Goal: Task Accomplishment & Management: Manage account settings

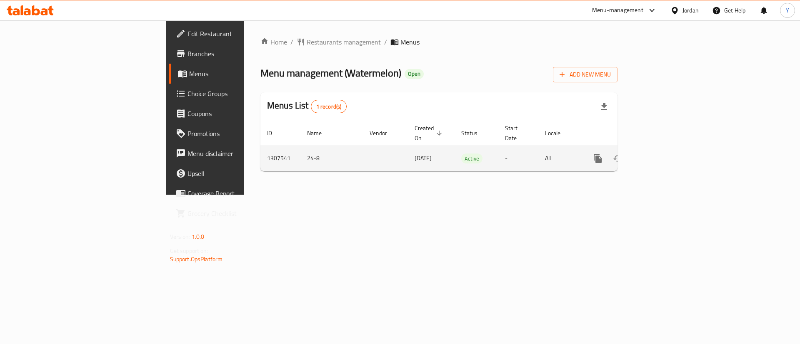
click at [663, 154] on icon "enhanced table" at bounding box center [658, 159] width 10 height 10
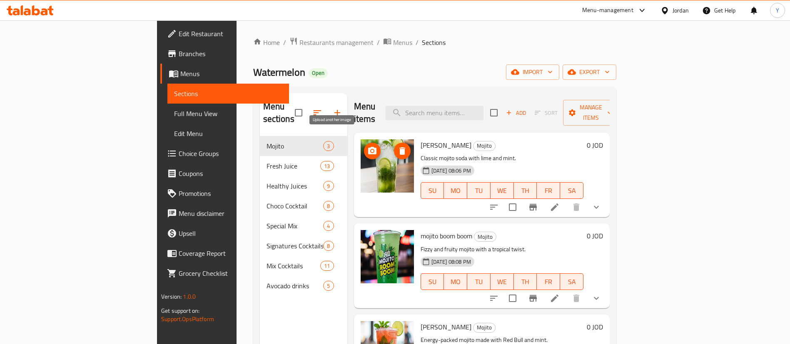
click at [364, 143] on button "upload picture" at bounding box center [372, 151] width 17 height 17
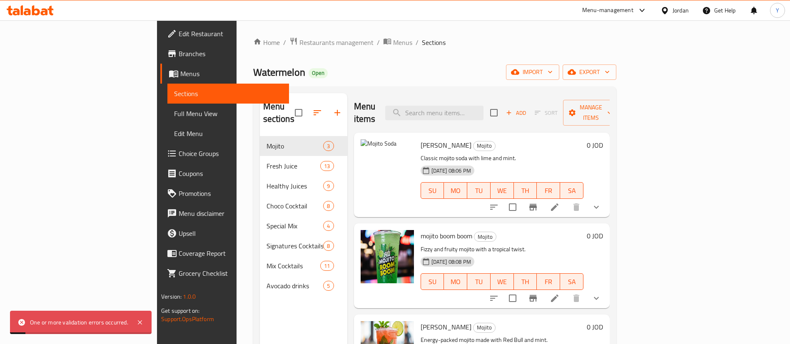
scroll to position [62, 0]
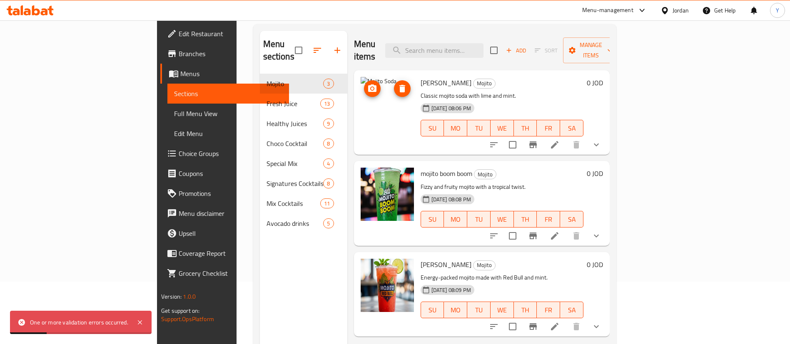
click at [394, 84] on span "delete image" at bounding box center [402, 89] width 17 height 10
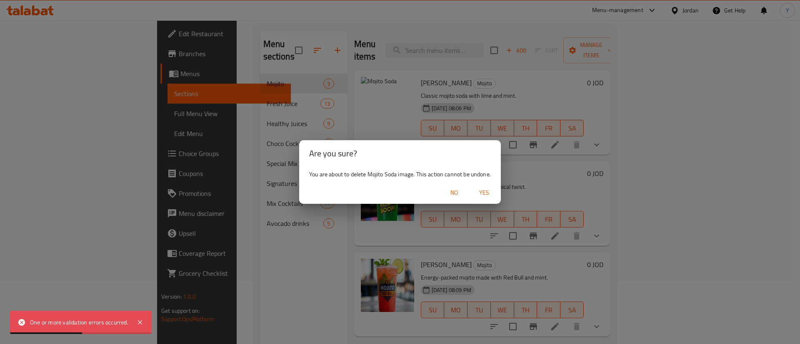
click at [451, 191] on span "No" at bounding box center [454, 193] width 20 height 10
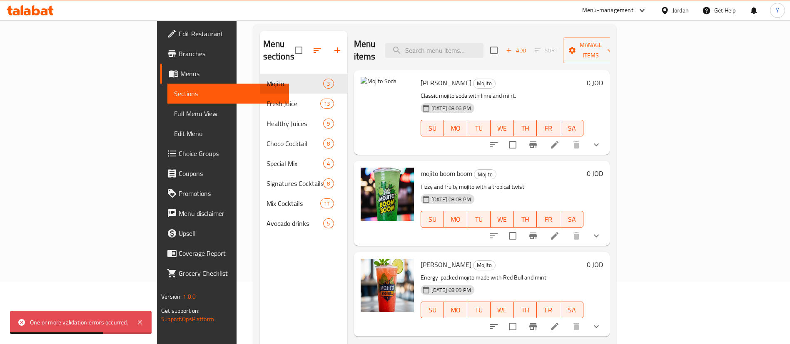
click at [361, 77] on img at bounding box center [387, 103] width 53 height 53
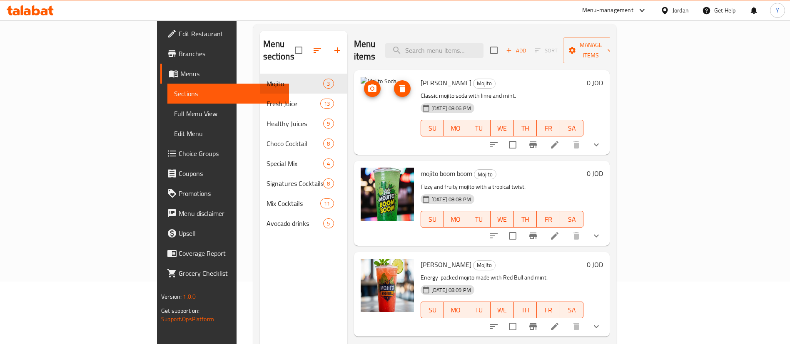
click at [368, 85] on icon "upload picture" at bounding box center [372, 88] width 8 height 7
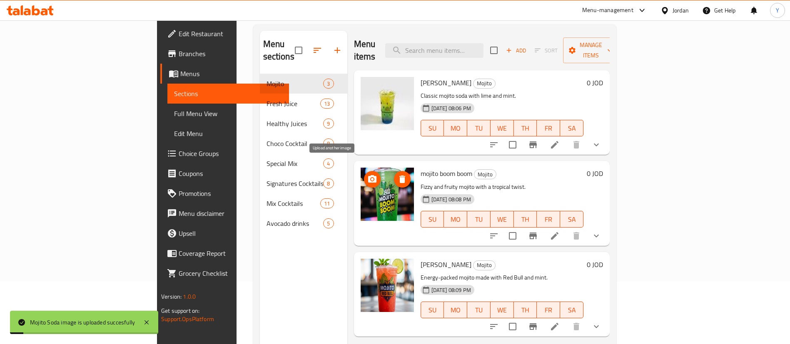
click at [368, 175] on icon "upload picture" at bounding box center [372, 178] width 8 height 7
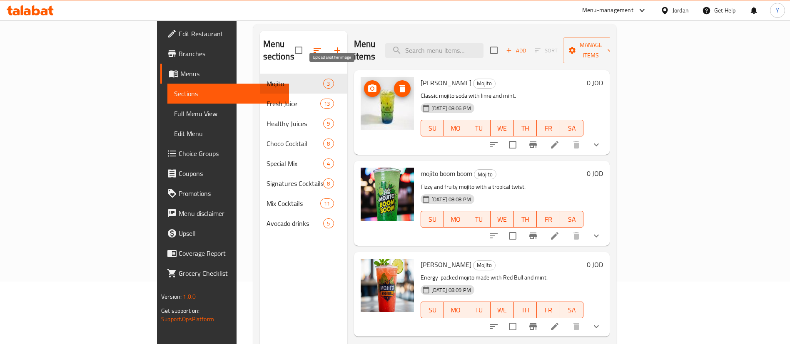
click at [368, 85] on icon "upload picture" at bounding box center [372, 88] width 8 height 7
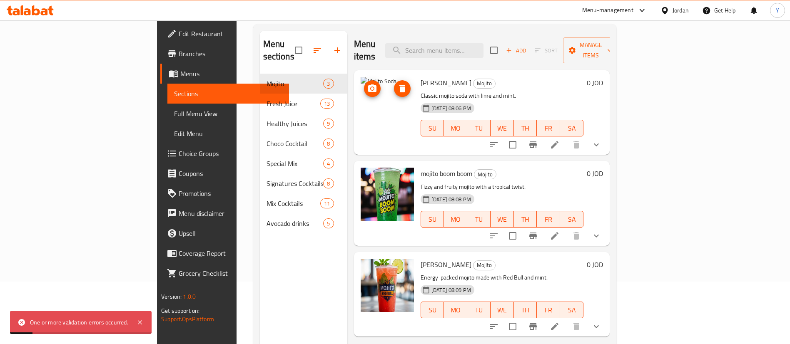
click at [368, 85] on icon "upload picture" at bounding box center [372, 88] width 8 height 7
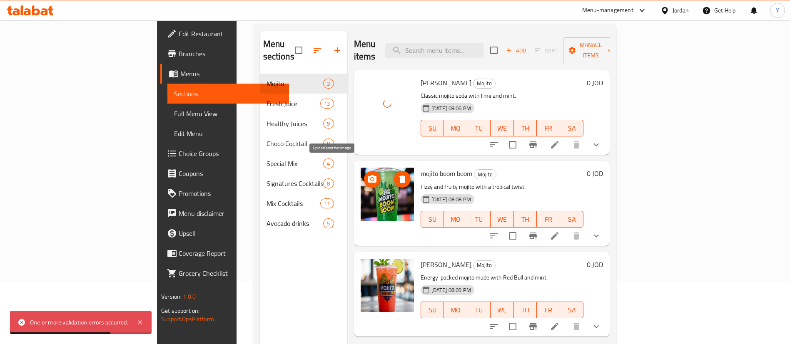
click at [364, 171] on button "upload picture" at bounding box center [372, 179] width 17 height 17
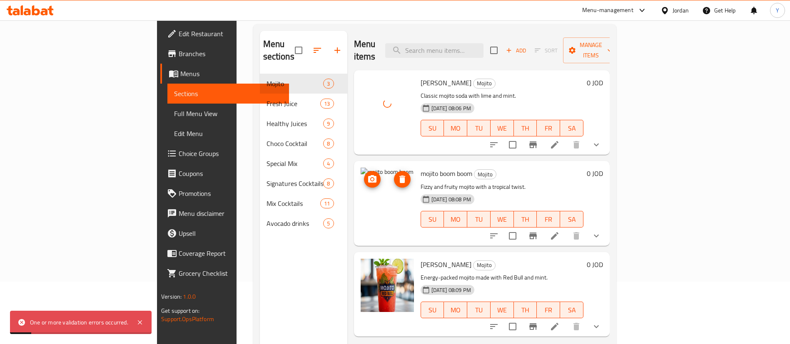
click at [367, 175] on icon "upload picture" at bounding box center [372, 180] width 10 height 10
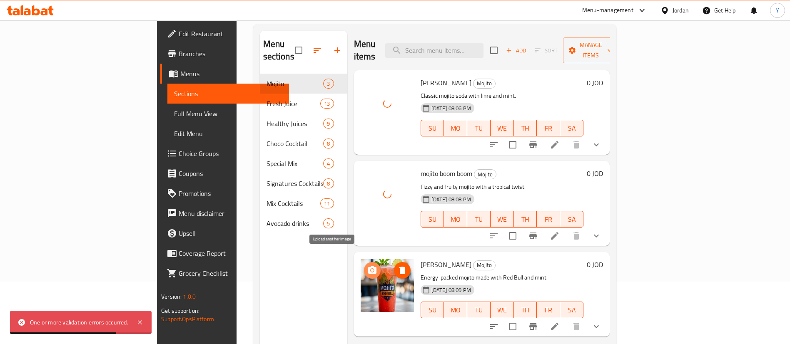
click at [368, 267] on icon "upload picture" at bounding box center [372, 270] width 8 height 7
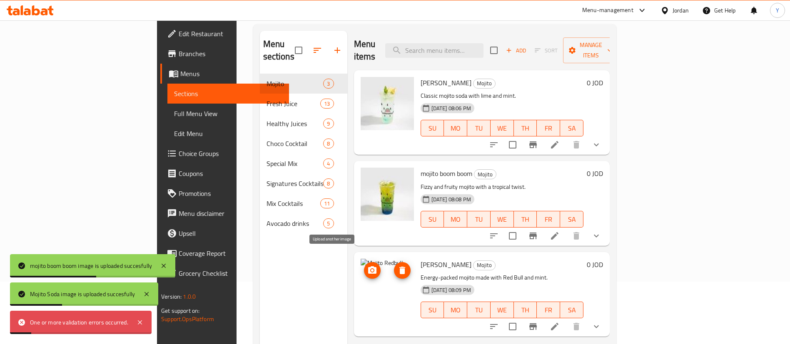
click at [368, 267] on icon "upload picture" at bounding box center [372, 270] width 8 height 7
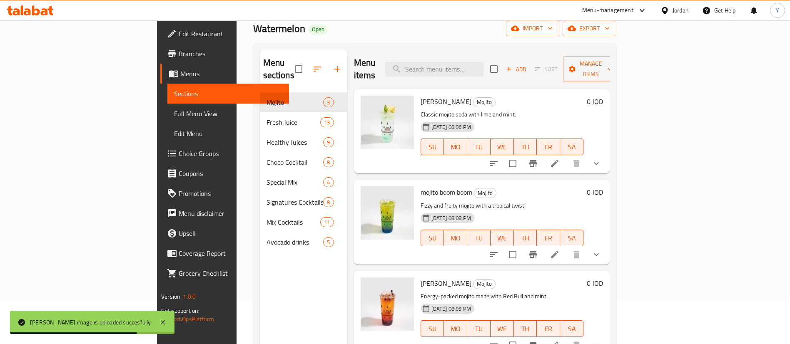
scroll to position [0, 0]
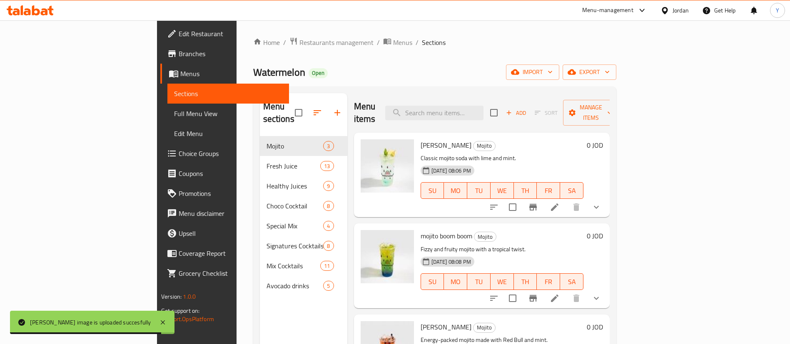
click at [560, 202] on icon at bounding box center [555, 207] width 10 height 10
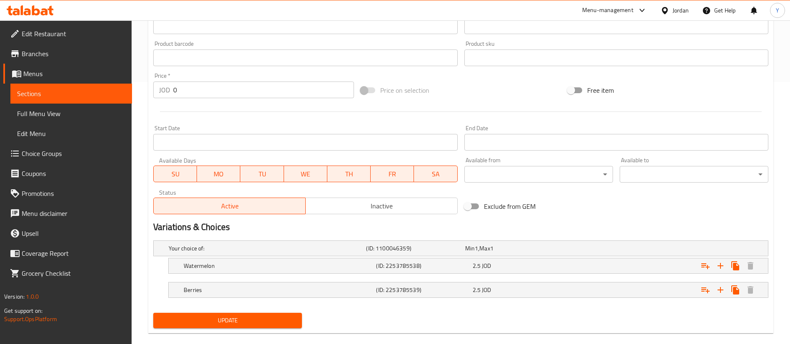
scroll to position [275, 0]
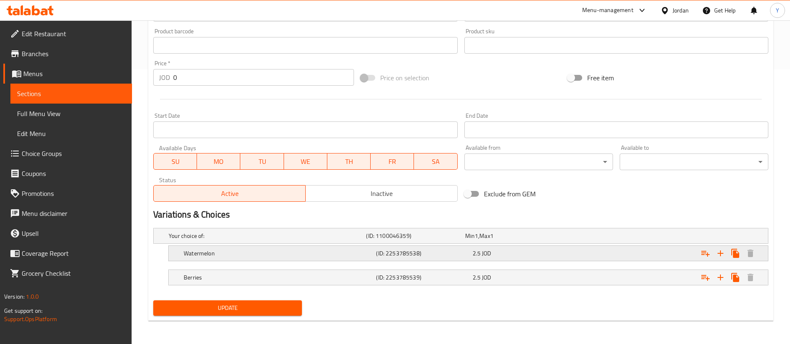
click at [516, 240] on div "2.5 JOD" at bounding box center [512, 236] width 95 height 8
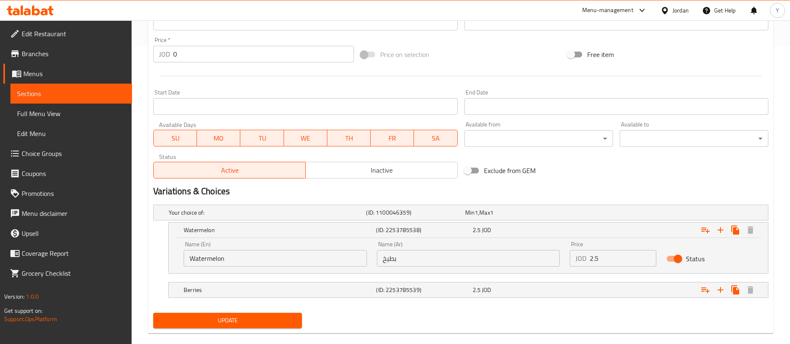
scroll to position [311, 0]
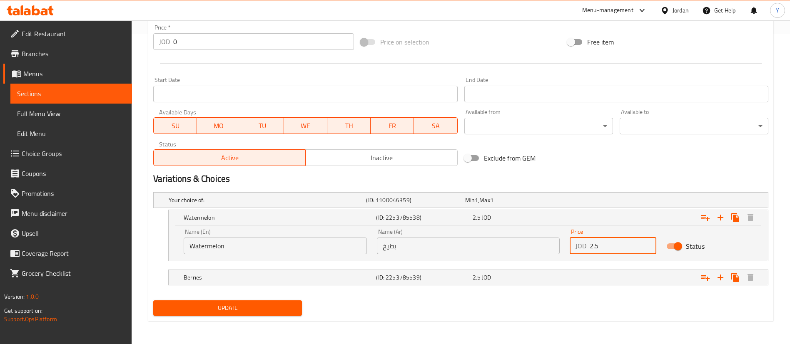
drag, startPoint x: 586, startPoint y: 246, endPoint x: 520, endPoint y: 251, distance: 66.0
click at [510, 246] on div "Name (En) Watermelon Name (En) Name (Ar) بطيخ Name (Ar) Price JOD 2.5 Price Sta…" at bounding box center [468, 241] width 579 height 35
type input "3"
drag, startPoint x: 551, startPoint y: 274, endPoint x: 556, endPoint y: 274, distance: 4.2
click at [552, 205] on div "2.5 JOD" at bounding box center [512, 200] width 95 height 8
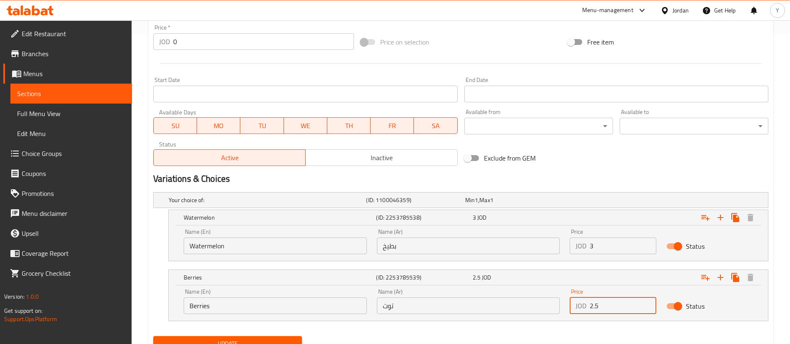
drag, startPoint x: 612, startPoint y: 303, endPoint x: 523, endPoint y: 304, distance: 88.7
click at [523, 304] on div "Name (En) Berries Name (En) Name (Ar) توت Name (Ar) Price JOD 2.5 Price Status" at bounding box center [468, 301] width 579 height 35
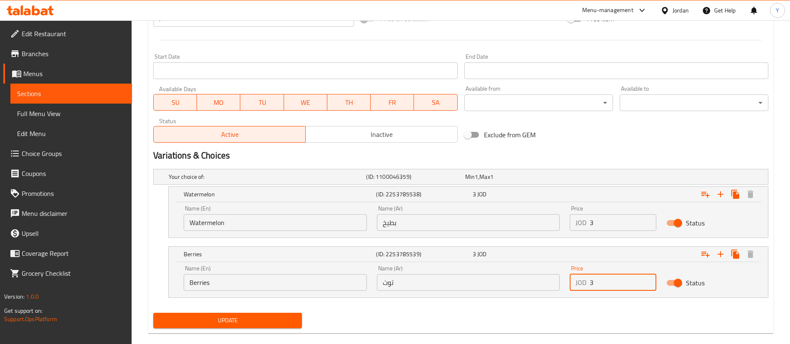
scroll to position [347, 0]
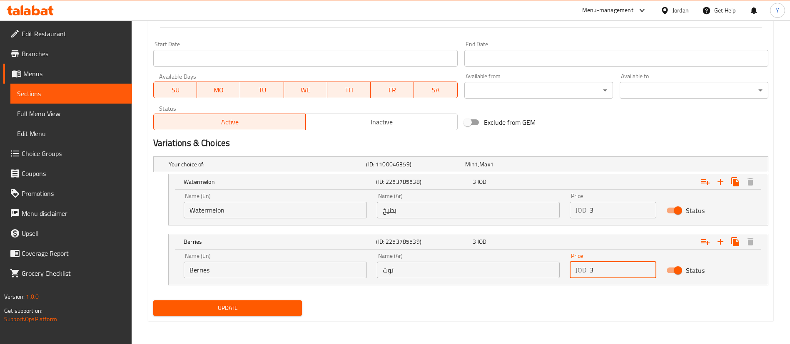
type input "3"
click at [270, 312] on span "Update" at bounding box center [227, 308] width 135 height 10
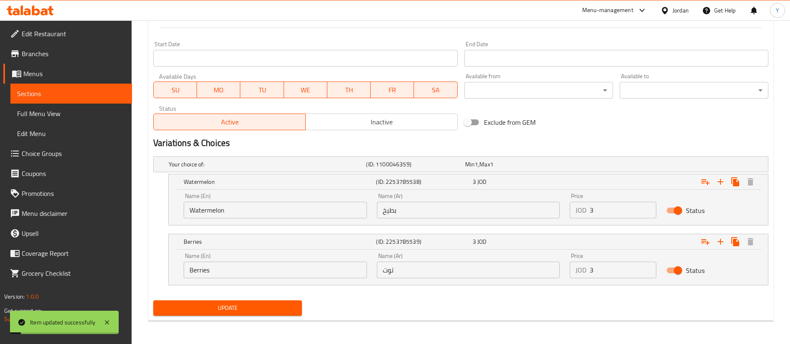
click at [221, 308] on span "Update" at bounding box center [227, 308] width 135 height 10
drag, startPoint x: 47, startPoint y: 92, endPoint x: 125, endPoint y: 92, distance: 77.9
click at [48, 92] on span "Sections" at bounding box center [71, 94] width 108 height 10
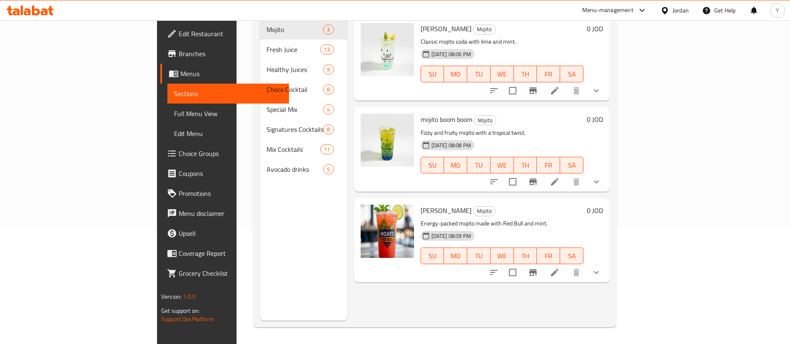
scroll to position [117, 0]
click at [566, 175] on li at bounding box center [554, 182] width 23 height 15
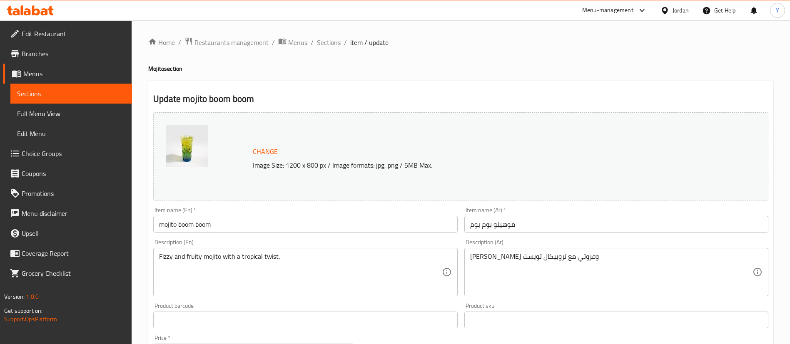
scroll to position [275, 0]
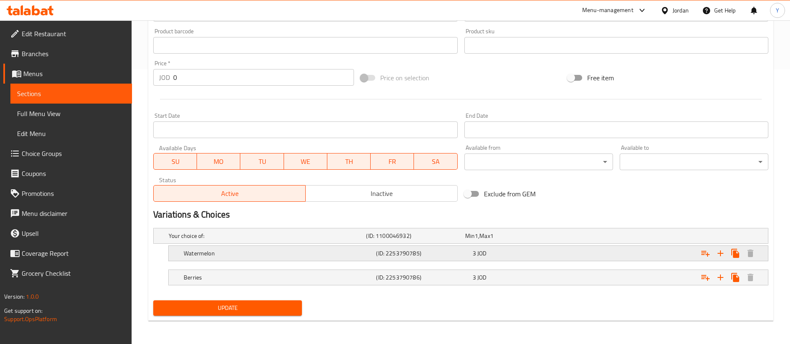
click at [506, 242] on div "3 JOD" at bounding box center [513, 236] width 99 height 12
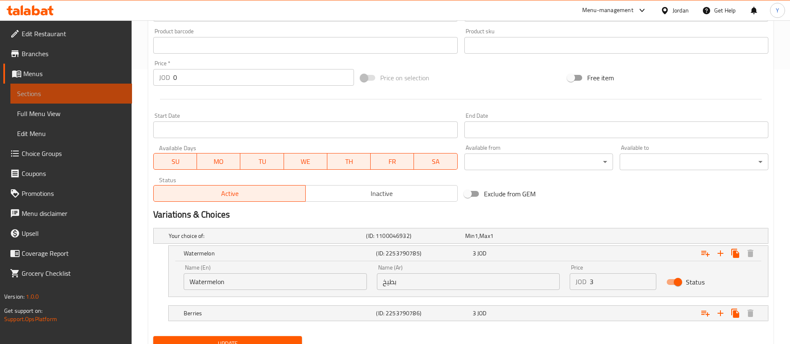
click at [45, 95] on span "Sections" at bounding box center [71, 94] width 108 height 10
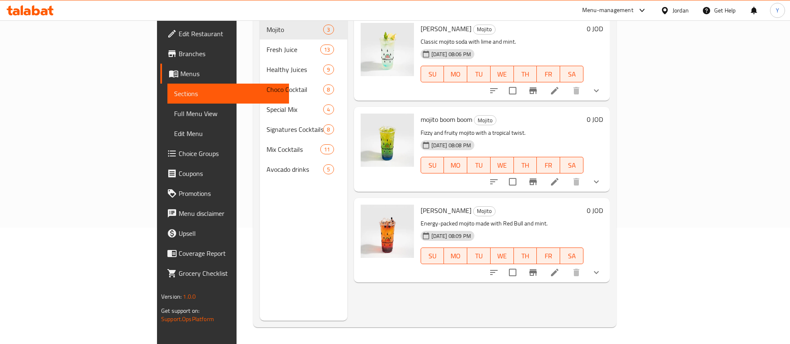
scroll to position [54, 0]
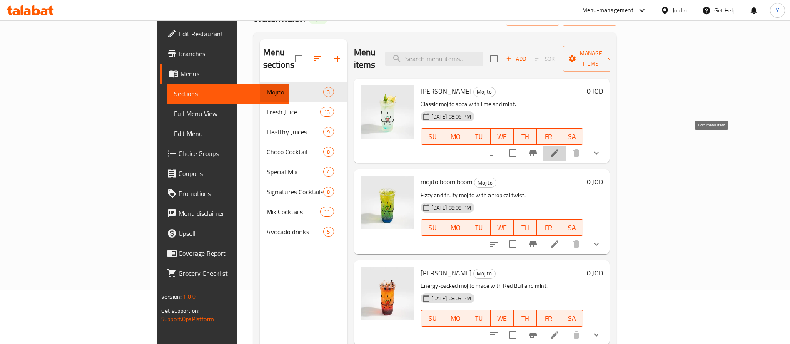
click at [560, 148] on icon at bounding box center [555, 153] width 10 height 10
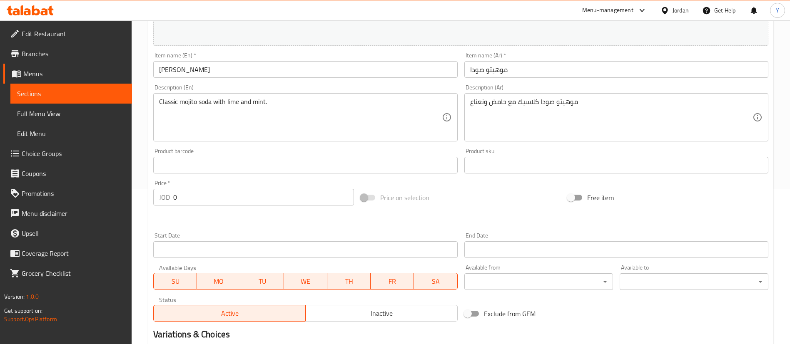
scroll to position [275, 0]
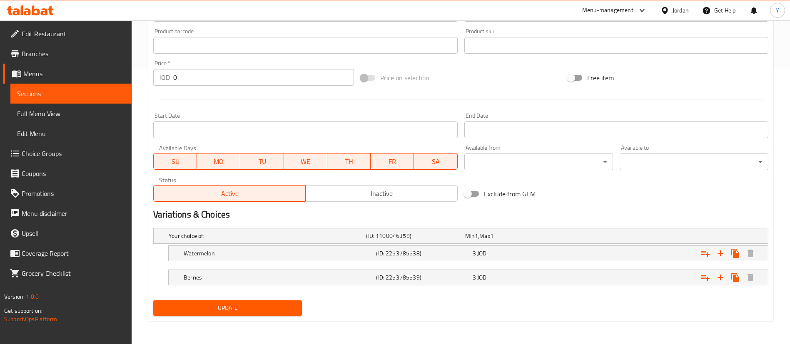
click at [119, 93] on span "Sections" at bounding box center [71, 94] width 108 height 10
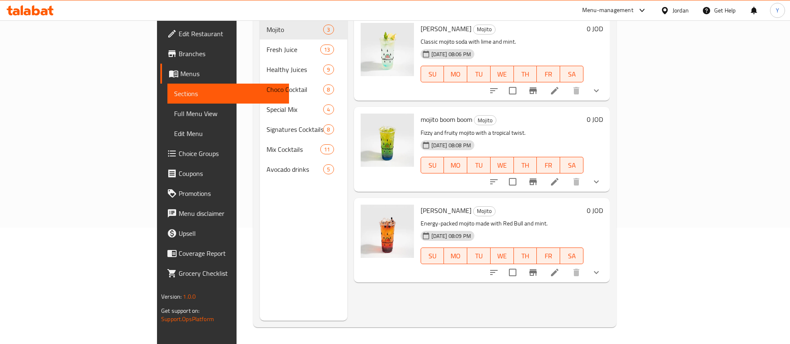
click at [559, 178] on icon at bounding box center [554, 181] width 7 height 7
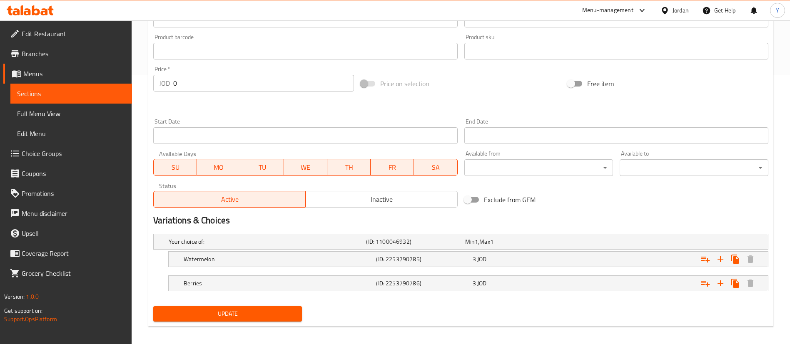
scroll to position [275, 0]
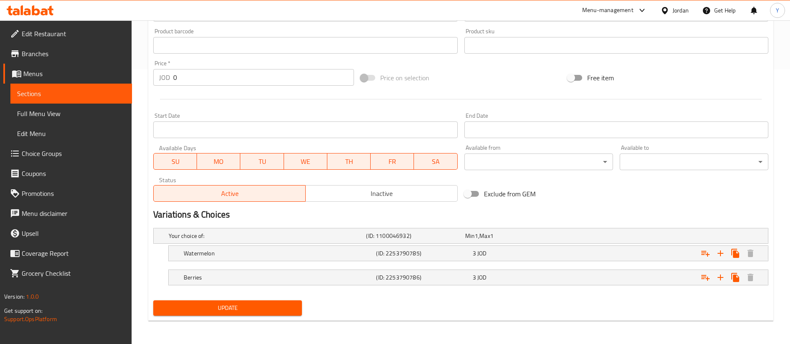
click at [312, 342] on div "Home / Restaurants management / Menus / Sections / item / update Mojito section…" at bounding box center [461, 45] width 658 height 599
click at [506, 240] on div "3 JOD" at bounding box center [512, 236] width 95 height 8
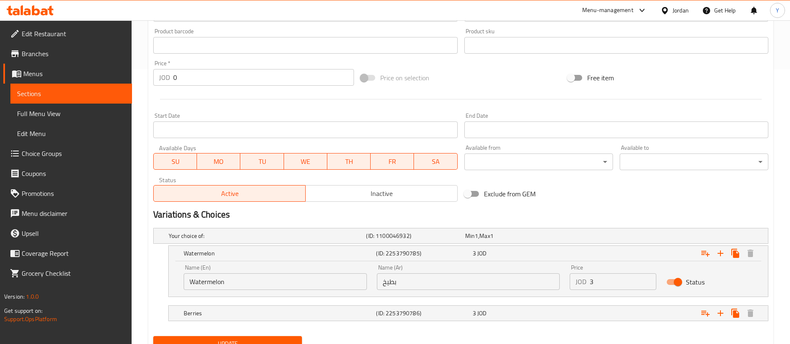
click at [617, 284] on input "3" at bounding box center [623, 282] width 67 height 17
type input "3.6"
click at [524, 240] on div "3 JOD" at bounding box center [512, 236] width 95 height 8
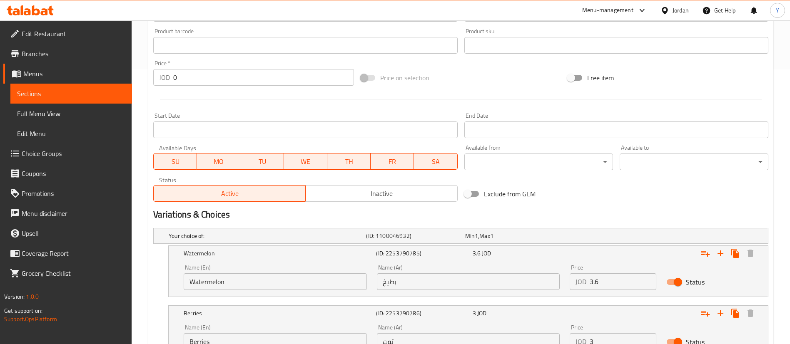
click at [616, 341] on input "3" at bounding box center [623, 342] width 67 height 17
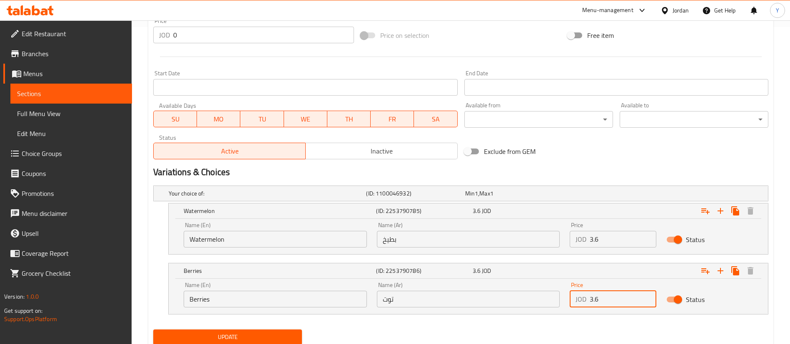
scroll to position [347, 0]
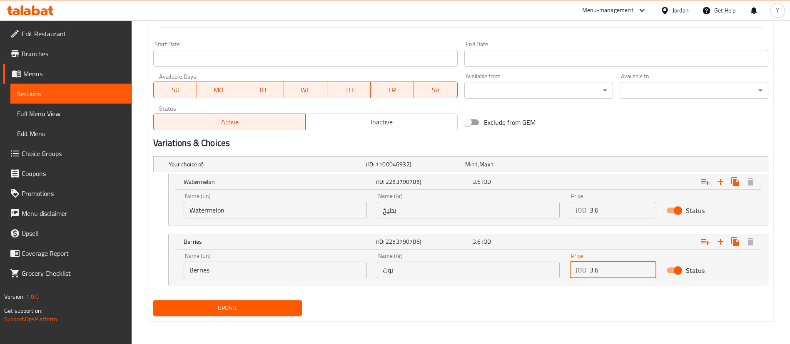
type input "3.6"
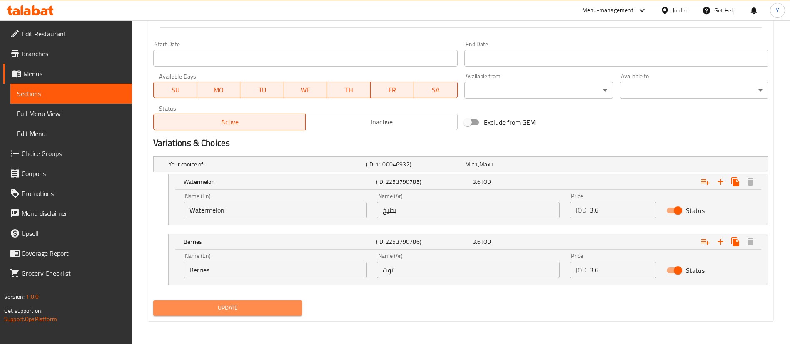
click at [284, 302] on button "Update" at bounding box center [227, 308] width 149 height 15
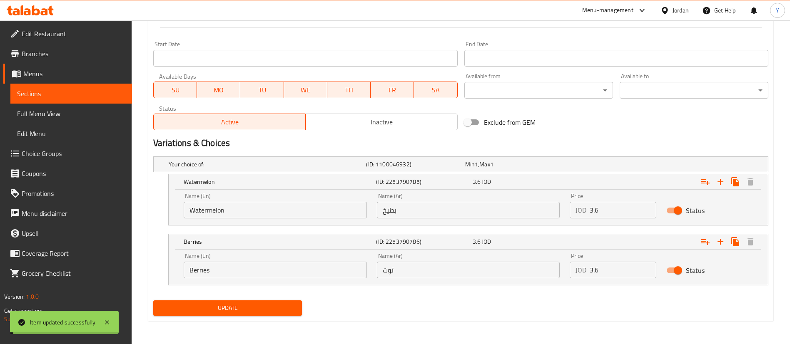
click at [243, 302] on button "Update" at bounding box center [227, 308] width 149 height 15
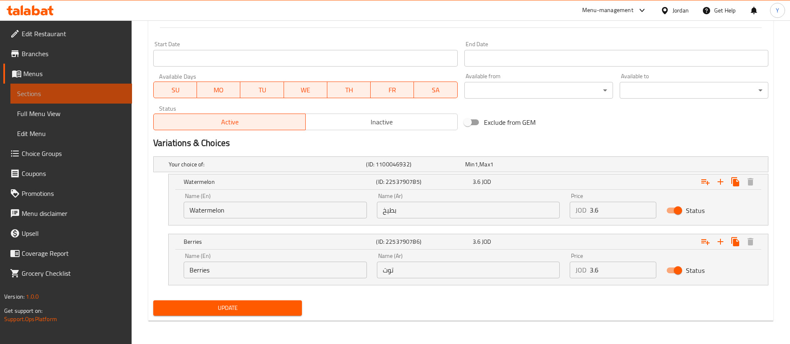
click at [119, 95] on span "Sections" at bounding box center [71, 94] width 108 height 10
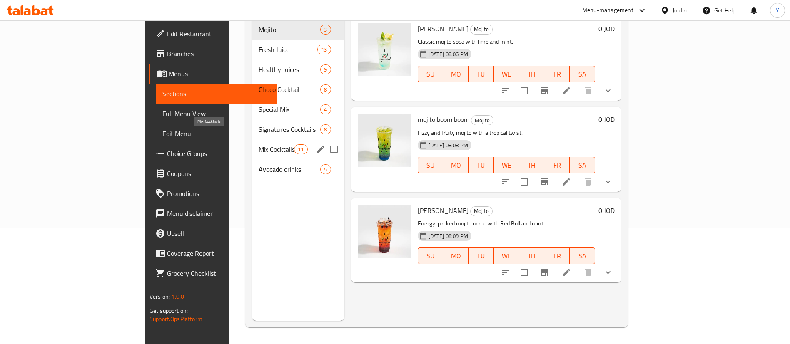
scroll to position [117, 0]
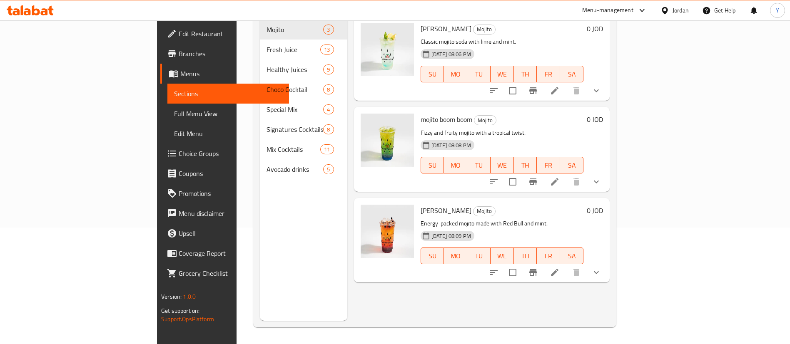
click at [559, 269] on icon at bounding box center [554, 272] width 7 height 7
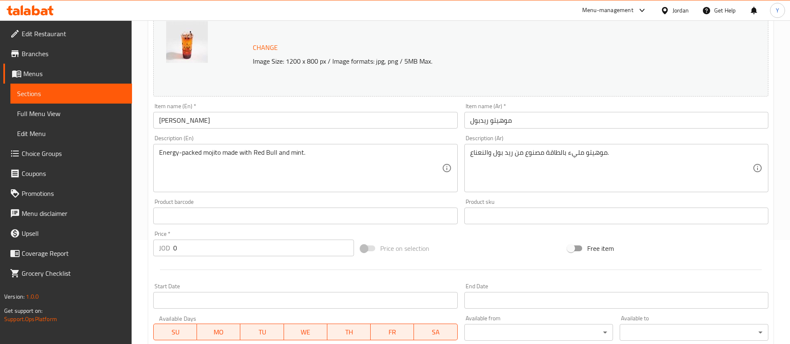
scroll to position [275, 0]
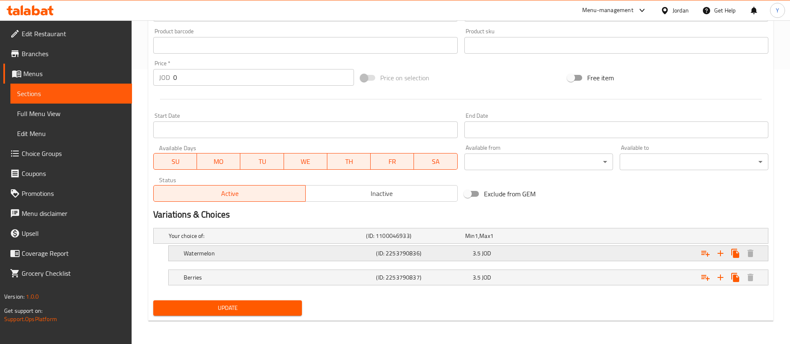
click at [475, 242] on span "3.5" at bounding box center [470, 236] width 10 height 11
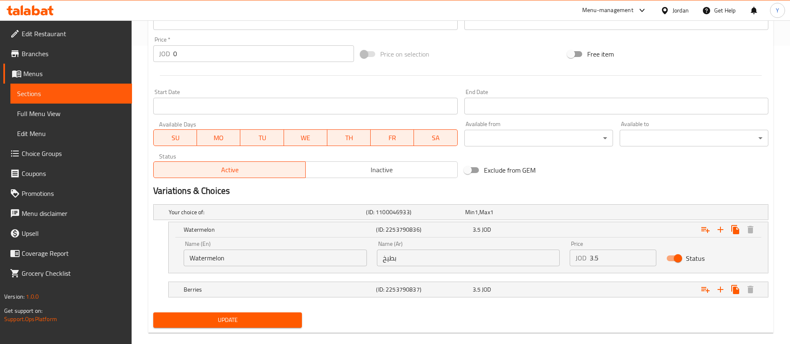
scroll to position [311, 0]
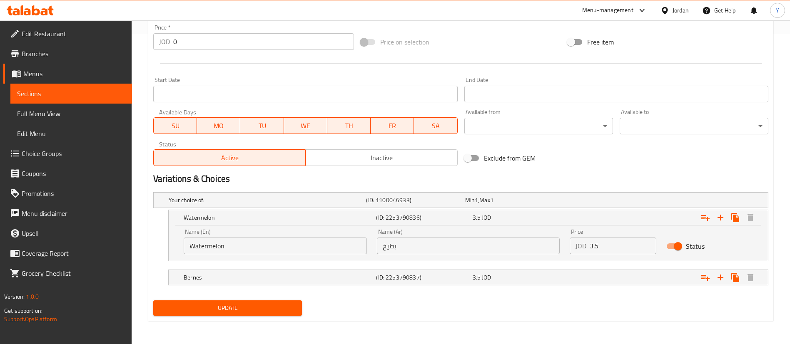
drag, startPoint x: 612, startPoint y: 248, endPoint x: 492, endPoint y: 244, distance: 120.0
click at [492, 244] on div "Name (En) Watermelon Name (En) Name (Ar) بطيخ Name (Ar) Price JOD 3.5 Price Sta…" at bounding box center [468, 241] width 579 height 35
type input "4.1"
click at [474, 206] on span "3.5" at bounding box center [470, 200] width 10 height 11
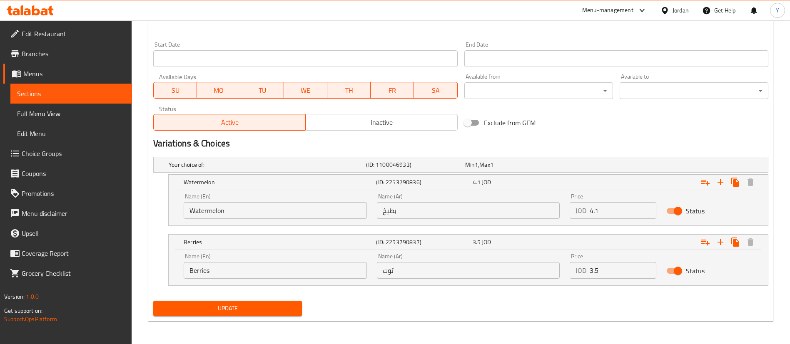
scroll to position [347, 0]
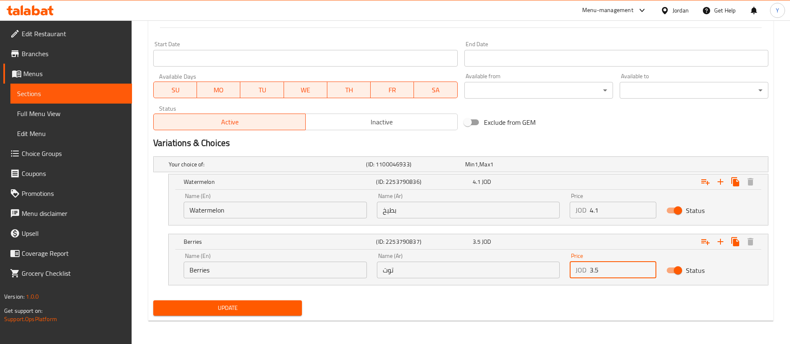
drag, startPoint x: 607, startPoint y: 273, endPoint x: 525, endPoint y: 273, distance: 82.1
click at [524, 273] on div "Name (En) Berries Name (En) Name (Ar) توت Name (Ar) Price JOD 3.5 Price Status" at bounding box center [468, 265] width 579 height 35
type input "4.1"
click at [247, 307] on span "Update" at bounding box center [227, 308] width 135 height 10
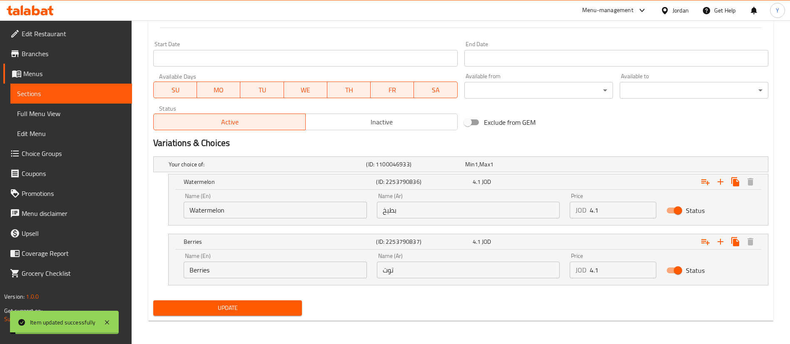
click at [275, 301] on button "Update" at bounding box center [227, 308] width 149 height 15
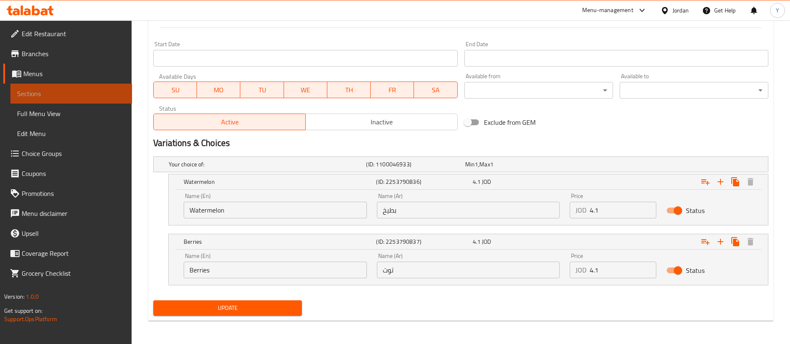
click at [69, 87] on link "Sections" at bounding box center [71, 94] width 122 height 20
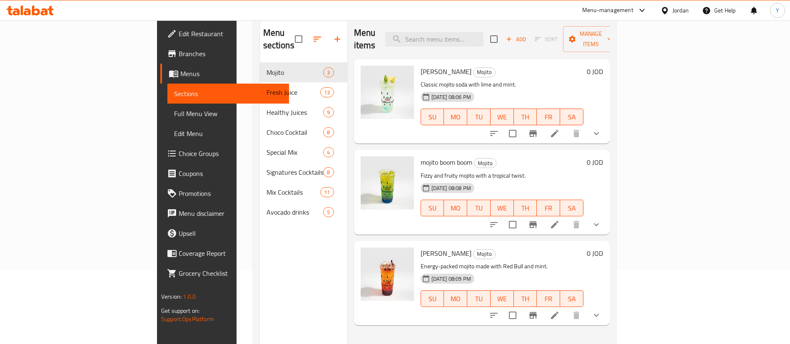
scroll to position [54, 0]
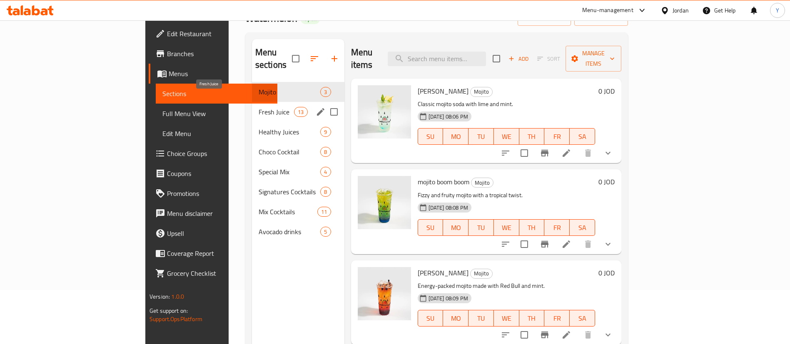
click at [259, 107] on span "Fresh Juice" at bounding box center [276, 112] width 35 height 10
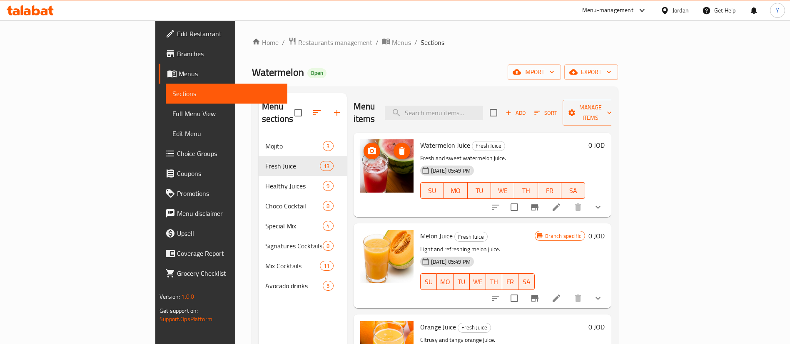
click at [367, 146] on icon "upload picture" at bounding box center [372, 151] width 10 height 10
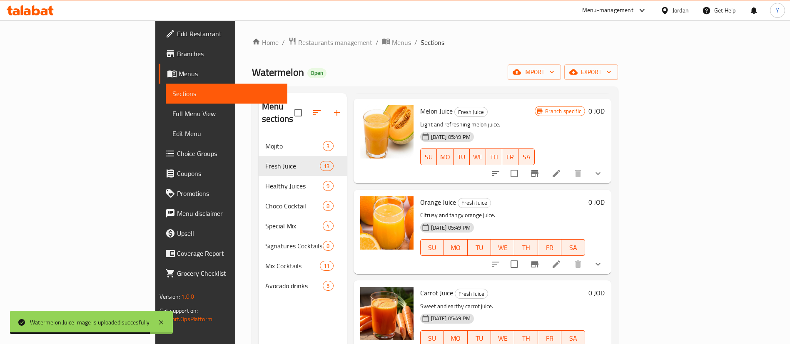
scroll to position [62, 0]
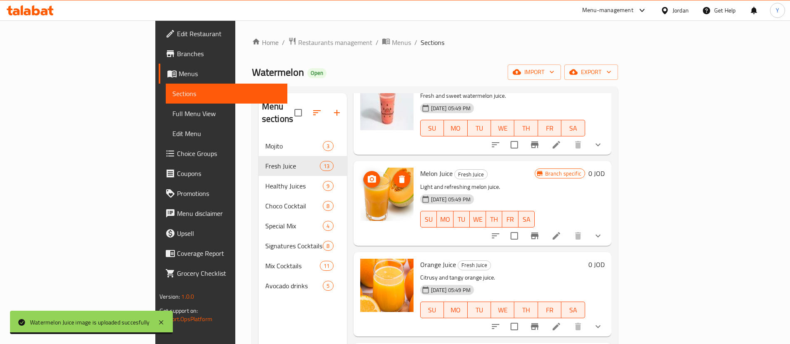
click at [364, 175] on span "upload picture" at bounding box center [372, 180] width 17 height 10
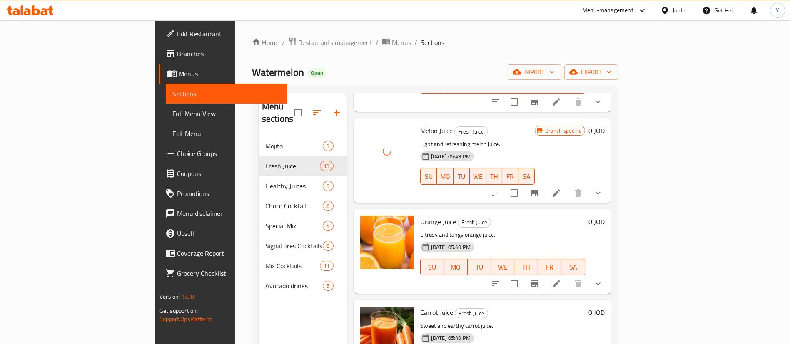
scroll to position [125, 0]
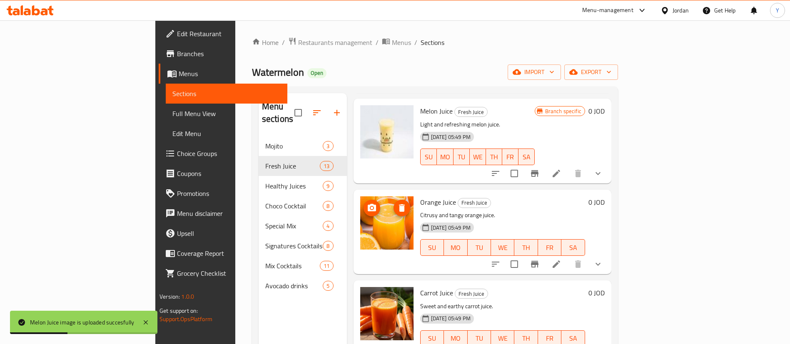
click at [367, 203] on icon "upload picture" at bounding box center [372, 208] width 10 height 10
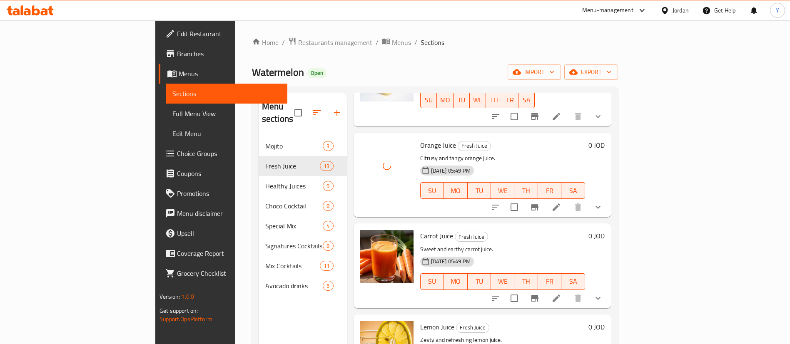
scroll to position [250, 0]
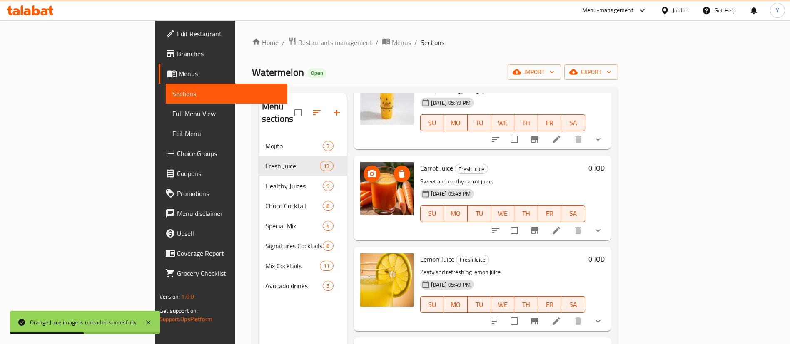
click at [364, 169] on span "upload picture" at bounding box center [372, 174] width 17 height 10
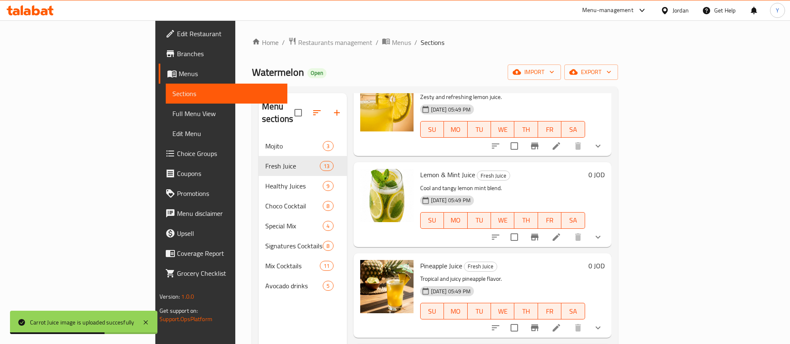
scroll to position [437, 0]
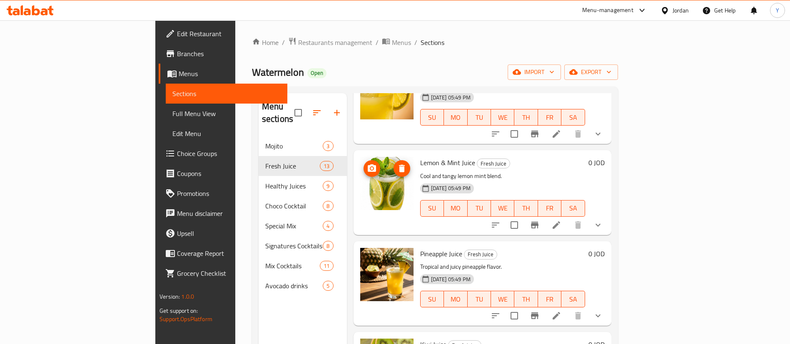
click at [367, 164] on icon "upload picture" at bounding box center [372, 169] width 10 height 10
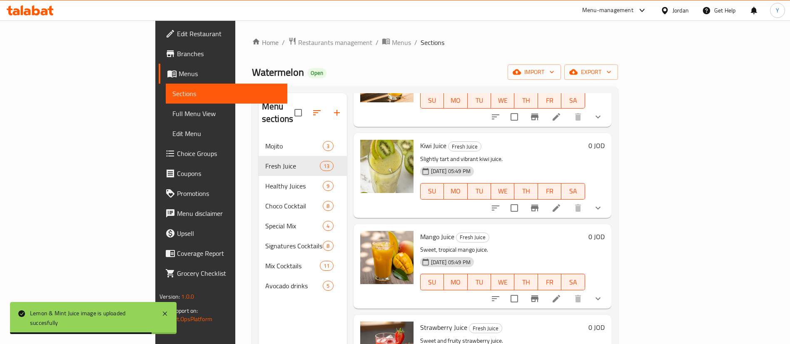
scroll to position [625, 0]
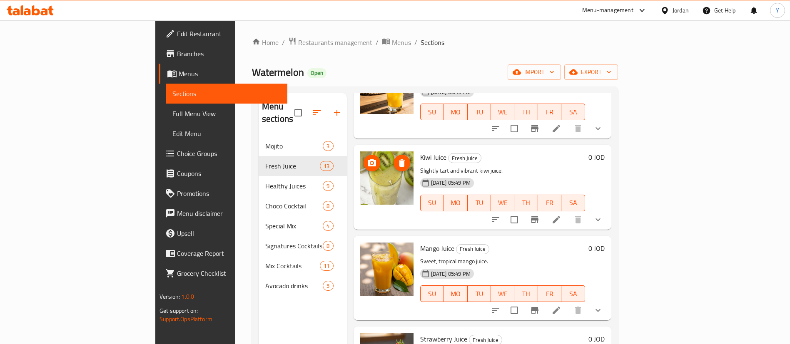
click at [368, 159] on icon "upload picture" at bounding box center [372, 162] width 8 height 7
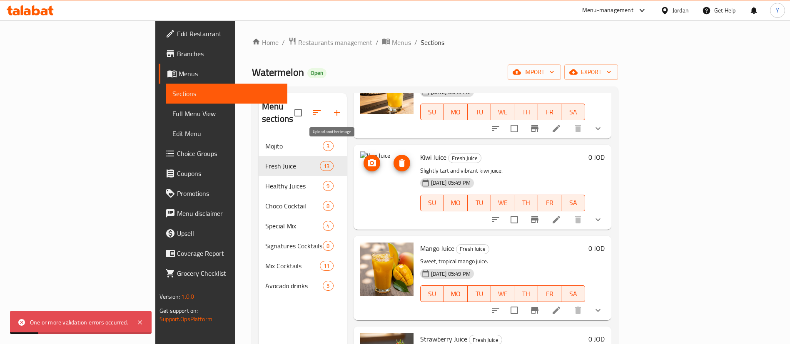
click at [367, 158] on icon "upload picture" at bounding box center [372, 163] width 10 height 10
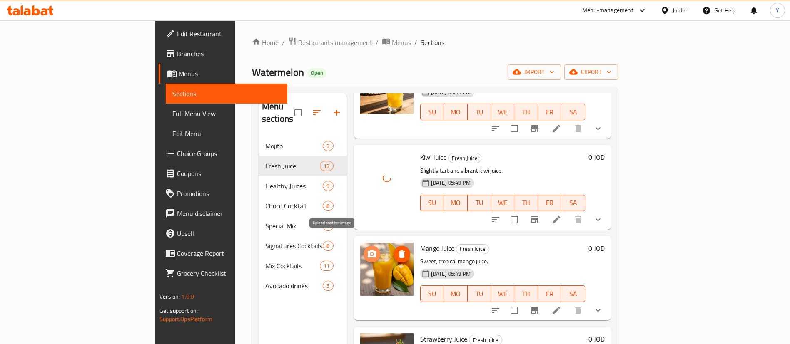
click at [368, 250] on icon "upload picture" at bounding box center [372, 253] width 8 height 7
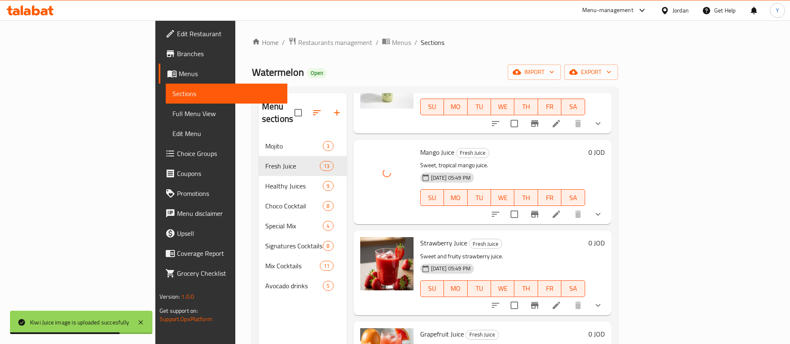
scroll to position [750, 0]
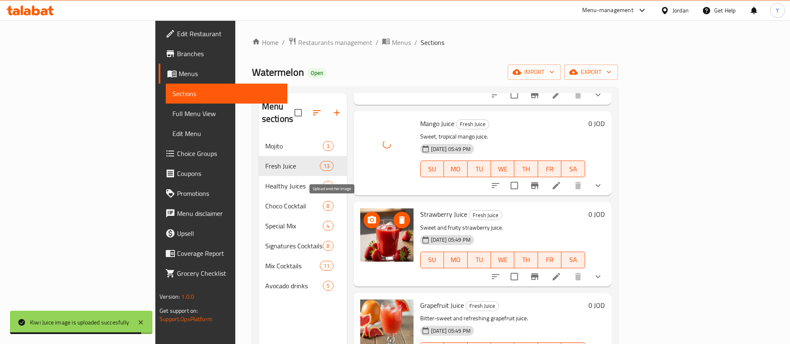
click at [367, 215] on icon "upload picture" at bounding box center [372, 220] width 10 height 10
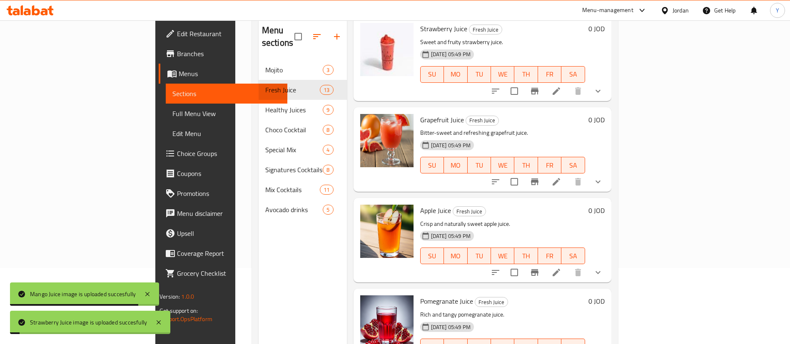
scroll to position [117, 0]
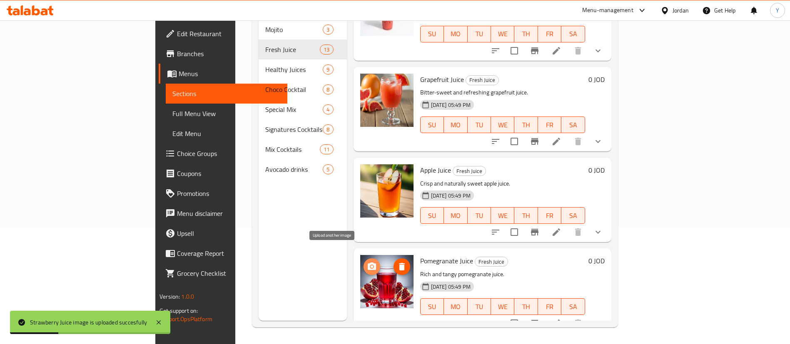
click at [367, 262] on icon "upload picture" at bounding box center [372, 267] width 10 height 10
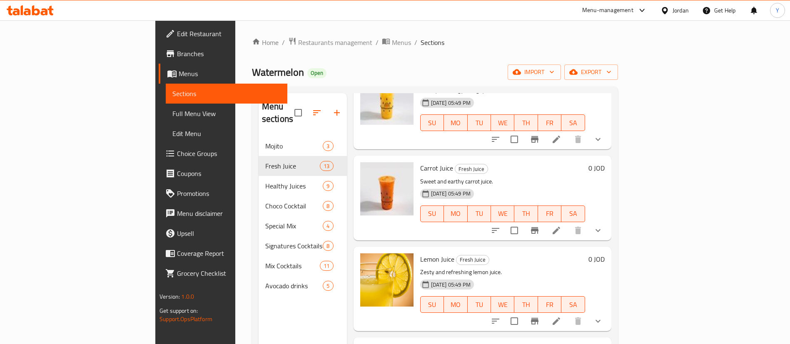
scroll to position [312, 0]
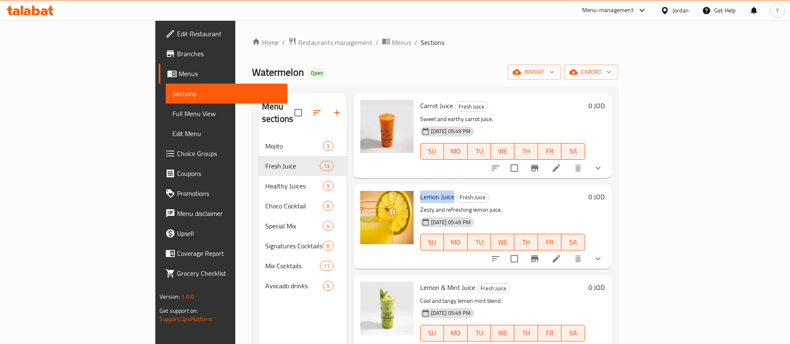
drag, startPoint x: 414, startPoint y: 185, endPoint x: 379, endPoint y: 185, distance: 35.0
click at [417, 188] on div "Lemon Juice Fresh Juice Zesty and refreshing lemon juice. [DATE] 05:49 PM SU MO…" at bounding box center [503, 227] width 172 height 78
copy span "Lemon Juice"
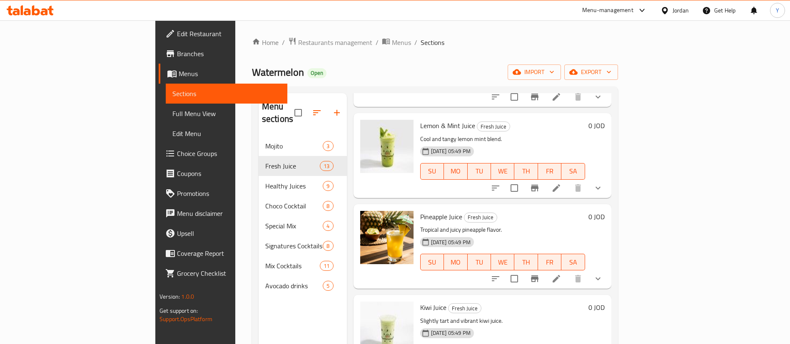
scroll to position [500, 0]
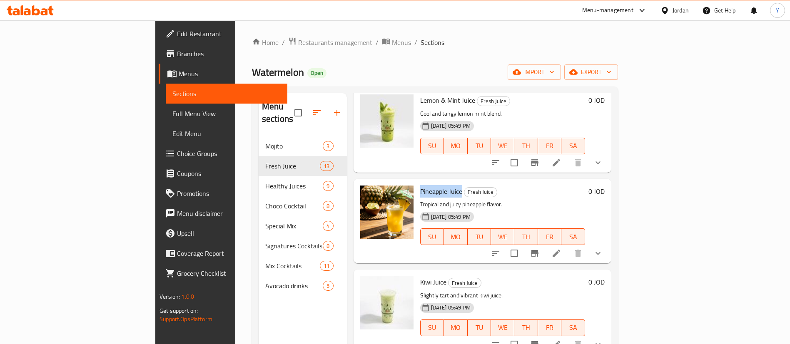
drag, startPoint x: 424, startPoint y: 178, endPoint x: 382, endPoint y: 180, distance: 41.7
click at [420, 186] on h6 "Pineapple Juice Fresh Juice" at bounding box center [502, 192] width 165 height 12
copy span "Pineapple Juice"
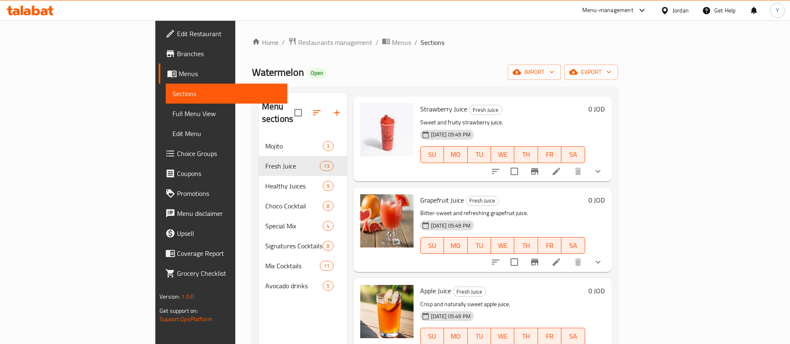
scroll to position [859, 0]
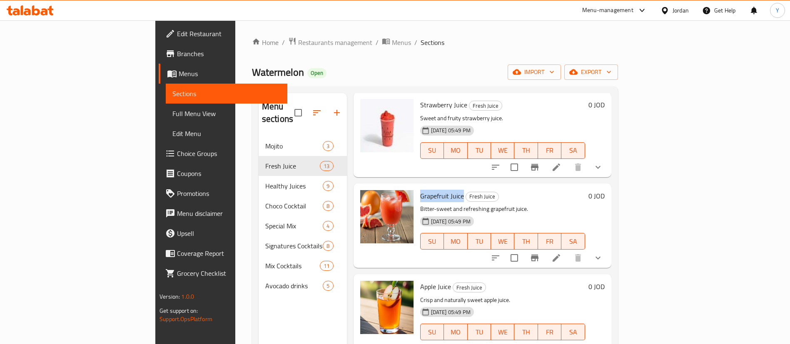
drag, startPoint x: 424, startPoint y: 186, endPoint x: 378, endPoint y: 186, distance: 45.8
click at [417, 187] on div "Grapefruit Juice Fresh Juice Bitter-sweet and refreshing grapefruit juice. [DAT…" at bounding box center [503, 226] width 172 height 78
copy span "Grapefruit Juice"
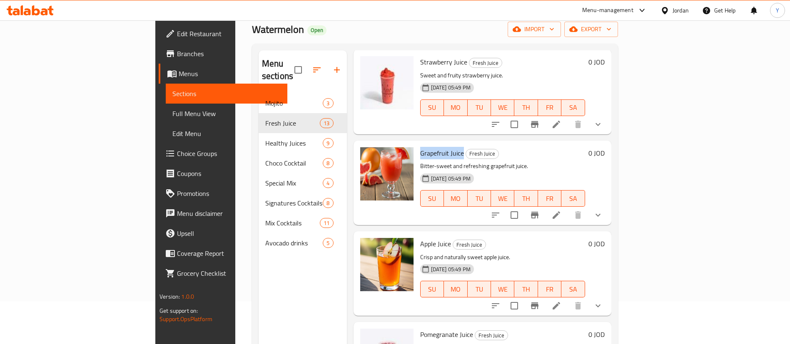
scroll to position [117, 0]
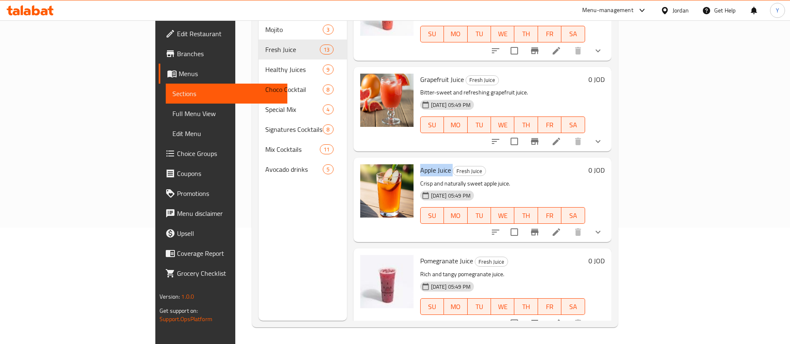
drag, startPoint x: 413, startPoint y: 160, endPoint x: 378, endPoint y: 161, distance: 35.4
click at [417, 161] on div "Apple Juice Fresh Juice Crisp and naturally sweet apple juice. [DATE] 05:49 PM …" at bounding box center [503, 200] width 172 height 78
copy h6 "Apple Juice"
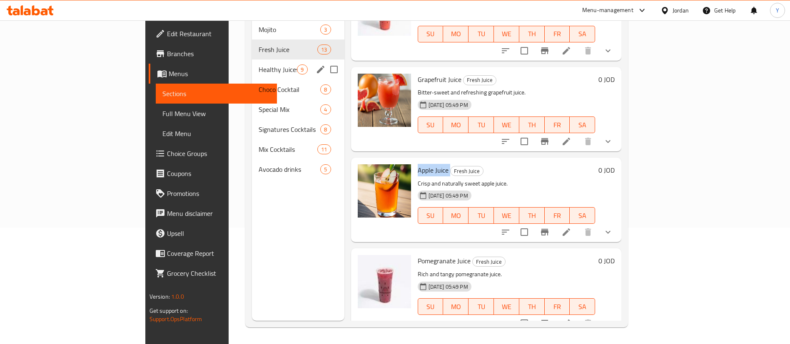
click at [252, 62] on div "Healthy Juices 9" at bounding box center [298, 70] width 92 height 20
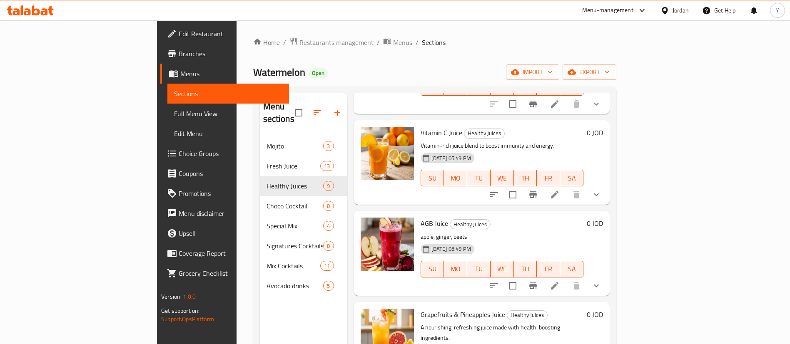
scroll to position [125, 0]
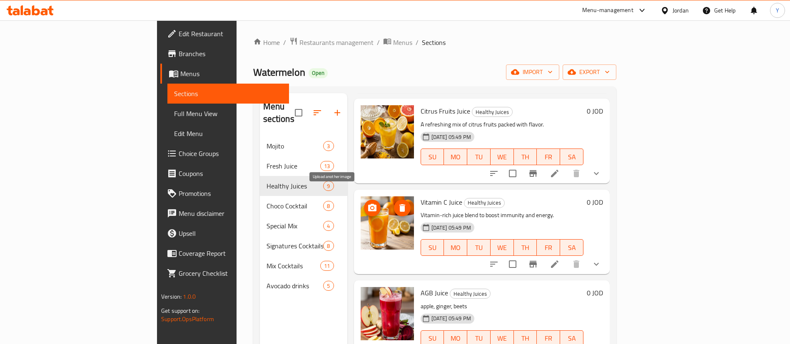
click at [367, 203] on icon "upload picture" at bounding box center [372, 208] width 10 height 10
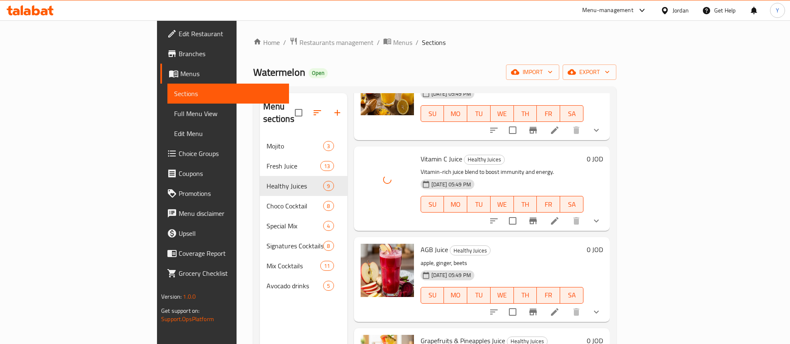
scroll to position [187, 0]
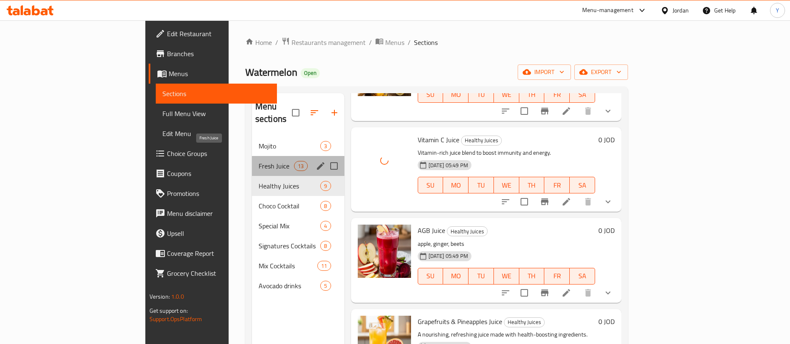
click at [259, 161] on span "Fresh Juice" at bounding box center [276, 166] width 35 height 10
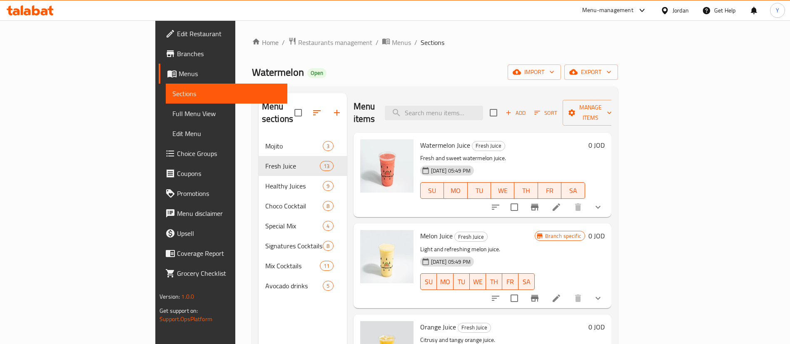
click at [608, 203] on div at bounding box center [547, 207] width 122 height 20
click at [561, 202] on icon at bounding box center [556, 207] width 10 height 10
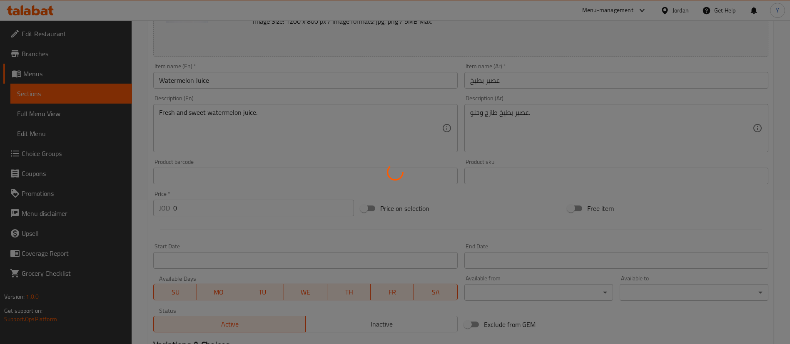
scroll to position [265, 0]
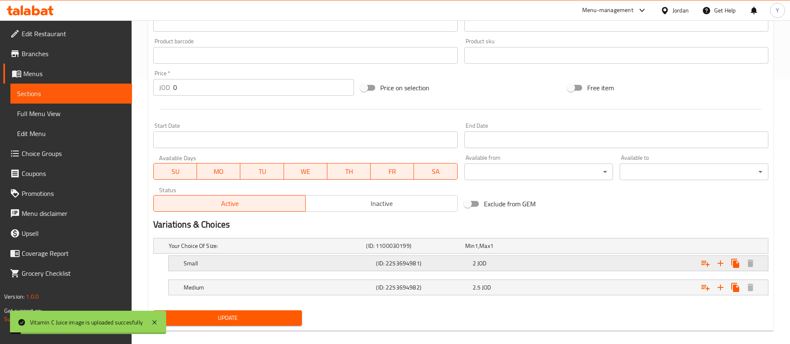
click at [487, 250] on div "2 JOD" at bounding box center [512, 246] width 95 height 8
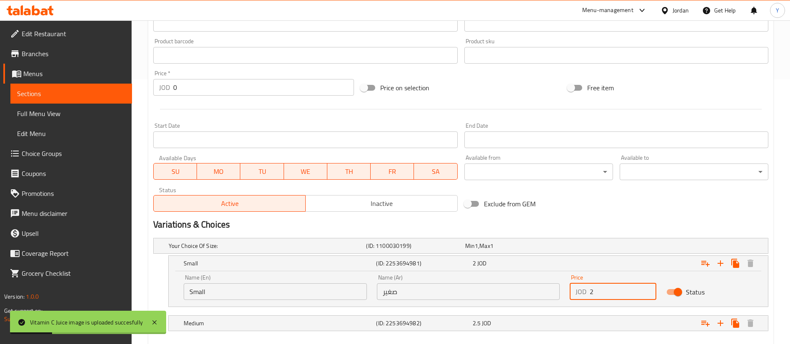
click at [623, 298] on input "2" at bounding box center [623, 292] width 67 height 17
type input "2.4"
click at [534, 250] on div "2.5 JOD" at bounding box center [512, 246] width 95 height 8
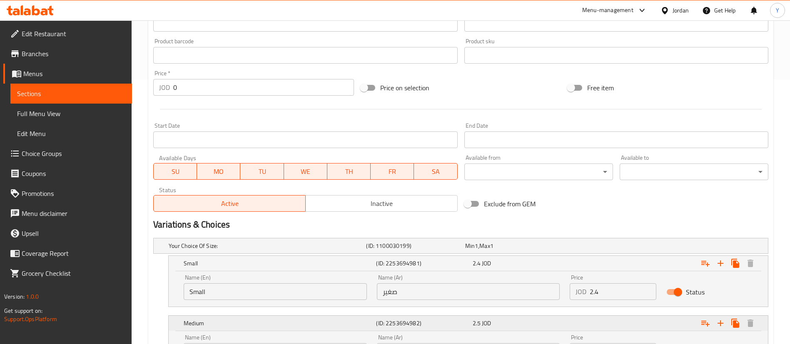
click at [546, 268] on div "2.5 JOD" at bounding box center [519, 263] width 93 height 8
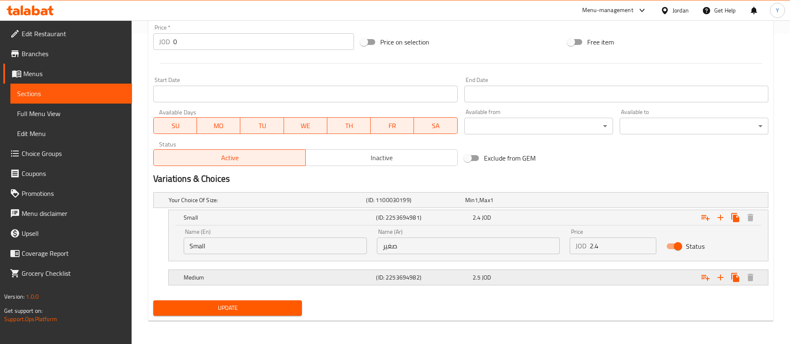
click at [524, 205] on div "2.5 JOD" at bounding box center [512, 200] width 95 height 8
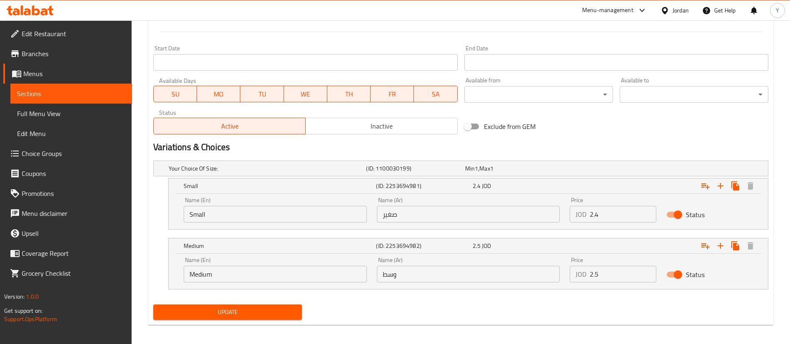
scroll to position [346, 0]
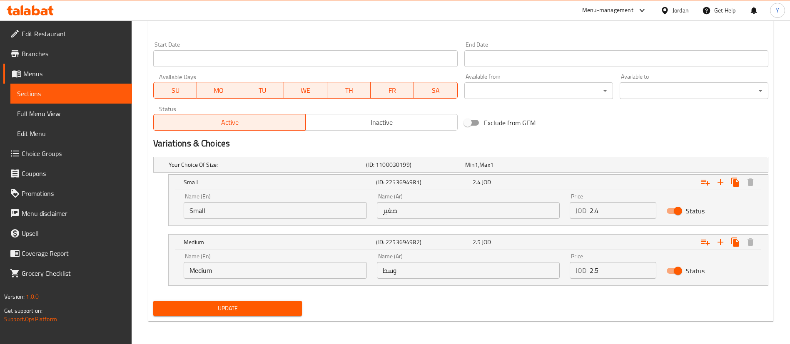
drag, startPoint x: 608, startPoint y: 276, endPoint x: 550, endPoint y: 274, distance: 58.3
click at [558, 273] on div "Name (En) Medium Name (En) Name (Ar) وسط Name (Ar) Price JOD 2.5 Price Status" at bounding box center [468, 266] width 579 height 35
type input "3"
click at [296, 305] on button "Update" at bounding box center [227, 308] width 149 height 15
click at [223, 304] on span "Update" at bounding box center [227, 309] width 135 height 10
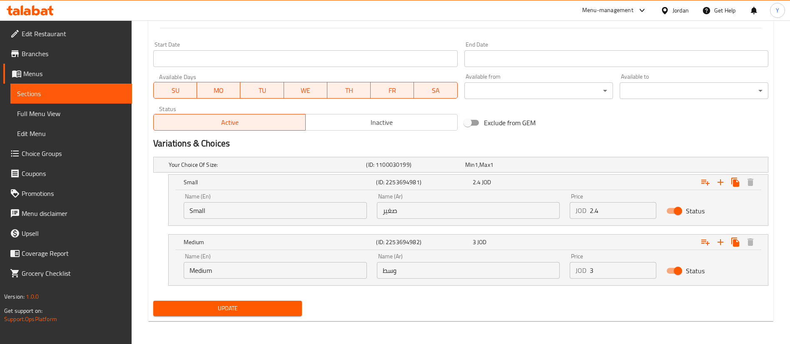
drag, startPoint x: 111, startPoint y: 92, endPoint x: 135, endPoint y: 91, distance: 23.8
click at [111, 92] on span "Sections" at bounding box center [71, 94] width 108 height 10
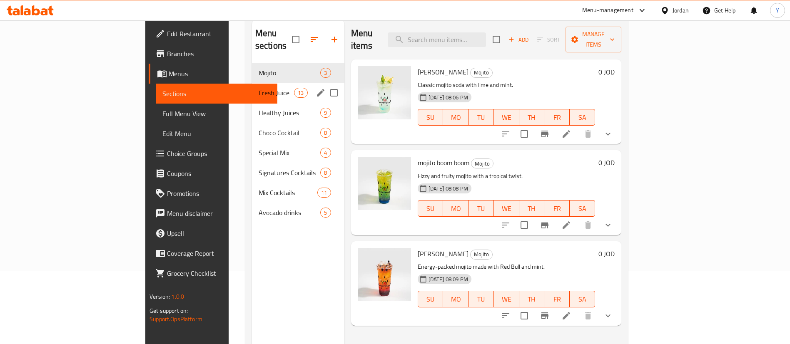
scroll to position [54, 0]
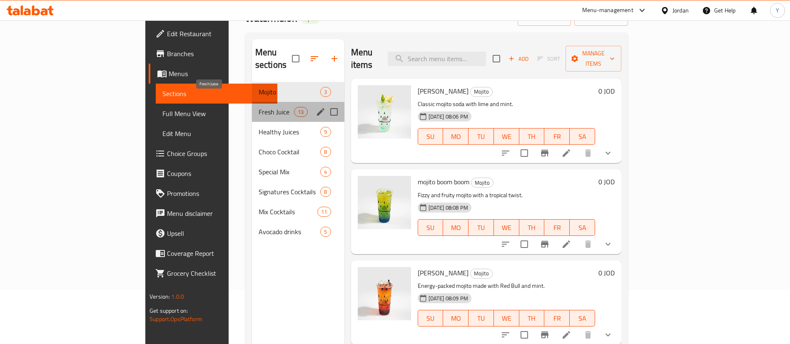
click at [259, 107] on span "Fresh Juice" at bounding box center [276, 112] width 35 height 10
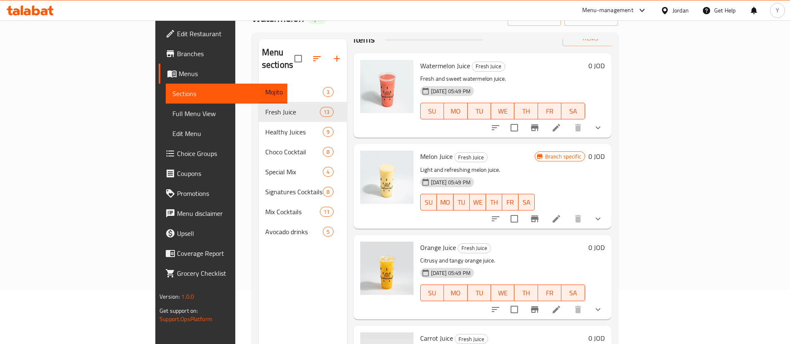
scroll to position [62, 0]
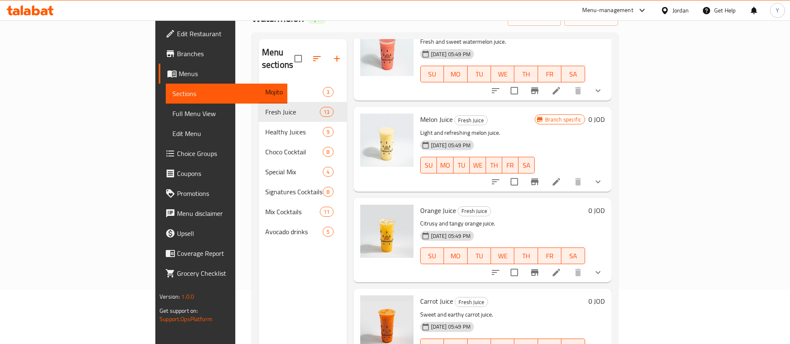
click at [561, 177] on icon at bounding box center [556, 182] width 10 height 10
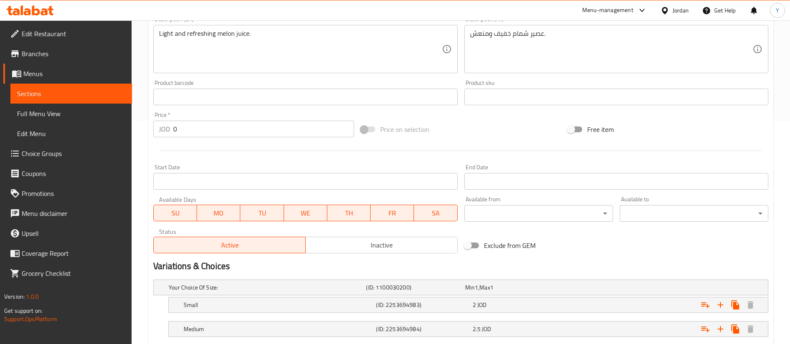
scroll to position [275, 0]
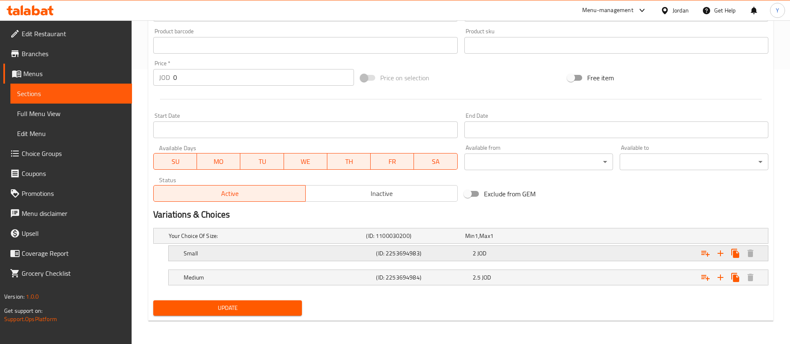
click at [509, 240] on div "2 JOD" at bounding box center [512, 236] width 95 height 8
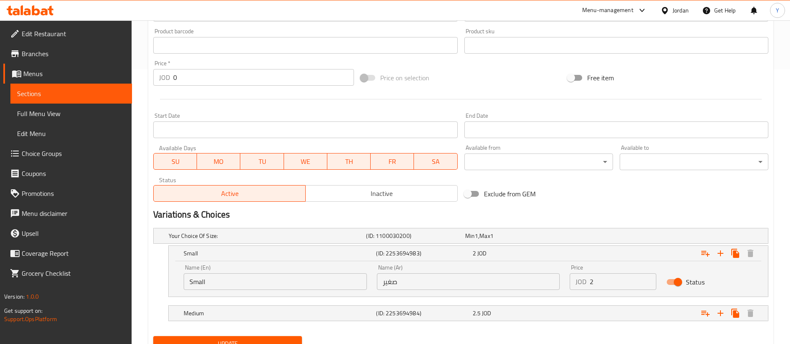
click at [617, 289] on input "2" at bounding box center [623, 282] width 67 height 17
type input "2.4"
click at [505, 240] on div "2.5 JOD" at bounding box center [512, 236] width 95 height 8
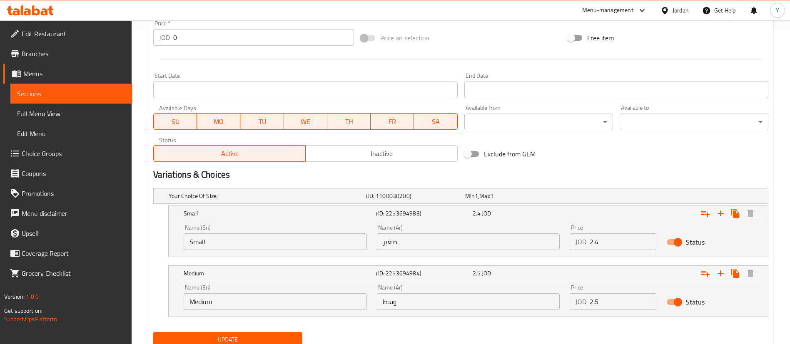
scroll to position [346, 0]
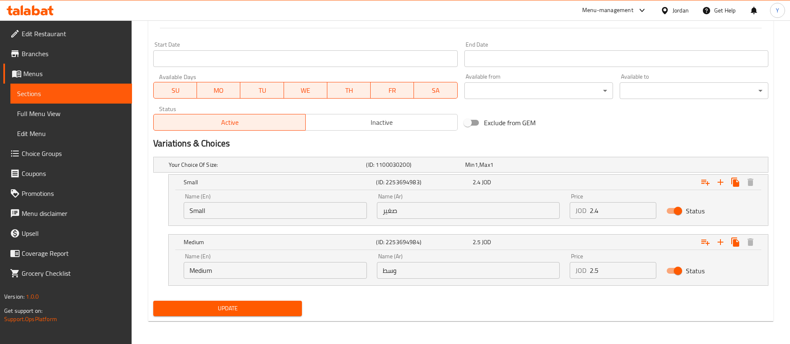
click at [567, 274] on div "Price JOD 2.5 Price" at bounding box center [613, 266] width 97 height 35
type input "5"
click at [262, 306] on span "Update" at bounding box center [227, 309] width 135 height 10
drag, startPoint x: 601, startPoint y: 275, endPoint x: 508, endPoint y: 279, distance: 93.0
click at [552, 274] on div "Name (En) Medium Name (En) Name (Ar) وسط Name (Ar) Price JOD 5 Price Status" at bounding box center [468, 266] width 579 height 35
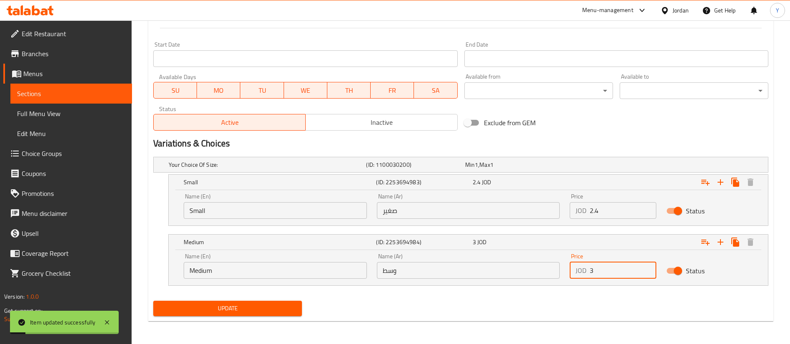
type input "3"
click at [263, 309] on span "Update" at bounding box center [227, 309] width 135 height 10
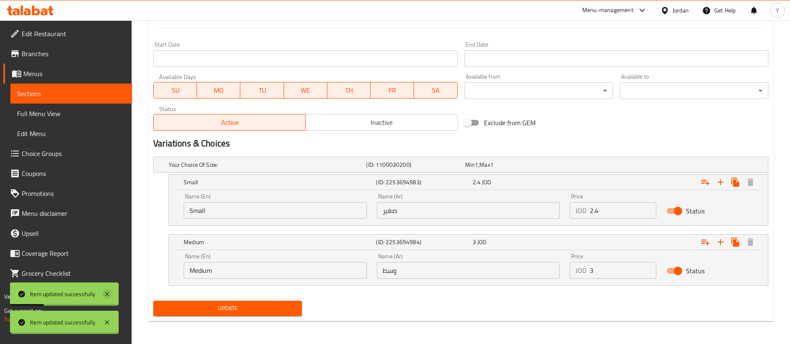
click at [107, 295] on icon at bounding box center [107, 294] width 10 height 10
click at [263, 314] on button "Update" at bounding box center [227, 308] width 149 height 15
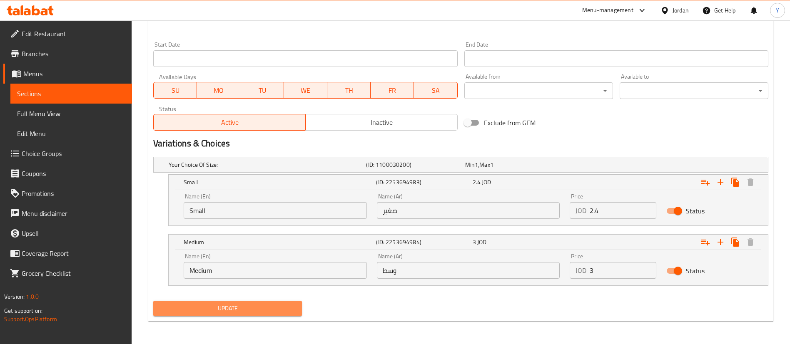
click at [215, 310] on span "Update" at bounding box center [227, 309] width 135 height 10
click at [216, 309] on span "Update" at bounding box center [227, 309] width 135 height 10
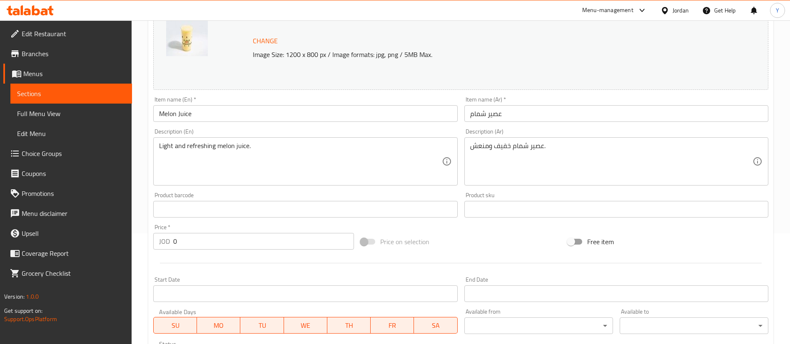
scroll to position [34, 0]
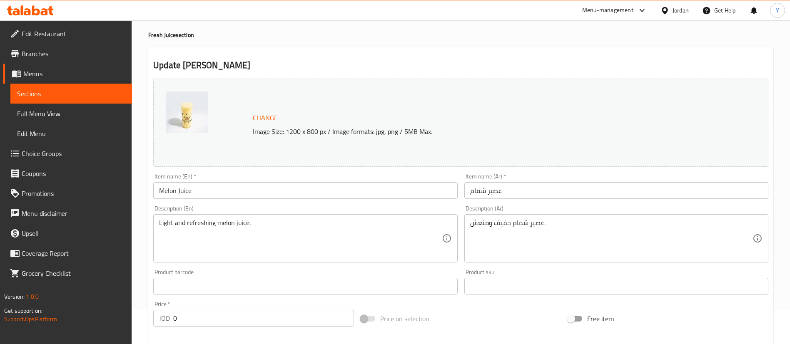
drag, startPoint x: 98, startPoint y: 97, endPoint x: 124, endPoint y: 104, distance: 26.5
click at [98, 97] on span "Sections" at bounding box center [71, 94] width 108 height 10
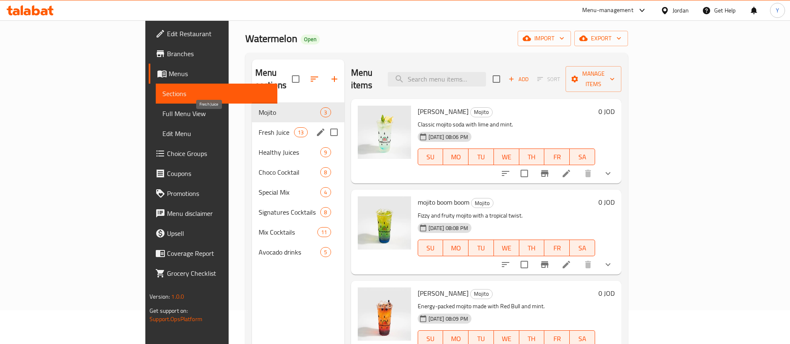
click at [259, 127] on span "Fresh Juice" at bounding box center [276, 132] width 35 height 10
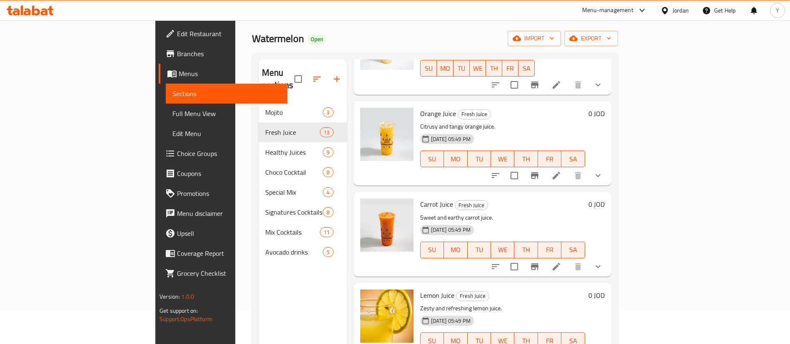
scroll to position [187, 0]
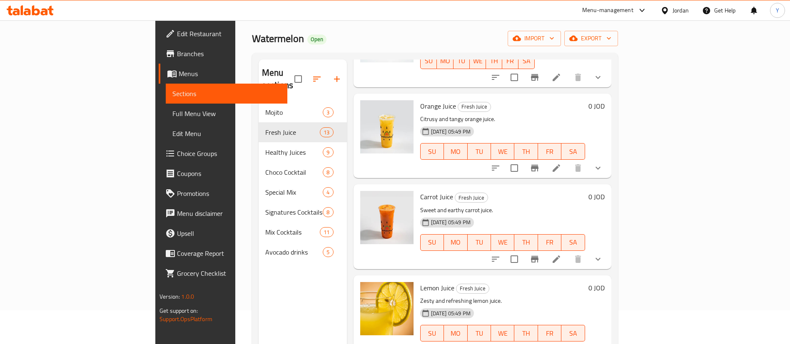
click at [561, 163] on icon at bounding box center [556, 168] width 10 height 10
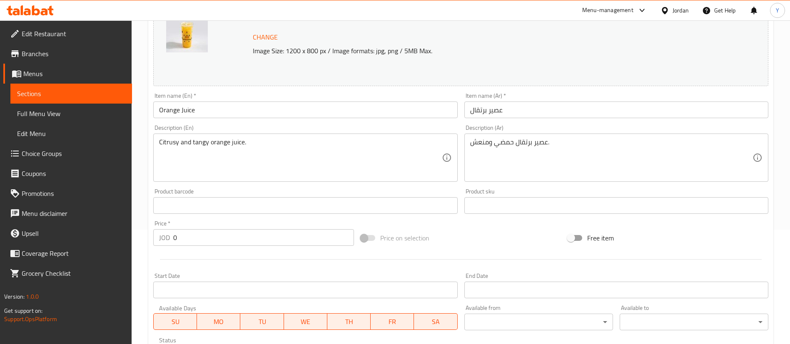
scroll to position [275, 0]
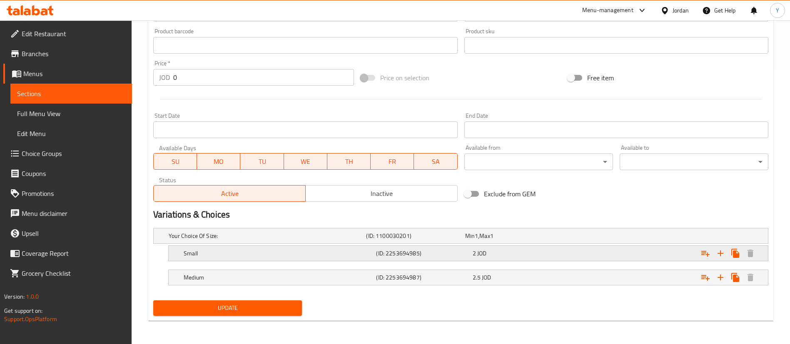
click at [525, 242] on div "2 JOD" at bounding box center [513, 236] width 99 height 12
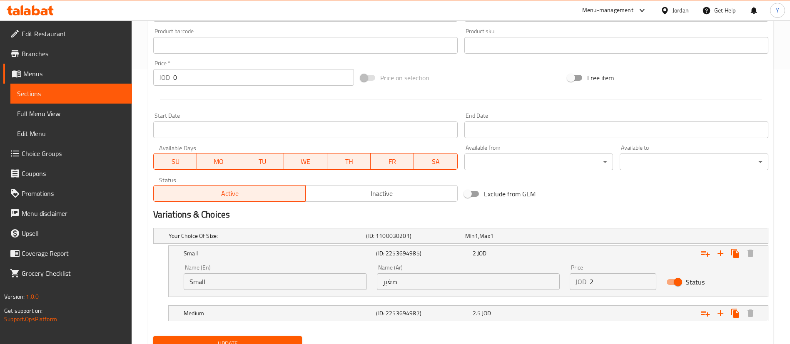
click at [614, 284] on input "2" at bounding box center [623, 282] width 67 height 17
type input "2.4"
click at [475, 242] on span "2.5" at bounding box center [470, 236] width 10 height 11
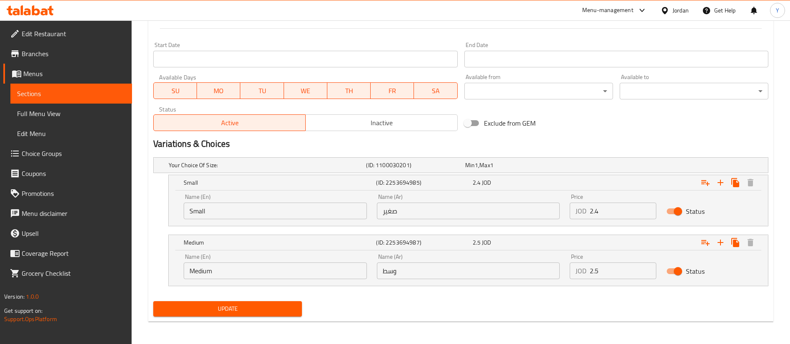
scroll to position [347, 0]
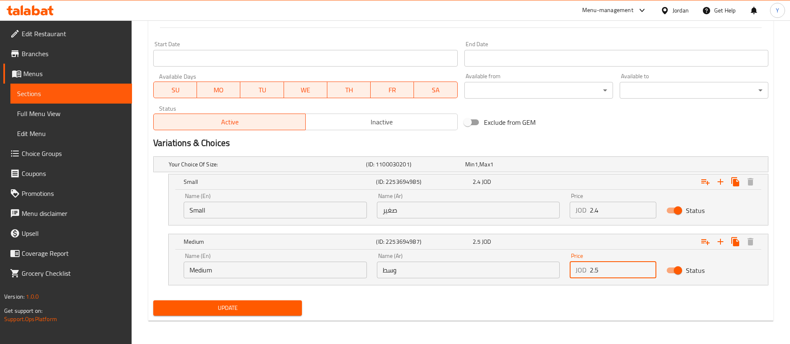
drag, startPoint x: 610, startPoint y: 269, endPoint x: 536, endPoint y: 272, distance: 73.8
click at [540, 272] on div "Name (En) Medium Name (En) Name (Ar) وسط Name (Ar) Price JOD 2.5 Price Status" at bounding box center [468, 265] width 579 height 35
type input "3"
click at [279, 308] on span "Update" at bounding box center [227, 308] width 135 height 10
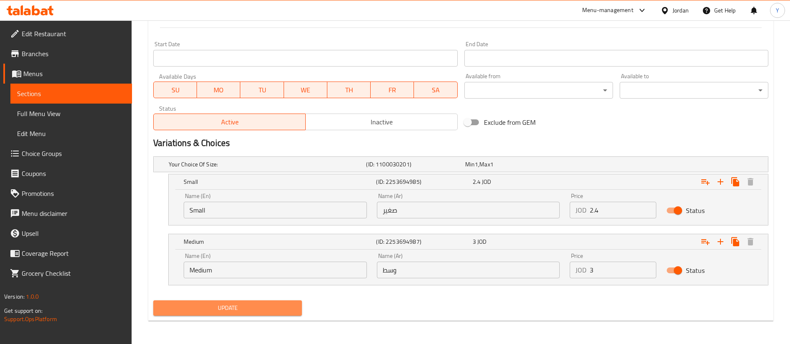
click at [276, 308] on span "Update" at bounding box center [227, 308] width 135 height 10
drag, startPoint x: 83, startPoint y: 95, endPoint x: 128, endPoint y: 94, distance: 45.0
click at [83, 95] on span "Sections" at bounding box center [71, 94] width 108 height 10
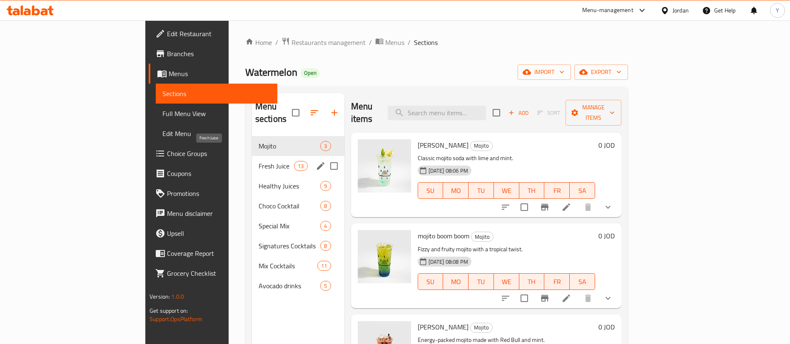
click at [259, 161] on span "Fresh Juice" at bounding box center [276, 166] width 35 height 10
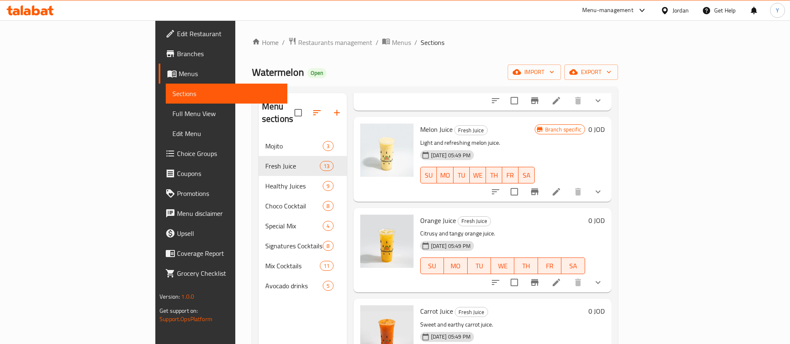
scroll to position [125, 0]
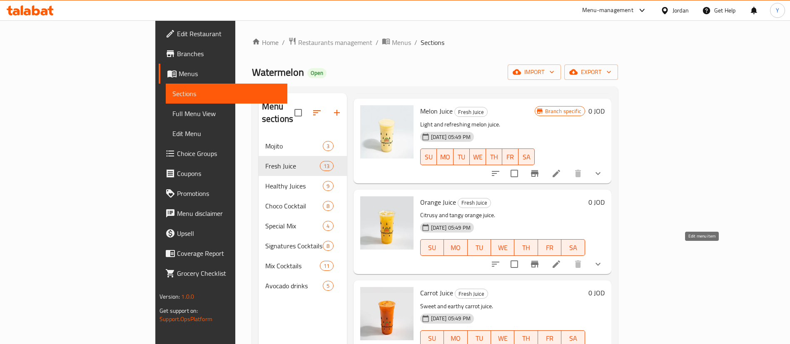
click at [560, 261] on icon at bounding box center [556, 264] width 7 height 7
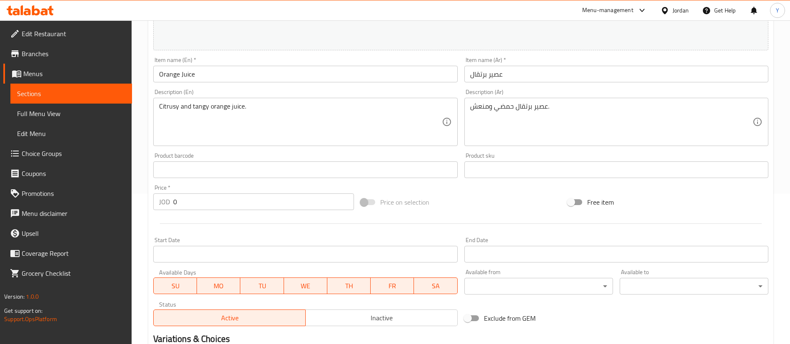
scroll to position [275, 0]
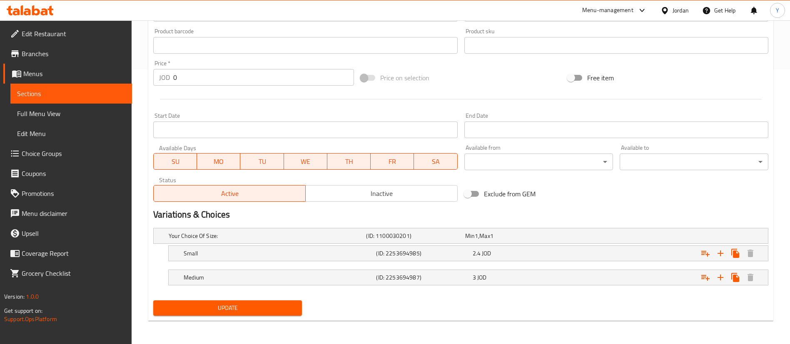
click at [120, 92] on span "Sections" at bounding box center [71, 94] width 108 height 10
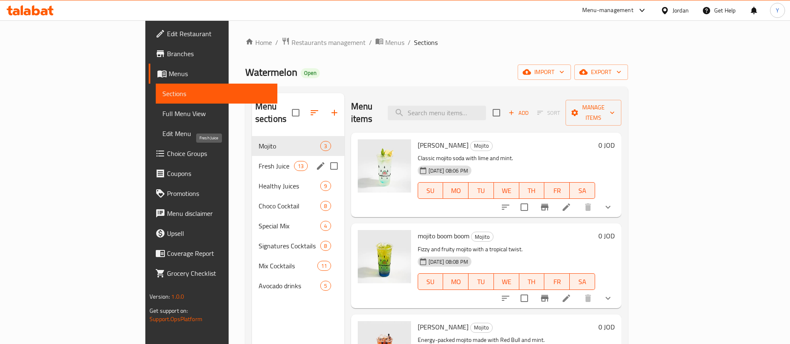
click at [259, 161] on span "Fresh Juice" at bounding box center [276, 166] width 35 height 10
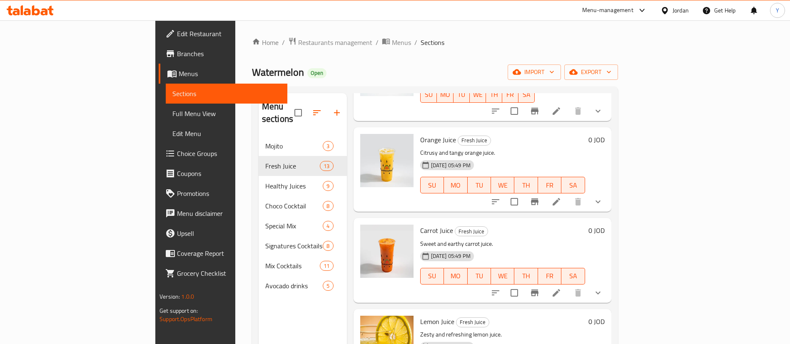
scroll to position [250, 0]
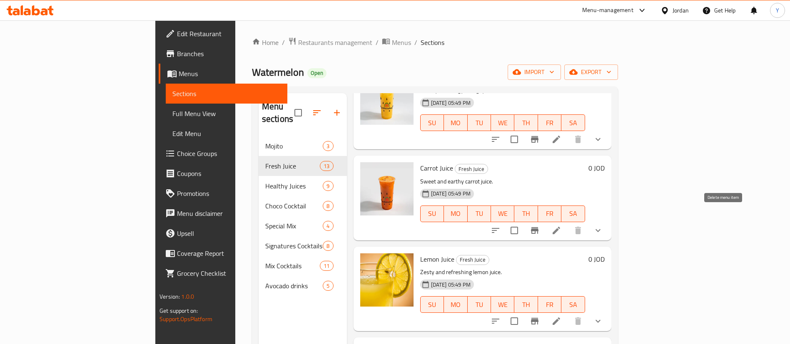
click at [568, 223] on li at bounding box center [556, 230] width 23 height 15
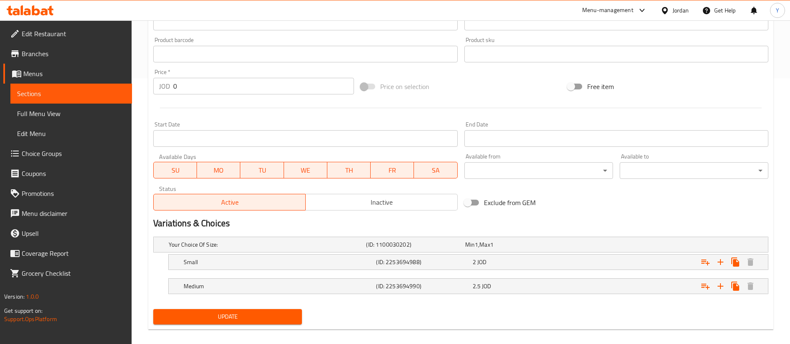
scroll to position [275, 0]
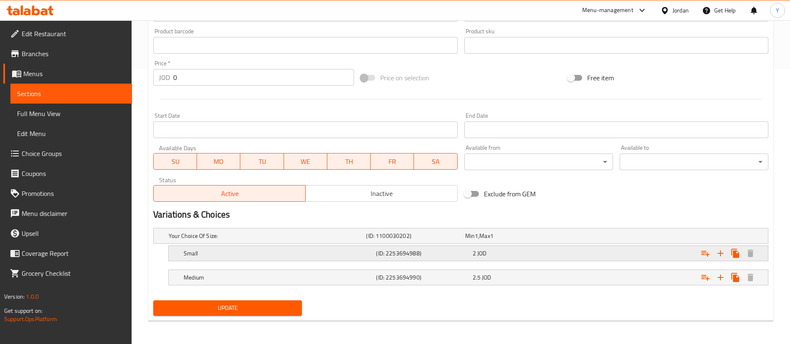
click at [544, 240] on div "2 JOD" at bounding box center [512, 236] width 95 height 8
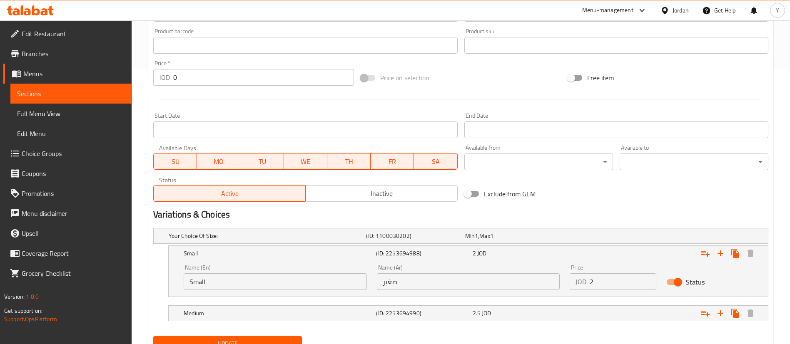
click at [604, 283] on input "2" at bounding box center [623, 282] width 67 height 17
type input "2.4"
click at [518, 240] on div "2.5 JOD" at bounding box center [512, 236] width 95 height 8
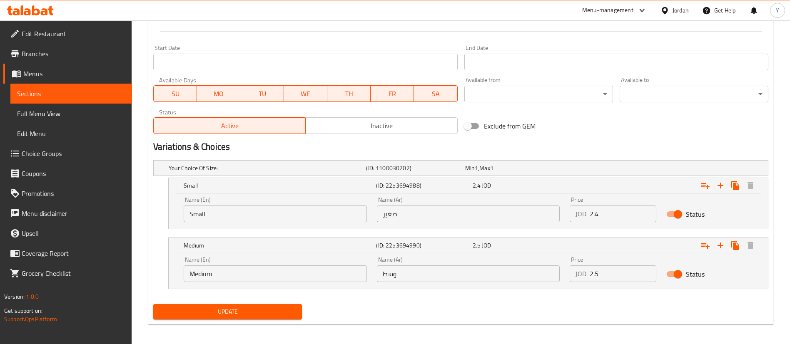
scroll to position [346, 0]
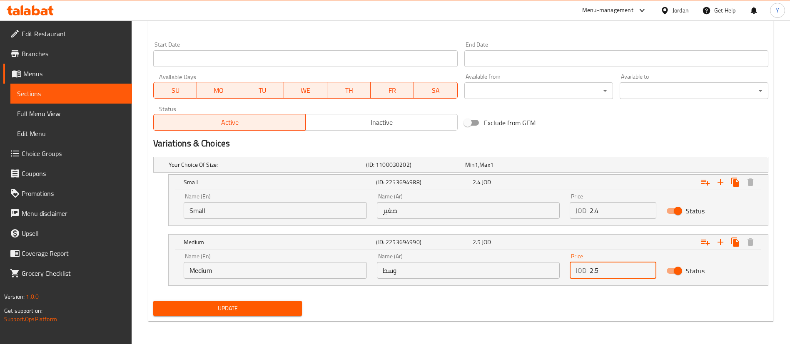
drag, startPoint x: 610, startPoint y: 272, endPoint x: 483, endPoint y: 277, distance: 127.5
click at [523, 275] on div "Name (En) Medium Name (En) Name (Ar) وسط Name (Ar) Price JOD 2.5 Price Status" at bounding box center [468, 266] width 579 height 35
type input "3"
click at [285, 304] on span "Update" at bounding box center [227, 309] width 135 height 10
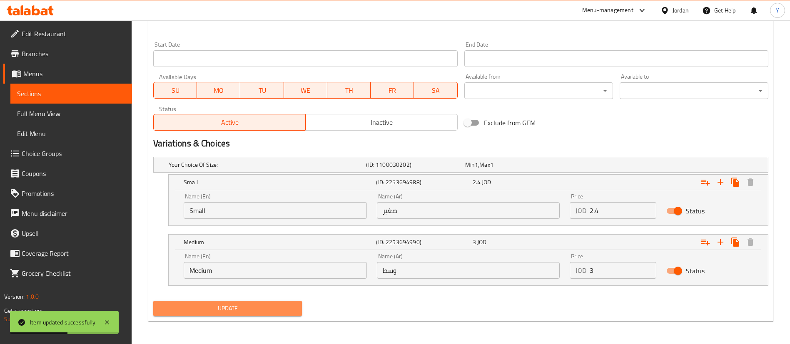
click at [279, 305] on span "Update" at bounding box center [227, 309] width 135 height 10
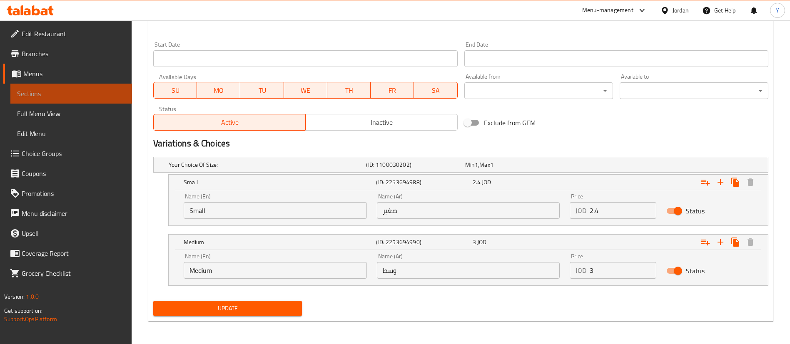
click at [92, 102] on link "Sections" at bounding box center [71, 94] width 122 height 20
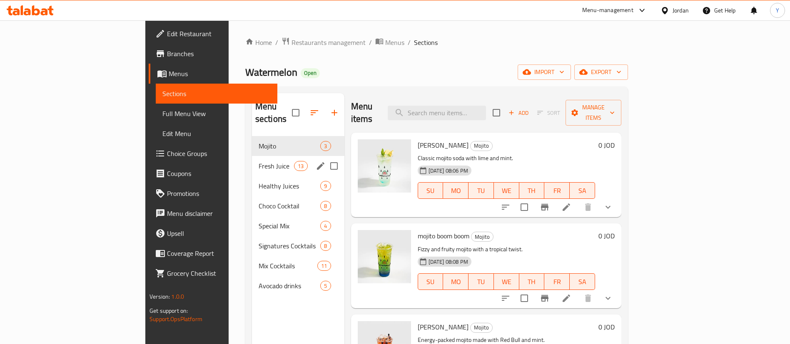
click at [252, 156] on div "Fresh Juice 13" at bounding box center [298, 166] width 92 height 20
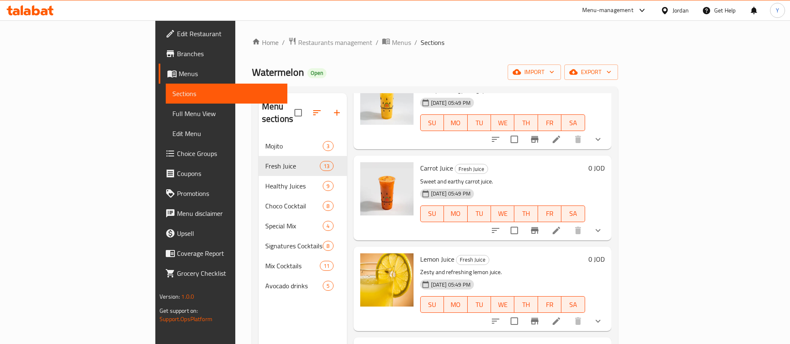
scroll to position [125, 0]
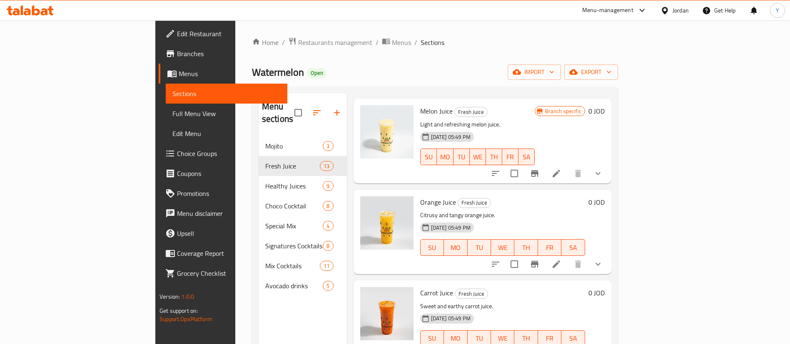
click at [561, 259] on icon at bounding box center [556, 264] width 10 height 10
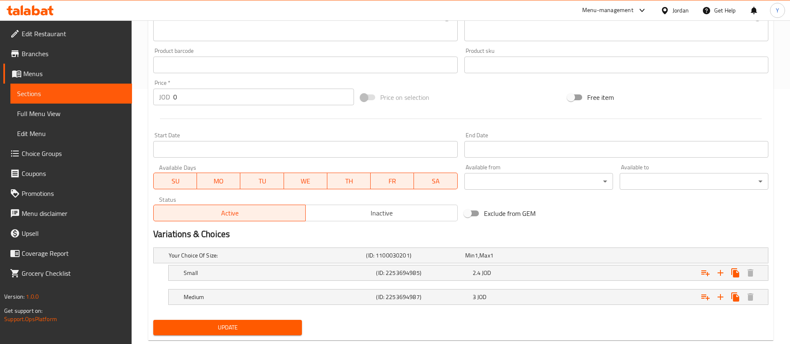
scroll to position [275, 0]
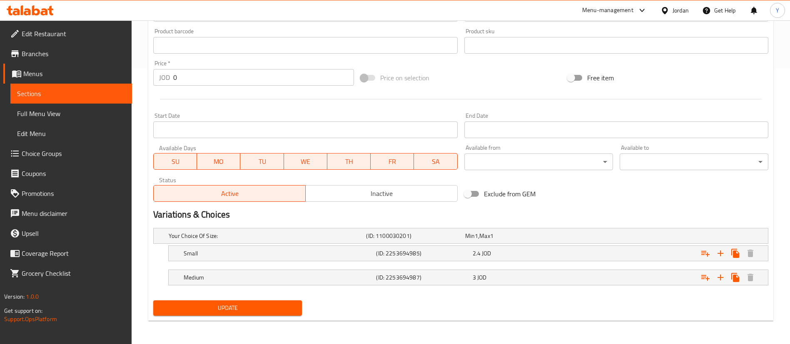
click at [106, 91] on span "Sections" at bounding box center [71, 94] width 108 height 10
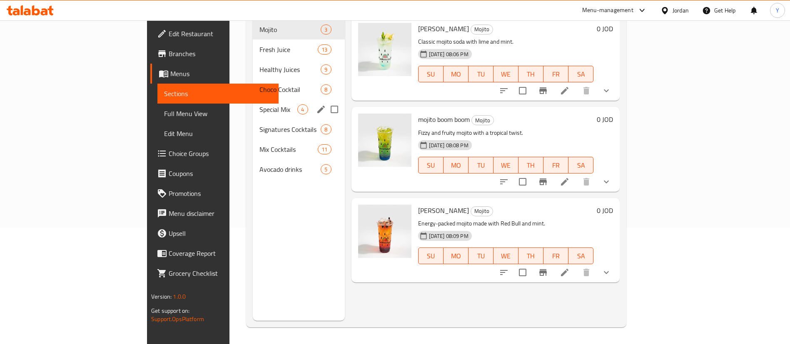
scroll to position [117, 0]
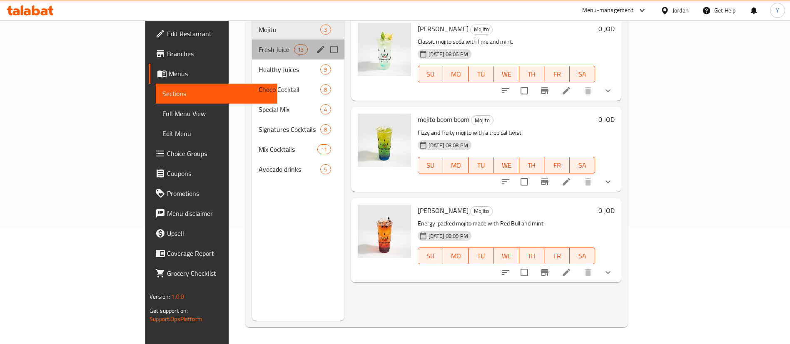
click at [252, 42] on div "Fresh Juice 13" at bounding box center [298, 50] width 92 height 20
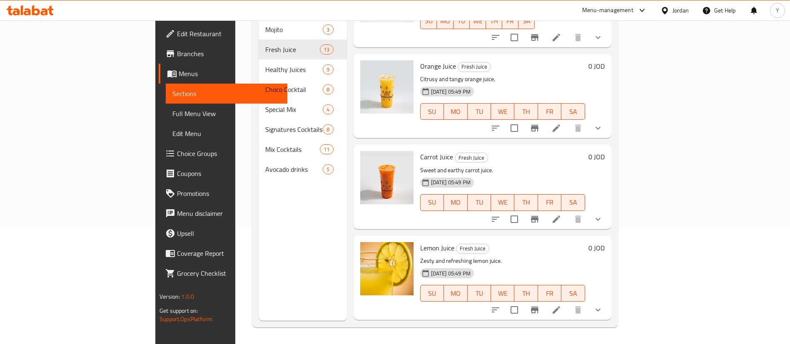
scroll to position [125, 0]
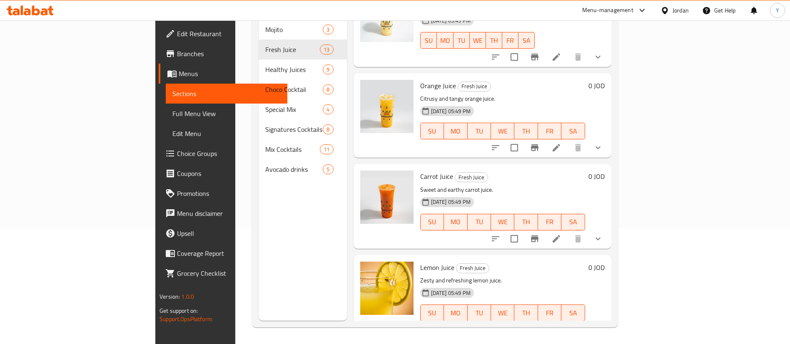
click at [561, 234] on icon at bounding box center [556, 239] width 10 height 10
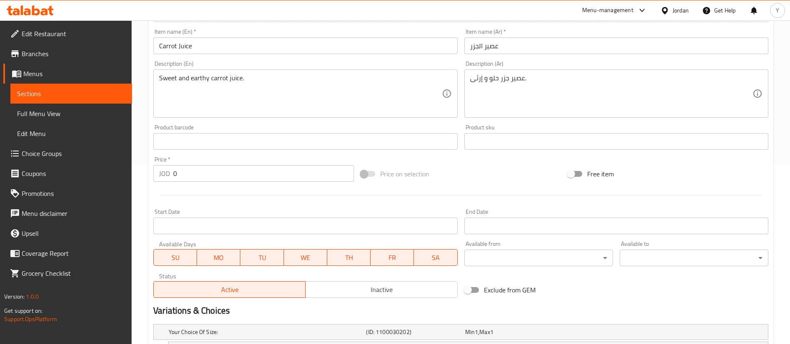
scroll to position [275, 0]
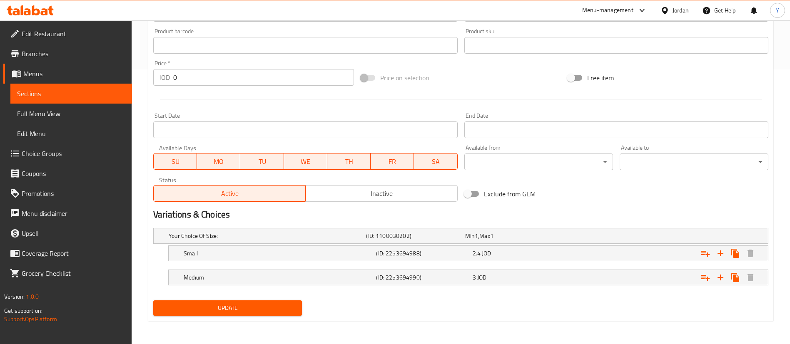
click at [68, 96] on span "Sections" at bounding box center [71, 94] width 108 height 10
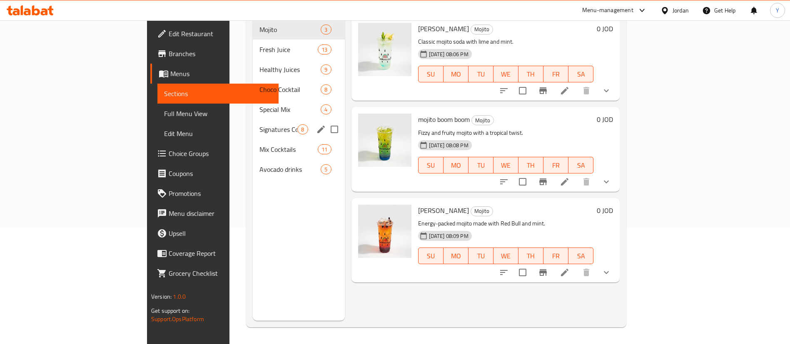
scroll to position [117, 0]
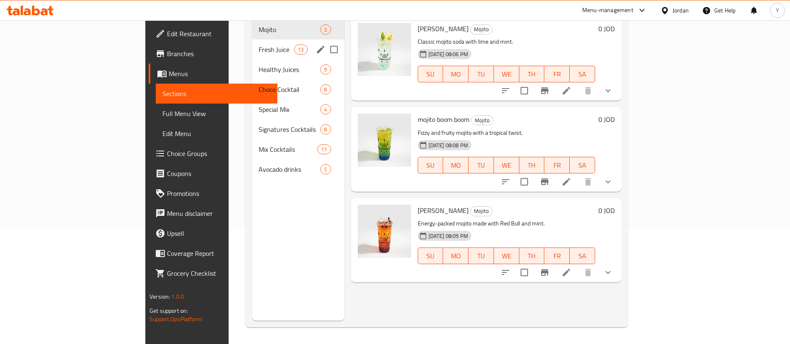
click at [252, 42] on div "Fresh Juice 13" at bounding box center [298, 50] width 92 height 20
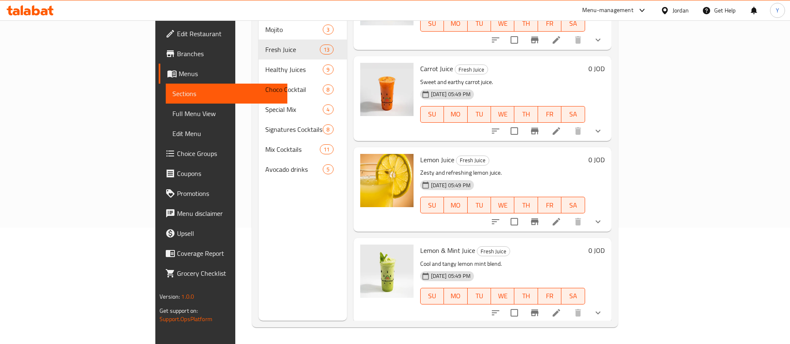
scroll to position [312, 0]
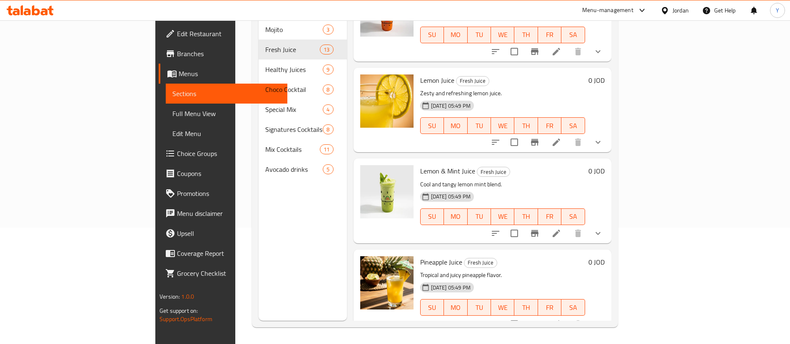
click at [561, 137] on icon at bounding box center [556, 142] width 10 height 10
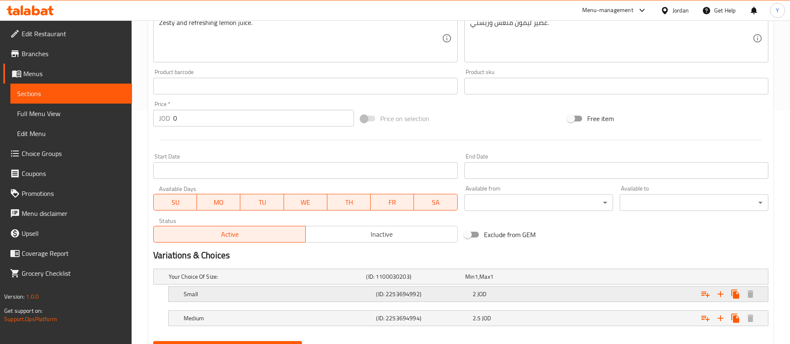
scroll to position [275, 0]
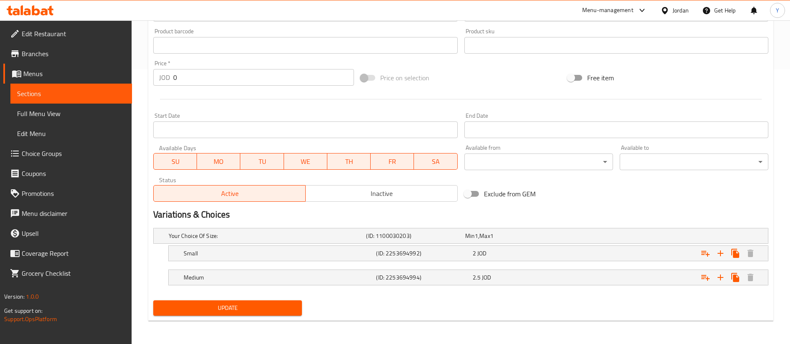
click at [531, 263] on nav at bounding box center [460, 266] width 615 height 7
click at [527, 240] on div "2 JOD" at bounding box center [512, 236] width 95 height 8
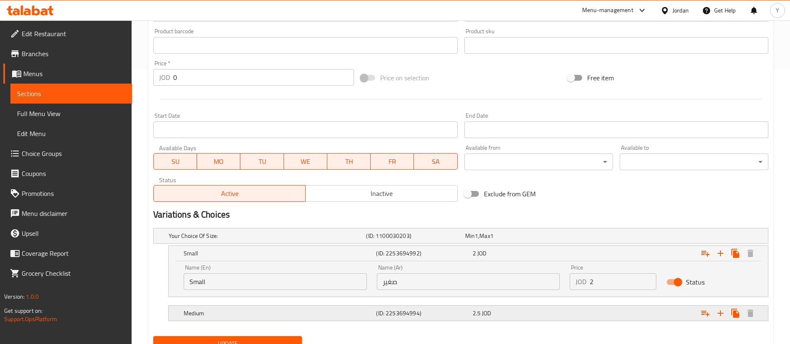
scroll to position [311, 0]
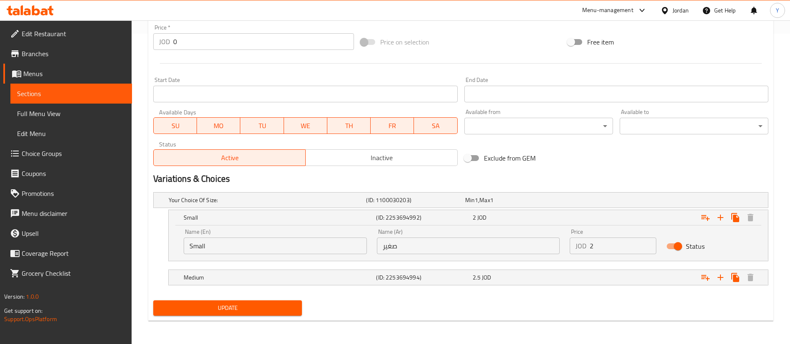
click at [618, 245] on input "2" at bounding box center [623, 246] width 67 height 17
type input "2.4"
click at [475, 206] on span "2.5" at bounding box center [470, 200] width 10 height 11
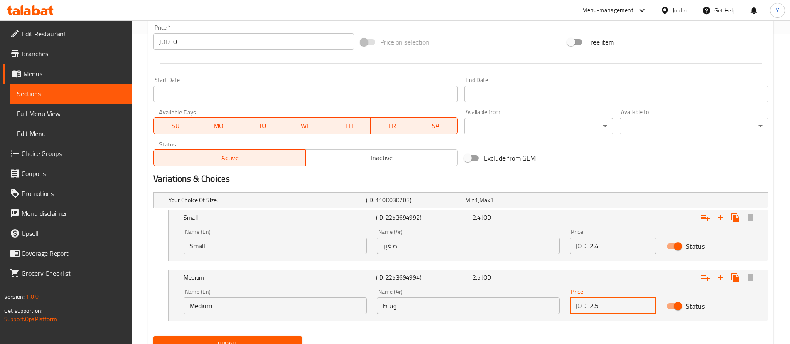
drag, startPoint x: 620, startPoint y: 308, endPoint x: 413, endPoint y: 306, distance: 207.0
click at [504, 306] on div "Name (En) Medium Name (En) Name (Ar) وسط Name (Ar) Price JOD 2.5 Price Status" at bounding box center [468, 301] width 579 height 35
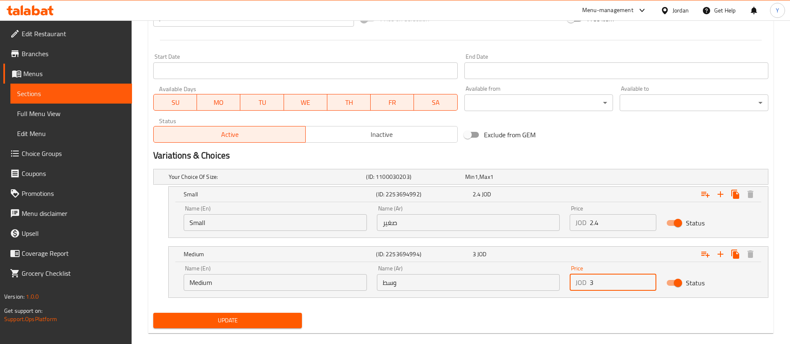
scroll to position [347, 0]
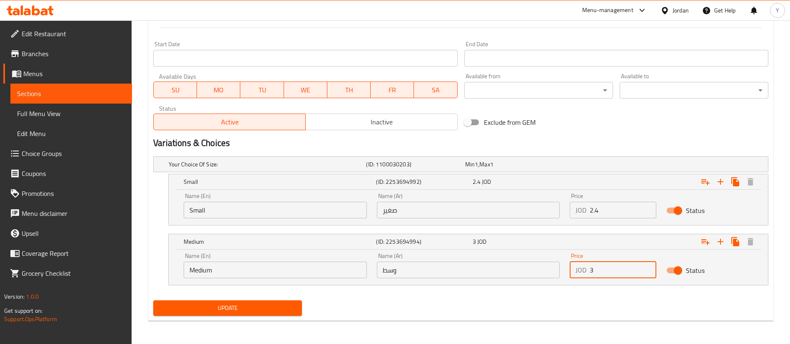
type input "3"
click at [251, 297] on div "Update" at bounding box center [227, 308] width 155 height 22
click at [255, 304] on span "Update" at bounding box center [227, 308] width 135 height 10
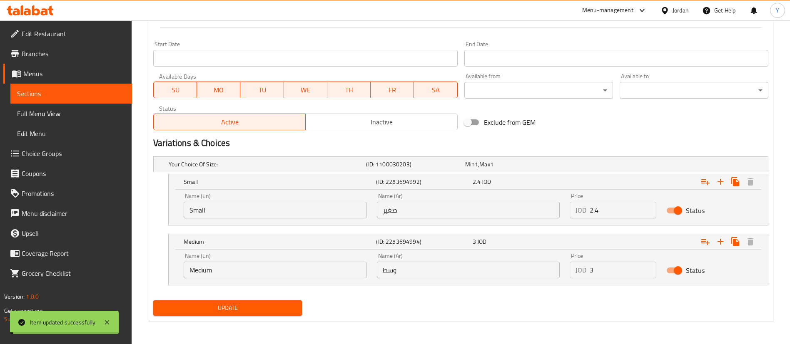
click at [274, 309] on span "Update" at bounding box center [227, 308] width 135 height 10
drag, startPoint x: 89, startPoint y: 89, endPoint x: 93, endPoint y: 90, distance: 4.7
click at [89, 89] on span "Sections" at bounding box center [71, 94] width 108 height 10
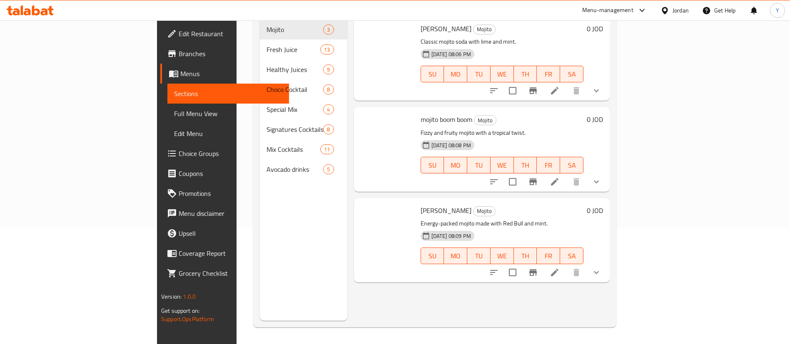
scroll to position [117, 0]
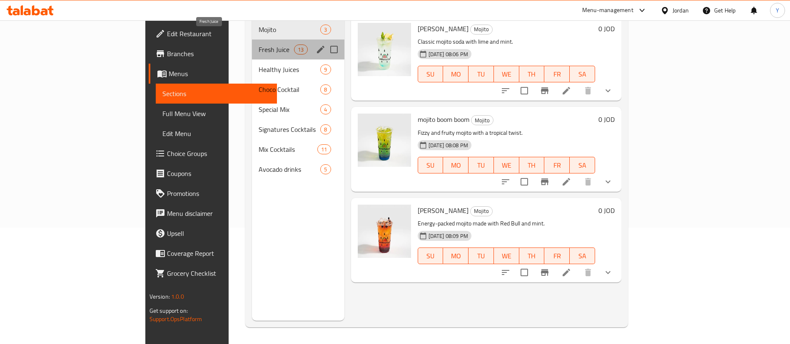
click at [259, 45] on span "Fresh Juice" at bounding box center [276, 50] width 35 height 10
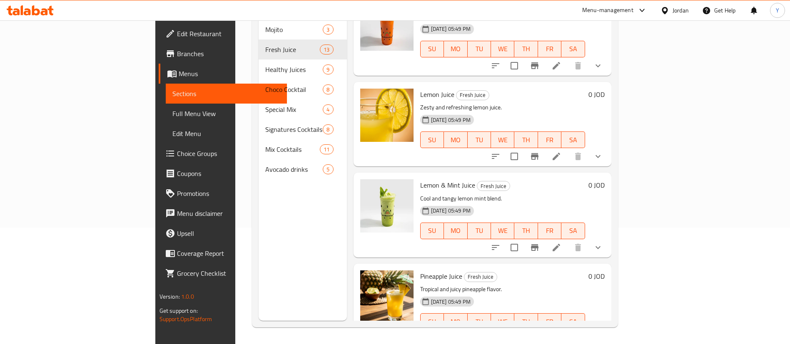
scroll to position [312, 0]
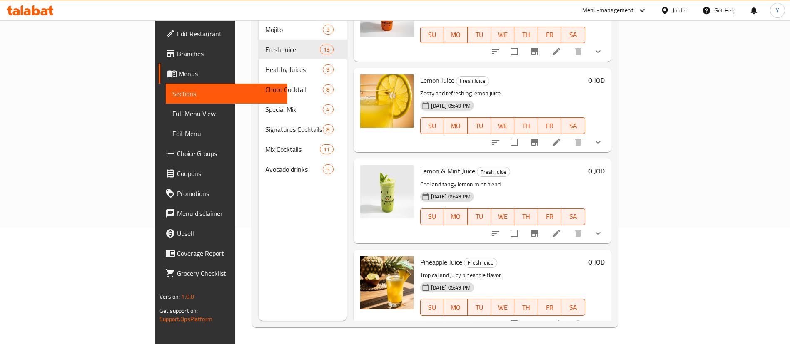
click at [568, 226] on li at bounding box center [556, 233] width 23 height 15
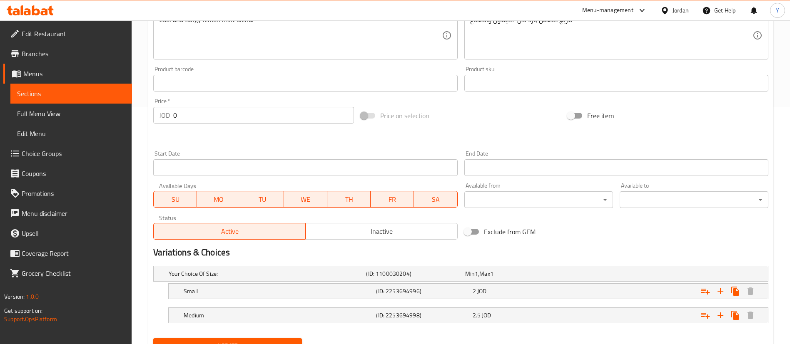
scroll to position [250, 0]
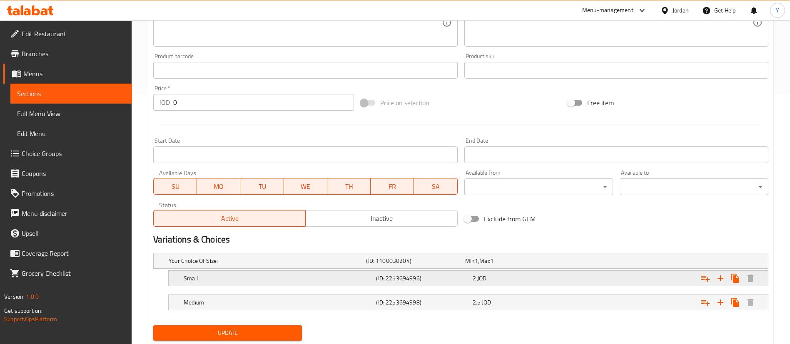
click at [526, 265] on div "2 JOD" at bounding box center [512, 261] width 95 height 8
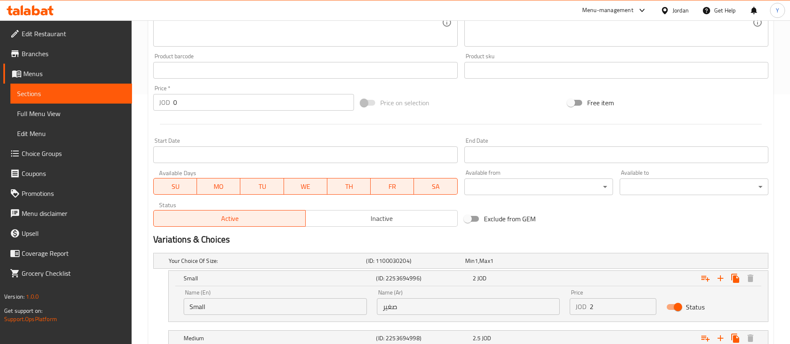
click at [605, 306] on input "2" at bounding box center [623, 307] width 67 height 17
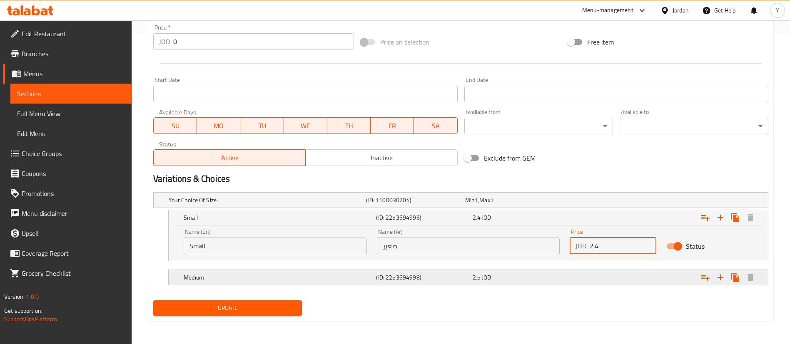
type input "2.4"
click at [521, 205] on div "2.5 JOD" at bounding box center [512, 200] width 95 height 8
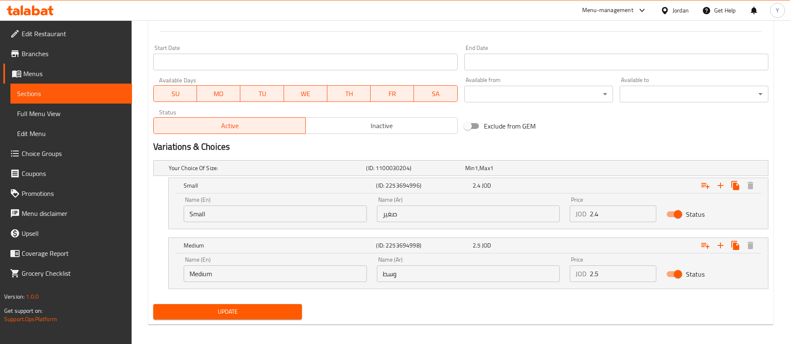
scroll to position [347, 0]
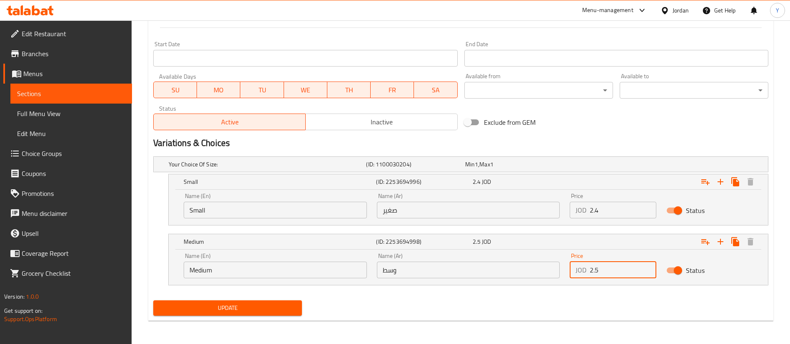
drag, startPoint x: 615, startPoint y: 267, endPoint x: 403, endPoint y: 267, distance: 211.6
click at [426, 267] on div "Name (En) Medium Name (En) Name (Ar) وسط Name (Ar) Price JOD 2.5 Price Status" at bounding box center [468, 265] width 579 height 35
type input "3"
click at [243, 308] on span "Update" at bounding box center [227, 308] width 135 height 10
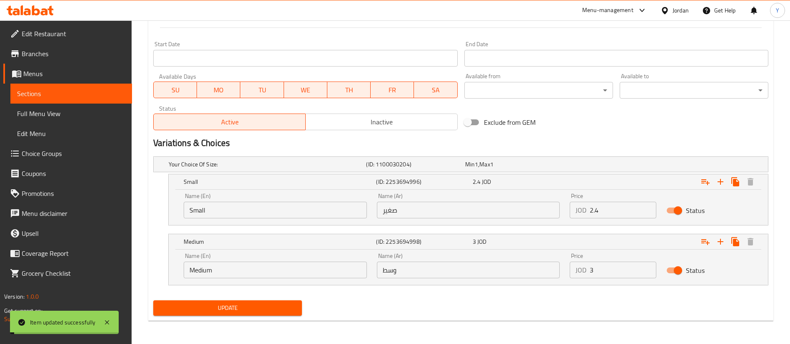
drag, startPoint x: 259, startPoint y: 309, endPoint x: 289, endPoint y: 310, distance: 30.0
click at [259, 309] on span "Update" at bounding box center [227, 308] width 135 height 10
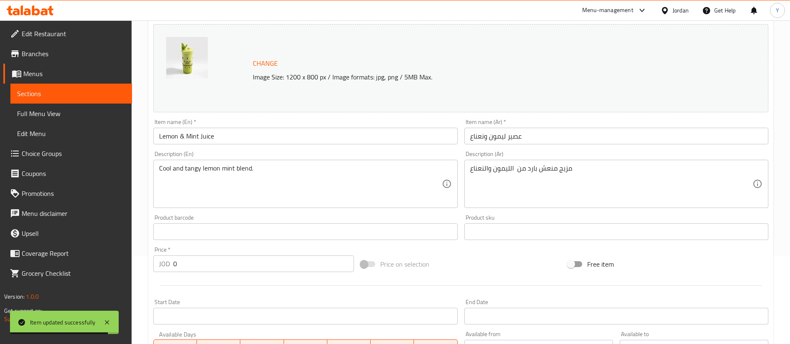
scroll to position [0, 0]
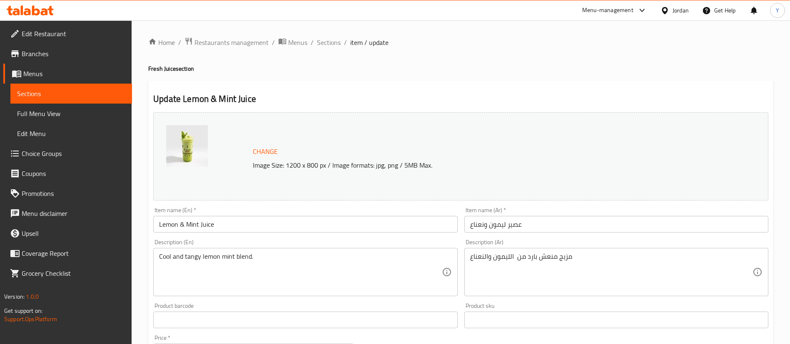
drag, startPoint x: 82, startPoint y: 93, endPoint x: 130, endPoint y: 102, distance: 48.4
click at [82, 93] on span "Sections" at bounding box center [71, 94] width 108 height 10
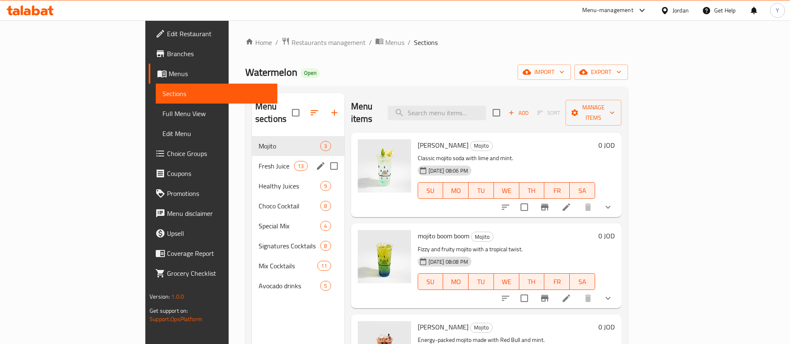
click at [259, 161] on span "Fresh Juice" at bounding box center [276, 166] width 35 height 10
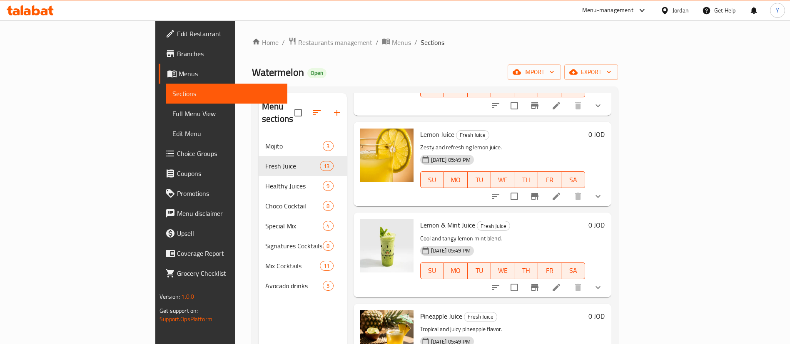
scroll to position [500, 0]
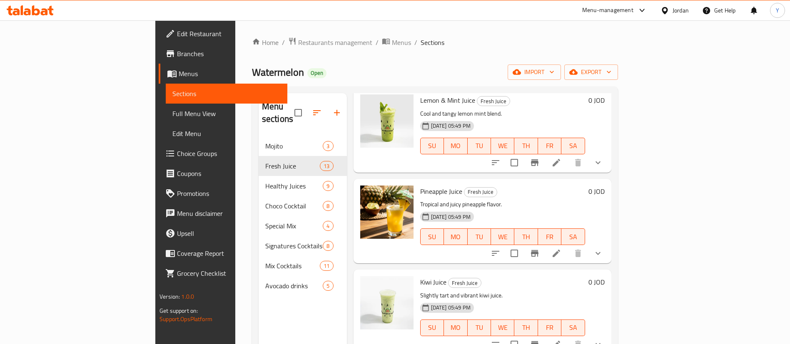
click at [568, 246] on li at bounding box center [556, 253] width 23 height 15
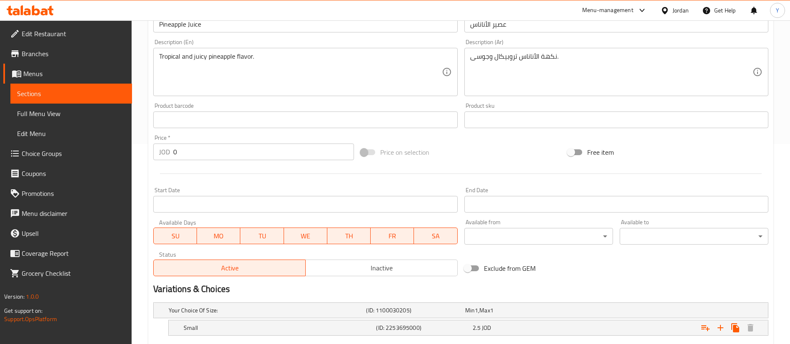
scroll to position [275, 0]
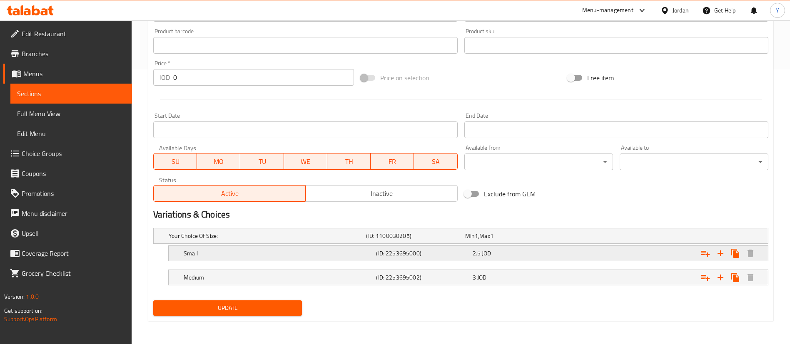
click at [514, 240] on div "2.5 JOD" at bounding box center [512, 236] width 95 height 8
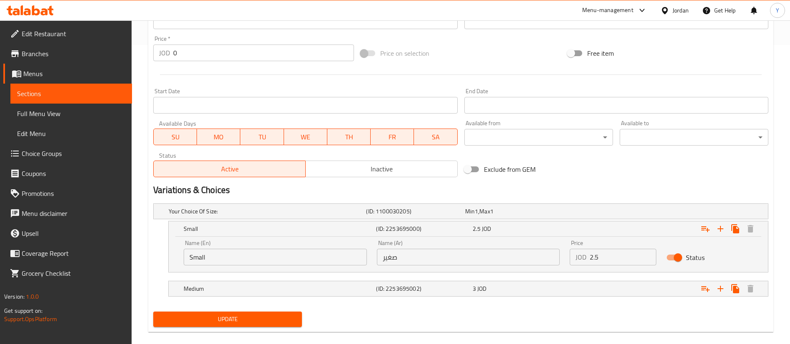
scroll to position [311, 0]
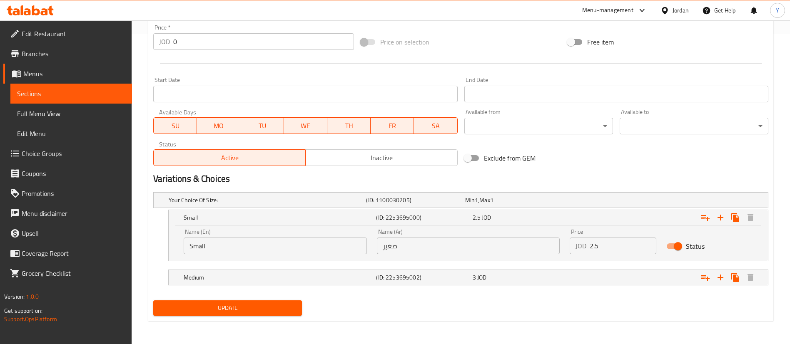
click at [612, 246] on input "2.5" at bounding box center [623, 246] width 67 height 17
click at [77, 95] on span "Sections" at bounding box center [71, 94] width 108 height 10
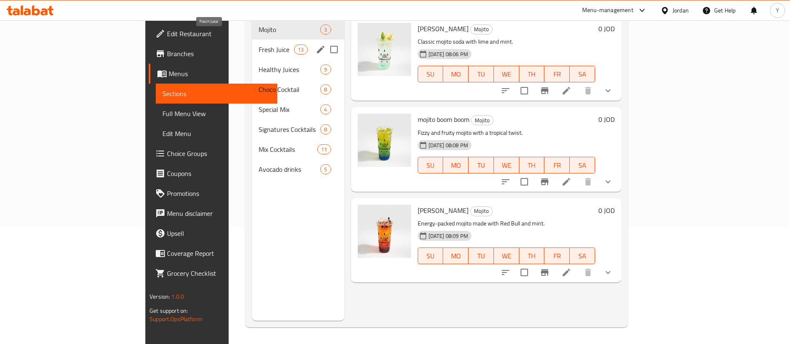
click at [259, 45] on span "Fresh Juice" at bounding box center [276, 50] width 35 height 10
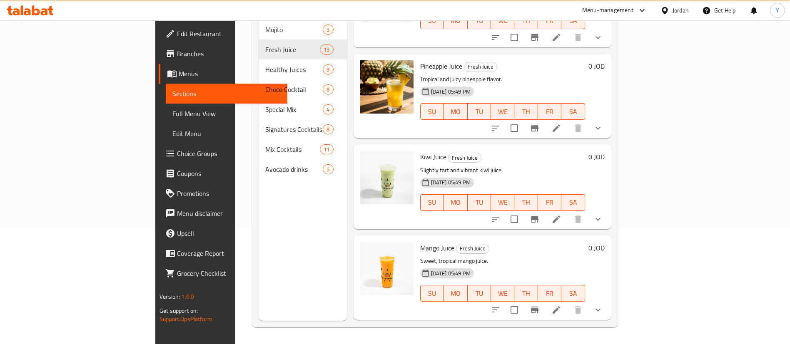
scroll to position [562, 0]
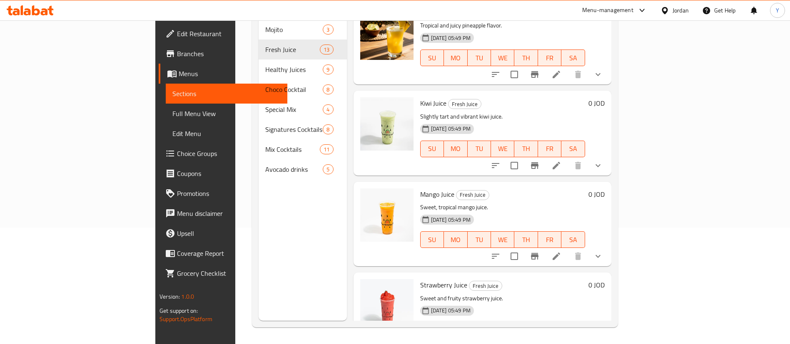
click at [568, 158] on li at bounding box center [556, 165] width 23 height 15
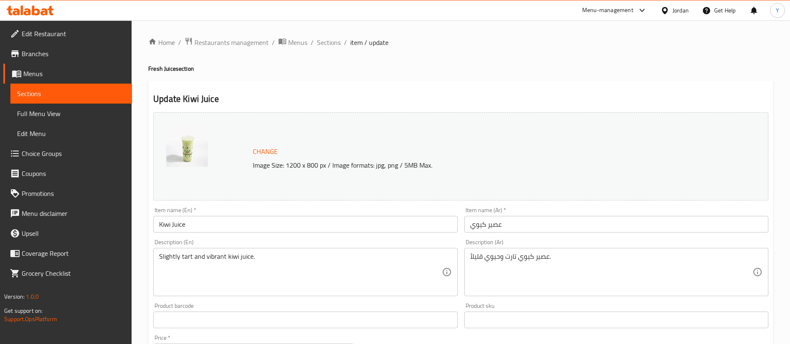
scroll to position [275, 0]
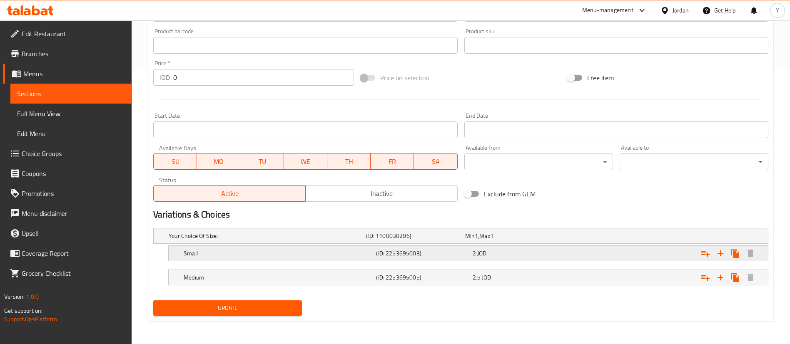
click at [494, 242] on div "2 JOD" at bounding box center [513, 236] width 99 height 12
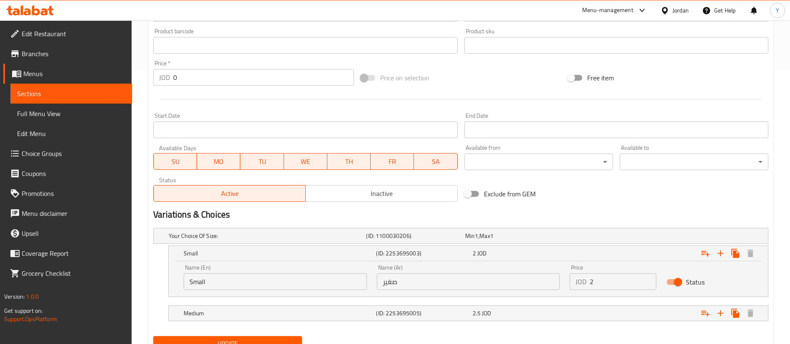
scroll to position [311, 0]
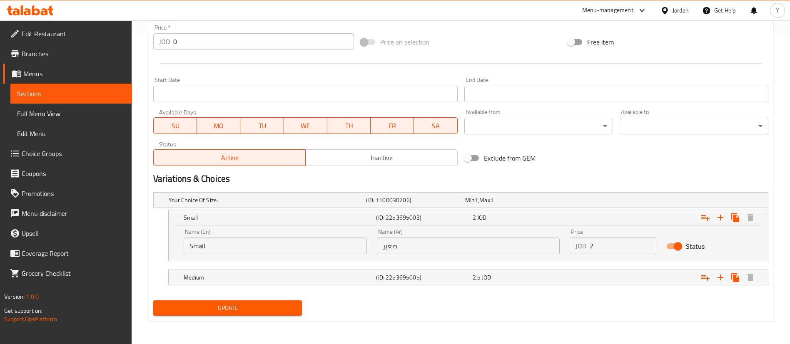
click at [621, 242] on input "2" at bounding box center [623, 246] width 67 height 17
type input "2.4"
click at [507, 205] on div "2.5 JOD" at bounding box center [512, 200] width 95 height 8
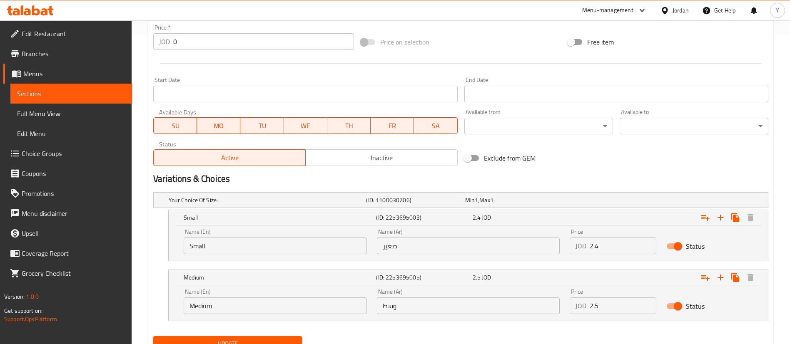
scroll to position [347, 0]
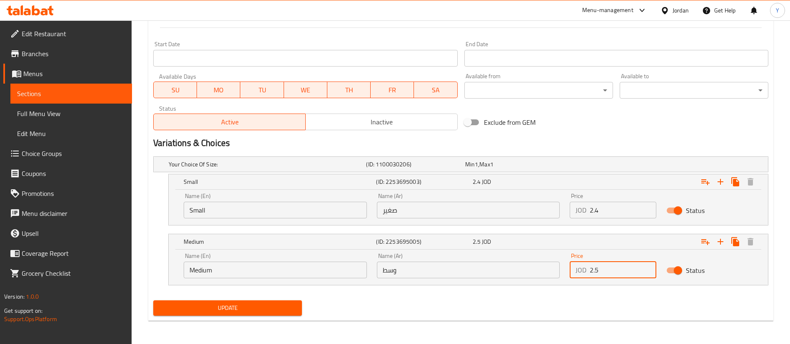
drag, startPoint x: 610, startPoint y: 277, endPoint x: 459, endPoint y: 264, distance: 150.9
click at [467, 264] on div "Name (En) Medium Name (En) Name (Ar) وسط Name (Ar) Price JOD 2.5 Price Status" at bounding box center [468, 265] width 579 height 35
type input "3"
drag, startPoint x: 290, startPoint y: 305, endPoint x: 313, endPoint y: 304, distance: 22.9
click at [291, 304] on span "Update" at bounding box center [227, 308] width 135 height 10
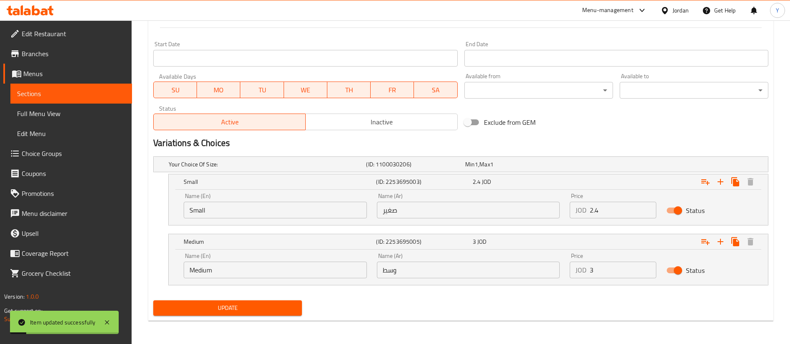
click at [229, 310] on span "Update" at bounding box center [227, 308] width 135 height 10
drag, startPoint x: 79, startPoint y: 90, endPoint x: 132, endPoint y: 94, distance: 53.5
click at [79, 90] on span "Sections" at bounding box center [71, 94] width 108 height 10
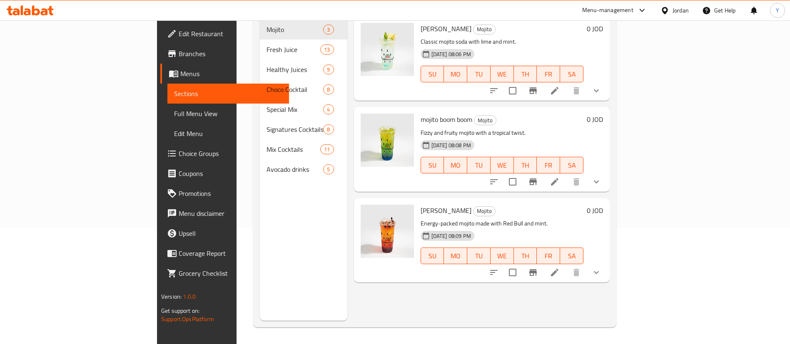
scroll to position [117, 0]
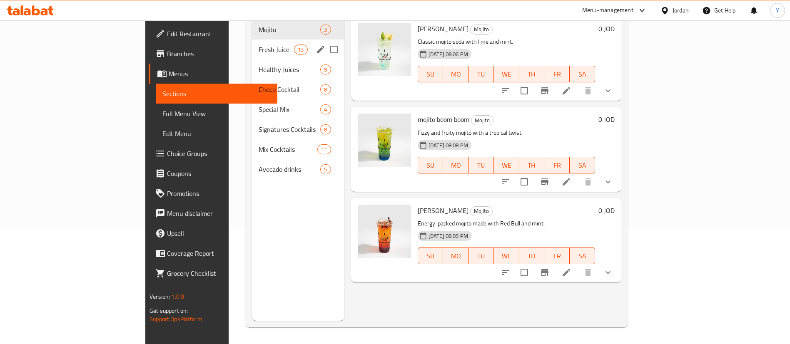
click at [259, 45] on span "Fresh Juice" at bounding box center [276, 50] width 35 height 10
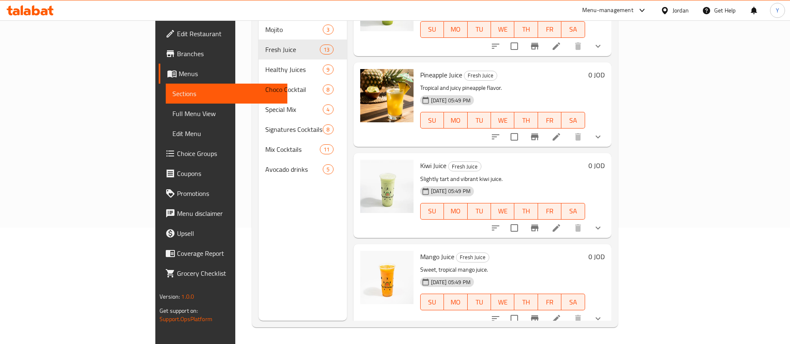
scroll to position [625, 0]
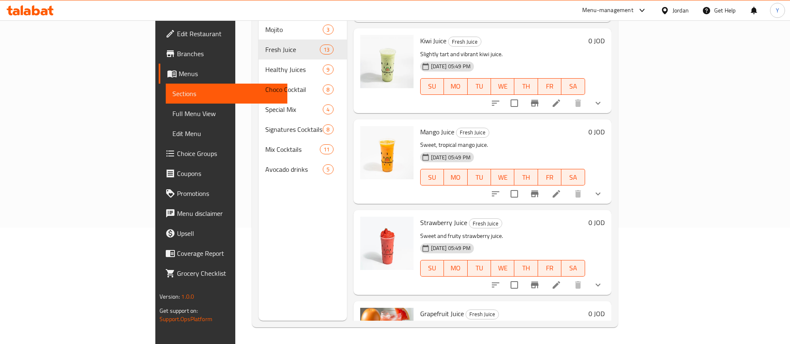
click at [561, 189] on icon at bounding box center [556, 194] width 10 height 10
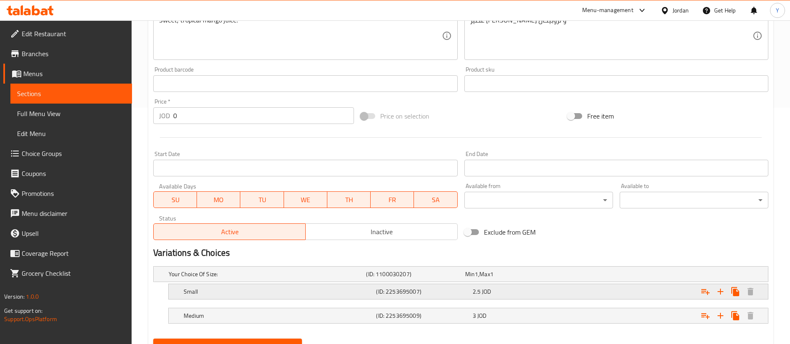
scroll to position [275, 0]
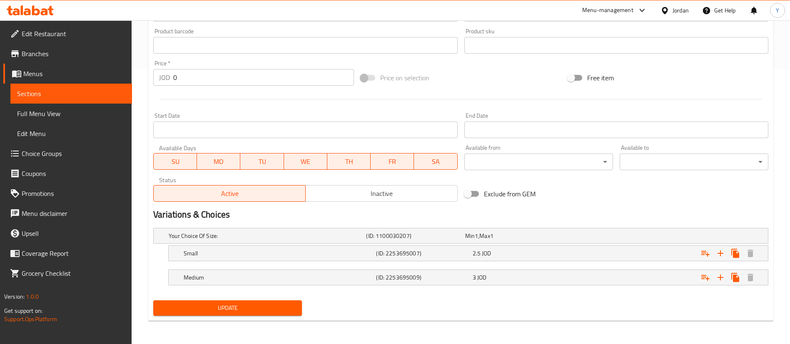
click at [103, 92] on span "Sections" at bounding box center [71, 94] width 108 height 10
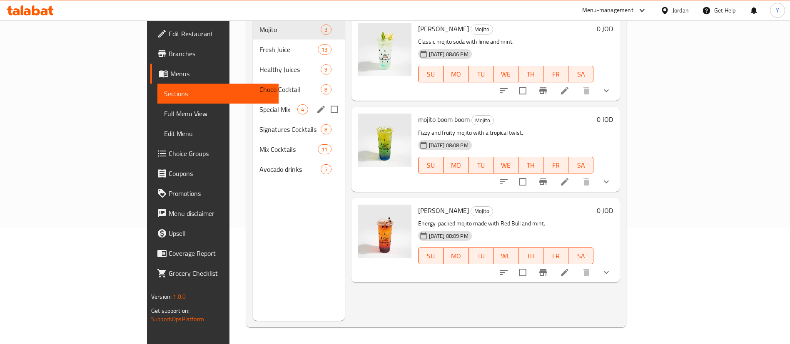
scroll to position [117, 0]
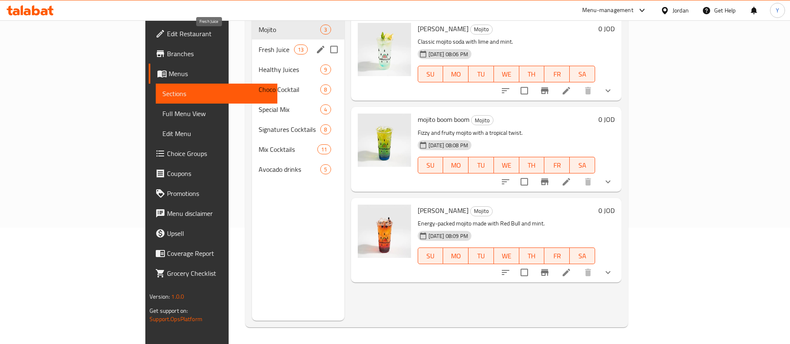
click at [259, 45] on span "Fresh Juice" at bounding box center [276, 50] width 35 height 10
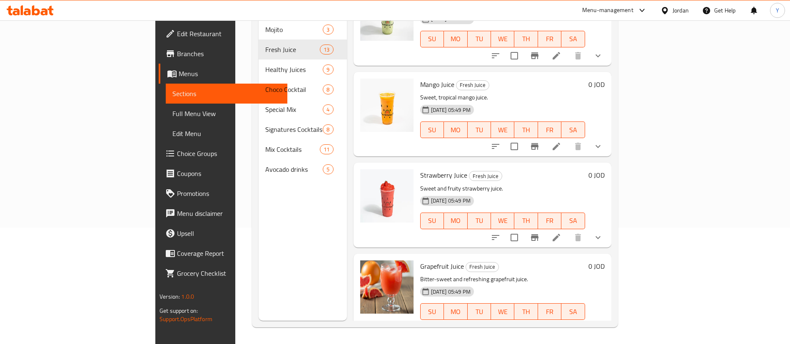
scroll to position [750, 0]
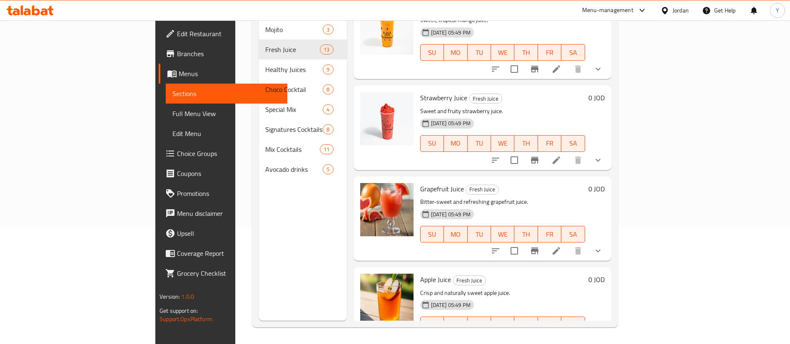
click at [561, 155] on icon at bounding box center [556, 160] width 10 height 10
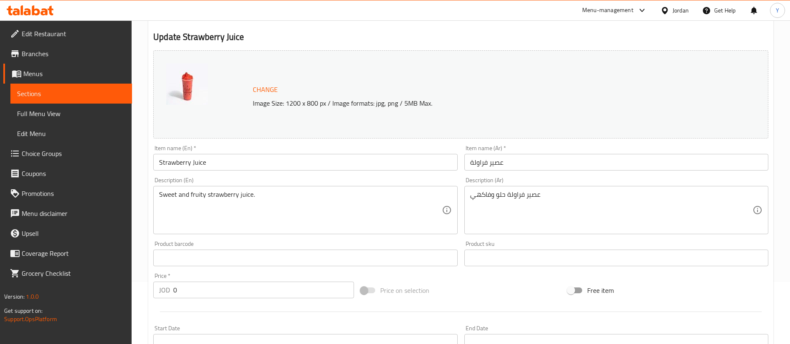
scroll to position [275, 0]
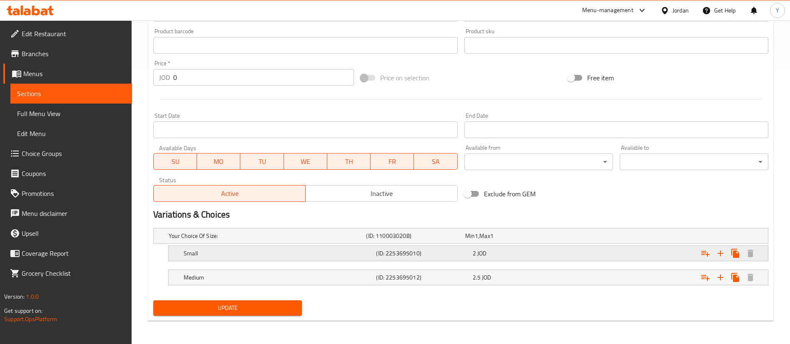
click at [481, 242] on div "2 JOD" at bounding box center [513, 236] width 99 height 12
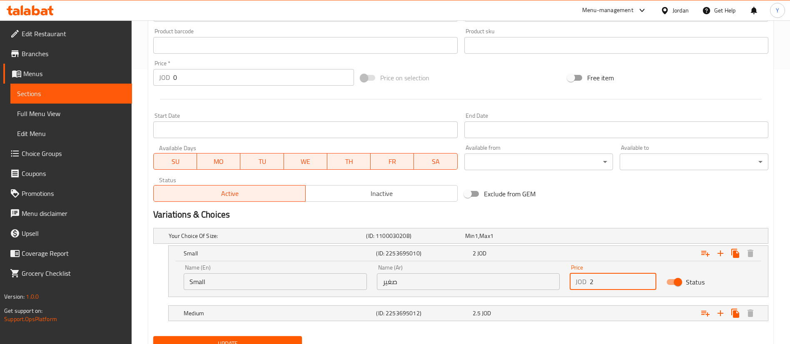
click at [607, 287] on input "2" at bounding box center [623, 282] width 67 height 17
type input "2.4"
click at [531, 242] on div "2.5 JOD" at bounding box center [513, 236] width 99 height 12
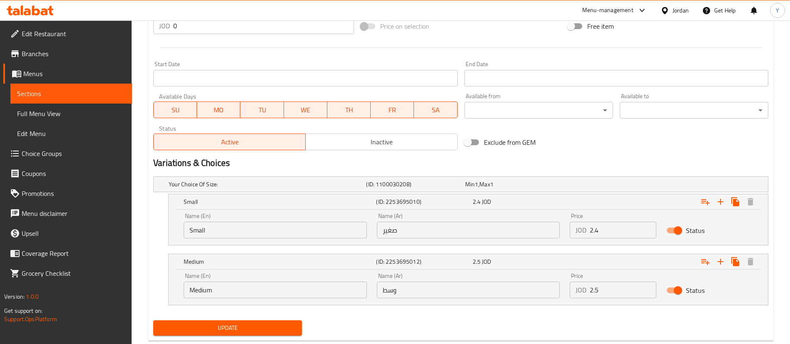
scroll to position [347, 0]
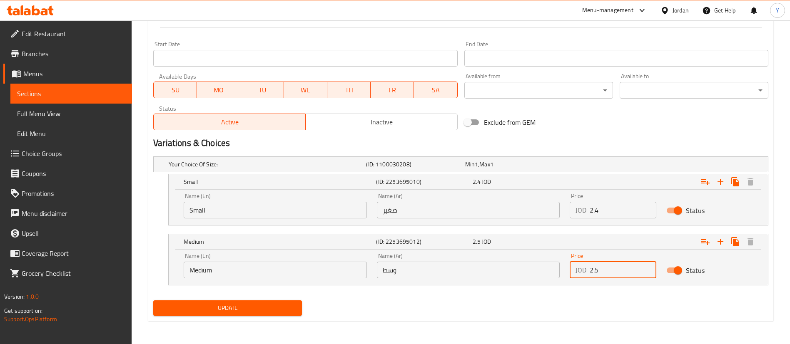
drag, startPoint x: 605, startPoint y: 273, endPoint x: 476, endPoint y: 282, distance: 129.8
click at [532, 272] on div "Name (En) Medium Name (En) Name (Ar) وسط Name (Ar) Price JOD 2.5 Price Status" at bounding box center [468, 265] width 579 height 35
type input "3"
click at [262, 307] on span "Update" at bounding box center [227, 308] width 135 height 10
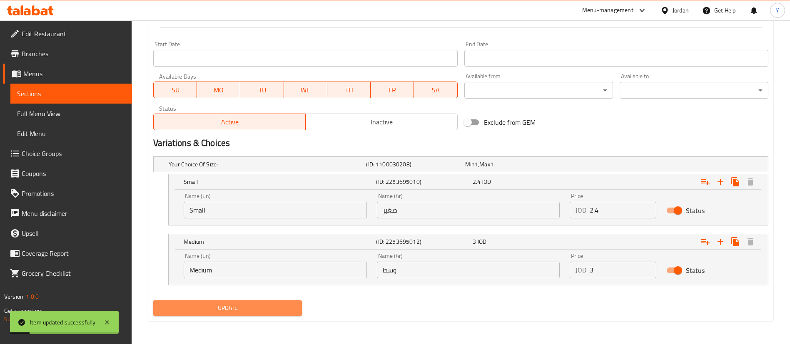
drag, startPoint x: 254, startPoint y: 302, endPoint x: 262, endPoint y: 302, distance: 8.3
click at [254, 302] on button "Update" at bounding box center [227, 308] width 149 height 15
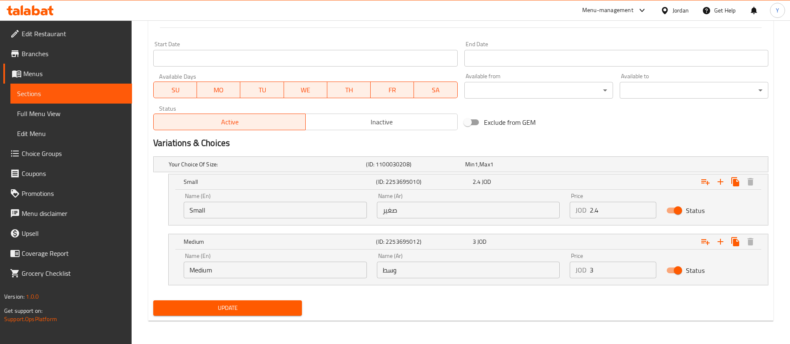
click at [110, 90] on span "Sections" at bounding box center [71, 94] width 108 height 10
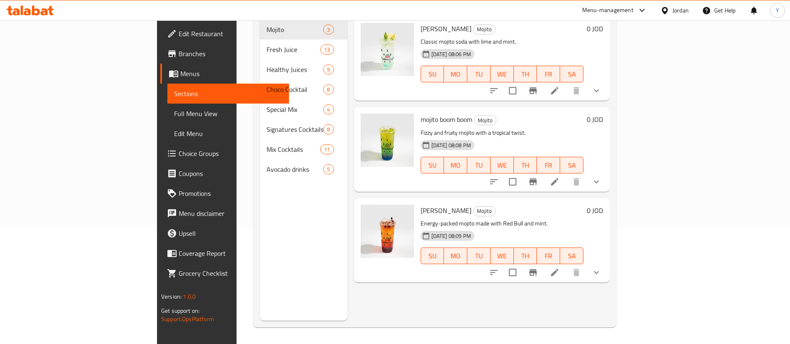
scroll to position [117, 0]
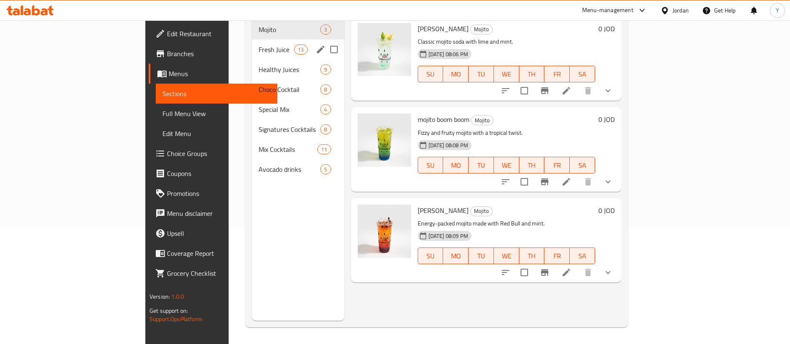
click at [259, 45] on span "Fresh Juice" at bounding box center [276, 50] width 35 height 10
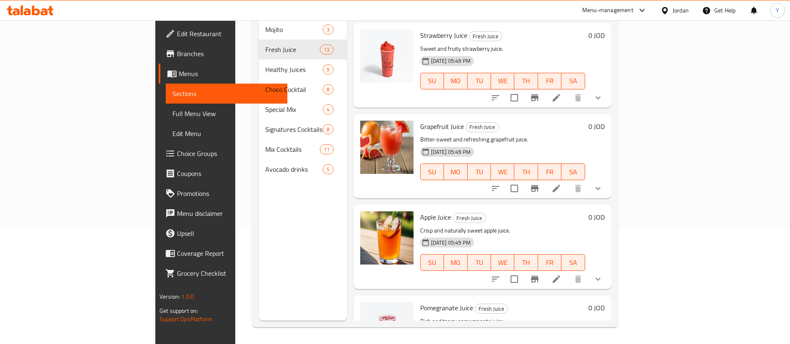
scroll to position [750, 0]
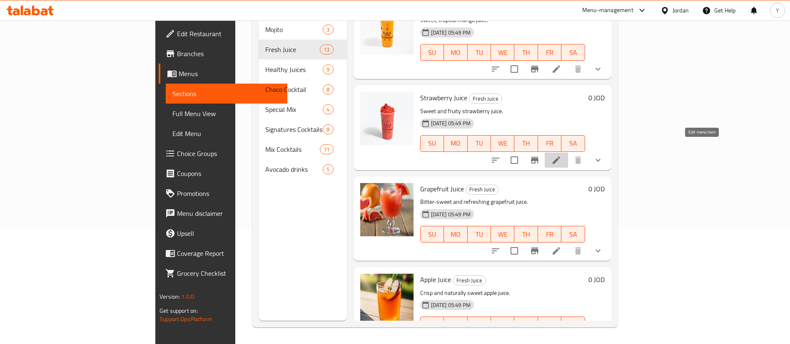
click at [561, 155] on icon at bounding box center [556, 160] width 10 height 10
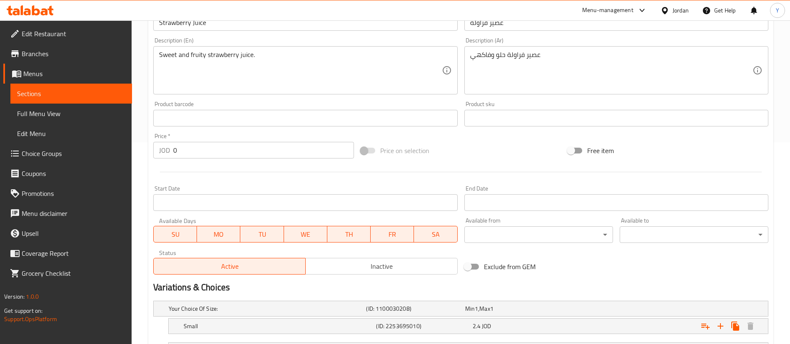
scroll to position [275, 0]
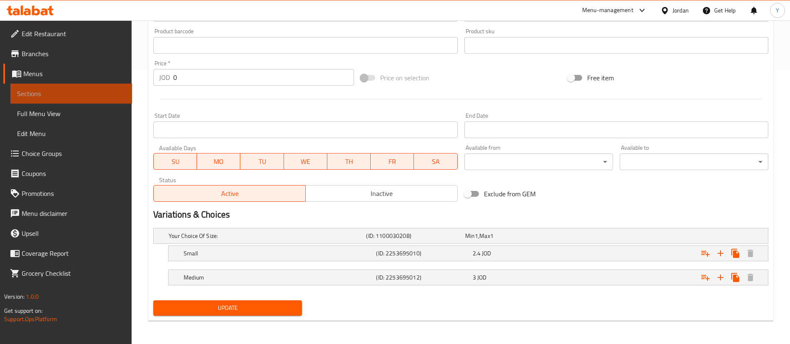
drag, startPoint x: 95, startPoint y: 92, endPoint x: 136, endPoint y: 93, distance: 40.8
click at [95, 92] on span "Sections" at bounding box center [71, 94] width 108 height 10
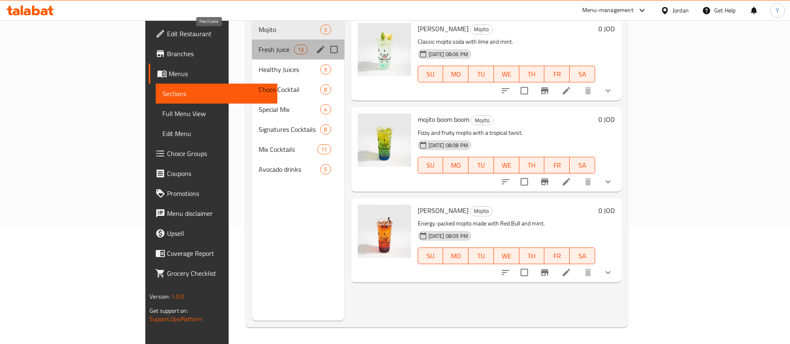
click at [259, 45] on span "Fresh Juice" at bounding box center [276, 50] width 35 height 10
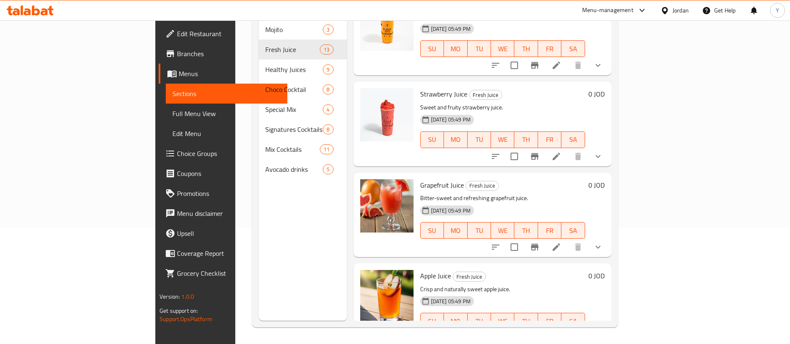
scroll to position [812, 0]
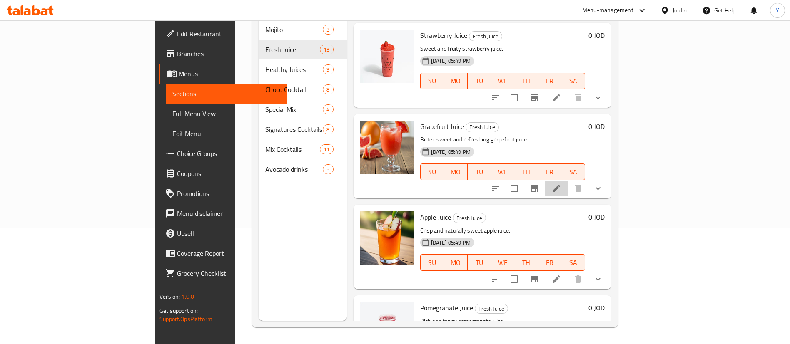
click at [568, 182] on li at bounding box center [556, 188] width 23 height 15
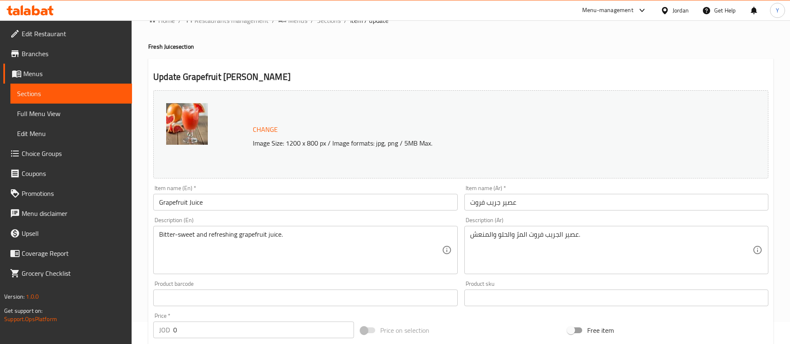
scroll to position [275, 0]
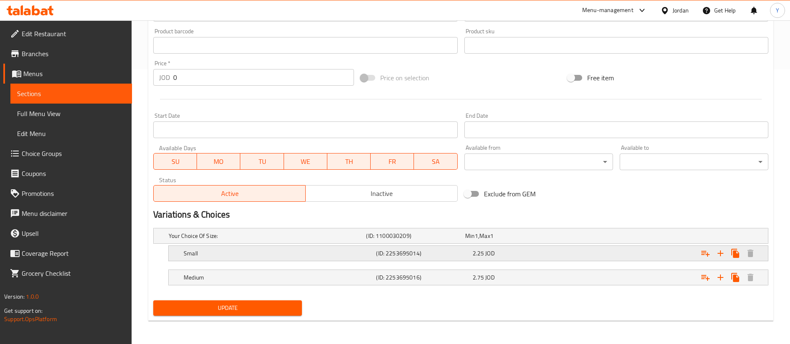
click at [522, 240] on div "2.25 JOD" at bounding box center [512, 236] width 95 height 8
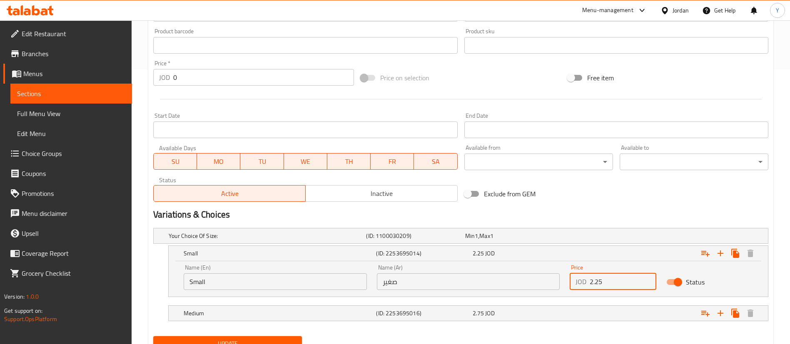
drag, startPoint x: 606, startPoint y: 279, endPoint x: 595, endPoint y: 279, distance: 10.9
click at [595, 279] on input "2.25" at bounding box center [623, 282] width 67 height 17
click at [589, 207] on div "Variations & Choices" at bounding box center [461, 214] width 622 height 19
click at [613, 280] on input "2.25" at bounding box center [623, 282] width 67 height 17
type input "2.7"
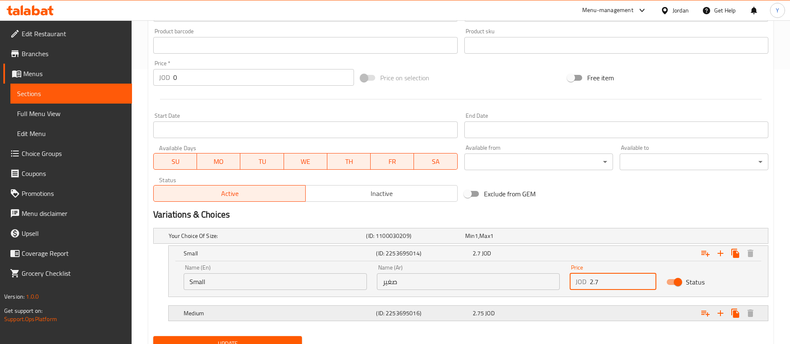
click at [503, 240] on div "2.75 JOD" at bounding box center [512, 236] width 95 height 8
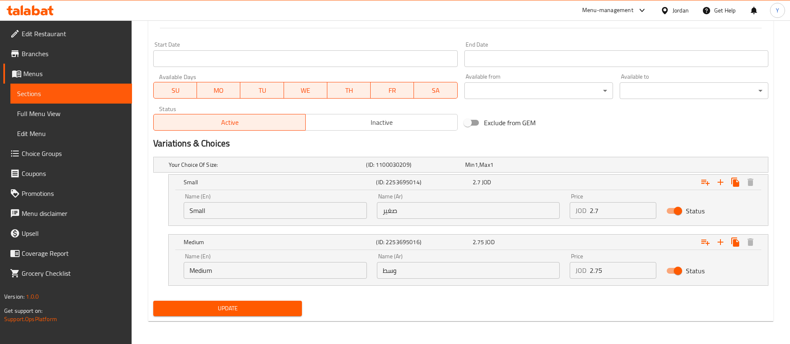
scroll to position [347, 0]
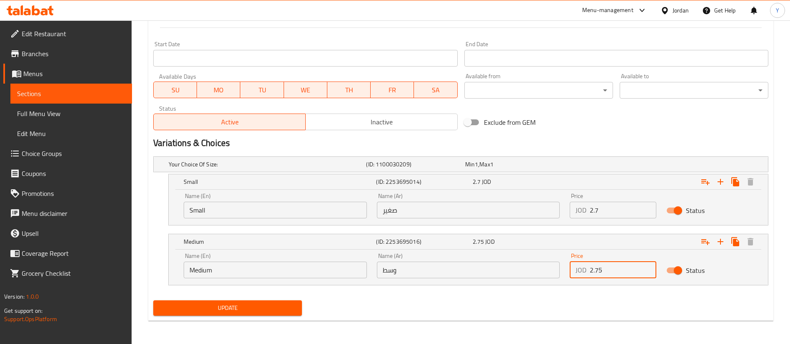
drag, startPoint x: 614, startPoint y: 269, endPoint x: 513, endPoint y: 272, distance: 101.3
click at [513, 272] on div "Name (En) Medium Name (En) Name (Ar) وسط Name (Ar) Price JOD 2.75 Price Status" at bounding box center [468, 265] width 579 height 35
type input "3.3"
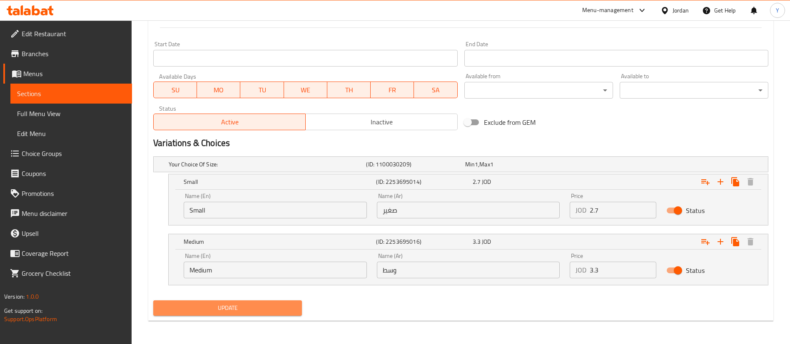
click at [252, 309] on span "Update" at bounding box center [227, 308] width 135 height 10
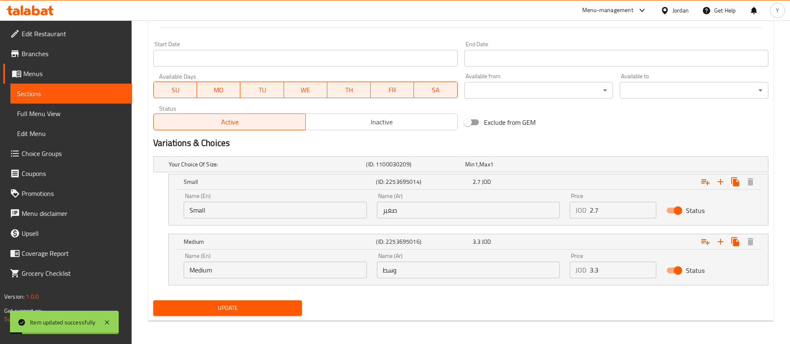
click at [208, 316] on div "Update" at bounding box center [227, 308] width 155 height 22
click at [231, 308] on span "Update" at bounding box center [227, 308] width 135 height 10
click at [98, 95] on span "Sections" at bounding box center [71, 94] width 108 height 10
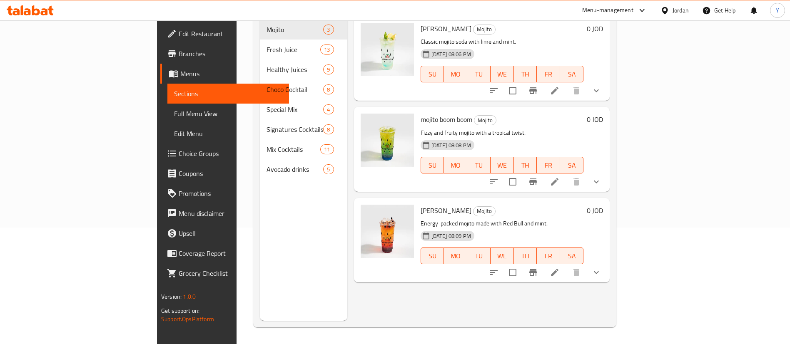
scroll to position [117, 0]
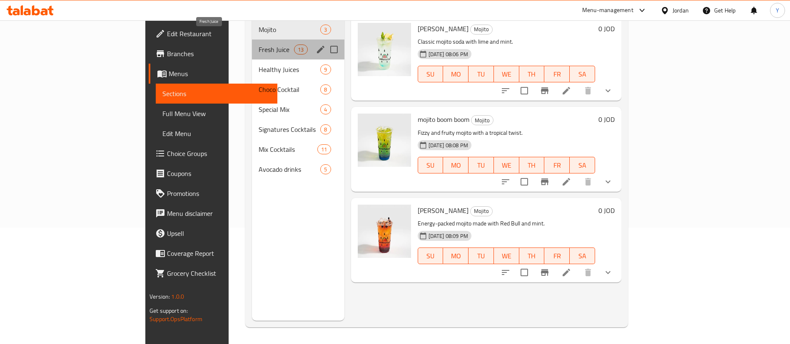
click at [259, 45] on span "Fresh Juice" at bounding box center [276, 50] width 35 height 10
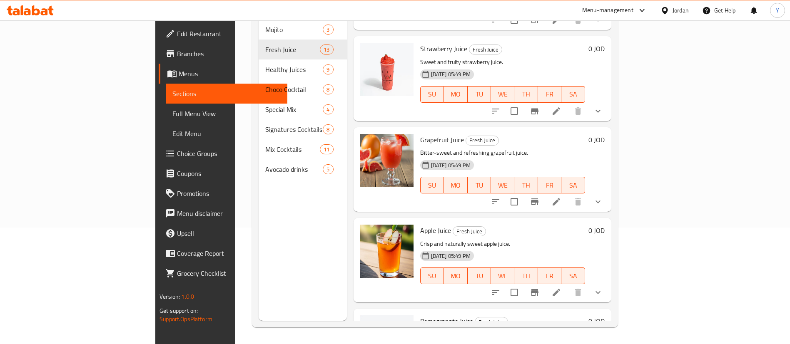
scroll to position [859, 0]
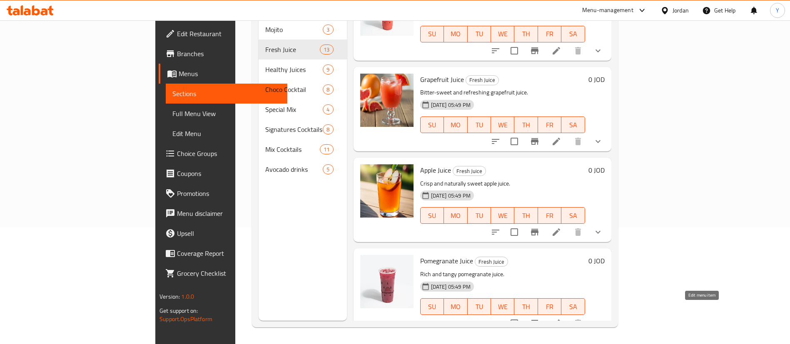
click at [560, 320] on icon at bounding box center [556, 323] width 7 height 7
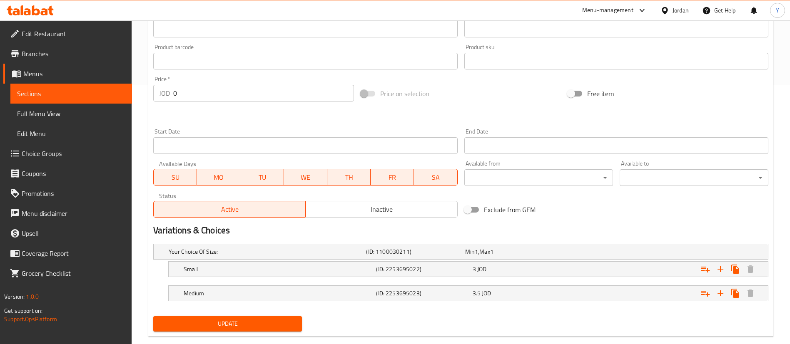
scroll to position [275, 0]
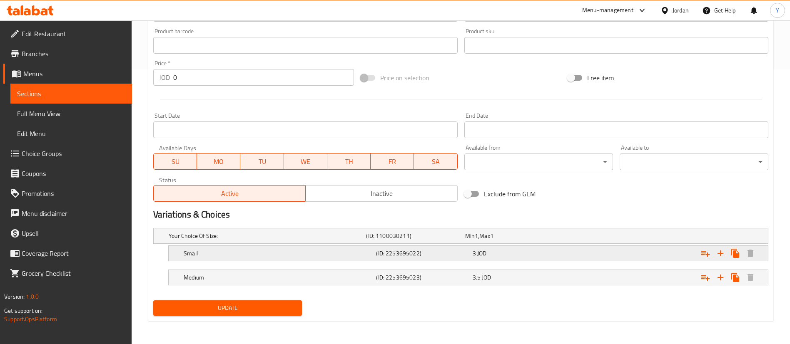
click at [526, 245] on div "Small (ID: 2253695022) 3 JOD" at bounding box center [463, 236] width 593 height 18
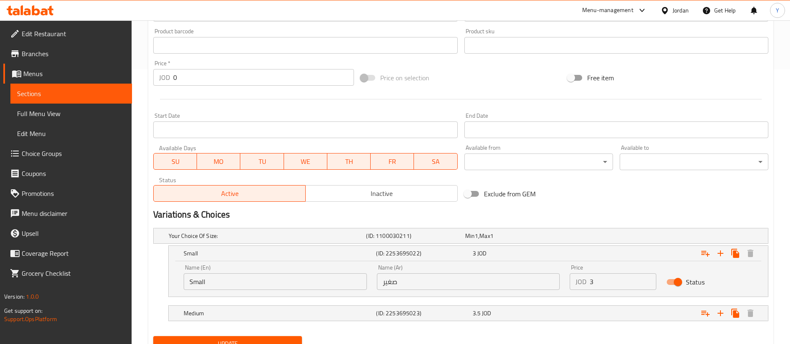
click at [606, 285] on input "3" at bounding box center [623, 282] width 67 height 17
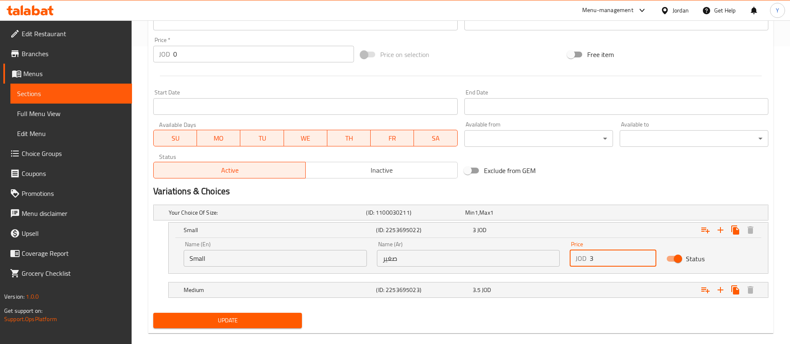
scroll to position [311, 0]
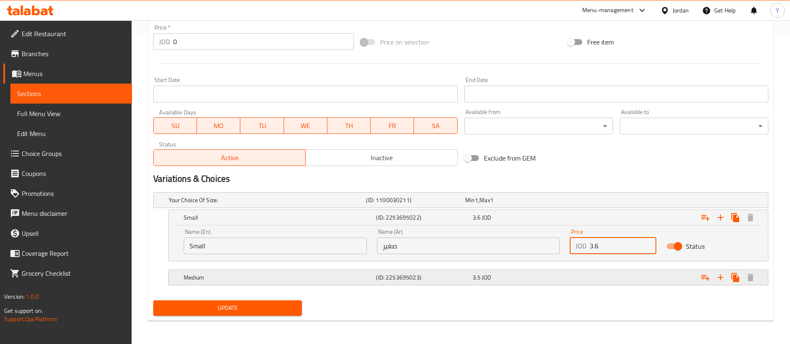
type input "3.6"
drag, startPoint x: 535, startPoint y: 269, endPoint x: 535, endPoint y: 291, distance: 21.2
click at [535, 210] on div "Medium (ID: 2253695023) 3.5 JOD" at bounding box center [463, 200] width 593 height 18
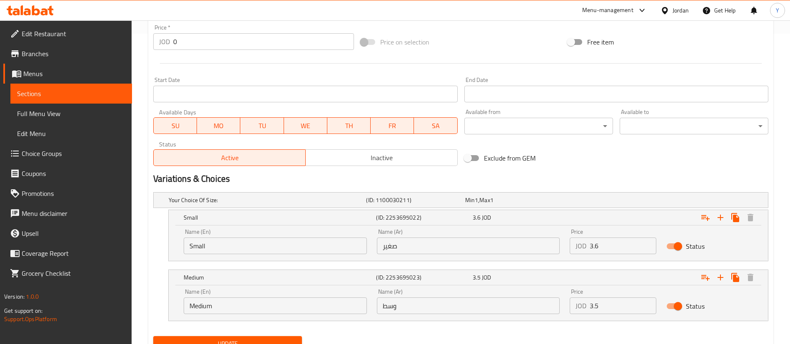
scroll to position [347, 0]
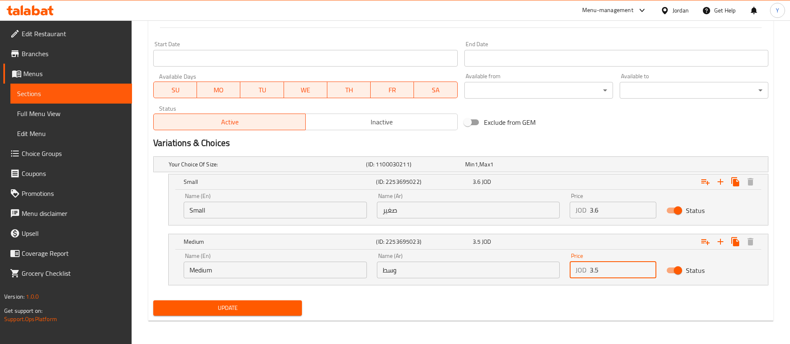
drag, startPoint x: 616, startPoint y: 274, endPoint x: 521, endPoint y: 275, distance: 94.6
click at [521, 275] on div "Name (En) Medium Name (En) Name (Ar) وسط Name (Ar) Price JOD 3.5 Price Status" at bounding box center [468, 265] width 579 height 35
type input "4.2"
click at [262, 314] on button "Update" at bounding box center [227, 308] width 149 height 15
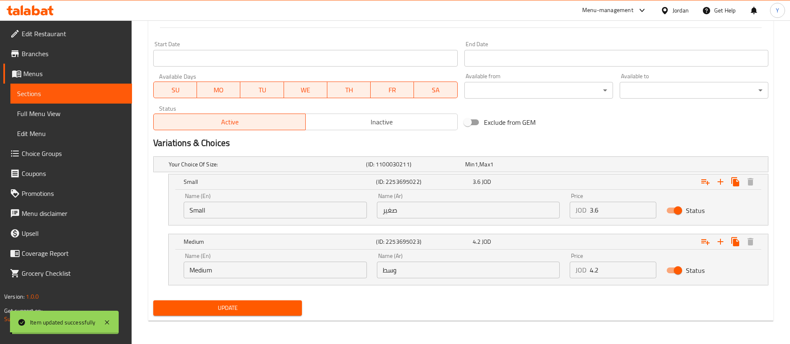
click at [224, 306] on span "Update" at bounding box center [227, 308] width 135 height 10
click at [82, 94] on span "Sections" at bounding box center [71, 94] width 108 height 10
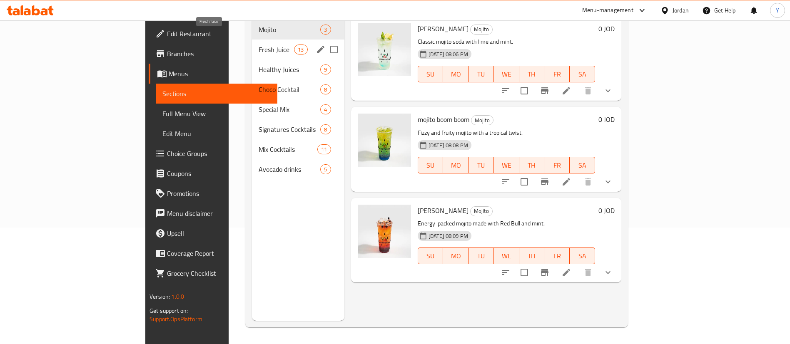
click at [259, 45] on span "Fresh Juice" at bounding box center [276, 50] width 35 height 10
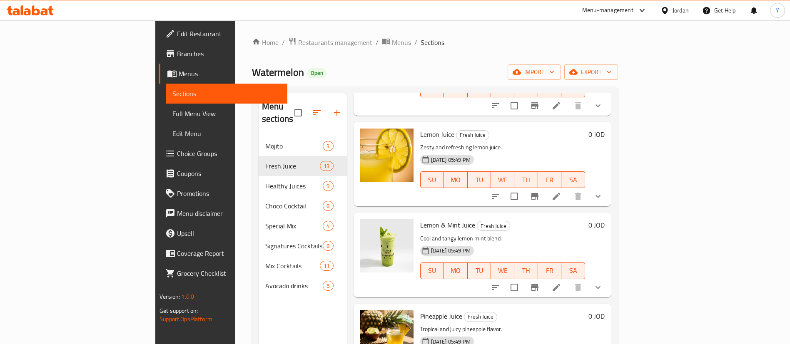
scroll to position [562, 0]
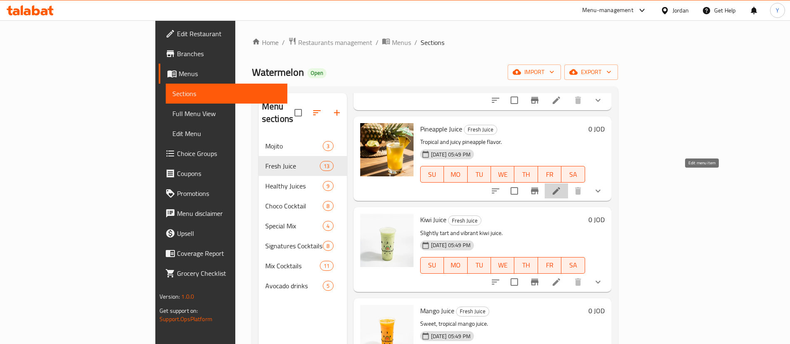
click at [561, 186] on icon at bounding box center [556, 191] width 10 height 10
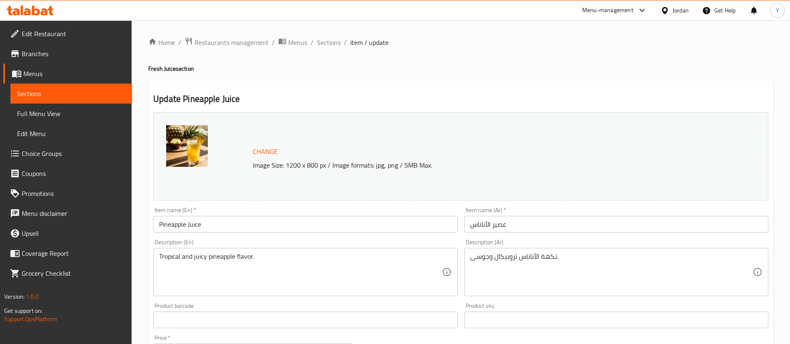
scroll to position [275, 0]
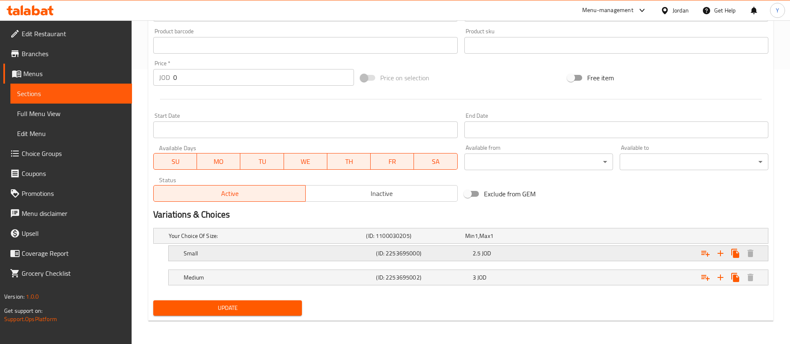
click at [500, 245] on div "Small (ID: 2253695000) 2.5 JOD" at bounding box center [463, 236] width 593 height 18
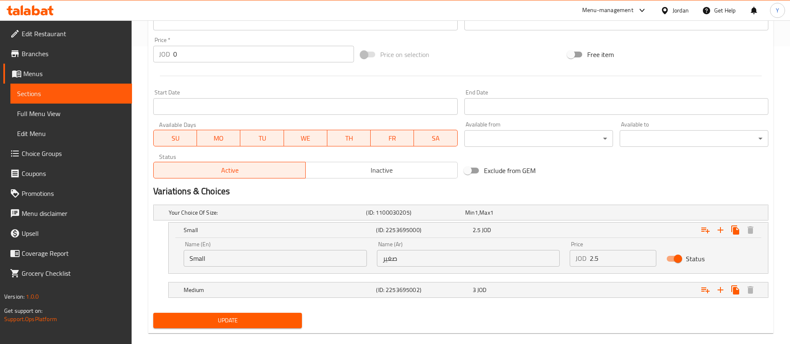
scroll to position [311, 0]
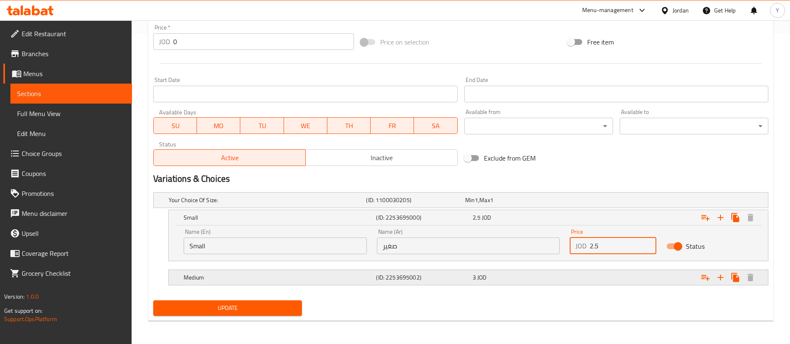
drag, startPoint x: 616, startPoint y: 246, endPoint x: 552, endPoint y: 278, distance: 71.2
click at [533, 262] on div "Your Choice Of Size: (ID: 1100030205) Min 1 , Max 1 Name (En) Your Choice Of Si…" at bounding box center [461, 243] width 622 height 108
type input "3"
click at [552, 205] on div "3 JOD" at bounding box center [512, 200] width 95 height 8
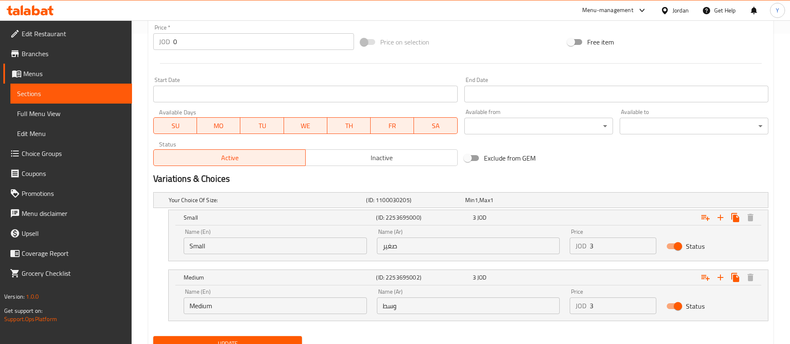
click at [618, 310] on input "3" at bounding box center [623, 306] width 67 height 17
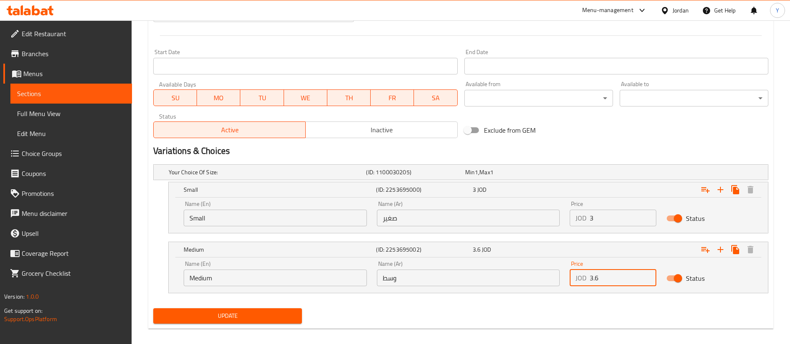
scroll to position [347, 0]
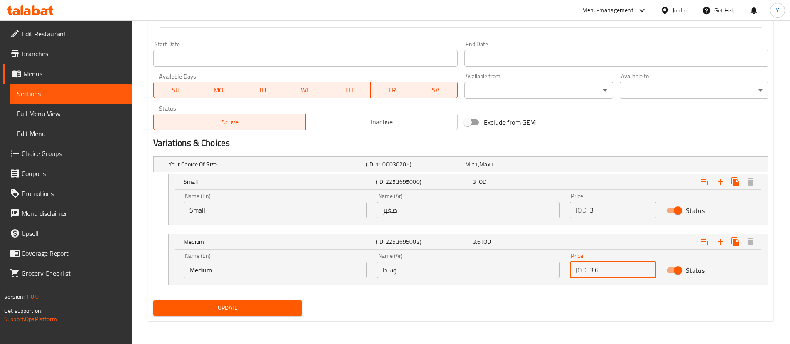
type input "3.6"
click at [187, 303] on span "Update" at bounding box center [227, 308] width 135 height 10
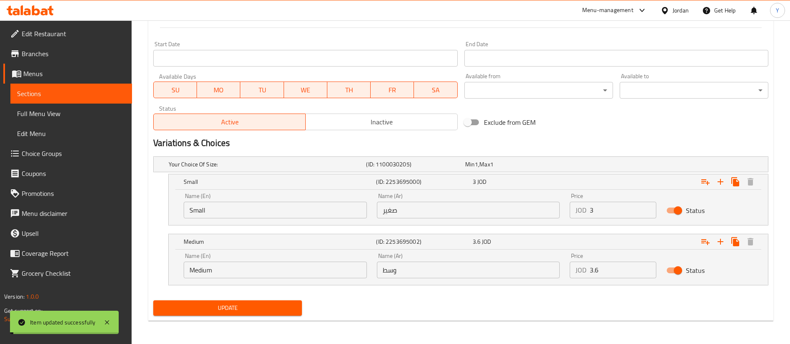
click at [192, 304] on span "Update" at bounding box center [227, 308] width 135 height 10
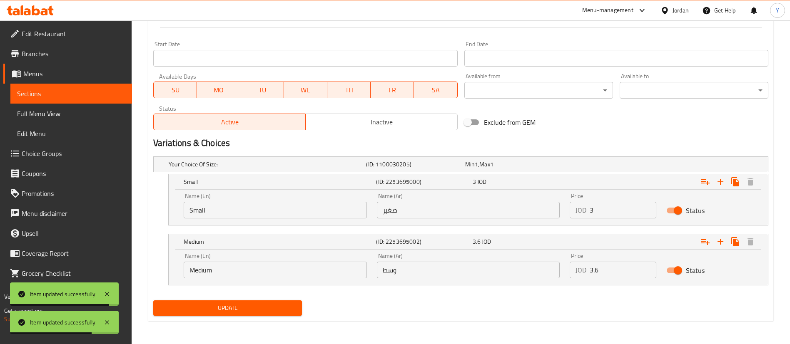
click at [259, 305] on span "Update" at bounding box center [227, 308] width 135 height 10
click at [88, 92] on span "Sections" at bounding box center [71, 94] width 108 height 10
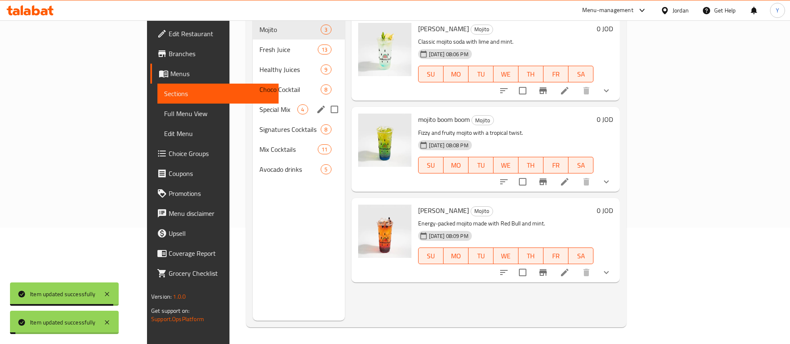
scroll to position [117, 0]
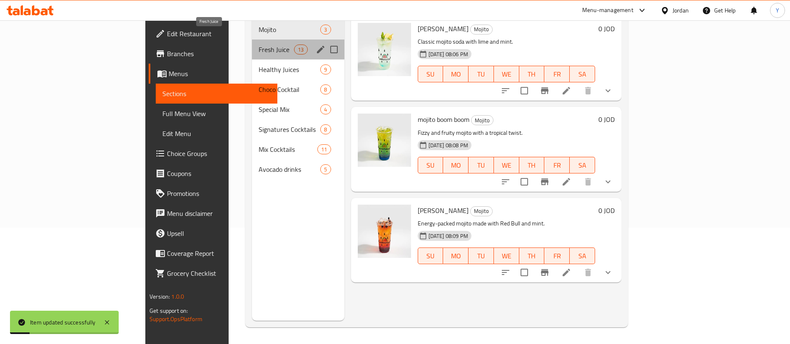
click at [259, 45] on span "Fresh Juice" at bounding box center [276, 50] width 35 height 10
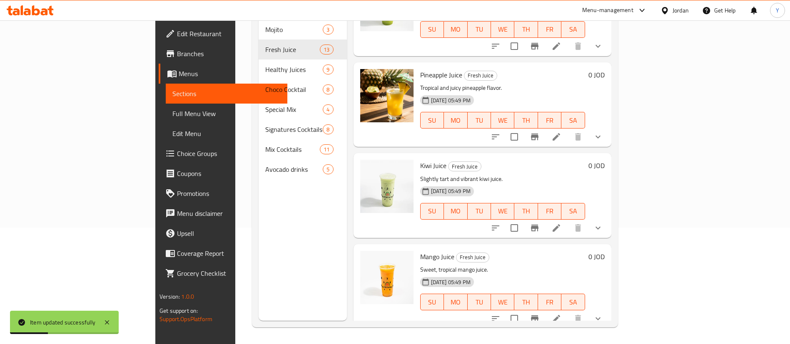
scroll to position [562, 0]
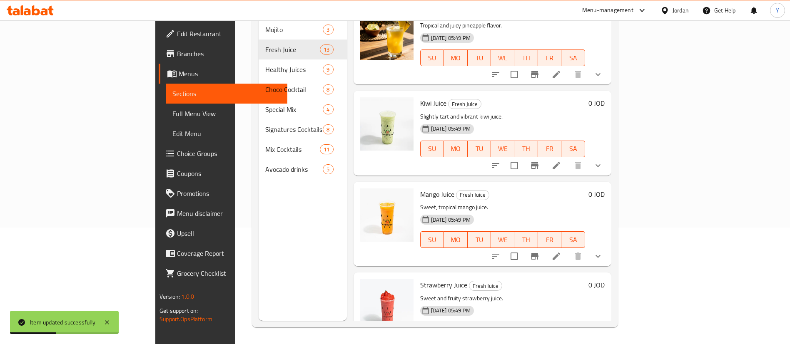
click at [568, 251] on li at bounding box center [556, 256] width 23 height 15
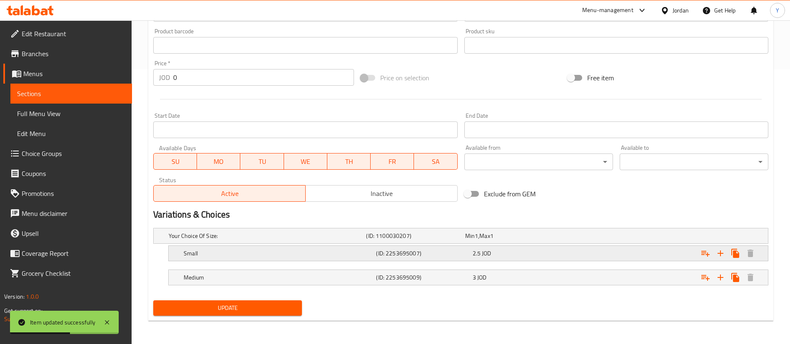
click at [512, 240] on div "2.5 JOD" at bounding box center [512, 236] width 95 height 8
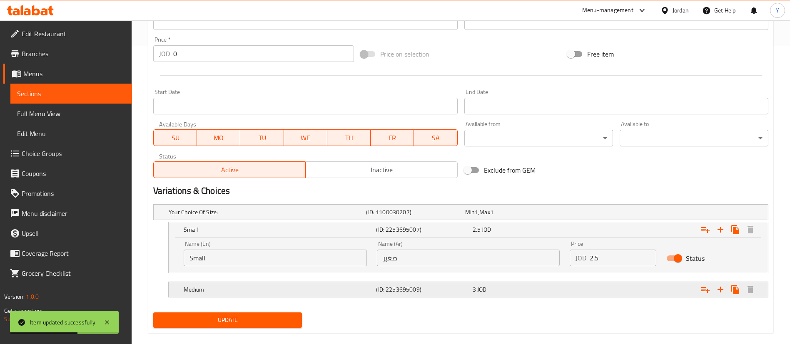
scroll to position [311, 0]
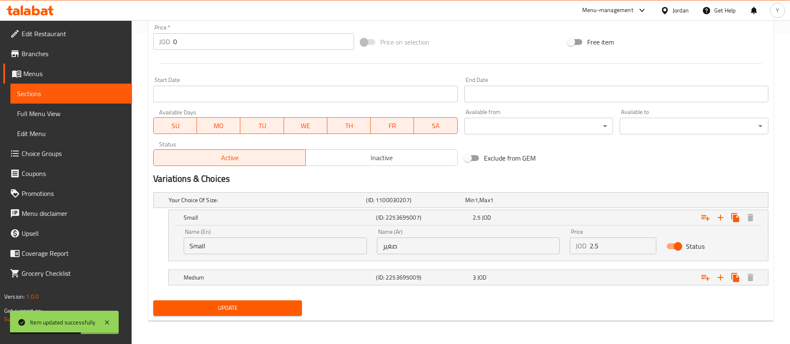
drag, startPoint x: 604, startPoint y: 244, endPoint x: 539, endPoint y: 251, distance: 65.3
click at [542, 250] on div "Name (En) Small Name (En) Name (Ar) صغير Name (Ar) Price JOD 2.5 Price Status" at bounding box center [468, 241] width 579 height 35
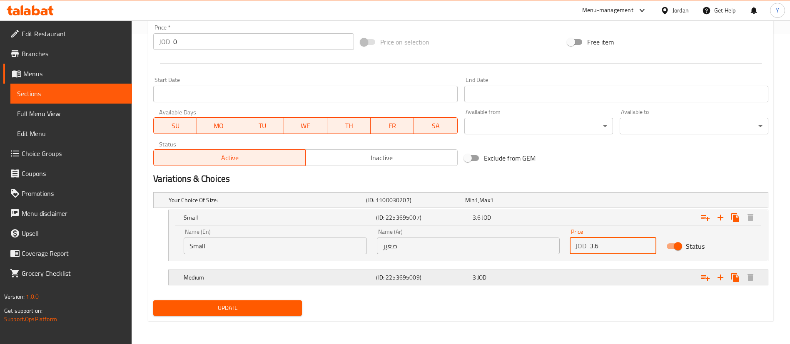
type input "3.6"
click at [491, 205] on div "3 JOD" at bounding box center [512, 200] width 95 height 8
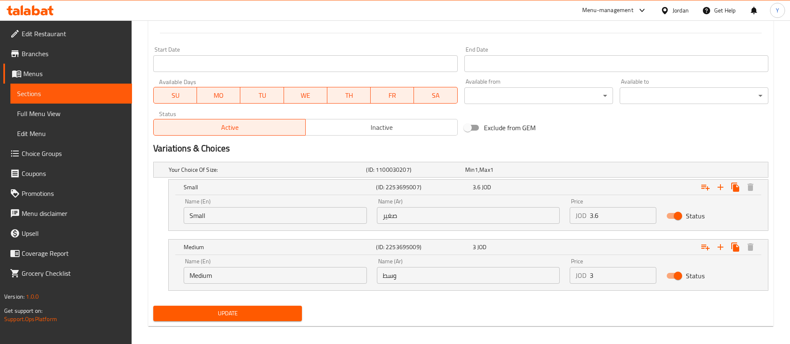
scroll to position [347, 0]
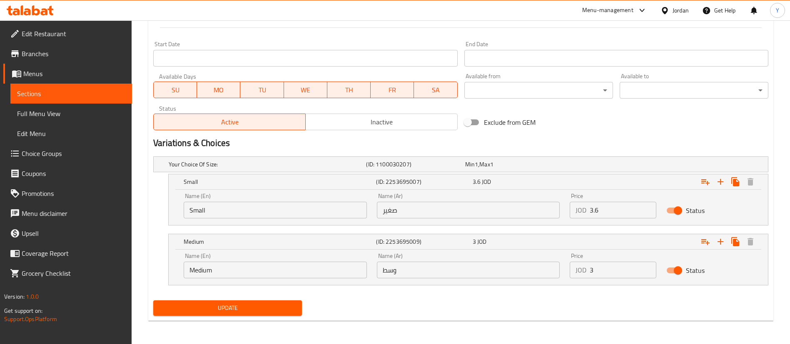
drag, startPoint x: 604, startPoint y: 272, endPoint x: 563, endPoint y: 274, distance: 40.4
click at [564, 274] on div "Name (En) Medium Name (En) Name (Ar) وسط Name (Ar) Price JOD 3 Price Status" at bounding box center [468, 265] width 579 height 35
type input "4.2"
click at [279, 302] on button "Update" at bounding box center [227, 308] width 149 height 15
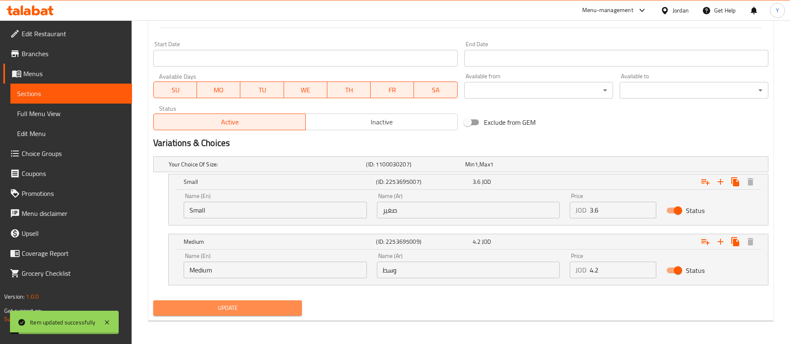
drag, startPoint x: 232, startPoint y: 307, endPoint x: 185, endPoint y: 286, distance: 51.1
click at [232, 307] on span "Update" at bounding box center [227, 308] width 135 height 10
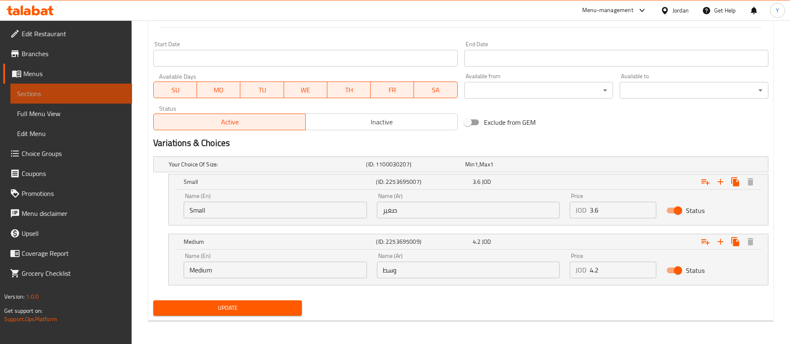
click at [59, 98] on span "Sections" at bounding box center [71, 94] width 108 height 10
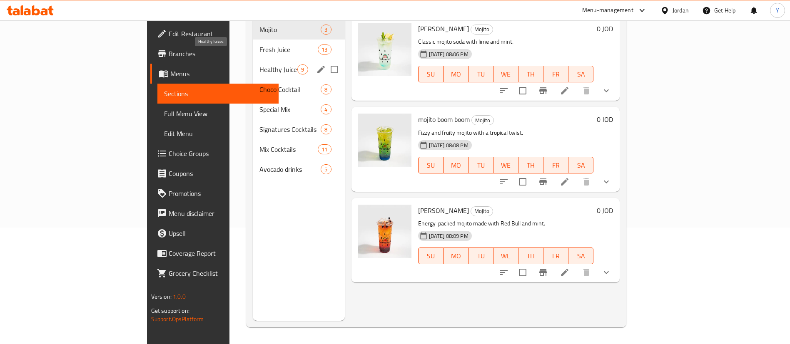
drag, startPoint x: 212, startPoint y: 52, endPoint x: 196, endPoint y: 23, distance: 33.0
click at [259, 65] on span "Healthy Juices" at bounding box center [278, 70] width 38 height 10
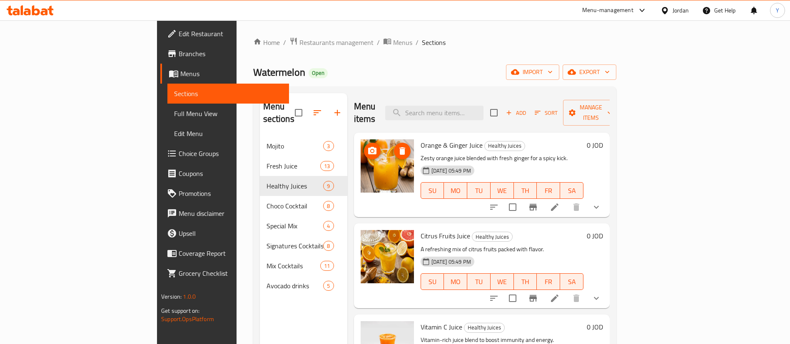
click at [364, 146] on span "upload picture" at bounding box center [372, 151] width 17 height 10
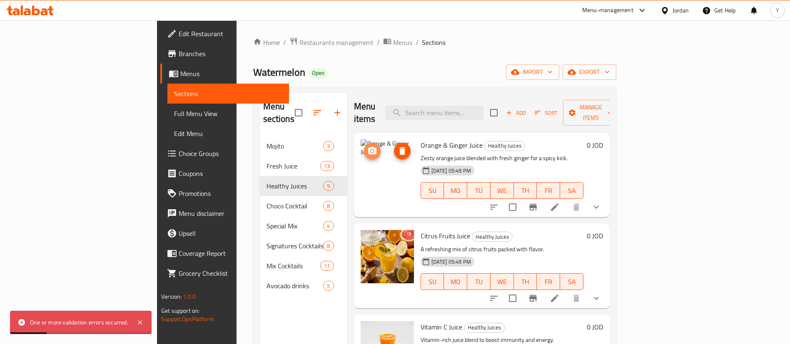
click at [367, 146] on icon "upload picture" at bounding box center [372, 151] width 10 height 10
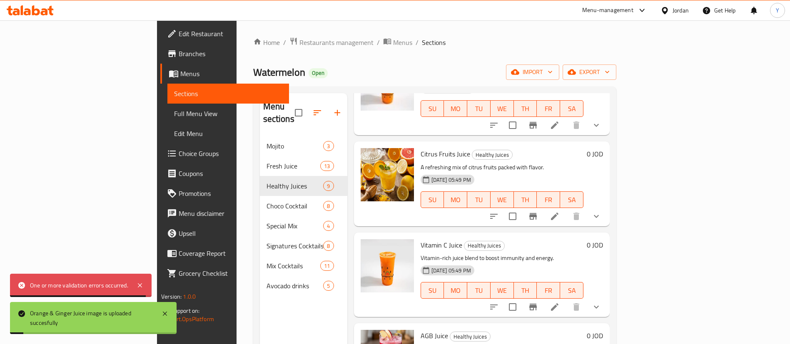
scroll to position [62, 0]
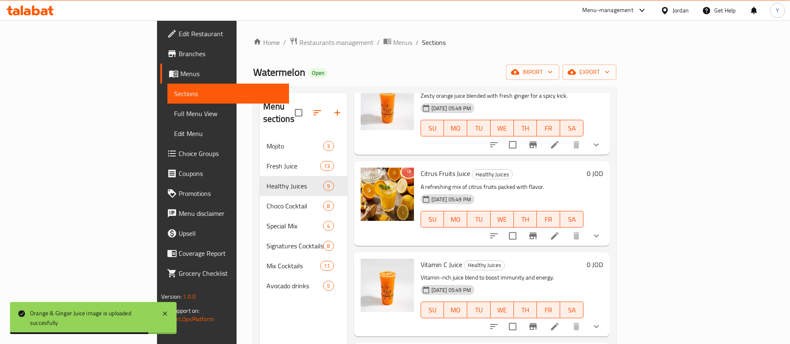
click at [560, 231] on icon at bounding box center [555, 236] width 10 height 10
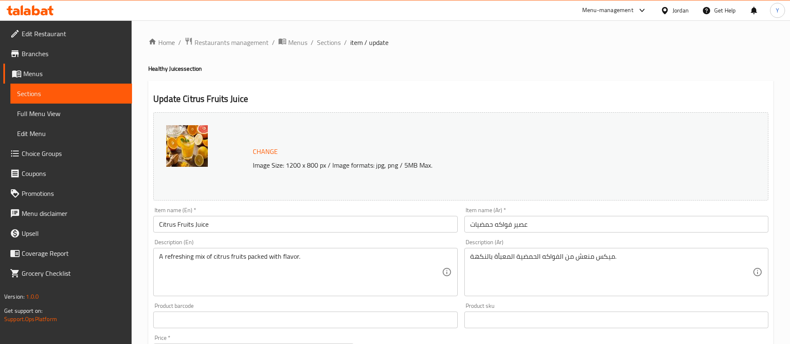
click at [80, 82] on link "Menus" at bounding box center [67, 74] width 129 height 20
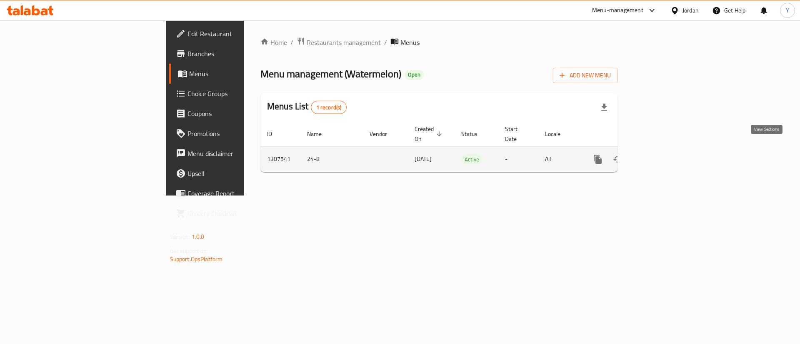
click at [661, 156] on icon "enhanced table" at bounding box center [657, 159] width 7 height 7
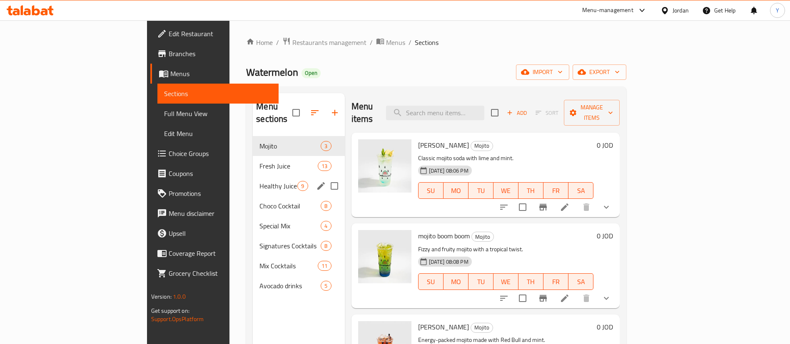
click at [259, 181] on span "Healthy Juices" at bounding box center [278, 186] width 38 height 10
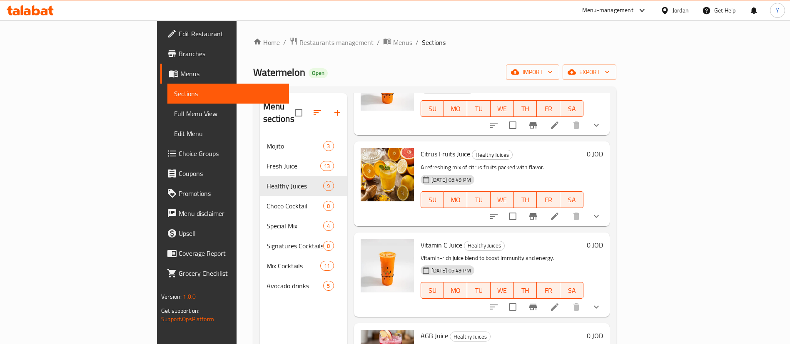
scroll to position [62, 0]
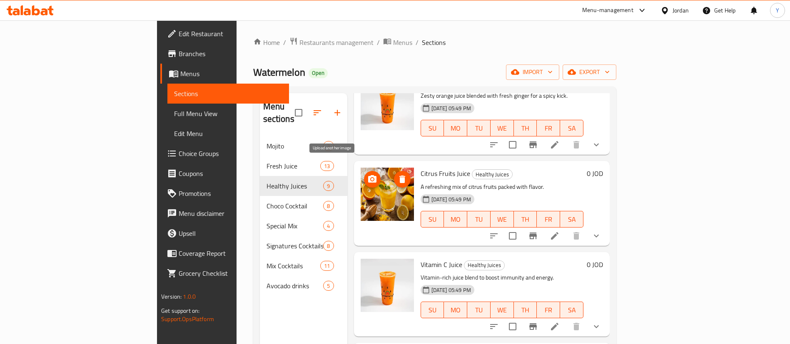
click at [367, 175] on icon "upload picture" at bounding box center [372, 180] width 10 height 10
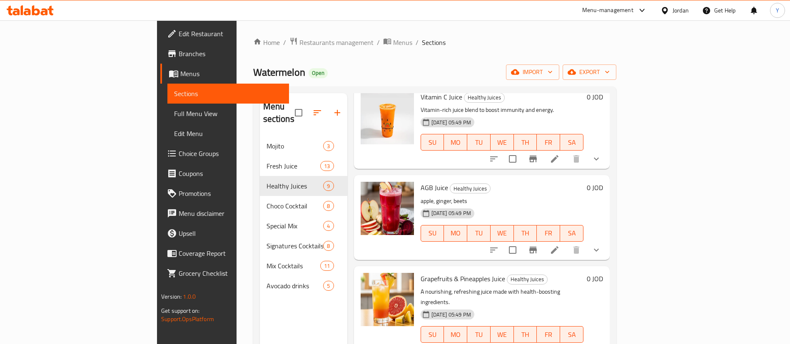
scroll to position [250, 0]
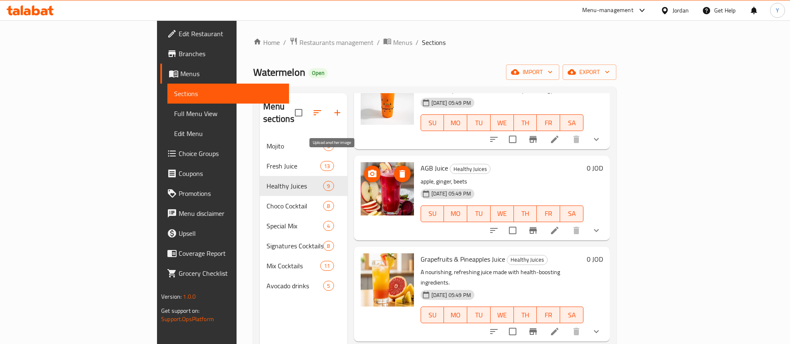
click at [367, 169] on icon "upload picture" at bounding box center [372, 174] width 10 height 10
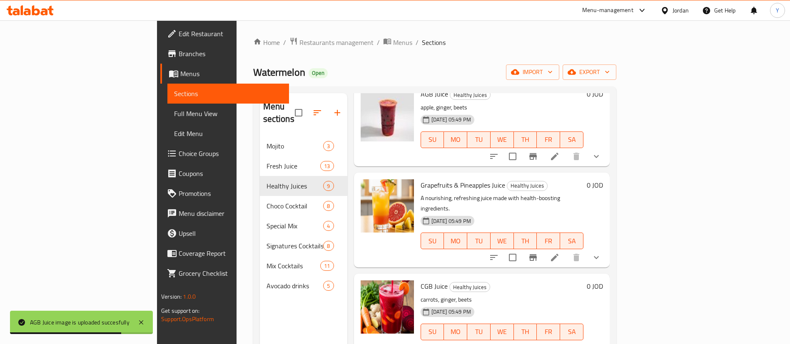
scroll to position [312, 0]
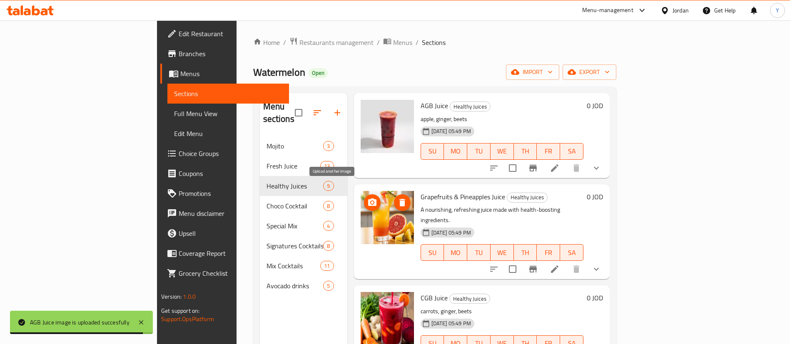
click at [371, 202] on circle "upload picture" at bounding box center [372, 203] width 2 height 2
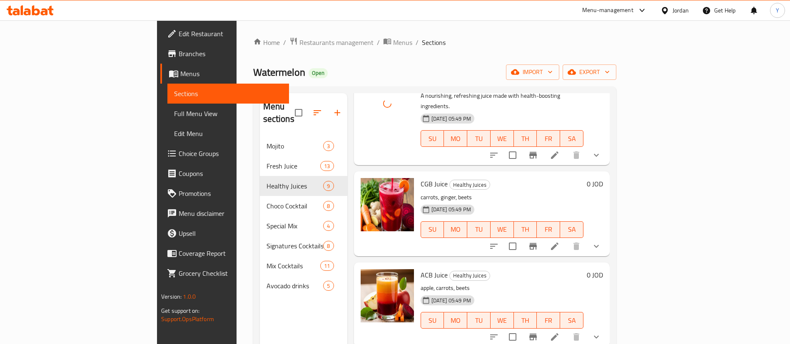
scroll to position [437, 0]
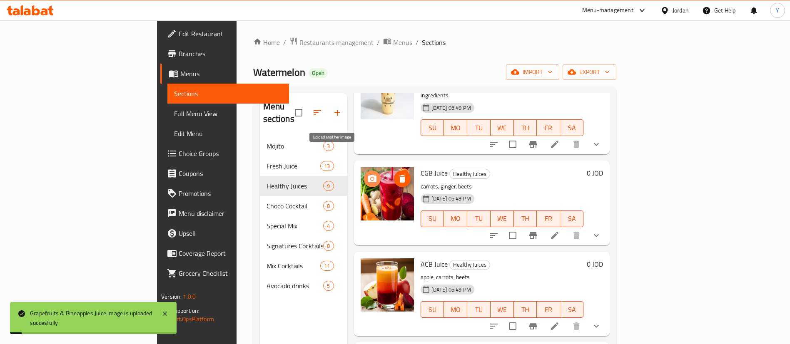
click at [364, 174] on span "upload picture" at bounding box center [372, 179] width 17 height 10
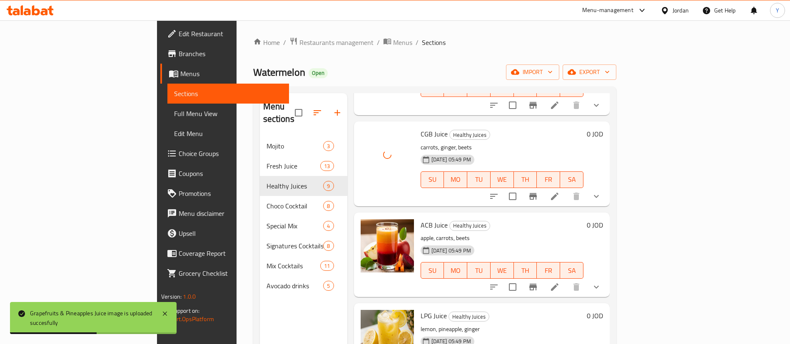
scroll to position [495, 0]
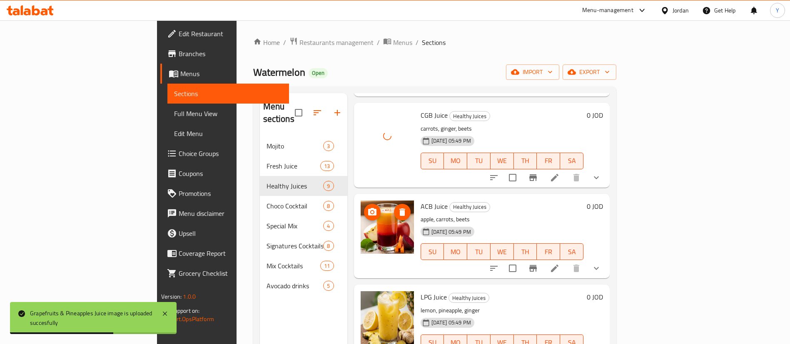
click at [364, 204] on button "upload picture" at bounding box center [372, 212] width 17 height 17
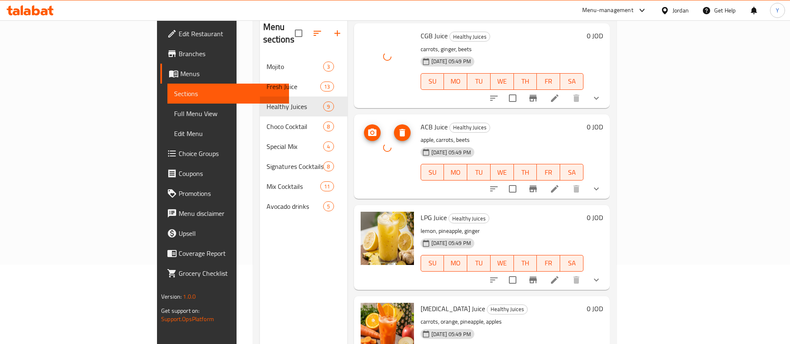
scroll to position [117, 0]
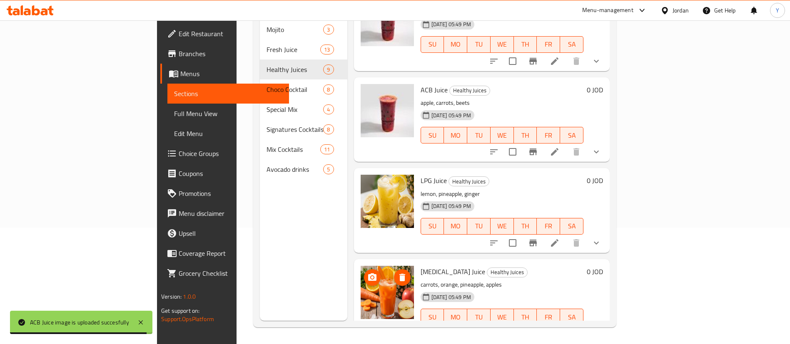
click at [368, 274] on icon "upload picture" at bounding box center [372, 277] width 8 height 7
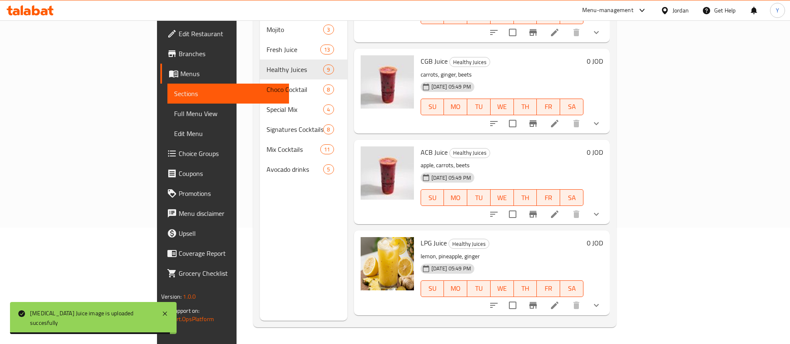
scroll to position [495, 0]
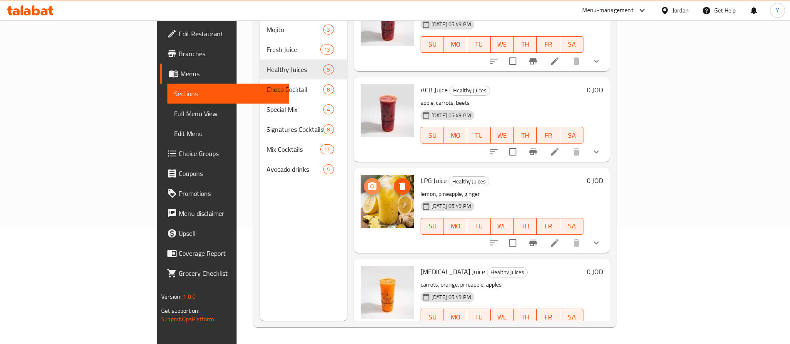
click at [368, 182] on icon "upload picture" at bounding box center [372, 185] width 8 height 7
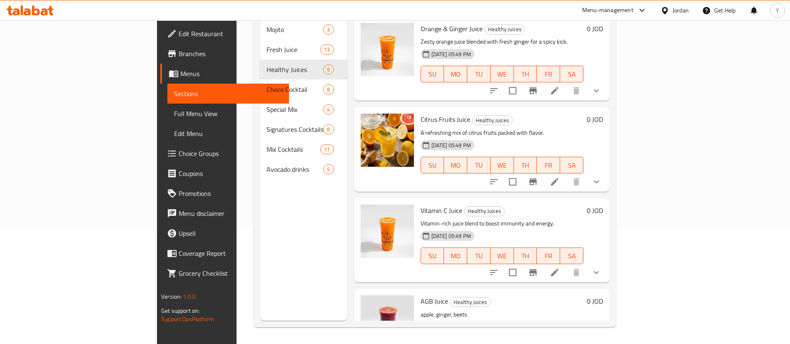
scroll to position [0, 0]
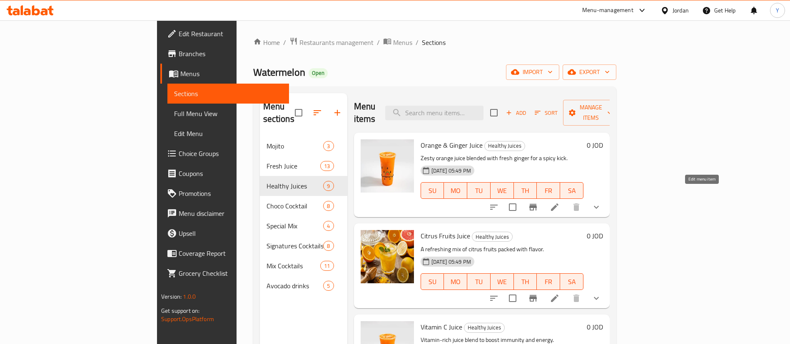
click at [559, 204] on icon at bounding box center [554, 207] width 7 height 7
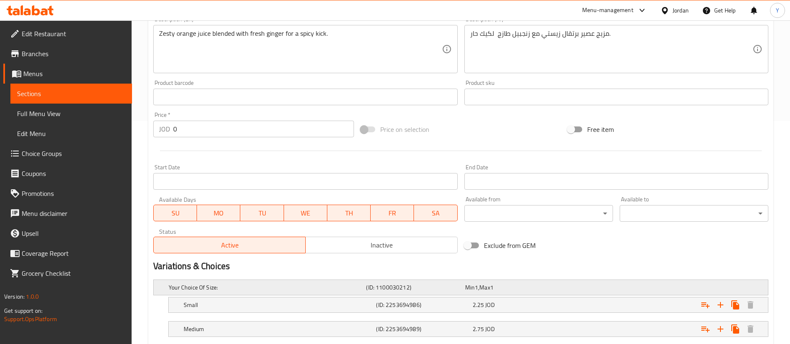
scroll to position [275, 0]
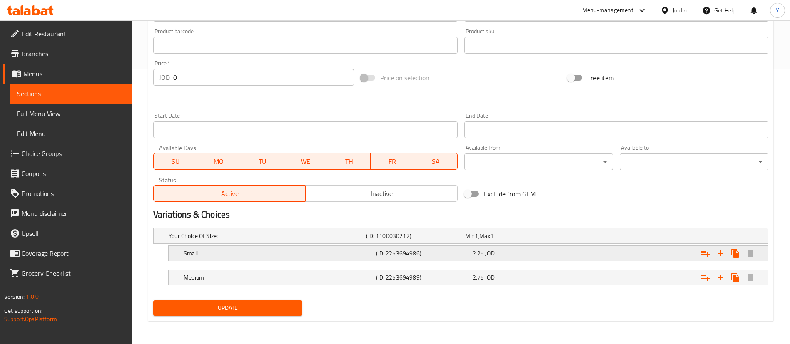
click at [491, 245] on div "Small (ID: 2253694986) 2.25 JOD" at bounding box center [463, 236] width 593 height 18
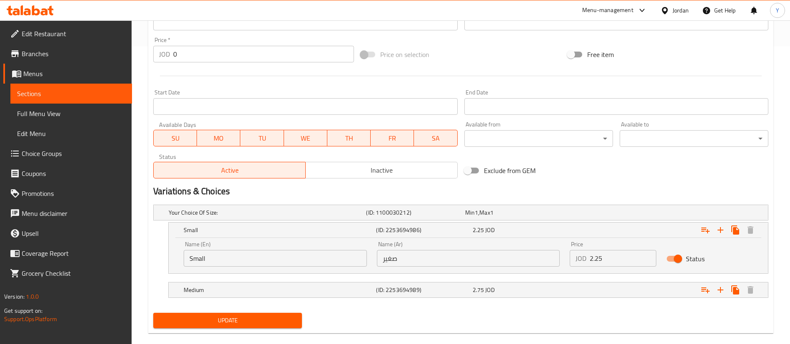
scroll to position [311, 0]
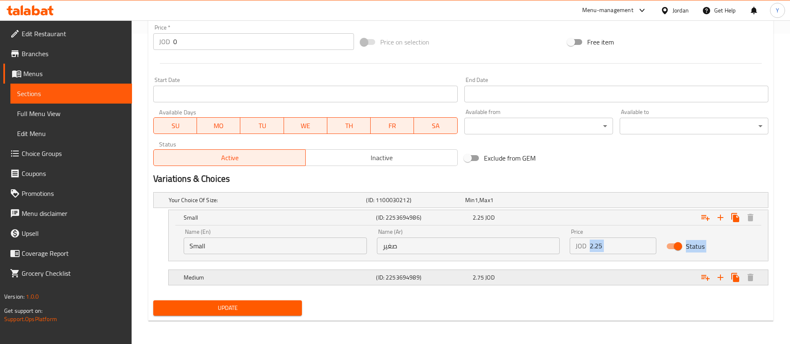
drag, startPoint x: 649, startPoint y: 269, endPoint x: 664, endPoint y: 280, distance: 18.3
click at [662, 279] on div "Your Choice Of Size: (ID: 1100030212) Min 1 , Max 1 Name (En) Your Choice Of Si…" at bounding box center [461, 243] width 622 height 108
click at [633, 237] on div "Price JOD 2.25 Price" at bounding box center [613, 241] width 87 height 25
click at [651, 249] on input "2.25" at bounding box center [623, 246] width 67 height 17
click at [649, 246] on input "2" at bounding box center [623, 246] width 67 height 17
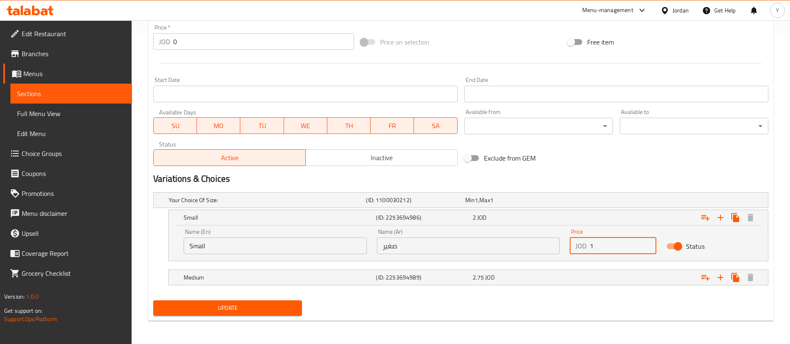
click at [648, 246] on input "1" at bounding box center [623, 246] width 67 height 17
click at [648, 245] on input "2" at bounding box center [623, 246] width 67 height 17
click at [647, 252] on input "1" at bounding box center [623, 246] width 67 height 17
click at [648, 243] on input "2" at bounding box center [623, 246] width 67 height 17
type input "3"
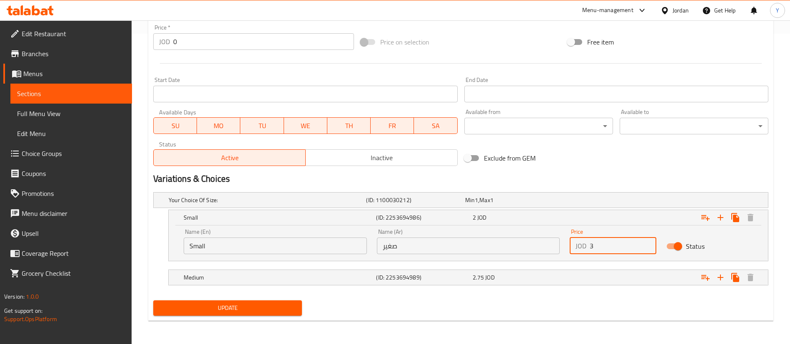
click at [648, 243] on input "3" at bounding box center [623, 246] width 67 height 17
click at [625, 244] on input "3" at bounding box center [623, 246] width 67 height 17
type input "2.7"
click at [549, 205] on div "2.75 JOD" at bounding box center [512, 200] width 95 height 8
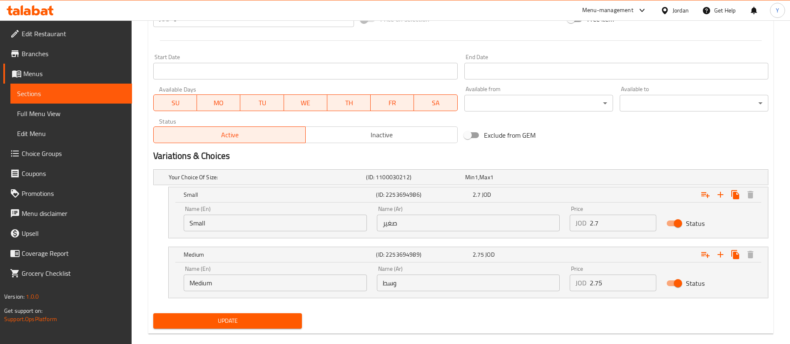
scroll to position [346, 0]
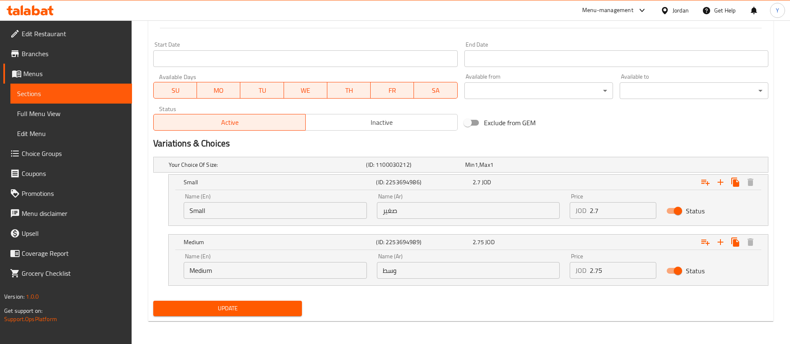
drag, startPoint x: 621, startPoint y: 274, endPoint x: 539, endPoint y: 274, distance: 82.5
click at [540, 274] on div "Name (En) Medium Name (En) Name (Ar) وسط Name (Ar) Price JOD 2.75 Price Status" at bounding box center [468, 266] width 579 height 35
type input "3.3"
click at [269, 307] on span "Update" at bounding box center [227, 309] width 135 height 10
click at [255, 312] on span "Update" at bounding box center [227, 309] width 135 height 10
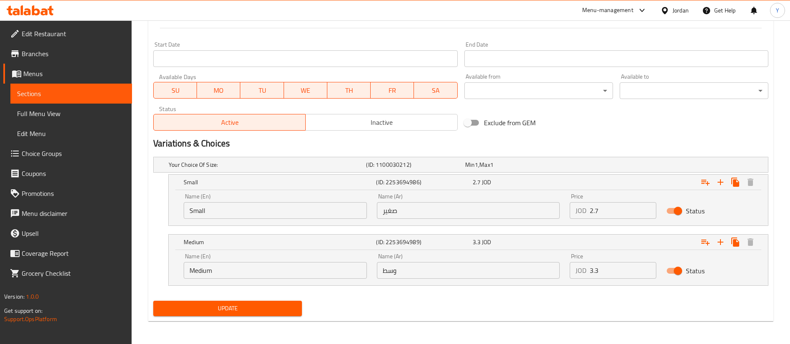
drag, startPoint x: 86, startPoint y: 92, endPoint x: 127, endPoint y: 89, distance: 40.9
click at [86, 92] on span "Sections" at bounding box center [71, 94] width 108 height 10
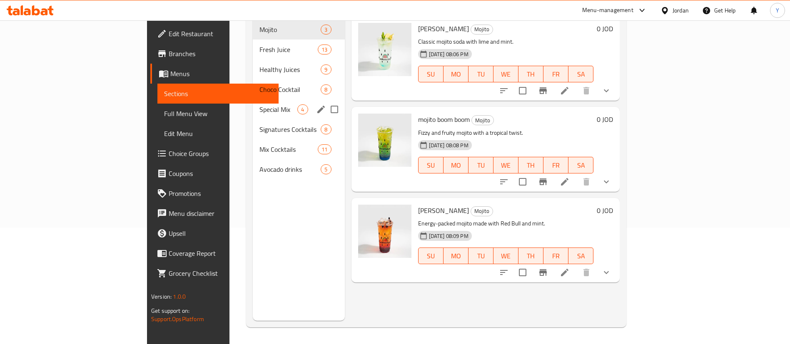
scroll to position [117, 0]
click at [259, 65] on span "Healthy Juices" at bounding box center [278, 70] width 38 height 10
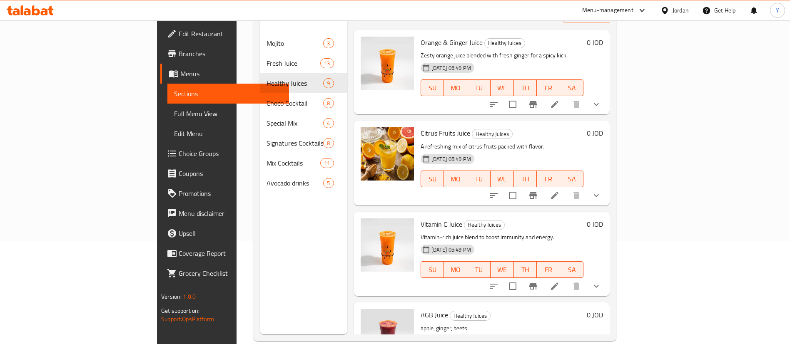
scroll to position [117, 0]
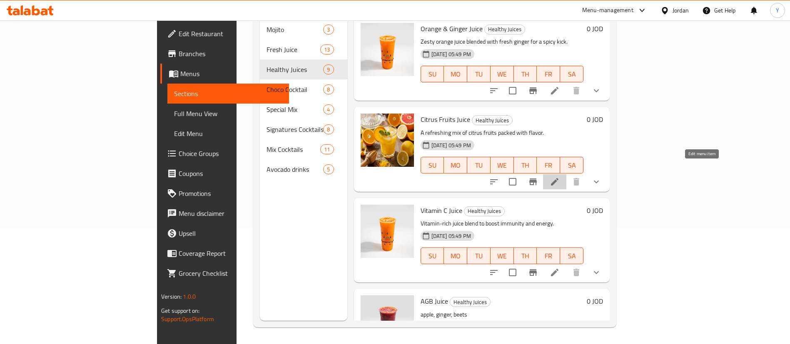
click at [560, 177] on icon at bounding box center [555, 182] width 10 height 10
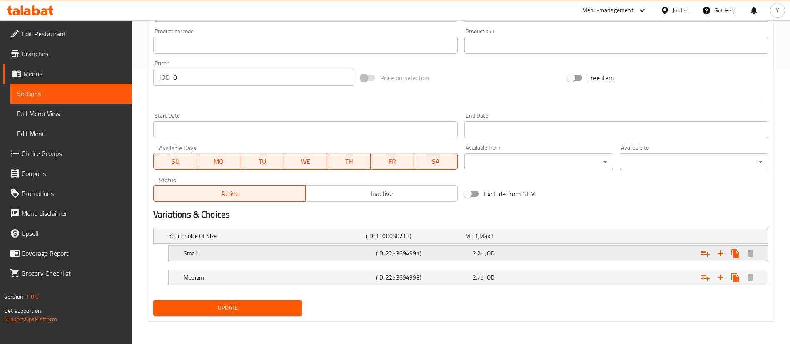
click at [515, 240] on div "2.25 JOD" at bounding box center [512, 236] width 95 height 8
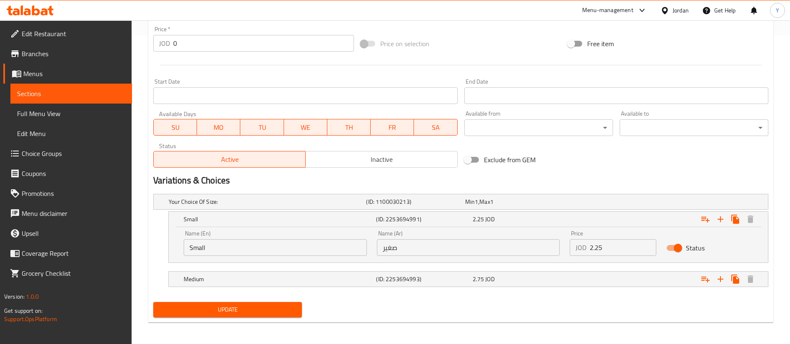
scroll to position [311, 0]
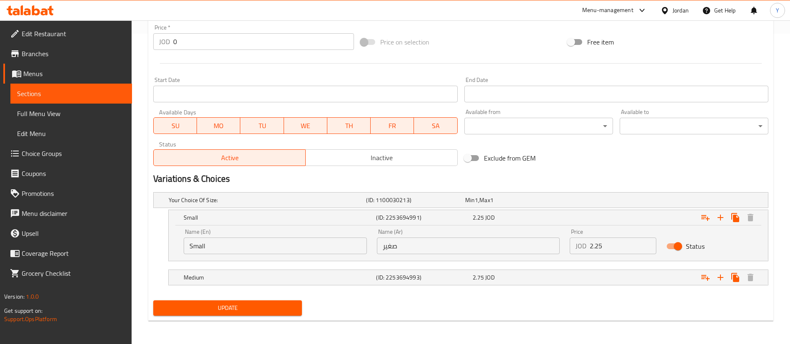
click at [607, 250] on input "2.25" at bounding box center [623, 246] width 67 height 17
type input "2.7"
click at [555, 210] on div "Medium (ID: 2253694993) 2.75 JOD" at bounding box center [463, 200] width 593 height 18
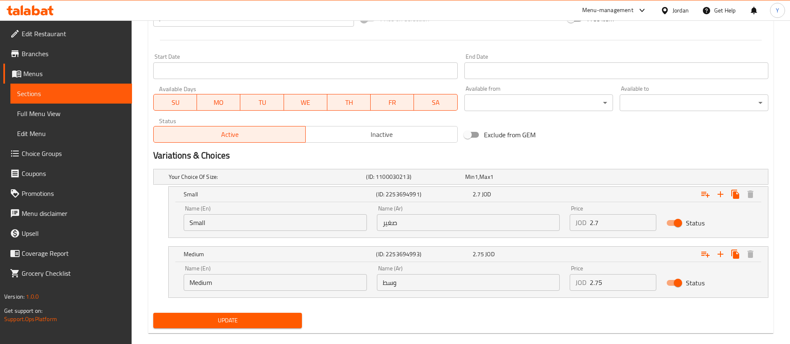
scroll to position [347, 0]
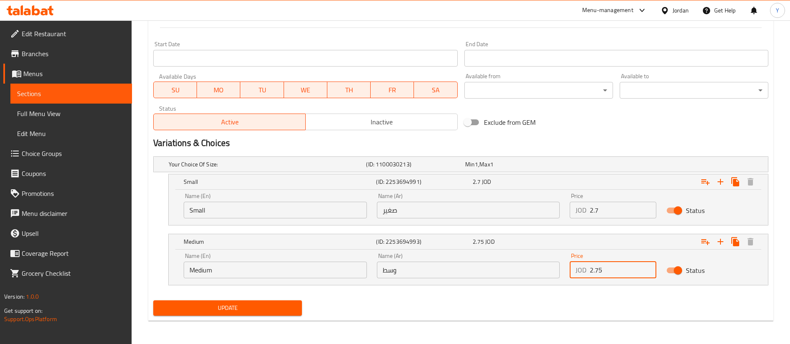
drag, startPoint x: 614, startPoint y: 267, endPoint x: 507, endPoint y: 271, distance: 106.3
click at [508, 271] on div "Name (En) Medium Name (En) Name (Ar) وسط Name (Ar) Price JOD 2.75 Price Status" at bounding box center [468, 265] width 579 height 35
type input "3.3"
click at [223, 311] on span "Update" at bounding box center [227, 308] width 135 height 10
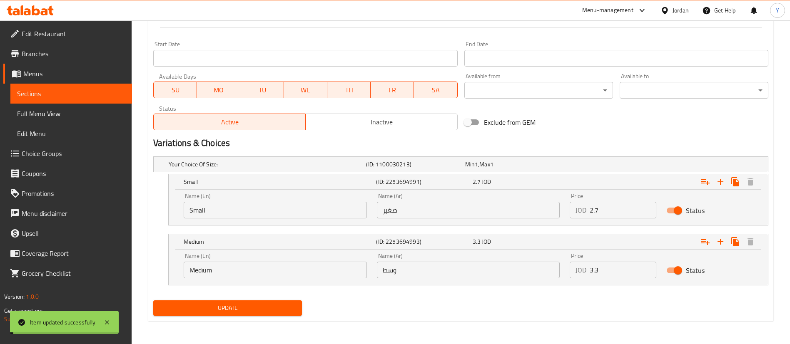
drag, startPoint x: 225, startPoint y: 303, endPoint x: 440, endPoint y: 295, distance: 214.7
click at [226, 303] on span "Update" at bounding box center [227, 308] width 135 height 10
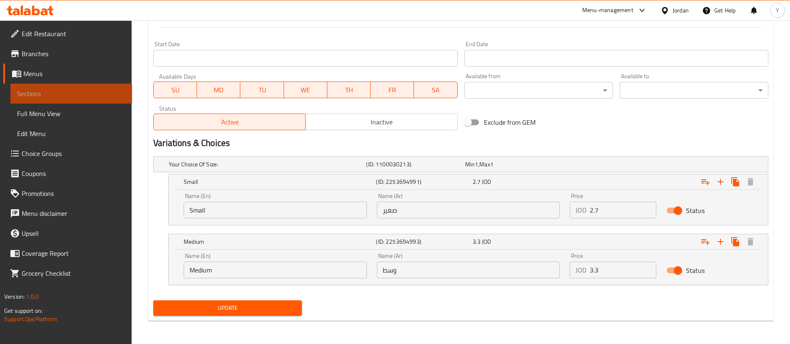
click at [50, 89] on span "Sections" at bounding box center [71, 94] width 108 height 10
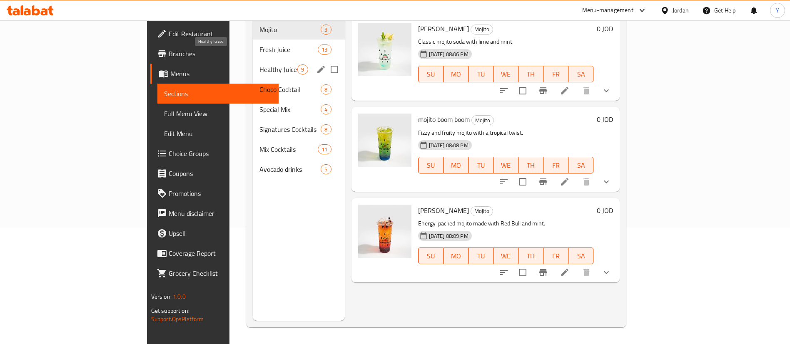
click at [259, 45] on span "Fresh Juice" at bounding box center [288, 50] width 58 height 10
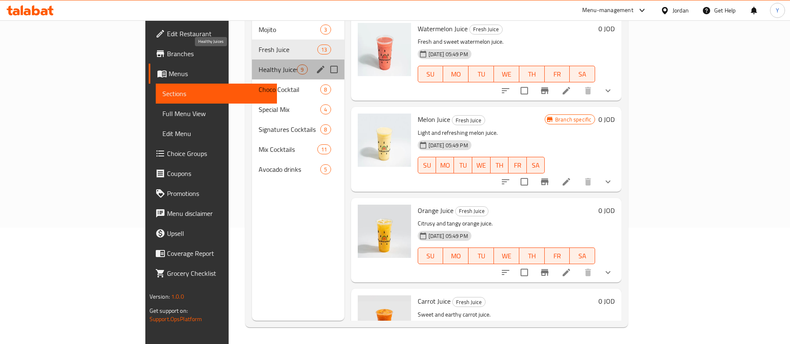
click at [259, 65] on span "Healthy Juices" at bounding box center [278, 70] width 39 height 10
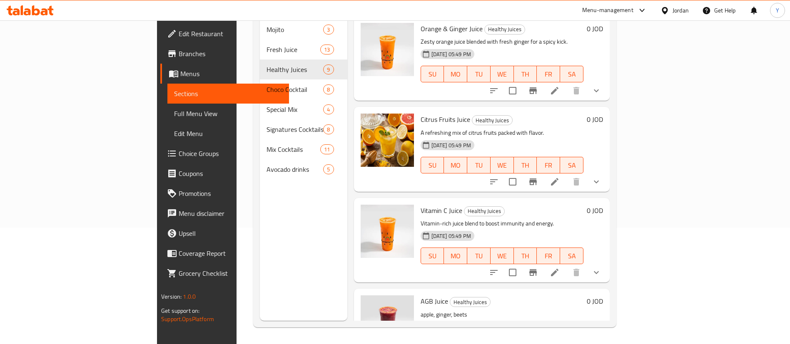
click at [560, 268] on icon at bounding box center [555, 273] width 10 height 10
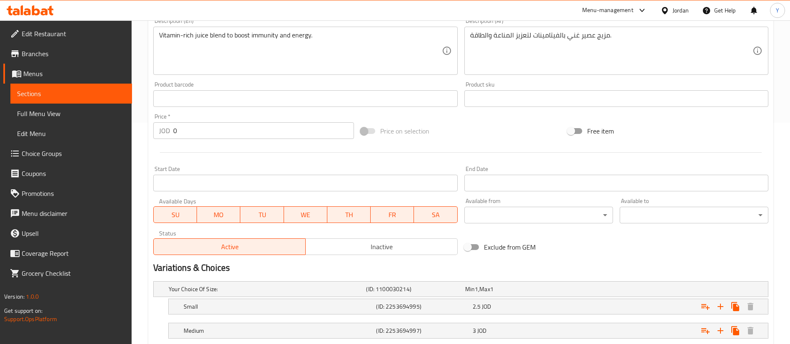
scroll to position [275, 0]
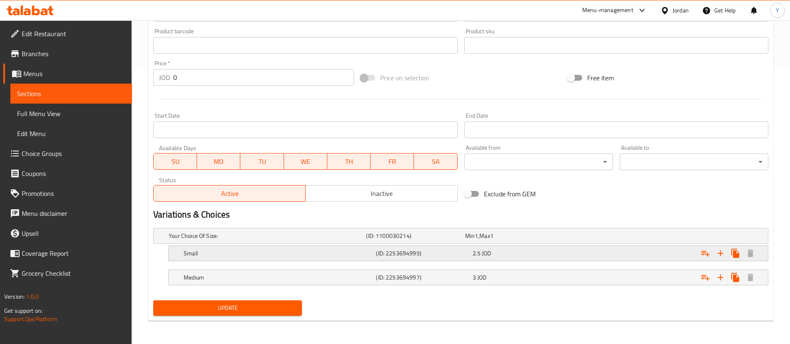
click at [429, 242] on div "(ID: 2253694995)" at bounding box center [413, 236] width 99 height 12
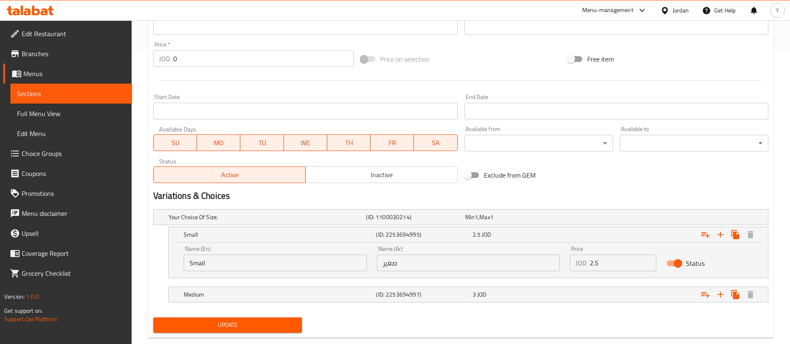
scroll to position [311, 0]
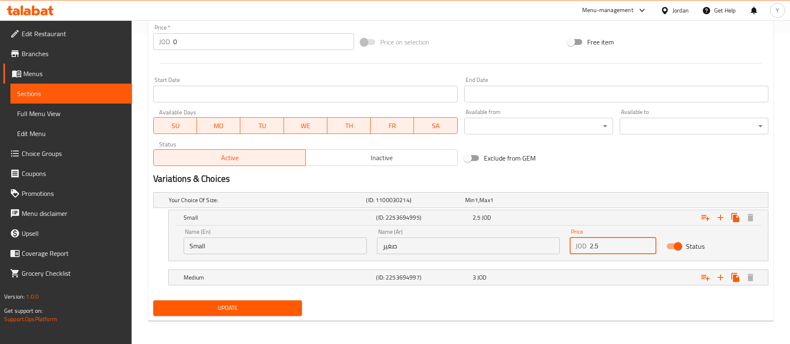
click at [612, 246] on input "2.5" at bounding box center [623, 246] width 67 height 17
type input "2"
click at [90, 89] on span "Sections" at bounding box center [71, 94] width 108 height 10
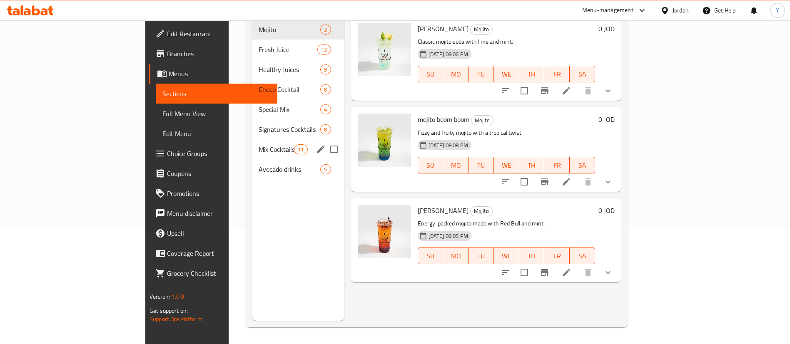
scroll to position [117, 0]
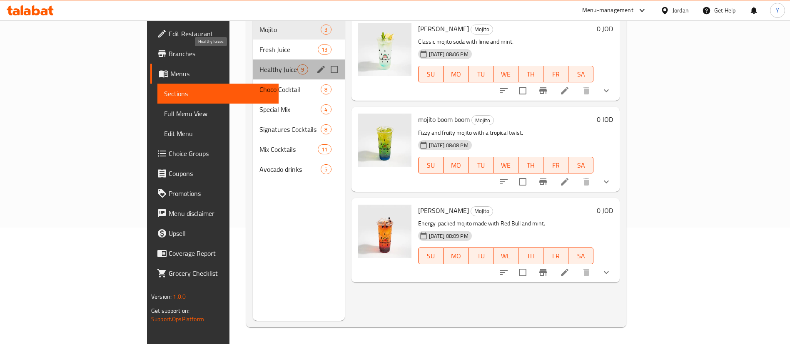
drag, startPoint x: 213, startPoint y: 57, endPoint x: 594, endPoint y: 18, distance: 383.1
click at [259, 65] on span "Healthy Juices" at bounding box center [278, 70] width 38 height 10
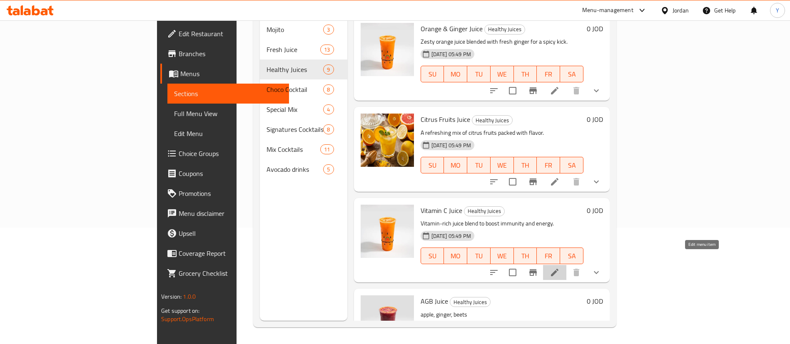
click at [560, 268] on icon at bounding box center [555, 273] width 10 height 10
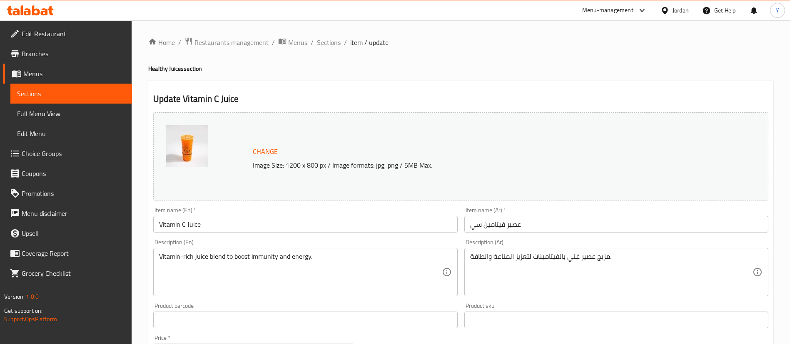
scroll to position [275, 0]
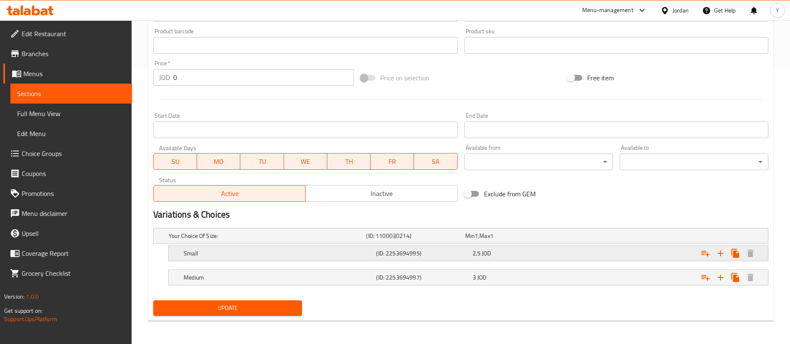
click at [499, 240] on div "2.5 JOD" at bounding box center [512, 236] width 95 height 8
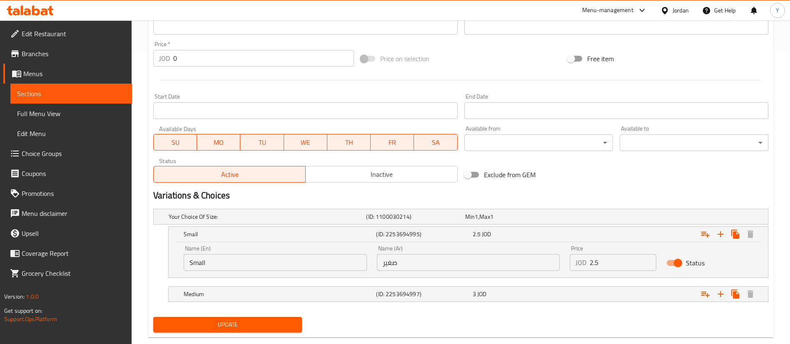
scroll to position [311, 0]
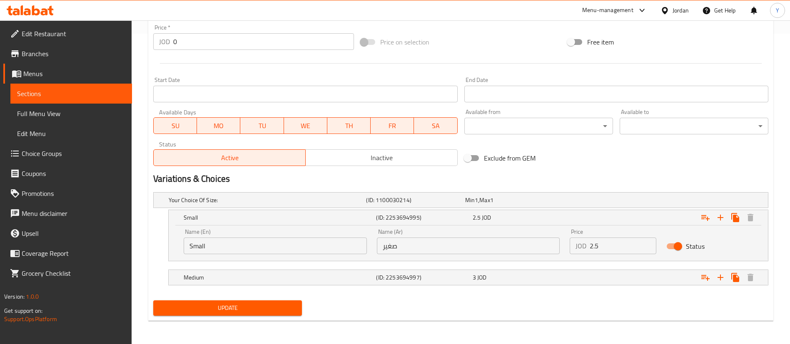
drag, startPoint x: 612, startPoint y: 251, endPoint x: 539, endPoint y: 253, distance: 73.3
click at [542, 253] on div "Name (En) Small Name (En) Name (Ar) صغير Name (Ar) Price JOD 2.5 Price Status" at bounding box center [468, 241] width 579 height 35
type input "3"
click at [554, 289] on nav at bounding box center [460, 290] width 615 height 7
click at [550, 205] on div "3 JOD" at bounding box center [512, 200] width 95 height 8
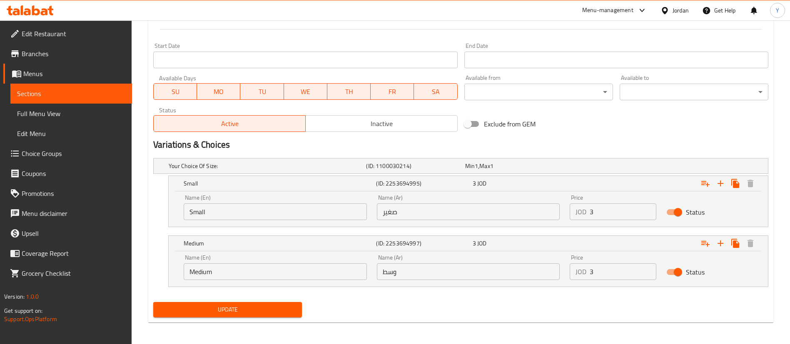
scroll to position [346, 0]
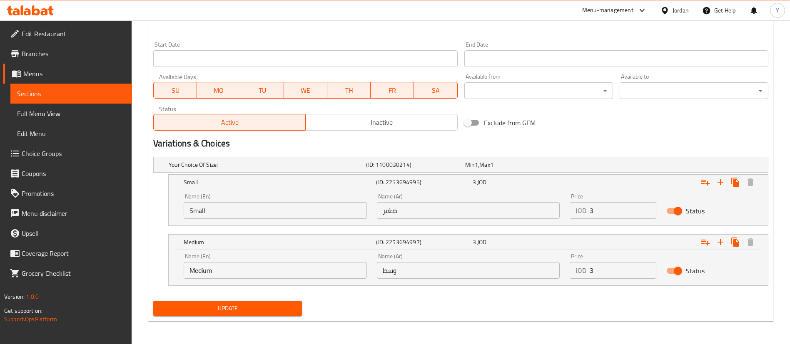
click at [611, 272] on input "3" at bounding box center [623, 270] width 67 height 17
type input "3.6"
click at [245, 302] on button "Update" at bounding box center [227, 308] width 149 height 15
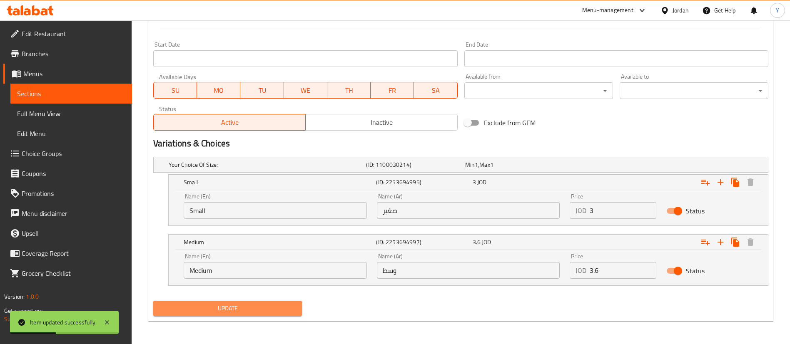
click at [280, 310] on span "Update" at bounding box center [227, 309] width 135 height 10
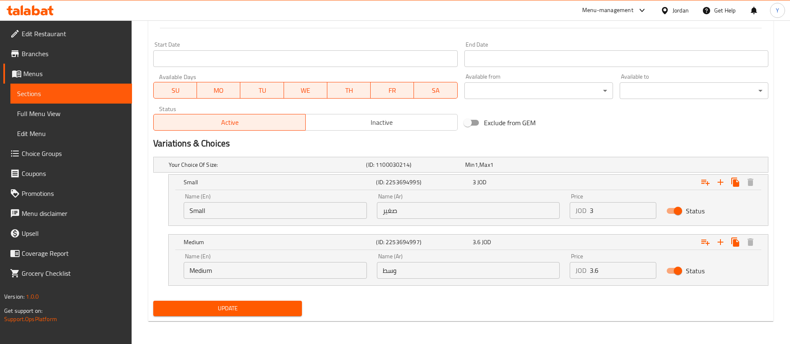
click at [101, 87] on link "Sections" at bounding box center [71, 94] width 122 height 20
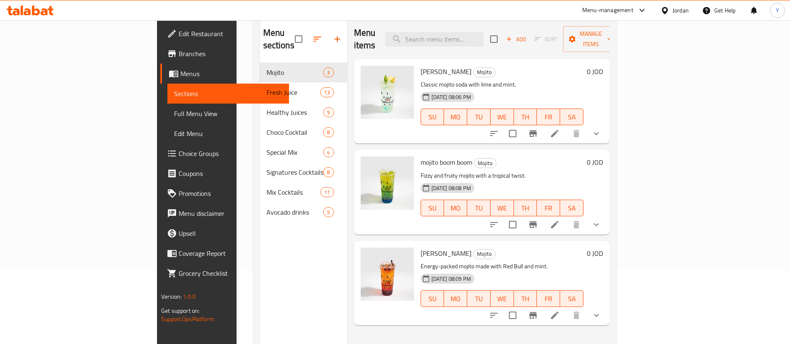
scroll to position [54, 0]
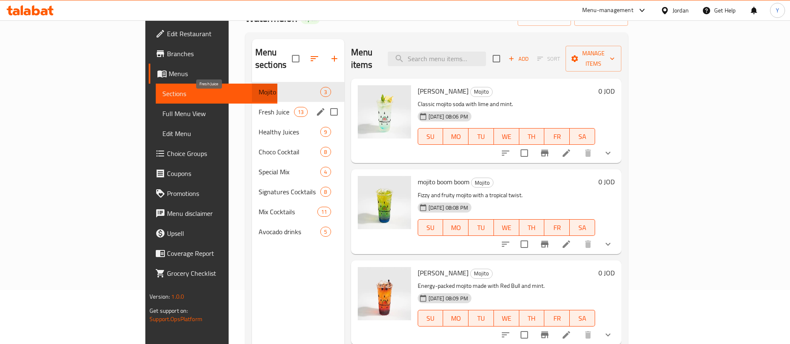
click at [259, 107] on span "Fresh Juice" at bounding box center [276, 112] width 35 height 10
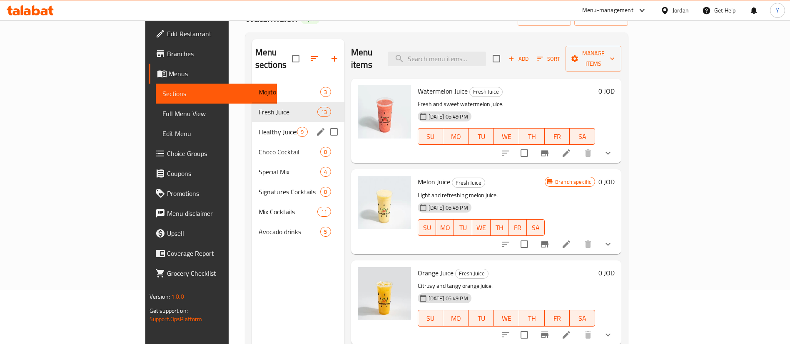
click at [259, 127] on span "Healthy Juices" at bounding box center [278, 132] width 39 height 10
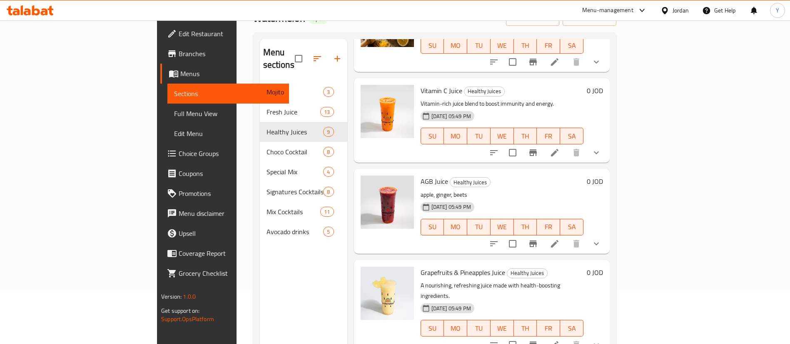
scroll to position [250, 0]
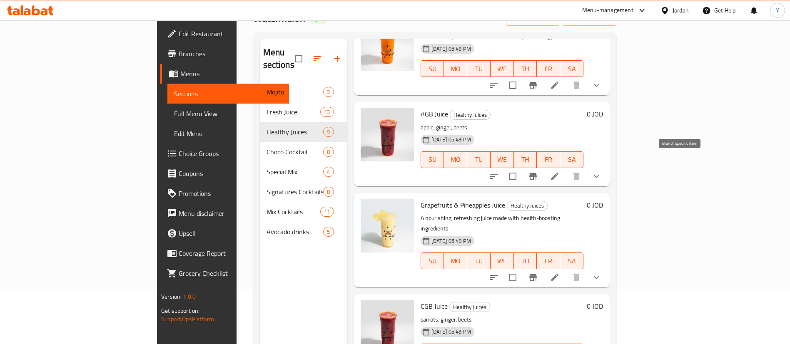
click at [560, 172] on icon at bounding box center [555, 177] width 10 height 10
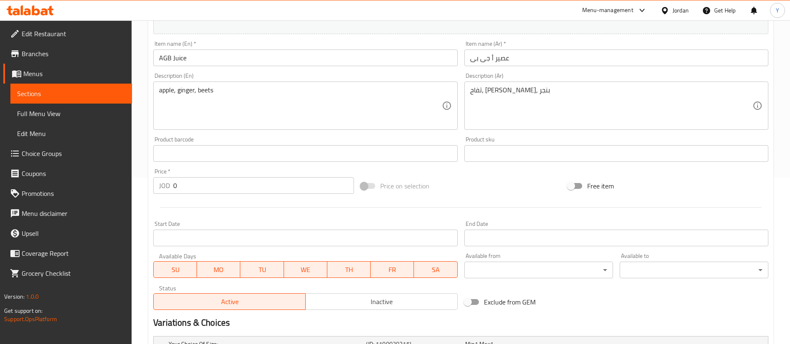
scroll to position [275, 0]
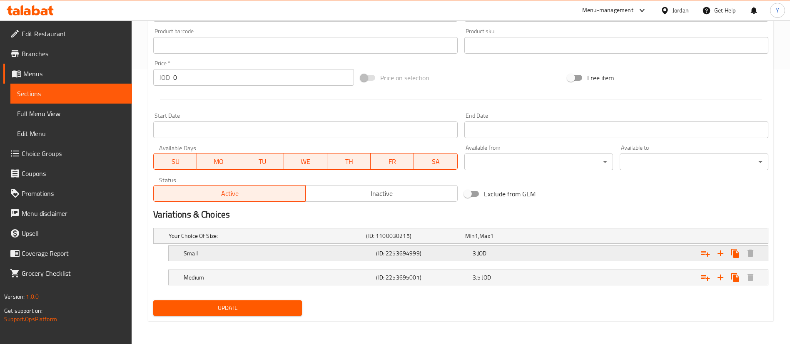
click at [477, 242] on span "JOD" at bounding box center [476, 236] width 3 height 11
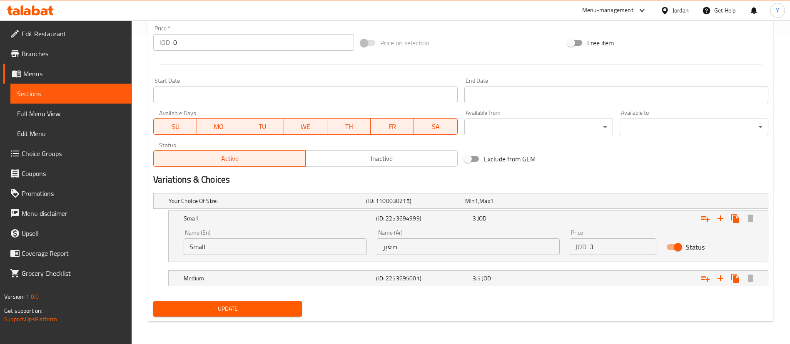
scroll to position [311, 0]
click at [620, 248] on input "3" at bounding box center [623, 246] width 67 height 17
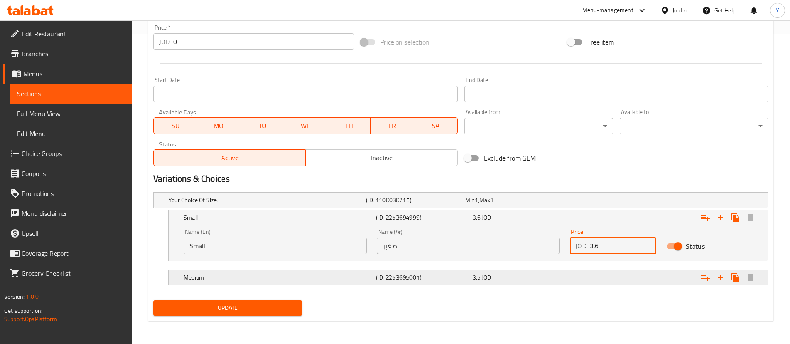
type input "3.6"
click at [478, 206] on span "JOD" at bounding box center [476, 200] width 3 height 11
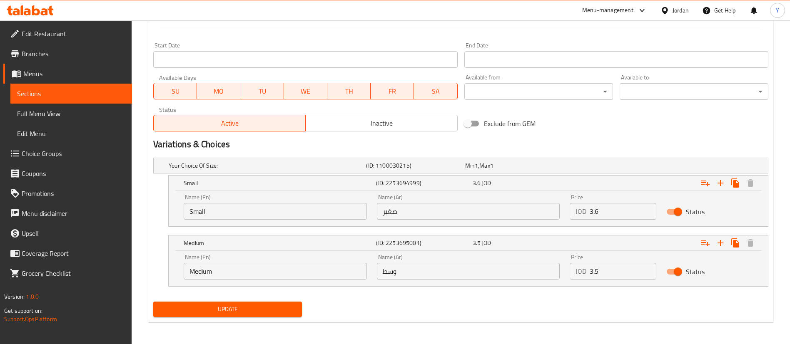
scroll to position [346, 0]
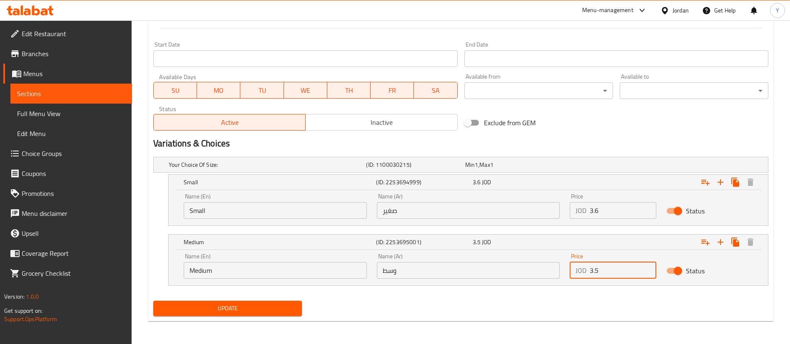
drag, startPoint x: 581, startPoint y: 273, endPoint x: 515, endPoint y: 278, distance: 65.6
click at [519, 278] on div "Name (En) Medium Name (En) Name (Ar) وسط Name (Ar) Price JOD 3.5 Price Status" at bounding box center [468, 266] width 579 height 35
type input "4.2"
click at [241, 304] on span "Update" at bounding box center [227, 309] width 135 height 10
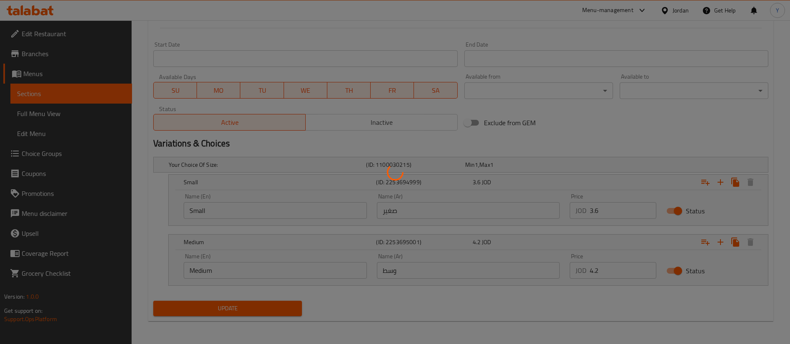
click at [251, 307] on div at bounding box center [395, 172] width 790 height 344
click at [251, 307] on div "Home / Restaurants management / Menus / Sections / item / update Healthy Juices…" at bounding box center [460, 9] width 625 height 637
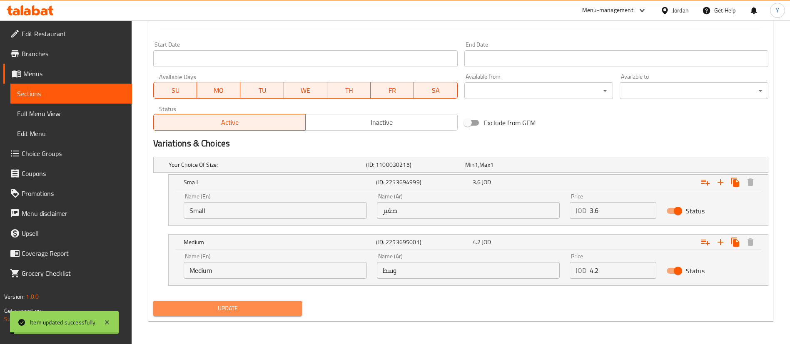
click at [251, 307] on span "Update" at bounding box center [227, 309] width 135 height 10
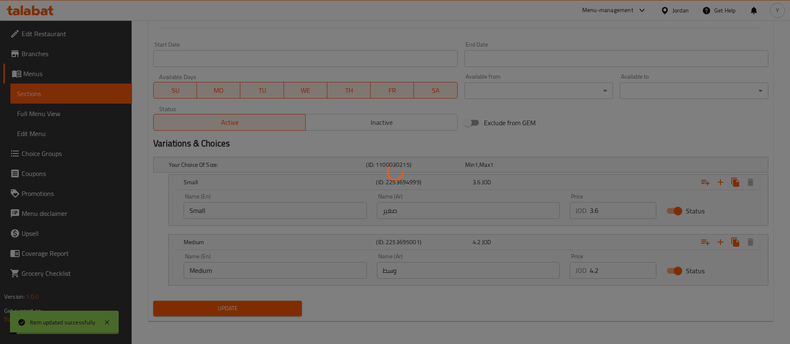
click at [251, 307] on div at bounding box center [395, 172] width 790 height 344
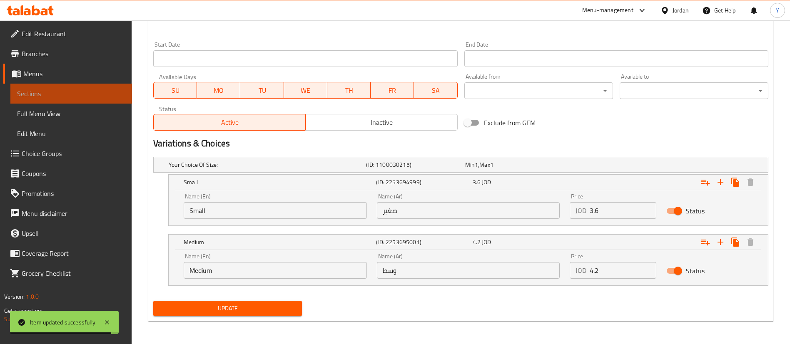
click at [24, 90] on span "Sections" at bounding box center [71, 94] width 108 height 10
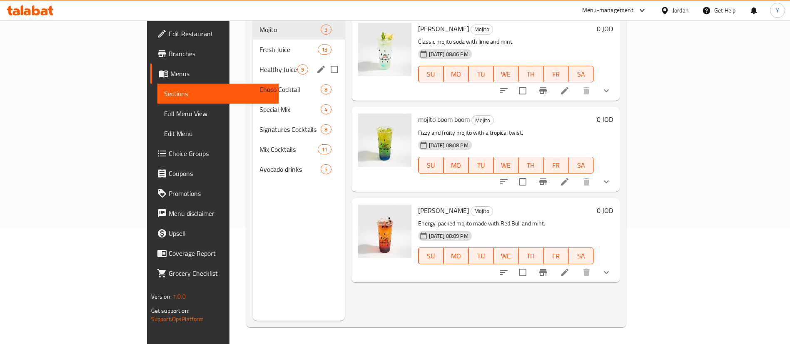
drag, startPoint x: 177, startPoint y: 54, endPoint x: 269, endPoint y: 78, distance: 94.7
click at [259, 65] on span "Healthy Juices" at bounding box center [278, 70] width 38 height 10
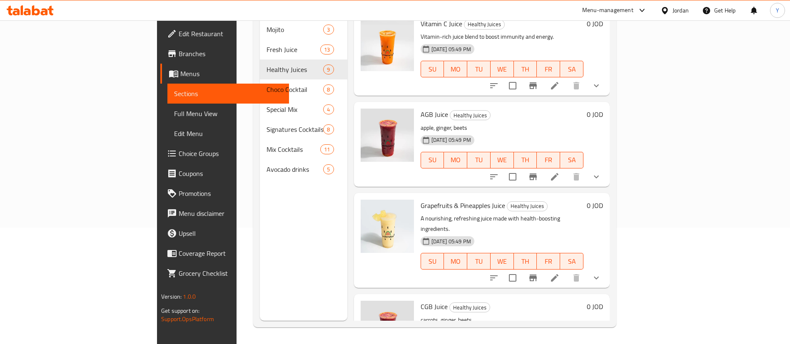
scroll to position [187, 0]
click at [560, 172] on icon at bounding box center [555, 177] width 10 height 10
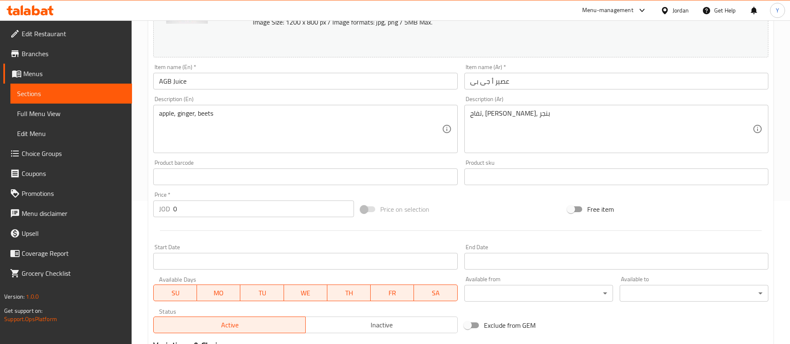
scroll to position [275, 0]
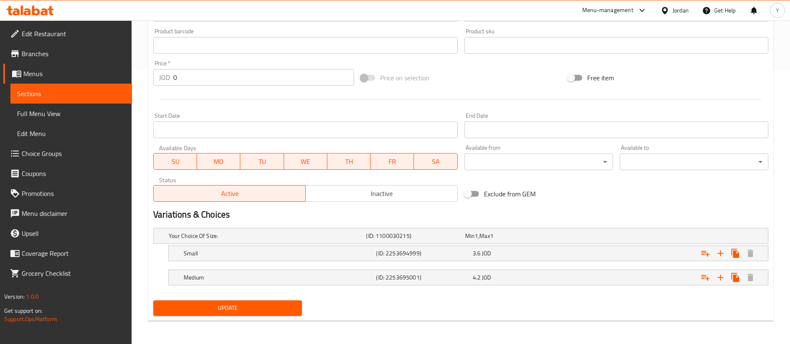
click at [98, 84] on link "Sections" at bounding box center [71, 94] width 122 height 20
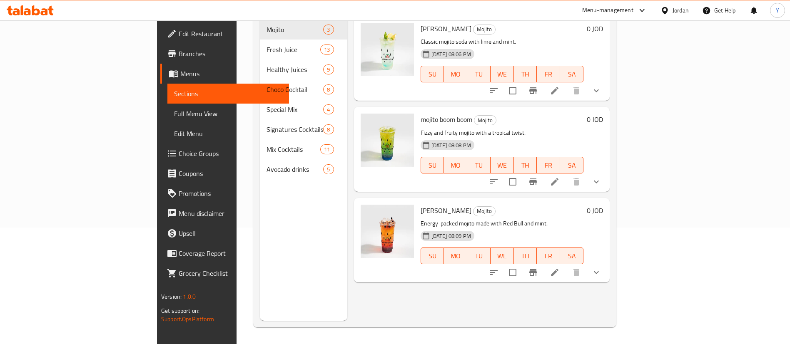
scroll to position [117, 0]
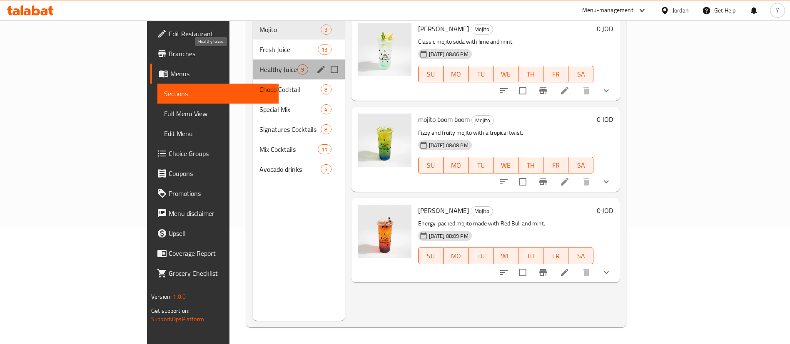
click at [259, 65] on span "Healthy Juices" at bounding box center [278, 70] width 38 height 10
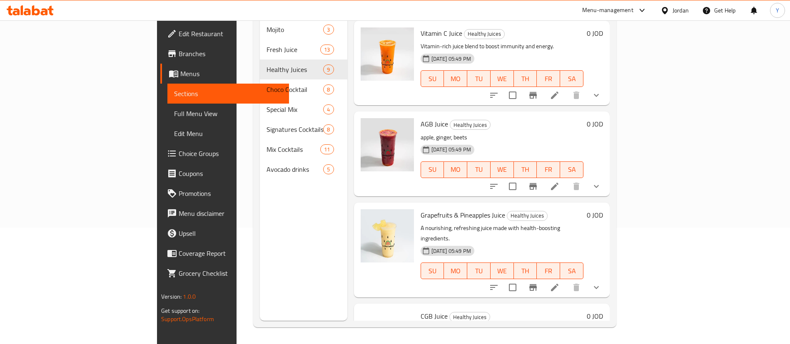
scroll to position [250, 0]
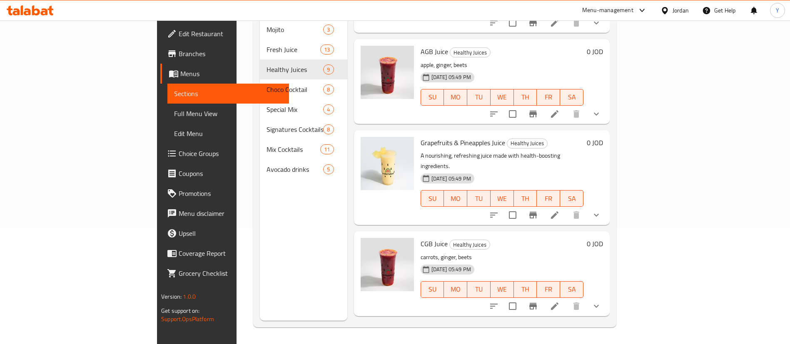
click at [560, 210] on icon at bounding box center [555, 215] width 10 height 10
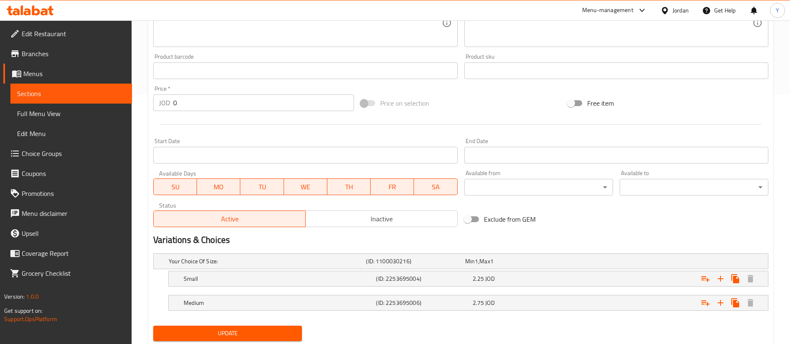
scroll to position [275, 0]
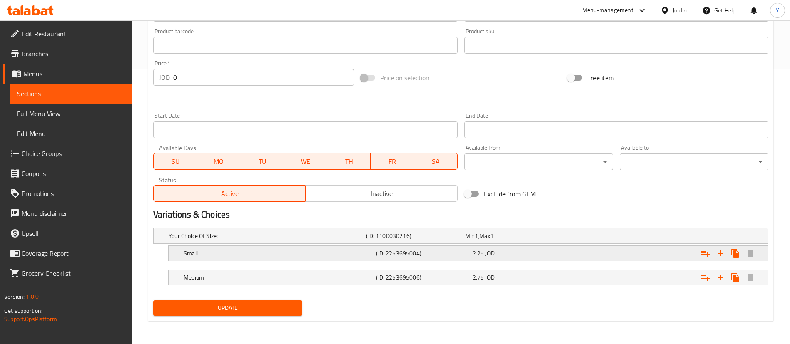
click at [541, 242] on div "2.25 JOD" at bounding box center [513, 236] width 99 height 12
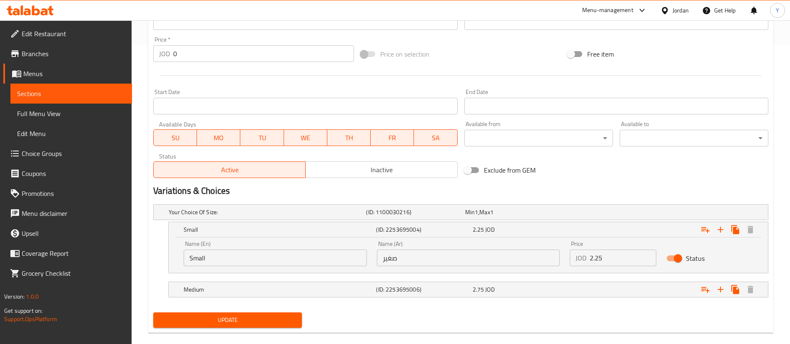
scroll to position [311, 0]
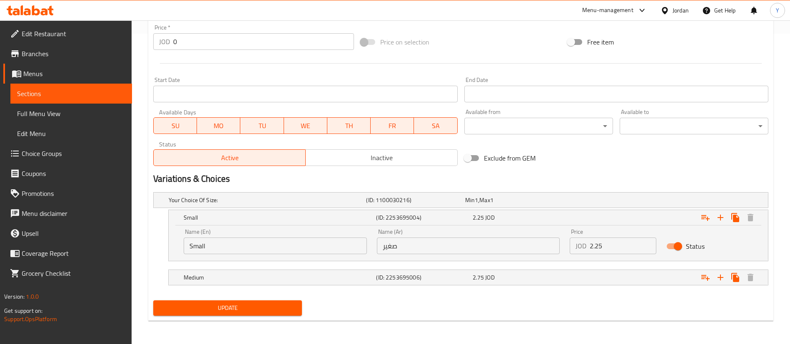
click at [614, 248] on input "2.25" at bounding box center [623, 246] width 67 height 17
type input "2.7"
drag, startPoint x: 499, startPoint y: 282, endPoint x: 530, endPoint y: 293, distance: 33.5
click at [499, 206] on div "2.75 JOD" at bounding box center [513, 201] width 99 height 12
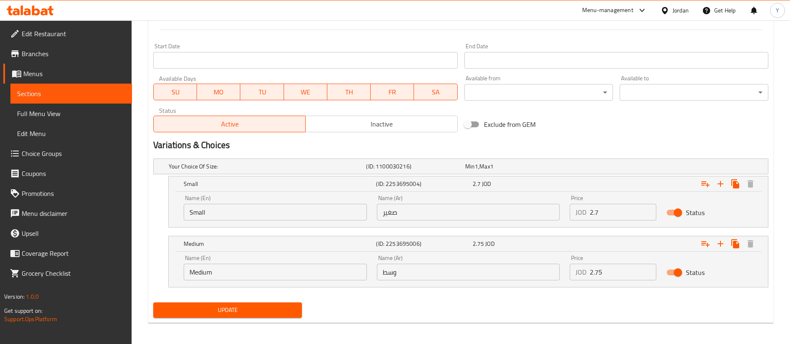
scroll to position [346, 0]
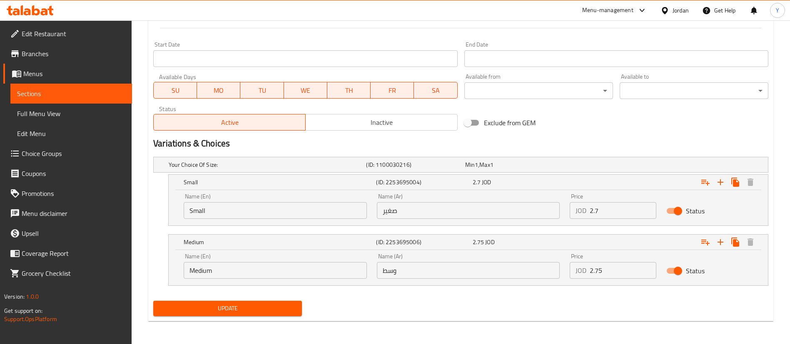
drag, startPoint x: 610, startPoint y: 268, endPoint x: 518, endPoint y: 282, distance: 93.1
click at [534, 275] on div "Name (En) Medium Name (En) Name (Ar) وسط Name (Ar) Price JOD 2.75 Price Status" at bounding box center [468, 266] width 579 height 35
type input "3.3"
click at [248, 304] on span "Update" at bounding box center [227, 309] width 135 height 10
click at [205, 307] on span "Update" at bounding box center [227, 309] width 135 height 10
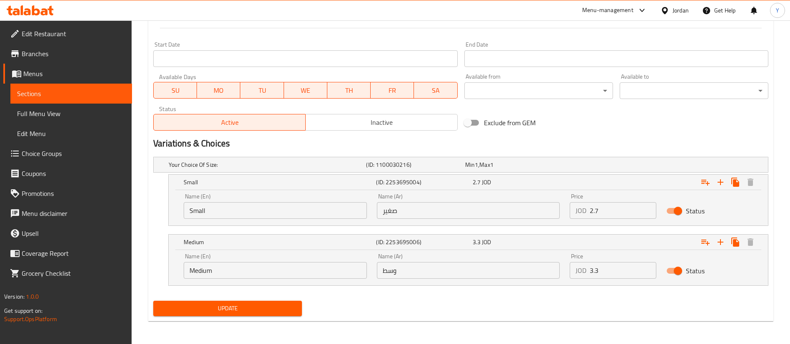
drag, startPoint x: 70, startPoint y: 98, endPoint x: 74, endPoint y: 105, distance: 7.7
click at [70, 98] on span "Sections" at bounding box center [71, 94] width 108 height 10
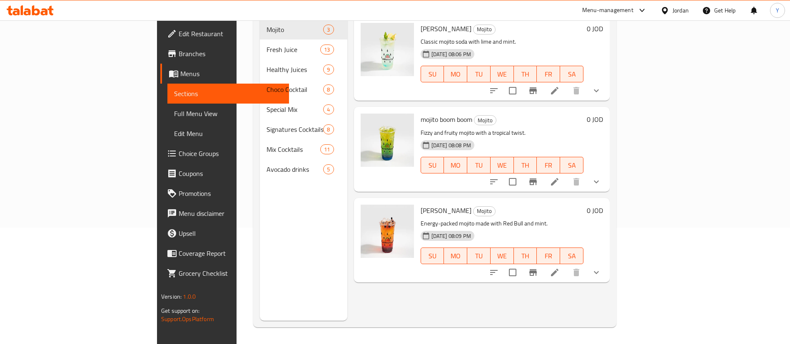
scroll to position [117, 0]
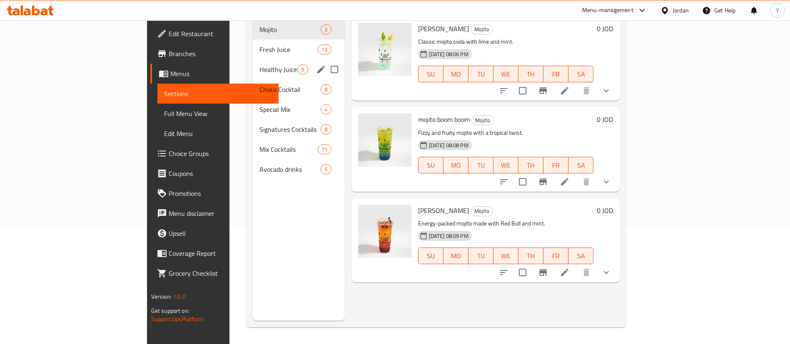
drag, startPoint x: 197, startPoint y: 66, endPoint x: 270, endPoint y: 95, distance: 78.7
click at [253, 65] on div "Healthy Juices 9" at bounding box center [299, 70] width 92 height 20
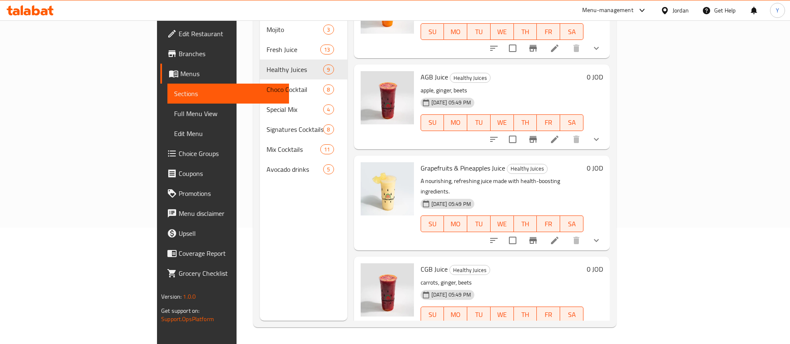
scroll to position [250, 0]
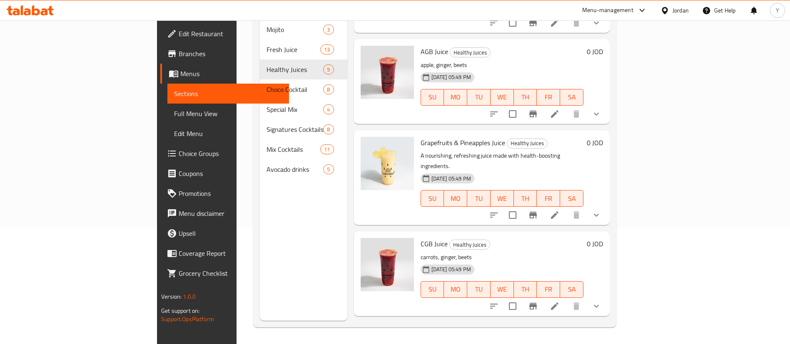
click at [560, 210] on icon at bounding box center [555, 215] width 10 height 10
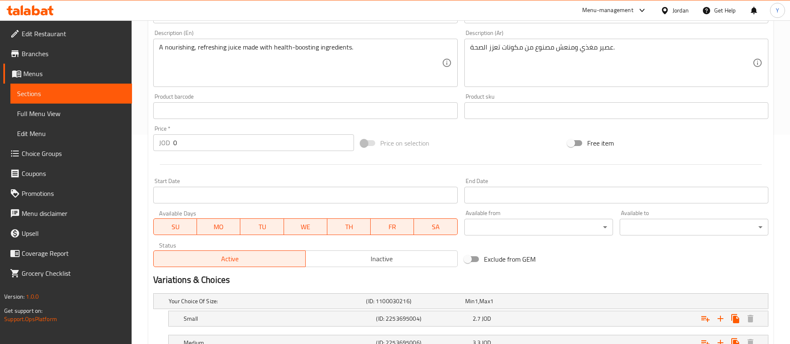
scroll to position [275, 0]
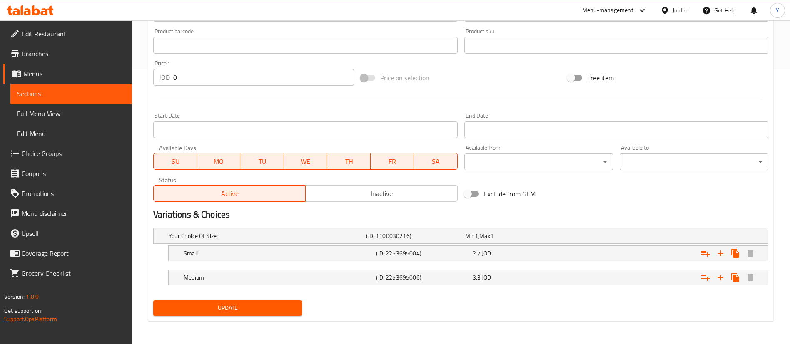
click at [87, 84] on link "Sections" at bounding box center [71, 94] width 122 height 20
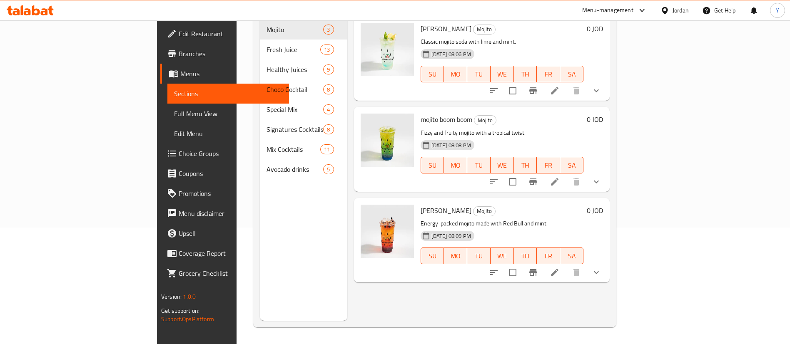
scroll to position [117, 0]
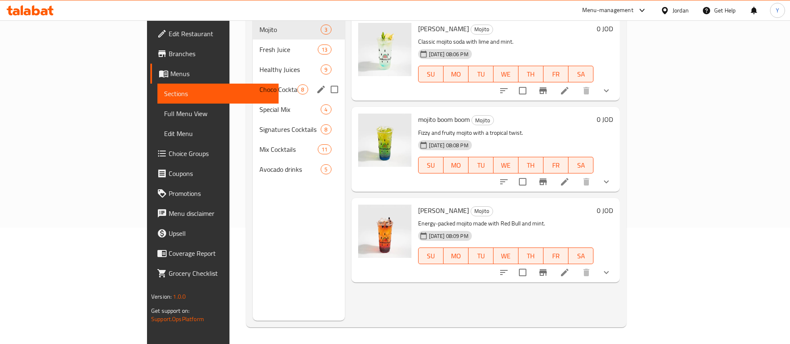
click at [259, 65] on span "Healthy Juices" at bounding box center [289, 70] width 61 height 10
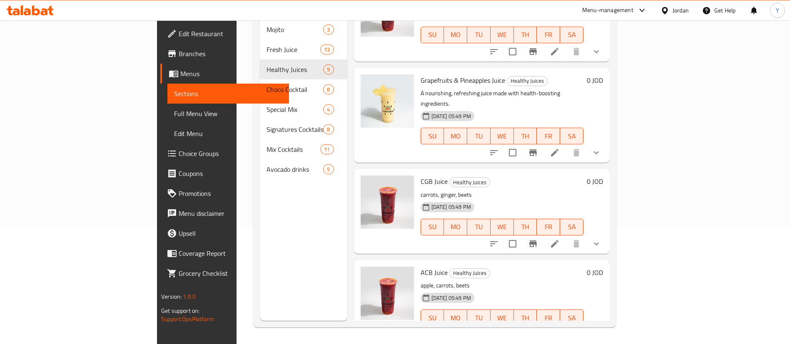
scroll to position [375, 0]
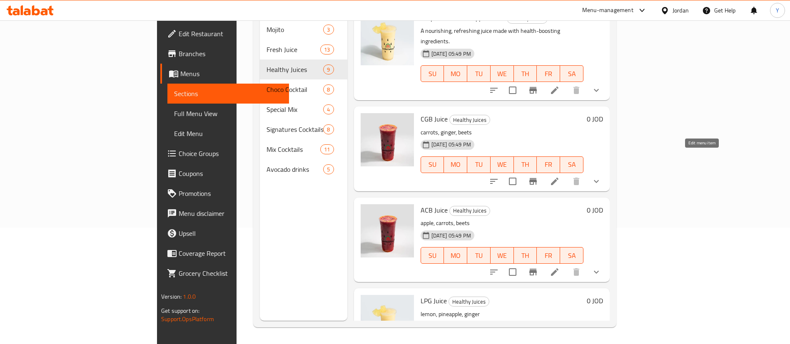
click at [560, 177] on icon at bounding box center [555, 182] width 10 height 10
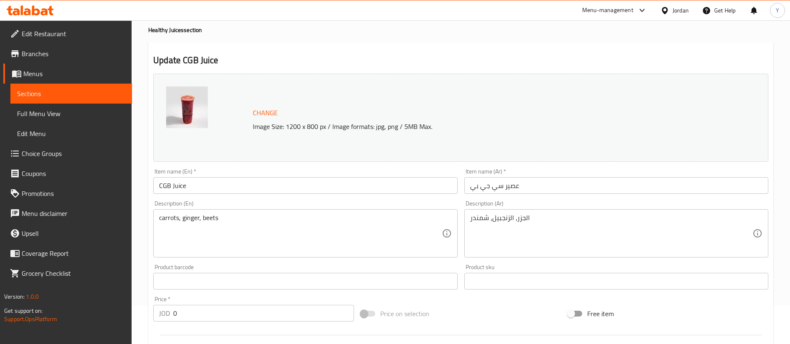
scroll to position [275, 0]
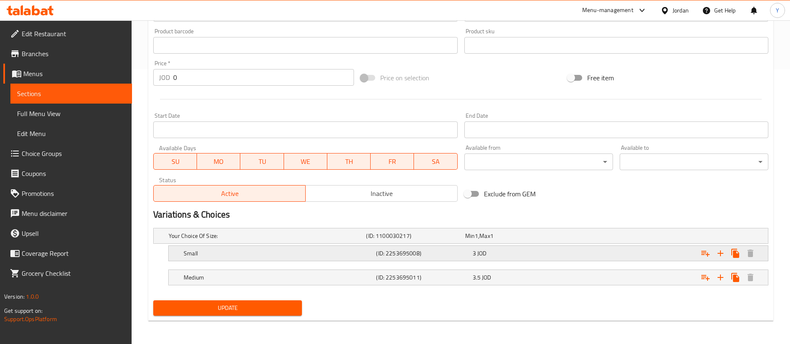
click at [491, 240] on div "3 JOD" at bounding box center [512, 236] width 95 height 8
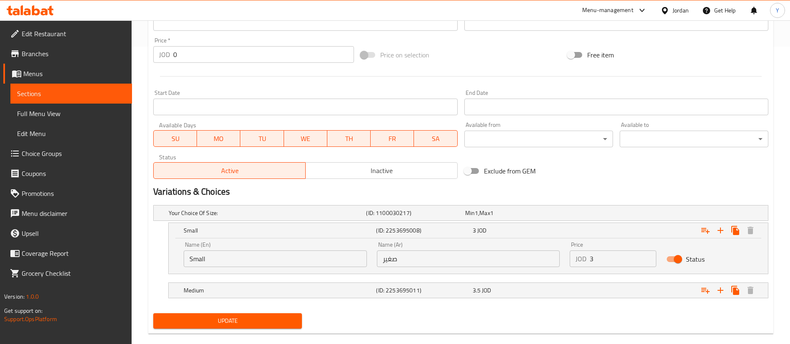
scroll to position [311, 0]
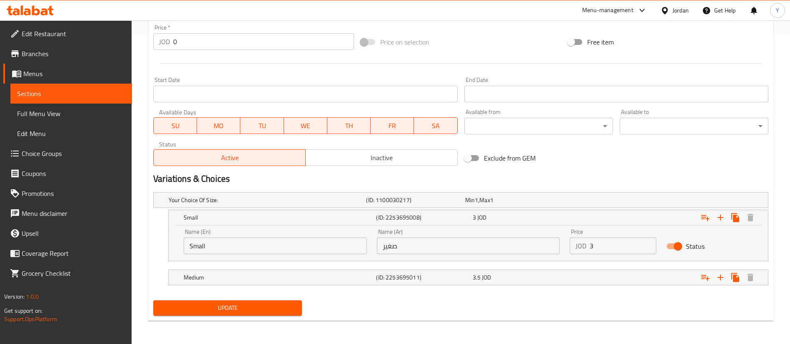
click at [615, 251] on input "3" at bounding box center [623, 246] width 67 height 17
type input "3.6"
drag, startPoint x: 498, startPoint y: 282, endPoint x: 548, endPoint y: 311, distance: 57.5
click at [498, 206] on div "3.5 JOD" at bounding box center [513, 201] width 99 height 12
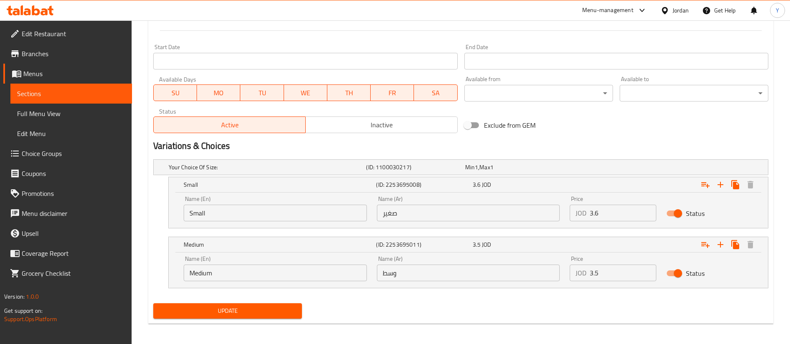
scroll to position [344, 0]
drag, startPoint x: 518, startPoint y: 268, endPoint x: 489, endPoint y: 272, distance: 29.4
click at [490, 272] on div "Name (En) Medium Name (En) Name (Ar) وسط Name (Ar) Price JOD 3.5 Price Status" at bounding box center [468, 267] width 579 height 35
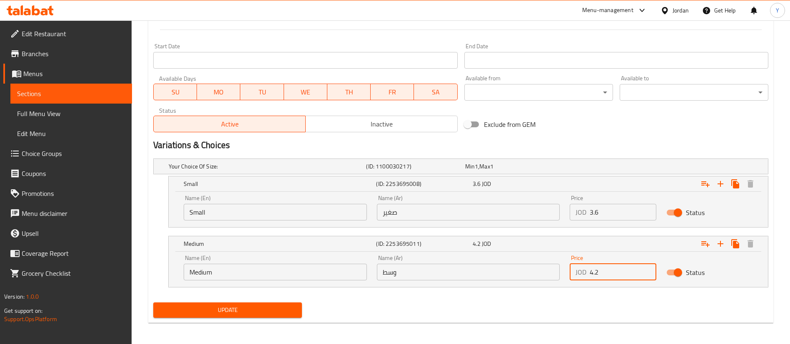
type input "4.2"
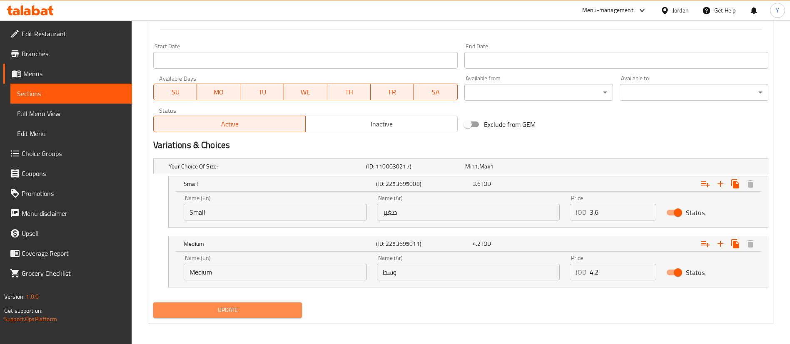
click at [210, 305] on span "Update" at bounding box center [227, 310] width 135 height 10
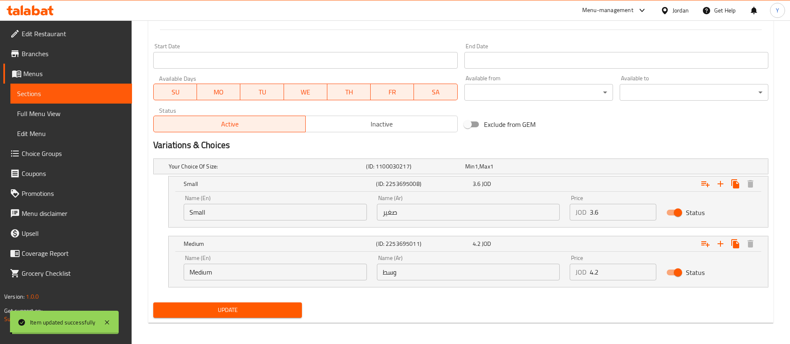
click at [215, 309] on span "Update" at bounding box center [227, 310] width 135 height 10
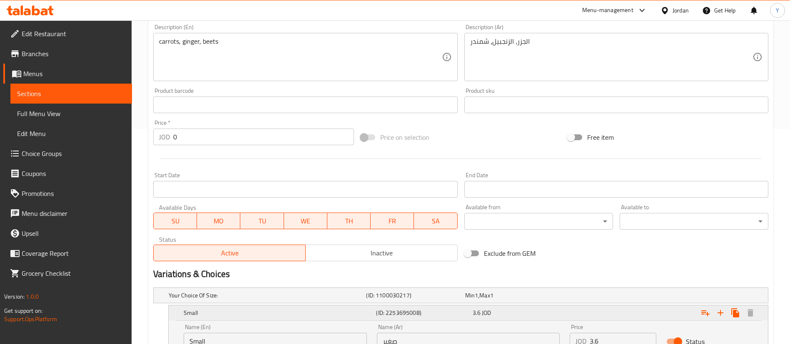
scroll to position [347, 0]
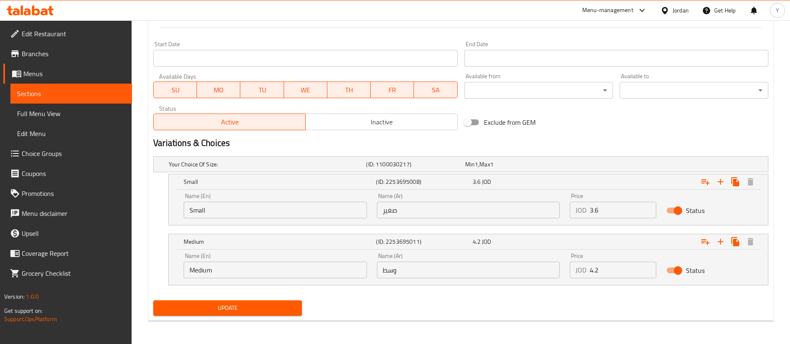
click at [273, 308] on span "Update" at bounding box center [227, 308] width 135 height 10
click at [55, 97] on span "Sections" at bounding box center [71, 94] width 108 height 10
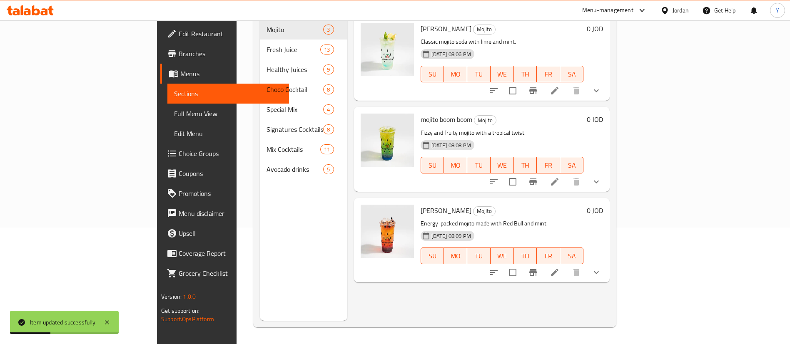
scroll to position [117, 0]
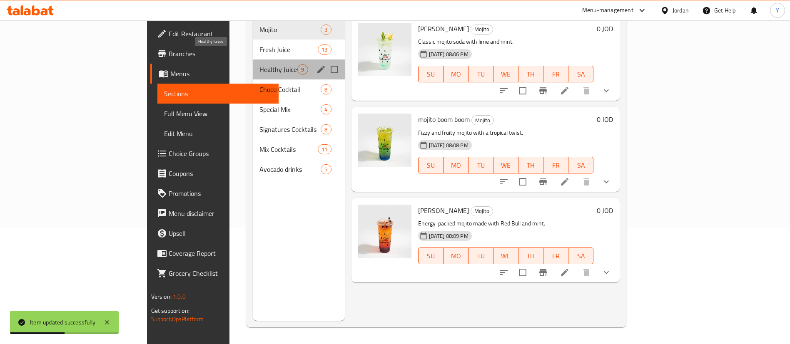
click at [259, 65] on span "Healthy Juices" at bounding box center [278, 70] width 38 height 10
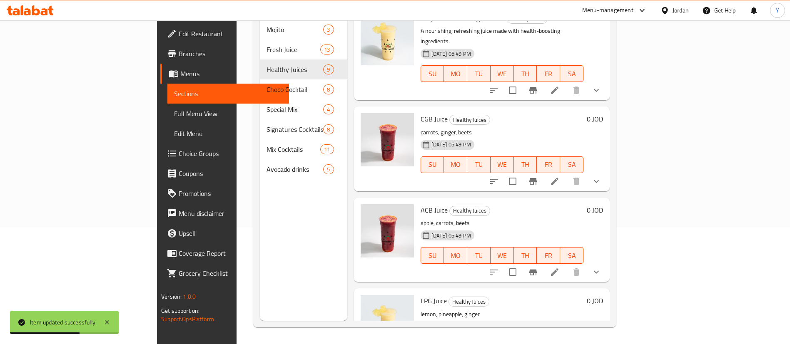
scroll to position [495, 0]
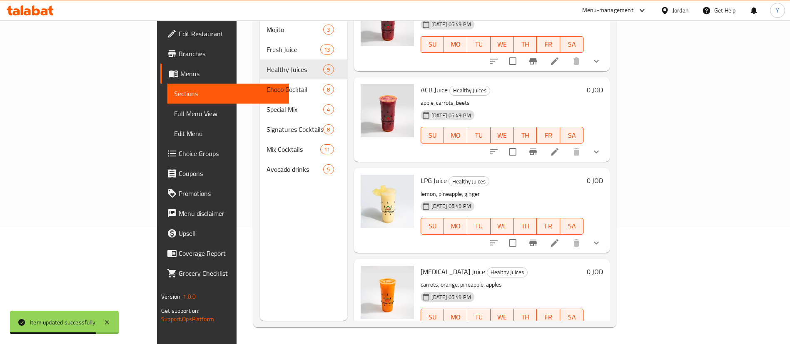
click at [566, 145] on li at bounding box center [554, 152] width 23 height 15
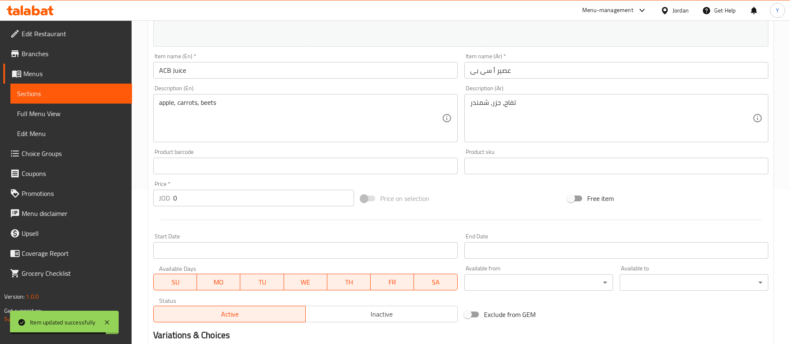
scroll to position [275, 0]
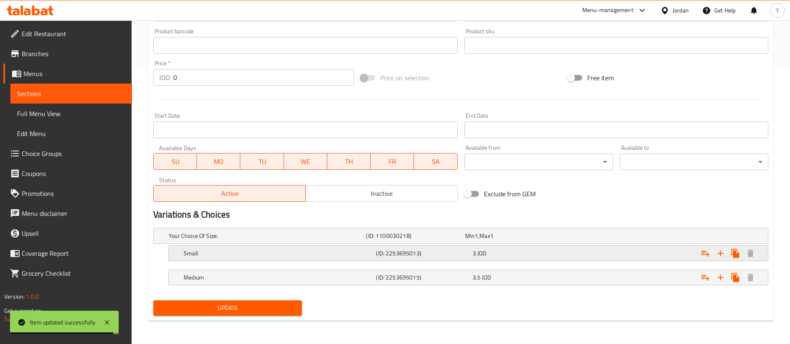
drag, startPoint x: 481, startPoint y: 252, endPoint x: 486, endPoint y: 254, distance: 5.7
click at [478, 242] on span "JOD" at bounding box center [476, 236] width 3 height 11
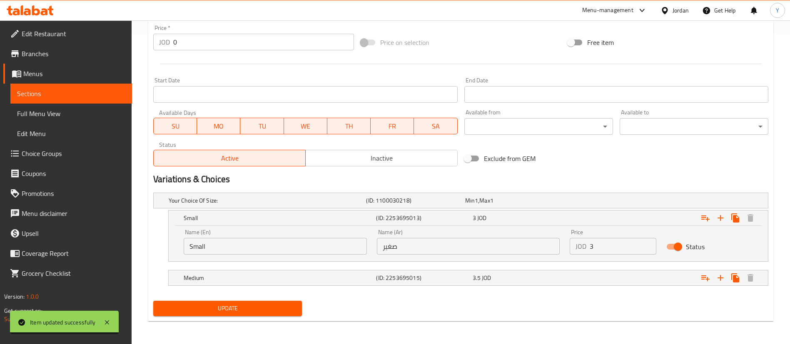
scroll to position [311, 0]
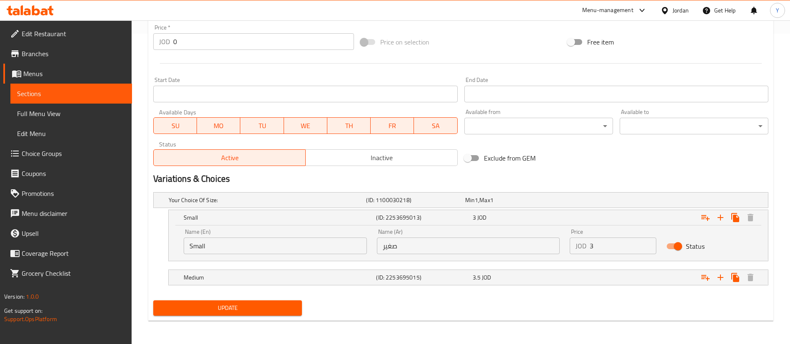
click at [603, 249] on input "3" at bounding box center [623, 246] width 67 height 17
type input "3.6"
click at [561, 205] on div "3.5 JOD" at bounding box center [512, 200] width 95 height 8
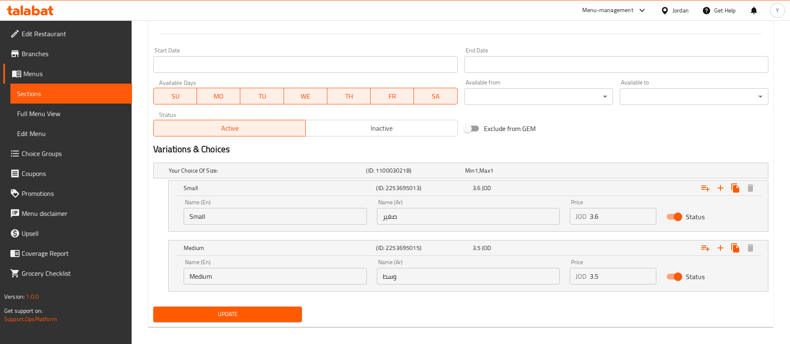
scroll to position [341, 0]
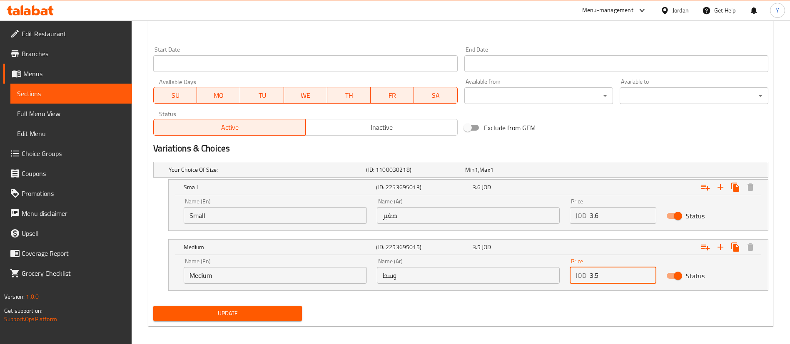
drag, startPoint x: 612, startPoint y: 277, endPoint x: 516, endPoint y: 281, distance: 95.5
click at [517, 281] on div "Name (En) Medium Name (En) Name (Ar) وسط Name (Ar) Price JOD 3.5 Price Status" at bounding box center [468, 271] width 579 height 35
type input "4.2"
click at [229, 312] on span "Update" at bounding box center [227, 314] width 135 height 10
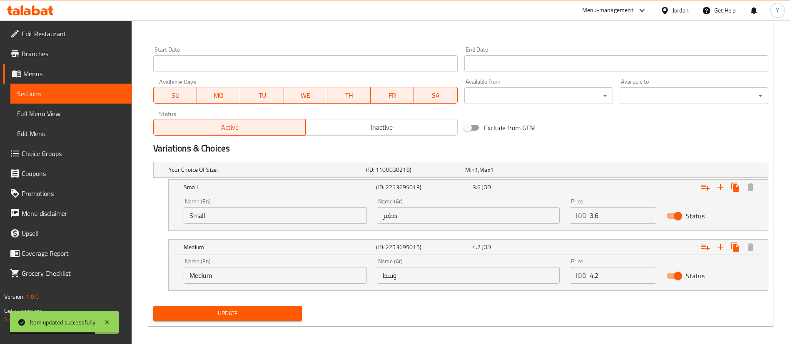
click at [214, 311] on span "Update" at bounding box center [227, 314] width 135 height 10
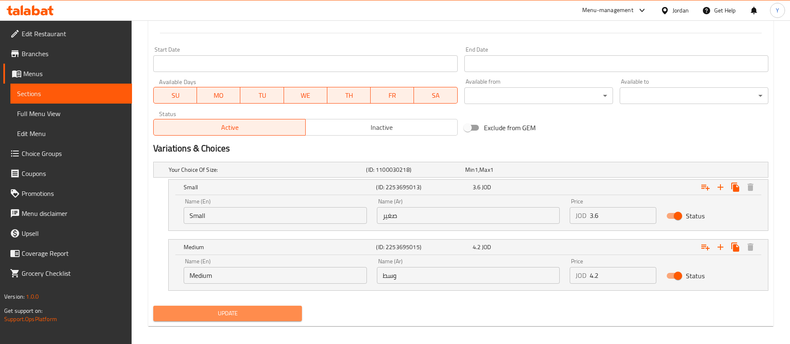
click at [189, 315] on span "Update" at bounding box center [227, 314] width 135 height 10
click at [54, 94] on span "Sections" at bounding box center [71, 94] width 108 height 10
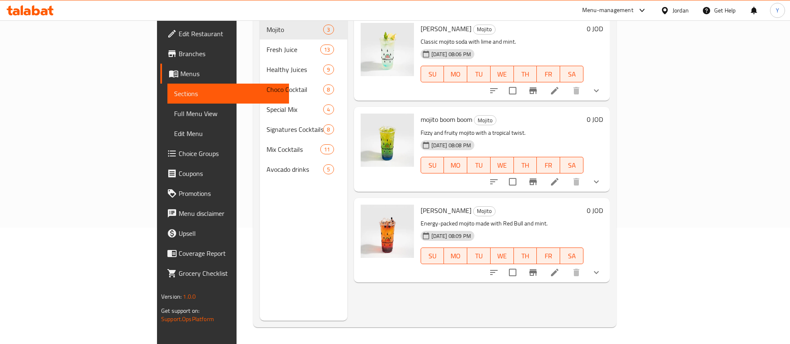
scroll to position [117, 0]
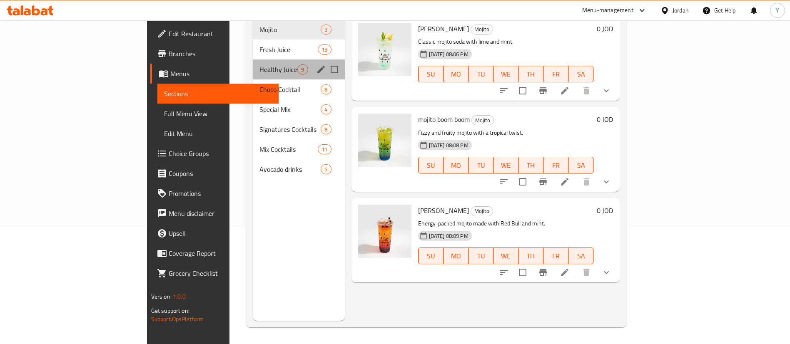
click at [253, 60] on div "Healthy Juices 9" at bounding box center [299, 70] width 92 height 20
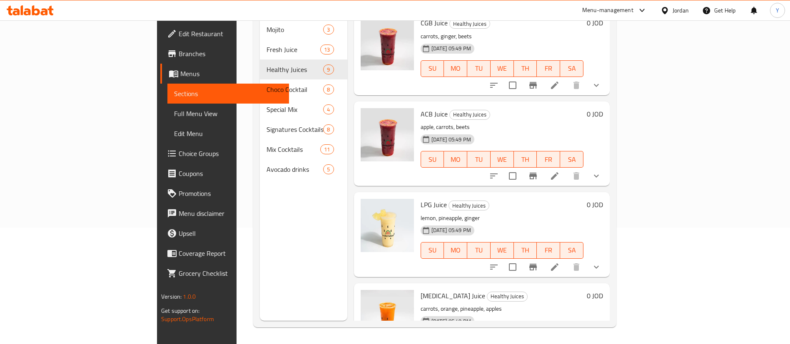
scroll to position [495, 0]
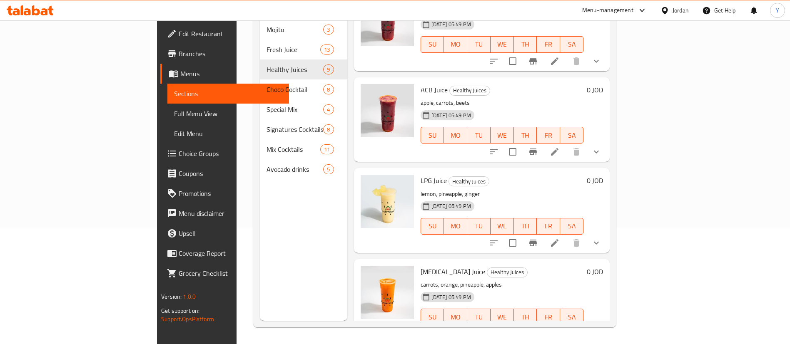
click at [560, 238] on icon at bounding box center [555, 243] width 10 height 10
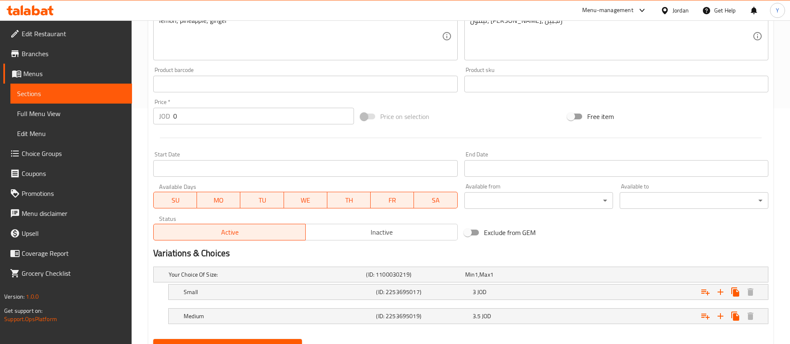
scroll to position [275, 0]
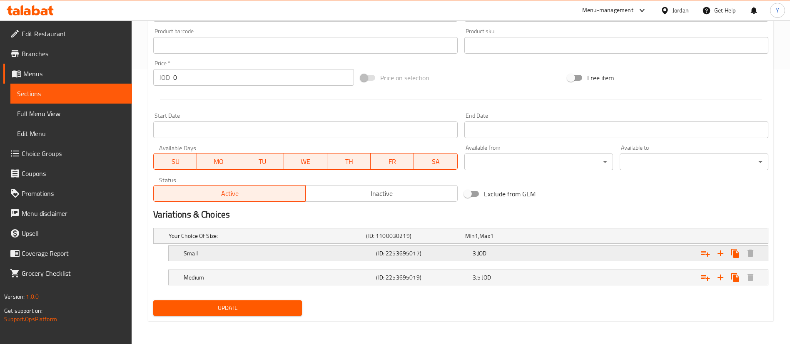
click at [504, 240] on div "3 JOD" at bounding box center [512, 236] width 95 height 8
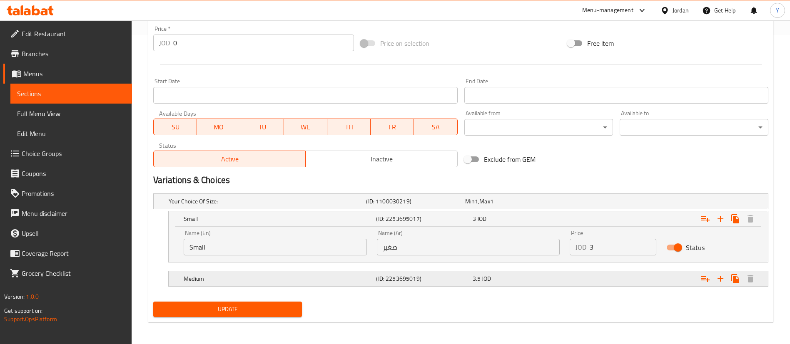
scroll to position [310, 0]
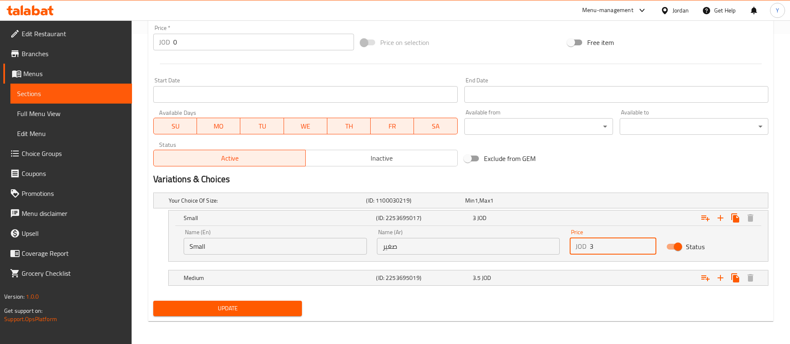
click at [604, 245] on input "3" at bounding box center [623, 246] width 67 height 17
type input "3.6"
click at [490, 265] on nav at bounding box center [460, 267] width 615 height 7
click at [493, 207] on div "3.5 JOD" at bounding box center [513, 201] width 99 height 12
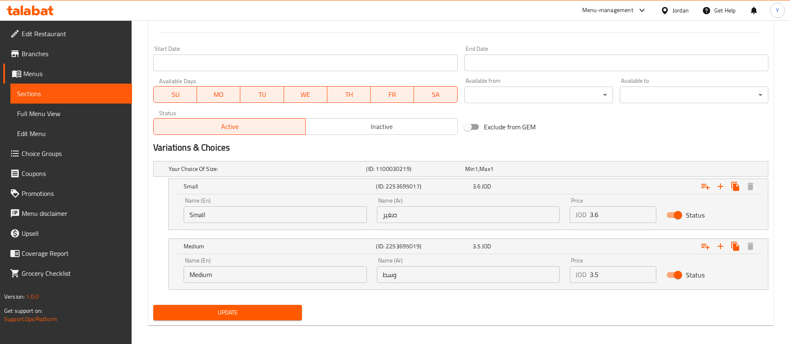
scroll to position [345, 0]
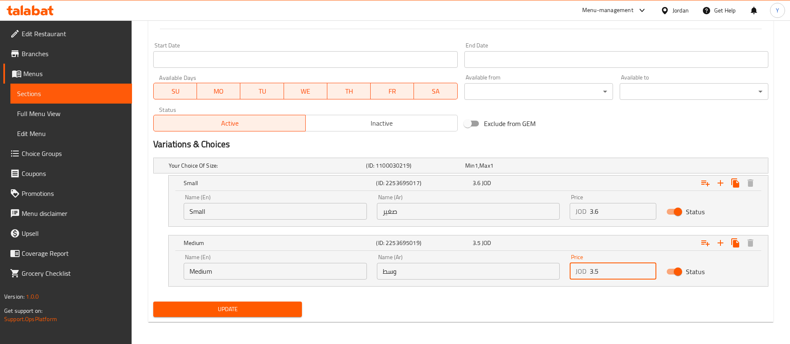
drag, startPoint x: 614, startPoint y: 269, endPoint x: 509, endPoint y: 277, distance: 104.9
click at [511, 277] on div "Name (En) Medium Name (En) Name (Ar) وسط Name (Ar) Price JOD 3.5 Price Status" at bounding box center [468, 266] width 579 height 35
type input "4.2"
click at [261, 306] on span "Update" at bounding box center [227, 309] width 135 height 10
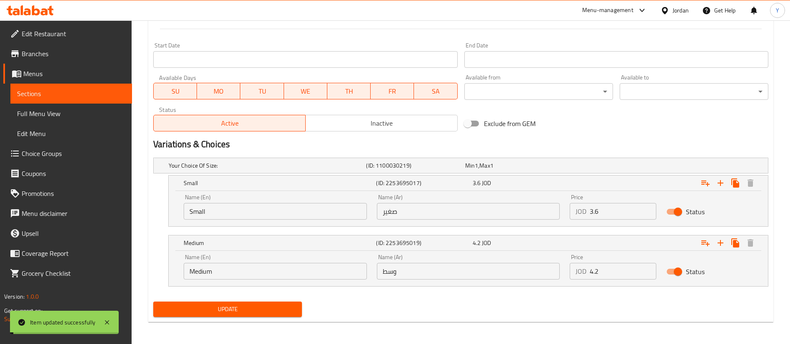
click at [261, 306] on span "Update" at bounding box center [227, 309] width 135 height 10
click at [253, 314] on span "Update" at bounding box center [227, 309] width 135 height 10
click at [63, 91] on span "Sections" at bounding box center [71, 94] width 108 height 10
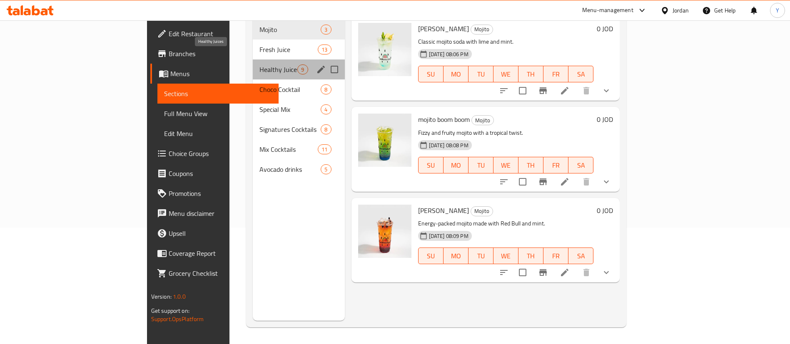
click at [259, 65] on span "Healthy Juices" at bounding box center [278, 70] width 38 height 10
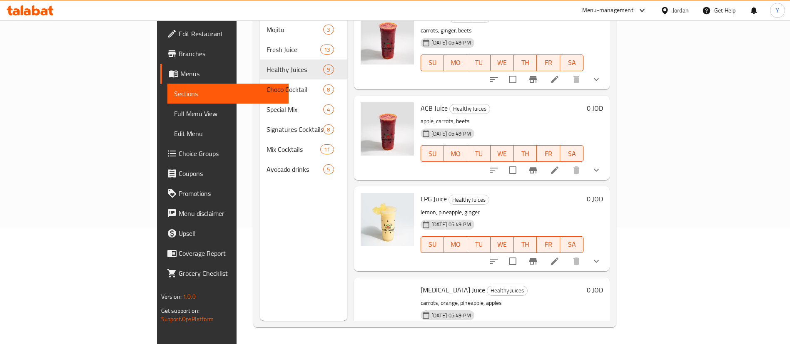
scroll to position [495, 0]
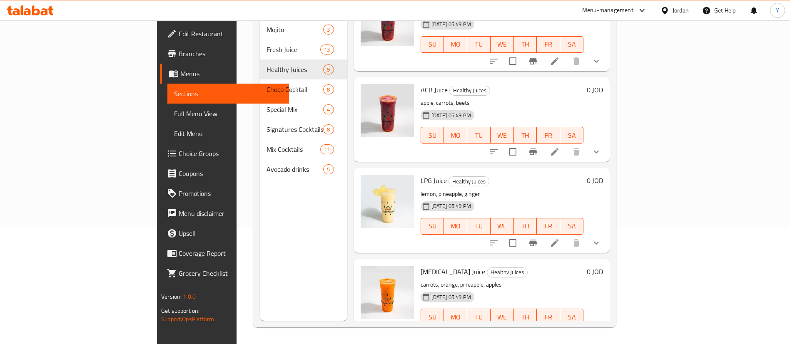
click at [560, 329] on icon at bounding box center [555, 334] width 10 height 10
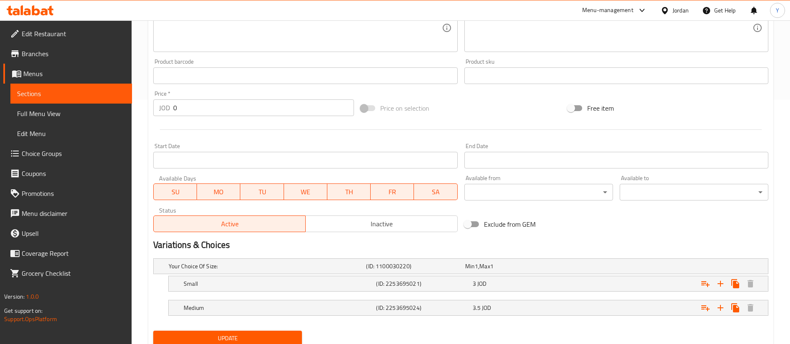
scroll to position [275, 0]
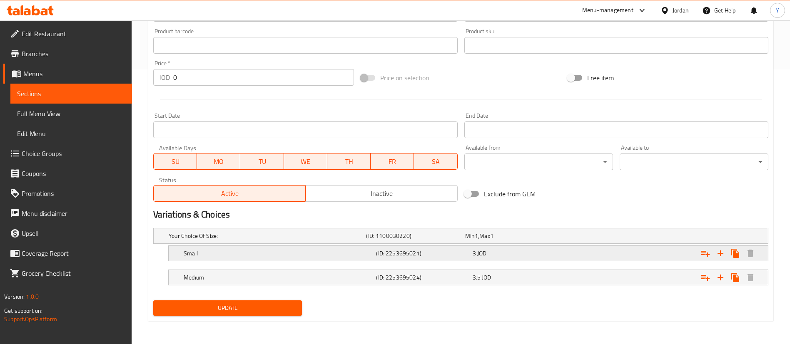
click at [488, 240] on div "3 JOD" at bounding box center [512, 236] width 95 height 8
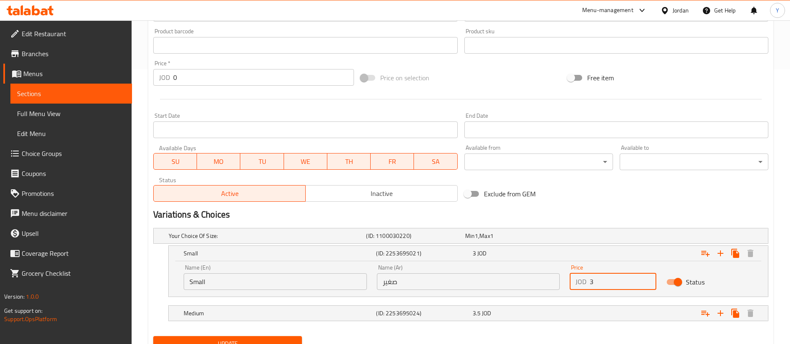
click at [612, 286] on input "3" at bounding box center [623, 282] width 67 height 17
type input "3.6"
click at [569, 238] on div "Expand" at bounding box center [660, 235] width 197 height 3
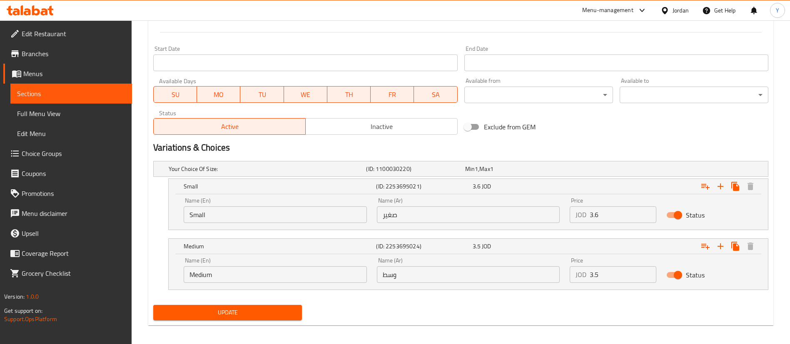
scroll to position [343, 0]
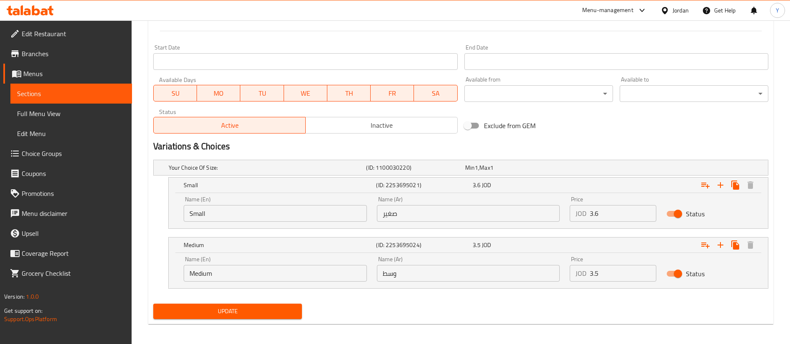
drag, startPoint x: 611, startPoint y: 278, endPoint x: 554, endPoint y: 278, distance: 57.5
click at [555, 278] on div "Name (En) Medium Name (En) Name (Ar) وسط Name (Ar) Price JOD 3.5 Price Status" at bounding box center [468, 269] width 579 height 35
type input "4.2"
click at [208, 307] on span "Update" at bounding box center [227, 312] width 135 height 10
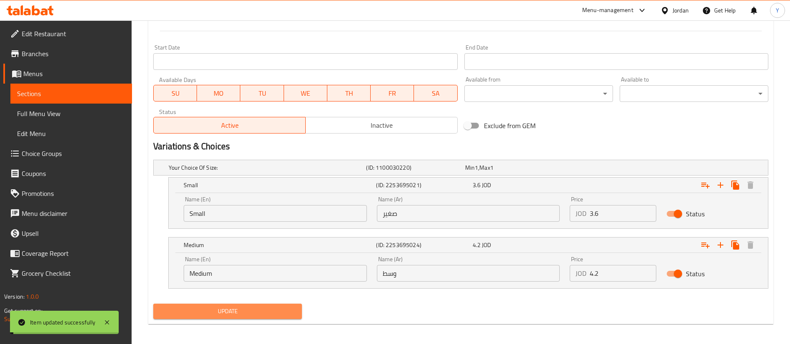
click at [230, 312] on span "Update" at bounding box center [227, 312] width 135 height 10
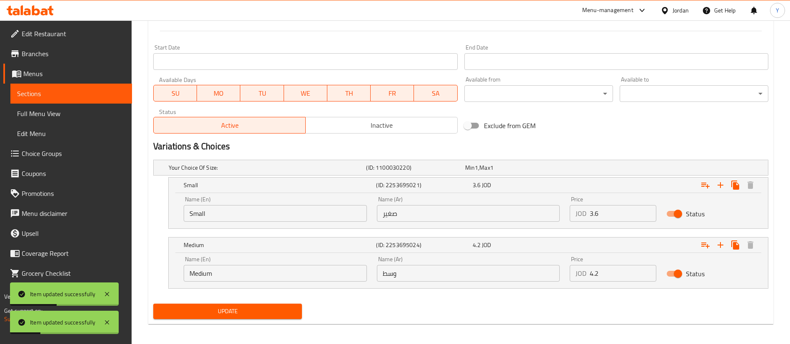
click at [272, 309] on span "Update" at bounding box center [227, 312] width 135 height 10
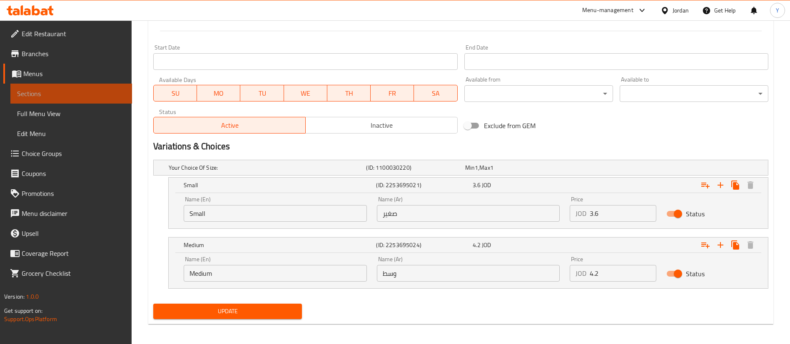
click at [95, 97] on span "Sections" at bounding box center [71, 94] width 108 height 10
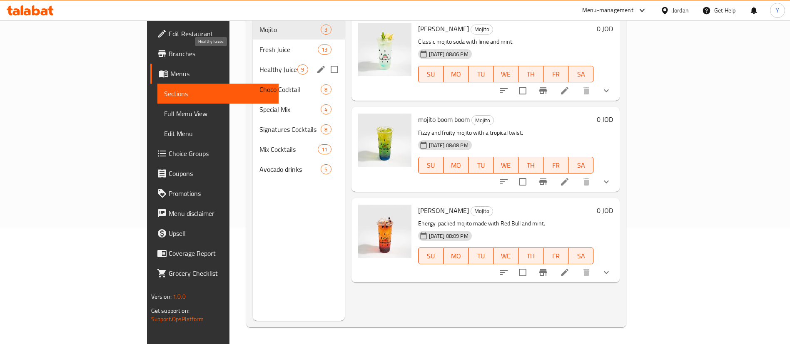
click at [259, 65] on span "Healthy Juices" at bounding box center [278, 70] width 38 height 10
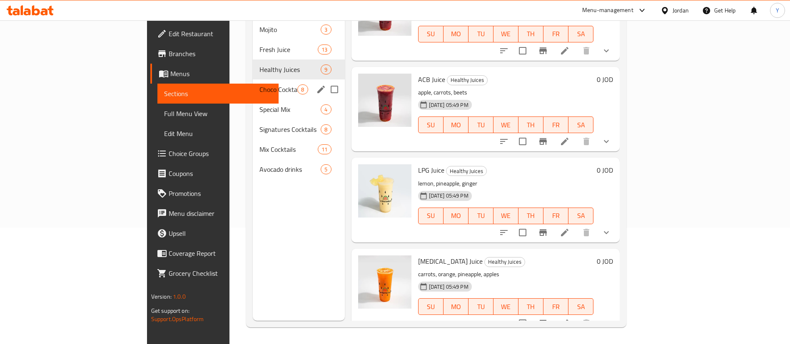
click at [259, 85] on span "Choco Cocktail" at bounding box center [278, 90] width 38 height 10
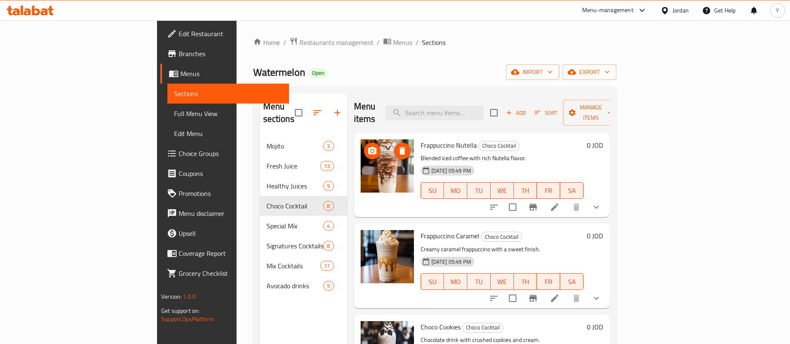
click at [367, 146] on icon "upload picture" at bounding box center [372, 151] width 10 height 10
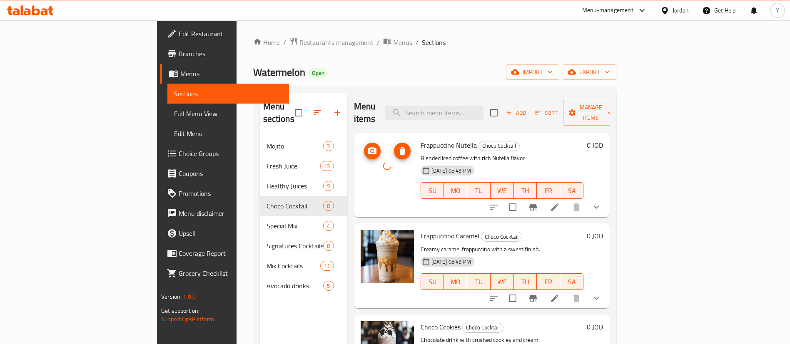
click at [371, 150] on circle "upload picture" at bounding box center [372, 151] width 2 height 2
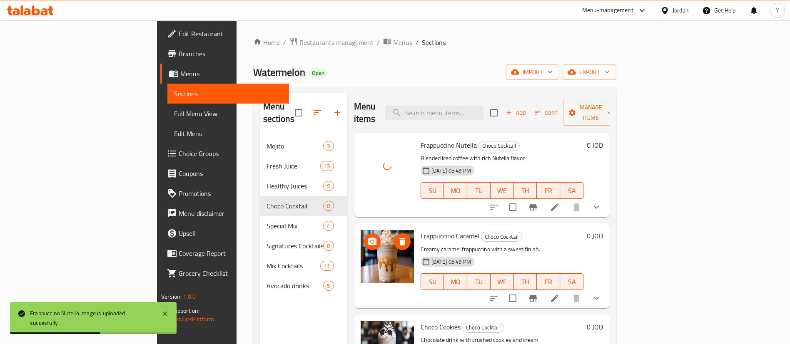
scroll to position [62, 0]
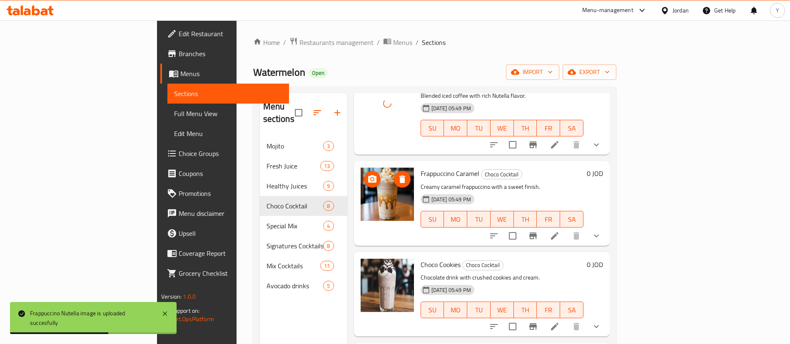
click at [367, 175] on icon "upload picture" at bounding box center [372, 180] width 10 height 10
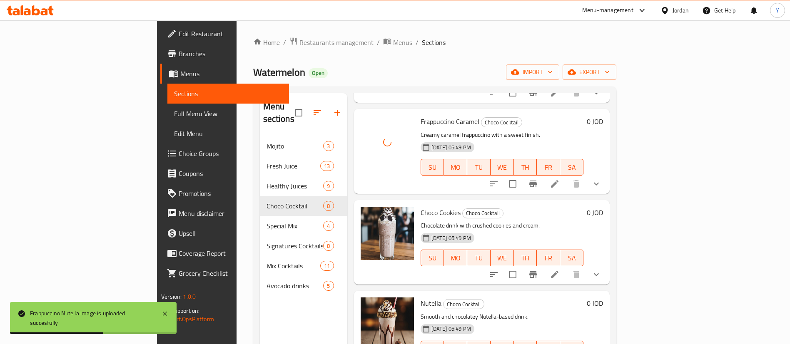
scroll to position [125, 0]
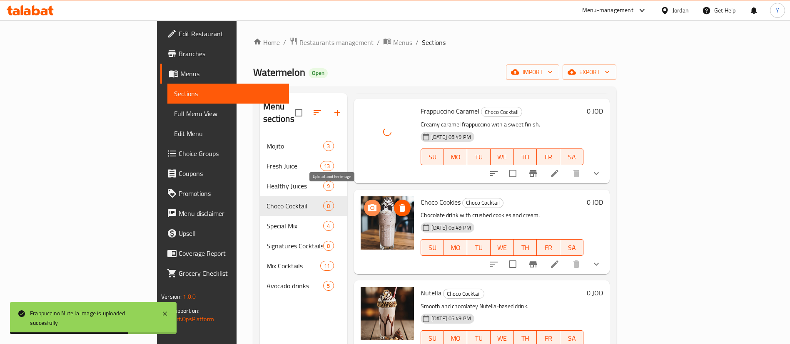
click at [371, 207] on circle "upload picture" at bounding box center [372, 208] width 2 height 2
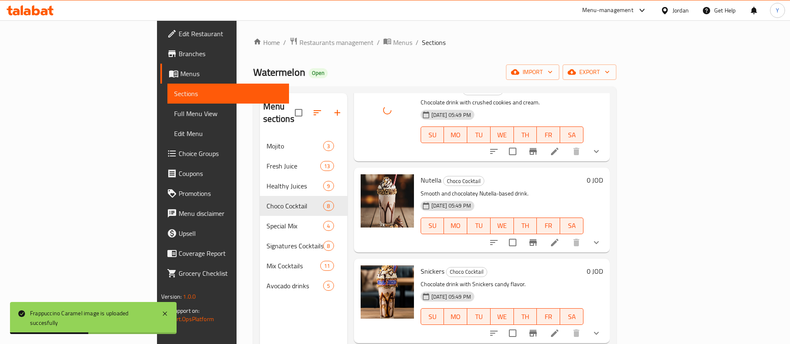
scroll to position [250, 0]
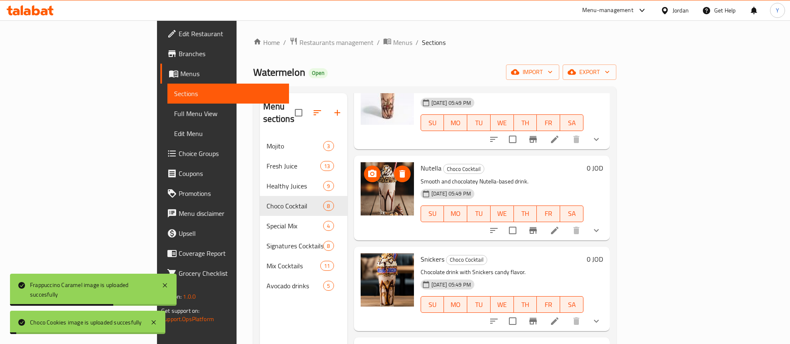
click at [368, 170] on icon "upload picture" at bounding box center [372, 173] width 8 height 7
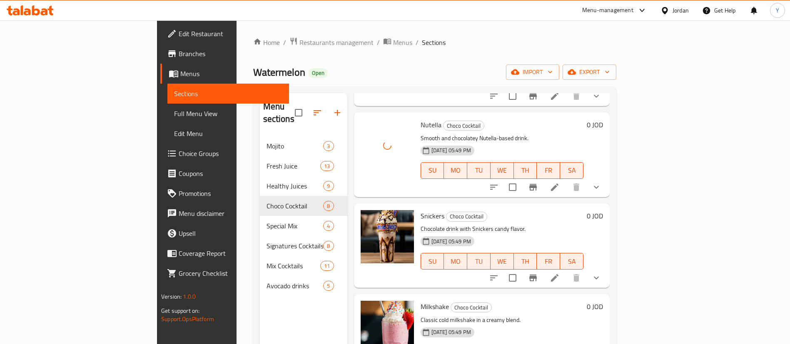
scroll to position [312, 0]
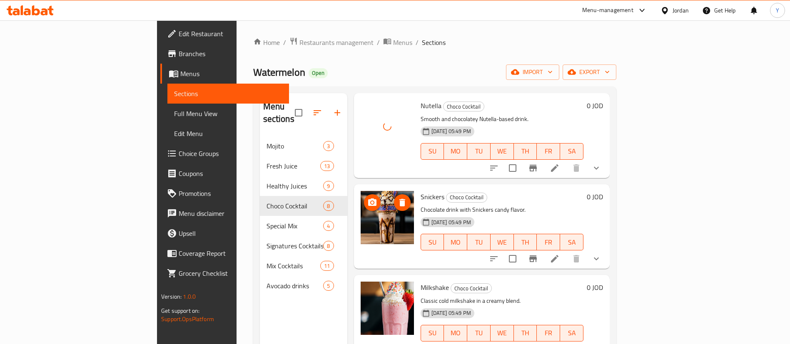
click at [368, 199] on icon "upload picture" at bounding box center [372, 202] width 8 height 7
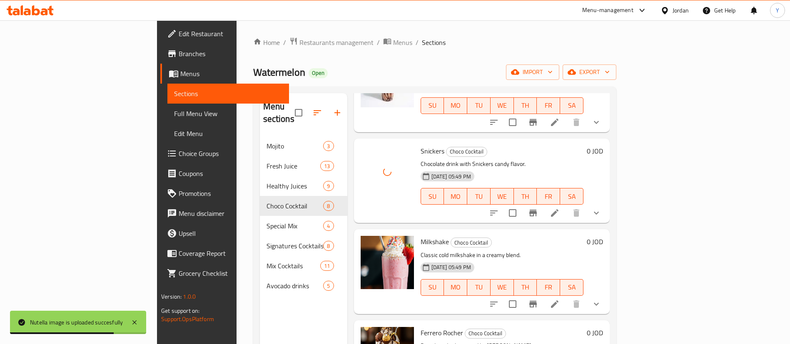
scroll to position [404, 0]
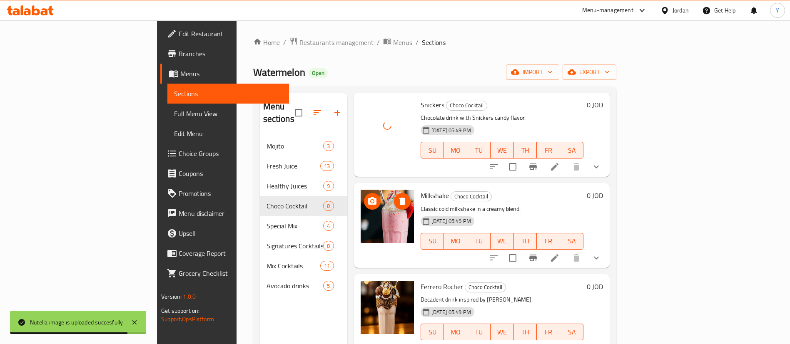
click at [368, 197] on icon "upload picture" at bounding box center [372, 200] width 8 height 7
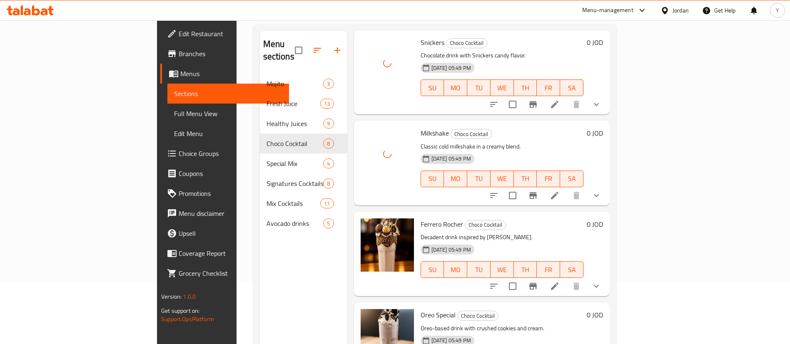
scroll to position [117, 0]
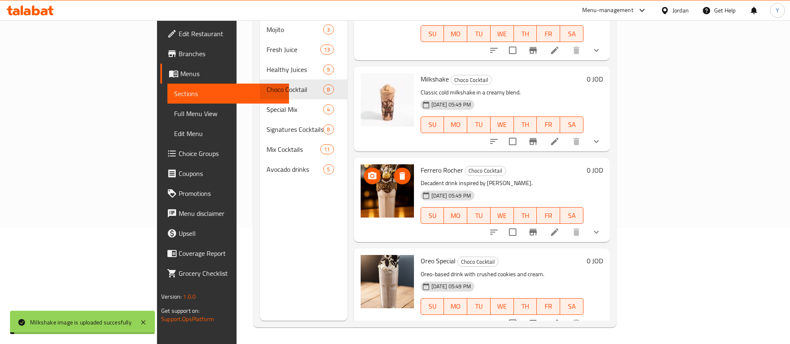
click at [367, 171] on icon "upload picture" at bounding box center [372, 176] width 10 height 10
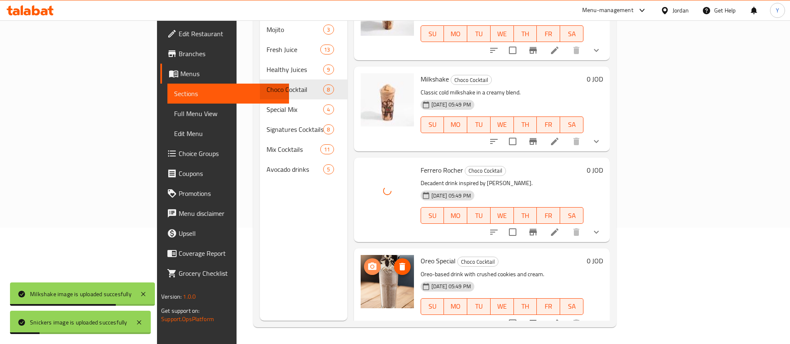
click at [368, 263] on icon "upload picture" at bounding box center [372, 266] width 8 height 7
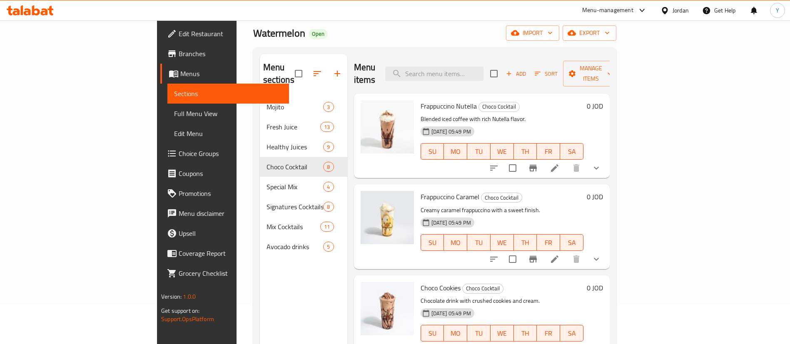
scroll to position [0, 0]
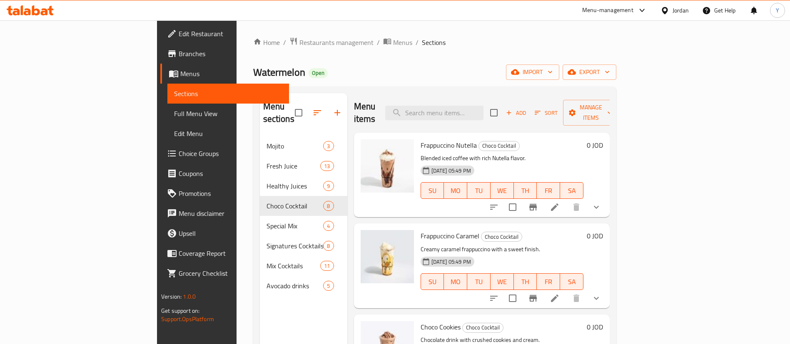
click at [566, 200] on li at bounding box center [554, 207] width 23 height 15
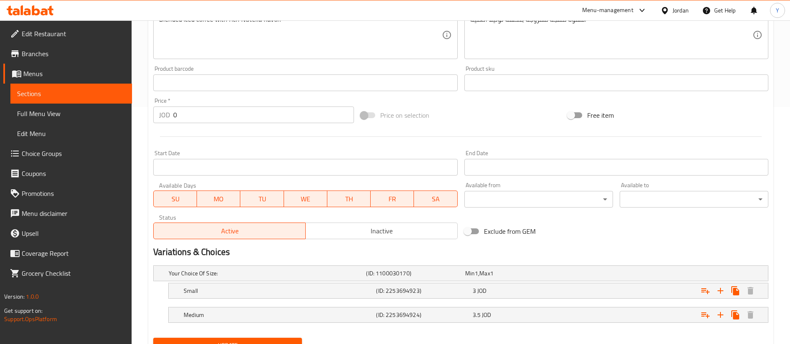
scroll to position [275, 0]
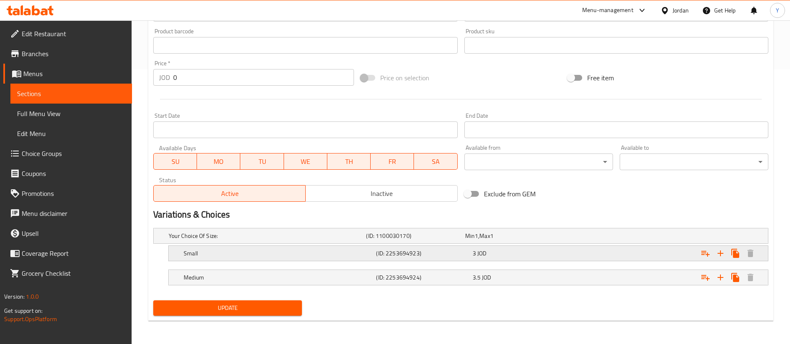
click at [511, 240] on div "3 JOD" at bounding box center [512, 236] width 95 height 8
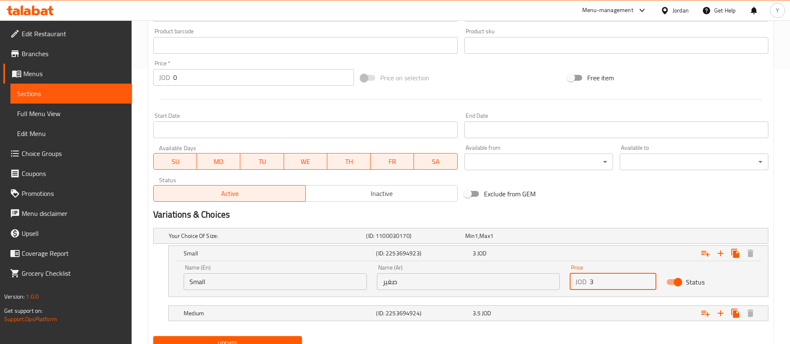
click at [612, 283] on input "3" at bounding box center [623, 282] width 67 height 17
type input "3.6"
click at [506, 240] on div "3.5 JOD" at bounding box center [512, 236] width 95 height 8
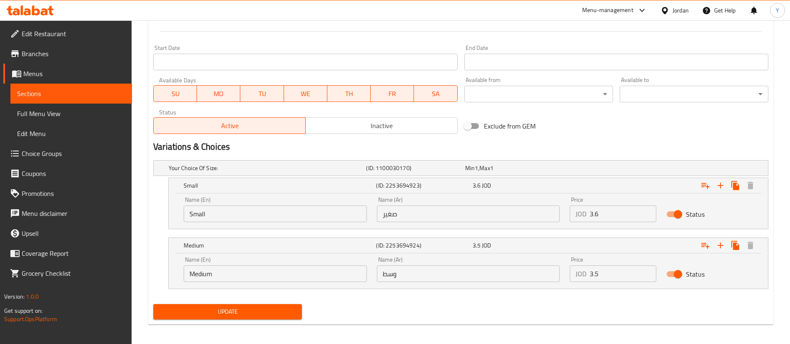
scroll to position [343, 0]
drag, startPoint x: 627, startPoint y: 273, endPoint x: 557, endPoint y: 272, distance: 70.4
click at [557, 272] on div "Name (En) Medium Name (En) Name (Ar) وسط Name (Ar) Price JOD 3.5 Price Status" at bounding box center [468, 269] width 579 height 35
type input "4.2"
click at [260, 314] on span "Update" at bounding box center [227, 312] width 135 height 10
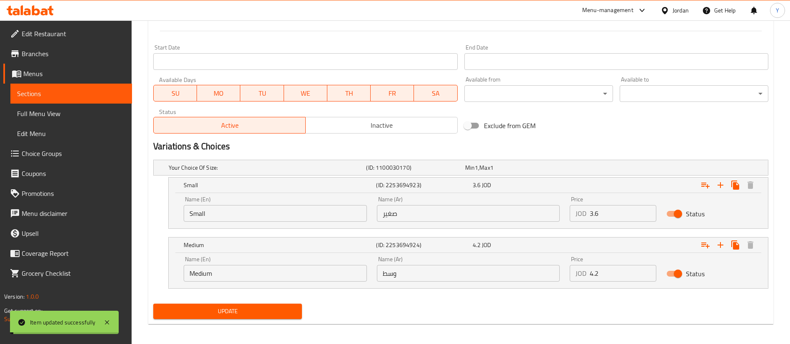
click at [252, 312] on span "Update" at bounding box center [227, 312] width 135 height 10
click at [105, 95] on span "Sections" at bounding box center [71, 94] width 108 height 10
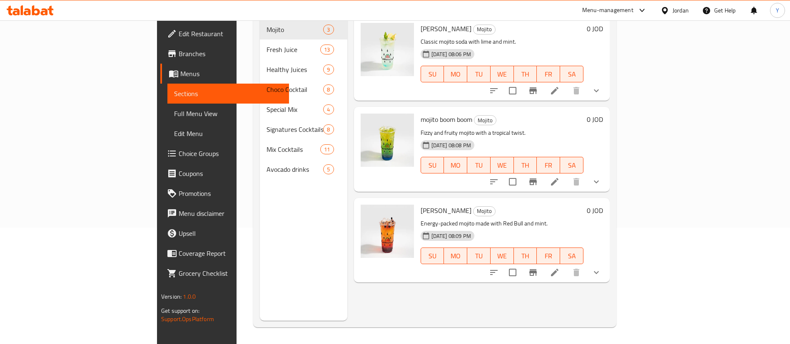
scroll to position [117, 0]
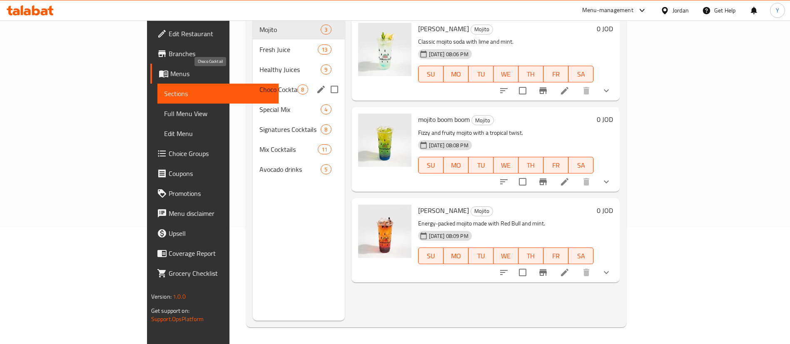
drag, startPoint x: 186, startPoint y: 74, endPoint x: 214, endPoint y: 84, distance: 29.5
click at [259, 85] on span "Choco Cocktail" at bounding box center [278, 90] width 38 height 10
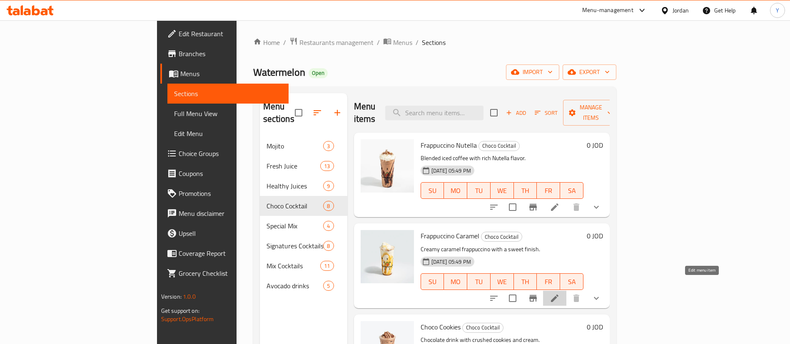
click at [560, 294] on icon at bounding box center [555, 299] width 10 height 10
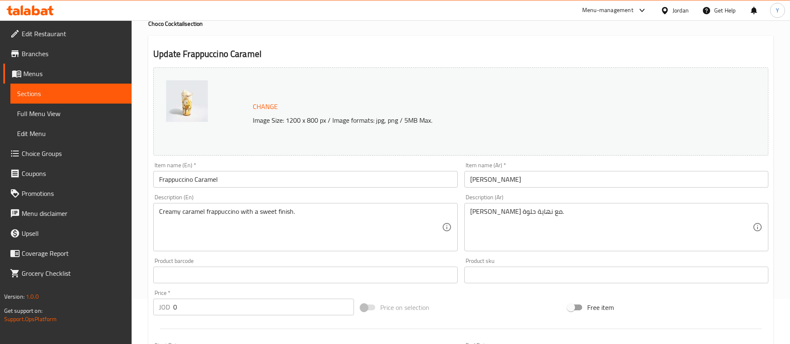
scroll to position [275, 0]
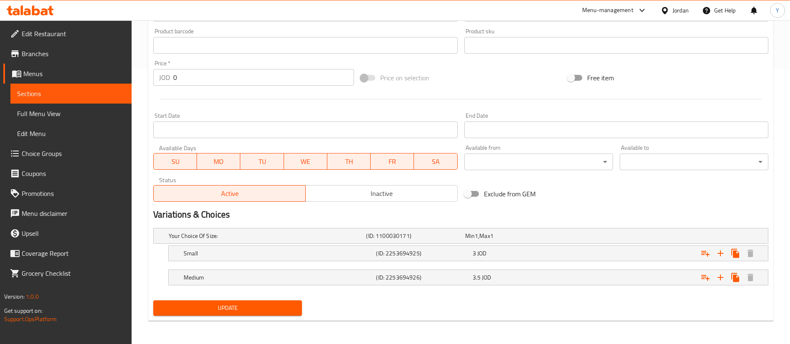
click at [508, 264] on nav at bounding box center [460, 266] width 615 height 7
click at [509, 240] on div "3 JOD" at bounding box center [512, 236] width 95 height 8
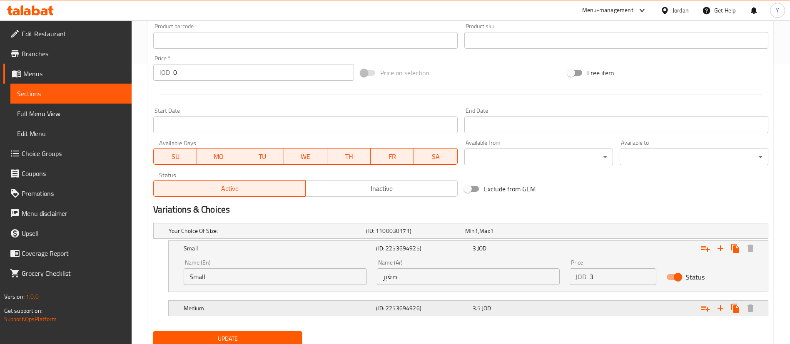
scroll to position [311, 0]
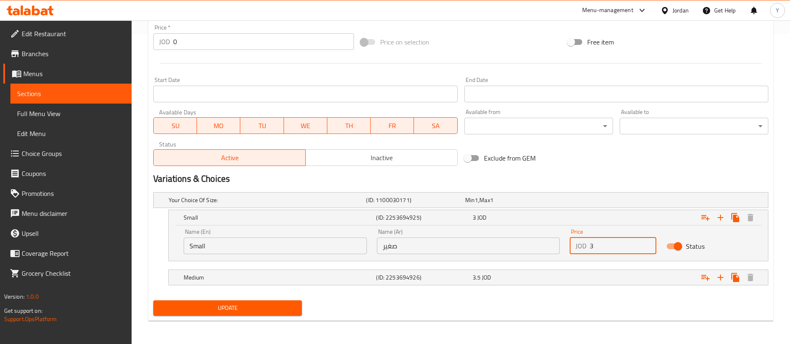
click at [622, 249] on input "3" at bounding box center [623, 246] width 67 height 17
type input "3.6"
click at [526, 210] on div "Medium (ID: 2253694926) 3.5 JOD" at bounding box center [463, 200] width 593 height 18
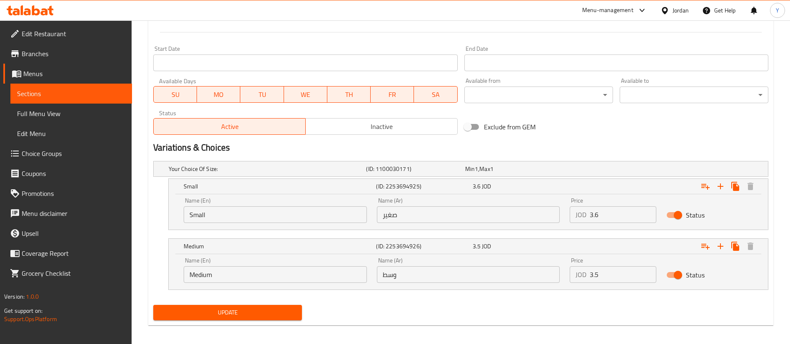
scroll to position [347, 0]
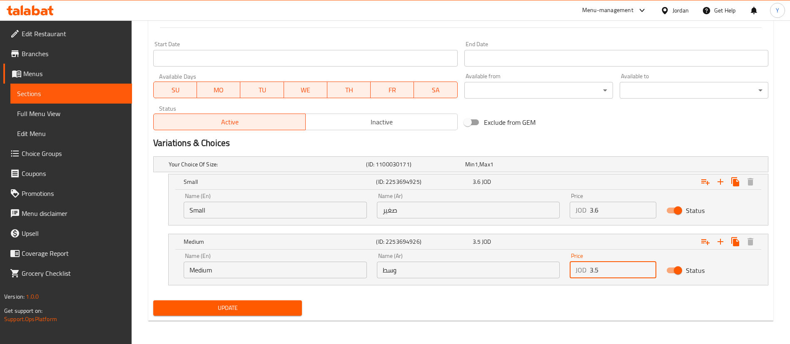
drag, startPoint x: 591, startPoint y: 270, endPoint x: 516, endPoint y: 269, distance: 74.2
click at [525, 270] on div "Name (En) Medium Name (En) Name (Ar) وسط Name (Ar) Price JOD 3.5 Price Status" at bounding box center [468, 265] width 579 height 35
type input "4.2"
click at [270, 307] on span "Update" at bounding box center [227, 308] width 135 height 10
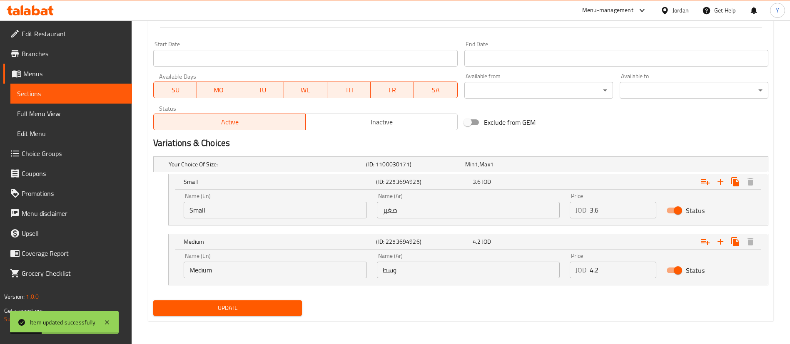
click at [228, 299] on div "Update" at bounding box center [227, 308] width 155 height 22
click at [229, 303] on span "Update" at bounding box center [227, 308] width 135 height 10
drag, startPoint x: 81, startPoint y: 90, endPoint x: 102, endPoint y: 86, distance: 21.1
click at [82, 89] on span "Sections" at bounding box center [71, 94] width 108 height 10
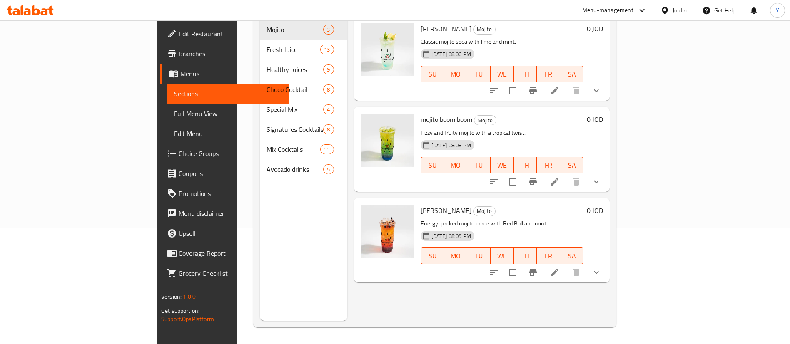
scroll to position [117, 0]
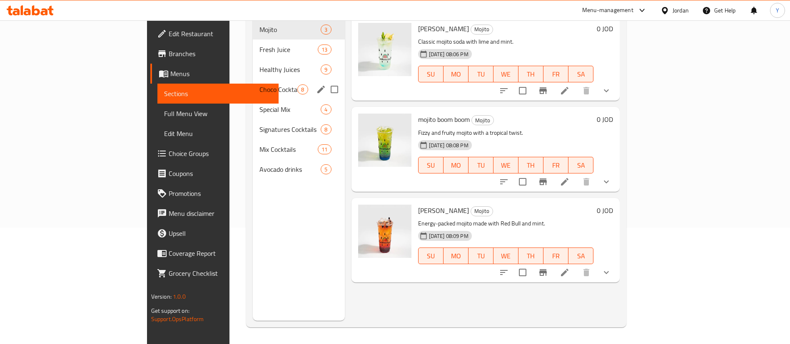
click at [259, 85] on span "Choco Cocktail" at bounding box center [278, 90] width 38 height 10
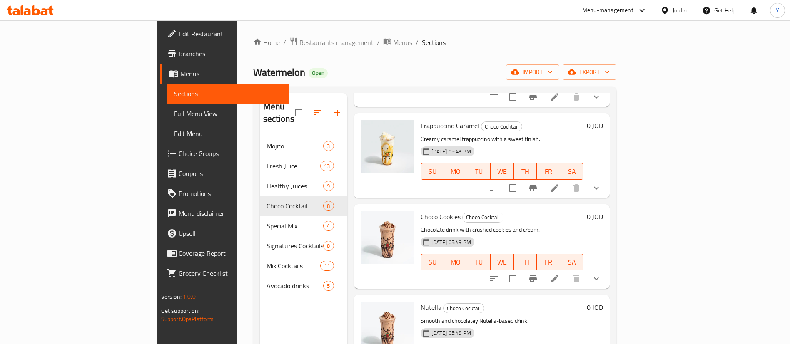
scroll to position [187, 0]
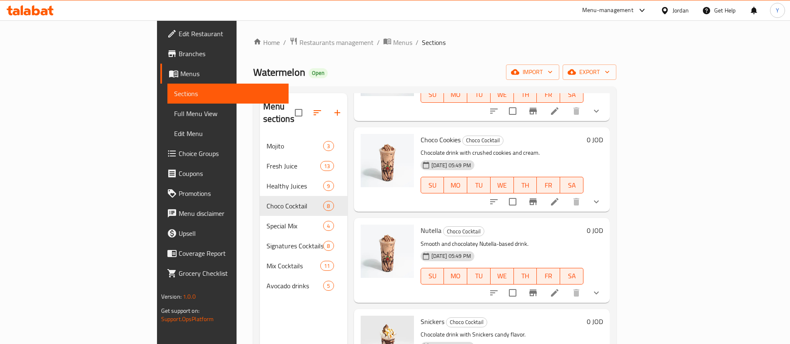
click at [566, 195] on li at bounding box center [554, 202] width 23 height 15
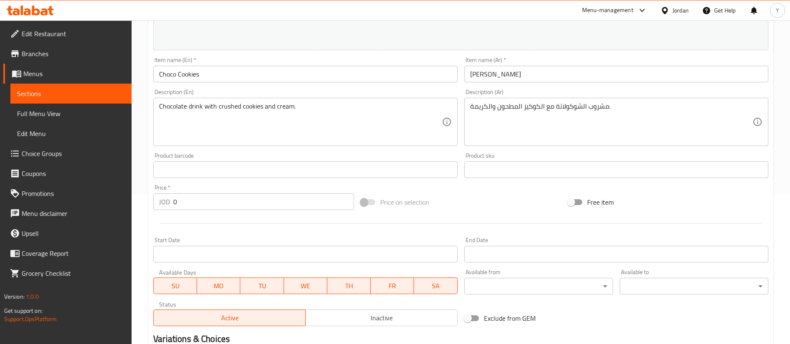
scroll to position [275, 0]
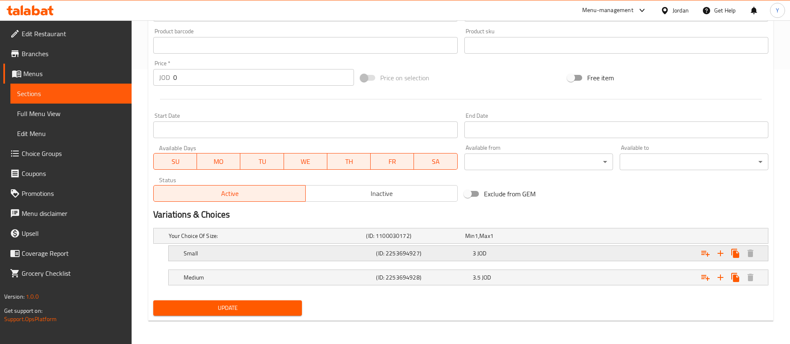
click at [478, 242] on span "JOD" at bounding box center [476, 236] width 3 height 11
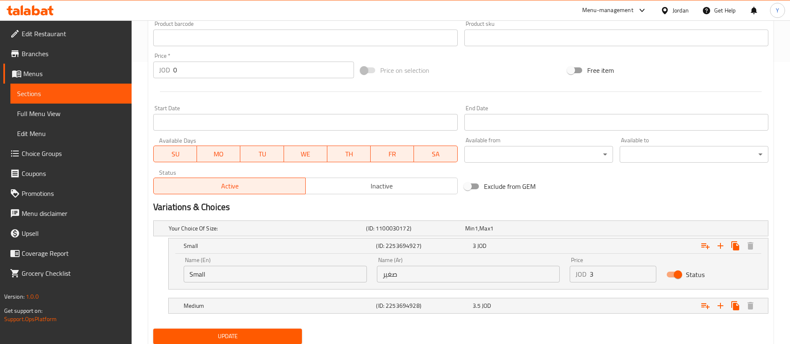
scroll to position [311, 0]
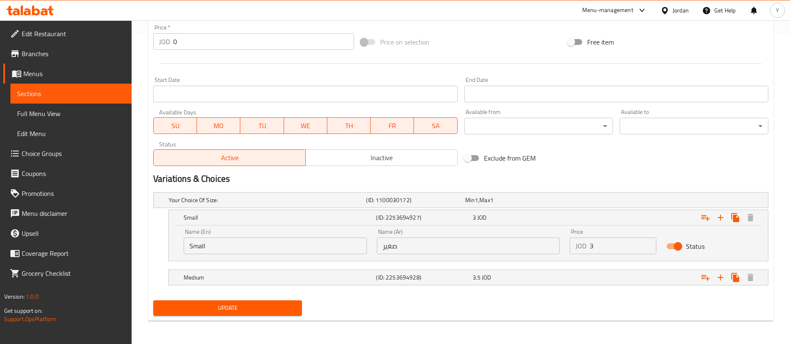
click at [607, 251] on input "3" at bounding box center [623, 246] width 67 height 17
type input "3.6"
click at [475, 206] on span "3.5" at bounding box center [470, 200] width 10 height 11
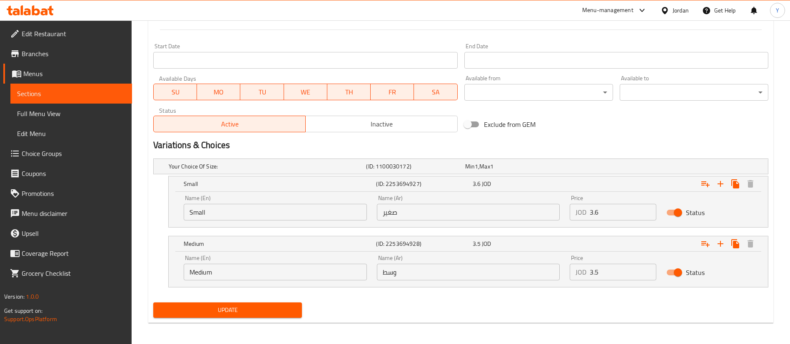
scroll to position [347, 0]
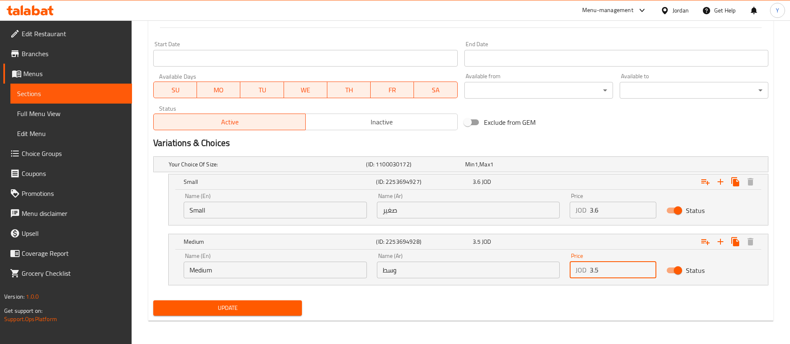
drag, startPoint x: 608, startPoint y: 270, endPoint x: 542, endPoint y: 272, distance: 66.2
click at [543, 272] on div "Name (En) Medium Name (En) Name (Ar) وسط Name (Ar) Price JOD 3.5 Price Status" at bounding box center [468, 265] width 579 height 35
type input "4.2"
click at [267, 312] on span "Update" at bounding box center [227, 308] width 135 height 10
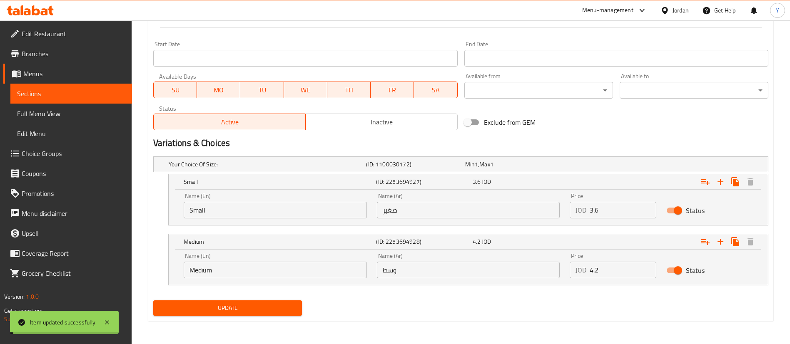
click at [268, 308] on span "Update" at bounding box center [227, 308] width 135 height 10
click at [270, 314] on button "Update" at bounding box center [227, 308] width 149 height 15
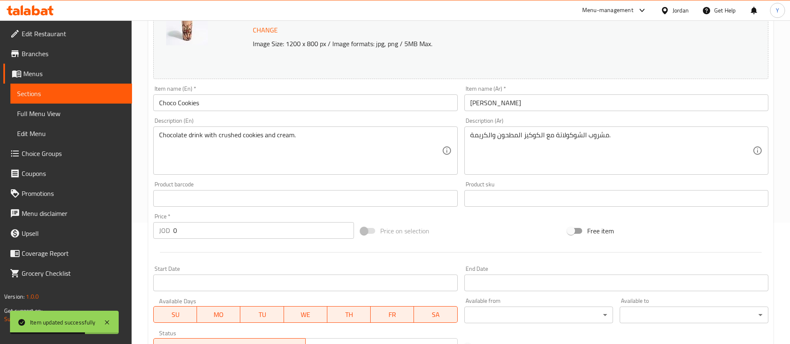
scroll to position [34, 0]
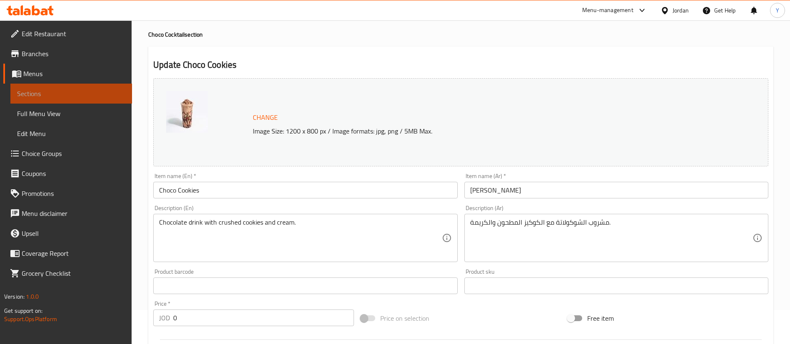
click at [102, 97] on span "Sections" at bounding box center [71, 94] width 108 height 10
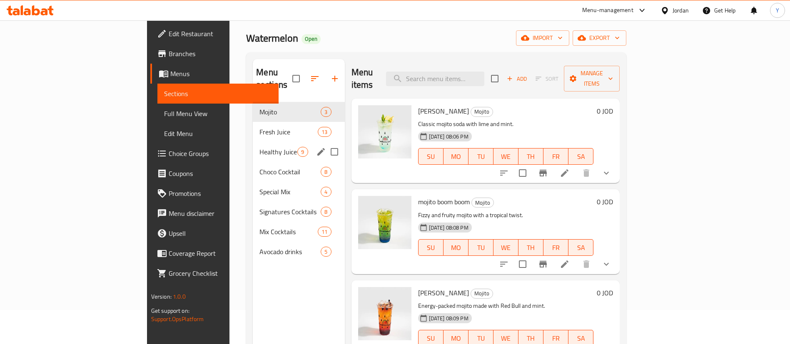
click at [259, 147] on span "Healthy Juices" at bounding box center [278, 152] width 38 height 10
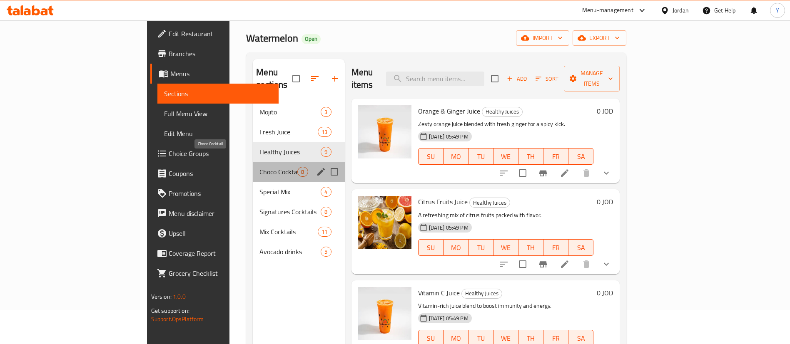
click at [259, 167] on span "Choco Cocktail" at bounding box center [278, 172] width 38 height 10
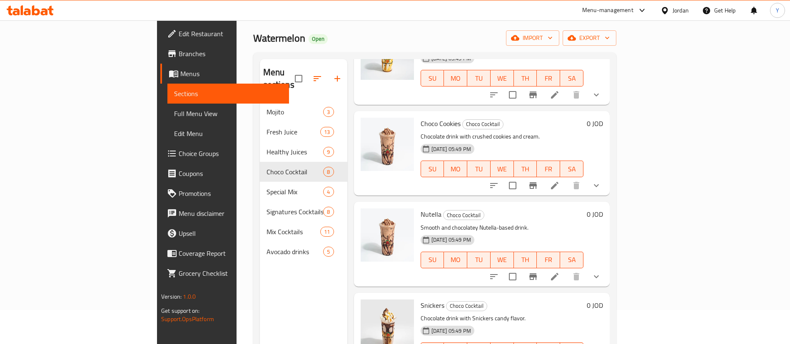
scroll to position [187, 0]
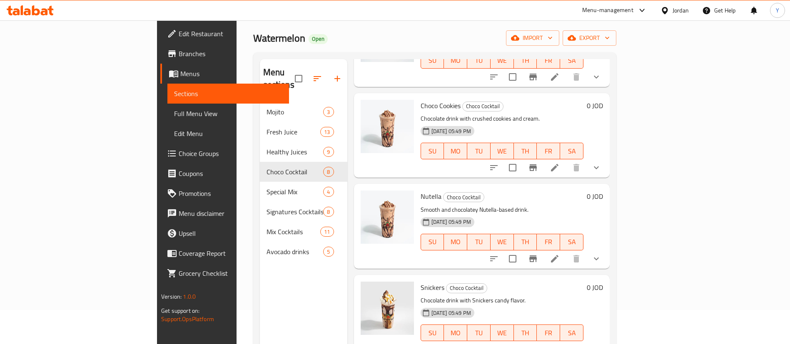
click at [560, 254] on icon at bounding box center [555, 259] width 10 height 10
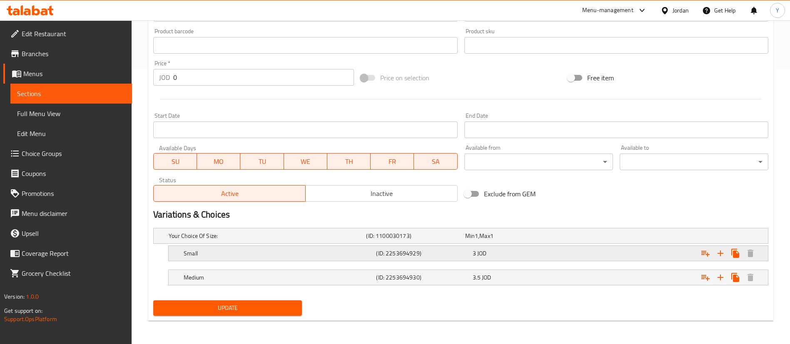
click at [517, 240] on div "3 JOD" at bounding box center [512, 236] width 95 height 8
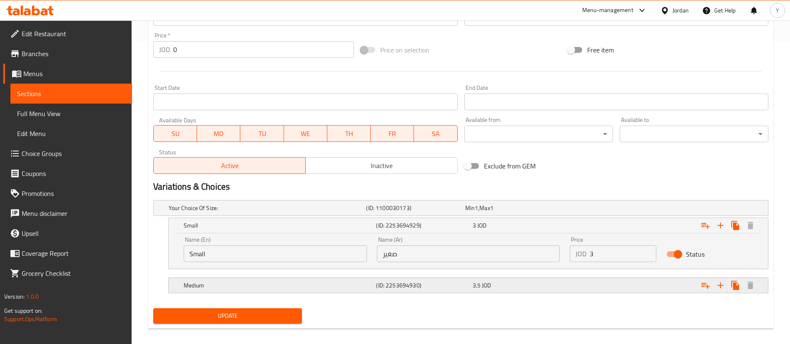
scroll to position [311, 0]
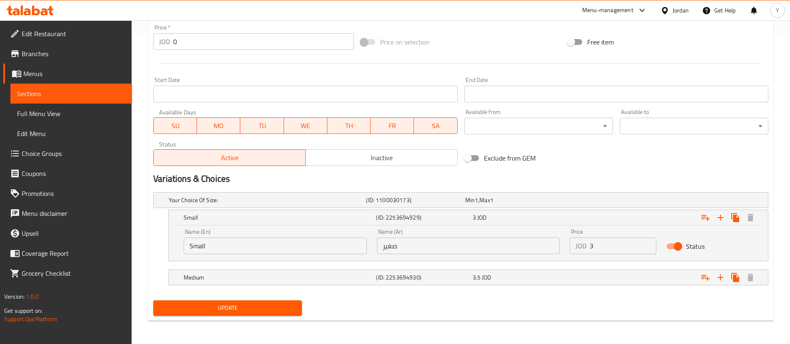
click at [614, 252] on input "3" at bounding box center [623, 246] width 67 height 17
type input "3.6"
click at [549, 210] on div "Medium (ID: 2253694930) 3.5 JOD" at bounding box center [463, 200] width 593 height 18
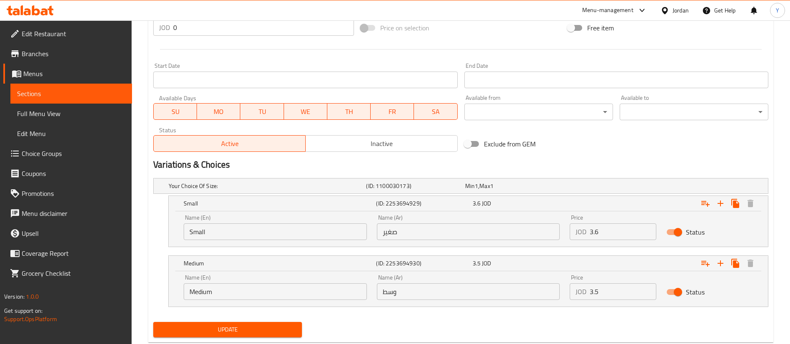
scroll to position [344, 0]
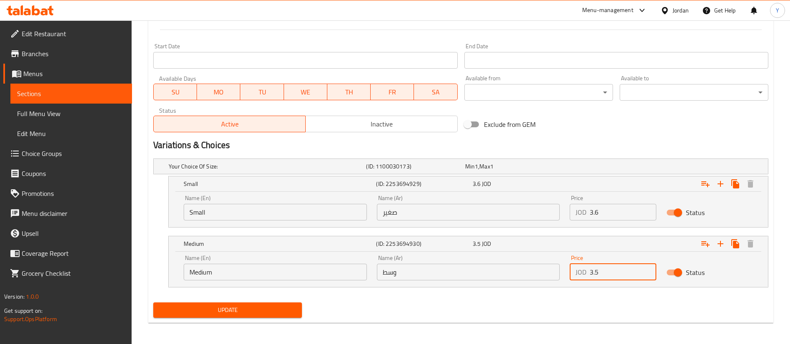
drag, startPoint x: 625, startPoint y: 276, endPoint x: 481, endPoint y: 275, distance: 143.7
click at [484, 275] on div "Name (En) Medium Name (En) Name (Ar) وسط Name (Ar) Price JOD 3.5 Price Status" at bounding box center [468, 267] width 579 height 35
type input "4.2"
click at [215, 305] on span "Update" at bounding box center [227, 310] width 135 height 10
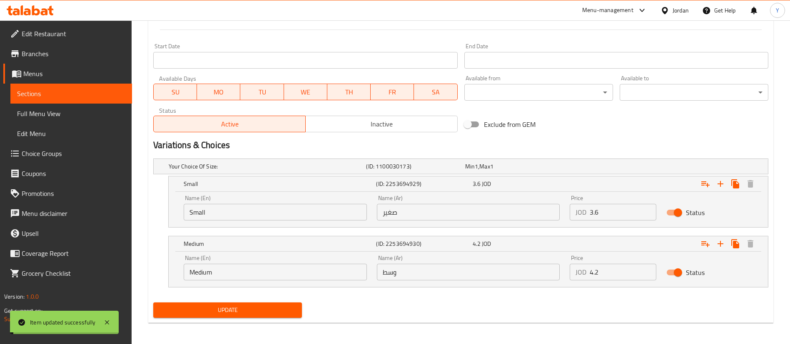
click at [216, 309] on span "Update" at bounding box center [227, 310] width 135 height 10
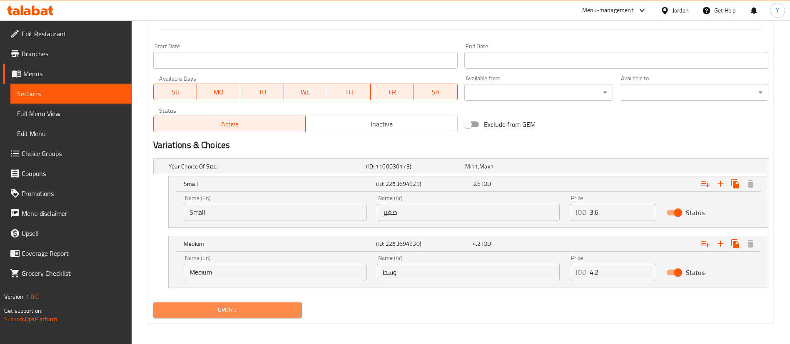
click at [267, 314] on span "Update" at bounding box center [227, 310] width 135 height 10
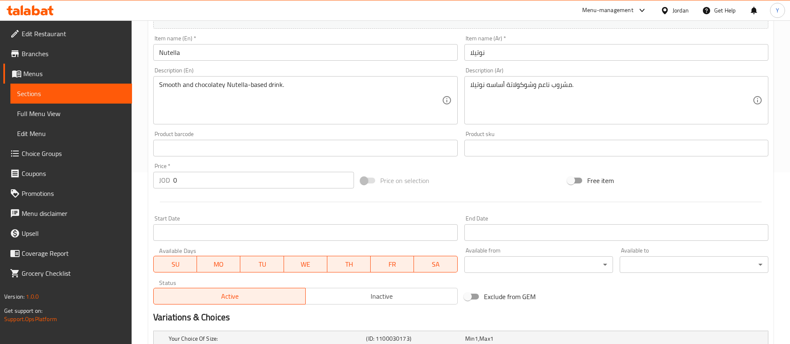
scroll to position [95, 0]
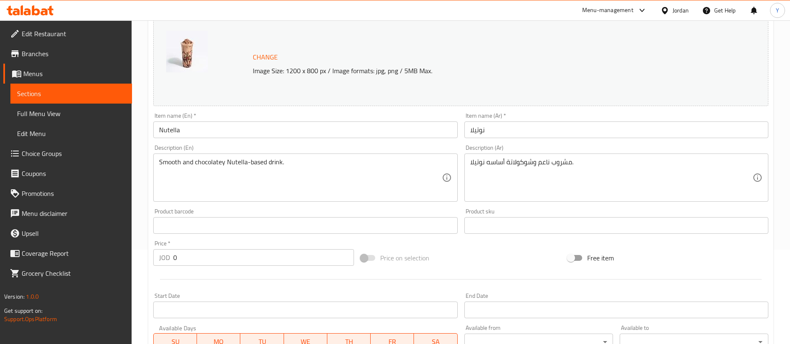
click at [105, 95] on span "Sections" at bounding box center [71, 94] width 108 height 10
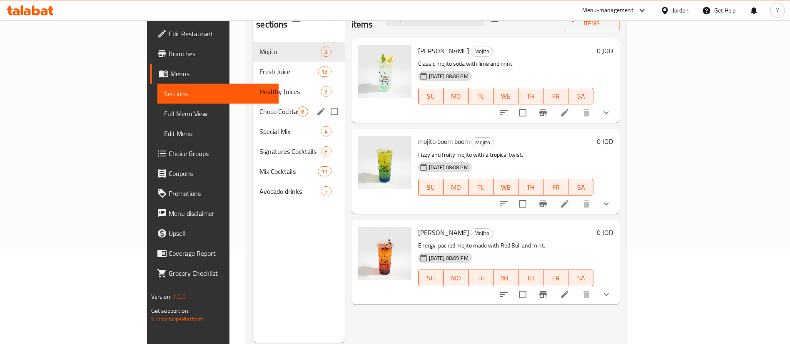
click at [253, 102] on div "Choco Cocktail 8" at bounding box center [299, 112] width 92 height 20
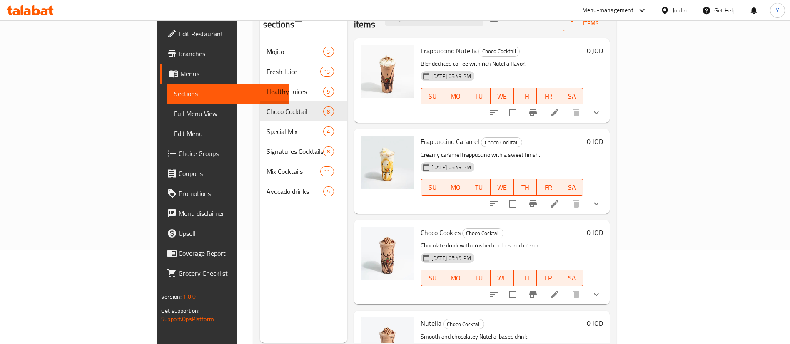
click at [559, 200] on icon at bounding box center [554, 203] width 7 height 7
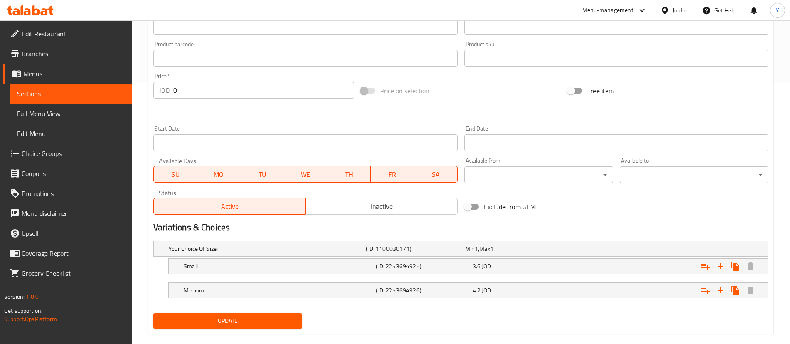
scroll to position [275, 0]
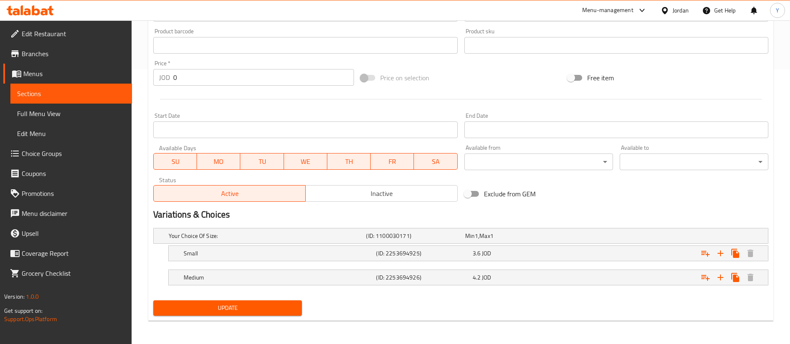
click at [77, 81] on link "Menus" at bounding box center [67, 74] width 129 height 20
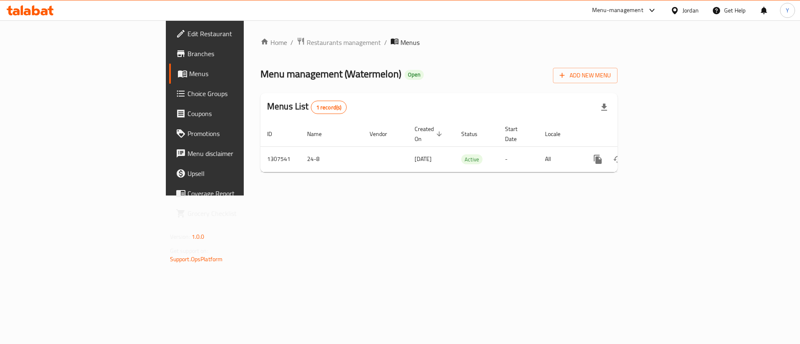
click at [80, 93] on div at bounding box center [400, 172] width 800 height 344
click at [189, 72] on span "Menus" at bounding box center [241, 74] width 104 height 10
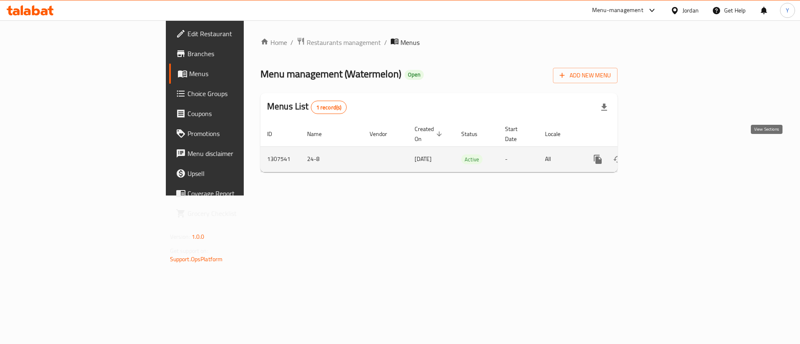
click at [661, 156] on icon "enhanced table" at bounding box center [657, 159] width 7 height 7
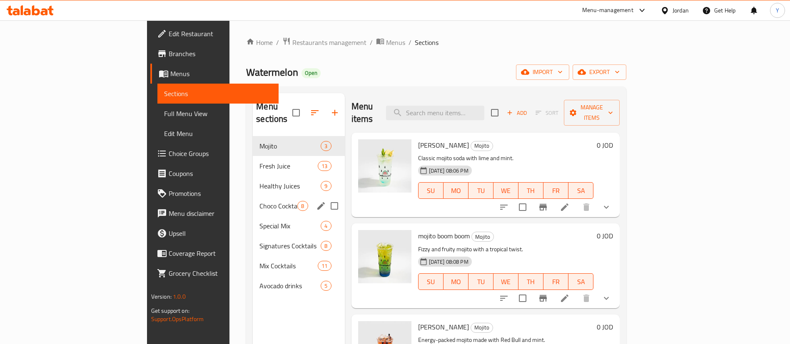
click at [259, 201] on span "Choco Cocktail" at bounding box center [278, 206] width 38 height 10
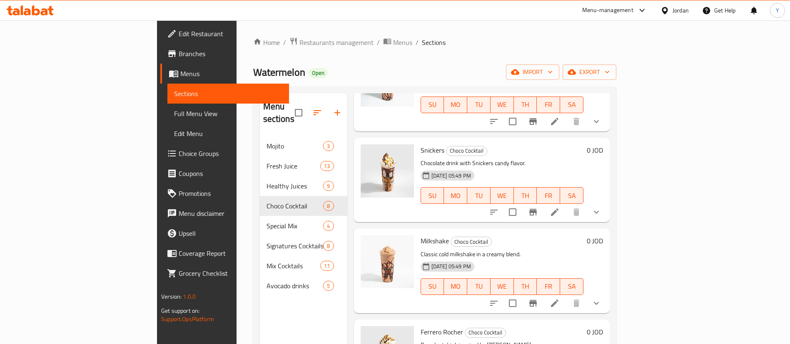
scroll to position [375, 0]
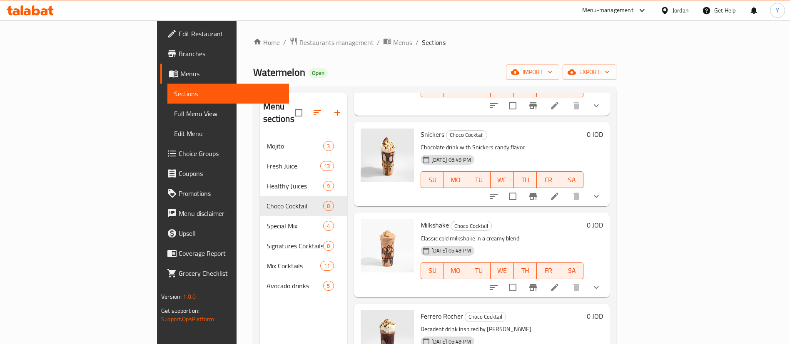
click at [560, 192] on icon at bounding box center [555, 197] width 10 height 10
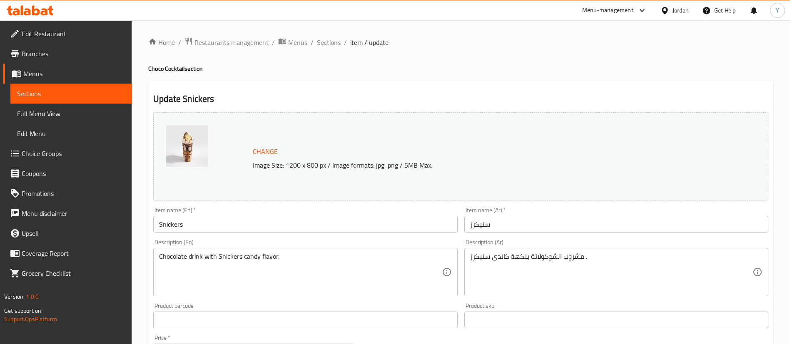
scroll to position [275, 0]
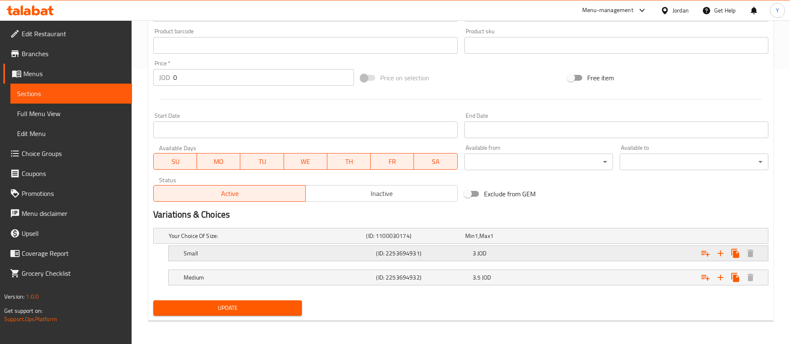
click at [516, 240] on div "3 JOD" at bounding box center [512, 236] width 95 height 8
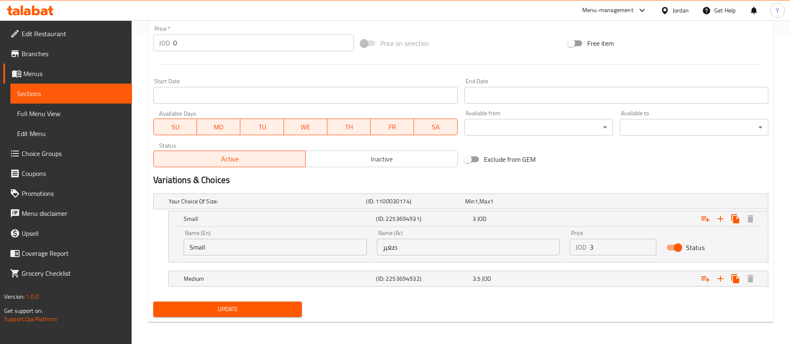
scroll to position [311, 0]
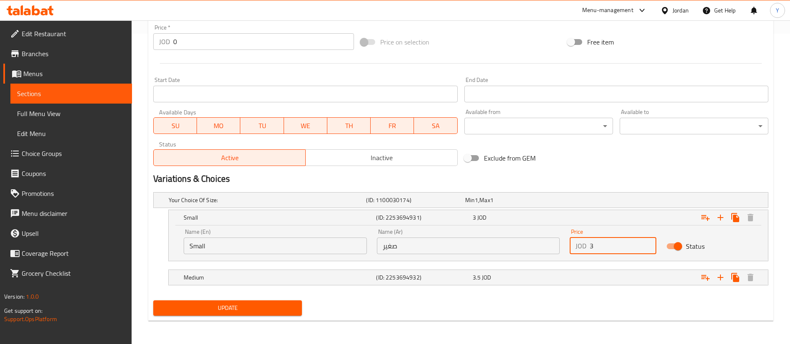
click at [633, 246] on input "3" at bounding box center [623, 246] width 67 height 17
type input "3.6"
click at [537, 205] on div "3.5 JOD" at bounding box center [512, 200] width 95 height 8
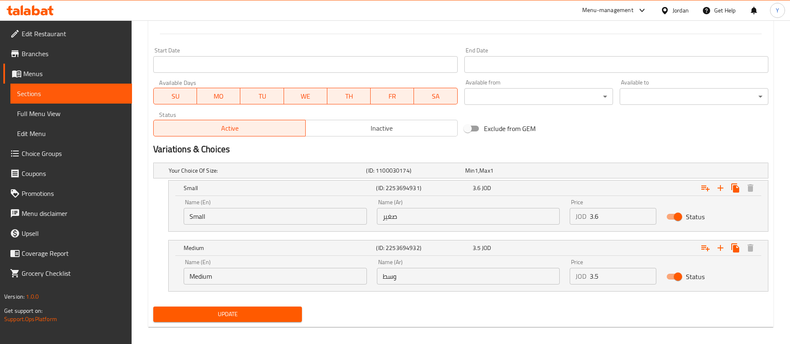
scroll to position [341, 0]
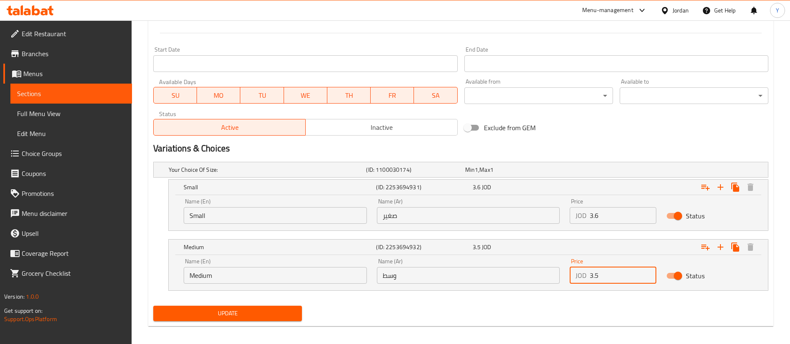
drag, startPoint x: 609, startPoint y: 279, endPoint x: 497, endPoint y: 279, distance: 112.0
click at [501, 279] on div "Name (En) Medium Name (En) Name (Ar) وسط Name (Ar) Price JOD 3.5 Price Status" at bounding box center [468, 271] width 579 height 35
type input "4.2"
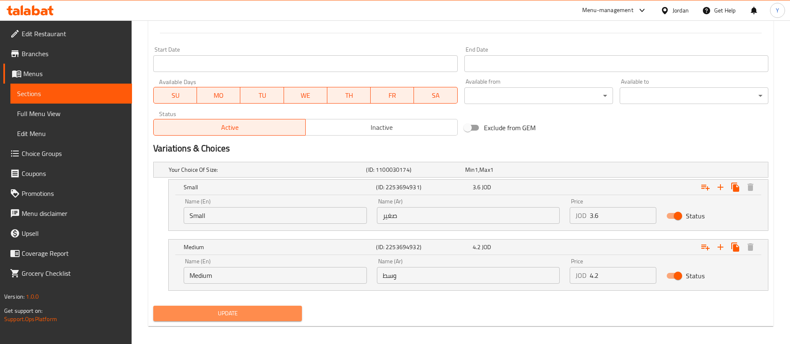
click at [284, 308] on button "Update" at bounding box center [227, 313] width 149 height 15
click at [220, 313] on span "Update" at bounding box center [227, 314] width 135 height 10
drag, startPoint x: 102, startPoint y: 95, endPoint x: 125, endPoint y: 101, distance: 23.7
click at [102, 94] on span "Sections" at bounding box center [71, 94] width 108 height 10
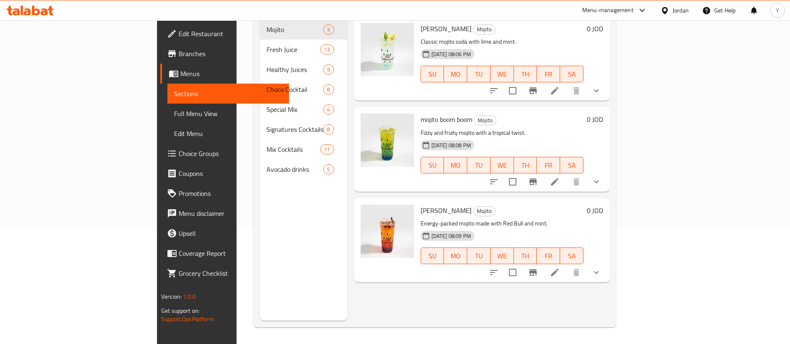
scroll to position [117, 0]
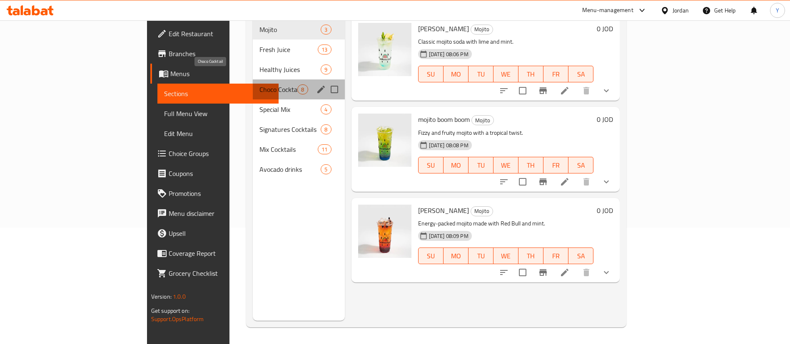
click at [259, 85] on span "Choco Cocktail" at bounding box center [278, 90] width 38 height 10
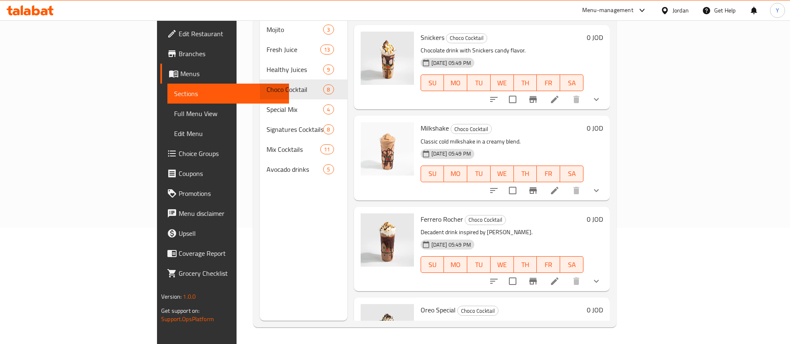
scroll to position [375, 0]
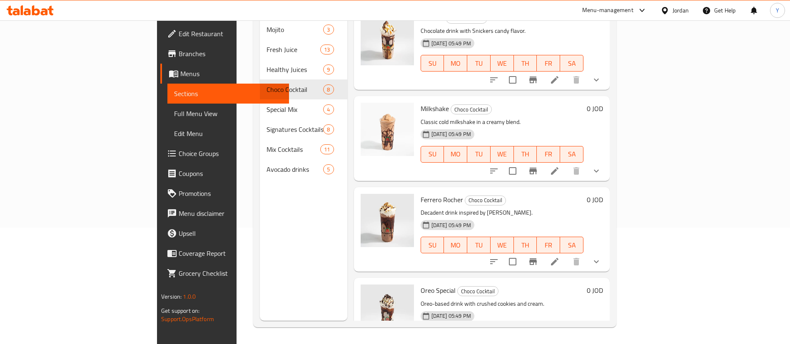
click at [560, 166] on icon at bounding box center [555, 171] width 10 height 10
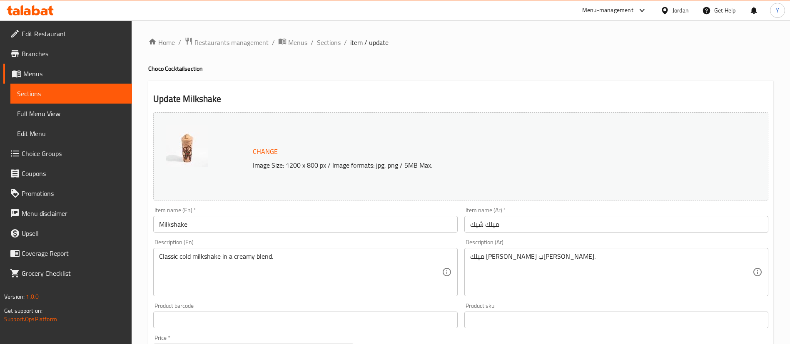
scroll to position [275, 0]
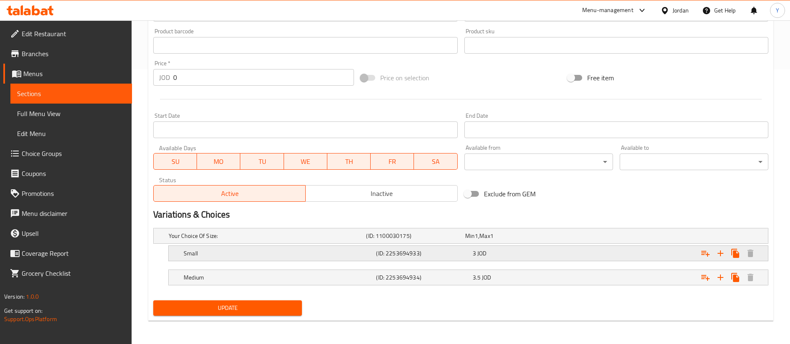
click at [506, 240] on div "3 JOD" at bounding box center [512, 236] width 95 height 8
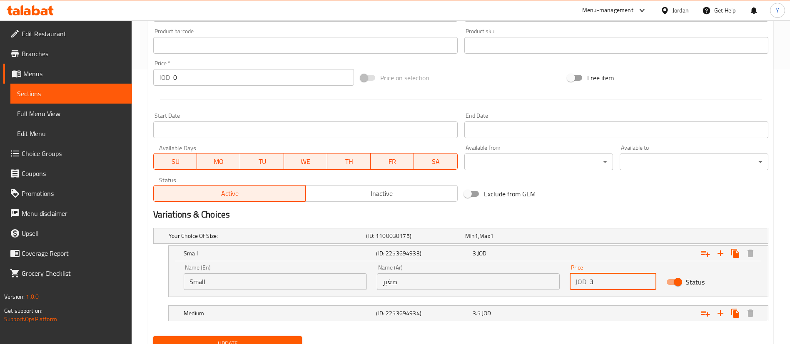
click at [621, 282] on input "3" at bounding box center [623, 282] width 67 height 17
type input "3.6"
click at [475, 242] on span "3.5" at bounding box center [470, 236] width 10 height 11
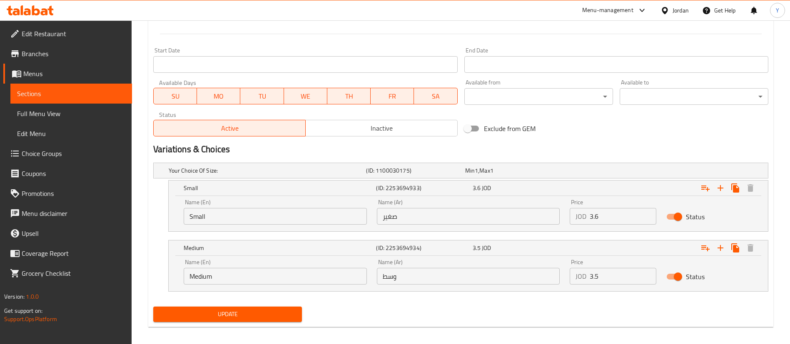
scroll to position [345, 0]
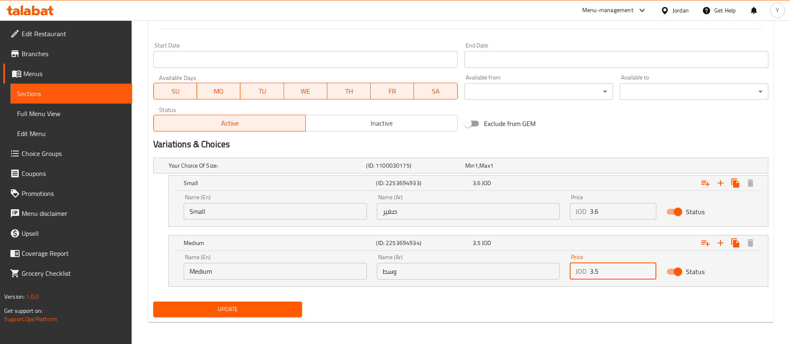
drag, startPoint x: 612, startPoint y: 274, endPoint x: 533, endPoint y: 272, distance: 79.6
click at [540, 274] on div "Name (En) Medium Name (En) Name (Ar) وسط Name (Ar) Price JOD 3.5 Price Status" at bounding box center [468, 266] width 579 height 35
type input "4.2"
click at [232, 302] on button "Update" at bounding box center [227, 309] width 149 height 15
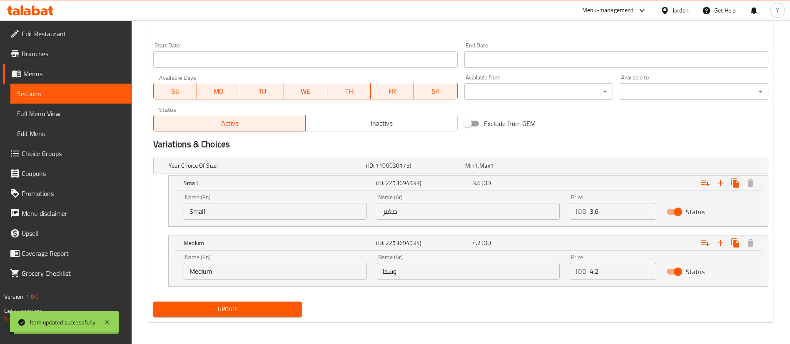
click at [250, 310] on span "Update" at bounding box center [227, 309] width 135 height 10
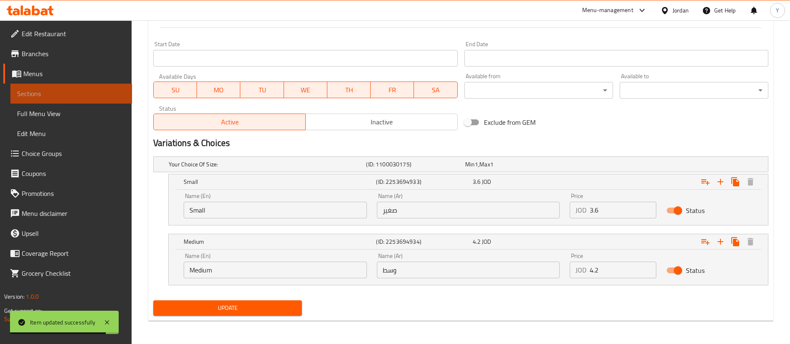
click at [117, 93] on span "Sections" at bounding box center [71, 94] width 108 height 10
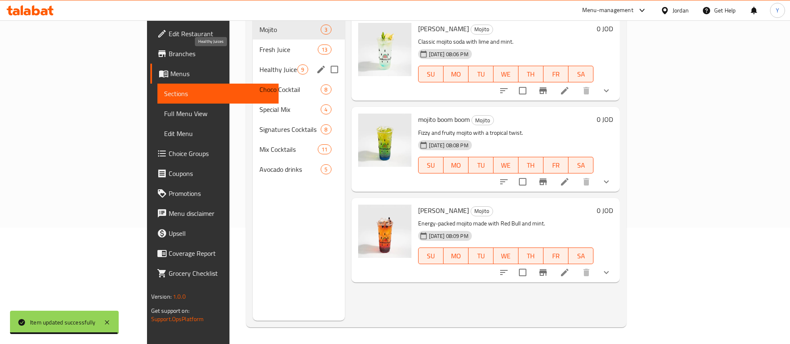
click at [259, 85] on span "Choco Cocktail" at bounding box center [289, 90] width 61 height 10
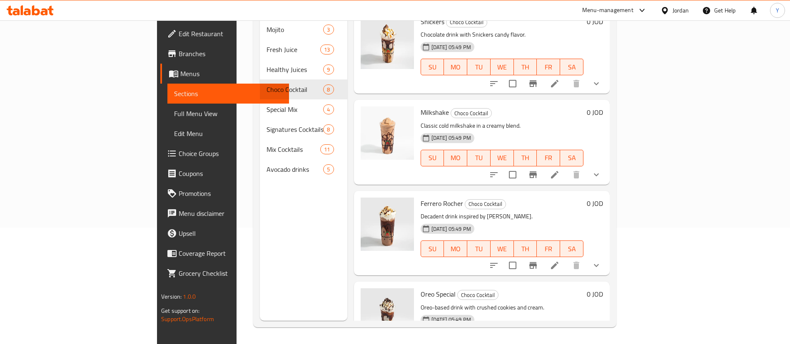
scroll to position [375, 0]
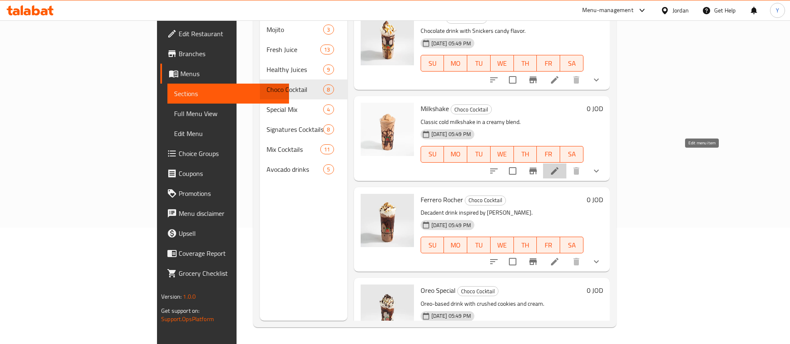
click at [560, 166] on icon at bounding box center [555, 171] width 10 height 10
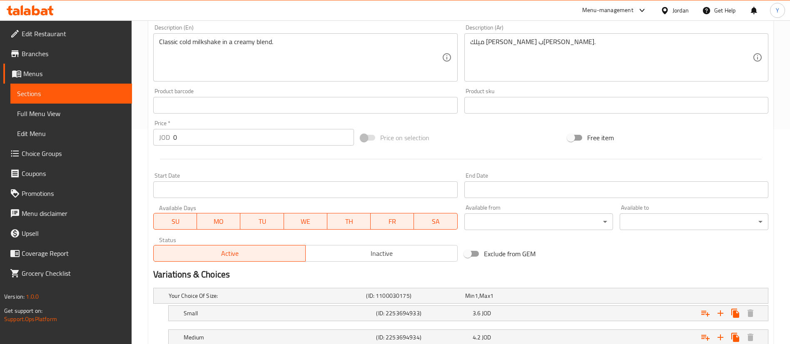
scroll to position [275, 0]
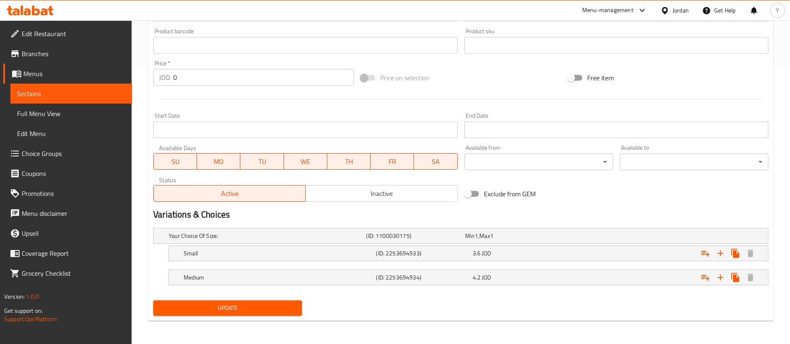
click at [111, 93] on span "Sections" at bounding box center [71, 94] width 108 height 10
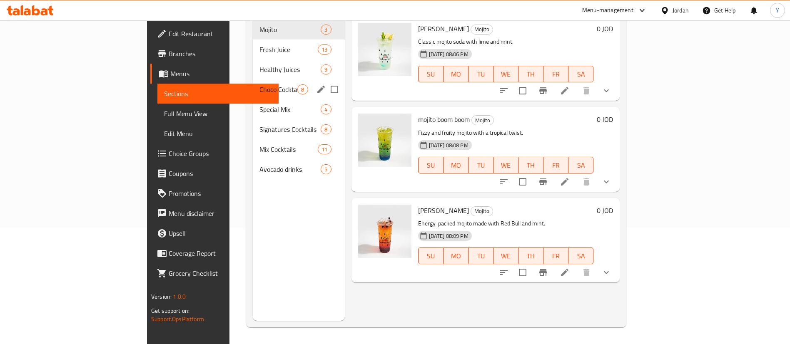
scroll to position [117, 0]
click at [259, 85] on span "Choco Cocktail" at bounding box center [278, 90] width 38 height 10
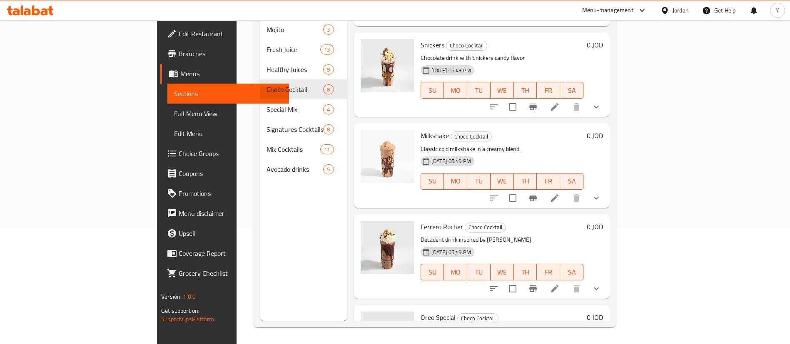
scroll to position [375, 0]
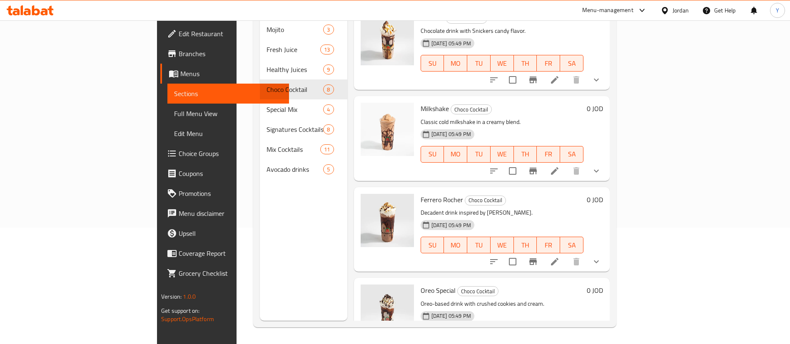
click at [566, 255] on li at bounding box center [554, 261] width 23 height 15
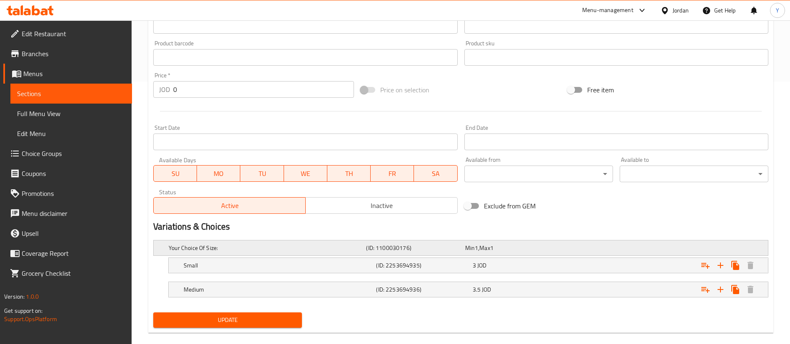
scroll to position [275, 0]
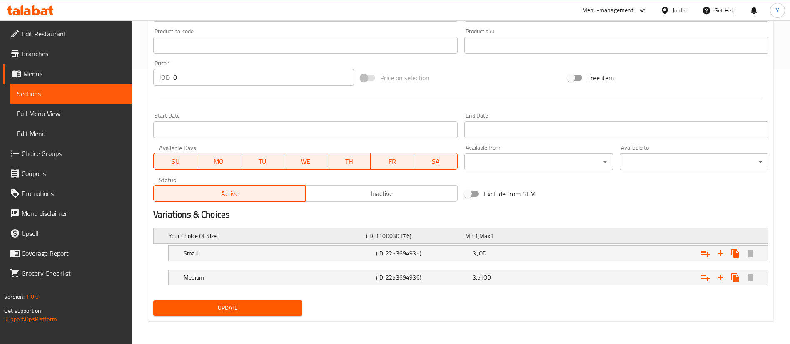
click at [485, 242] on div "Your Choice Of Size: (ID: 1100030176) Min 1 , Max 1" at bounding box center [463, 236] width 593 height 18
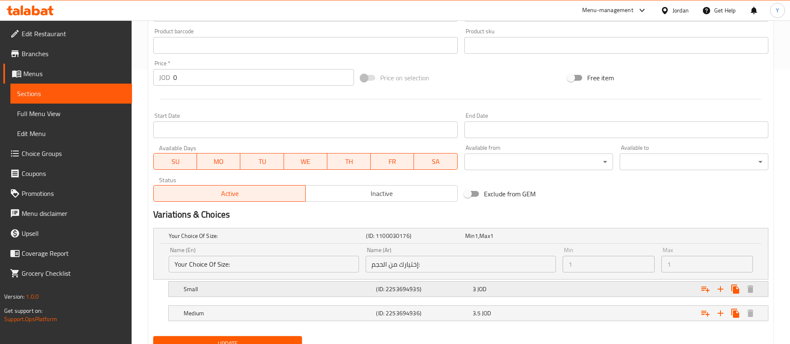
click at [509, 240] on div "3 JOD" at bounding box center [512, 236] width 95 height 8
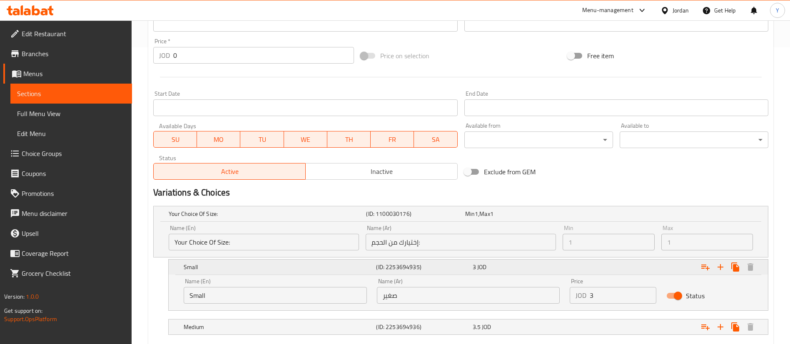
scroll to position [347, 0]
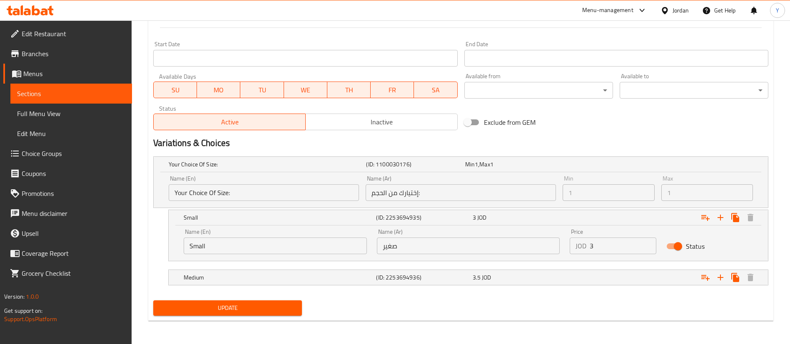
click at [609, 250] on input "3" at bounding box center [623, 246] width 67 height 17
type input "3.6"
click at [506, 169] on div "3.5 JOD" at bounding box center [512, 164] width 95 height 8
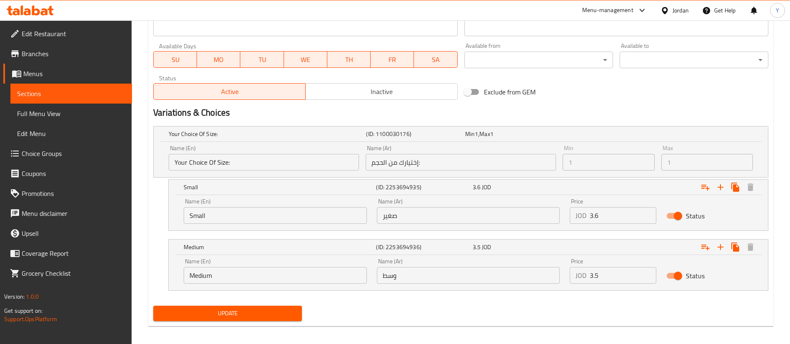
scroll to position [381, 0]
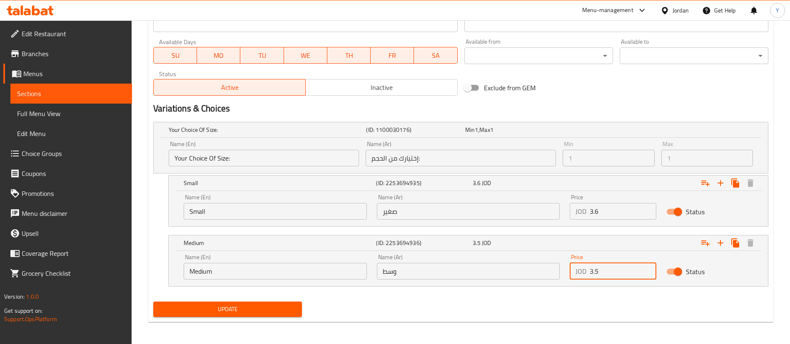
drag, startPoint x: 598, startPoint y: 275, endPoint x: 526, endPoint y: 270, distance: 71.8
click at [528, 270] on div "Name (En) Medium Name (En) Name (Ar) وسط Name (Ar) Price JOD 3.5 Price Status" at bounding box center [468, 266] width 579 height 35
type input "4.2"
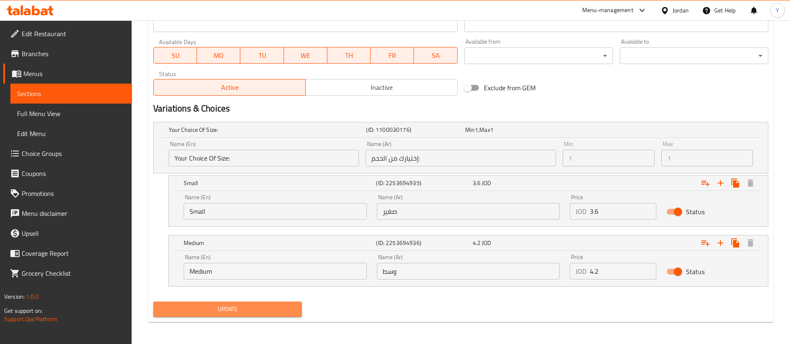
click at [277, 308] on span "Update" at bounding box center [227, 309] width 135 height 10
drag, startPoint x: 113, startPoint y: 92, endPoint x: 141, endPoint y: 114, distance: 35.7
click at [113, 92] on span "Sections" at bounding box center [71, 94] width 108 height 10
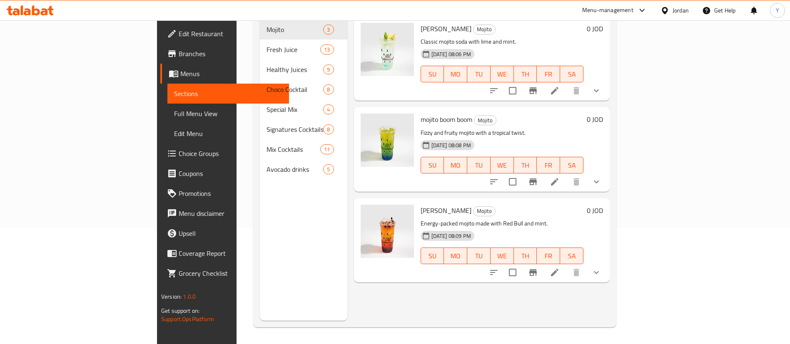
scroll to position [117, 0]
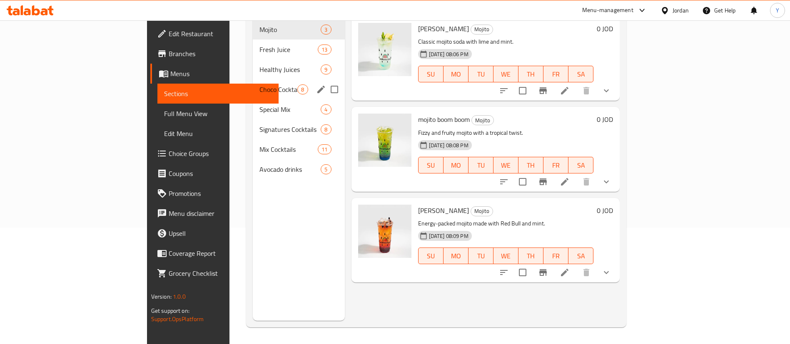
click at [253, 82] on div "Choco Cocktail 8" at bounding box center [299, 90] width 92 height 20
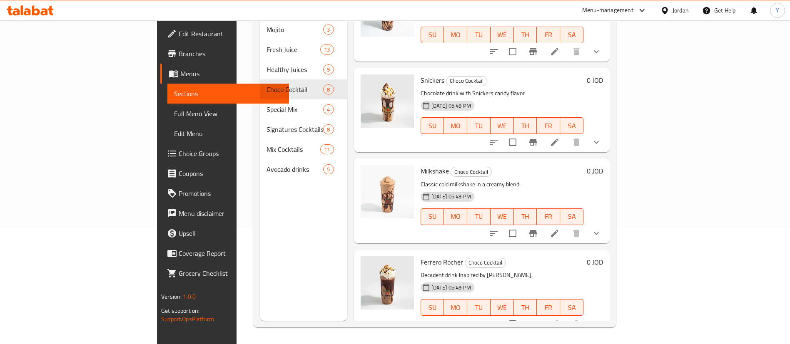
scroll to position [404, 0]
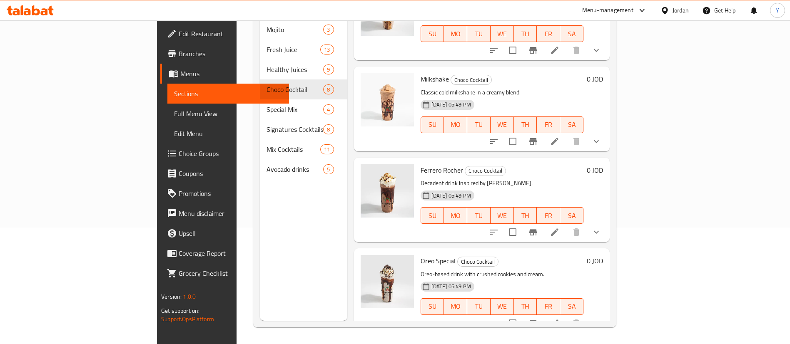
click at [560, 227] on icon at bounding box center [555, 232] width 10 height 10
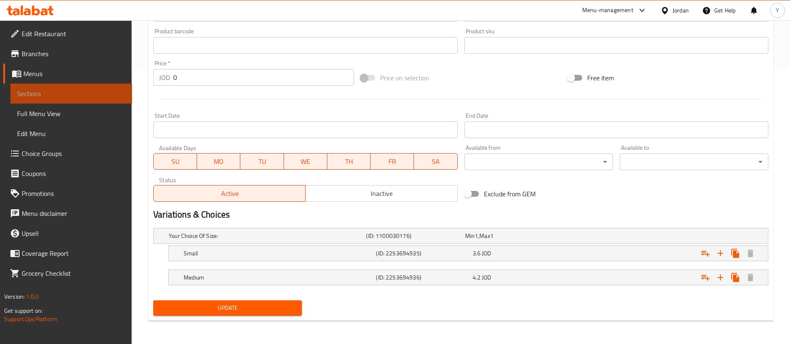
click at [95, 100] on link "Sections" at bounding box center [71, 94] width 122 height 20
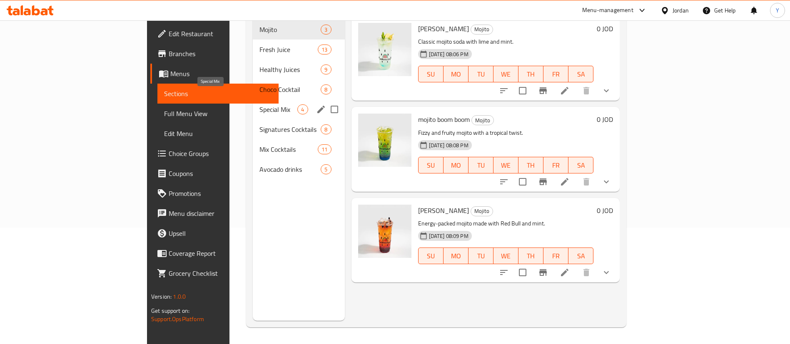
click at [259, 85] on span "Choco Cocktail" at bounding box center [289, 90] width 61 height 10
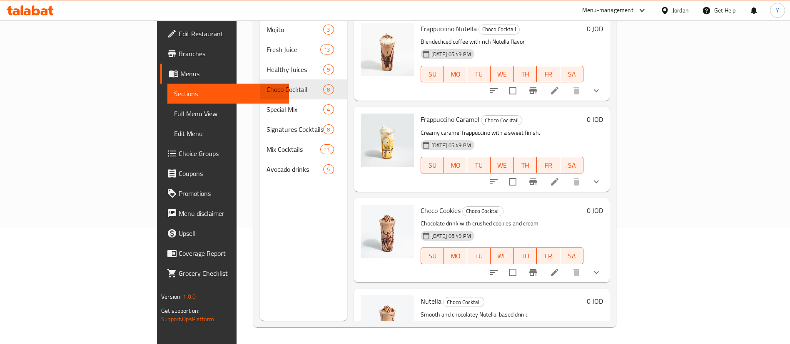
scroll to position [404, 0]
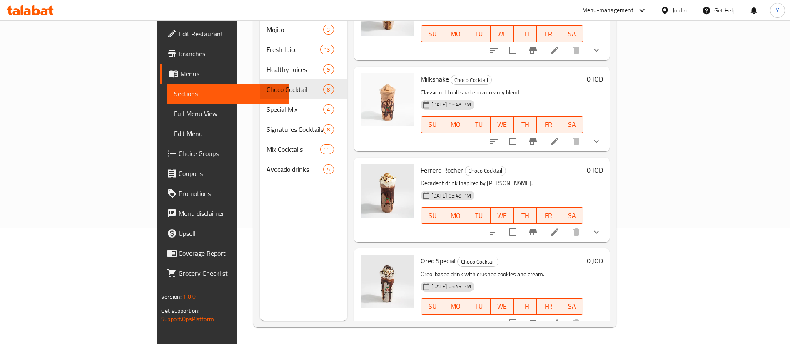
click at [560, 319] on icon at bounding box center [555, 324] width 10 height 10
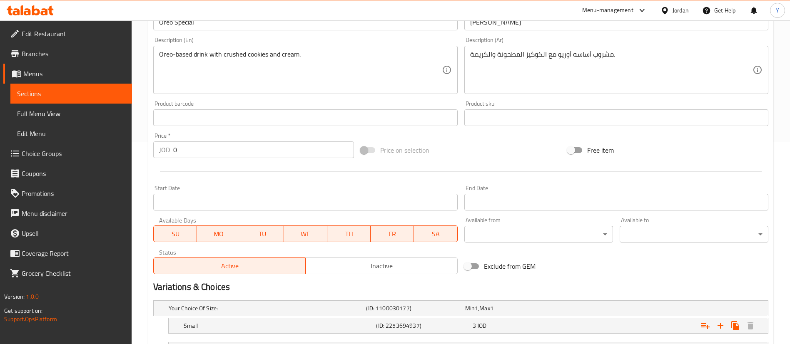
scroll to position [275, 0]
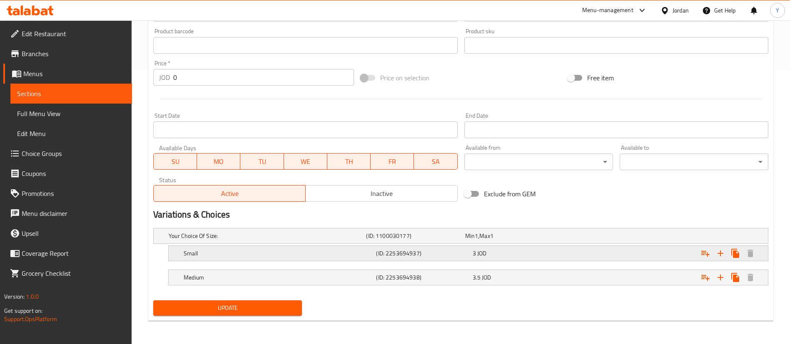
drag, startPoint x: 502, startPoint y: 245, endPoint x: 509, endPoint y: 255, distance: 12.2
click at [503, 245] on div "Small (ID: 2253694937) 3 JOD" at bounding box center [463, 236] width 593 height 18
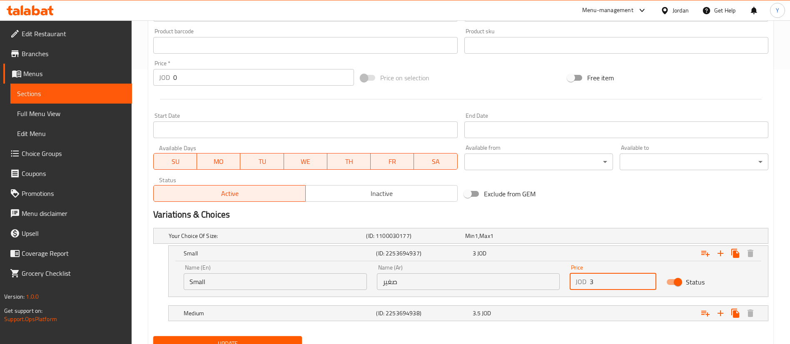
click at [611, 288] on input "3" at bounding box center [623, 282] width 67 height 17
type input "3.6"
drag, startPoint x: 502, startPoint y: 319, endPoint x: 578, endPoint y: 307, distance: 76.8
click at [502, 242] on div "3.5 JOD" at bounding box center [513, 236] width 99 height 12
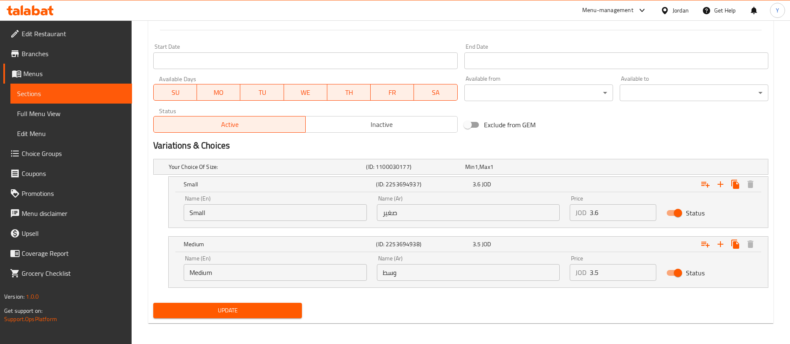
scroll to position [345, 0]
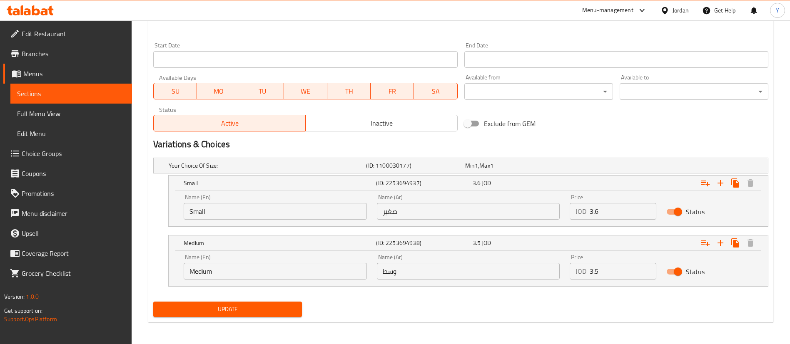
drag, startPoint x: 614, startPoint y: 274, endPoint x: 541, endPoint y: 272, distance: 72.5
click at [541, 272] on div "Name (En) Medium Name (En) Name (Ar) وسط Name (Ar) Price JOD 3.5 Price Status" at bounding box center [468, 266] width 579 height 35
type input "4.2"
click at [209, 311] on span "Update" at bounding box center [227, 309] width 135 height 10
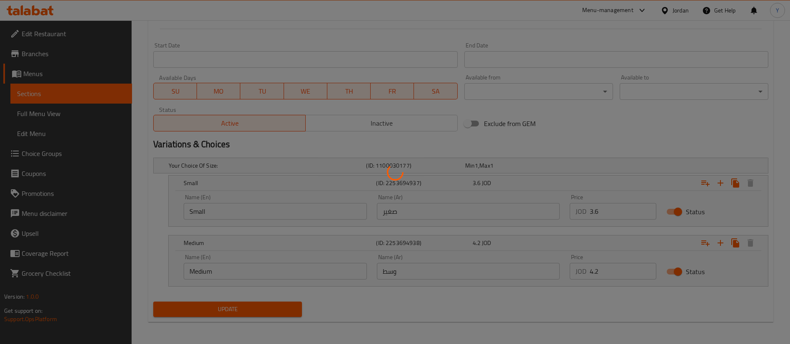
click at [209, 312] on div at bounding box center [395, 172] width 790 height 344
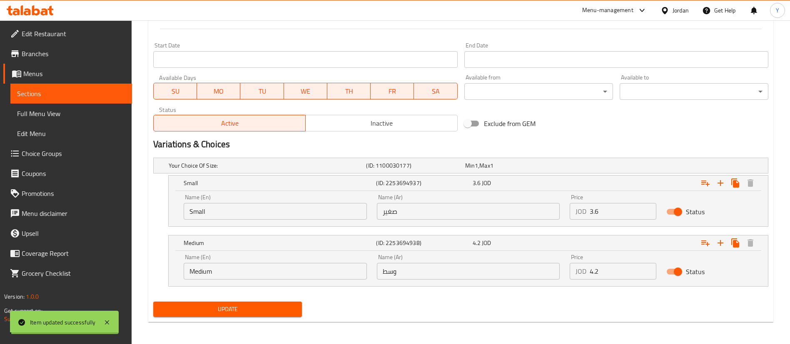
click at [209, 312] on span "Update" at bounding box center [227, 309] width 135 height 10
click at [209, 312] on div at bounding box center [395, 172] width 790 height 344
drag, startPoint x: 47, startPoint y: 99, endPoint x: 113, endPoint y: 114, distance: 68.3
click at [47, 99] on link "Sections" at bounding box center [71, 94] width 122 height 20
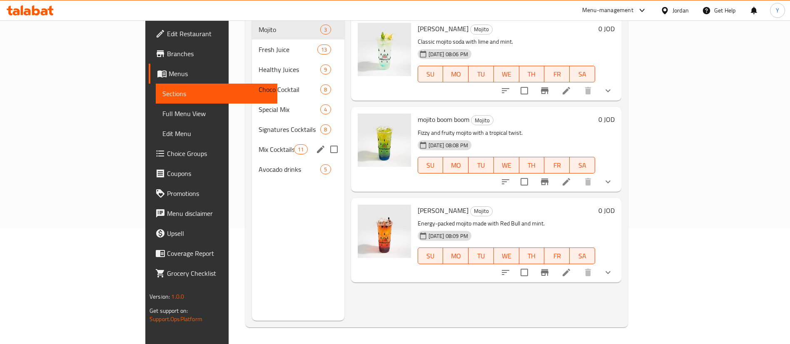
scroll to position [117, 0]
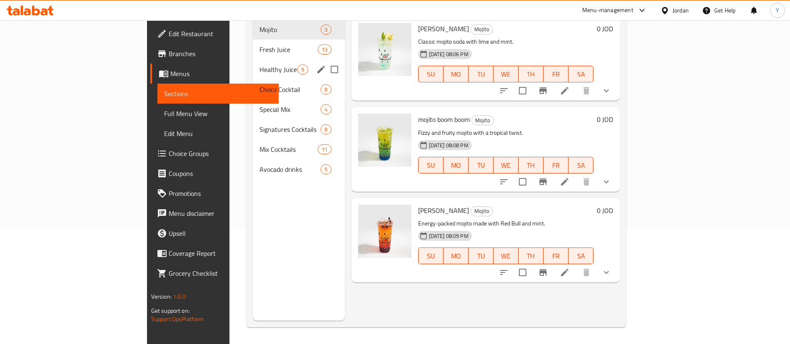
click at [259, 85] on span "Choco Cocktail" at bounding box center [289, 90] width 61 height 10
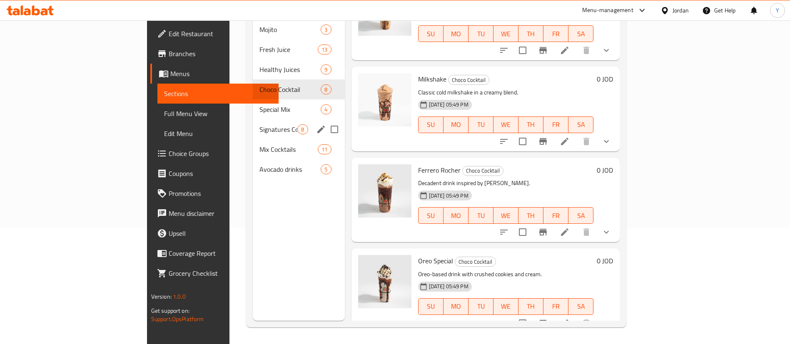
click at [259, 105] on span "Special Mix" at bounding box center [289, 110] width 61 height 10
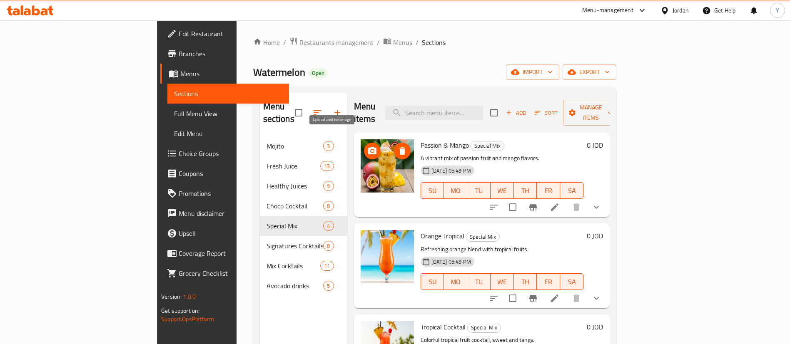
click at [367, 146] on icon "upload picture" at bounding box center [372, 151] width 10 height 10
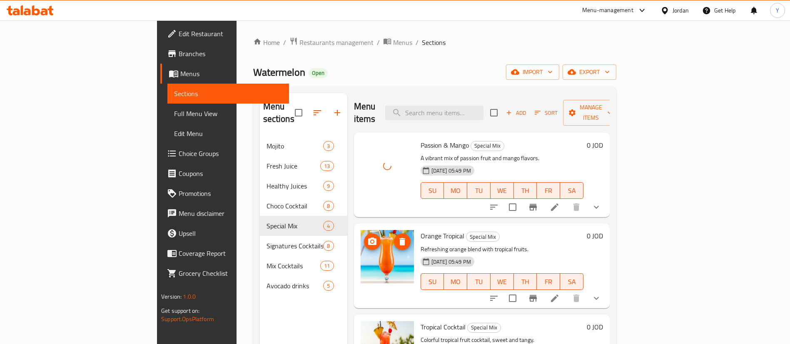
scroll to position [40, 0]
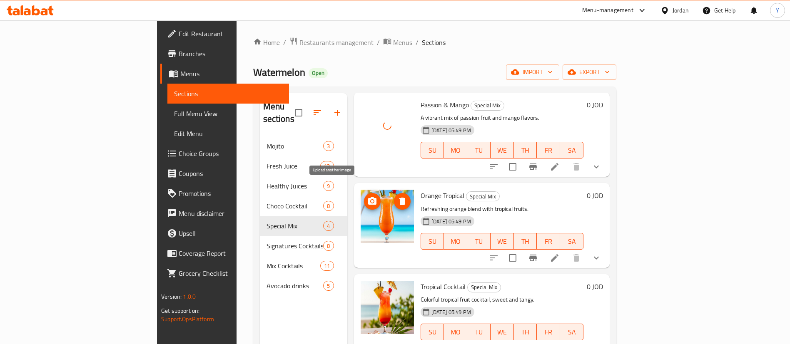
click at [368, 197] on icon "upload picture" at bounding box center [372, 200] width 8 height 7
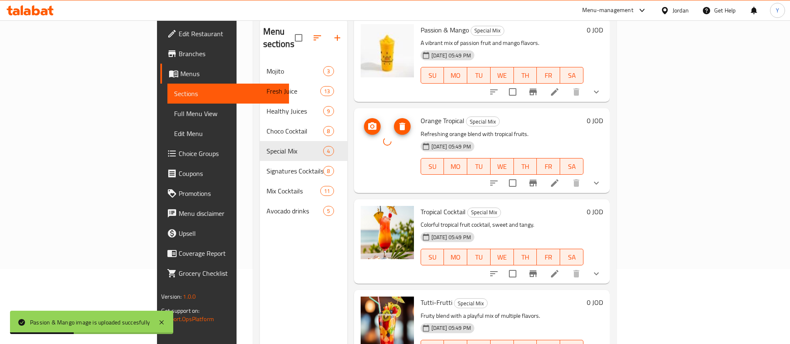
scroll to position [117, 0]
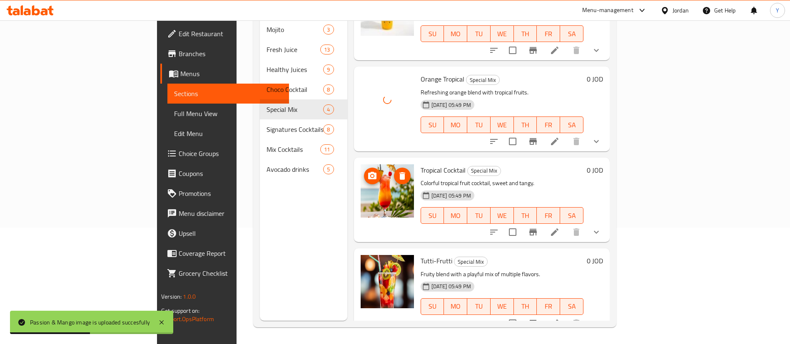
click at [367, 171] on icon "upload picture" at bounding box center [372, 176] width 10 height 10
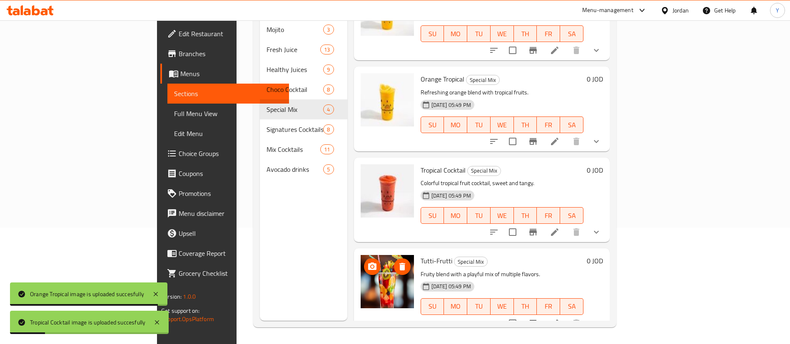
click at [364, 262] on span "upload picture" at bounding box center [372, 267] width 17 height 10
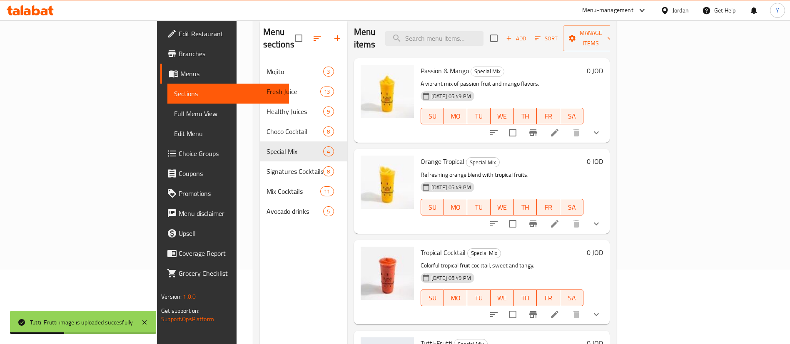
scroll to position [0, 0]
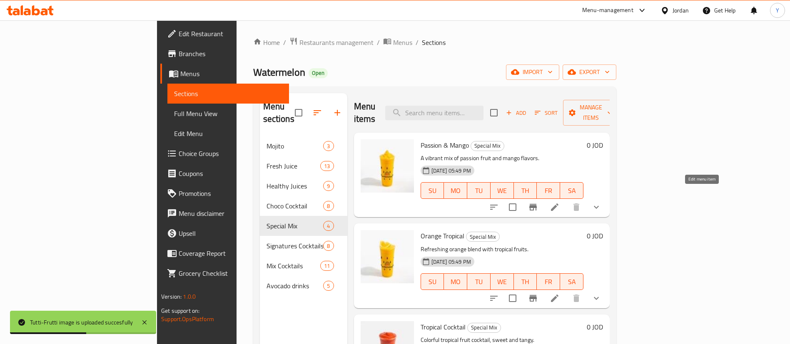
click at [560, 202] on icon at bounding box center [555, 207] width 10 height 10
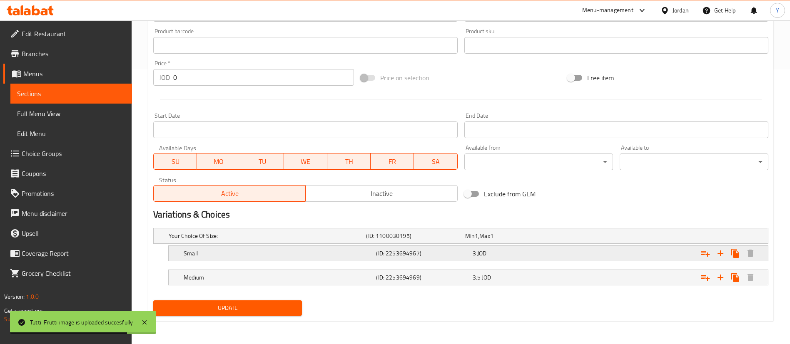
click at [478, 242] on span "JOD" at bounding box center [476, 236] width 3 height 11
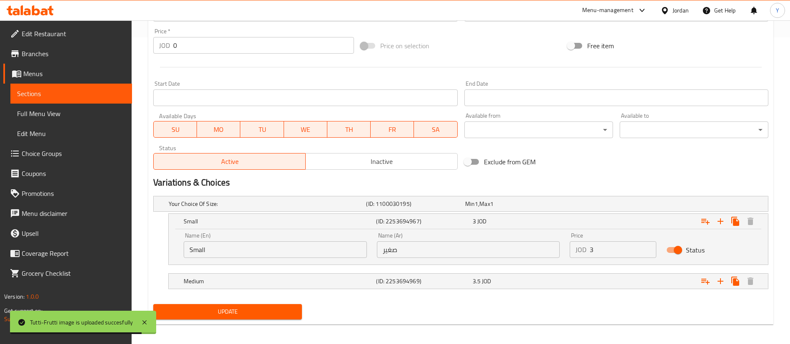
scroll to position [311, 0]
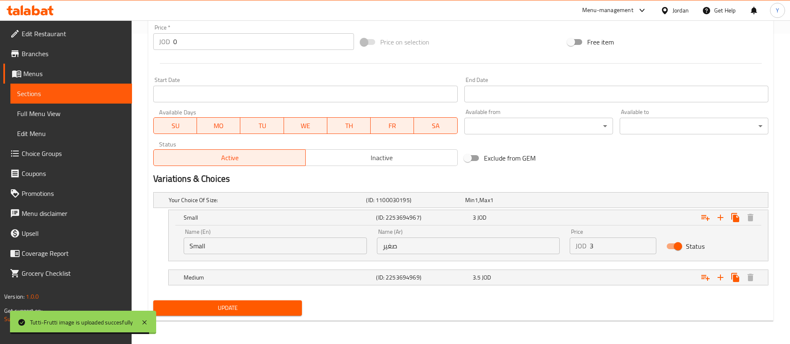
click at [610, 244] on input "3" at bounding box center [623, 246] width 67 height 17
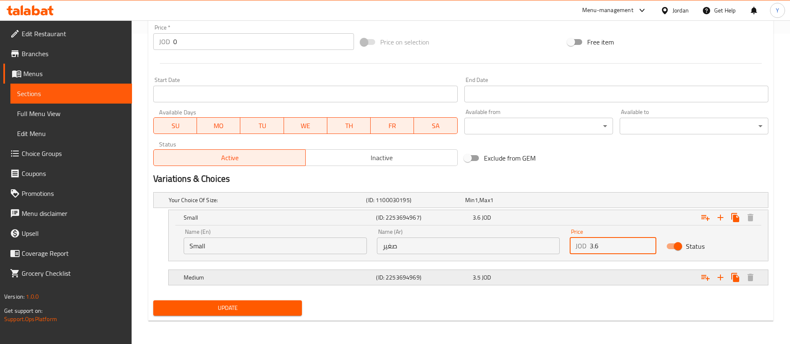
type input "3.6"
click at [527, 206] on div "3.5 JOD" at bounding box center [513, 201] width 99 height 12
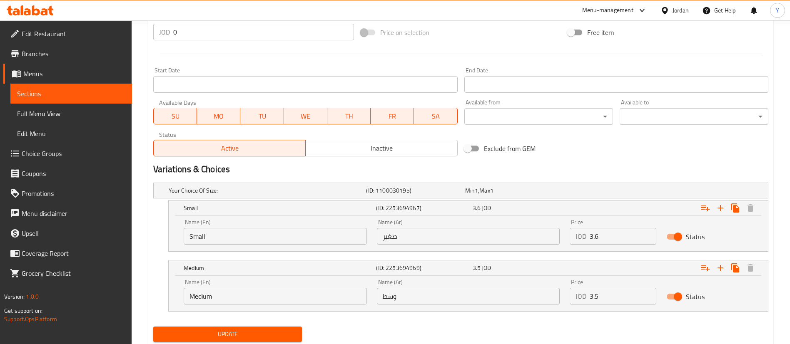
scroll to position [346, 0]
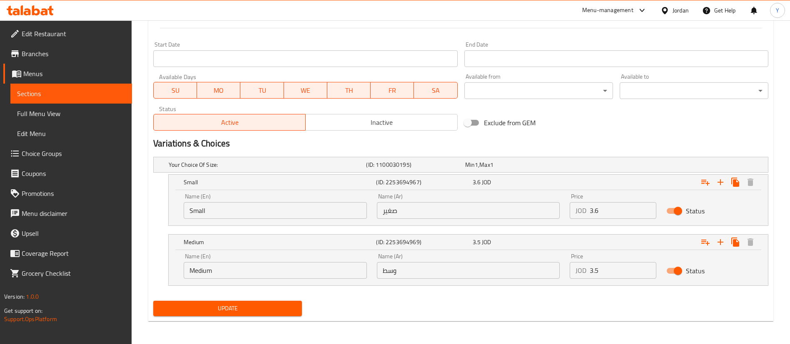
drag, startPoint x: 606, startPoint y: 273, endPoint x: 503, endPoint y: 277, distance: 103.8
click at [507, 277] on div "Name (En) Medium Name (En) Name (Ar) وسط Name (Ar) Price JOD 3.5 Price Status" at bounding box center [468, 266] width 579 height 35
type input "4.2"
click at [261, 306] on span "Update" at bounding box center [227, 309] width 135 height 10
click at [245, 310] on span "Update" at bounding box center [227, 309] width 135 height 10
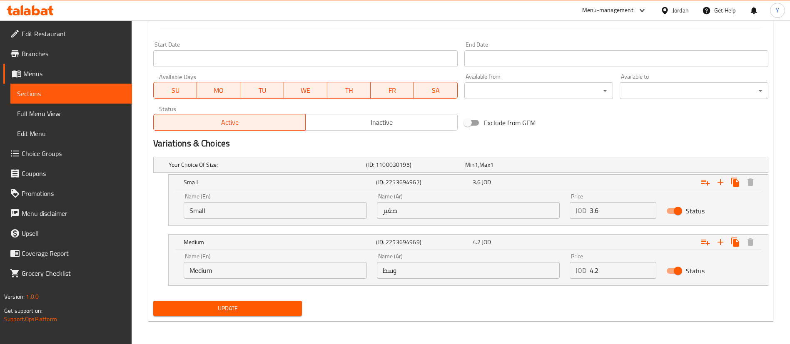
click at [262, 307] on span "Update" at bounding box center [227, 309] width 135 height 10
drag, startPoint x: 71, startPoint y: 95, endPoint x: 122, endPoint y: 102, distance: 51.7
click at [72, 96] on span "Sections" at bounding box center [71, 94] width 108 height 10
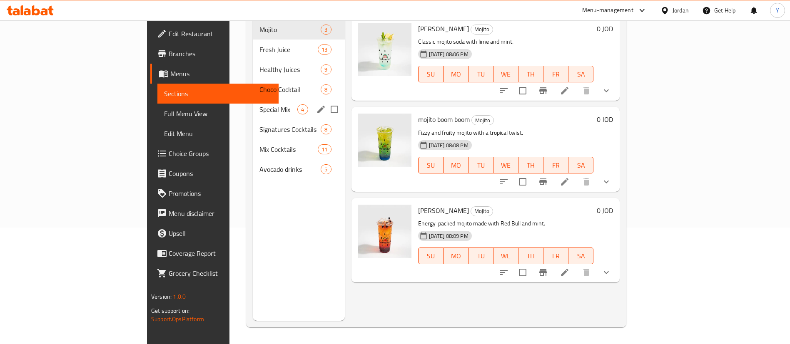
scroll to position [117, 0]
click at [259, 105] on span "Special Mix" at bounding box center [278, 110] width 38 height 10
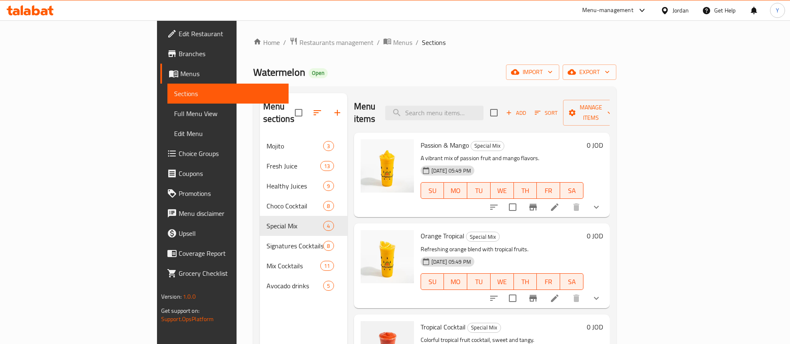
scroll to position [40, 0]
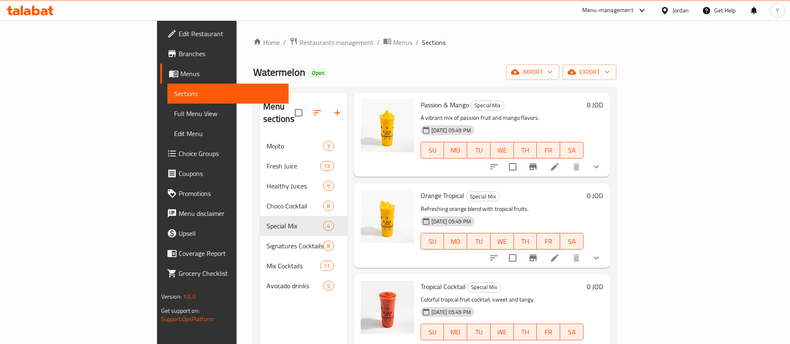
click at [566, 251] on li at bounding box center [554, 258] width 23 height 15
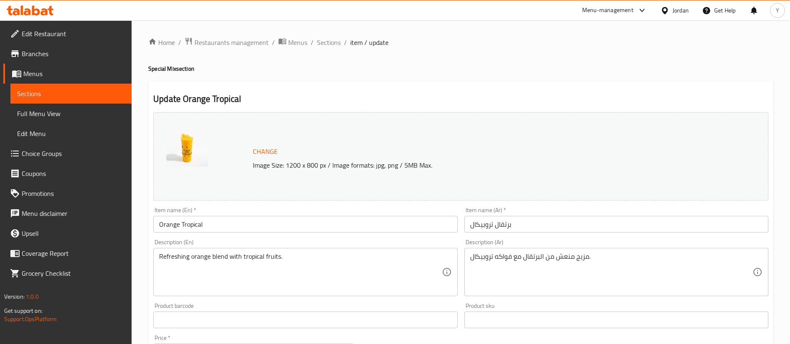
scroll to position [275, 0]
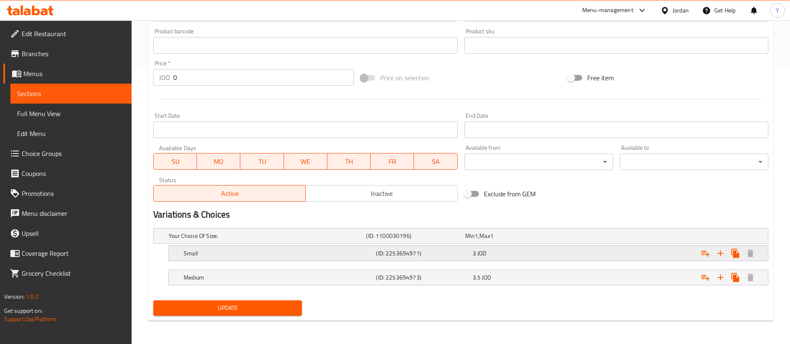
click at [502, 245] on div "Small (ID: 2253694971) 3 JOD" at bounding box center [463, 236] width 593 height 18
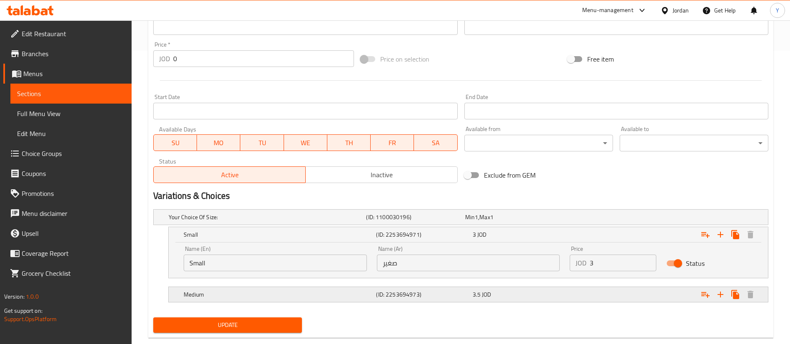
scroll to position [311, 0]
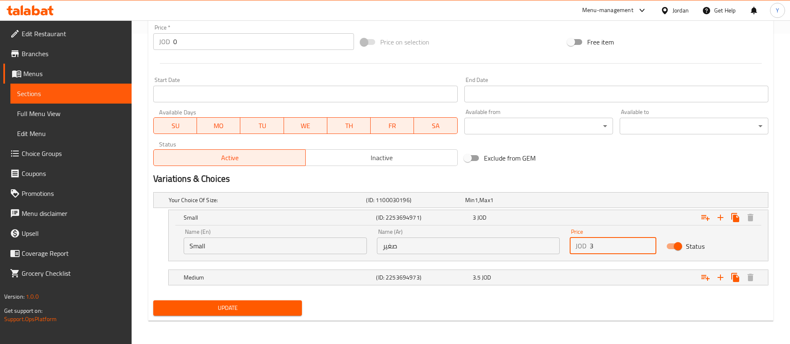
click at [616, 252] on input "3" at bounding box center [623, 246] width 67 height 17
type input "3.6"
click at [544, 290] on nav at bounding box center [460, 290] width 615 height 7
click at [539, 205] on div "3.5 JOD" at bounding box center [512, 200] width 95 height 8
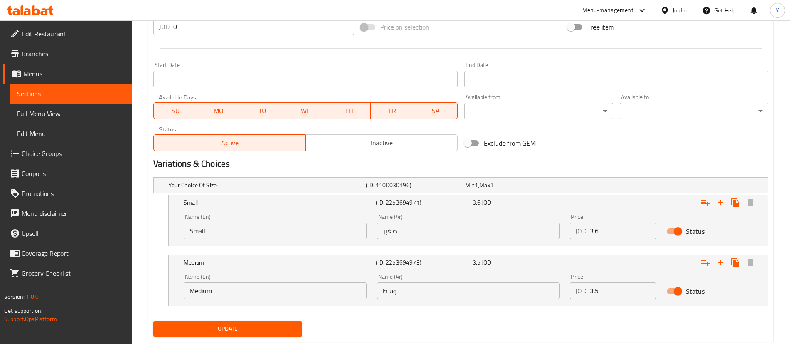
scroll to position [343, 0]
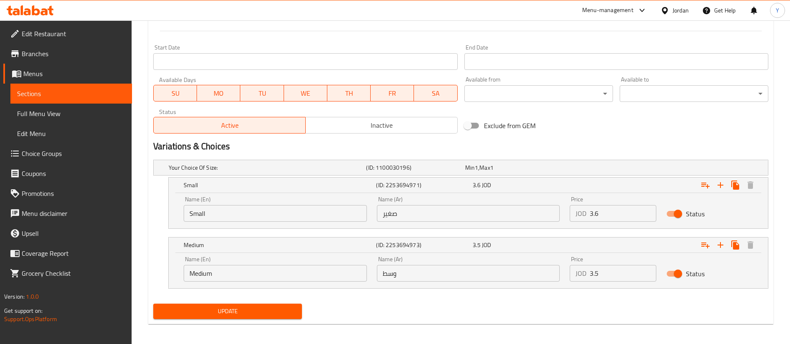
drag, startPoint x: 624, startPoint y: 274, endPoint x: 506, endPoint y: 277, distance: 118.7
click at [506, 277] on div "Name (En) Medium Name (En) Name (Ar) وسط Name (Ar) Price JOD 3.5 Price Status" at bounding box center [468, 269] width 579 height 35
type input "4.2"
click at [232, 310] on span "Update" at bounding box center [227, 312] width 135 height 10
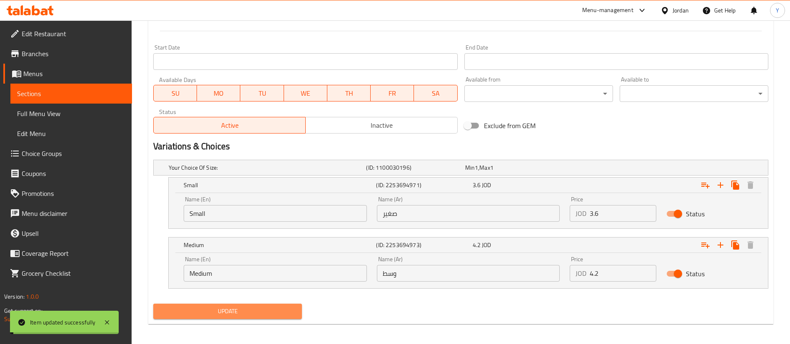
click at [237, 312] on span "Update" at bounding box center [227, 312] width 135 height 10
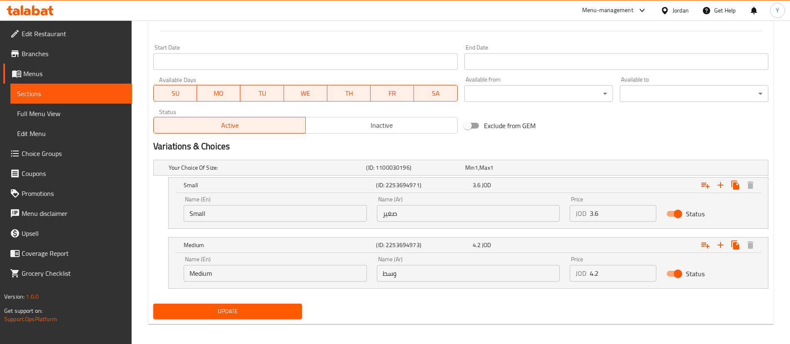
click at [38, 97] on span "Sections" at bounding box center [71, 94] width 108 height 10
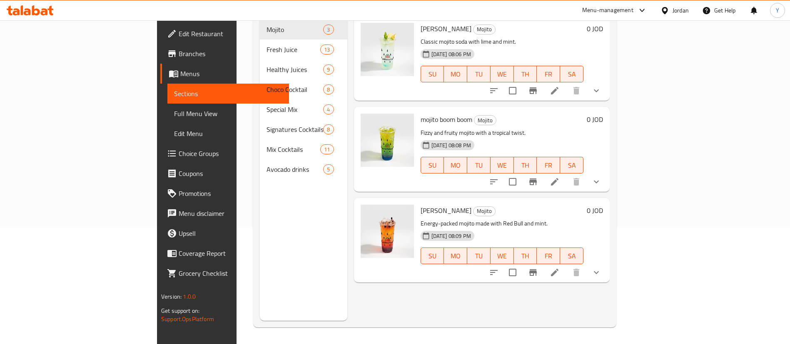
scroll to position [117, 0]
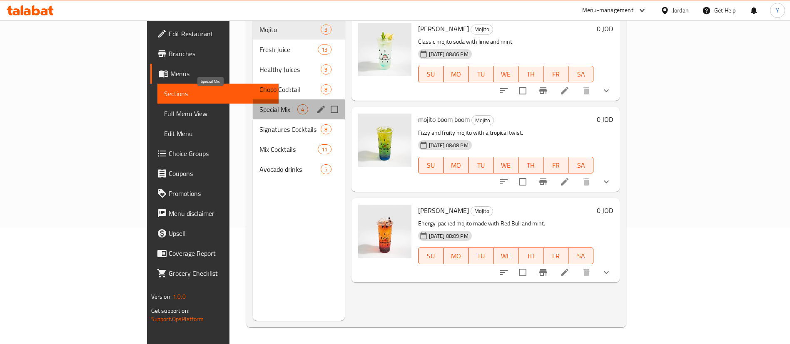
click at [259, 105] on span "Special Mix" at bounding box center [278, 110] width 38 height 10
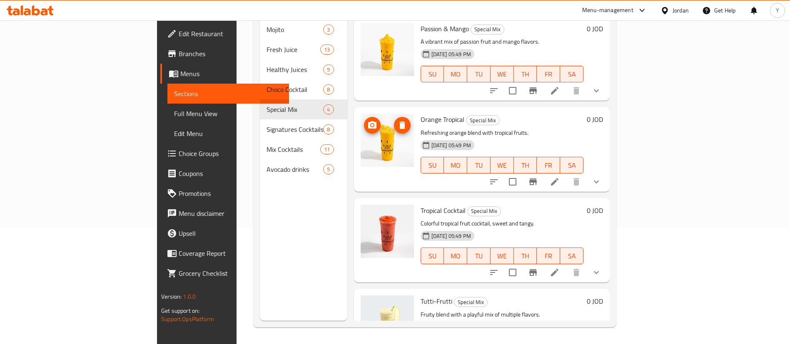
click at [560, 177] on icon at bounding box center [555, 182] width 10 height 10
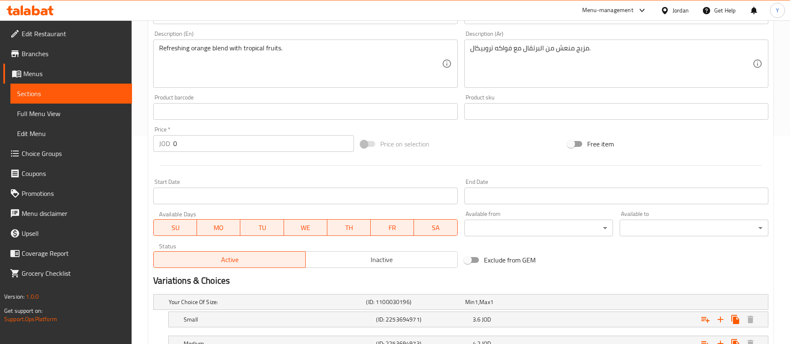
scroll to position [250, 0]
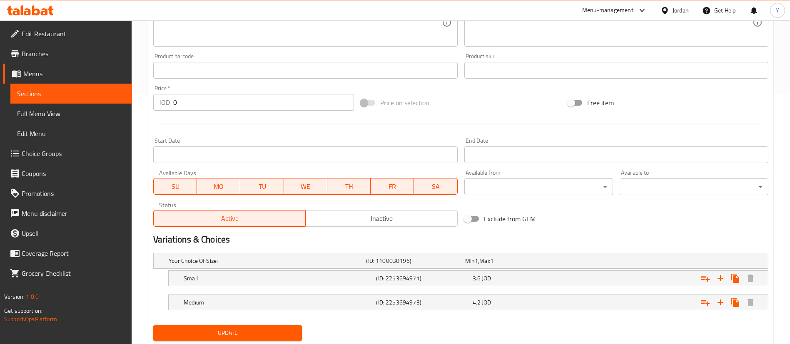
click at [120, 104] on link "Full Menu View" at bounding box center [71, 114] width 122 height 20
click at [105, 101] on link "Sections" at bounding box center [71, 94] width 122 height 20
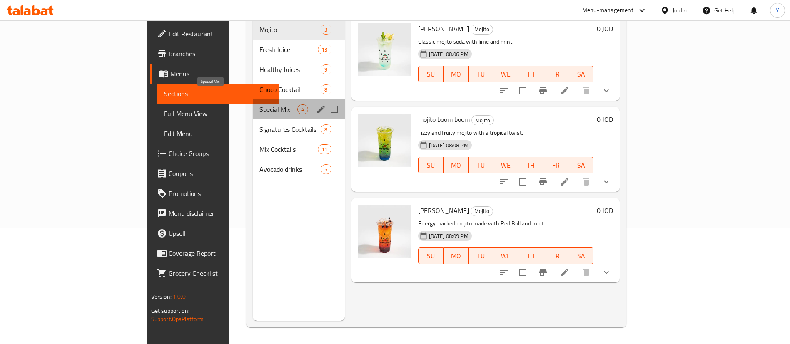
click at [259, 105] on span "Special Mix" at bounding box center [278, 110] width 38 height 10
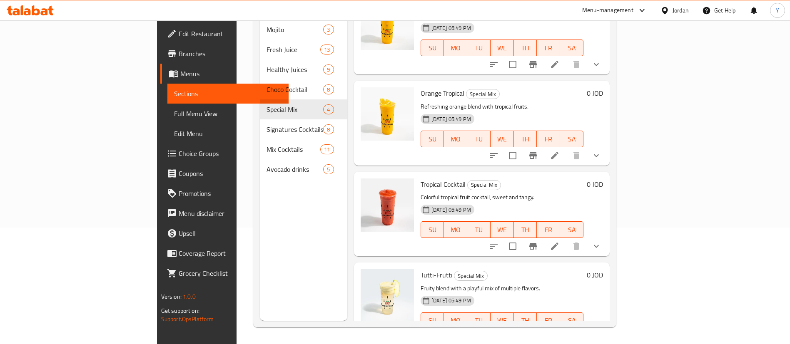
scroll to position [40, 0]
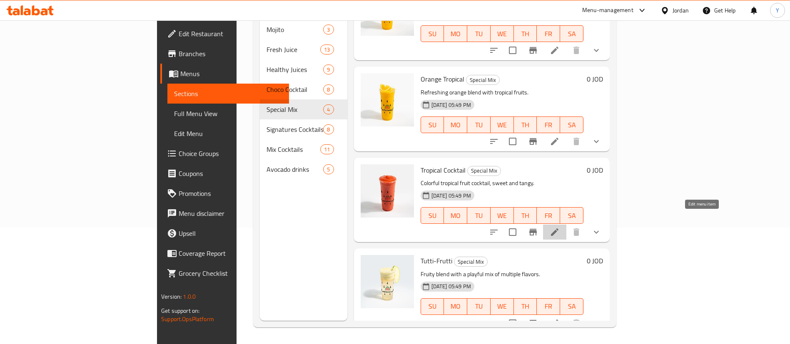
click at [560, 227] on icon at bounding box center [555, 232] width 10 height 10
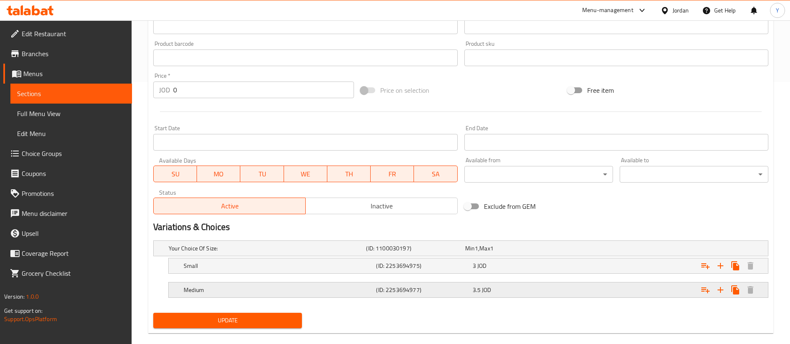
scroll to position [275, 0]
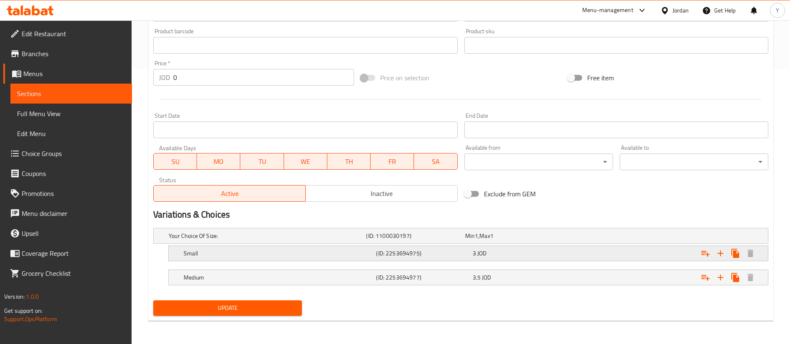
click at [518, 240] on div "3 JOD" at bounding box center [512, 236] width 95 height 8
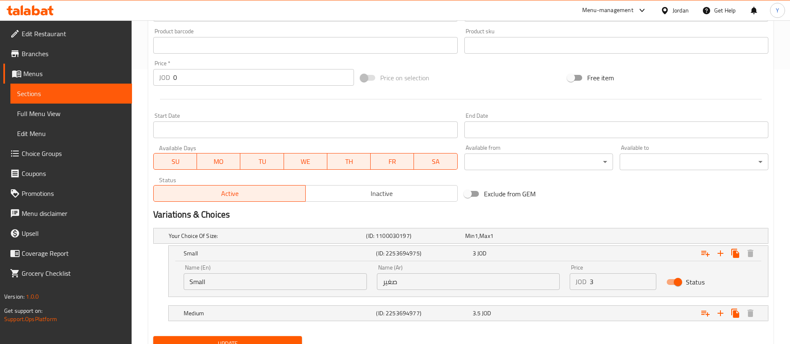
click at [614, 283] on input "3" at bounding box center [623, 282] width 67 height 17
type input "3.6"
click at [506, 240] on div "3.5 JOD" at bounding box center [512, 236] width 95 height 8
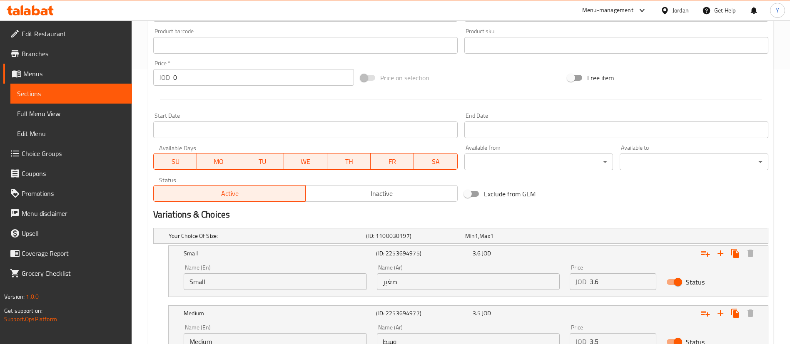
scroll to position [341, 0]
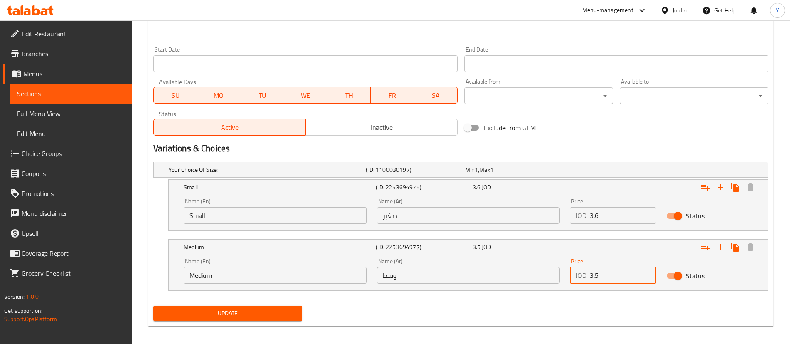
drag, startPoint x: 593, startPoint y: 281, endPoint x: 543, endPoint y: 281, distance: 50.0
click at [543, 281] on div "Name (En) Medium Name (En) Name (Ar) وسط Name (Ar) Price JOD 3.5 Price Status" at bounding box center [468, 271] width 579 height 35
type input "4.2"
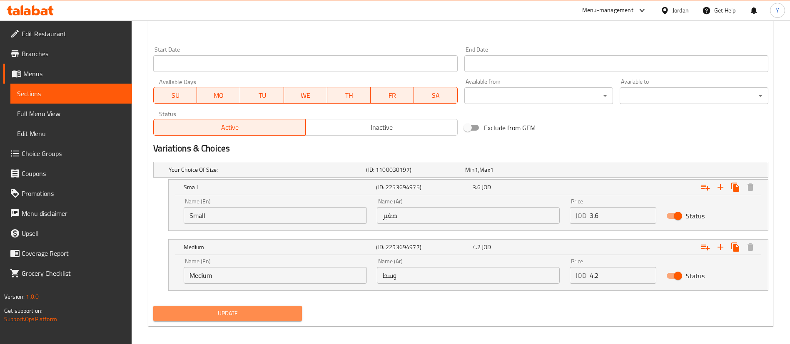
click at [258, 309] on span "Update" at bounding box center [227, 314] width 135 height 10
drag, startPoint x: 77, startPoint y: 98, endPoint x: 116, endPoint y: 100, distance: 39.6
click at [77, 98] on span "Sections" at bounding box center [71, 94] width 108 height 10
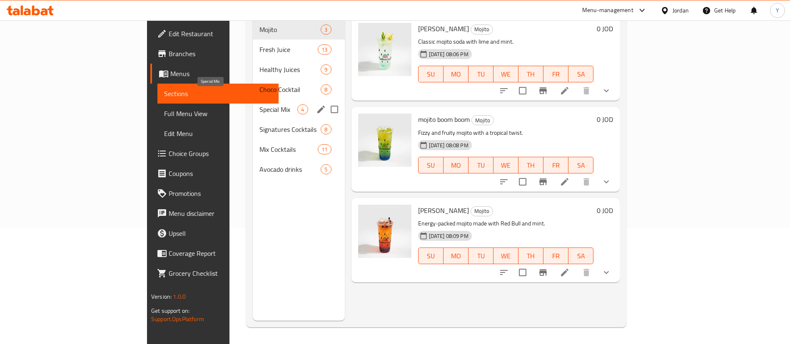
scroll to position [117, 0]
click at [259, 105] on span "Special Mix" at bounding box center [278, 110] width 38 height 10
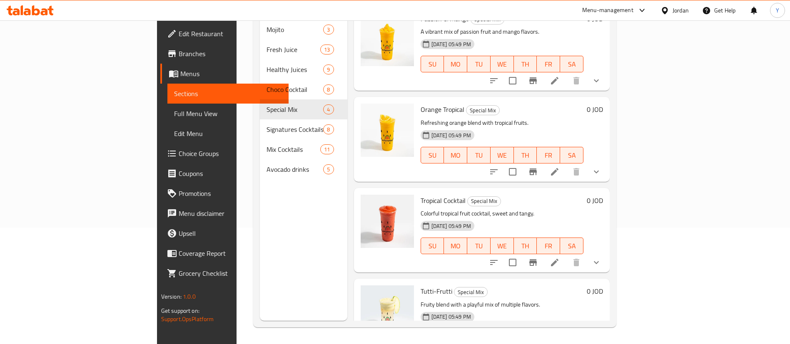
scroll to position [40, 0]
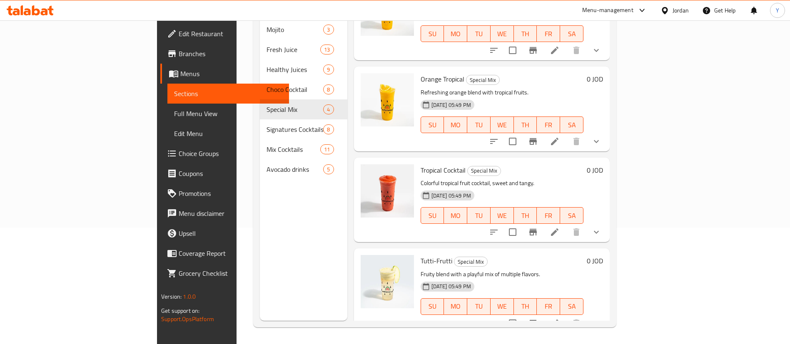
click at [559, 320] on icon at bounding box center [554, 323] width 7 height 7
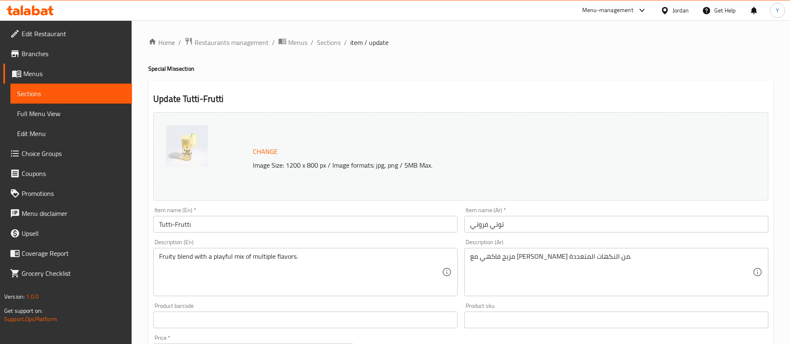
scroll to position [275, 0]
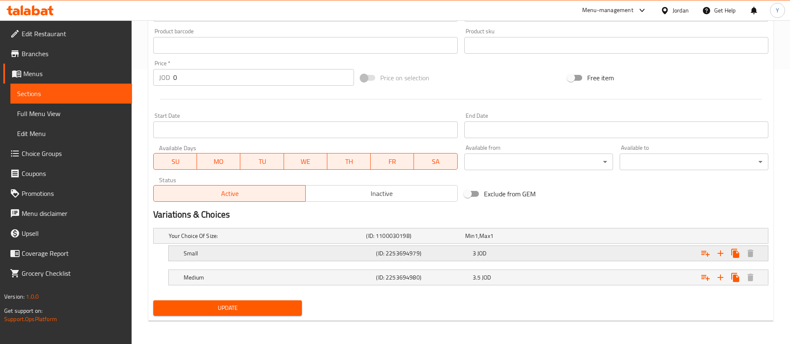
click at [517, 242] on div "3 JOD" at bounding box center [513, 236] width 99 height 12
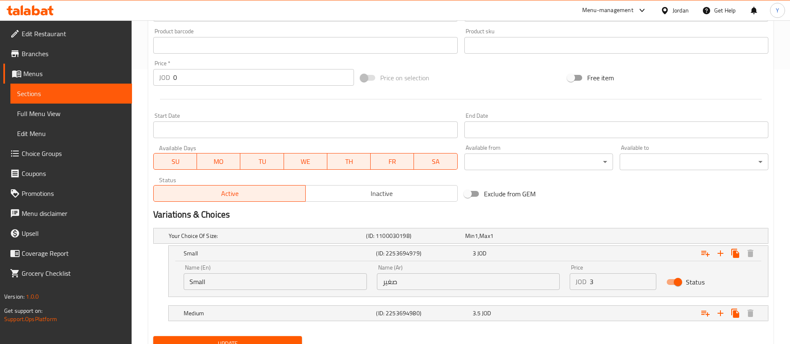
click at [614, 283] on input "3" at bounding box center [623, 282] width 67 height 17
type input "3.6"
drag, startPoint x: 501, startPoint y: 299, endPoint x: 499, endPoint y: 315, distance: 16.5
click at [501, 301] on div "Your Choice Of Size: (ID: 1100030198) Min 1 , Max 1 Name (En) Your Choice Of Si…" at bounding box center [461, 279] width 622 height 108
click at [499, 240] on div "3.5 JOD" at bounding box center [512, 236] width 95 height 8
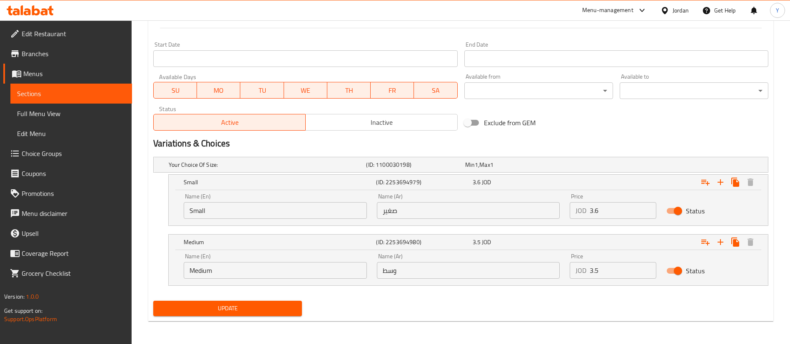
scroll to position [347, 0]
drag, startPoint x: 609, startPoint y: 276, endPoint x: 533, endPoint y: 274, distance: 75.8
click at [539, 272] on div "Name (En) Medium Name (En) Name (Ar) وسط Name (Ar) Price JOD 3.5 Price Status" at bounding box center [468, 265] width 579 height 35
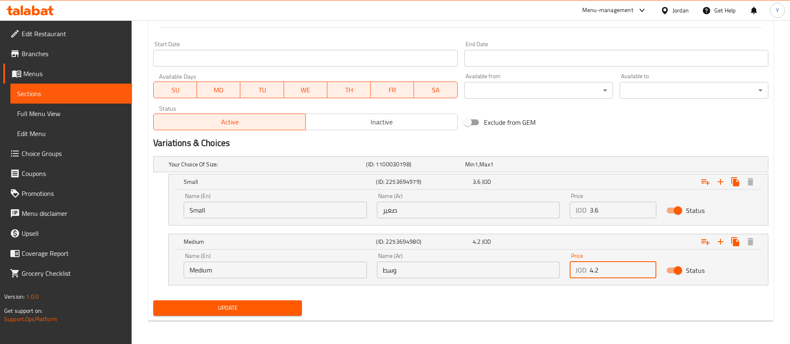
type input "4.2"
click at [195, 304] on span "Update" at bounding box center [227, 308] width 135 height 10
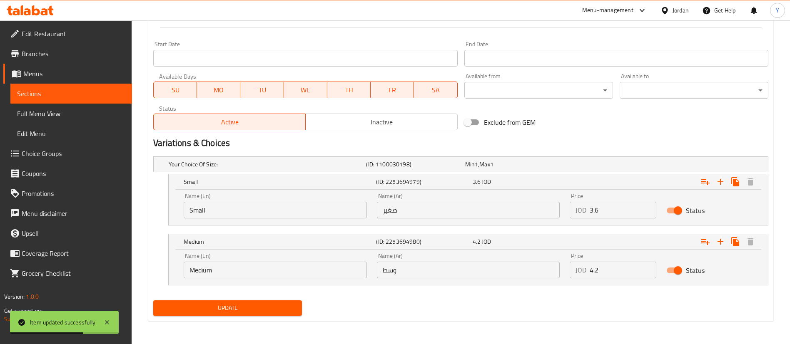
click at [190, 318] on div "Update" at bounding box center [227, 308] width 155 height 22
click at [200, 306] on span "Update" at bounding box center [227, 308] width 135 height 10
click at [115, 98] on span "Sections" at bounding box center [71, 94] width 108 height 10
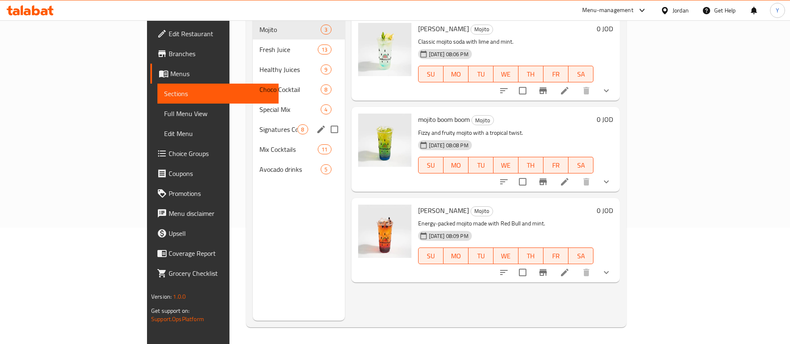
scroll to position [117, 0]
click at [259, 125] on span "Signatures Cocktails" at bounding box center [278, 130] width 38 height 10
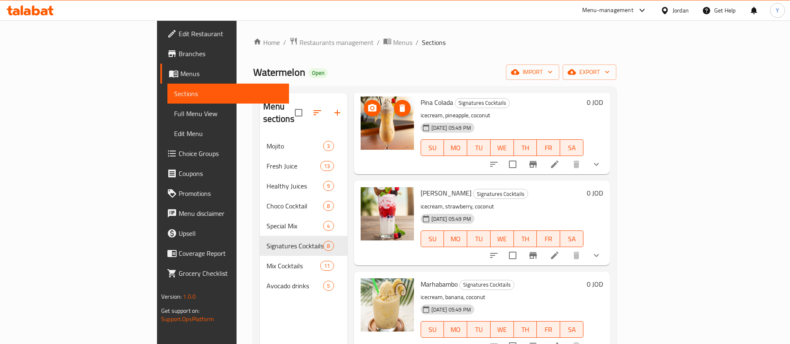
scroll to position [62, 0]
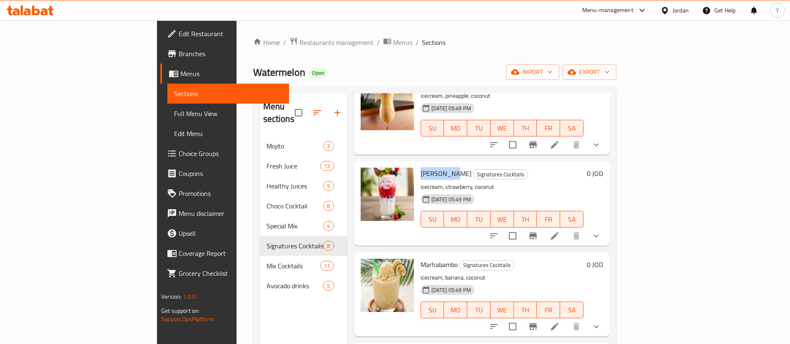
drag, startPoint x: 410, startPoint y: 163, endPoint x: 379, endPoint y: 162, distance: 30.5
click at [417, 165] on div "Coco Berry Signatures Cocktails icecream, strawberry, coconut 24-08-2025 05:49 …" at bounding box center [502, 204] width 170 height 78
copy span "Coco Berry"
drag, startPoint x: 420, startPoint y: 253, endPoint x: 379, endPoint y: 253, distance: 41.2
click at [417, 256] on div "Marhabambo Signatures Cocktails icecream, banana, coconut 24-08-2025 05:49 PM S…" at bounding box center [502, 295] width 170 height 78
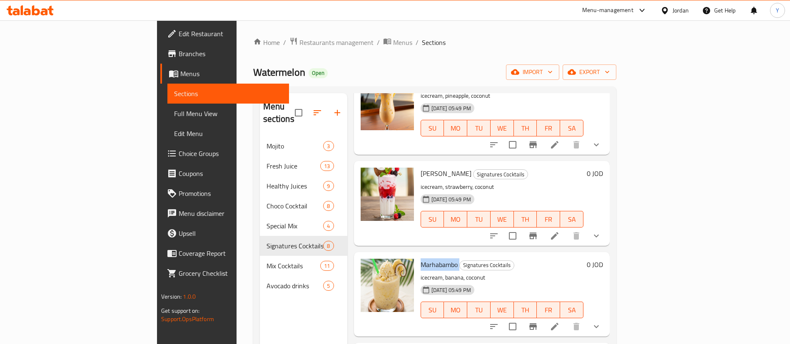
copy h6 "Marhabambo"
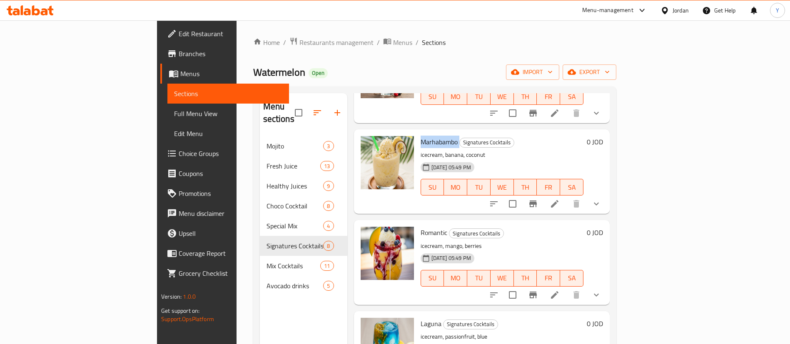
scroll to position [187, 0]
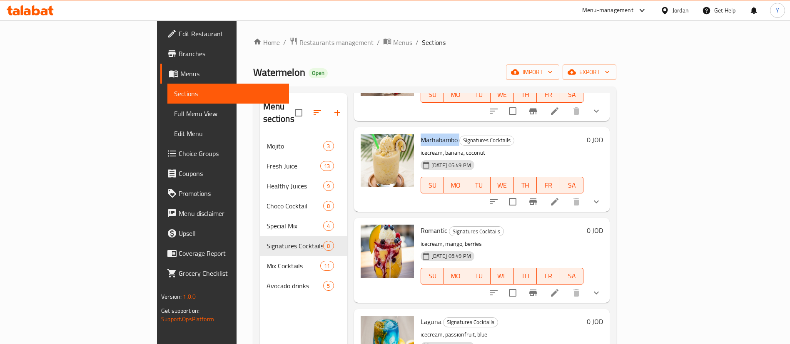
click at [421, 224] on span "Romantic" at bounding box center [434, 230] width 27 height 12
copy h6 "Romantic"
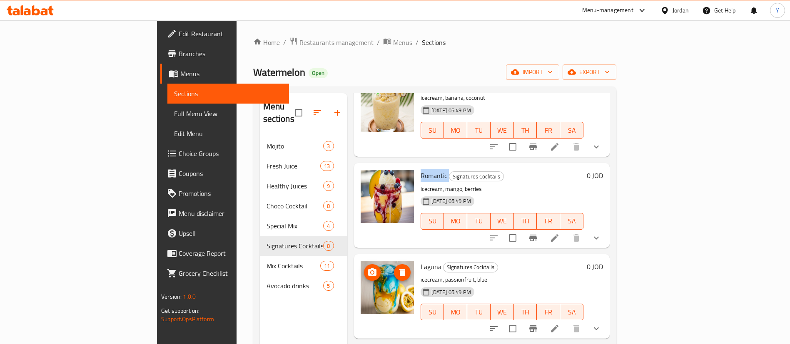
scroll to position [312, 0]
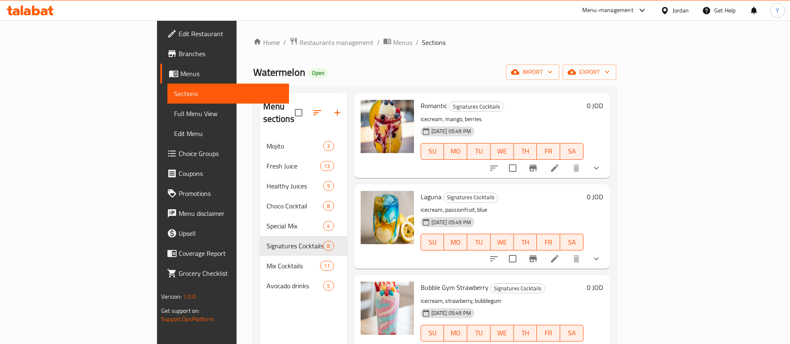
click at [421, 191] on span "Laguna" at bounding box center [431, 197] width 21 height 12
copy h6 "Laguna"
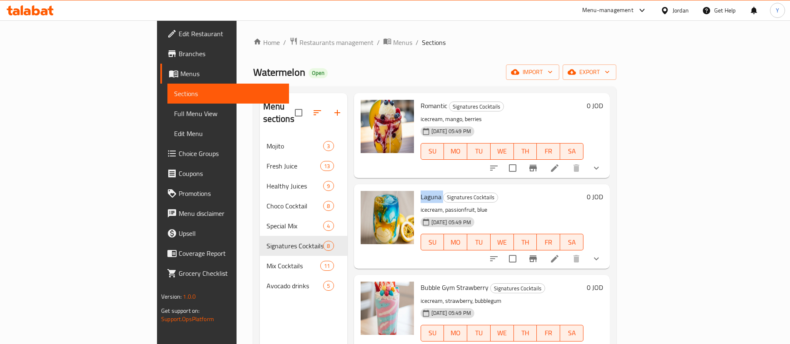
scroll to position [187, 0]
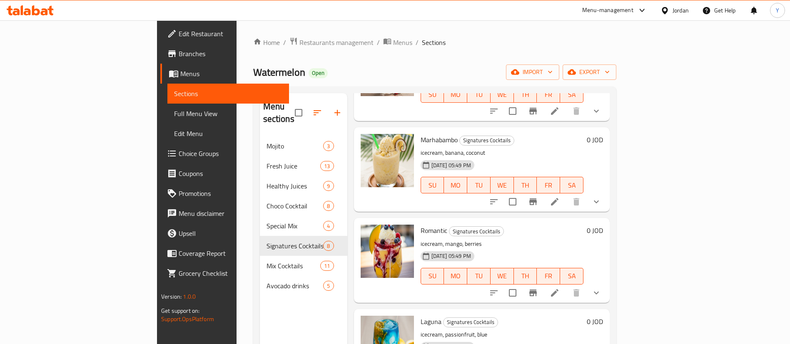
click at [421, 224] on span "Romantic" at bounding box center [434, 230] width 27 height 12
copy h6 "Romantic"
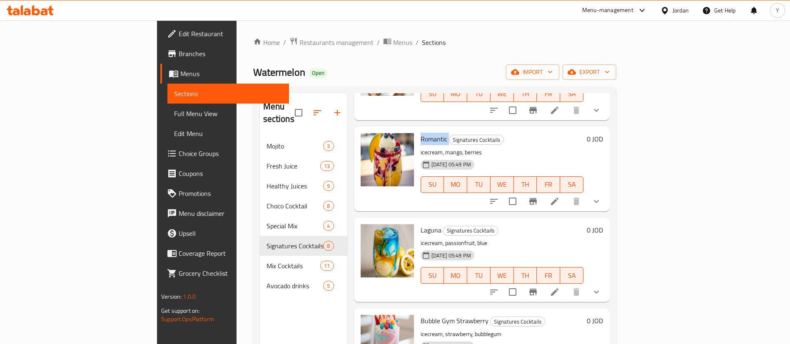
scroll to position [375, 0]
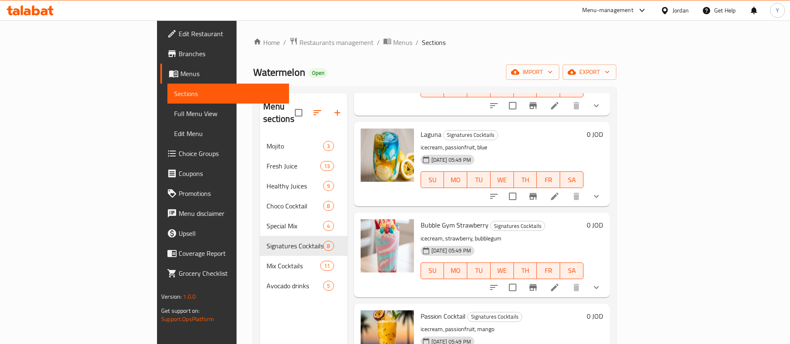
click at [421, 219] on span "Bubble Gym Strawberry" at bounding box center [455, 225] width 68 height 12
copy h6 "Bubble Gym Strawberry"
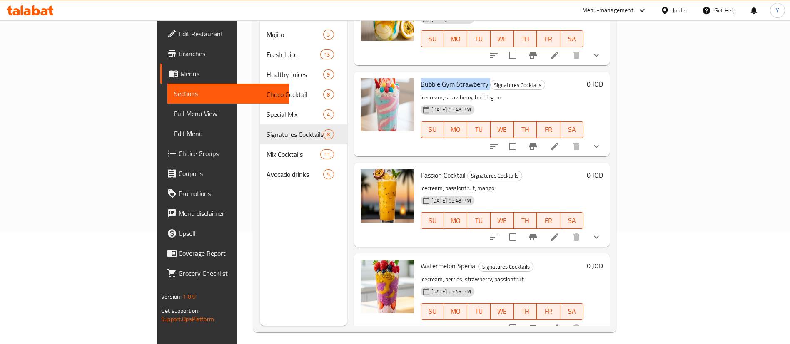
scroll to position [117, 0]
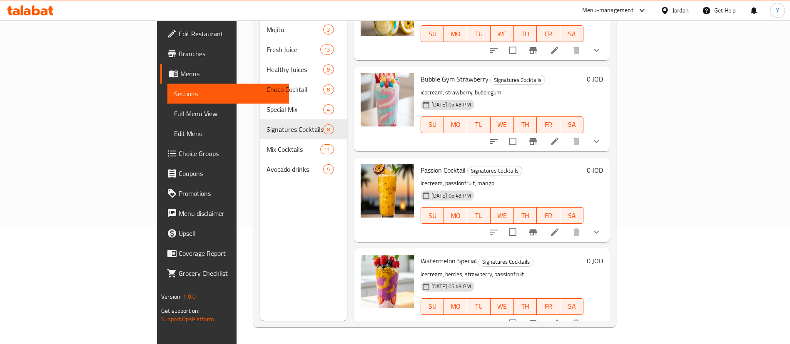
click at [421, 164] on span "Passion Cocktail" at bounding box center [443, 170] width 45 height 12
drag, startPoint x: 400, startPoint y: 160, endPoint x: 407, endPoint y: 160, distance: 6.7
click at [421, 164] on span "Passion Cocktail" at bounding box center [443, 170] width 45 height 12
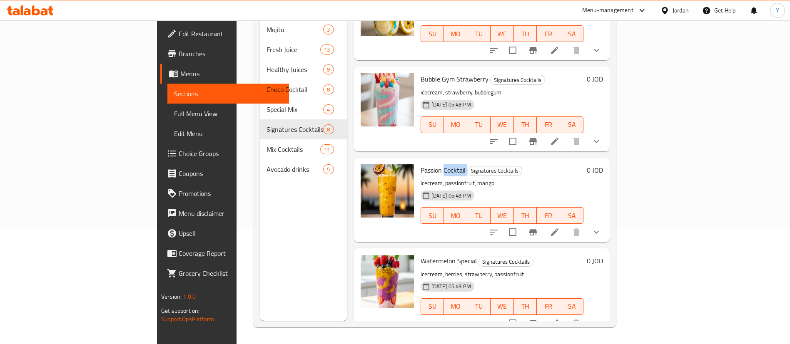
click at [421, 164] on span "Passion Cocktail" at bounding box center [443, 170] width 45 height 12
copy h6 "Passion Cocktail"
click at [421, 255] on span "Watermelon Special" at bounding box center [449, 261] width 56 height 12
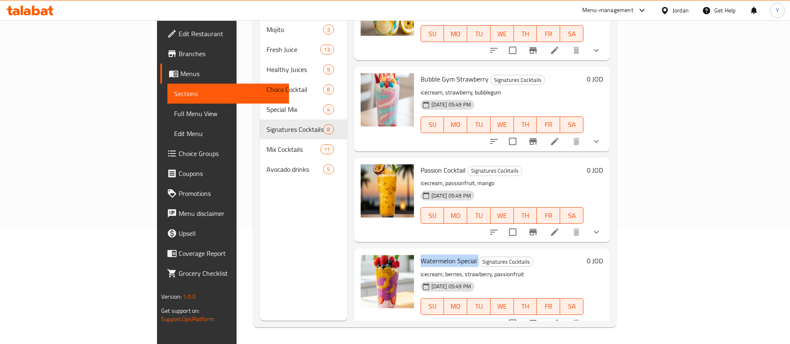
click at [421, 255] on span "Watermelon Special" at bounding box center [449, 261] width 56 height 12
copy h6 "Watermelon Special"
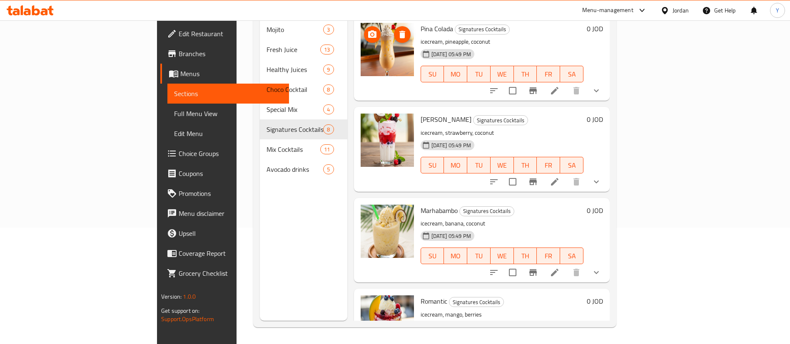
scroll to position [0, 0]
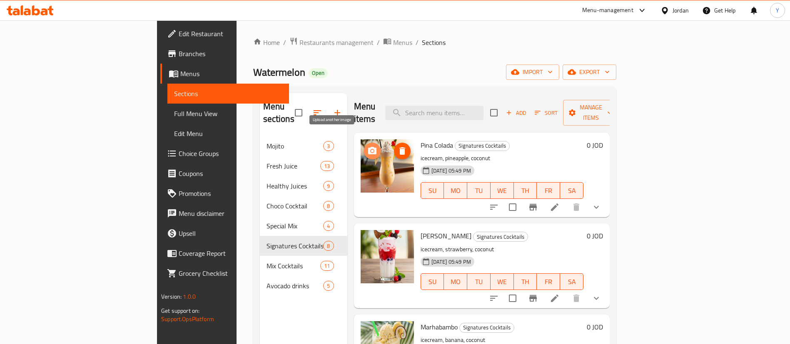
click at [368, 147] on icon "upload picture" at bounding box center [372, 150] width 8 height 7
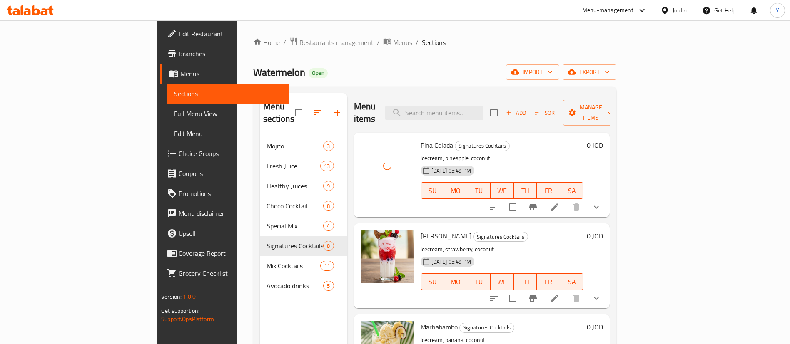
scroll to position [62, 0]
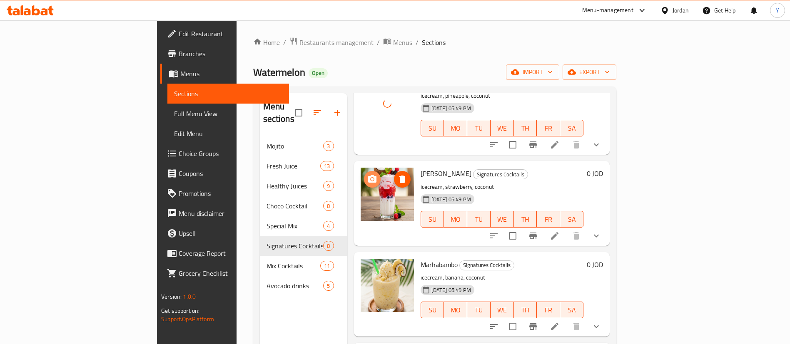
click at [364, 175] on span "upload picture" at bounding box center [372, 180] width 17 height 10
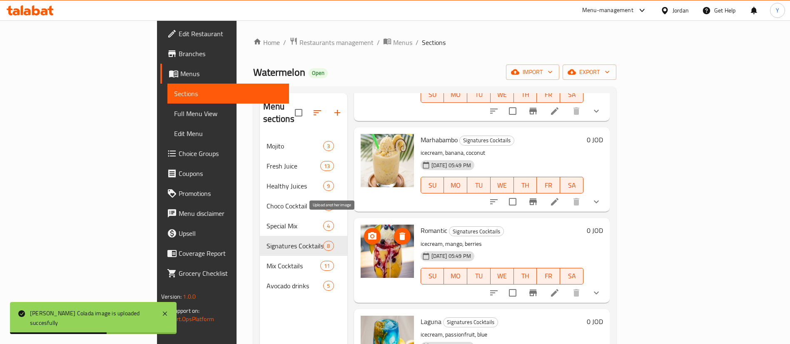
scroll to position [250, 0]
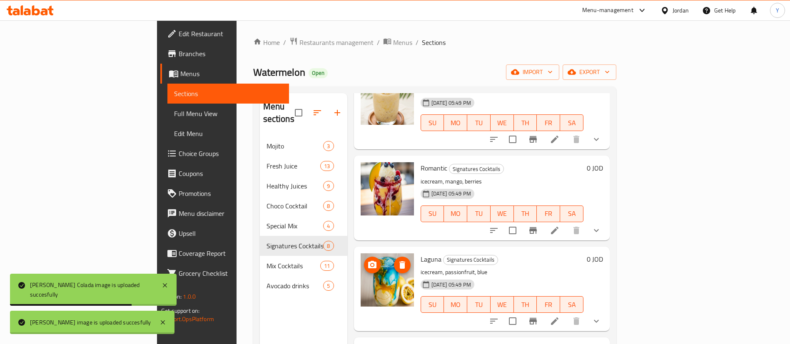
click at [364, 260] on span "upload picture" at bounding box center [372, 265] width 17 height 10
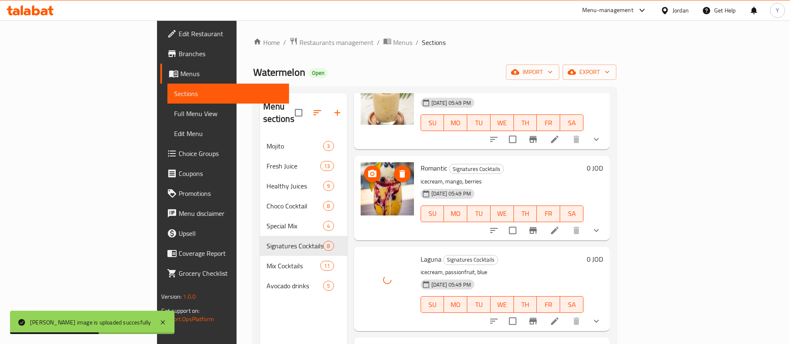
click at [367, 169] on icon "upload picture" at bounding box center [372, 174] width 10 height 10
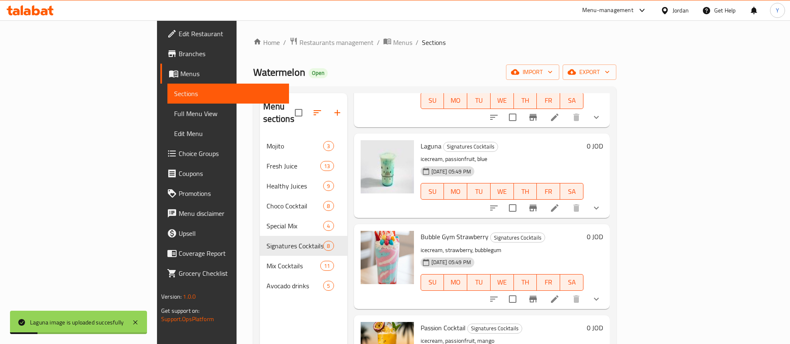
scroll to position [375, 0]
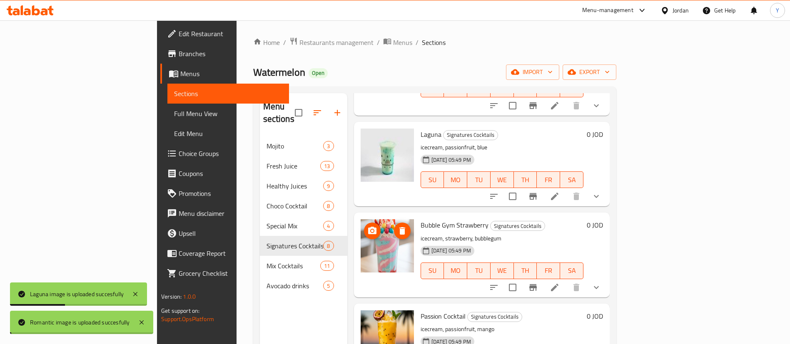
click at [364, 226] on span "upload picture" at bounding box center [372, 231] width 17 height 10
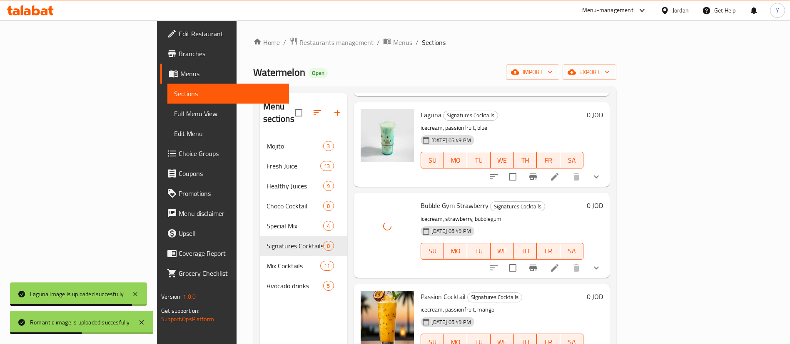
scroll to position [404, 0]
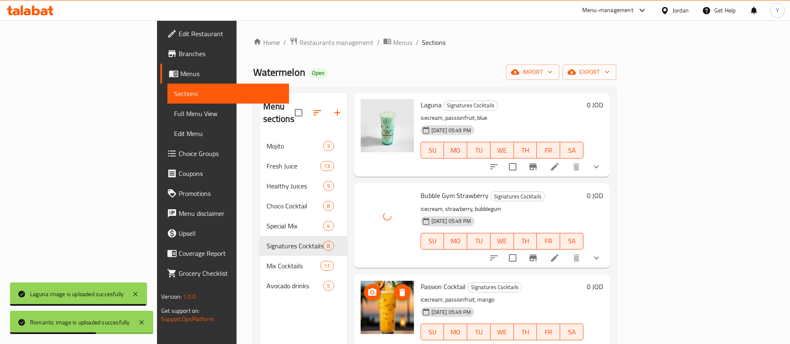
click at [368, 289] on icon "upload picture" at bounding box center [372, 292] width 8 height 7
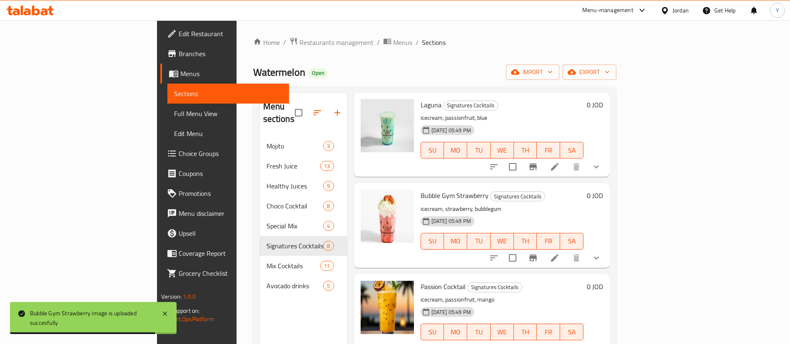
scroll to position [117, 0]
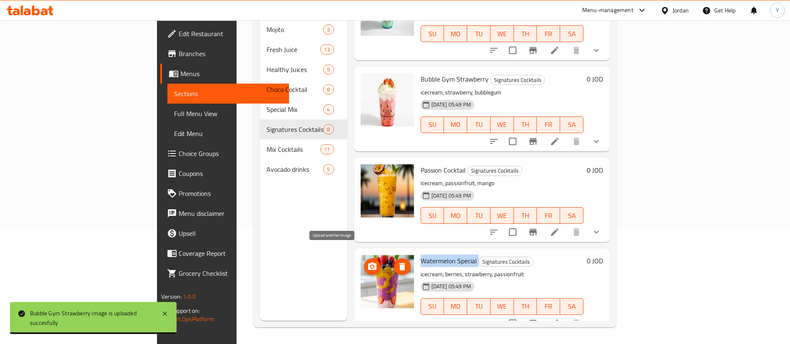
click at [368, 263] on icon "upload picture" at bounding box center [372, 266] width 8 height 7
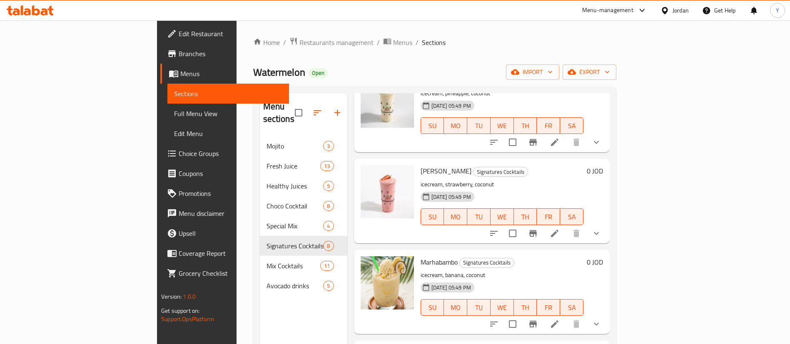
scroll to position [125, 0]
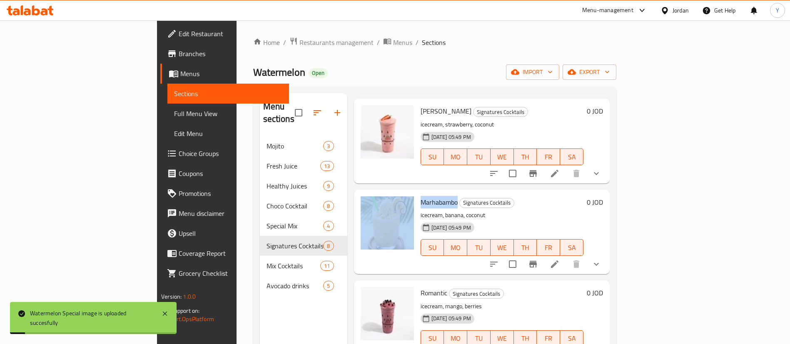
drag, startPoint x: 417, startPoint y: 190, endPoint x: 377, endPoint y: 192, distance: 40.1
click at [377, 193] on div "Marhabambo Signatures Cocktails icecream, banana, coconut 24-08-2025 05:49 PM S…" at bounding box center [481, 232] width 249 height 78
copy div "Marhabambo"
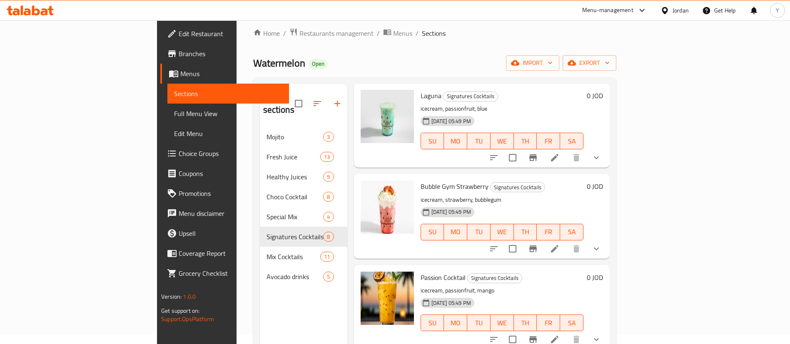
scroll to position [117, 0]
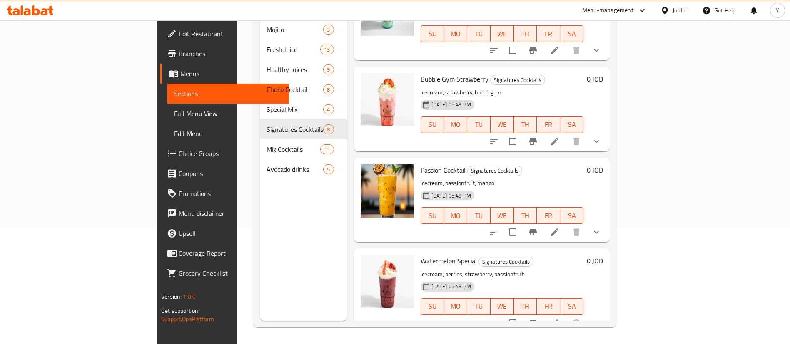
click at [421, 164] on span "Passion Cocktail" at bounding box center [443, 170] width 45 height 12
copy h6 "Passion Cocktail"
drag, startPoint x: 550, startPoint y: 157, endPoint x: 539, endPoint y: 165, distance: 14.0
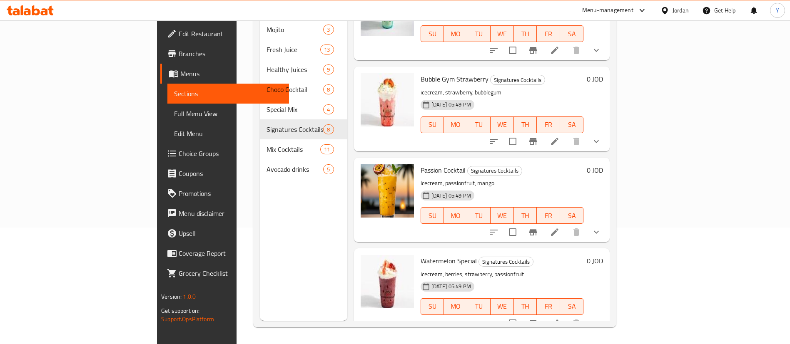
click at [550, 165] on h6 "Passion Cocktail Signatures Cocktails" at bounding box center [502, 171] width 163 height 12
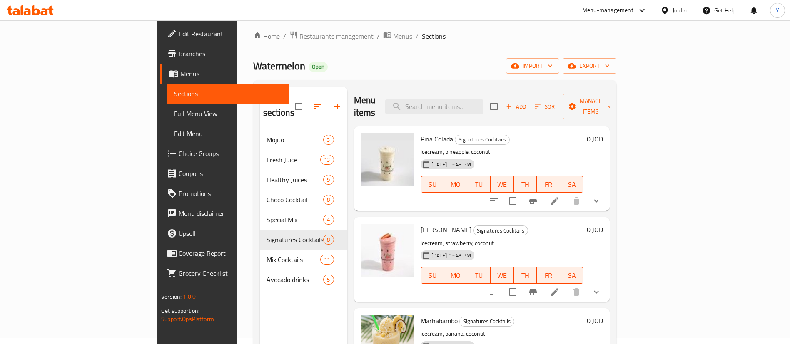
scroll to position [0, 0]
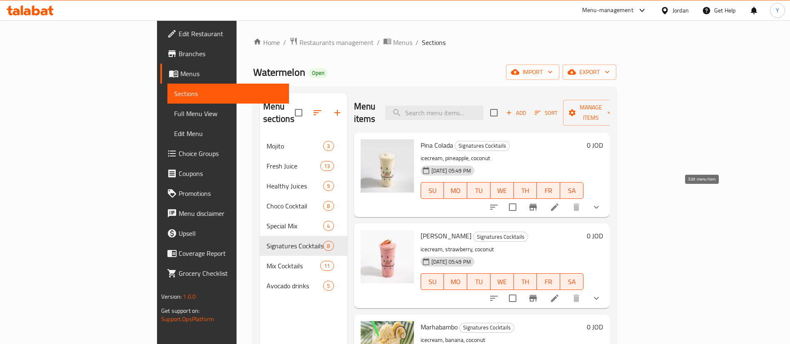
click at [560, 202] on icon at bounding box center [555, 207] width 10 height 10
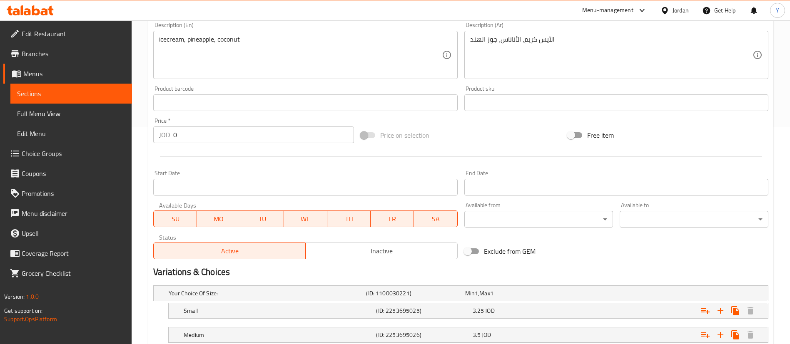
scroll to position [275, 0]
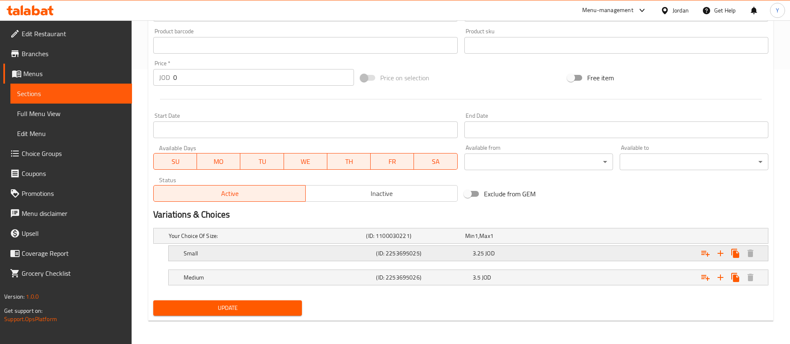
click at [514, 242] on div "3.25 JOD" at bounding box center [513, 236] width 99 height 12
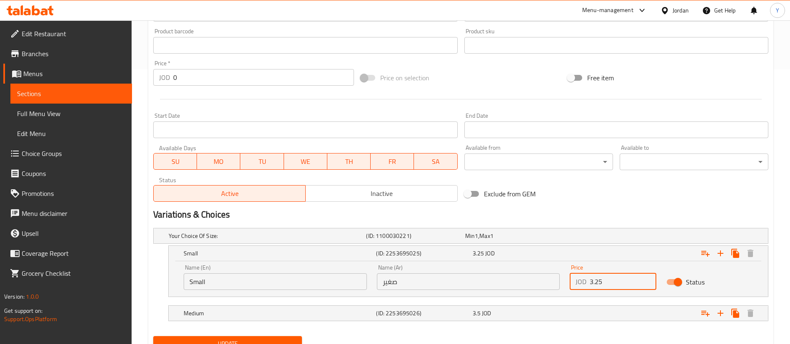
click at [610, 285] on input "3.25" at bounding box center [623, 282] width 67 height 17
type input "3.9"
click at [516, 245] on div "Medium (ID: 2253695026) 3.5 JOD" at bounding box center [463, 236] width 593 height 18
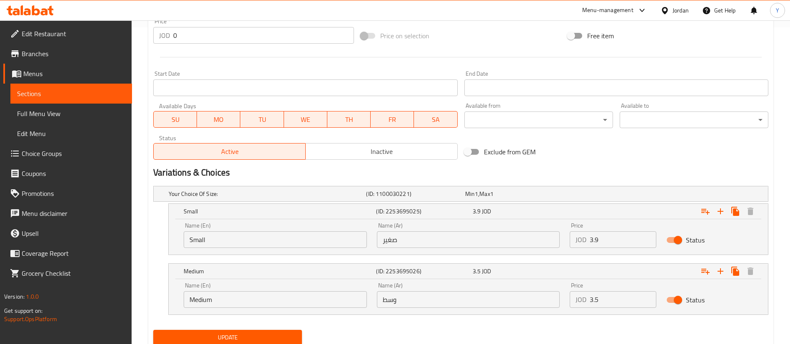
scroll to position [347, 0]
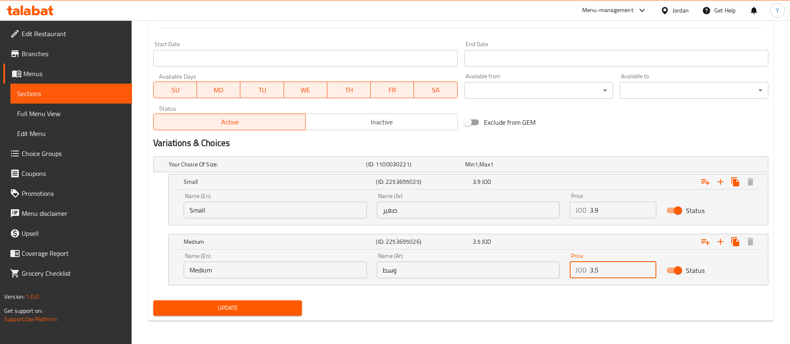
drag, startPoint x: 602, startPoint y: 271, endPoint x: 534, endPoint y: 273, distance: 67.9
click at [535, 273] on div "Name (En) Medium Name (En) Name (Ar) وسط Name (Ar) Price JOD 3.5 Price Status" at bounding box center [468, 265] width 579 height 35
type input "4.35"
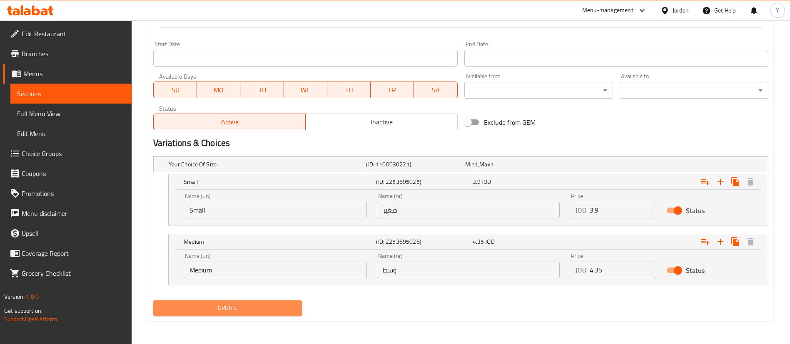
click at [247, 313] on button "Update" at bounding box center [227, 308] width 149 height 15
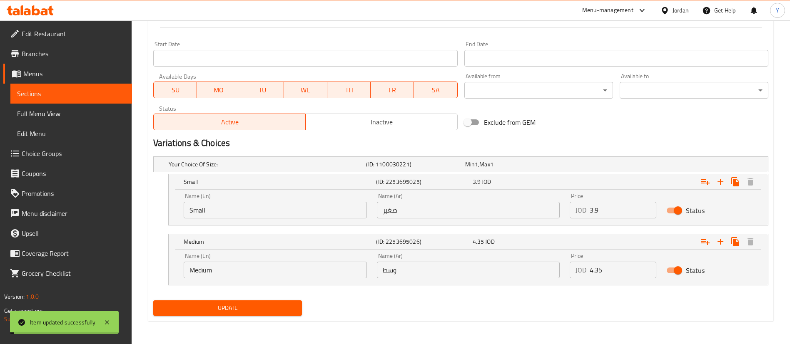
drag, startPoint x: 272, startPoint y: 309, endPoint x: 285, endPoint y: 309, distance: 12.9
click at [273, 309] on span "Update" at bounding box center [227, 308] width 135 height 10
drag, startPoint x: 93, startPoint y: 89, endPoint x: 130, endPoint y: 95, distance: 37.1
click at [93, 89] on span "Sections" at bounding box center [71, 94] width 108 height 10
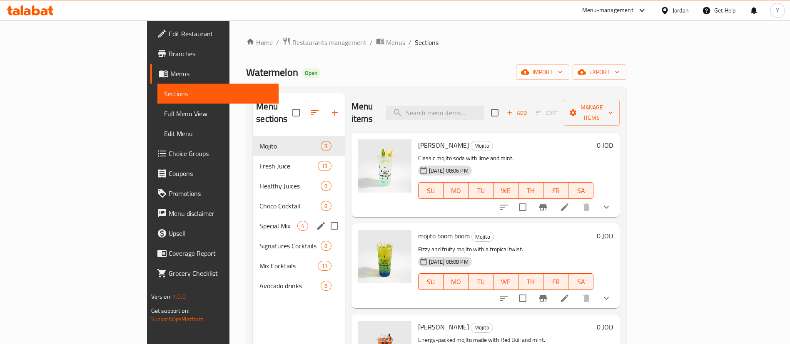
click at [253, 220] on div "Special Mix 4" at bounding box center [299, 226] width 92 height 20
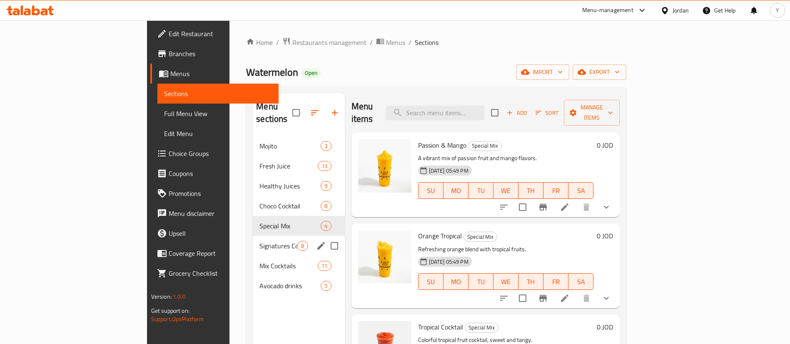
drag, startPoint x: 180, startPoint y: 230, endPoint x: 232, endPoint y: 228, distance: 52.1
click at [259, 241] on span "Signatures Cocktails" at bounding box center [278, 246] width 38 height 10
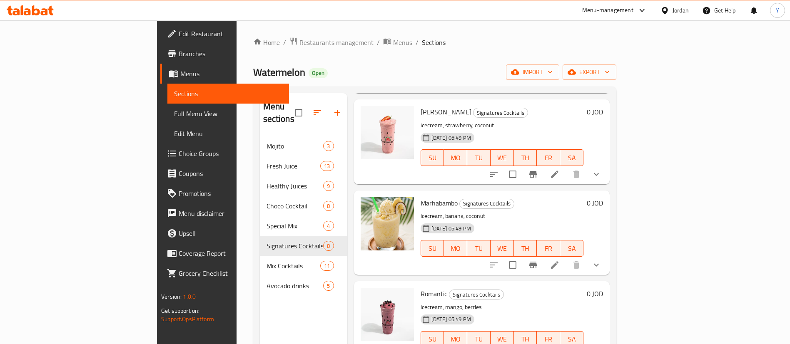
scroll to position [125, 0]
click at [566, 166] on li at bounding box center [554, 173] width 23 height 15
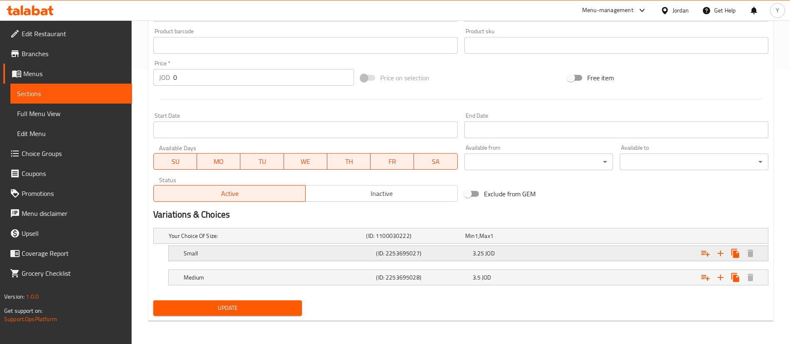
click at [342, 240] on h5 "Small" at bounding box center [266, 236] width 194 height 8
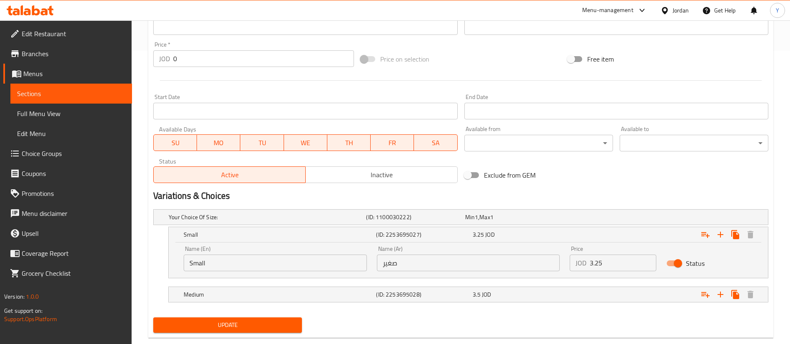
scroll to position [310, 0]
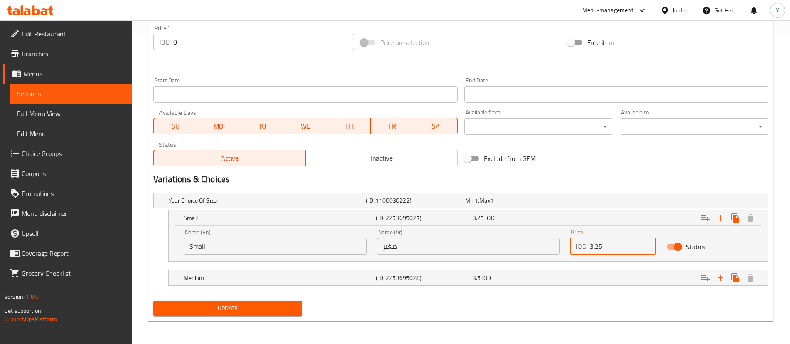
click at [619, 248] on input "3.25" at bounding box center [623, 246] width 67 height 17
type input "3.9"
click at [502, 205] on div "3.5 JOD" at bounding box center [512, 201] width 95 height 8
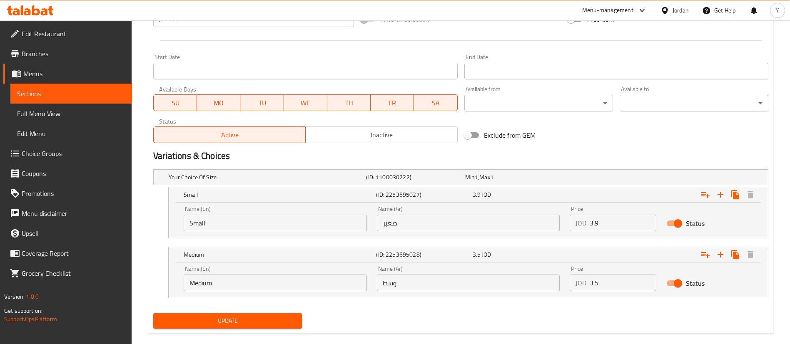
scroll to position [347, 0]
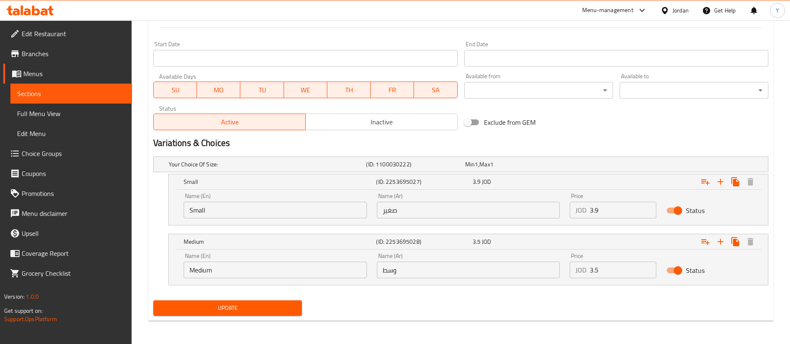
click at [613, 277] on input "3.5" at bounding box center [623, 270] width 67 height 17
type input "3"
type input "4.35"
click at [273, 312] on span "Update" at bounding box center [227, 308] width 135 height 10
click at [102, 93] on span "Sections" at bounding box center [71, 94] width 108 height 10
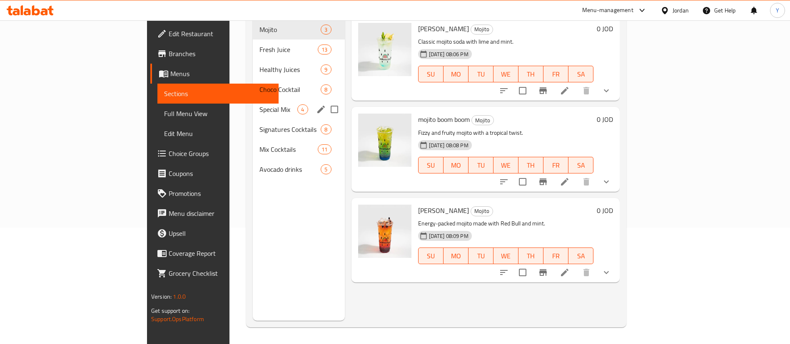
scroll to position [117, 0]
drag, startPoint x: 197, startPoint y: 97, endPoint x: 307, endPoint y: 105, distance: 109.8
click at [259, 105] on span "Special Mix" at bounding box center [278, 110] width 38 height 10
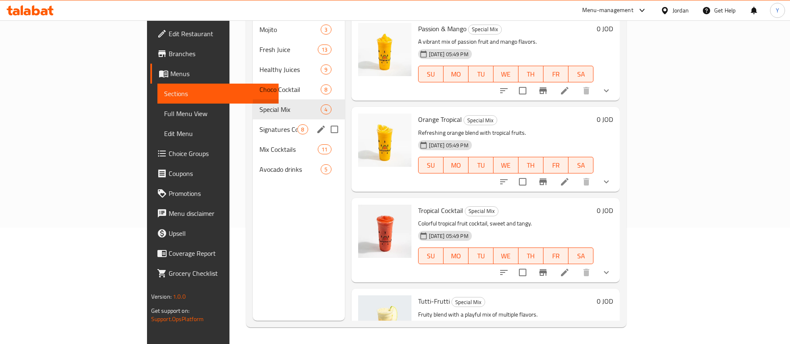
click at [253, 120] on div "Signatures Cocktails 8" at bounding box center [299, 130] width 92 height 20
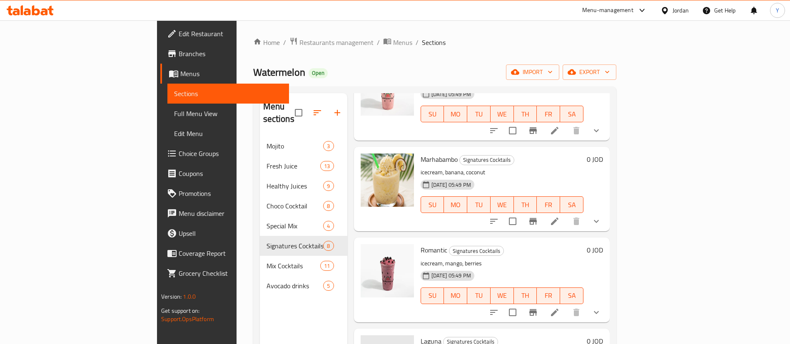
scroll to position [187, 0]
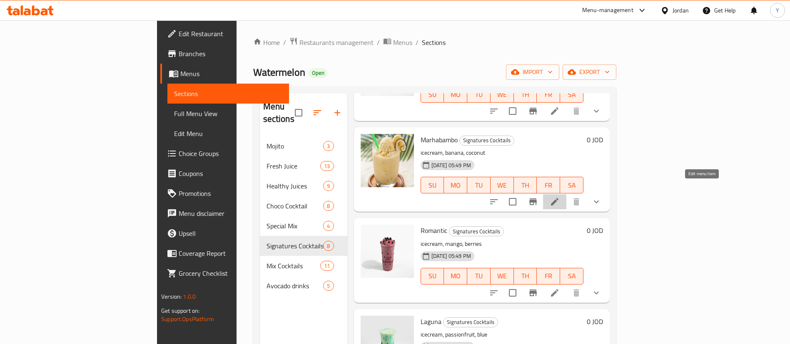
click at [560, 197] on icon at bounding box center [555, 202] width 10 height 10
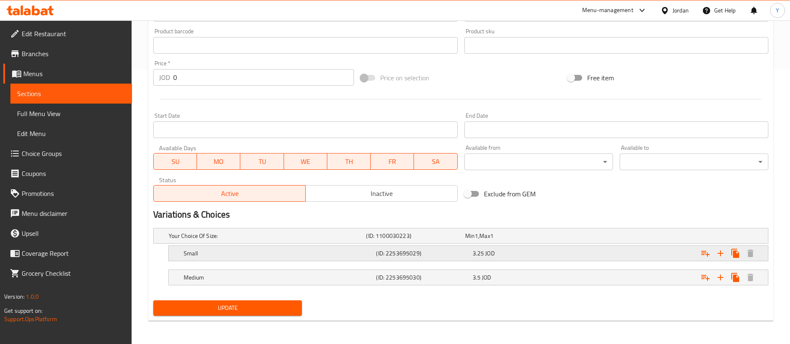
click at [528, 240] on div "3.25 JOD" at bounding box center [512, 236] width 95 height 8
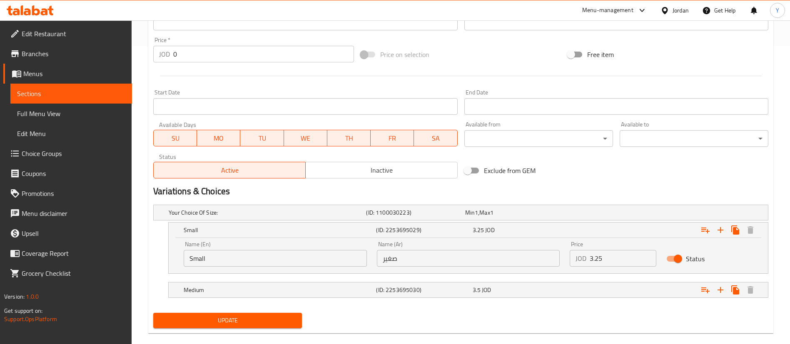
scroll to position [311, 0]
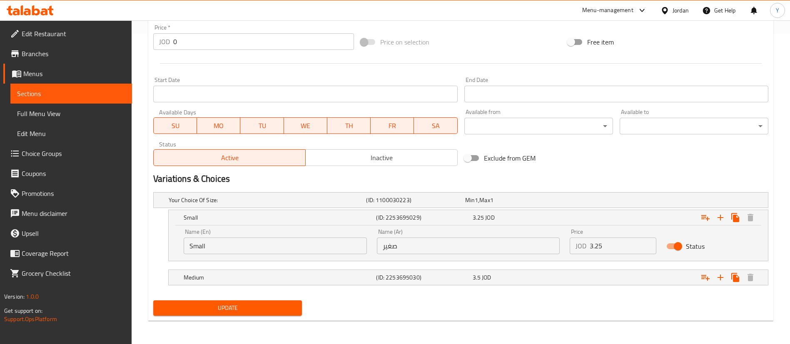
click at [612, 254] on input "3.25" at bounding box center [623, 246] width 67 height 17
type input "3.9"
click at [461, 205] on h5 "(ID: 2253695030)" at bounding box center [413, 200] width 95 height 8
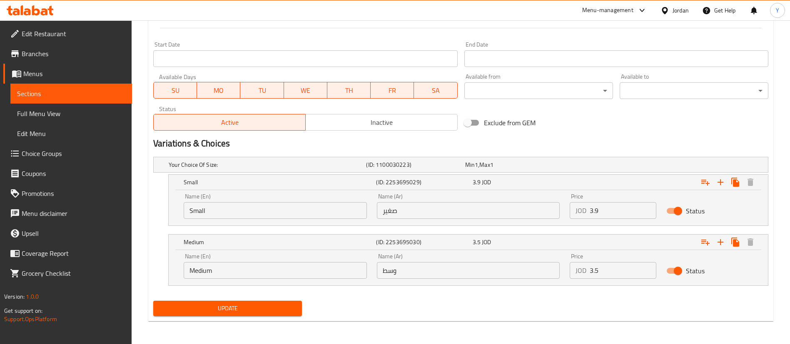
scroll to position [347, 0]
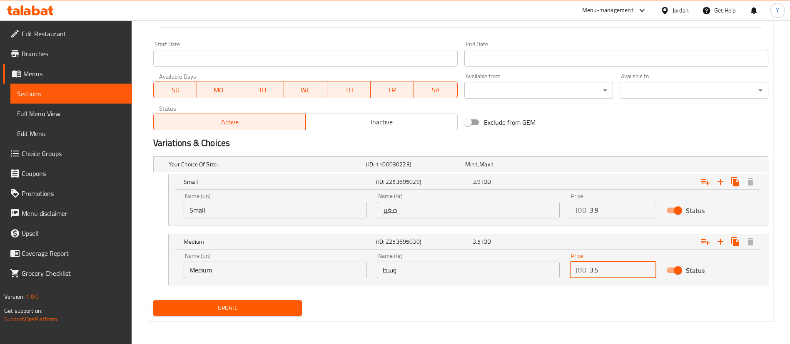
drag, startPoint x: 600, startPoint y: 274, endPoint x: 508, endPoint y: 277, distance: 91.7
click at [508, 276] on div "Name (En) Medium Name (En) Name (Ar) وسط Name (Ar) Price JOD 3.5 Price Status" at bounding box center [468, 265] width 579 height 35
type input "4.35"
click at [236, 302] on button "Update" at bounding box center [227, 308] width 149 height 15
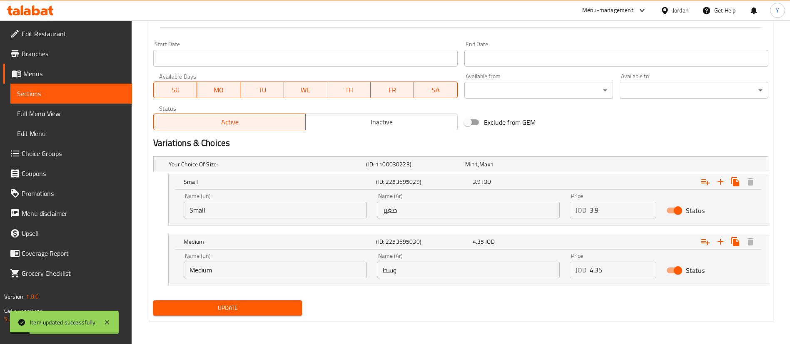
click at [260, 304] on span "Update" at bounding box center [227, 308] width 135 height 10
click at [246, 312] on span "Update" at bounding box center [227, 308] width 135 height 10
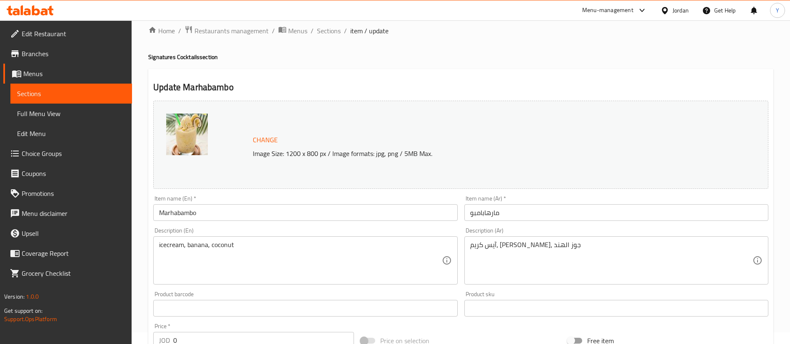
scroll to position [0, 0]
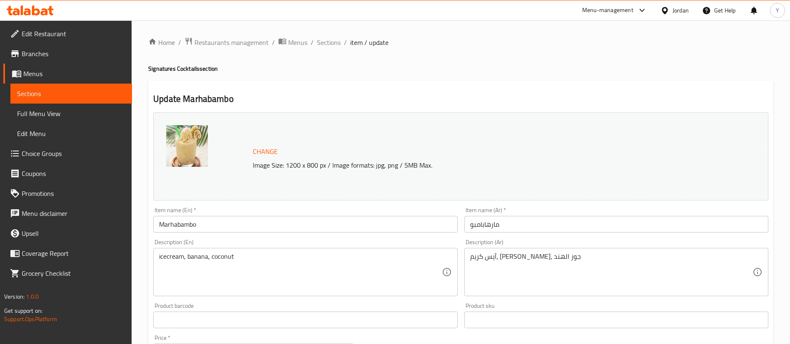
click at [84, 93] on span "Sections" at bounding box center [71, 94] width 108 height 10
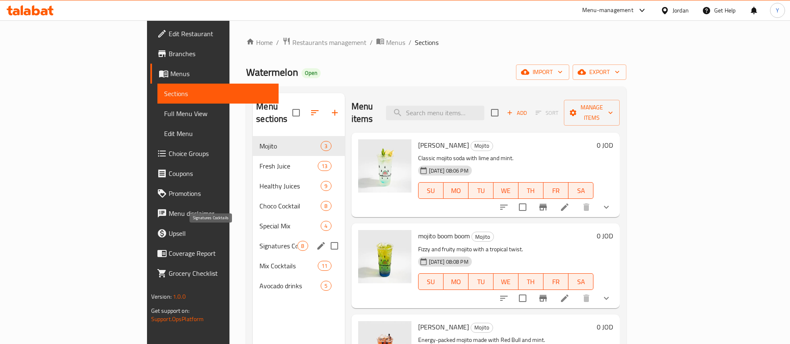
click at [259, 241] on span "Signatures Cocktails" at bounding box center [278, 246] width 38 height 10
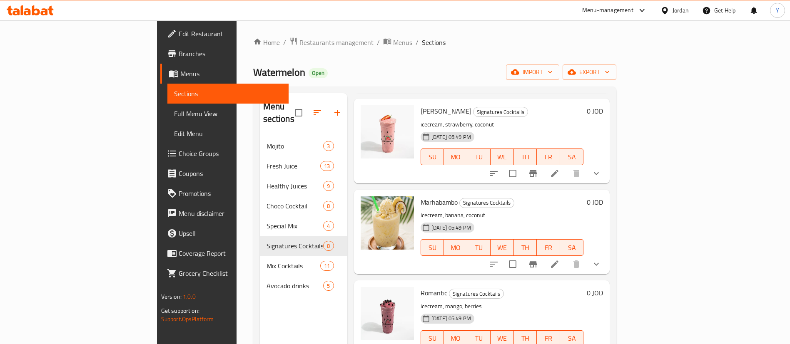
scroll to position [187, 0]
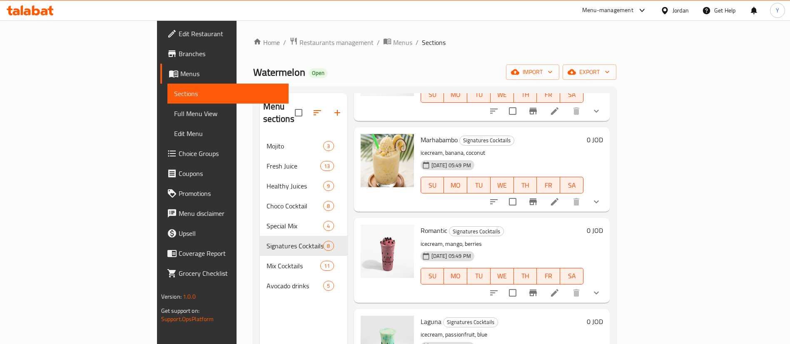
click at [566, 286] on li at bounding box center [554, 293] width 23 height 15
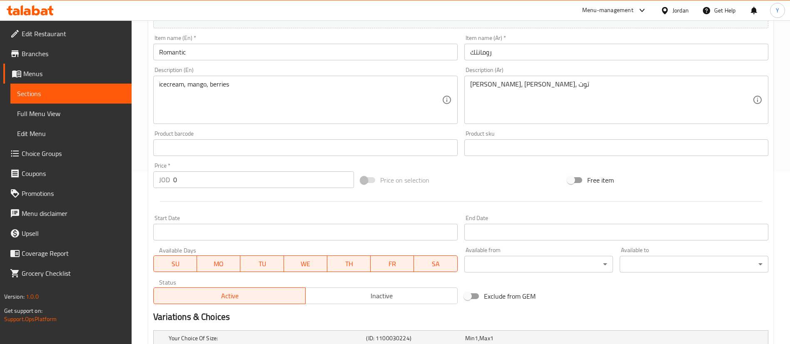
scroll to position [275, 0]
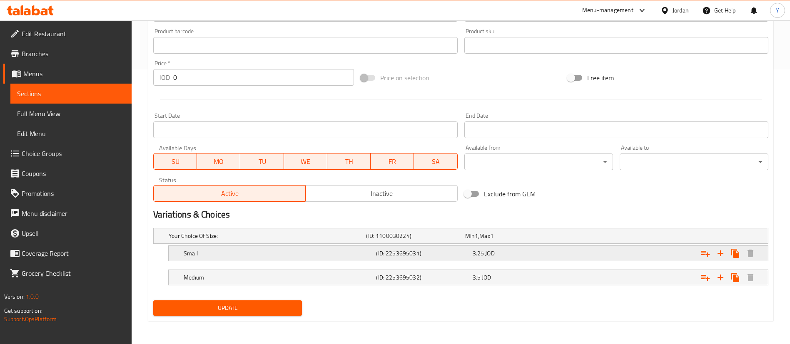
click at [542, 240] on div "3.25 JOD" at bounding box center [512, 236] width 95 height 8
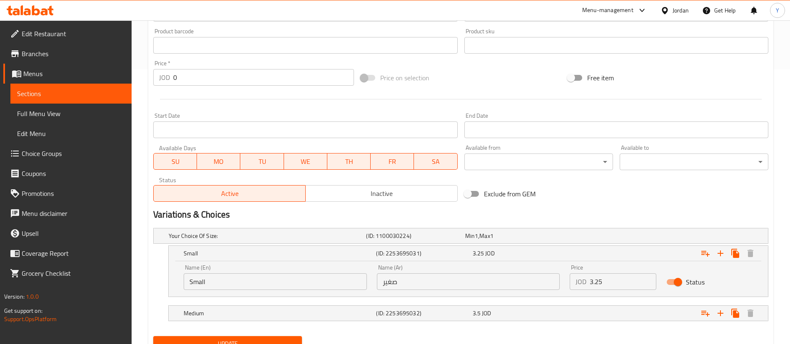
click at [612, 287] on input "3.25" at bounding box center [623, 282] width 67 height 17
type input "3.9"
click at [571, 238] on div "Expand" at bounding box center [660, 235] width 197 height 3
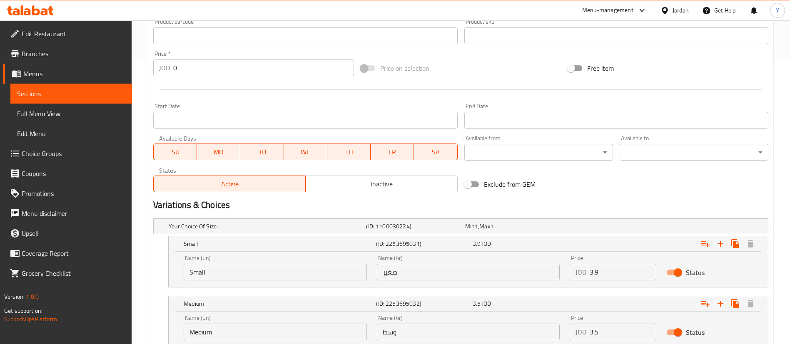
scroll to position [347, 0]
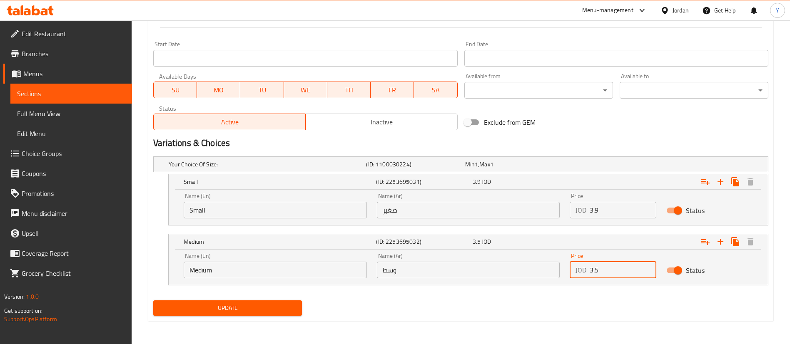
drag, startPoint x: 564, startPoint y: 277, endPoint x: 530, endPoint y: 272, distance: 34.5
click at [532, 277] on div "Name (En) Medium Name (En) Name (Ar) وسط Name (Ar) Price JOD 3.5 Price Status" at bounding box center [468, 265] width 579 height 35
type input "4.35"
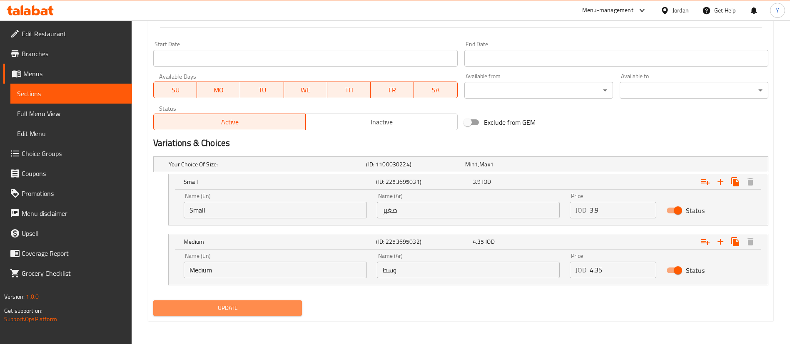
click at [272, 303] on span "Update" at bounding box center [227, 308] width 135 height 10
click at [274, 304] on span "Update" at bounding box center [227, 308] width 135 height 10
click at [133, 100] on div "Home / Restaurants management / Menus / Sections / item / update Signatures Coc…" at bounding box center [461, 9] width 658 height 671
click at [115, 95] on span "Sections" at bounding box center [71, 94] width 108 height 10
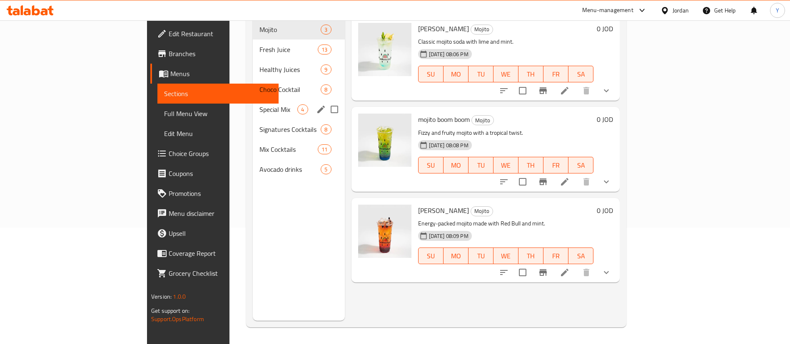
scroll to position [117, 0]
click at [253, 120] on div "Signatures Cocktails 8" at bounding box center [299, 130] width 92 height 20
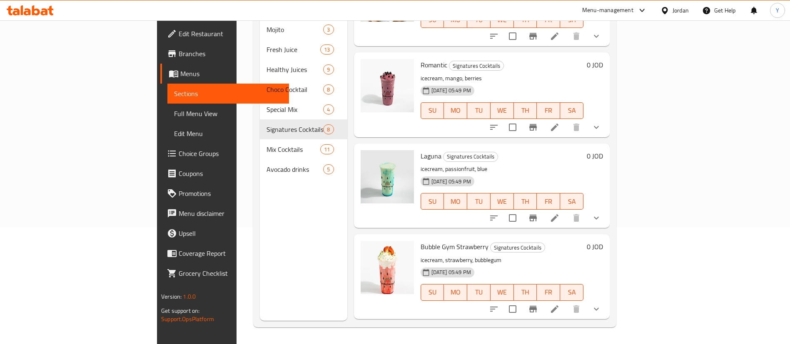
scroll to position [312, 0]
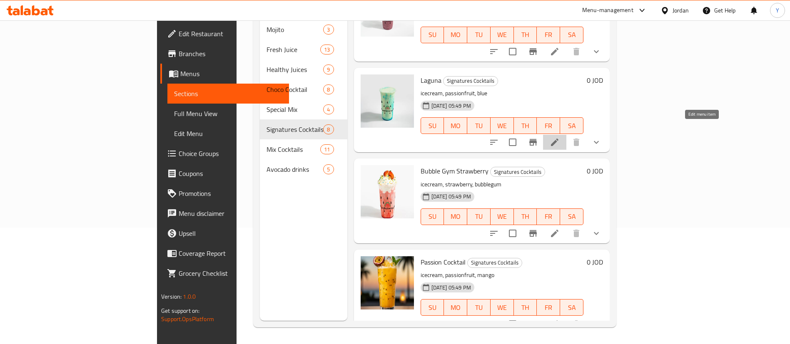
click at [560, 137] on icon at bounding box center [555, 142] width 10 height 10
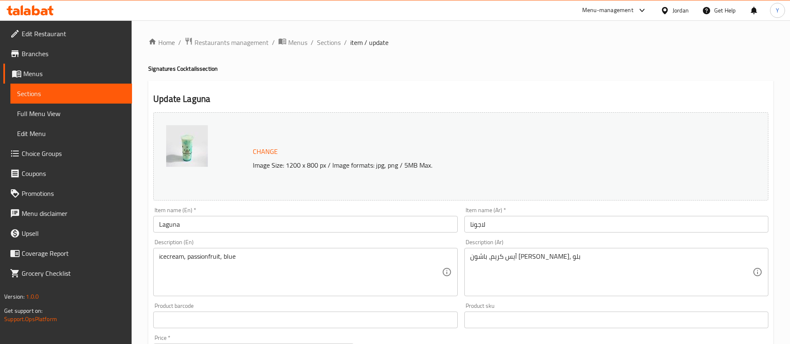
scroll to position [275, 0]
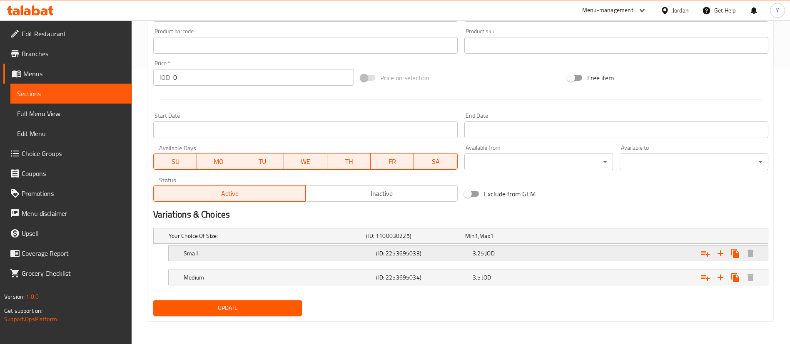
click at [529, 240] on div "3.25 JOD" at bounding box center [512, 236] width 95 height 8
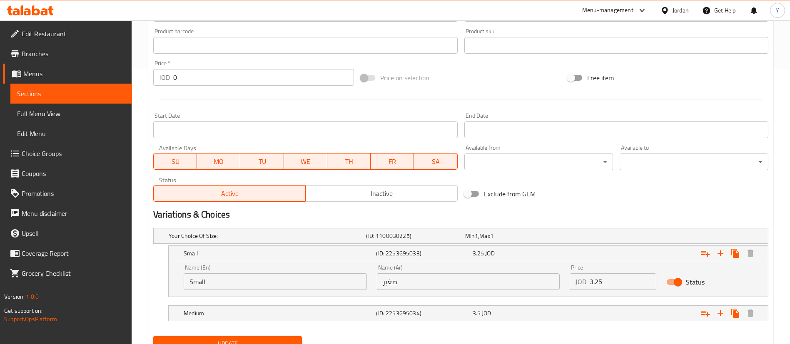
click at [614, 281] on input "3.25" at bounding box center [623, 282] width 67 height 17
type input "3.9"
click at [509, 245] on div "Medium (ID: 2253695034) 3.5 JOD" at bounding box center [463, 236] width 593 height 18
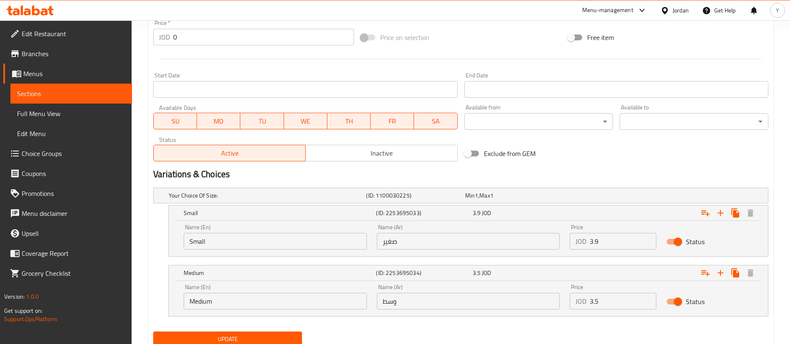
scroll to position [347, 0]
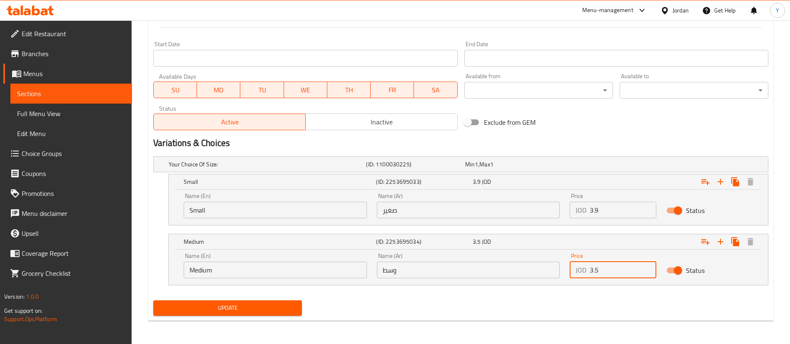
drag, startPoint x: 559, startPoint y: 267, endPoint x: 514, endPoint y: 274, distance: 45.5
click at [514, 274] on div "Name (En) Medium Name (En) Name (Ar) وسط Name (Ar) Price JOD 3.5 Price Status" at bounding box center [468, 265] width 579 height 35
type input "4.35"
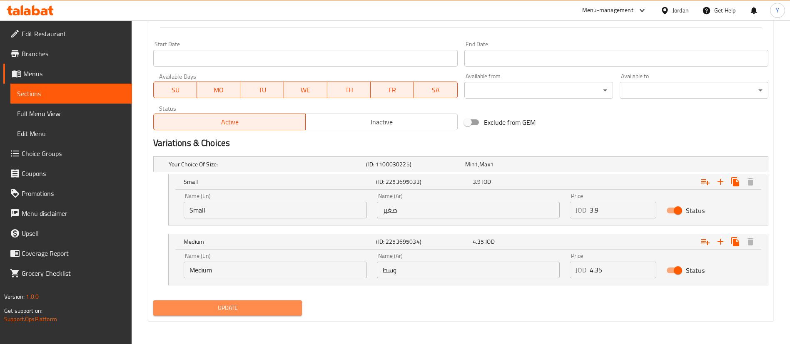
click at [279, 312] on span "Update" at bounding box center [227, 308] width 135 height 10
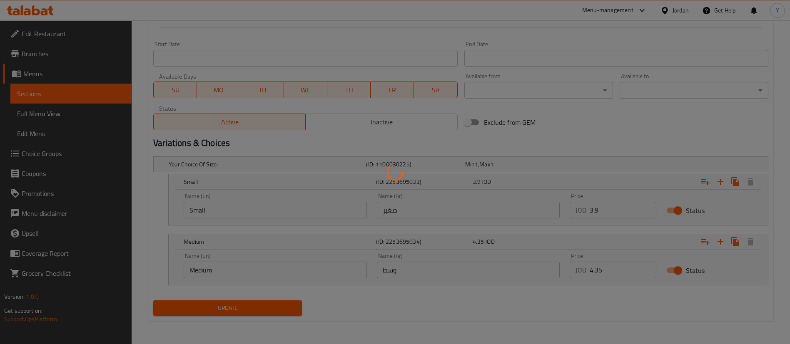
click at [274, 308] on div at bounding box center [395, 172] width 790 height 344
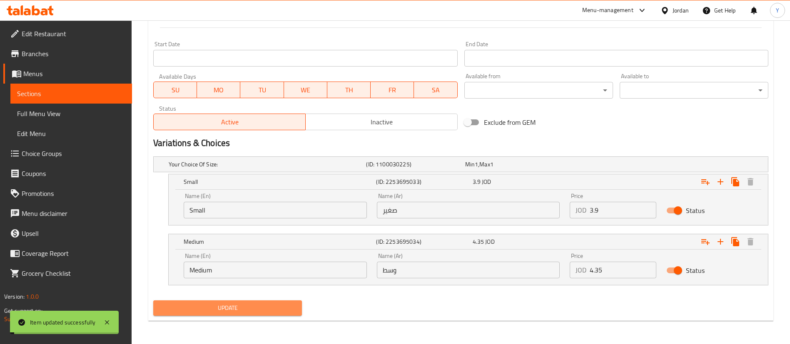
click at [274, 308] on span "Update" at bounding box center [227, 308] width 135 height 10
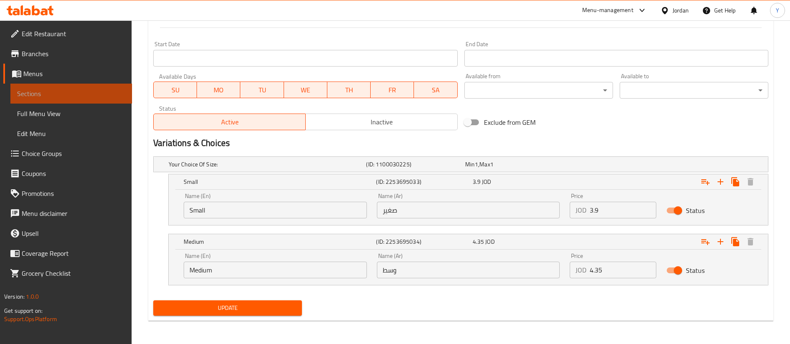
drag, startPoint x: 68, startPoint y: 96, endPoint x: 116, endPoint y: 120, distance: 53.1
click at [68, 96] on span "Sections" at bounding box center [71, 94] width 108 height 10
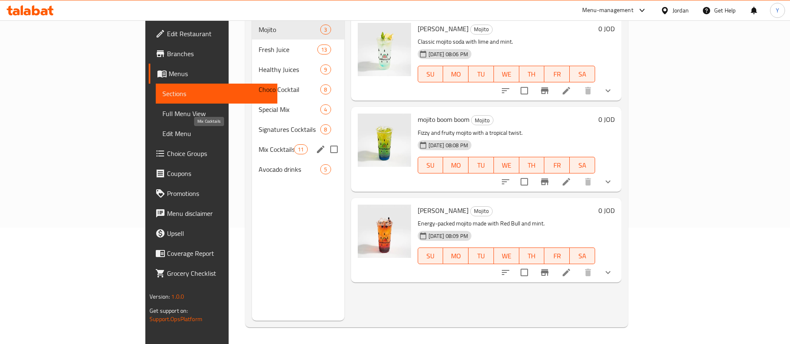
click at [259, 145] on span "Mix Cocktails" at bounding box center [276, 150] width 35 height 10
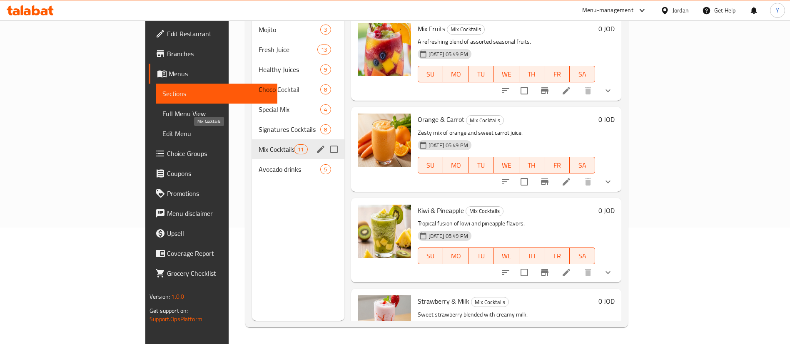
click at [259, 125] on span "Signatures Cocktails" at bounding box center [290, 130] width 62 height 10
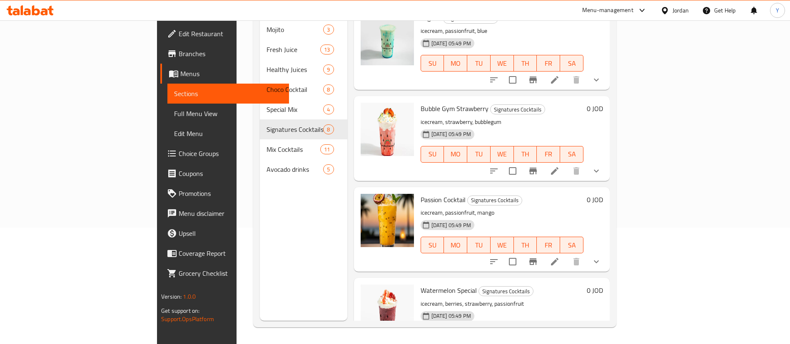
scroll to position [312, 0]
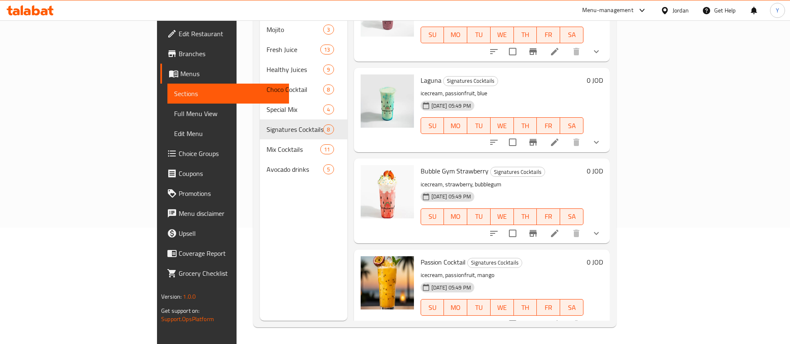
click at [559, 230] on icon at bounding box center [554, 233] width 7 height 7
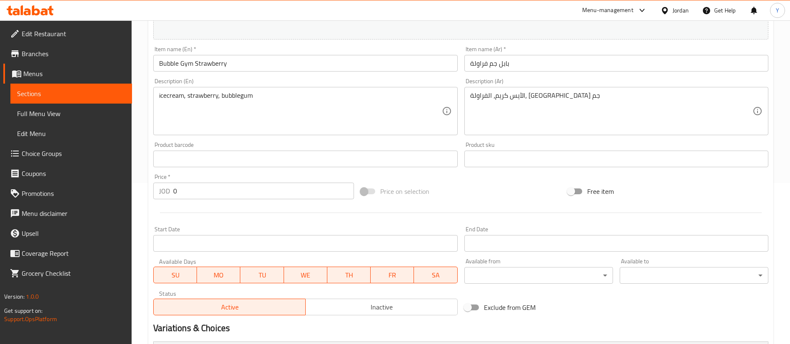
scroll to position [275, 0]
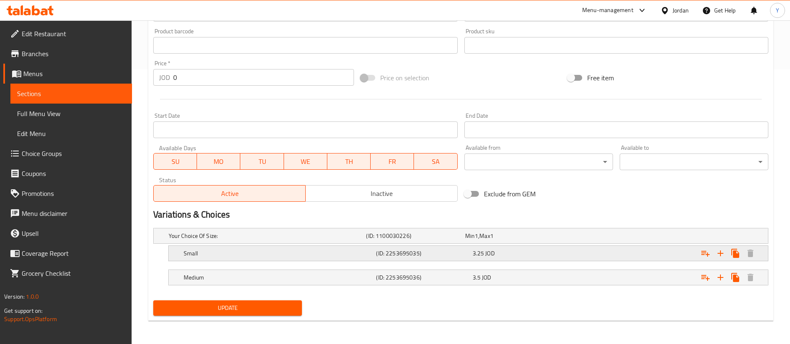
click at [520, 240] on div "3.25 JOD" at bounding box center [512, 236] width 95 height 8
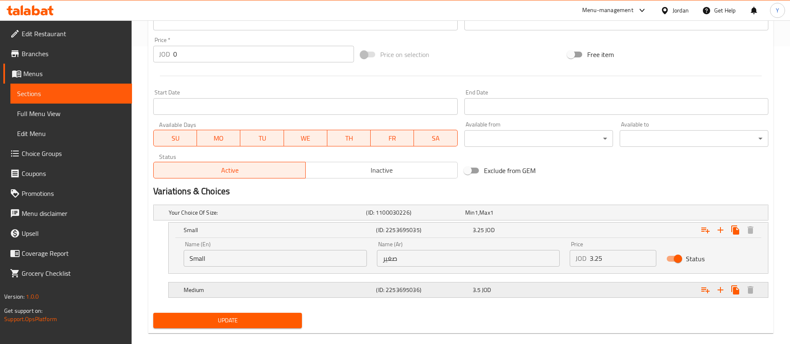
scroll to position [311, 0]
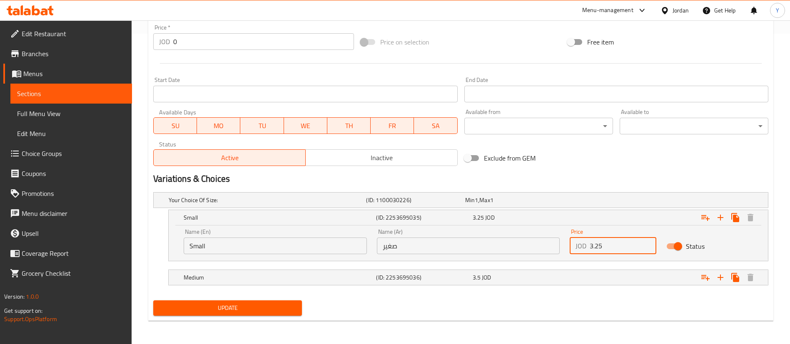
click at [625, 253] on input "3.25" at bounding box center [623, 246] width 67 height 17
type input "3.9"
click at [507, 210] on div "Medium (ID: 2253695036) 3.5 JOD" at bounding box center [463, 200] width 593 height 18
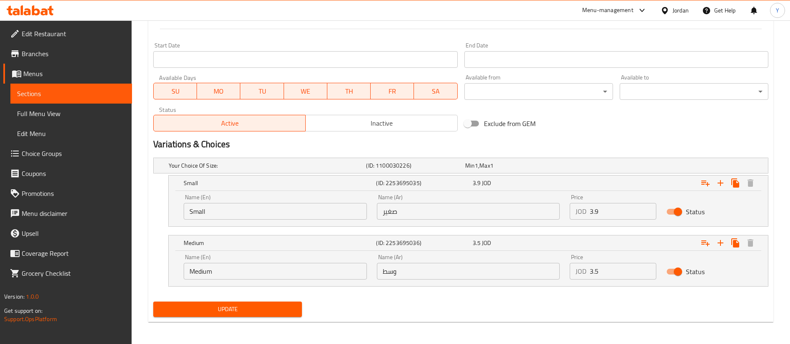
scroll to position [347, 0]
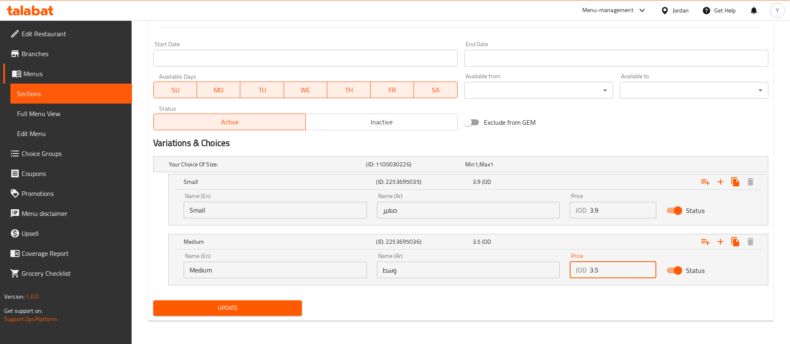
drag, startPoint x: 612, startPoint y: 271, endPoint x: 539, endPoint y: 270, distance: 73.7
click at [539, 270] on div "Name (En) Medium Name (En) Name (Ar) وسط Name (Ar) Price JOD 3.5 Price Status" at bounding box center [468, 265] width 579 height 35
type input "4.35"
click at [260, 317] on div "Update" at bounding box center [227, 308] width 155 height 22
click at [273, 310] on span "Update" at bounding box center [227, 308] width 135 height 10
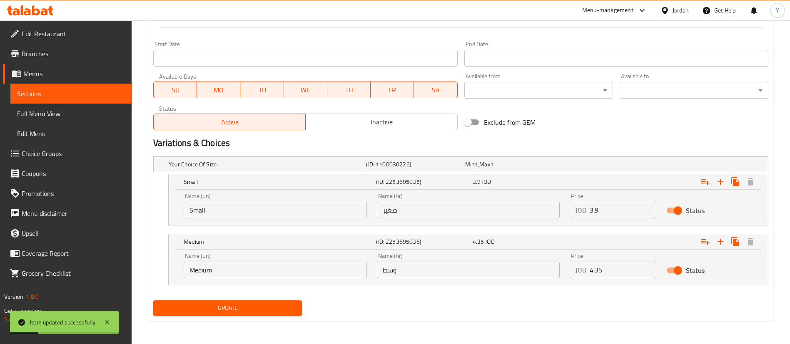
click at [242, 314] on button "Update" at bounding box center [227, 308] width 149 height 15
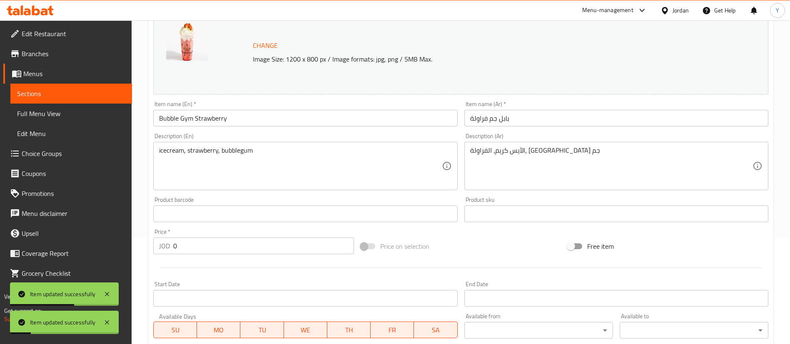
scroll to position [34, 0]
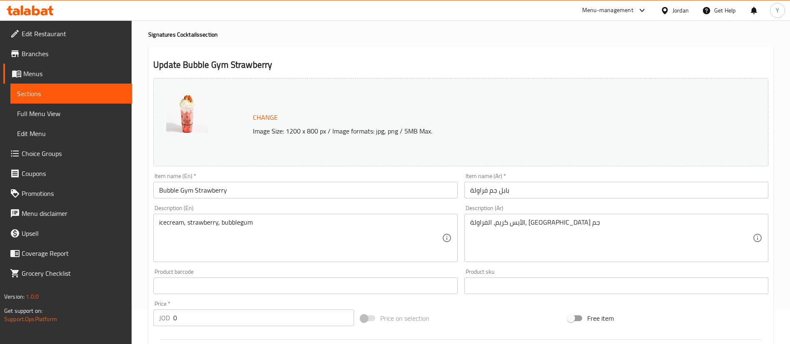
click at [108, 99] on link "Sections" at bounding box center [71, 94] width 122 height 20
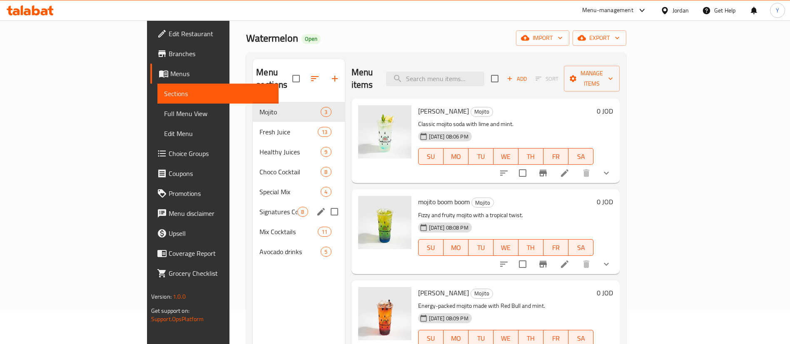
click at [259, 207] on span "Signatures Cocktails" at bounding box center [278, 212] width 38 height 10
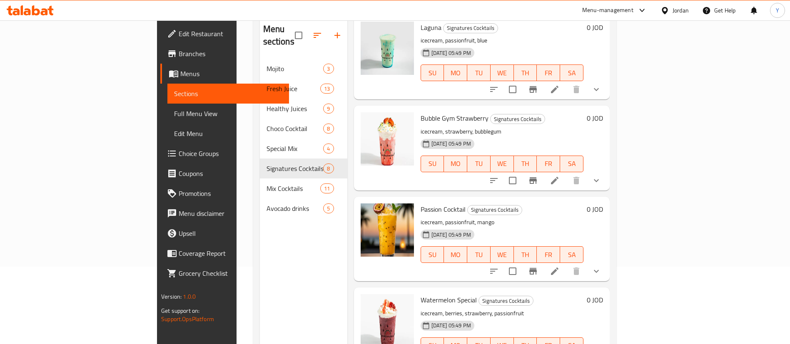
scroll to position [97, 0]
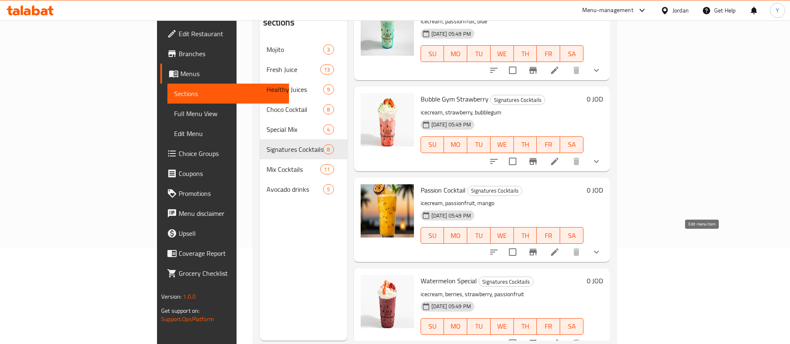
click at [559, 249] on icon at bounding box center [554, 252] width 7 height 7
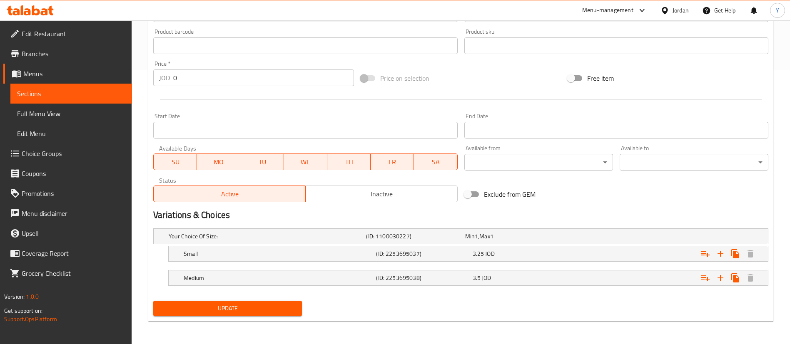
scroll to position [275, 0]
click at [558, 242] on div "3.25 JOD" at bounding box center [513, 236] width 99 height 12
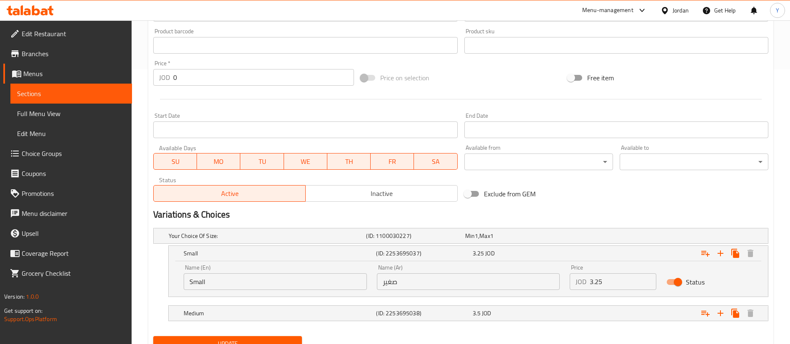
click at [639, 282] on input "3.25" at bounding box center [623, 282] width 67 height 17
type input "3.9"
click at [512, 240] on div "3.5 JOD" at bounding box center [512, 236] width 95 height 8
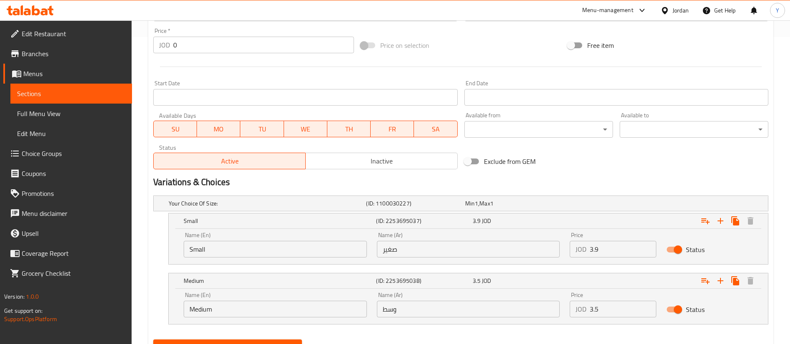
scroll to position [341, 0]
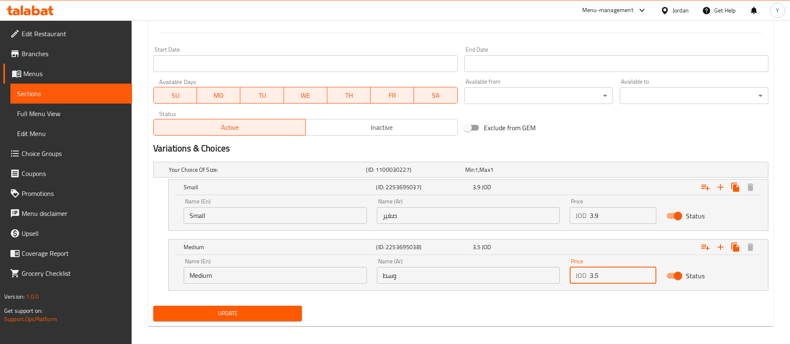
drag, startPoint x: 608, startPoint y: 277, endPoint x: 532, endPoint y: 287, distance: 76.0
click at [534, 283] on div "Name (En) Medium Name (En) Name (Ar) وسط Name (Ar) Price JOD 3.5 Price Status" at bounding box center [468, 271] width 579 height 35
type input "4.35"
click at [256, 310] on span "Update" at bounding box center [227, 314] width 135 height 10
click at [239, 319] on button "Update" at bounding box center [227, 313] width 149 height 15
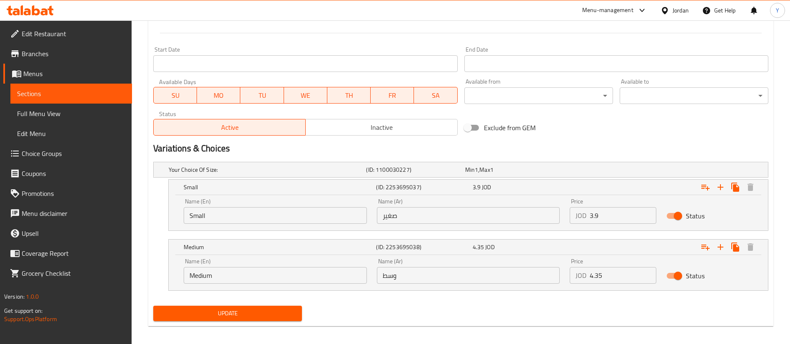
drag, startPoint x: 244, startPoint y: 310, endPoint x: 266, endPoint y: 311, distance: 21.2
click at [245, 311] on span "Update" at bounding box center [227, 314] width 135 height 10
click at [40, 92] on span "Sections" at bounding box center [71, 94] width 108 height 10
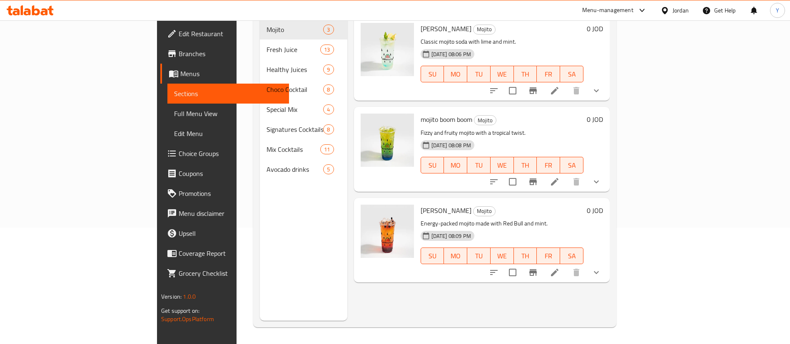
scroll to position [117, 0]
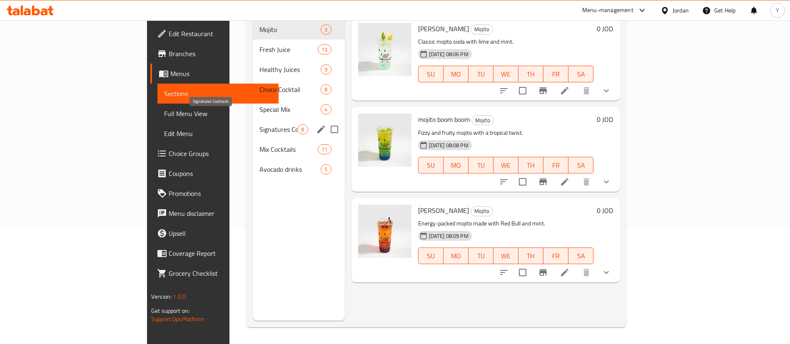
click at [259, 125] on span "Signatures Cocktails" at bounding box center [278, 130] width 38 height 10
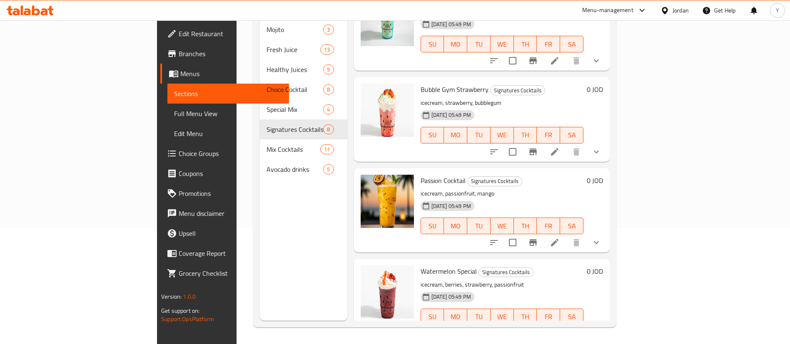
scroll to position [404, 0]
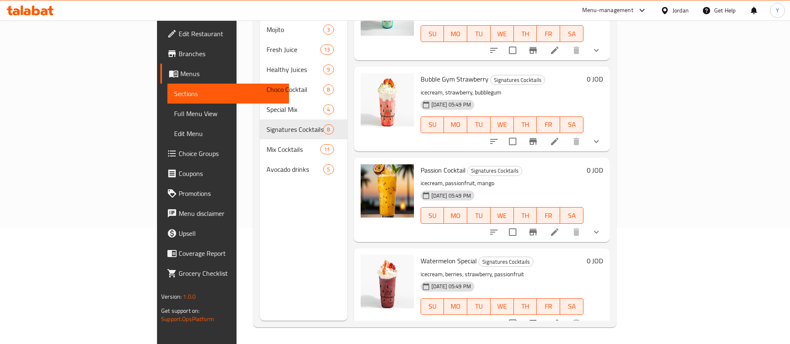
click at [566, 225] on li at bounding box center [554, 232] width 23 height 15
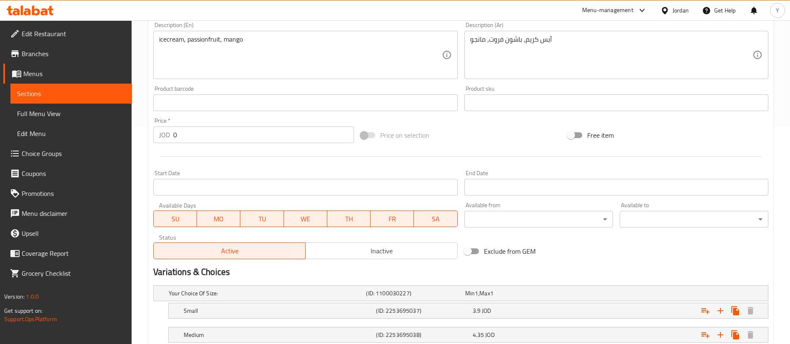
scroll to position [275, 0]
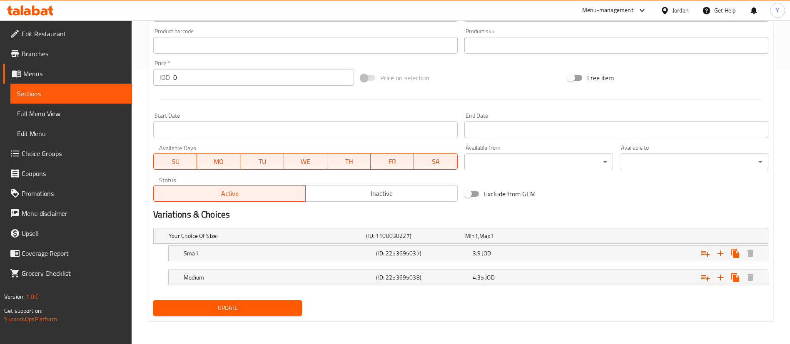
click at [114, 100] on link "Sections" at bounding box center [71, 94] width 122 height 20
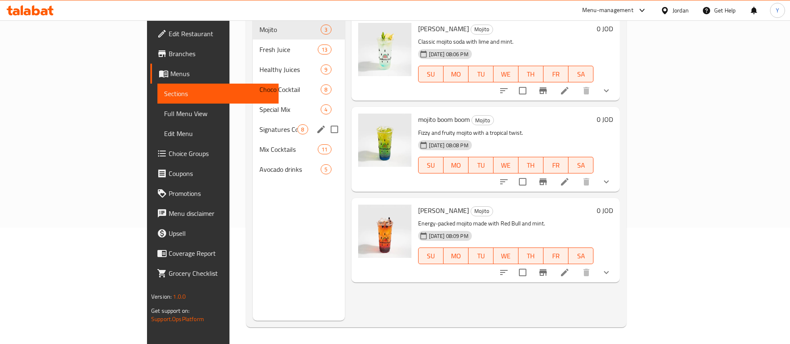
scroll to position [117, 0]
click at [259, 125] on span "Signatures Cocktails" at bounding box center [278, 130] width 38 height 10
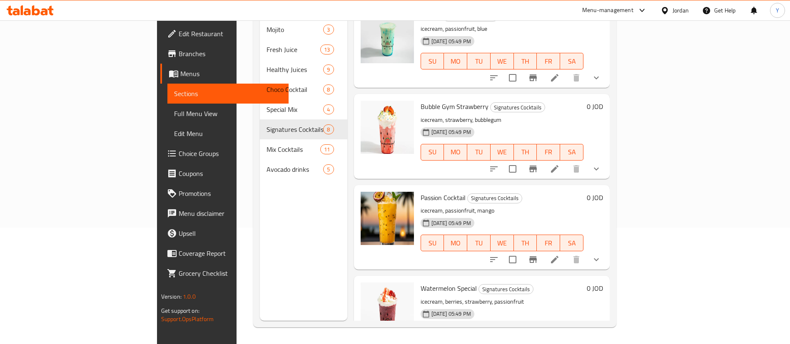
scroll to position [404, 0]
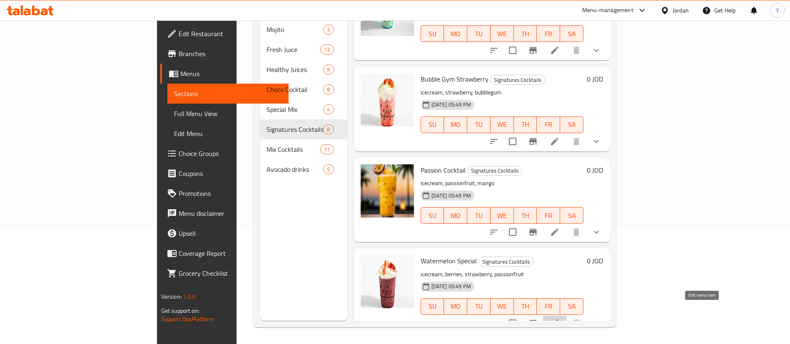
click at [560, 319] on icon at bounding box center [555, 324] width 10 height 10
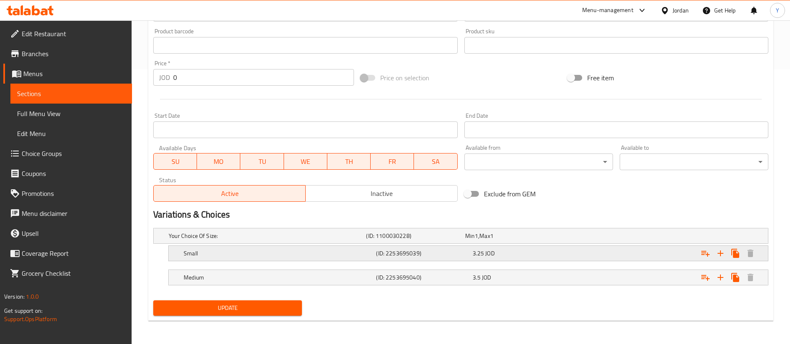
click at [478, 242] on span "JOD" at bounding box center [476, 236] width 3 height 11
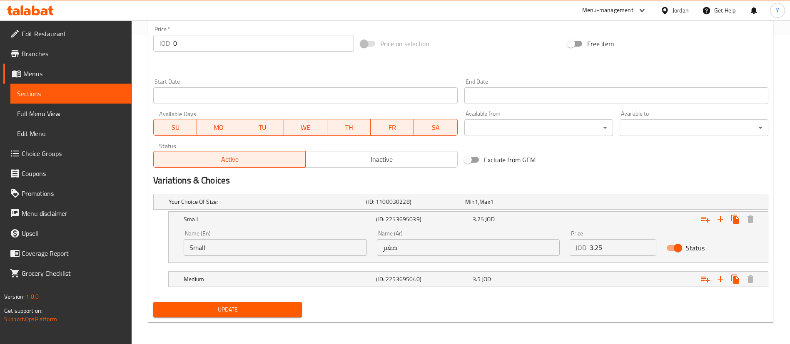
scroll to position [311, 0]
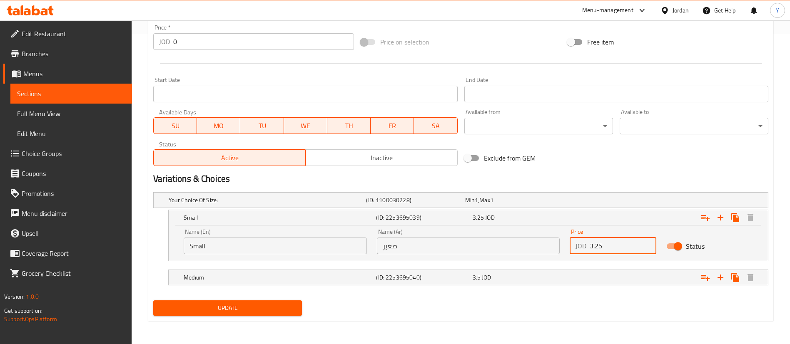
drag, startPoint x: 631, startPoint y: 250, endPoint x: 632, endPoint y: 255, distance: 5.2
click at [630, 250] on input "3.25" at bounding box center [623, 246] width 67 height 17
type input "3.9"
click at [554, 206] on div "3.5 JOD" at bounding box center [513, 201] width 99 height 12
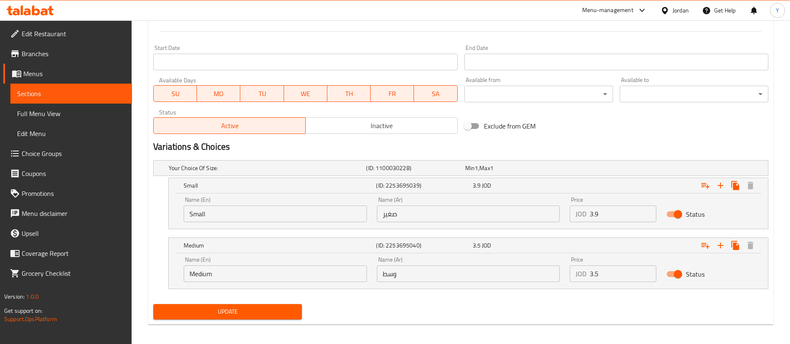
scroll to position [347, 0]
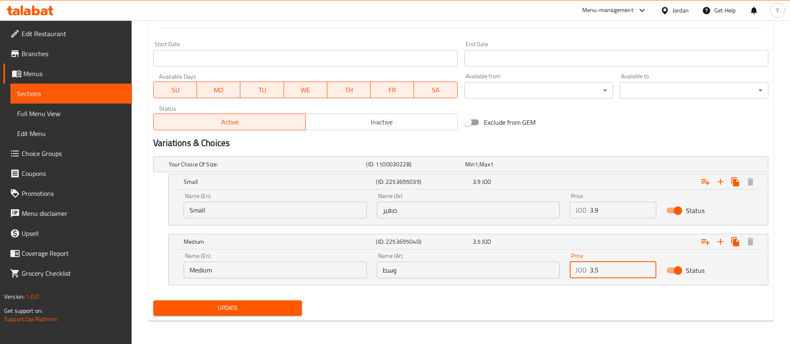
drag, startPoint x: 611, startPoint y: 274, endPoint x: 521, endPoint y: 265, distance: 90.5
click at [536, 269] on div "Name (En) Medium Name (En) Name (Ar) وسط Name (Ar) Price JOD 3.5 Price Status" at bounding box center [468, 265] width 579 height 35
type input "4.35"
click at [224, 307] on span "Update" at bounding box center [227, 308] width 135 height 10
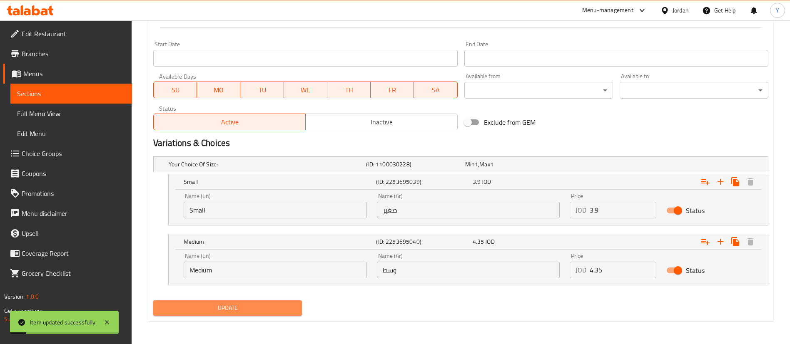
click at [223, 308] on span "Update" at bounding box center [227, 308] width 135 height 10
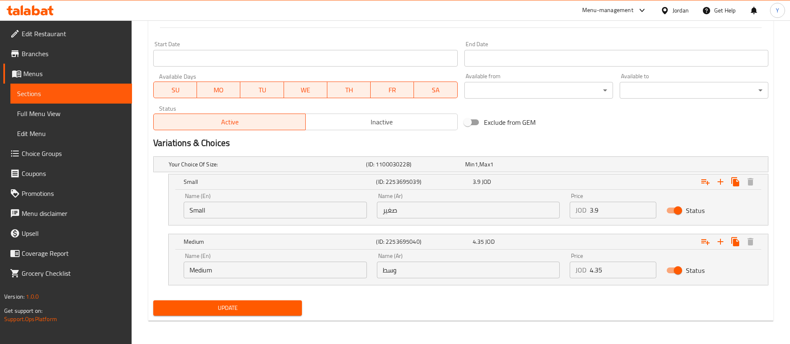
drag, startPoint x: 115, startPoint y: 95, endPoint x: 130, endPoint y: 98, distance: 15.4
click at [115, 95] on span "Sections" at bounding box center [71, 94] width 108 height 10
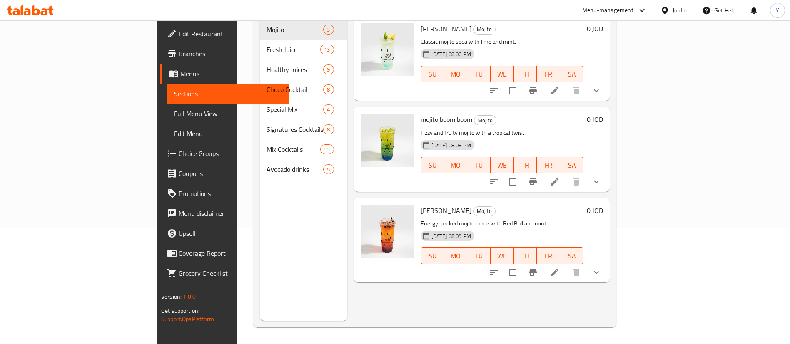
scroll to position [117, 0]
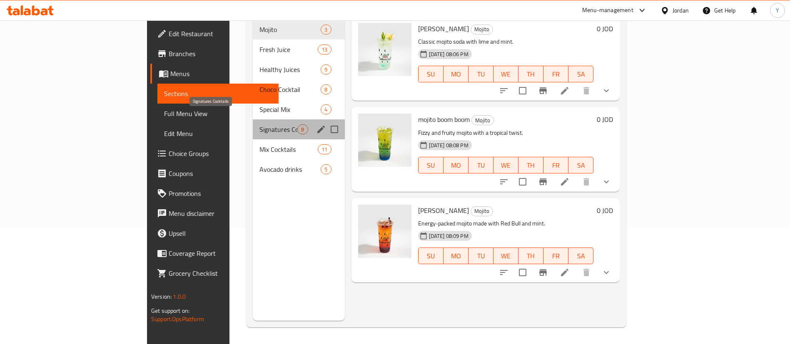
click at [259, 125] on span "Signatures Cocktails" at bounding box center [278, 130] width 38 height 10
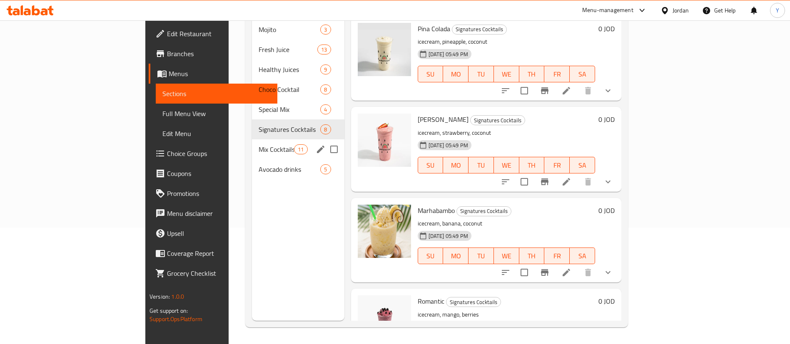
click at [252, 140] on div "Mix Cocktails 11" at bounding box center [298, 150] width 92 height 20
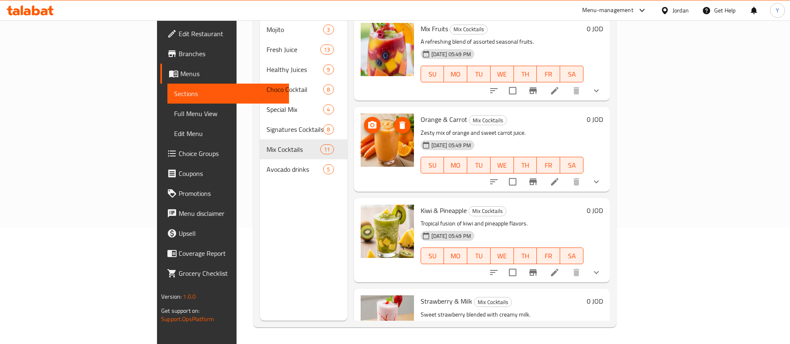
click at [368, 121] on icon "upload picture" at bounding box center [372, 124] width 8 height 7
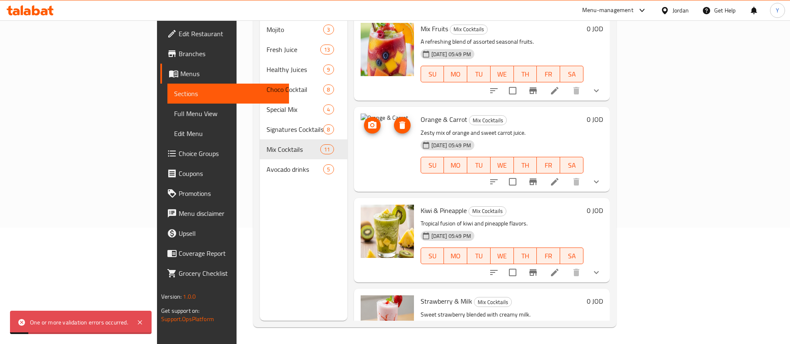
click at [371, 124] on circle "upload picture" at bounding box center [372, 125] width 2 height 2
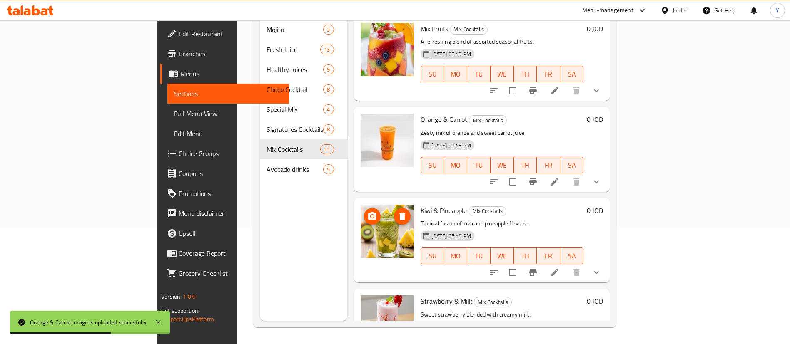
click at [368, 212] on icon "upload picture" at bounding box center [372, 215] width 8 height 7
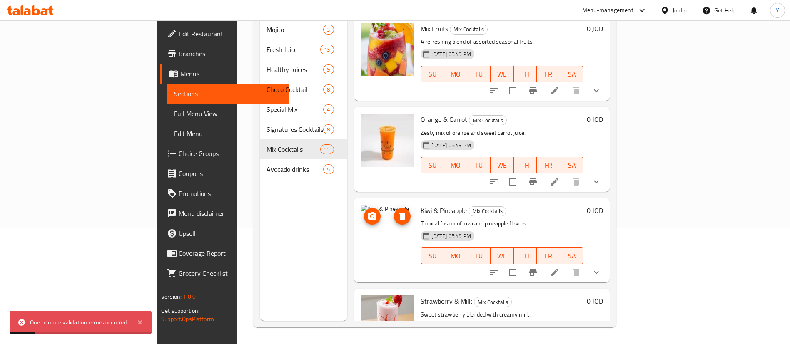
click at [367, 212] on icon "upload picture" at bounding box center [372, 217] width 10 height 10
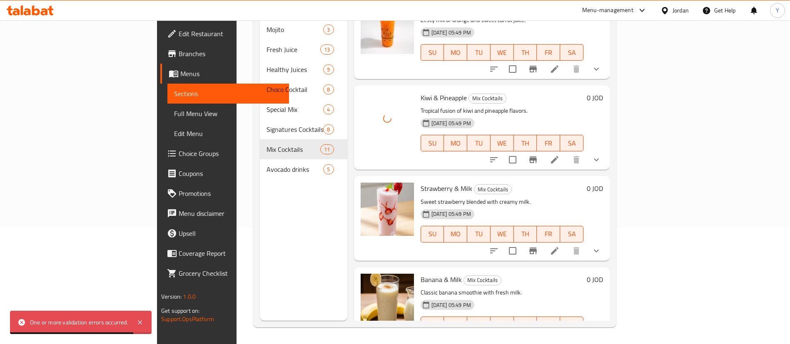
scroll to position [125, 0]
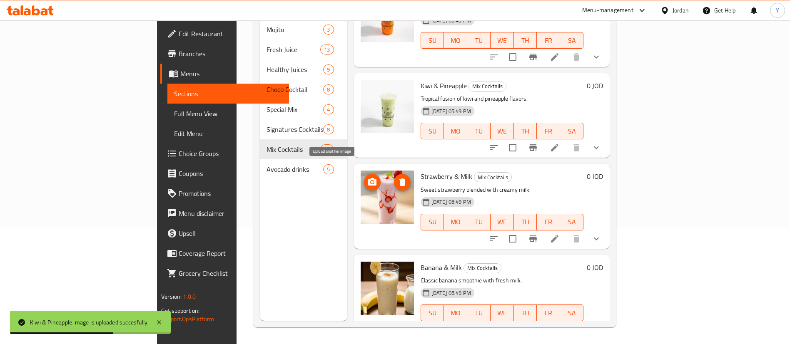
click at [364, 175] on button "upload picture" at bounding box center [372, 182] width 17 height 17
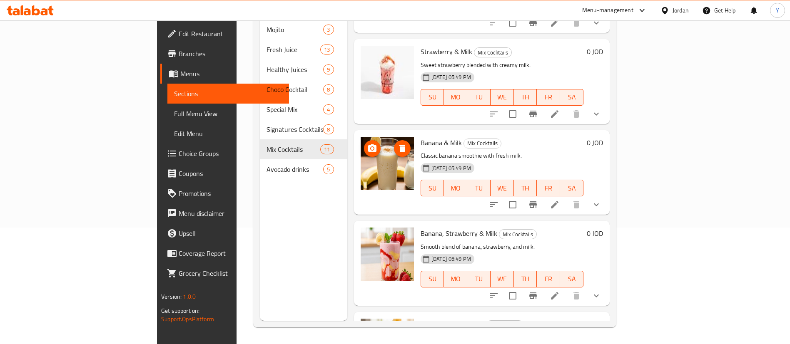
scroll to position [312, 0]
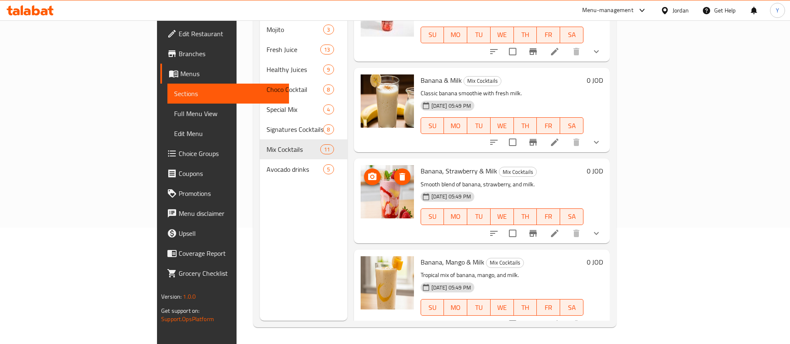
click at [367, 172] on icon "upload picture" at bounding box center [372, 177] width 10 height 10
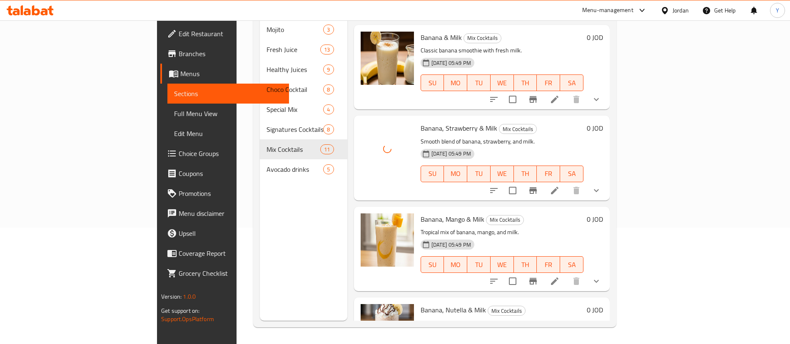
scroll to position [375, 0]
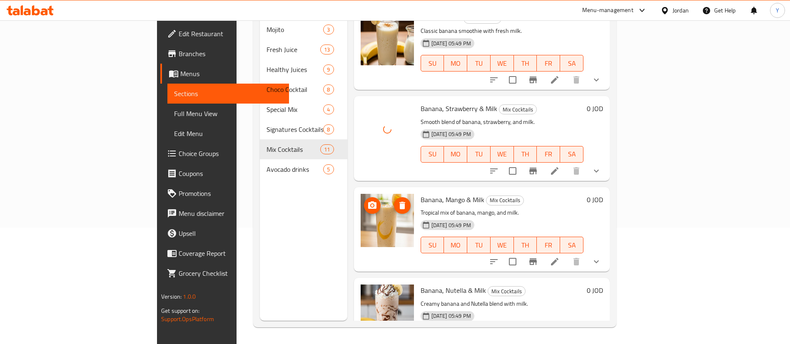
click at [368, 202] on icon "upload picture" at bounding box center [372, 205] width 8 height 7
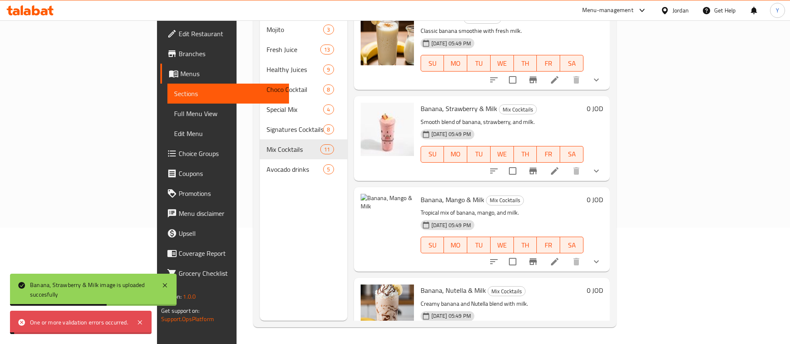
scroll to position [500, 0]
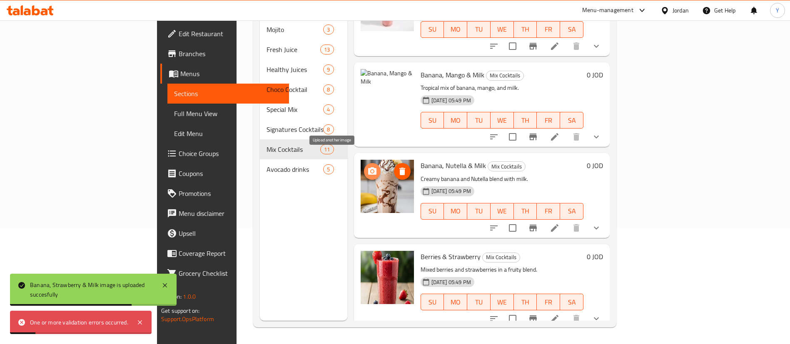
click at [367, 167] on icon "upload picture" at bounding box center [372, 172] width 10 height 10
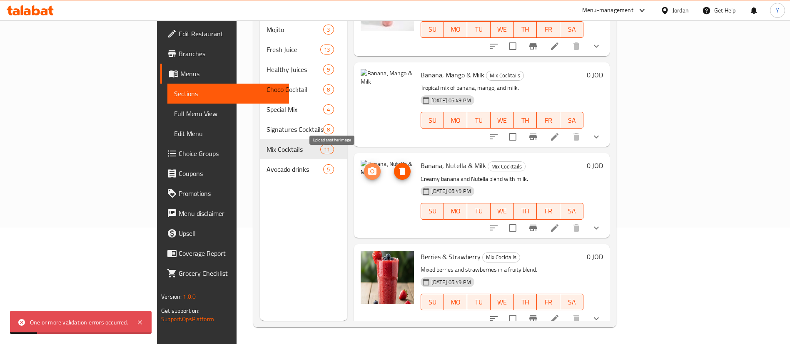
click at [368, 167] on icon "upload picture" at bounding box center [372, 170] width 8 height 7
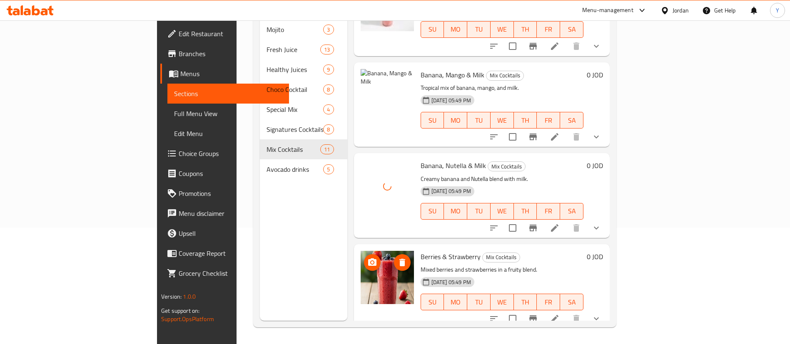
scroll to position [562, 0]
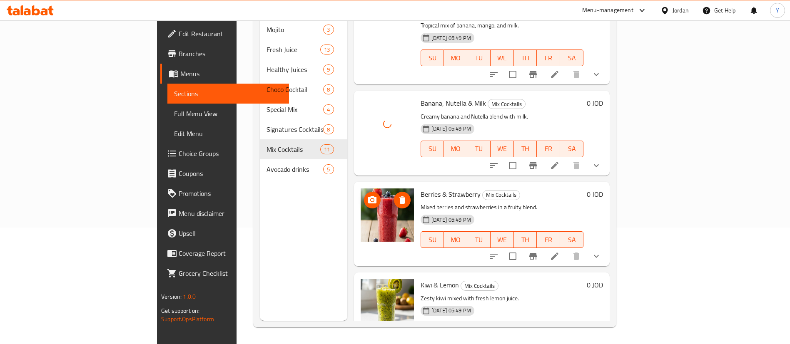
click at [361, 194] on img at bounding box center [387, 215] width 53 height 53
click at [367, 195] on icon "upload picture" at bounding box center [372, 200] width 10 height 10
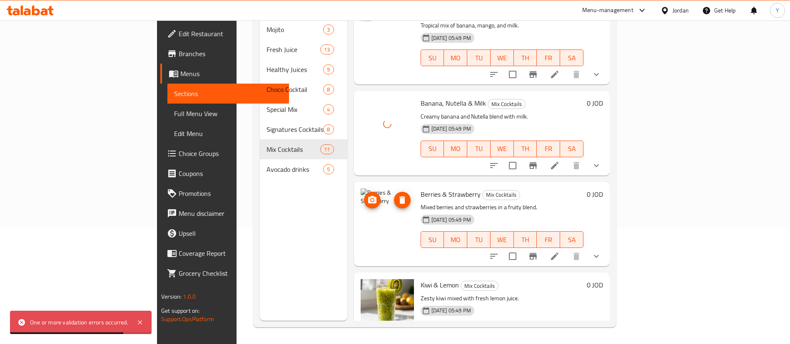
click at [364, 192] on button "upload picture" at bounding box center [372, 200] width 17 height 17
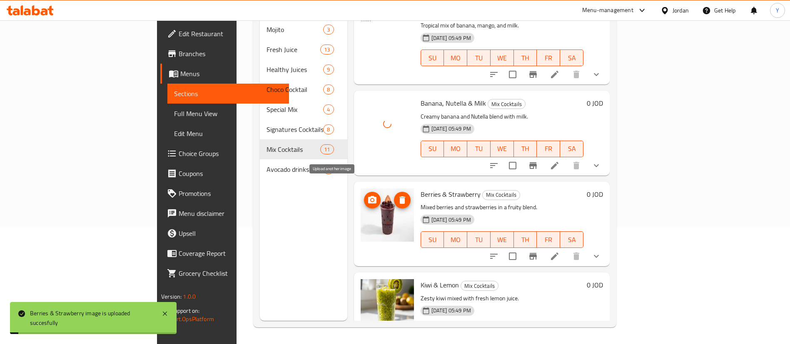
click at [367, 195] on icon "upload picture" at bounding box center [372, 200] width 10 height 10
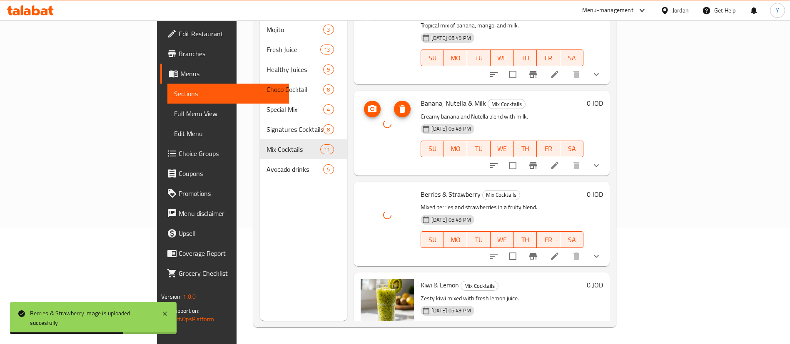
click at [368, 105] on icon "upload picture" at bounding box center [372, 108] width 8 height 7
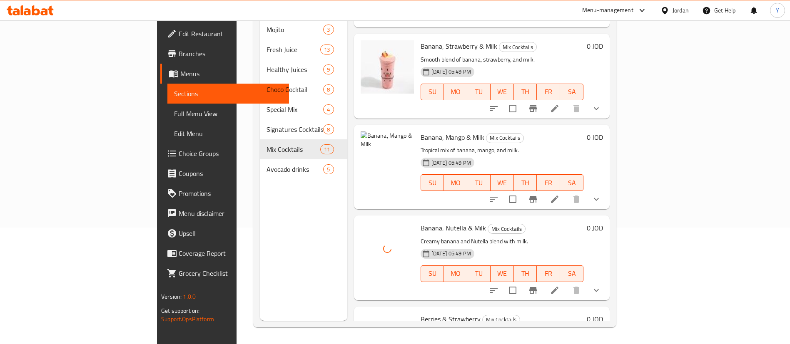
scroll to position [500, 0]
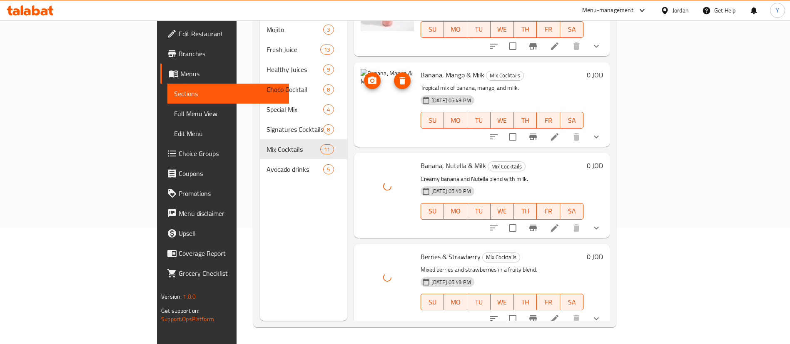
click at [367, 76] on icon "upload picture" at bounding box center [372, 81] width 10 height 10
click at [368, 77] on icon "upload picture" at bounding box center [372, 80] width 8 height 7
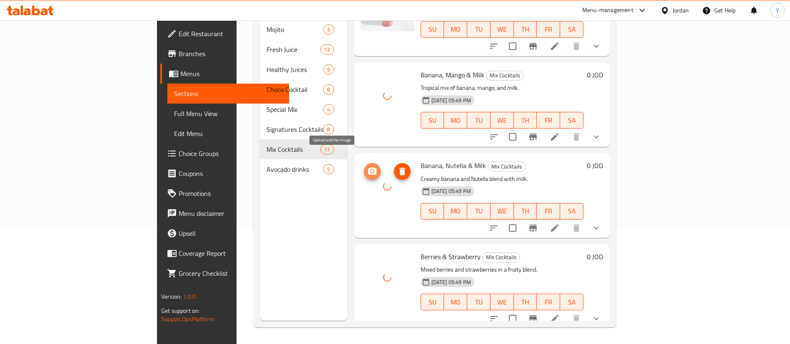
click at [364, 167] on span "upload picture" at bounding box center [372, 172] width 17 height 10
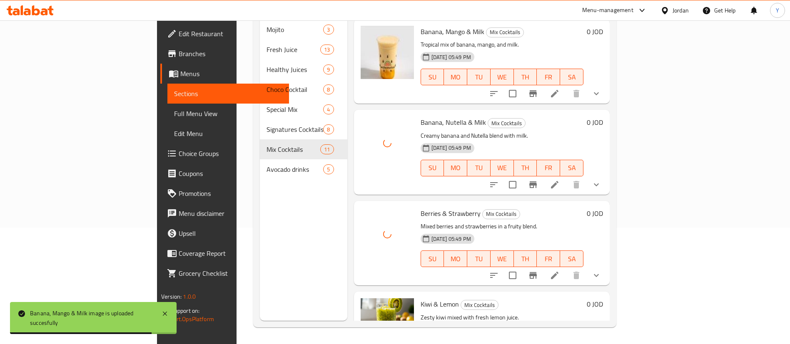
scroll to position [562, 0]
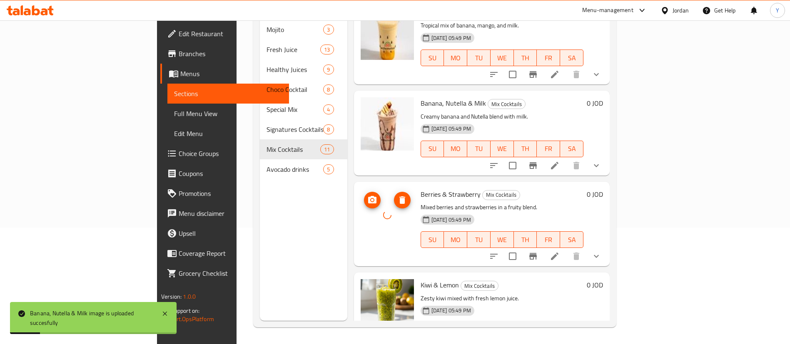
click at [367, 195] on icon "upload picture" at bounding box center [372, 200] width 10 height 10
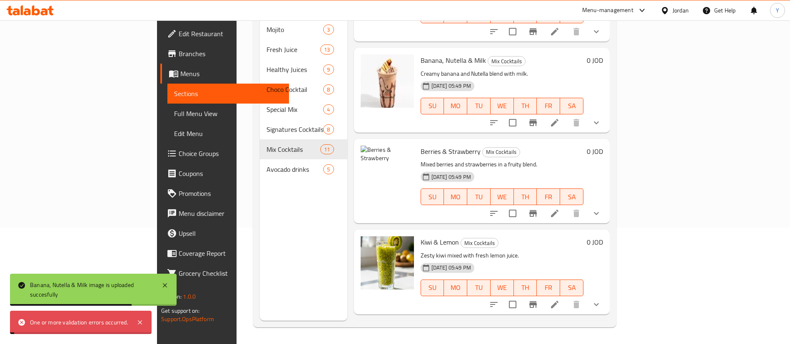
scroll to position [625, 0]
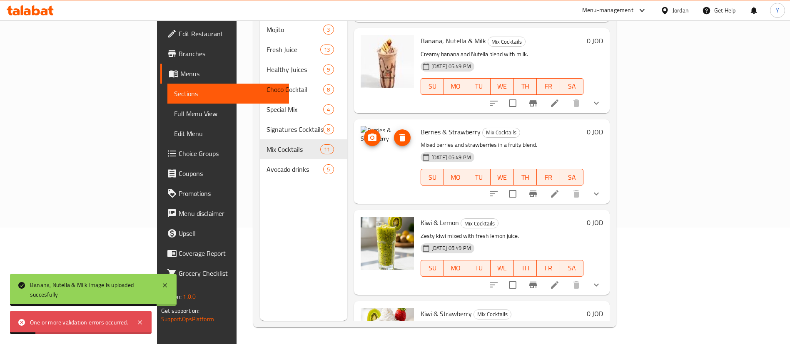
click at [364, 133] on span "upload picture" at bounding box center [372, 138] width 17 height 10
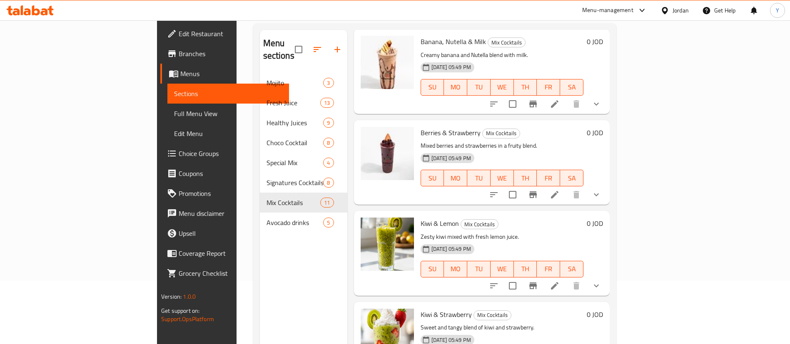
scroll to position [117, 0]
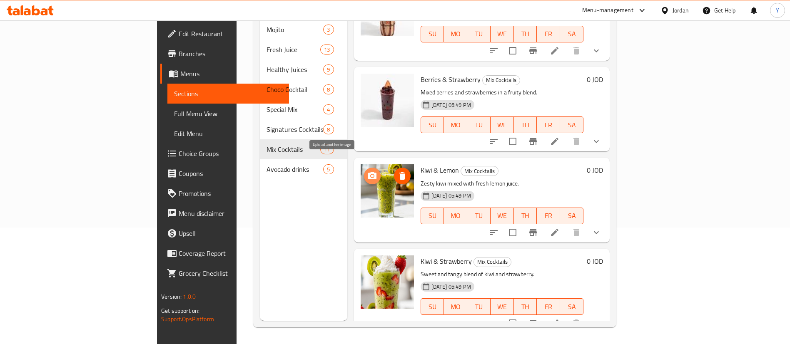
click at [367, 171] on icon "upload picture" at bounding box center [372, 176] width 10 height 10
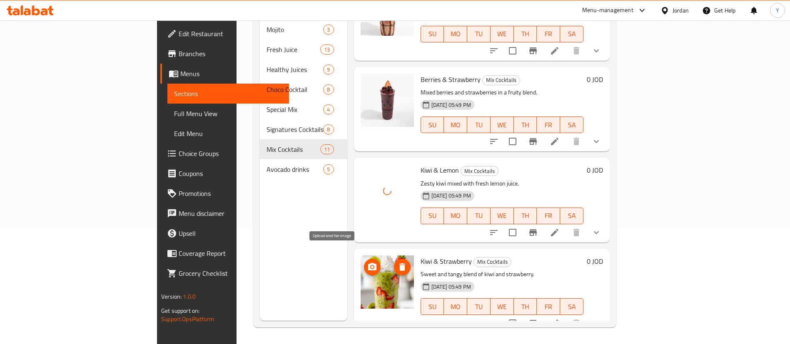
click at [371, 266] on circle "upload picture" at bounding box center [372, 267] width 2 height 2
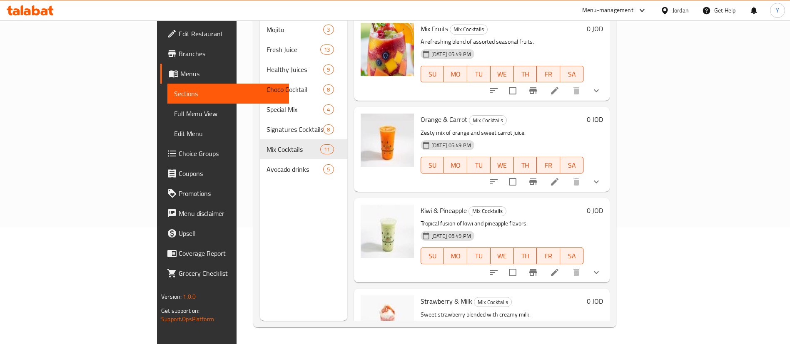
scroll to position [0, 0]
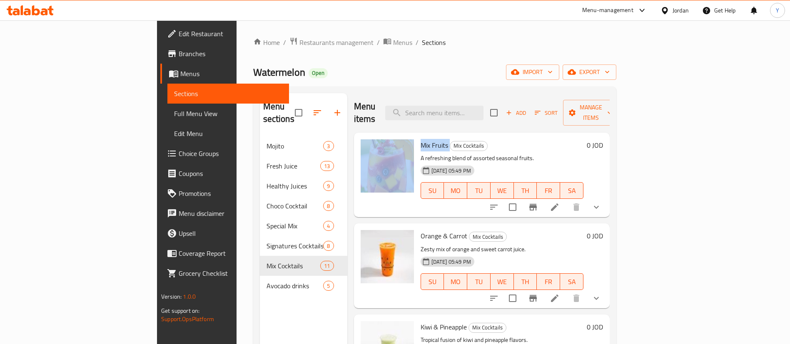
drag, startPoint x: 410, startPoint y: 131, endPoint x: 377, endPoint y: 132, distance: 33.4
click at [377, 136] on div "Mix Fruits Mix Cocktails A refreshing blend of assorted seasonal fruits. 24-08-…" at bounding box center [481, 175] width 249 height 78
click at [367, 146] on icon "upload picture" at bounding box center [372, 151] width 10 height 10
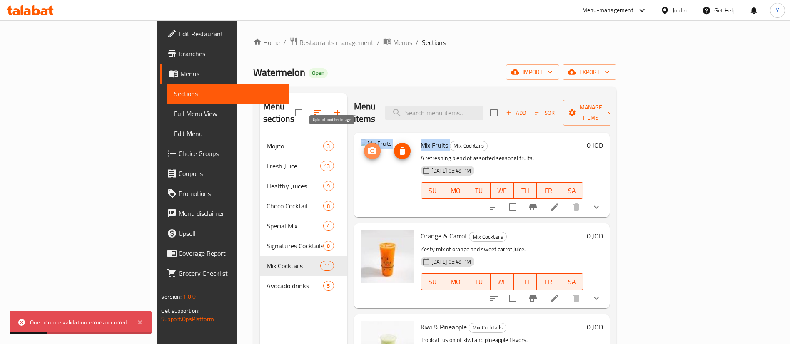
click at [364, 145] on button "upload picture" at bounding box center [372, 151] width 17 height 17
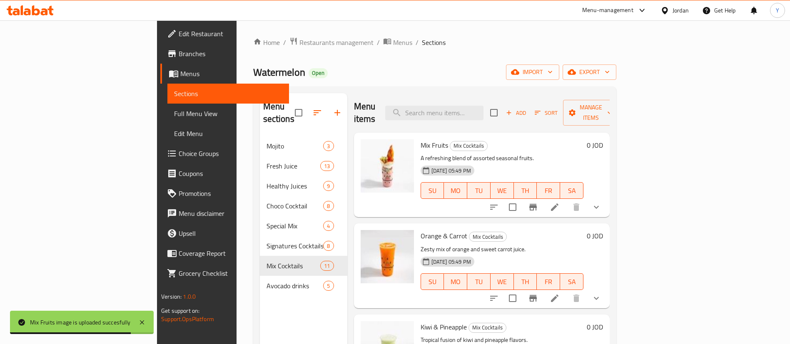
click at [507, 47] on ol "Home / Restaurants management / Menus / Sections" at bounding box center [434, 42] width 363 height 11
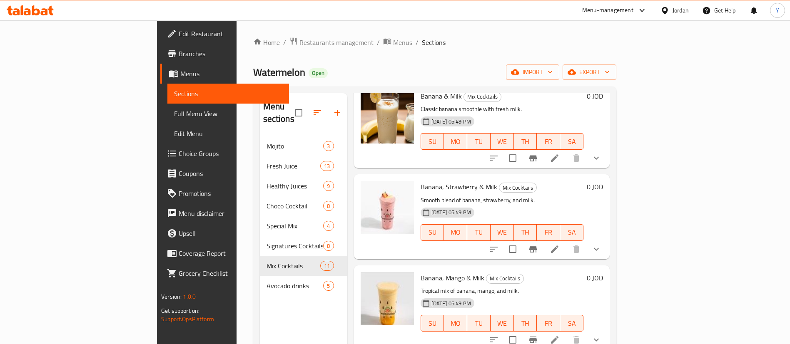
scroll to position [365, 0]
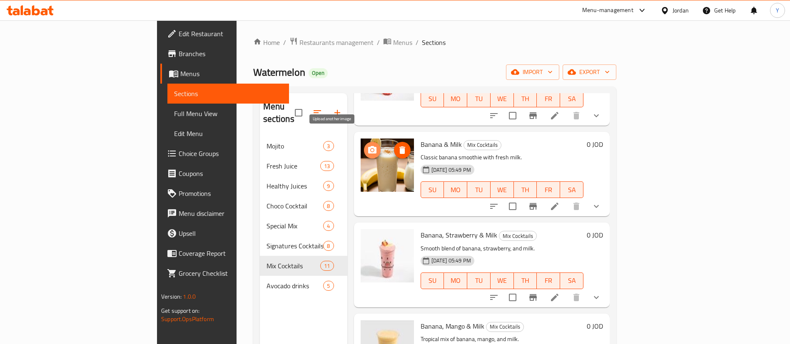
click at [367, 145] on icon "upload picture" at bounding box center [372, 150] width 10 height 10
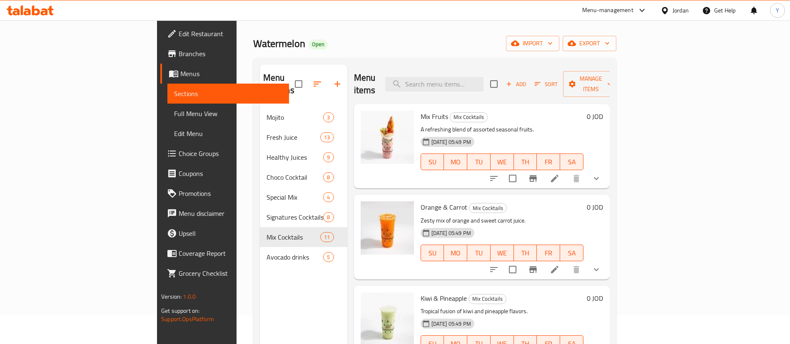
scroll to position [0, 0]
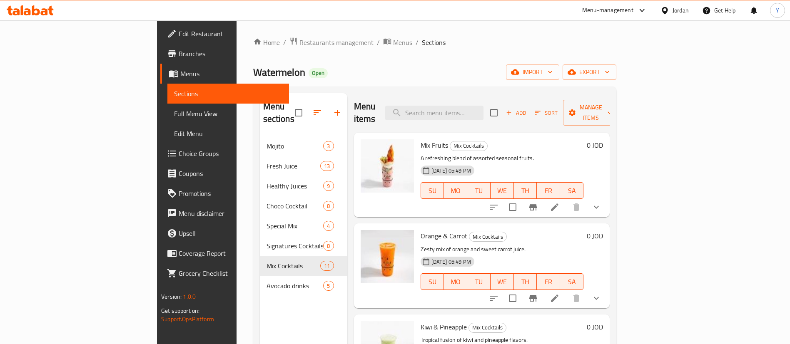
click at [560, 202] on icon at bounding box center [555, 207] width 10 height 10
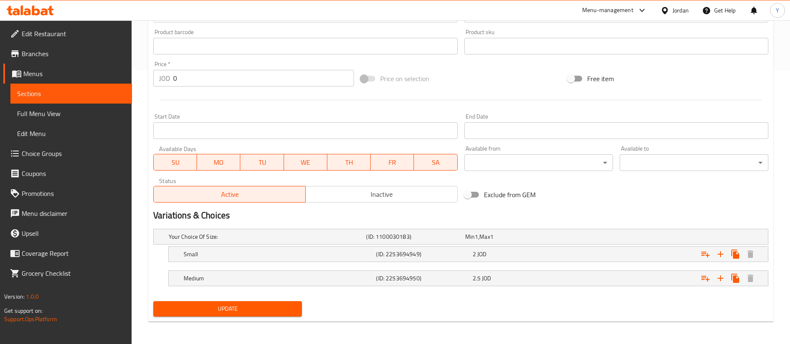
scroll to position [275, 0]
click at [499, 240] on div "2 JOD" at bounding box center [512, 236] width 95 height 8
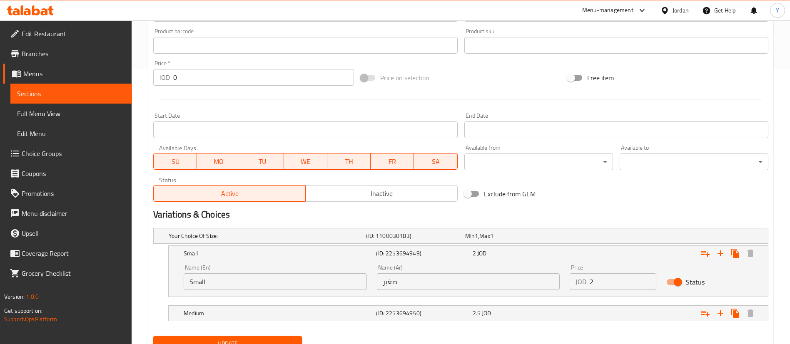
click at [621, 286] on input "2" at bounding box center [623, 282] width 67 height 17
type input "2.4"
click at [511, 242] on div "2.5 JOD" at bounding box center [513, 236] width 99 height 12
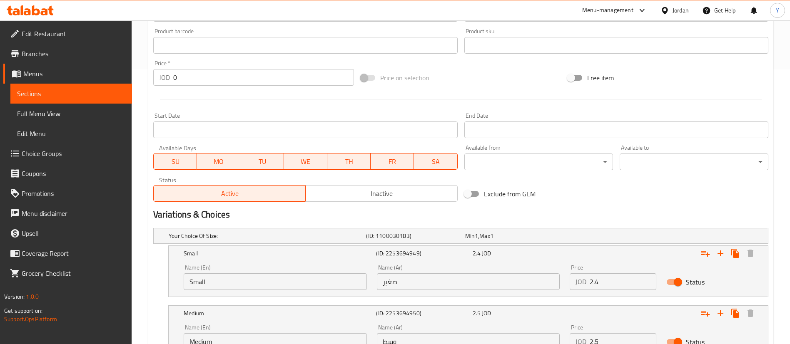
click at [568, 299] on nav at bounding box center [460, 302] width 615 height 7
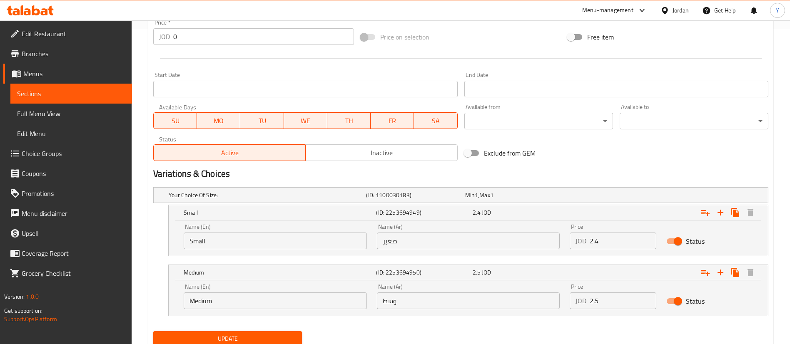
scroll to position [347, 0]
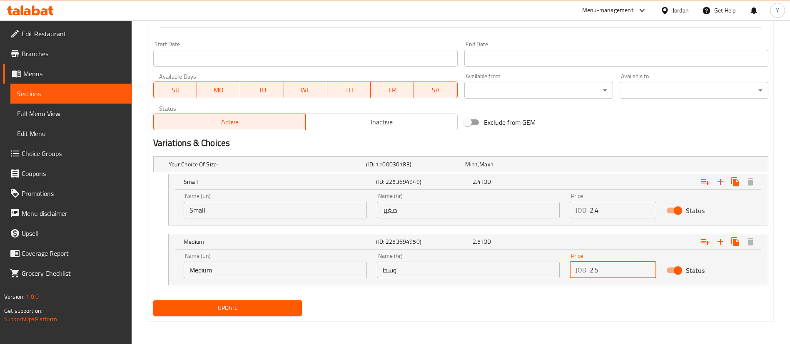
drag, startPoint x: 612, startPoint y: 277, endPoint x: 528, endPoint y: 280, distance: 84.2
click at [532, 279] on div "Name (En) Medium Name (En) Name (Ar) وسط Name (Ar) Price JOD 2.5 Price Status" at bounding box center [468, 265] width 579 height 35
drag, startPoint x: 613, startPoint y: 267, endPoint x: 351, endPoint y: 288, distance: 263.2
click at [532, 269] on div "Name (En) Medium Name (En) Name (Ar) وسط Name (Ar) Price JOD 4 Price Status" at bounding box center [468, 265] width 579 height 35
type input "3"
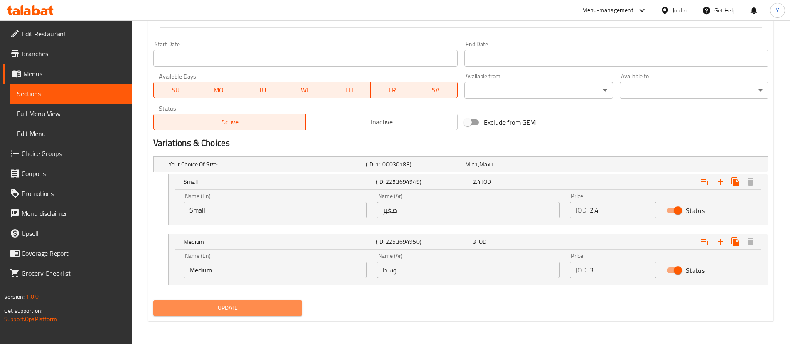
click at [229, 308] on span "Update" at bounding box center [227, 308] width 135 height 10
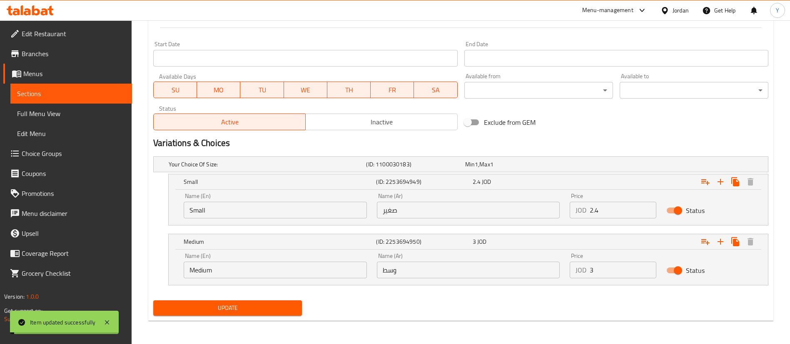
click at [226, 309] on span "Update" at bounding box center [227, 308] width 135 height 10
drag, startPoint x: 44, startPoint y: 89, endPoint x: 102, endPoint y: 83, distance: 59.0
click at [44, 89] on span "Sections" at bounding box center [71, 94] width 108 height 10
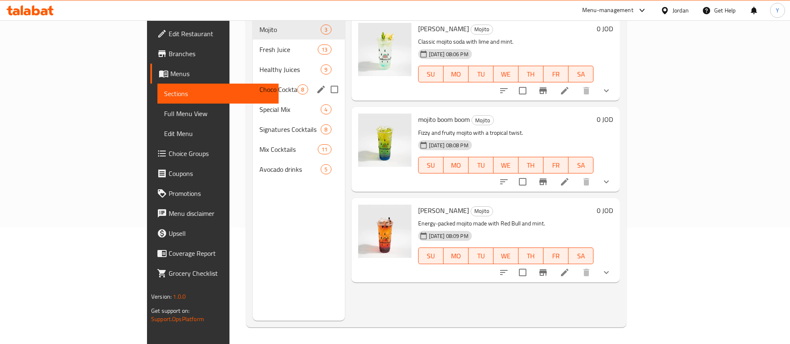
scroll to position [117, 0]
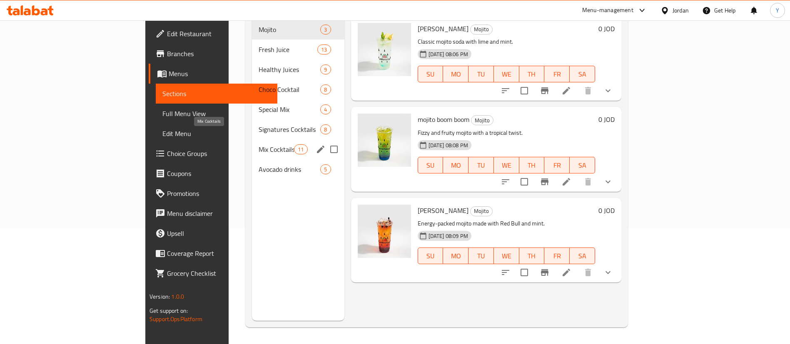
click at [259, 145] on span "Mix Cocktails" at bounding box center [276, 150] width 35 height 10
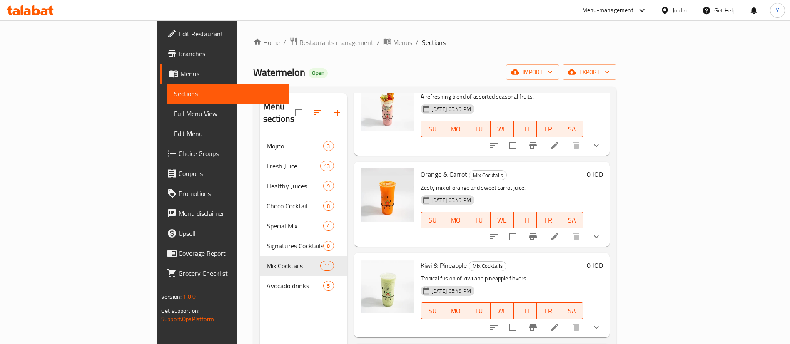
scroll to position [125, 0]
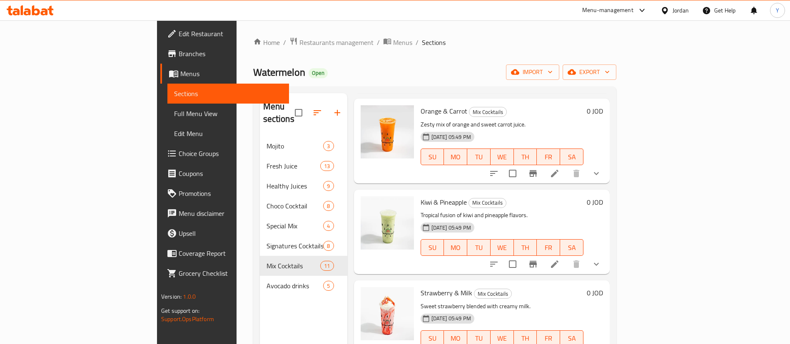
click at [566, 167] on li at bounding box center [554, 173] width 23 height 15
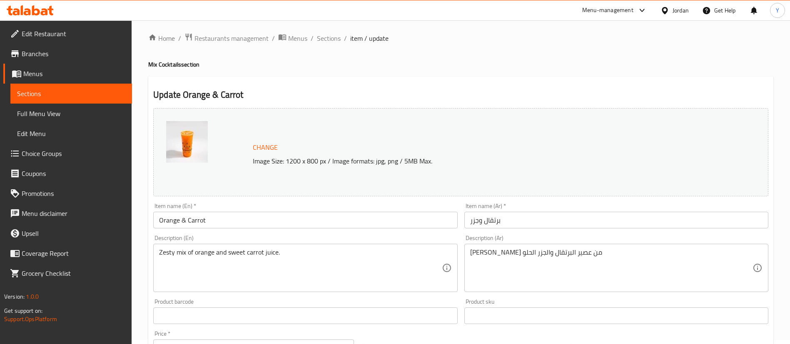
scroll to position [275, 0]
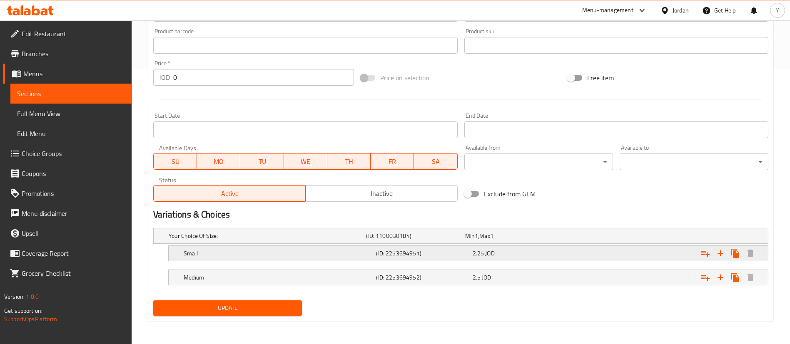
click at [509, 242] on div "2.25 JOD" at bounding box center [513, 236] width 99 height 12
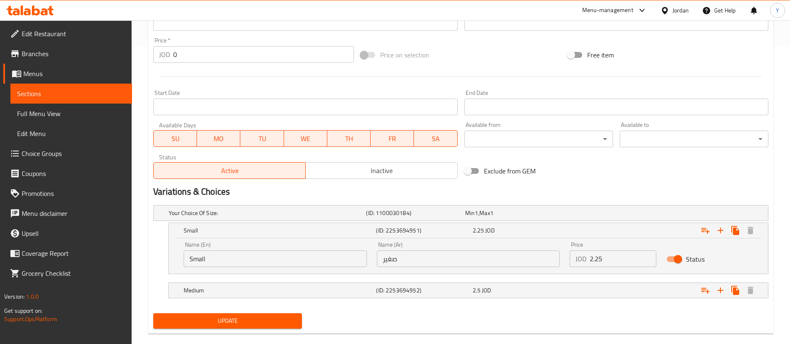
scroll to position [311, 0]
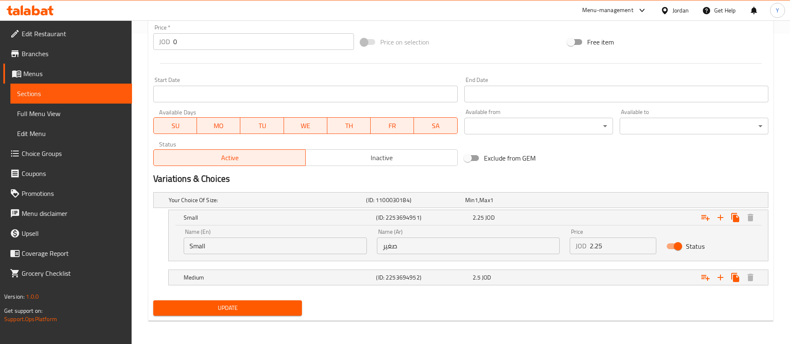
click at [614, 243] on input "2.25" at bounding box center [623, 246] width 67 height 17
click at [499, 205] on div "2.5 JOD" at bounding box center [512, 200] width 95 height 8
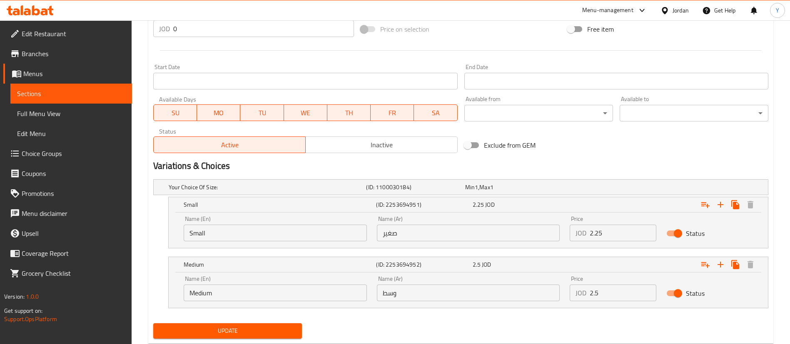
scroll to position [347, 0]
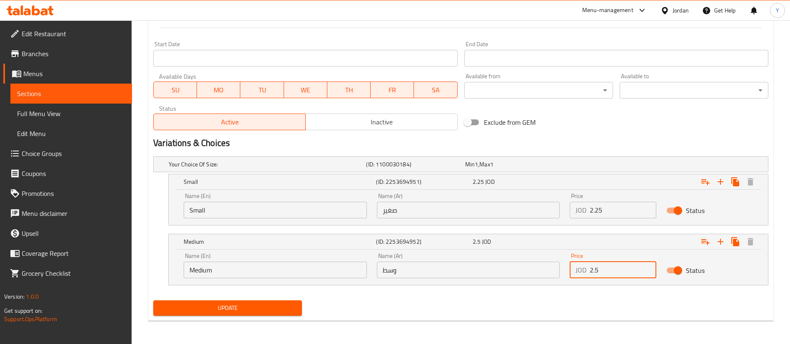
drag, startPoint x: 609, startPoint y: 275, endPoint x: 498, endPoint y: 279, distance: 111.3
click at [511, 277] on div "Name (En) Medium Name (En) Name (Ar) وسط Name (Ar) Price JOD 2.5 Price Status" at bounding box center [468, 265] width 579 height 35
type input "3"
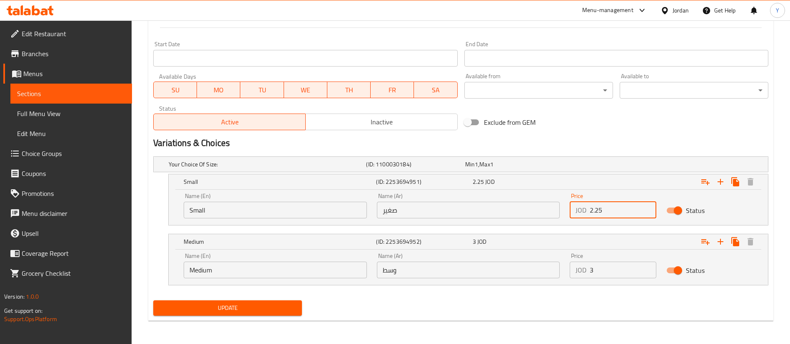
drag, startPoint x: 617, startPoint y: 210, endPoint x: 501, endPoint y: 210, distance: 115.4
click at [501, 210] on div "Name (En) Small Name (En) Name (Ar) صغير Name (Ar) Price JOD 2.25 Price Status" at bounding box center [468, 205] width 579 height 35
click at [611, 208] on input "2.25" at bounding box center [623, 210] width 67 height 17
type input "2.7"
click at [251, 312] on span "Update" at bounding box center [227, 308] width 135 height 10
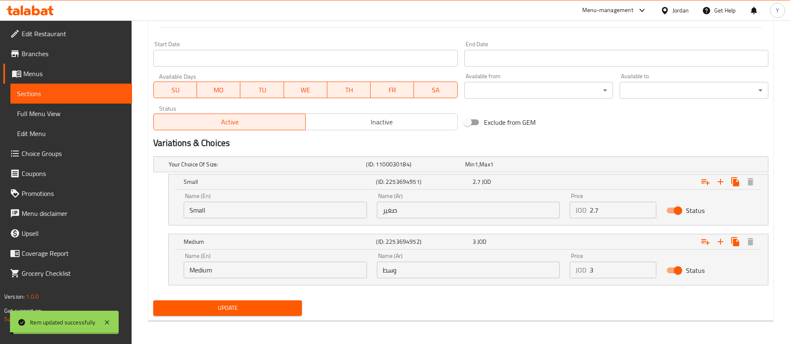
click at [252, 312] on span "Update" at bounding box center [227, 308] width 135 height 10
drag, startPoint x: 97, startPoint y: 90, endPoint x: 97, endPoint y: 94, distance: 4.2
click at [97, 90] on span "Sections" at bounding box center [71, 94] width 108 height 10
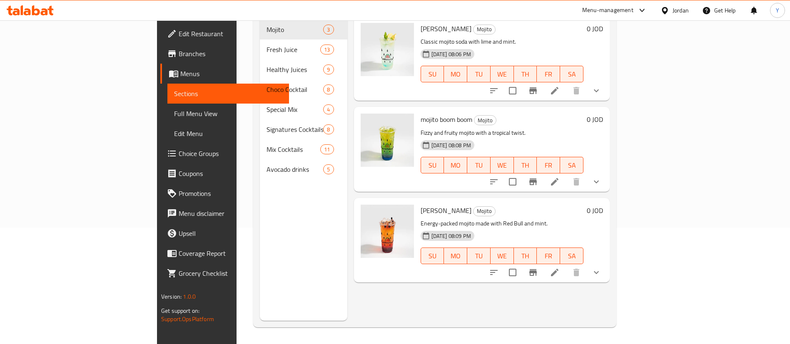
scroll to position [117, 0]
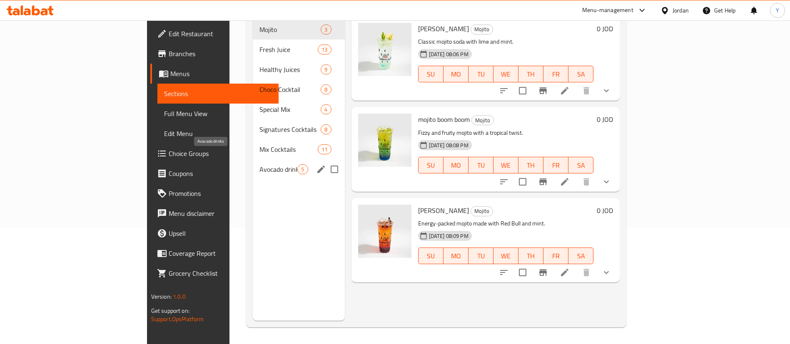
click at [259, 145] on span "Mix Cocktails" at bounding box center [288, 150] width 58 height 10
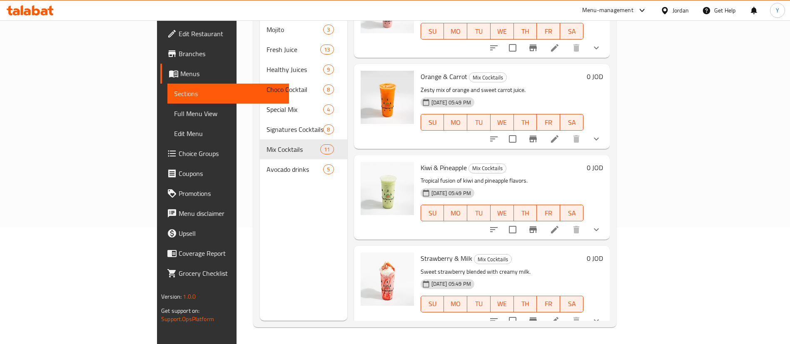
scroll to position [62, 0]
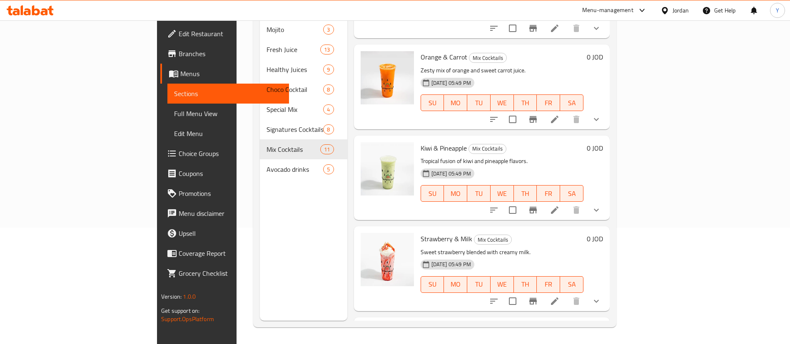
click at [566, 204] on li at bounding box center [554, 210] width 23 height 15
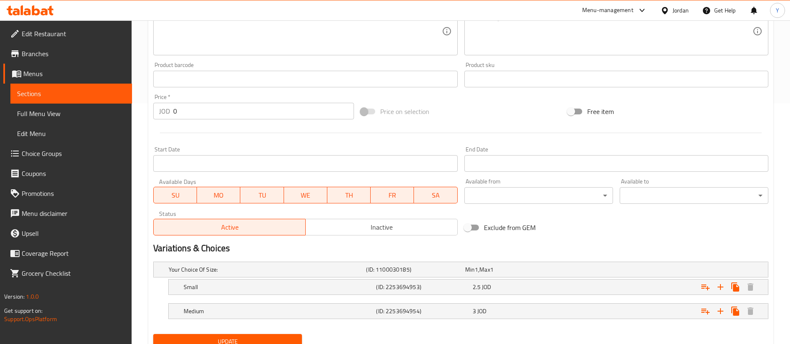
scroll to position [275, 0]
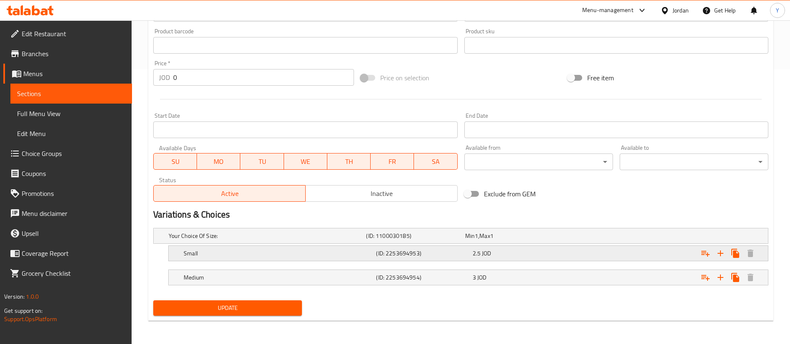
click at [521, 245] on div "Small (ID: 2253694953) 2.5 JOD" at bounding box center [463, 236] width 593 height 18
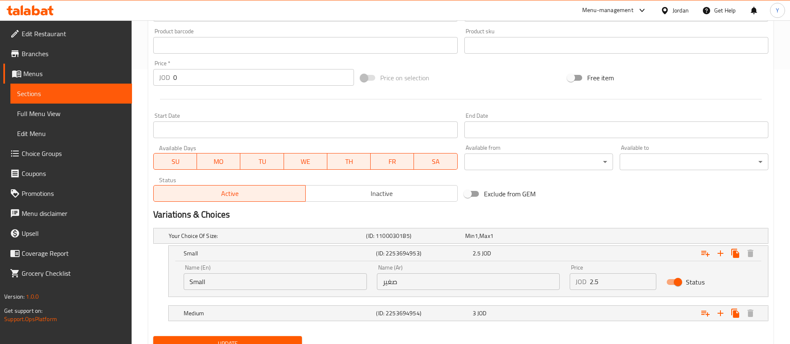
click at [625, 287] on input "2.5" at bounding box center [623, 282] width 67 height 17
type input "2"
type input "3"
click at [507, 240] on div "3 JOD" at bounding box center [512, 236] width 95 height 8
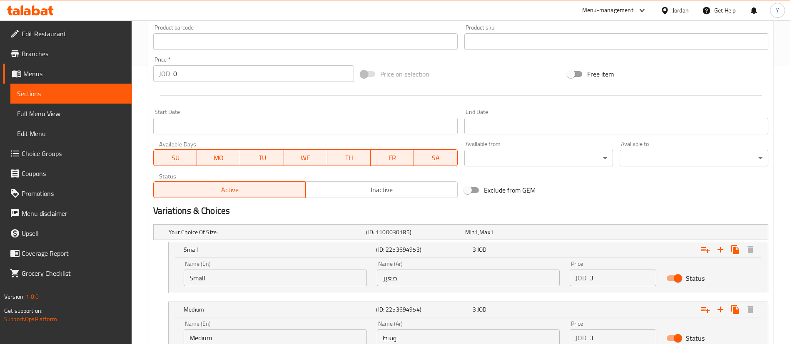
scroll to position [337, 0]
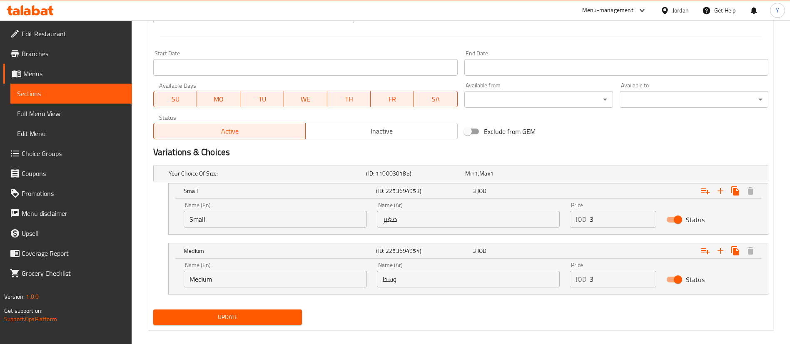
click at [622, 288] on div "Price JOD 3 Price" at bounding box center [613, 274] width 97 height 35
click at [601, 282] on input "3" at bounding box center [623, 279] width 67 height 17
type input "3.6"
click at [262, 317] on span "Update" at bounding box center [227, 317] width 135 height 10
click at [254, 319] on span "Update" at bounding box center [227, 317] width 135 height 10
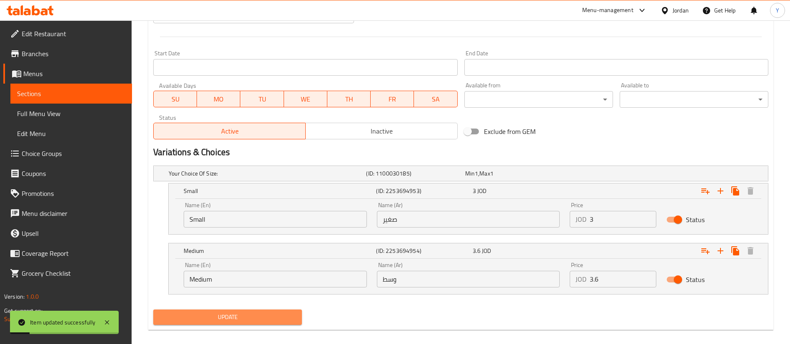
click at [227, 315] on span "Update" at bounding box center [227, 317] width 135 height 10
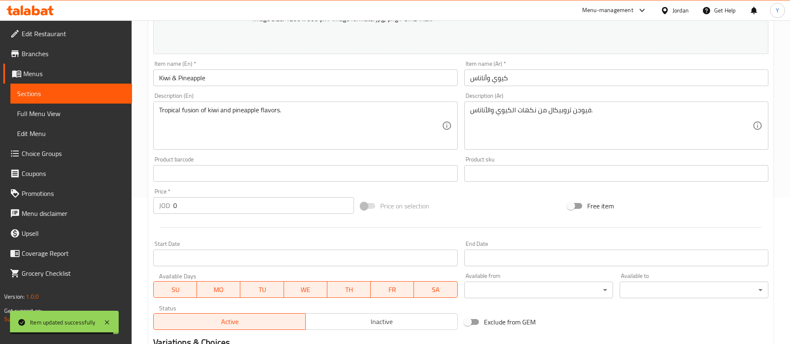
scroll to position [25, 0]
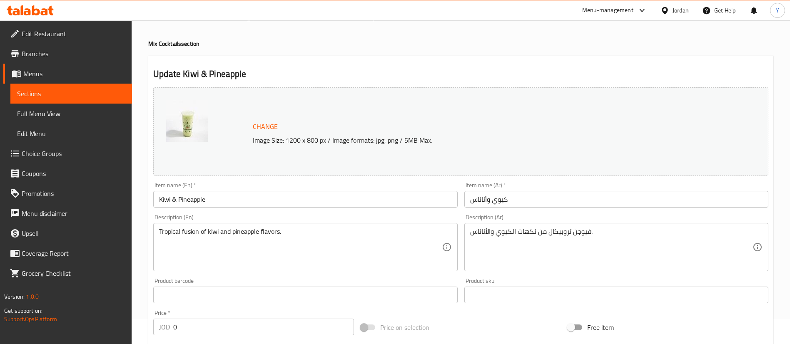
click at [95, 89] on span "Sections" at bounding box center [71, 94] width 108 height 10
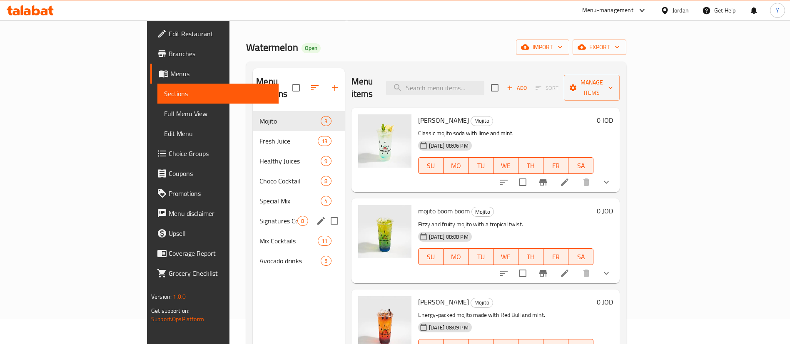
click at [253, 231] on div "Mix Cocktails 11" at bounding box center [299, 241] width 92 height 20
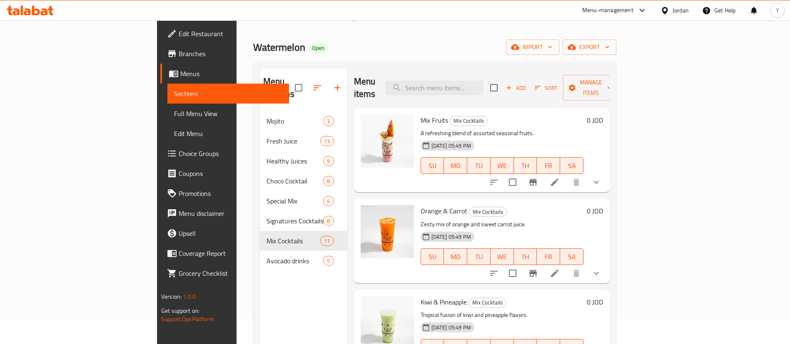
scroll to position [187, 0]
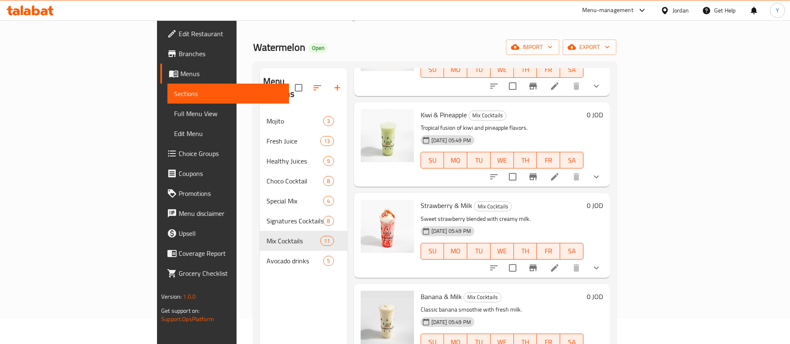
click at [566, 262] on li at bounding box center [554, 268] width 23 height 15
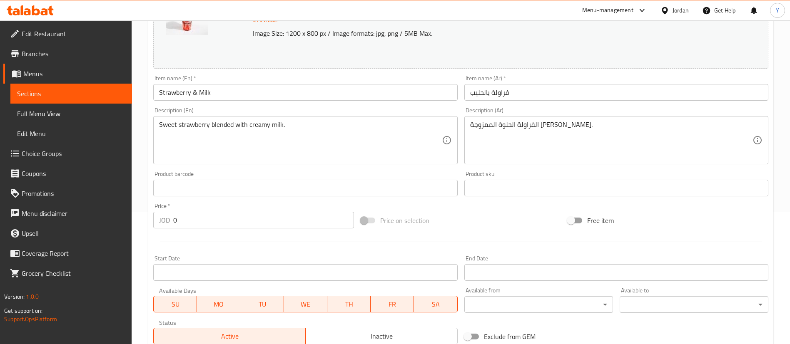
scroll to position [275, 0]
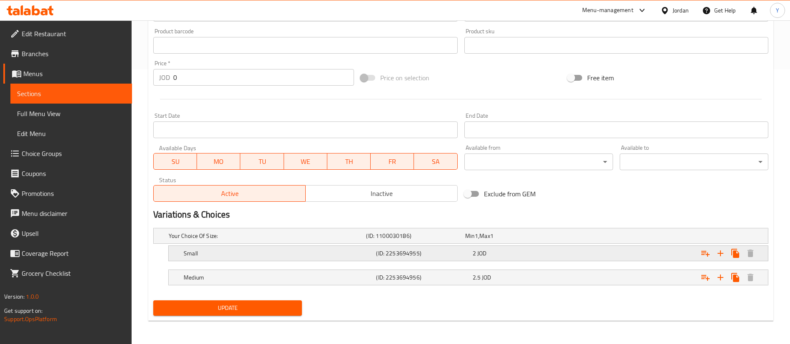
click at [514, 245] on div "Small (ID: 2253694955) 2 JOD" at bounding box center [463, 236] width 593 height 18
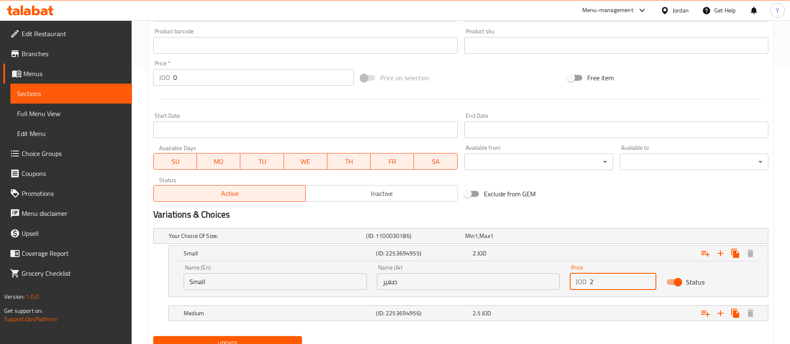
click at [609, 282] on input "2" at bounding box center [623, 282] width 67 height 17
type input "2.4"
click at [557, 240] on div "2.5 JOD" at bounding box center [512, 236] width 95 height 8
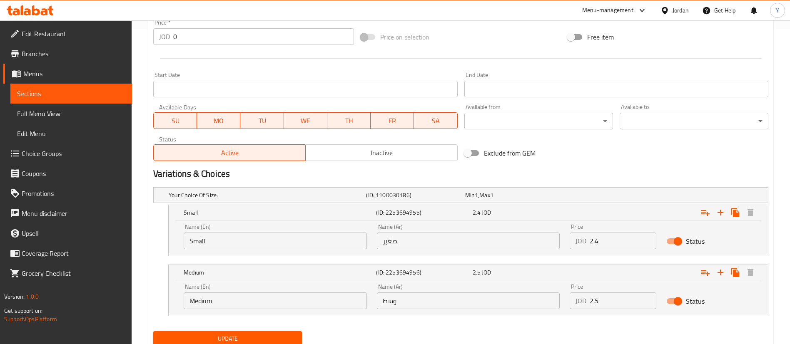
scroll to position [346, 0]
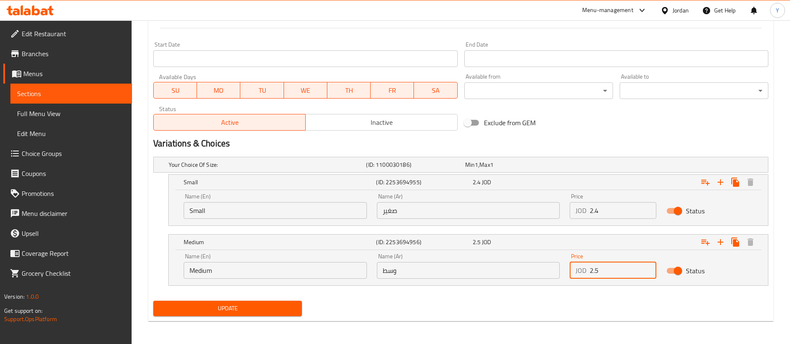
drag, startPoint x: 619, startPoint y: 272, endPoint x: 396, endPoint y: 301, distance: 225.6
click at [516, 281] on div "Name (En) Medium Name (En) Name (Ar) وسط Name (Ar) Price JOD 2.5 Price Status" at bounding box center [468, 266] width 579 height 35
type input "3"
click at [239, 308] on span "Update" at bounding box center [227, 309] width 135 height 10
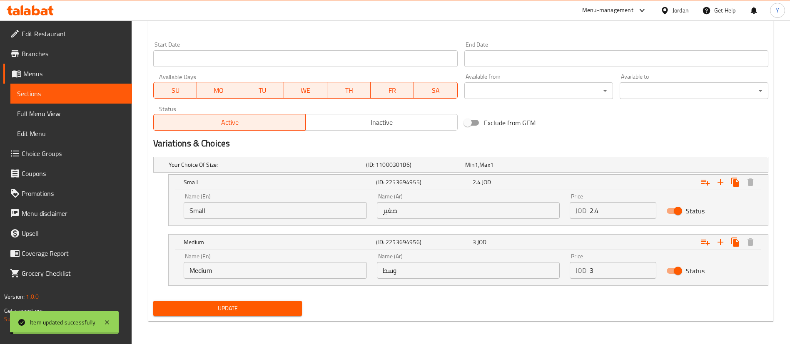
click at [231, 308] on span "Update" at bounding box center [227, 309] width 135 height 10
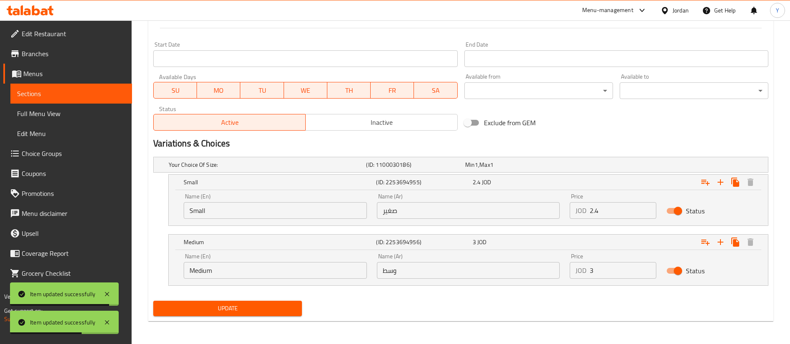
scroll to position [347, 0]
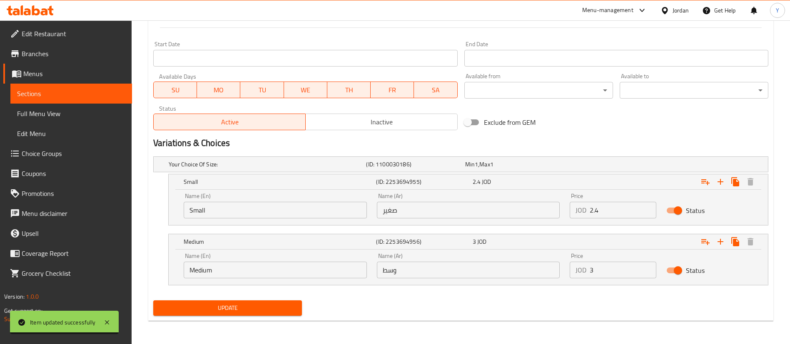
drag, startPoint x: 74, startPoint y: 89, endPoint x: 108, endPoint y: 104, distance: 37.7
click at [74, 89] on span "Sections" at bounding box center [71, 94] width 108 height 10
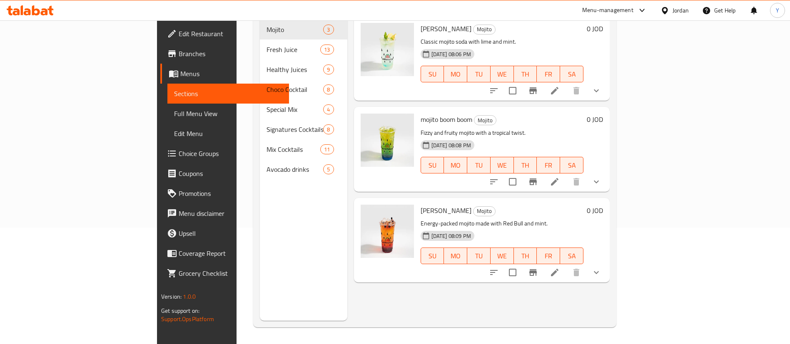
scroll to position [117, 0]
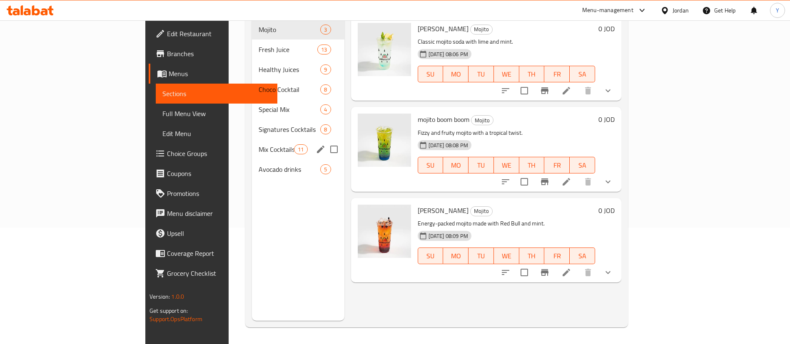
click at [259, 145] on span "Mix Cocktails" at bounding box center [276, 150] width 35 height 10
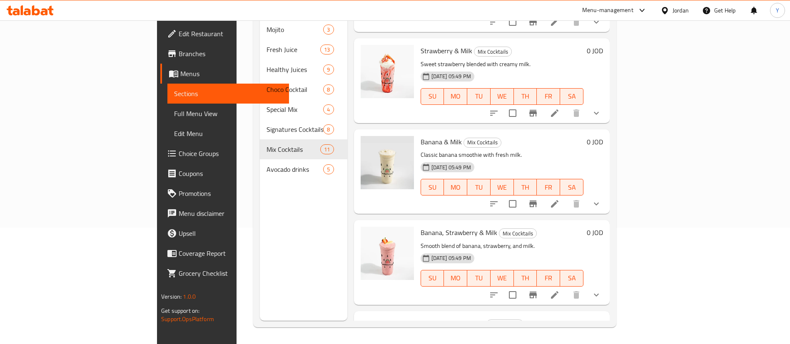
scroll to position [312, 0]
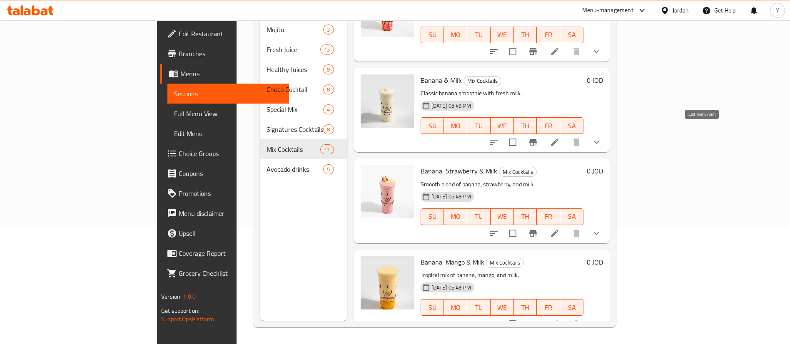
click at [560, 137] on icon at bounding box center [555, 142] width 10 height 10
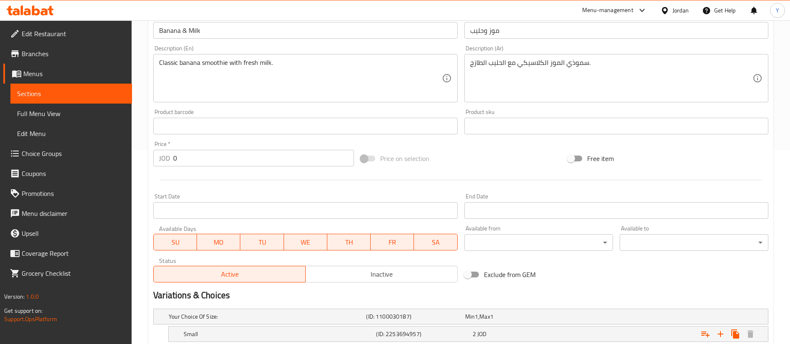
scroll to position [275, 0]
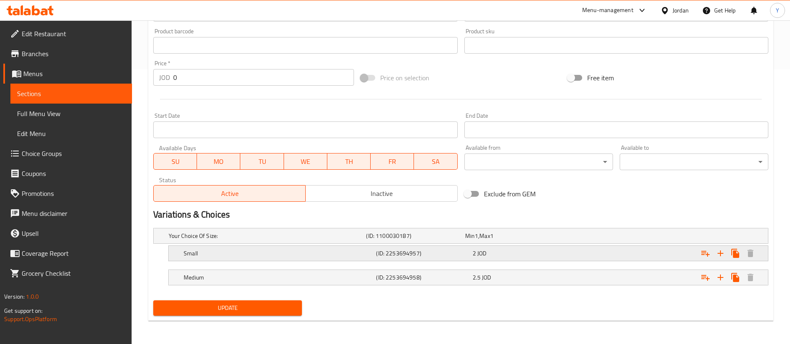
click at [448, 245] on div "Small (ID: 2253694957) 2 JOD" at bounding box center [463, 236] width 593 height 18
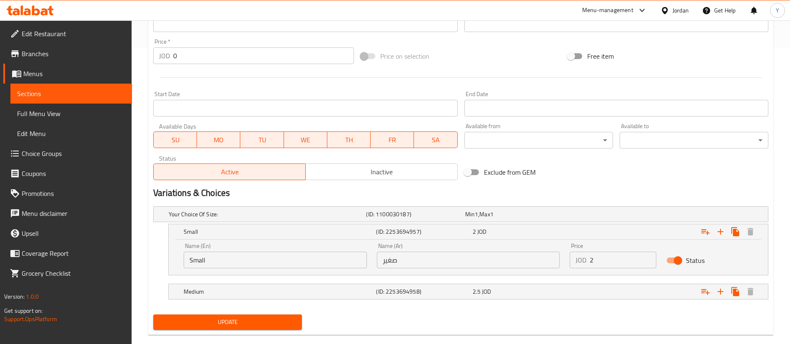
scroll to position [311, 0]
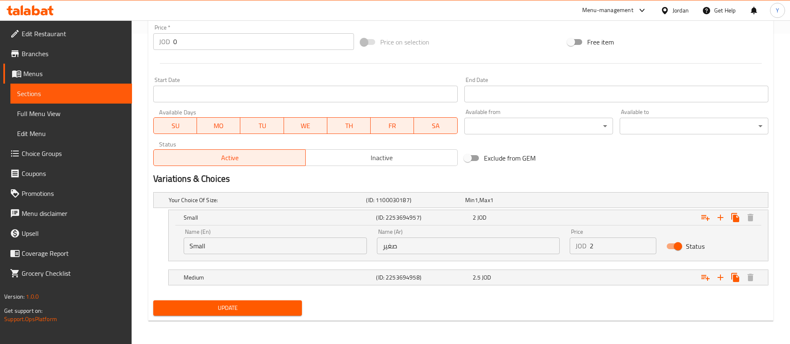
click at [609, 244] on input "2" at bounding box center [623, 246] width 67 height 17
type input "2.4"
click at [497, 210] on div "Medium (ID: 2253694958) 2.5 JOD" at bounding box center [463, 200] width 593 height 18
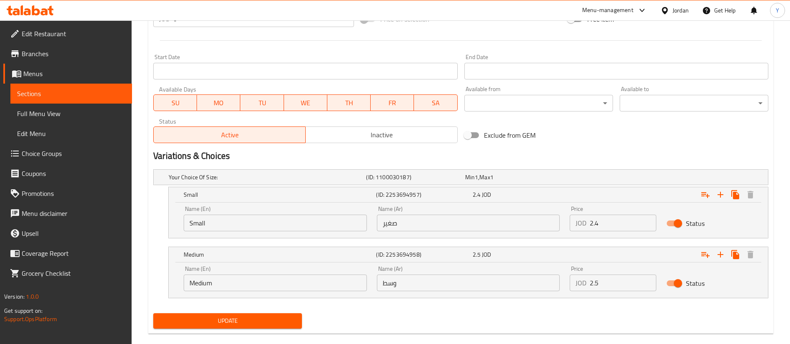
scroll to position [347, 0]
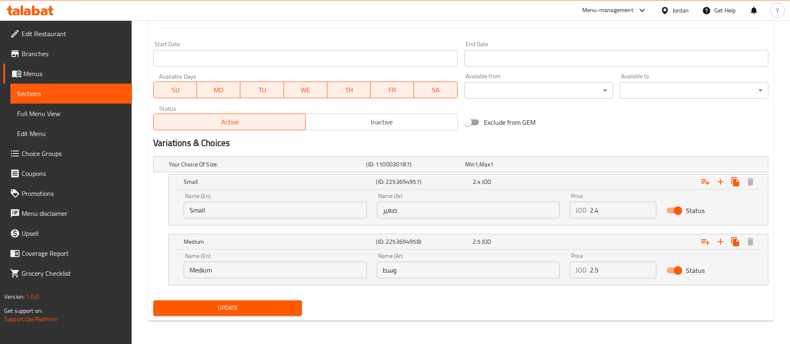
drag, startPoint x: 615, startPoint y: 272, endPoint x: 494, endPoint y: 284, distance: 121.8
click at [530, 279] on div "Name (En) Medium Name (En) Name (Ar) وسط Name (Ar) Price JOD 2.5 Price Status" at bounding box center [468, 265] width 579 height 35
type input "3"
click at [530, 308] on div "Update" at bounding box center [461, 308] width 622 height 22
click at [241, 308] on span "Update" at bounding box center [227, 308] width 135 height 10
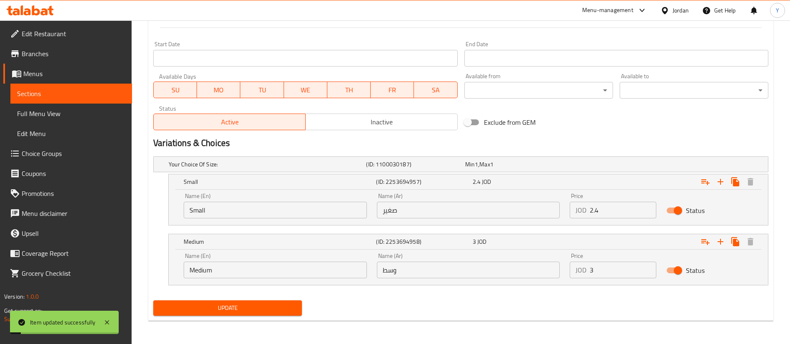
click at [231, 304] on span "Update" at bounding box center [227, 308] width 135 height 10
click at [55, 95] on span "Sections" at bounding box center [71, 94] width 108 height 10
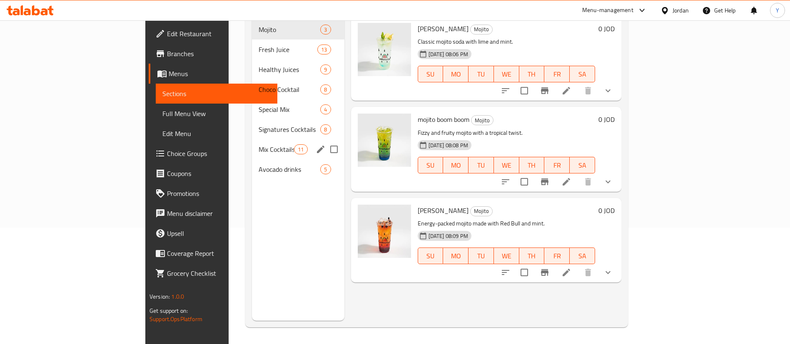
scroll to position [117, 0]
click at [259, 145] on span "Mix Cocktails" at bounding box center [276, 150] width 35 height 10
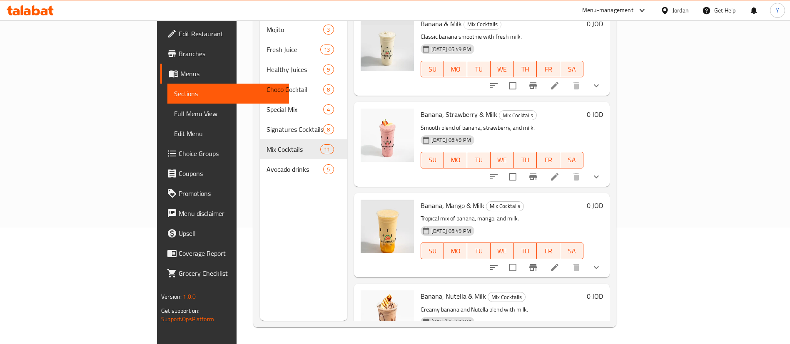
scroll to position [375, 0]
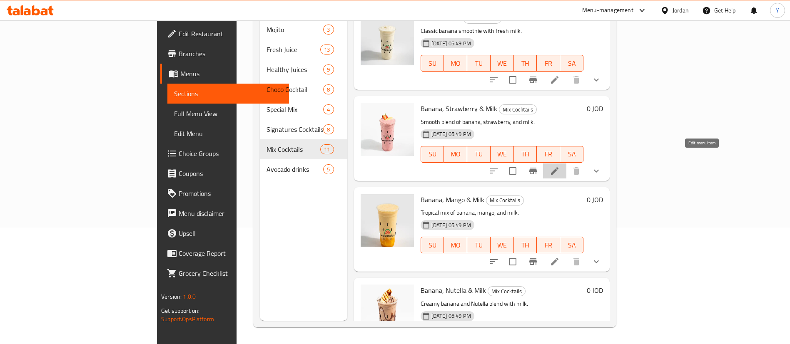
click at [560, 166] on icon at bounding box center [555, 171] width 10 height 10
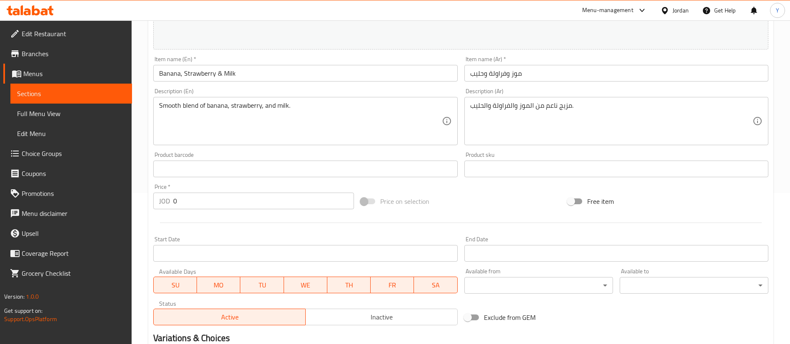
scroll to position [275, 0]
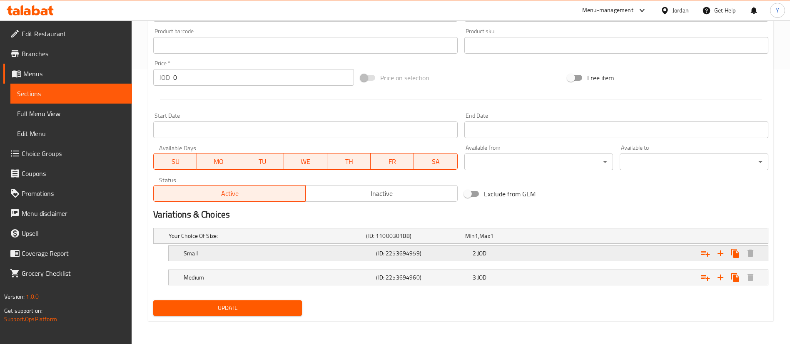
click at [507, 240] on div "2 JOD" at bounding box center [512, 236] width 95 height 8
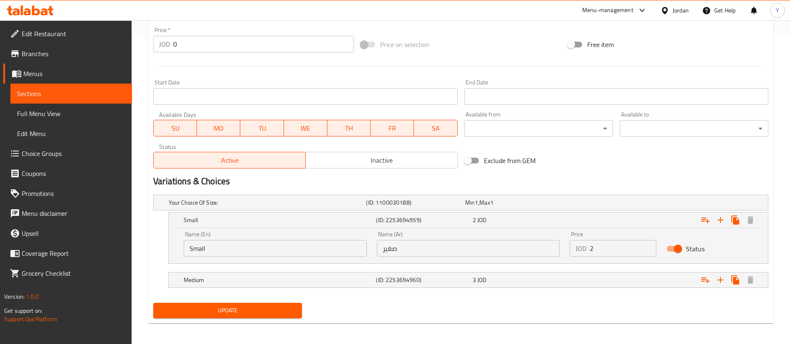
scroll to position [310, 0]
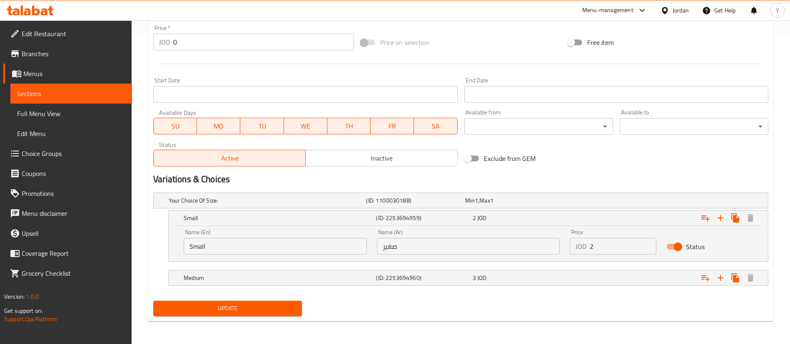
click at [616, 255] on div "Price JOD 2 Price" at bounding box center [613, 241] width 97 height 35
click at [616, 253] on input "2" at bounding box center [623, 246] width 67 height 17
type input "2.4"
click at [504, 207] on div "3 JOD" at bounding box center [513, 201] width 99 height 12
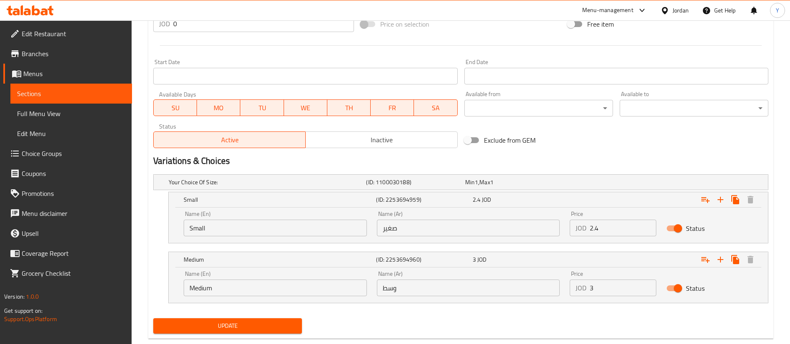
scroll to position [347, 0]
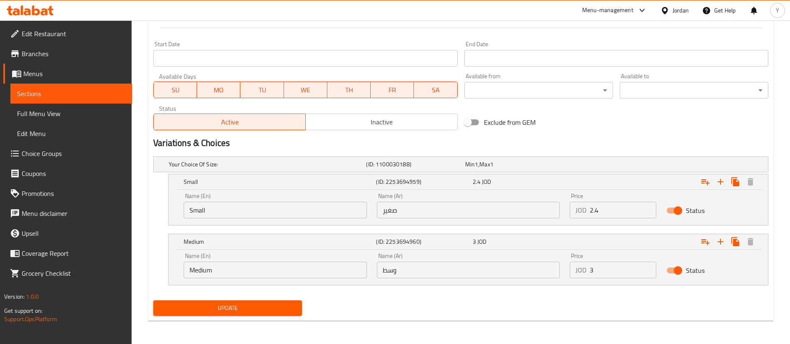
click at [610, 270] on input "3" at bounding box center [623, 270] width 67 height 17
click at [105, 105] on link "Full Menu View" at bounding box center [71, 114] width 122 height 20
click at [107, 98] on span "Sections" at bounding box center [71, 94] width 108 height 10
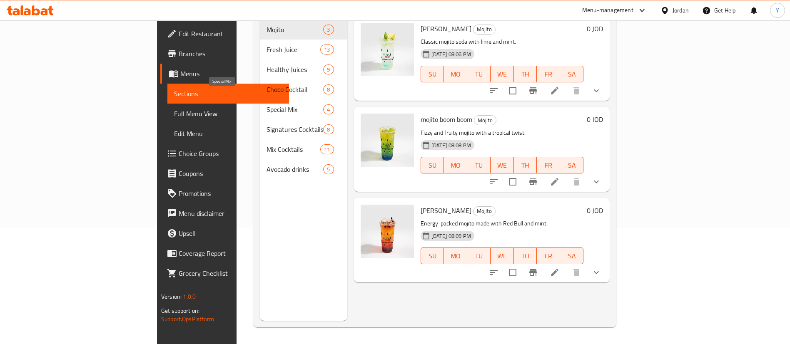
scroll to position [117, 0]
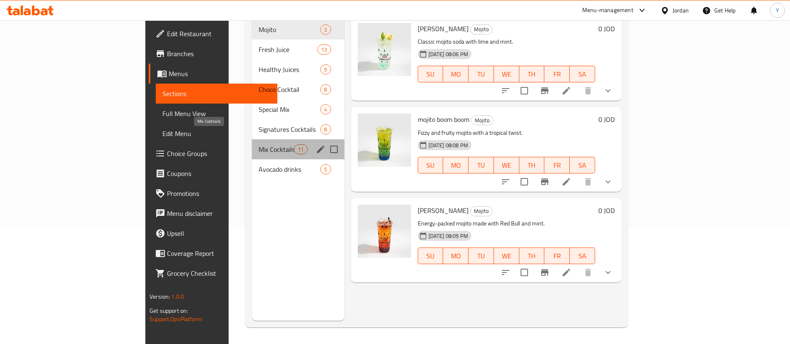
click at [259, 145] on span "Mix Cocktails" at bounding box center [276, 150] width 35 height 10
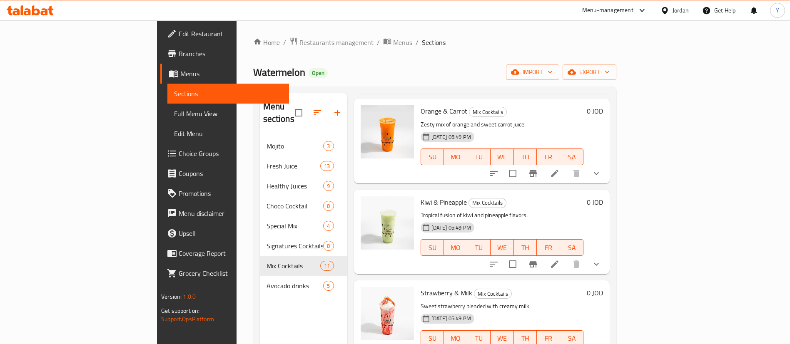
scroll to position [250, 0]
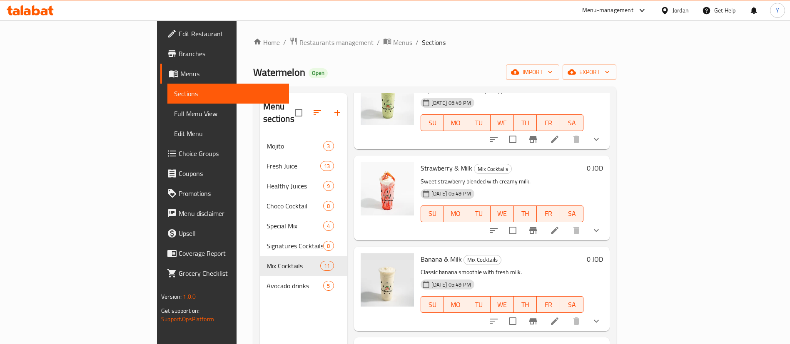
click at [560, 226] on icon at bounding box center [555, 231] width 10 height 10
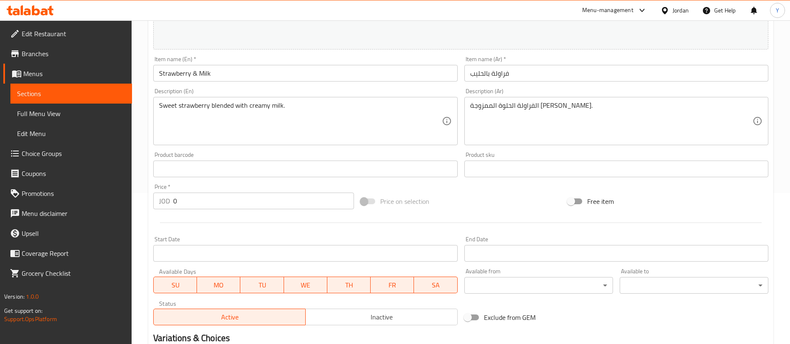
scroll to position [275, 0]
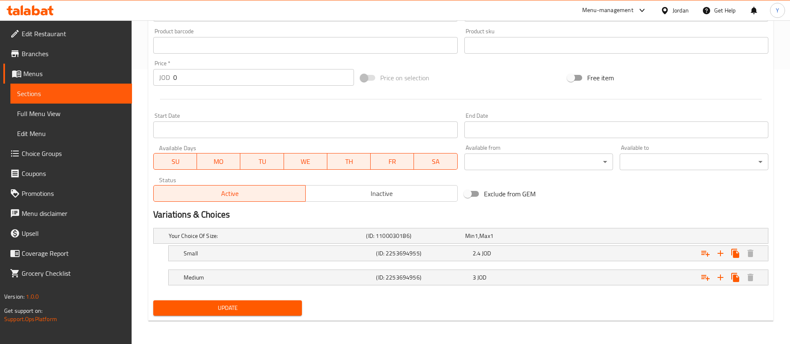
click at [107, 87] on link "Sections" at bounding box center [71, 94] width 122 height 20
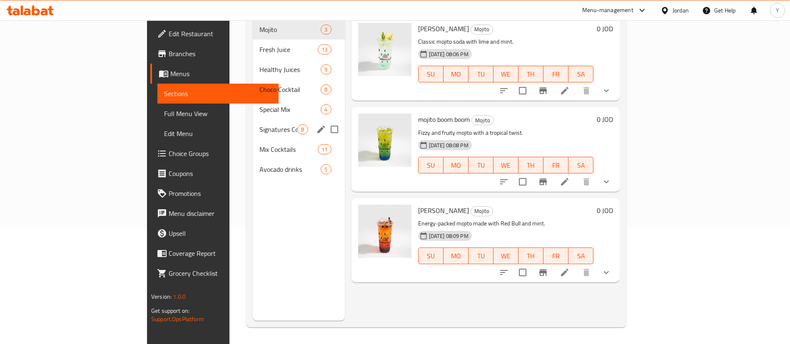
scroll to position [117, 0]
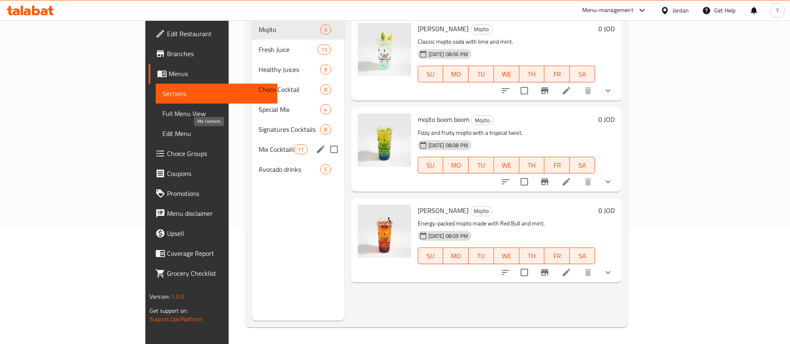
click at [259, 145] on span "Mix Cocktails" at bounding box center [276, 150] width 35 height 10
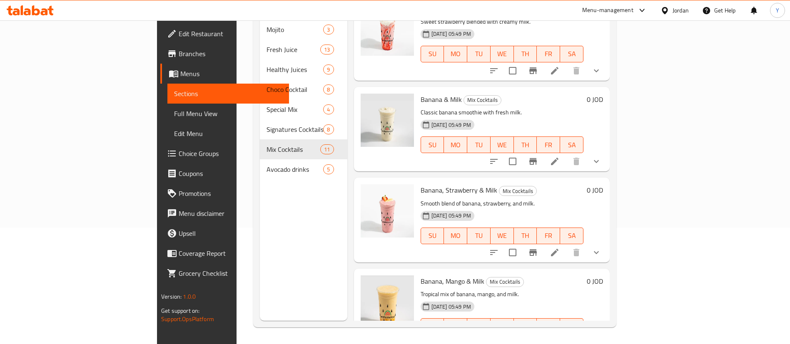
scroll to position [312, 0]
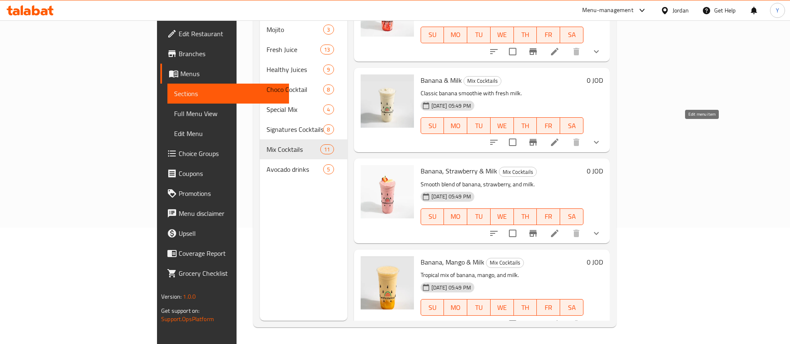
click at [560, 137] on icon at bounding box center [555, 142] width 10 height 10
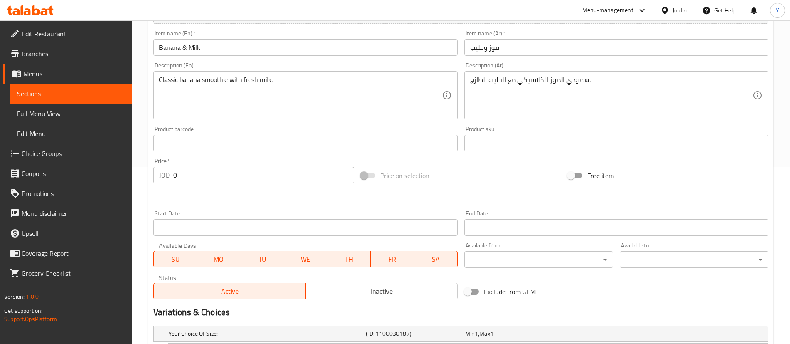
scroll to position [275, 0]
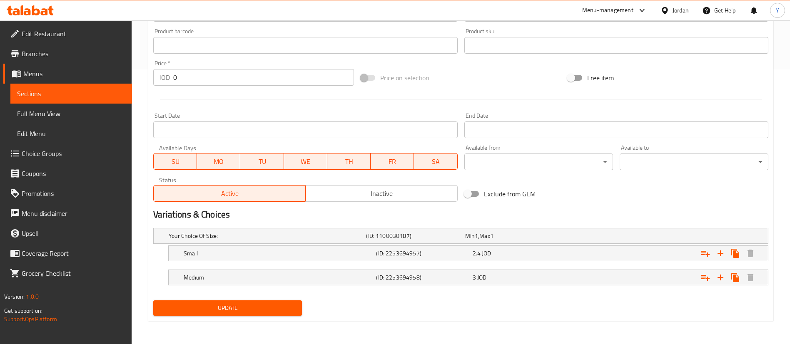
click at [112, 94] on span "Sections" at bounding box center [71, 94] width 108 height 10
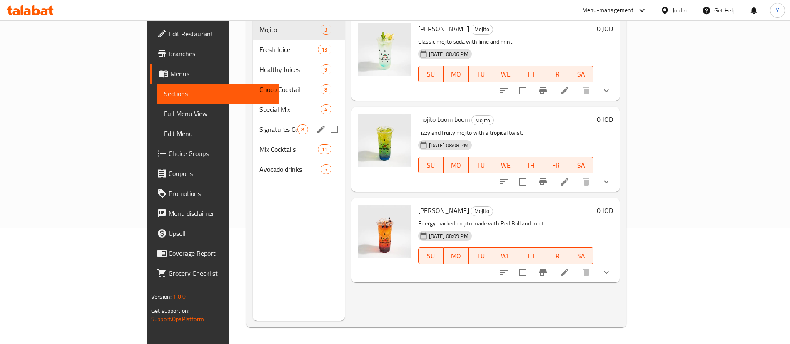
scroll to position [117, 0]
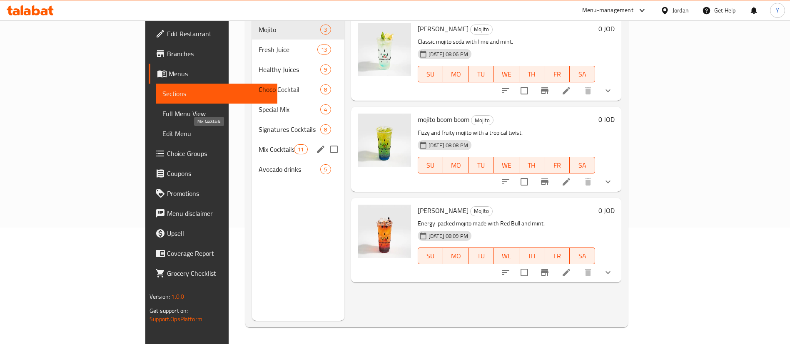
click at [259, 145] on span "Mix Cocktails" at bounding box center [276, 150] width 35 height 10
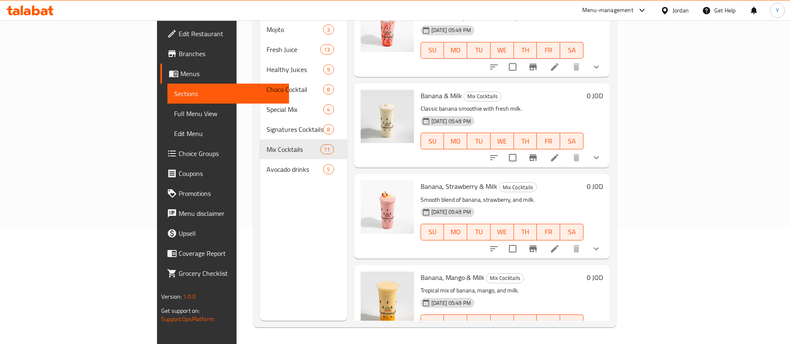
scroll to position [375, 0]
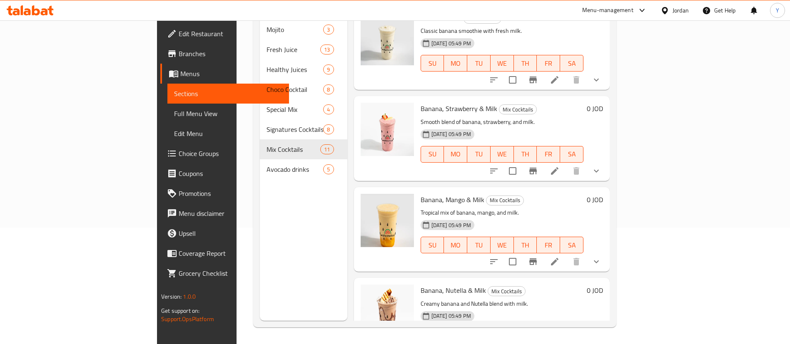
click at [559, 167] on icon at bounding box center [554, 170] width 7 height 7
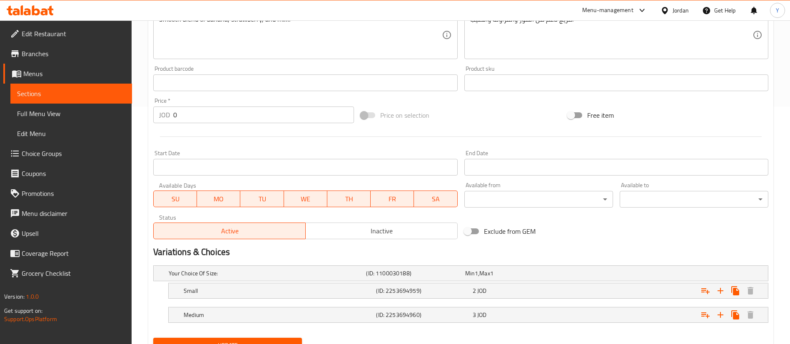
scroll to position [275, 0]
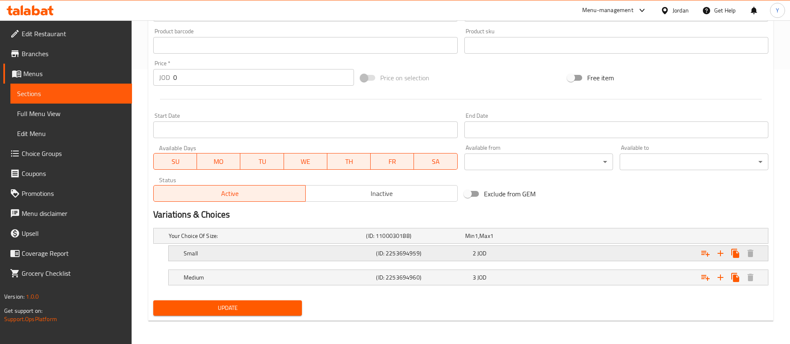
click at [508, 240] on div "2 JOD" at bounding box center [512, 236] width 95 height 8
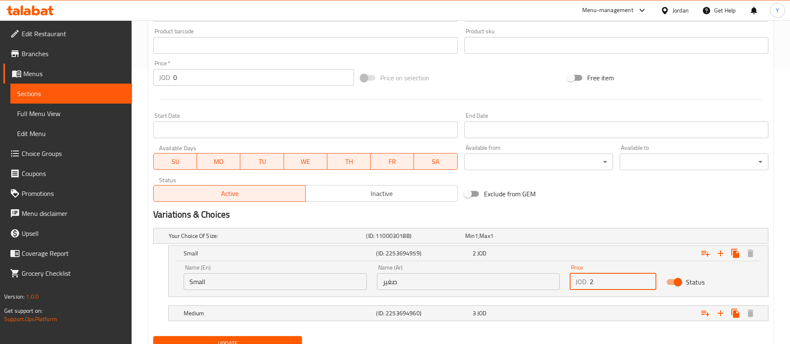
click at [623, 284] on input "2" at bounding box center [623, 282] width 67 height 17
type input "2.4"
click at [544, 245] on div "Medium (ID: 2253694960) 3 JOD" at bounding box center [463, 236] width 593 height 18
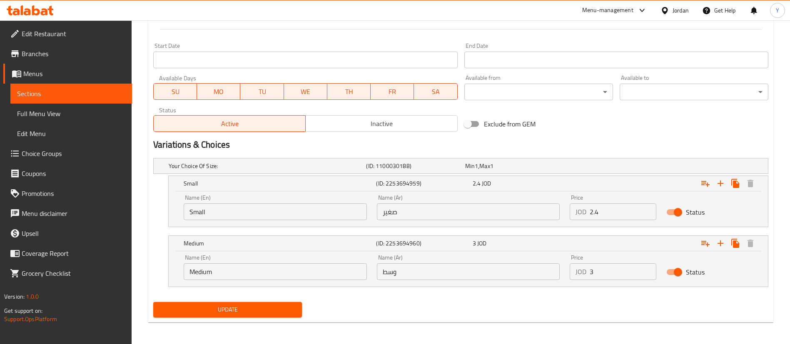
scroll to position [347, 0]
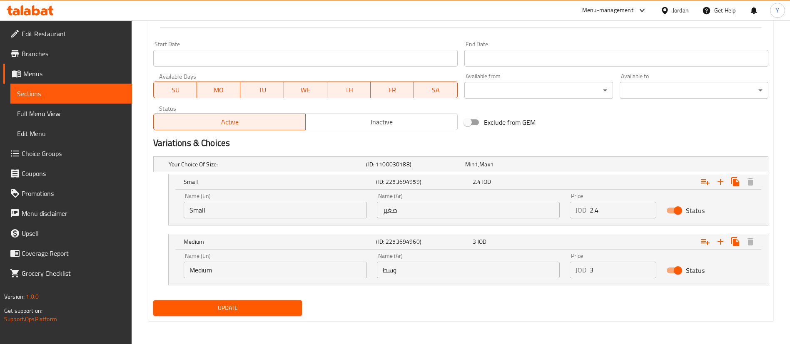
click at [612, 272] on input "3" at bounding box center [623, 270] width 67 height 17
type input "3.6"
click at [233, 309] on span "Update" at bounding box center [227, 308] width 135 height 10
click at [241, 311] on span "Update" at bounding box center [227, 308] width 135 height 10
drag, startPoint x: 111, startPoint y: 95, endPoint x: 131, endPoint y: 100, distance: 20.2
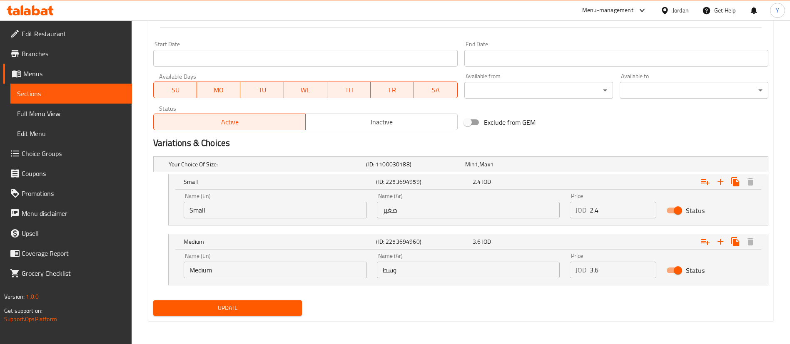
click at [112, 94] on span "Sections" at bounding box center [71, 94] width 108 height 10
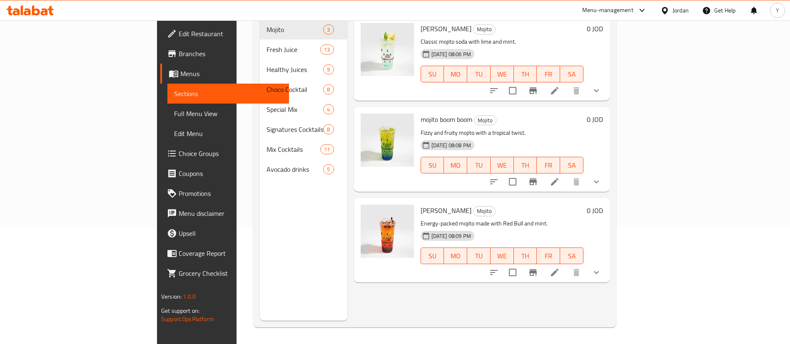
scroll to position [117, 0]
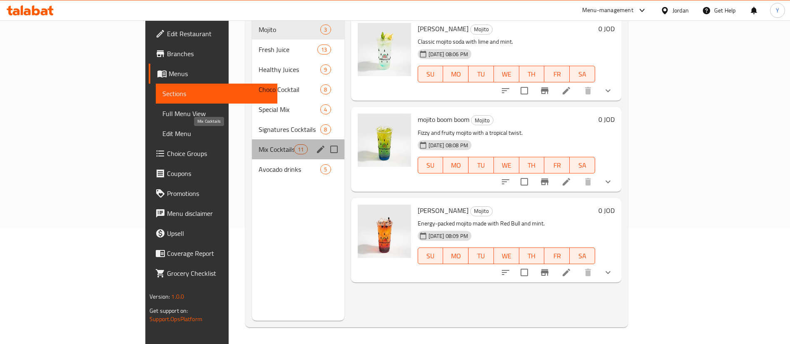
click at [259, 145] on span "Mix Cocktails" at bounding box center [276, 150] width 35 height 10
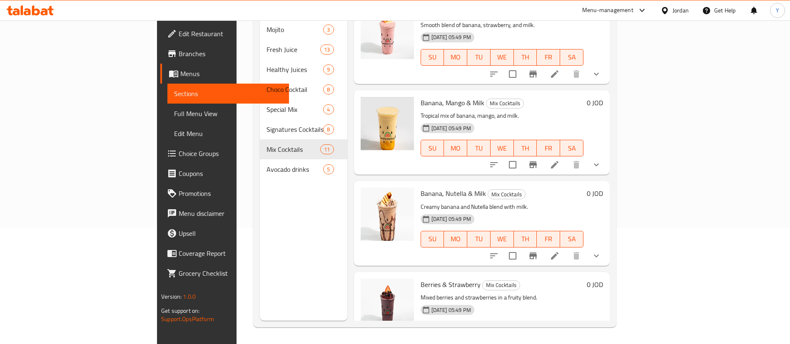
scroll to position [500, 0]
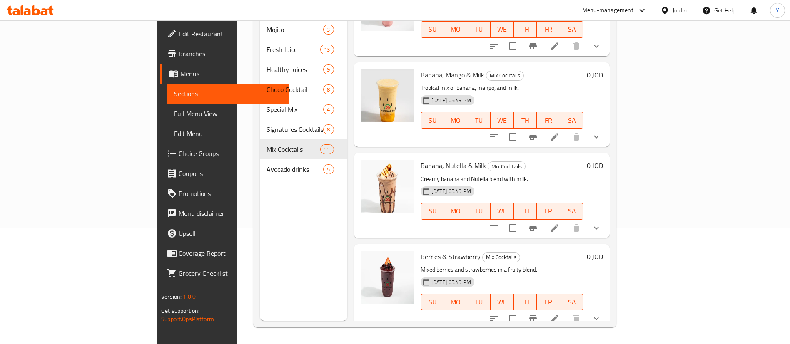
click at [560, 132] on icon at bounding box center [555, 137] width 10 height 10
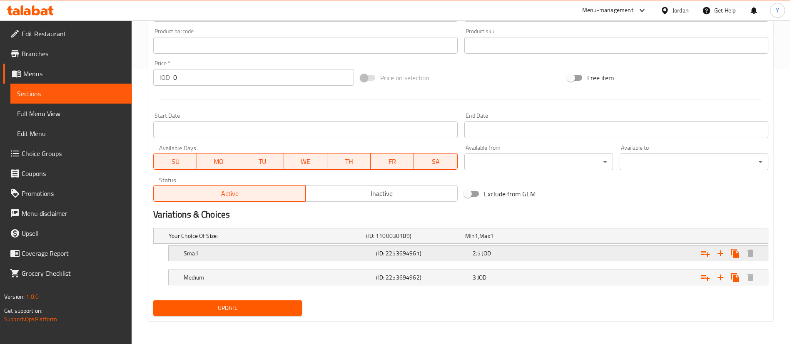
click at [501, 240] on div "2.5 JOD" at bounding box center [512, 236] width 95 height 8
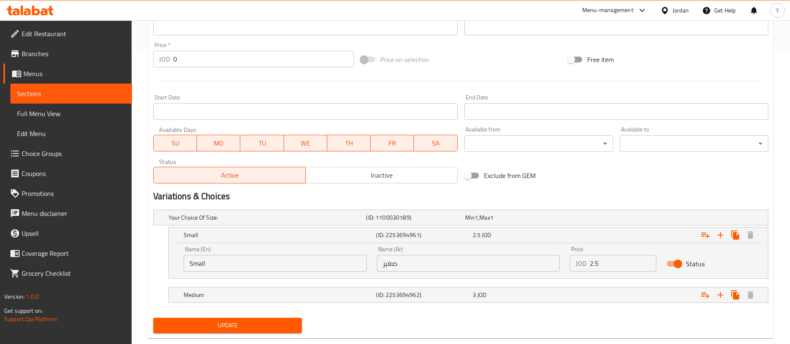
scroll to position [311, 0]
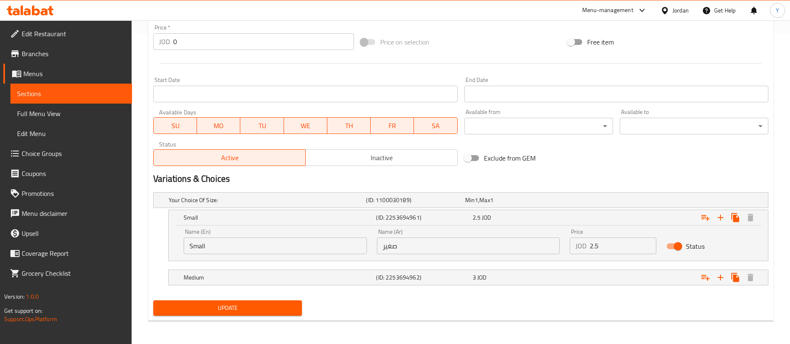
drag, startPoint x: 606, startPoint y: 249, endPoint x: 522, endPoint y: 259, distance: 84.6
click at [522, 259] on div "Name (En) Small Name (En) Name (Ar) صغير Name (Ar) Price JOD 2.5 Price Status" at bounding box center [468, 241] width 579 height 35
type input "3"
click at [510, 205] on div "3 JOD" at bounding box center [512, 200] width 95 height 8
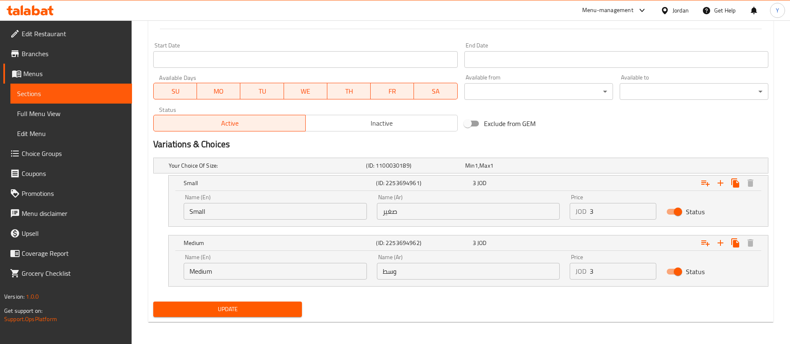
scroll to position [346, 0]
click at [618, 269] on input "3" at bounding box center [623, 270] width 67 height 17
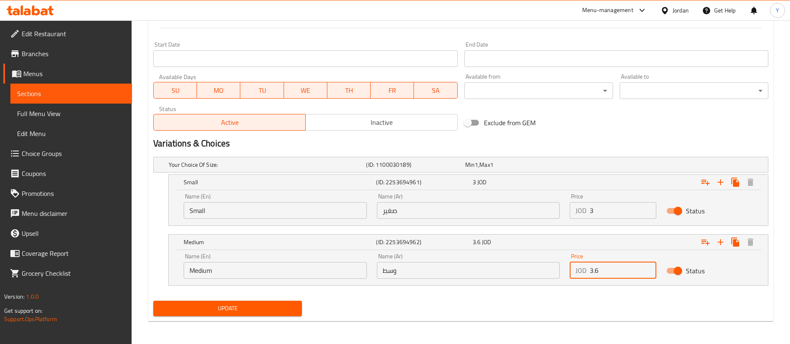
type input "3.6"
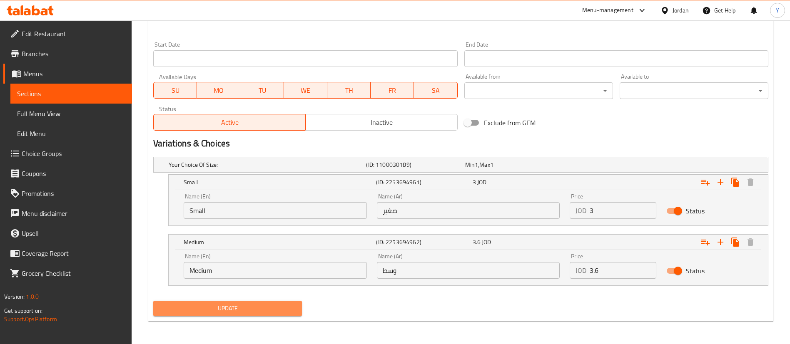
click at [247, 315] on button "Update" at bounding box center [227, 308] width 149 height 15
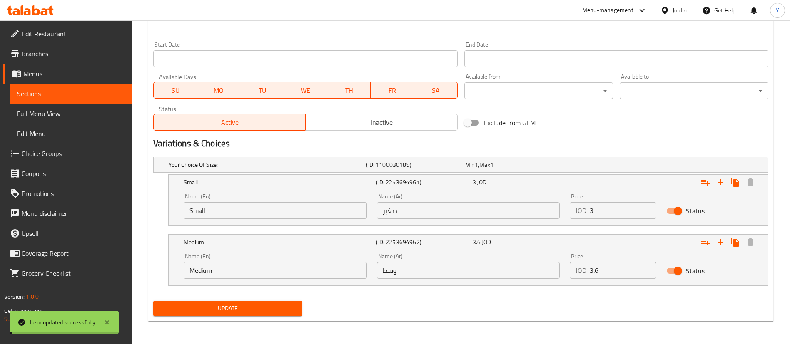
click at [222, 304] on span "Update" at bounding box center [227, 309] width 135 height 10
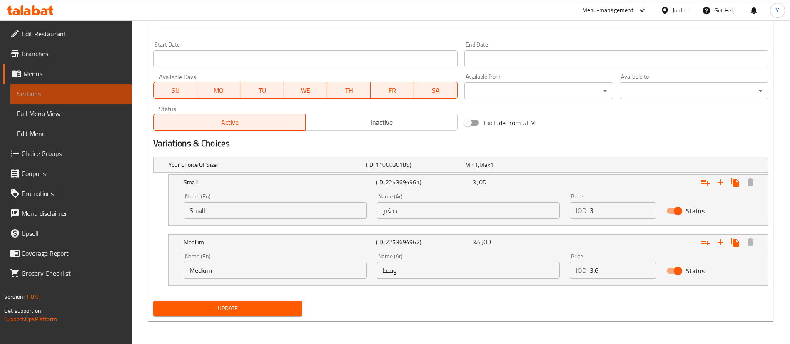
click at [62, 97] on span "Sections" at bounding box center [71, 94] width 108 height 10
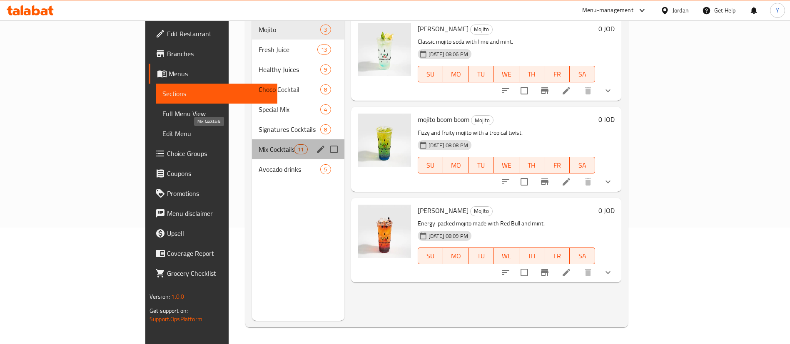
click at [259, 145] on span "Mix Cocktails" at bounding box center [276, 150] width 35 height 10
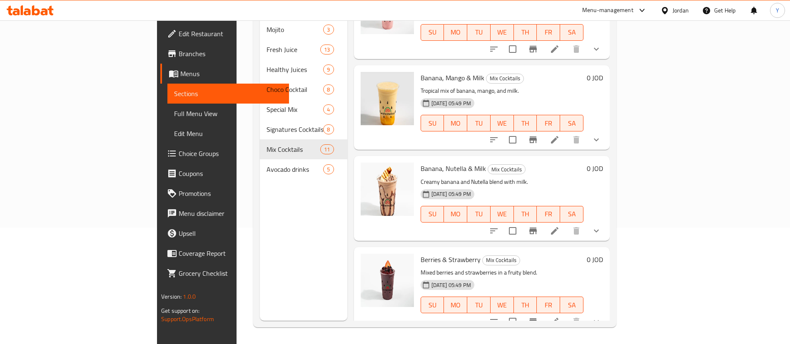
scroll to position [562, 0]
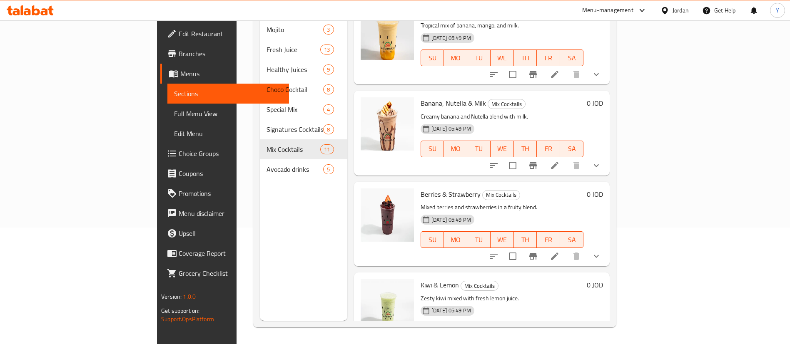
click at [560, 161] on icon at bounding box center [555, 166] width 10 height 10
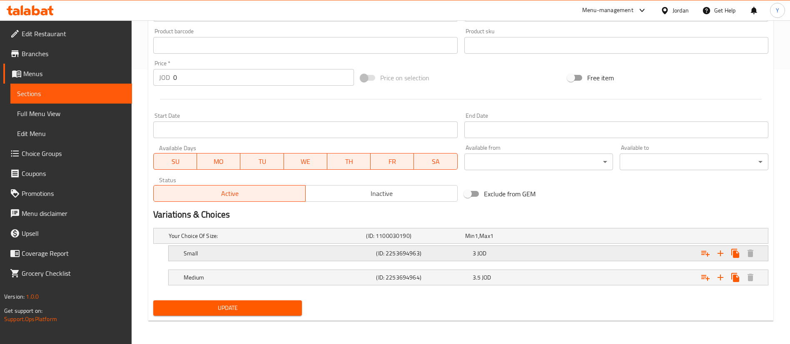
drag, startPoint x: 526, startPoint y: 251, endPoint x: 538, endPoint y: 257, distance: 13.4
click at [527, 240] on div "3 JOD" at bounding box center [512, 236] width 95 height 8
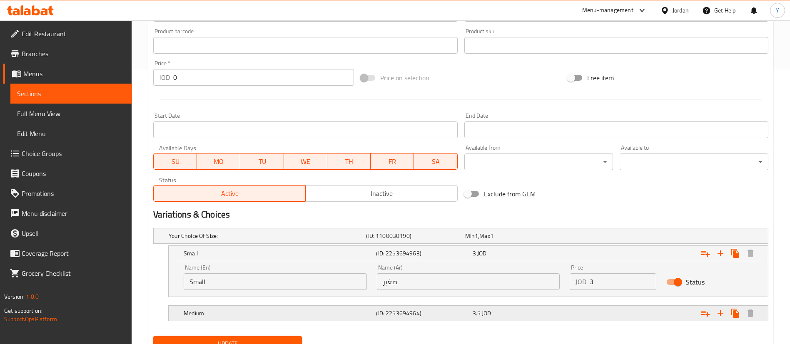
scroll to position [299, 0]
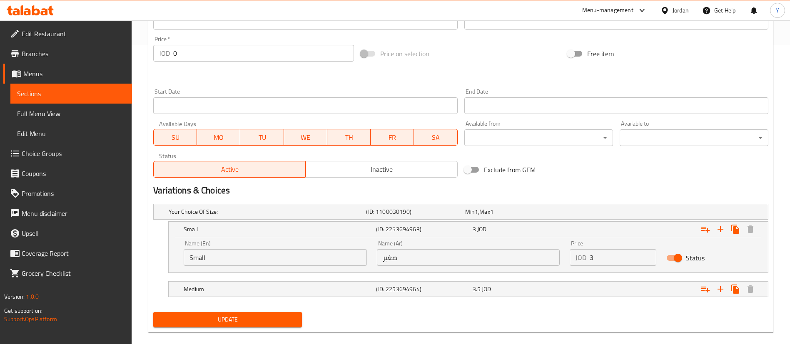
click at [596, 258] on input "3" at bounding box center [623, 257] width 67 height 17
type input "3.6"
click at [492, 216] on div "3.5 JOD" at bounding box center [512, 212] width 95 height 8
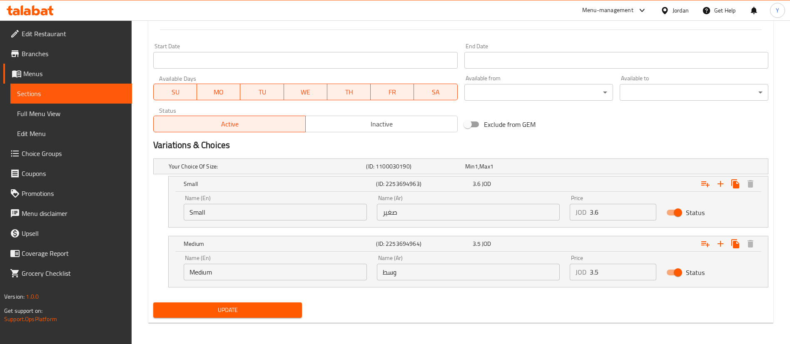
scroll to position [346, 0]
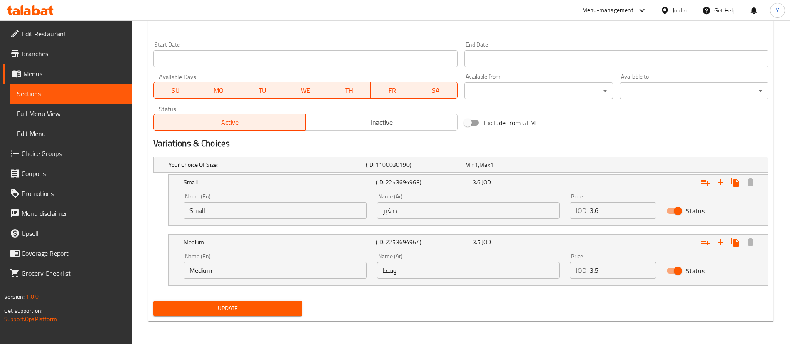
drag, startPoint x: 570, startPoint y: 272, endPoint x: 501, endPoint y: 283, distance: 69.6
click at [507, 281] on div "Name (En) Medium Name (En) Name (Ar) وسط Name (Ar) Price JOD 3.5 Price Status" at bounding box center [468, 266] width 579 height 35
type input "4.2"
click at [195, 293] on nav at bounding box center [460, 291] width 615 height 7
click at [196, 304] on span "Update" at bounding box center [227, 309] width 135 height 10
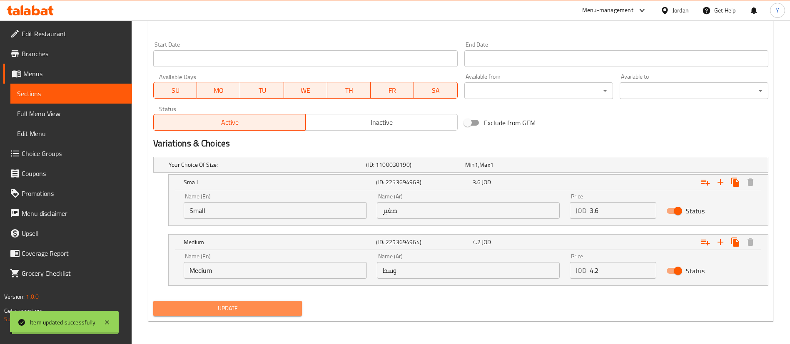
click at [208, 307] on span "Update" at bounding box center [227, 309] width 135 height 10
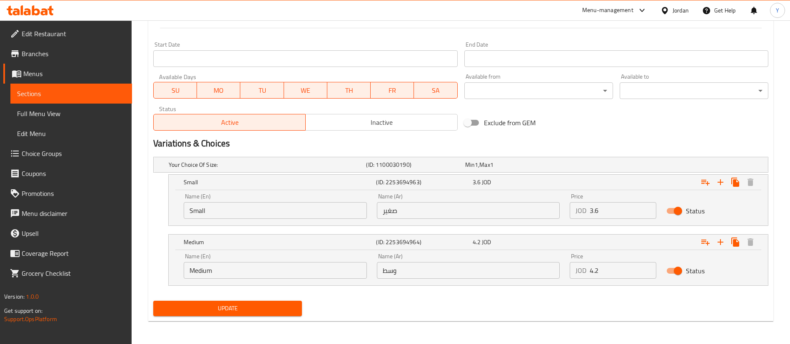
click at [83, 94] on span "Sections" at bounding box center [71, 94] width 108 height 10
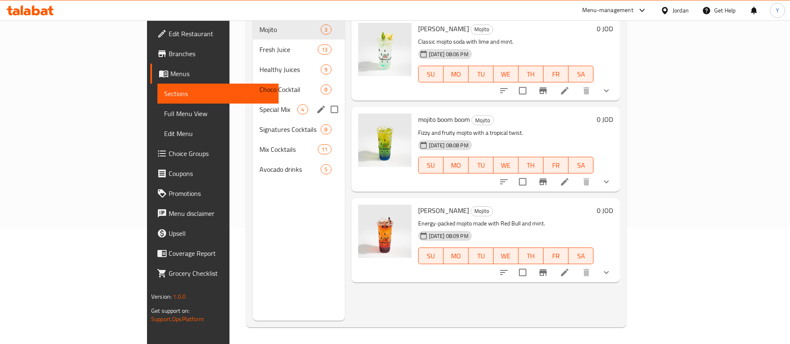
scroll to position [117, 0]
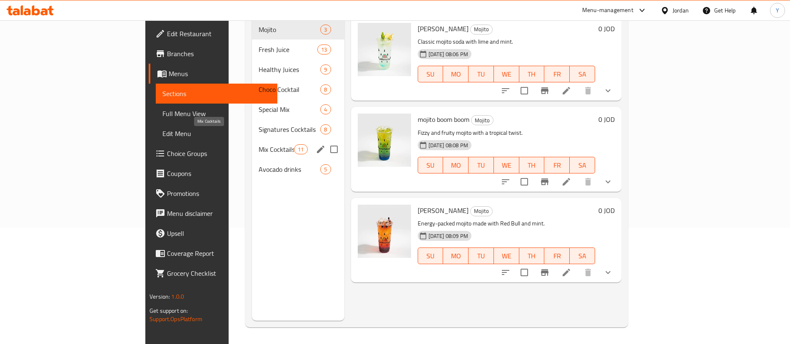
click at [259, 145] on span "Mix Cocktails" at bounding box center [276, 150] width 35 height 10
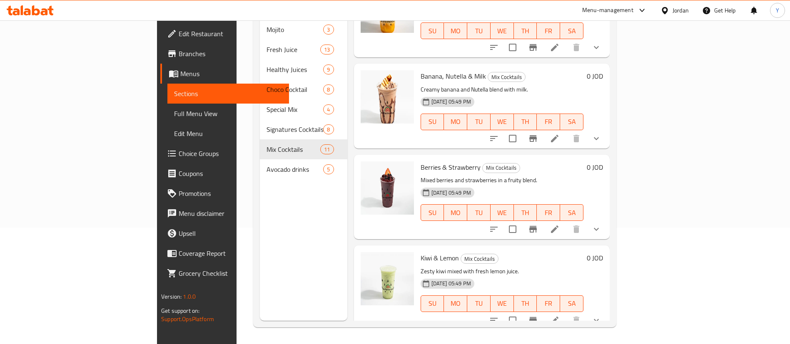
scroll to position [552, 0]
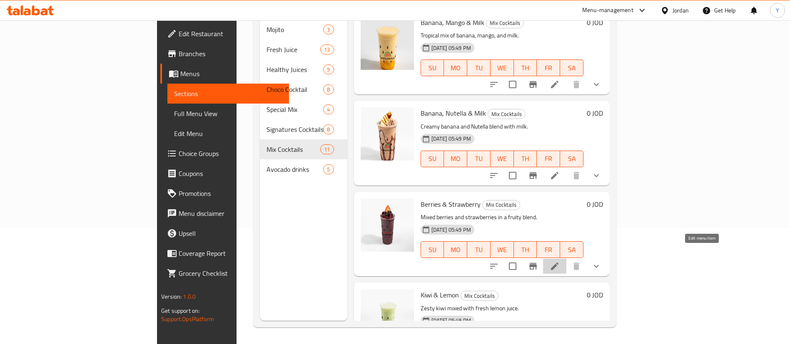
click at [560, 262] on icon at bounding box center [555, 267] width 10 height 10
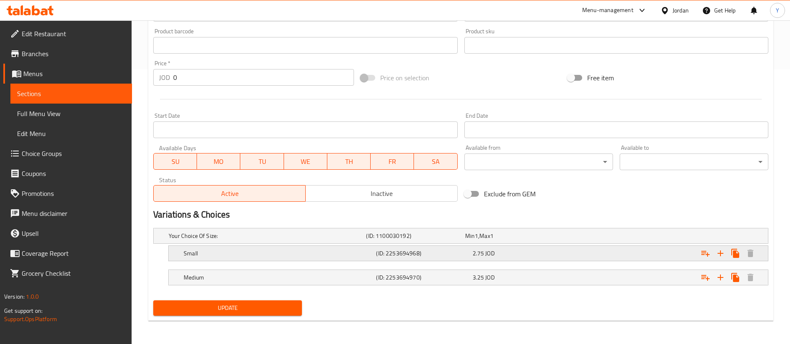
click at [510, 240] on div "2.75 JOD" at bounding box center [512, 236] width 95 height 8
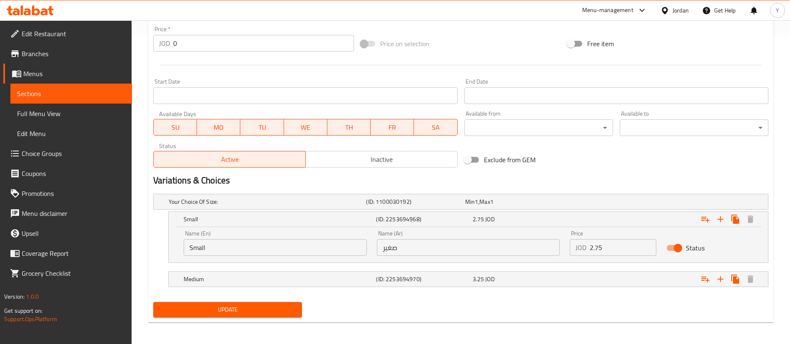
scroll to position [311, 0]
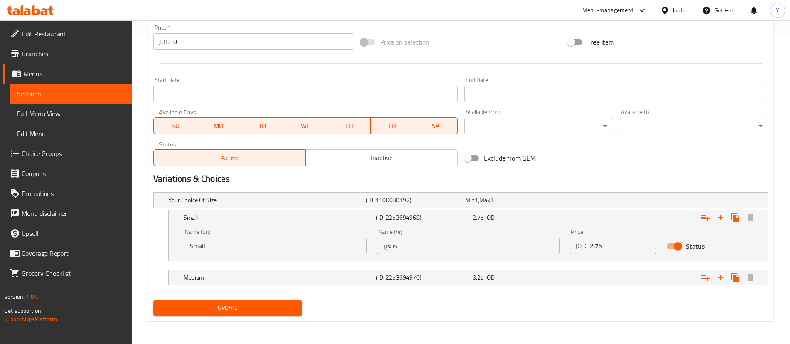
click at [615, 249] on input "2.75" at bounding box center [623, 246] width 67 height 17
drag, startPoint x: 609, startPoint y: 248, endPoint x: 518, endPoint y: 252, distance: 91.3
click at [523, 252] on div "Name (En) Small Name (En) Name (Ar) صغير Name (Ar) Price JOD 2.75 Price Status" at bounding box center [468, 241] width 579 height 35
type input "3.3"
click at [505, 205] on div "3.25 JOD" at bounding box center [512, 200] width 95 height 8
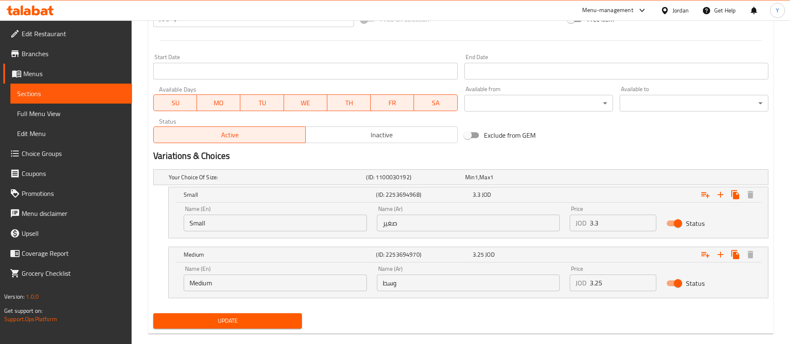
scroll to position [347, 0]
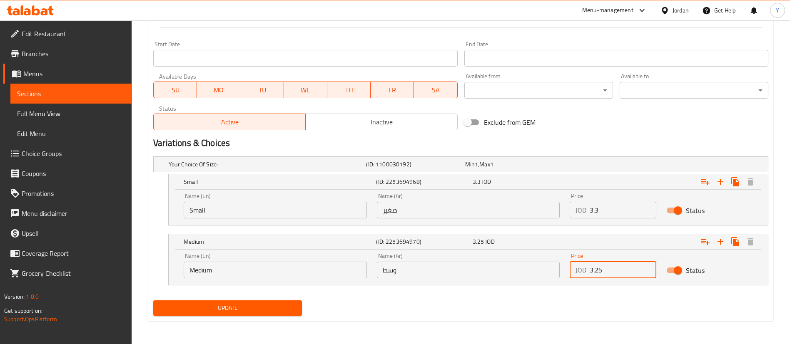
drag, startPoint x: 542, startPoint y: 268, endPoint x: 387, endPoint y: 265, distance: 155.8
click at [431, 266] on div "Name (En) Medium Name (En) Name (Ar) وسط Name (Ar) Price JOD 3.25 Price Status" at bounding box center [468, 265] width 579 height 35
drag, startPoint x: 618, startPoint y: 271, endPoint x: 464, endPoint y: 274, distance: 154.6
click at [464, 274] on div "Name (En) Medium Name (En) Name (Ar) وسط Name (Ar) Price JOD 5 Price Status" at bounding box center [468, 265] width 579 height 35
type input "3.9"
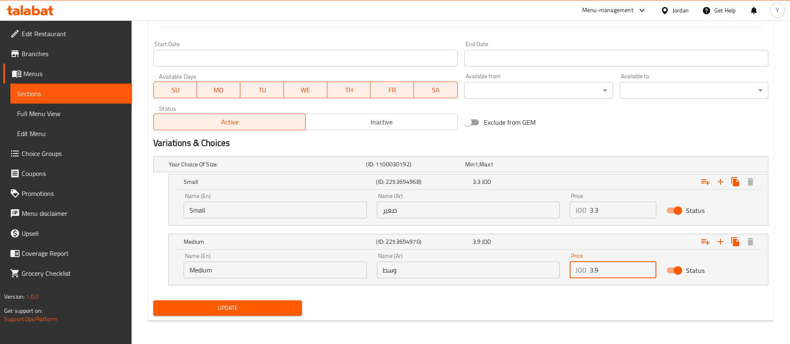
click at [260, 302] on button "Update" at bounding box center [227, 308] width 149 height 15
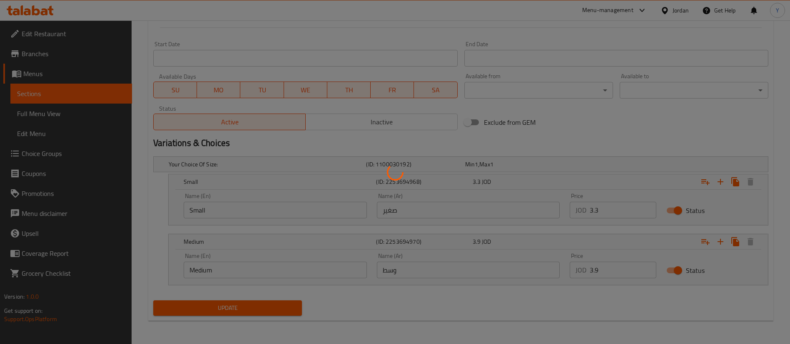
click at [258, 309] on div at bounding box center [395, 172] width 790 height 344
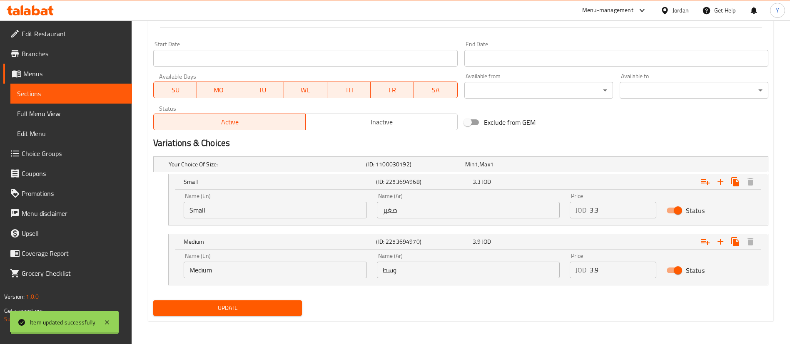
click at [258, 309] on span "Update" at bounding box center [227, 308] width 135 height 10
drag, startPoint x: 82, startPoint y: 94, endPoint x: 115, endPoint y: 94, distance: 32.9
click at [83, 94] on span "Sections" at bounding box center [71, 94] width 108 height 10
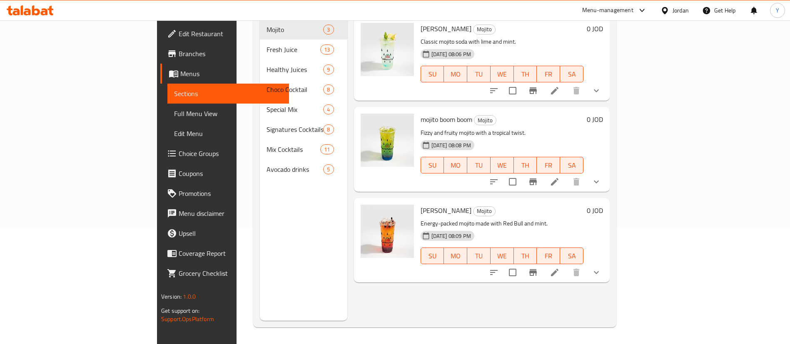
scroll to position [117, 0]
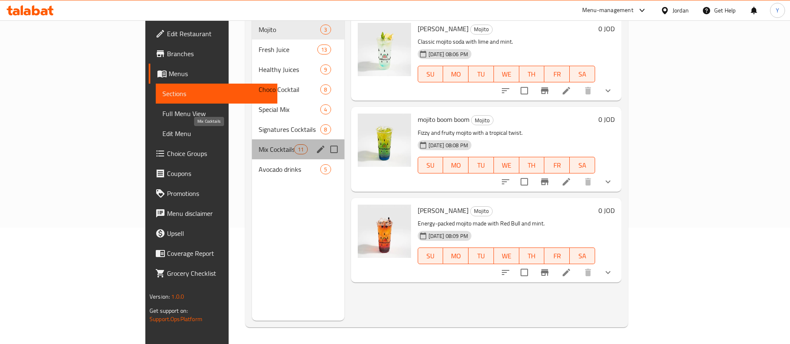
click at [259, 145] on span "Mix Cocktails" at bounding box center [276, 150] width 35 height 10
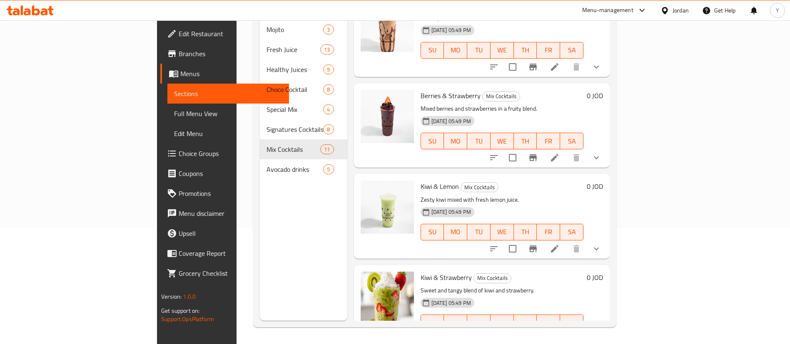
scroll to position [677, 0]
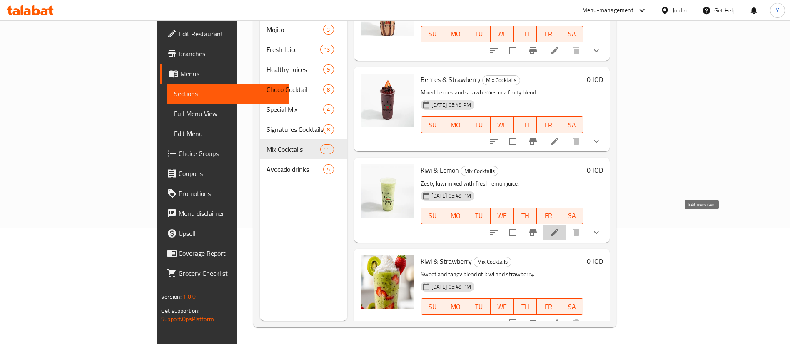
click at [559, 229] on icon at bounding box center [554, 232] width 7 height 7
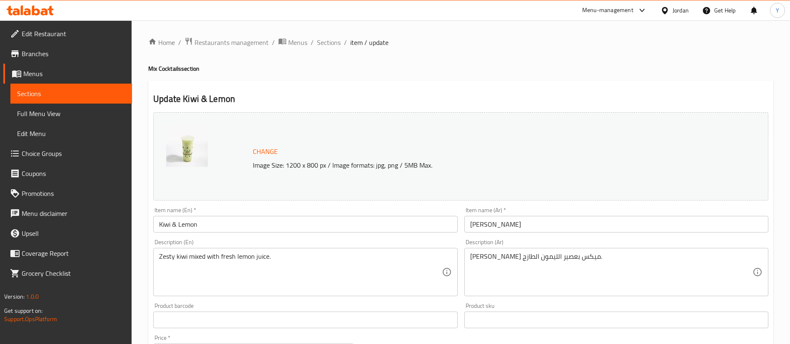
scroll to position [275, 0]
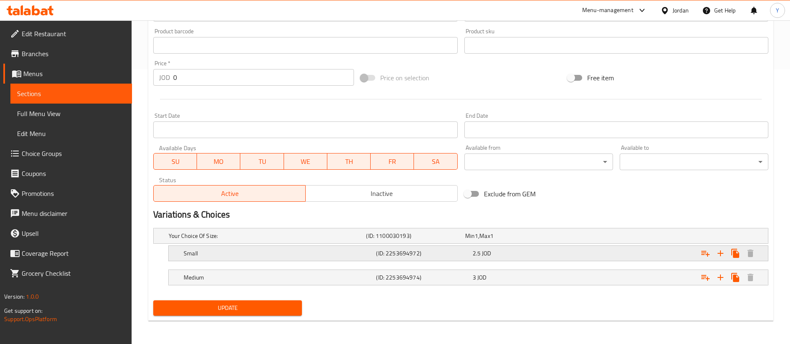
click at [491, 245] on div "Small (ID: 2253694972) 2.5 JOD" at bounding box center [463, 236] width 593 height 18
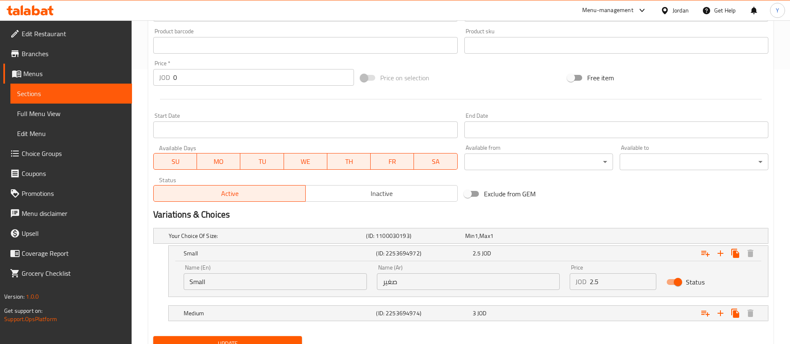
scroll to position [311, 0]
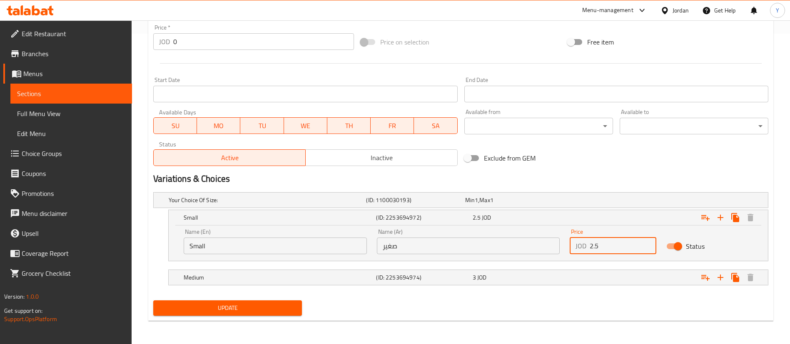
drag, startPoint x: 580, startPoint y: 247, endPoint x: 466, endPoint y: 249, distance: 113.3
click at [475, 248] on div "Name (En) Small Name (En) Name (Ar) صغير Name (Ar) Price JOD 2.5 Price Status" at bounding box center [468, 241] width 579 height 35
type input "3"
click at [498, 205] on div "3 JOD" at bounding box center [512, 200] width 95 height 8
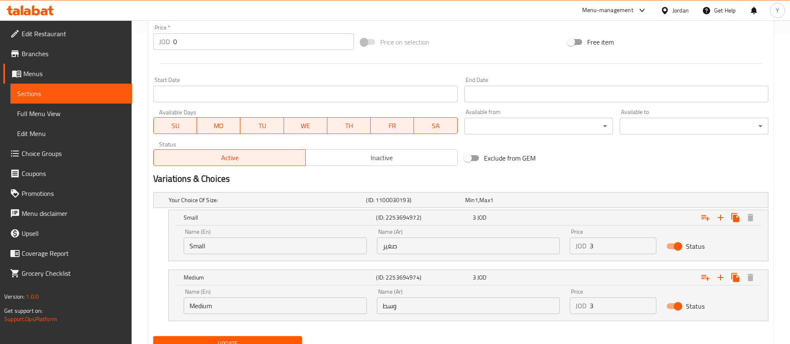
scroll to position [345, 0]
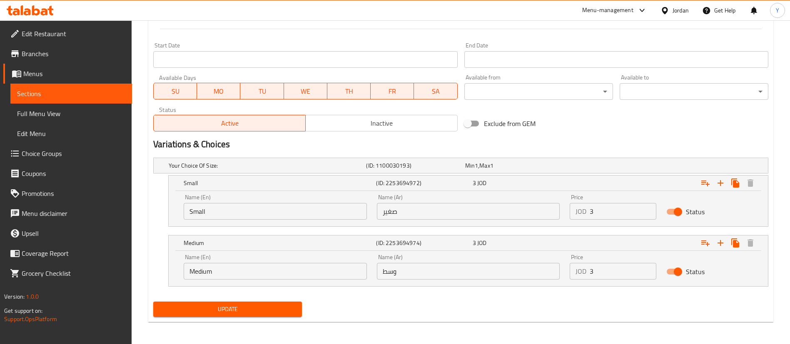
click at [611, 274] on input "3" at bounding box center [623, 271] width 67 height 17
type input "3.6"
click at [216, 309] on span "Update" at bounding box center [227, 309] width 135 height 10
click at [232, 318] on div "Update" at bounding box center [227, 310] width 155 height 22
drag, startPoint x: 252, startPoint y: 312, endPoint x: 247, endPoint y: 314, distance: 5.6
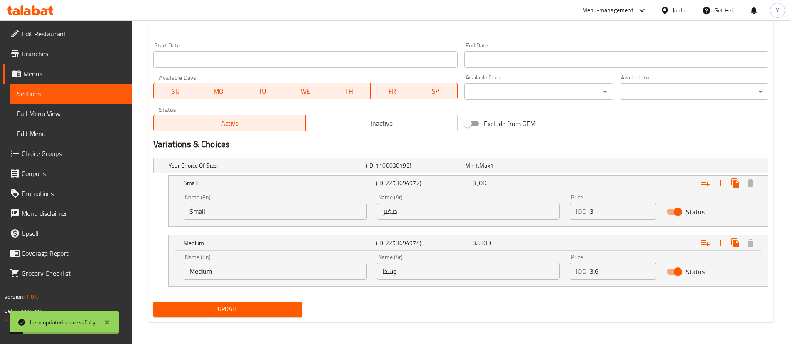
click at [252, 312] on span "Update" at bounding box center [227, 309] width 135 height 10
drag, startPoint x: 93, startPoint y: 93, endPoint x: 91, endPoint y: 103, distance: 9.9
click at [93, 93] on span "Sections" at bounding box center [71, 94] width 108 height 10
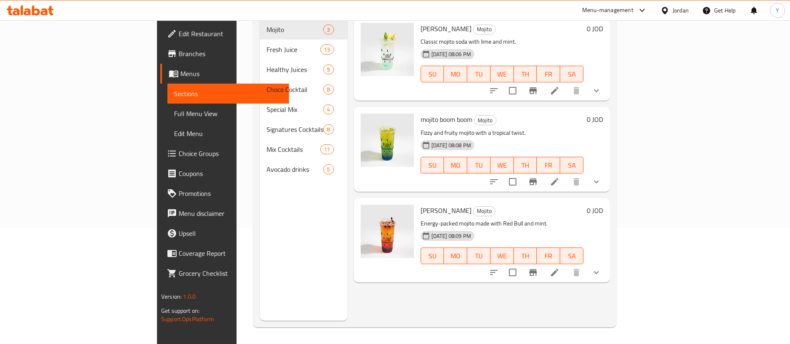
scroll to position [117, 0]
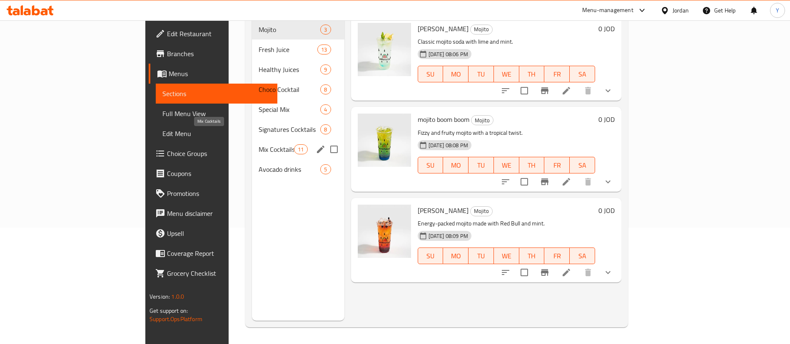
click at [259, 145] on span "Mix Cocktails" at bounding box center [276, 150] width 35 height 10
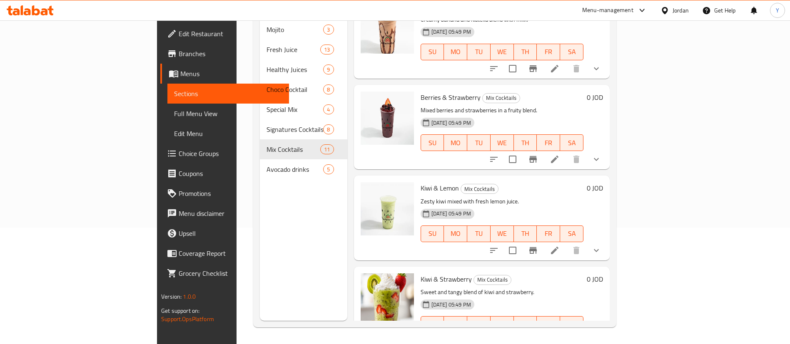
scroll to position [677, 0]
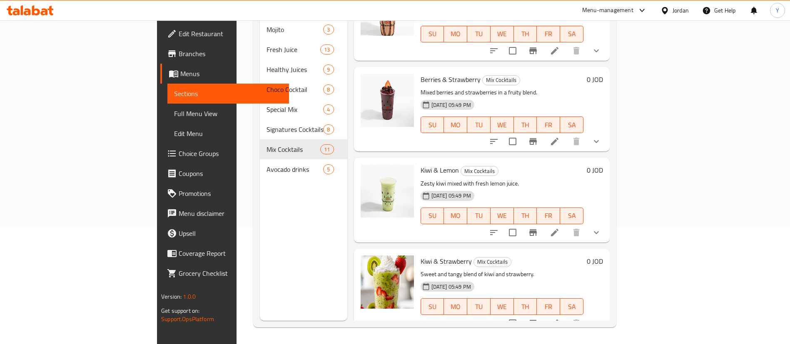
click at [566, 225] on li at bounding box center [554, 232] width 23 height 15
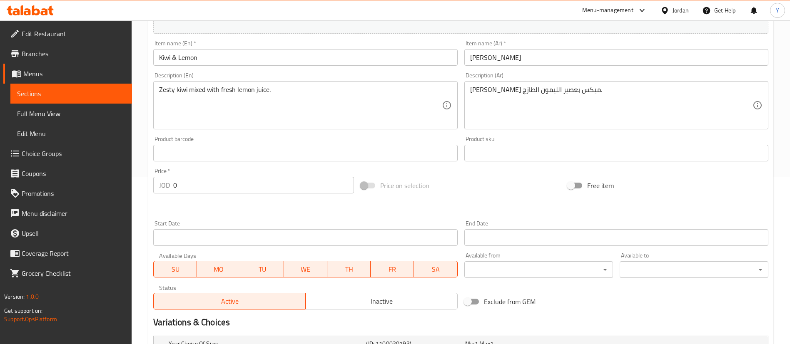
scroll to position [275, 0]
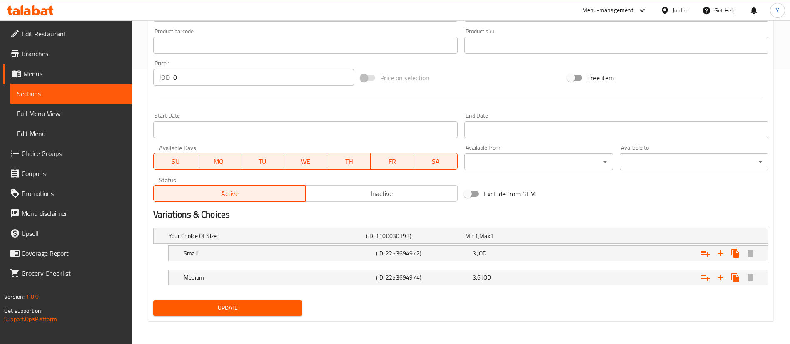
click at [103, 92] on span "Sections" at bounding box center [71, 94] width 108 height 10
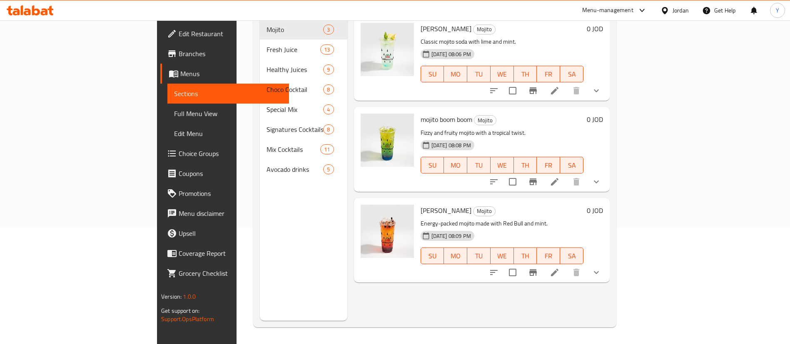
scroll to position [117, 0]
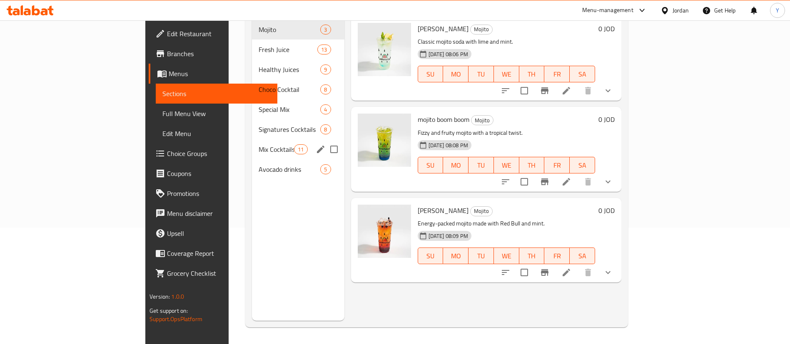
click at [259, 145] on span "Mix Cocktails" at bounding box center [276, 150] width 35 height 10
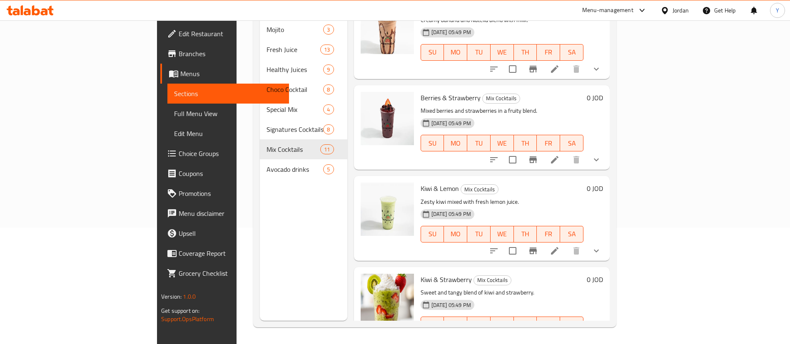
scroll to position [677, 0]
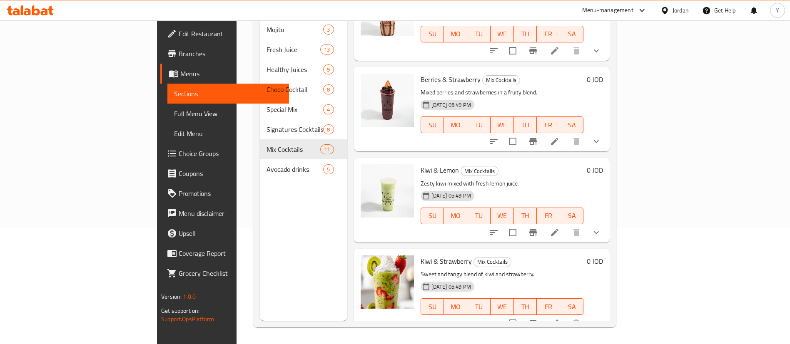
click at [566, 317] on li at bounding box center [554, 323] width 23 height 15
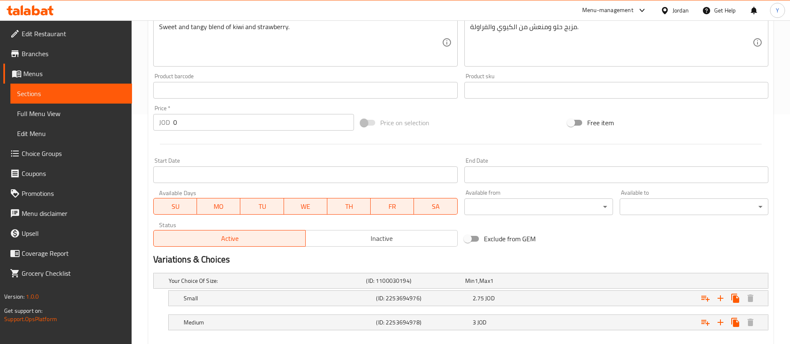
scroll to position [275, 0]
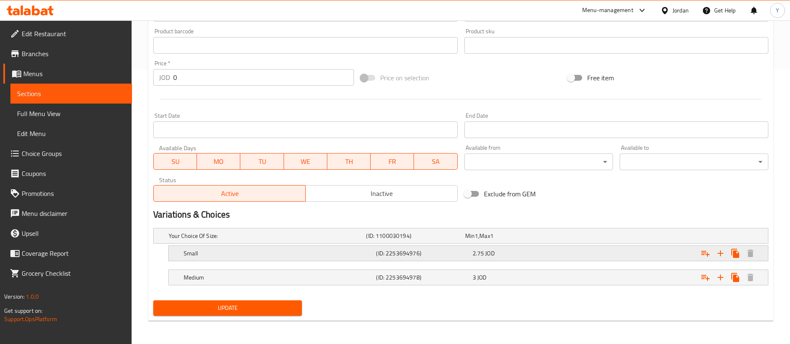
click at [514, 245] on div "Small (ID: 2253694976) 2.75 JOD" at bounding box center [463, 236] width 593 height 18
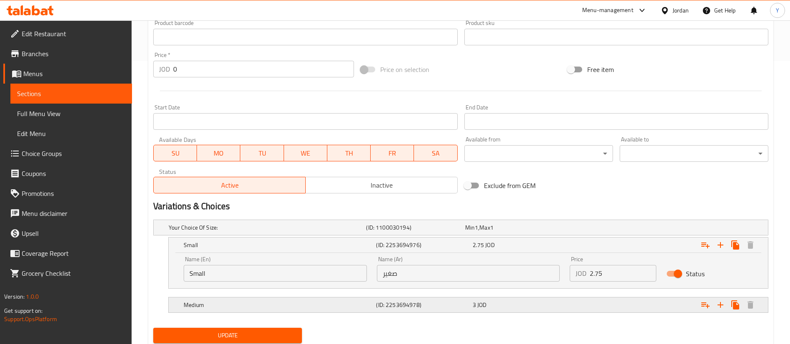
scroll to position [311, 0]
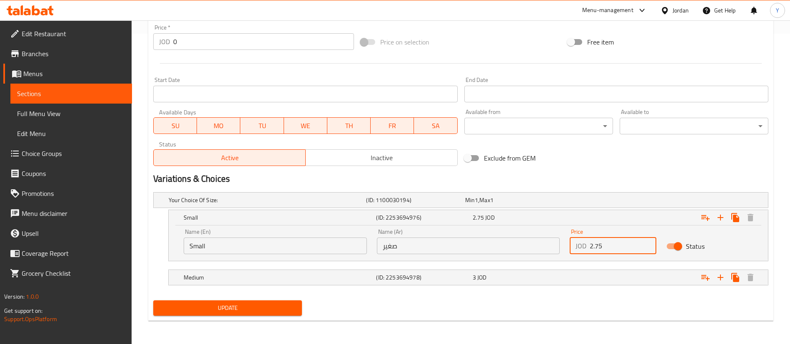
drag, startPoint x: 621, startPoint y: 247, endPoint x: 469, endPoint y: 257, distance: 153.2
click at [470, 257] on div "Name (En) Small Name (En) Name (Ar) صغير Name (Ar) Price JOD 2.75 Price Status" at bounding box center [468, 241] width 579 height 35
type input "3.3"
click at [482, 287] on nav at bounding box center [460, 290] width 615 height 7
click at [496, 205] on div "3 JOD" at bounding box center [512, 200] width 95 height 8
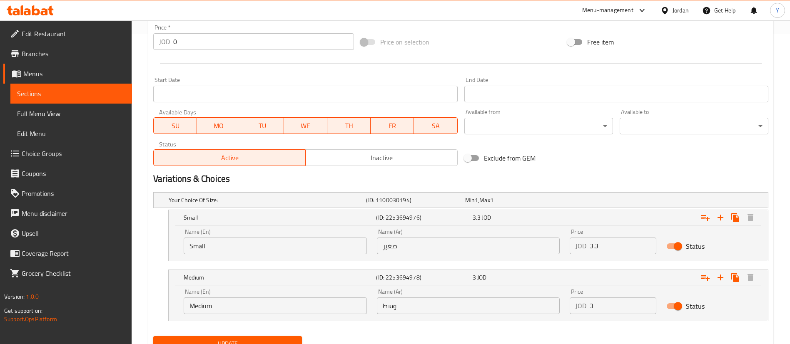
scroll to position [347, 0]
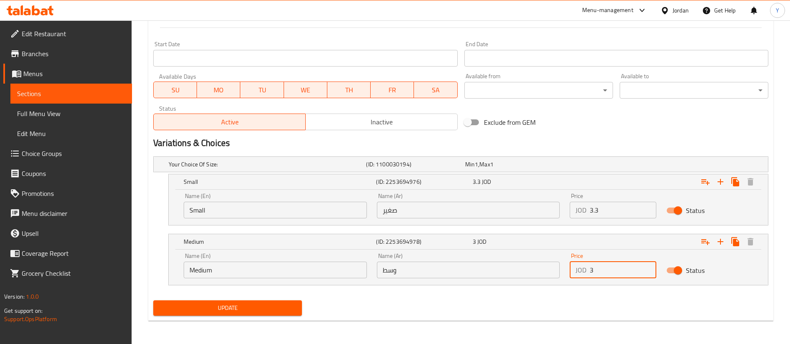
click at [605, 278] on input "3" at bounding box center [623, 270] width 67 height 17
type input "3.6"
click at [254, 307] on span "Update" at bounding box center [227, 308] width 135 height 10
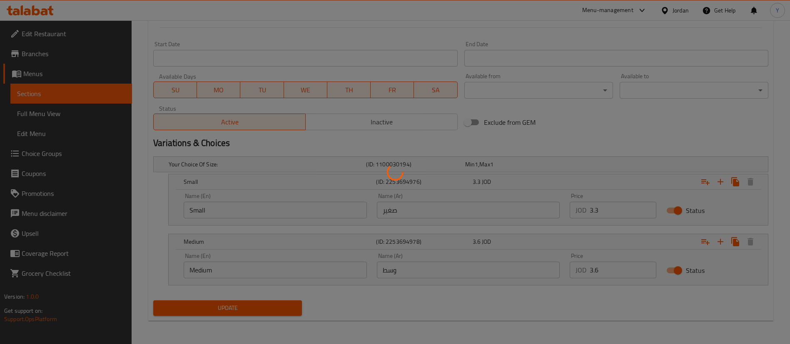
click at [214, 301] on div at bounding box center [395, 172] width 790 height 344
click at [215, 308] on div at bounding box center [395, 172] width 790 height 344
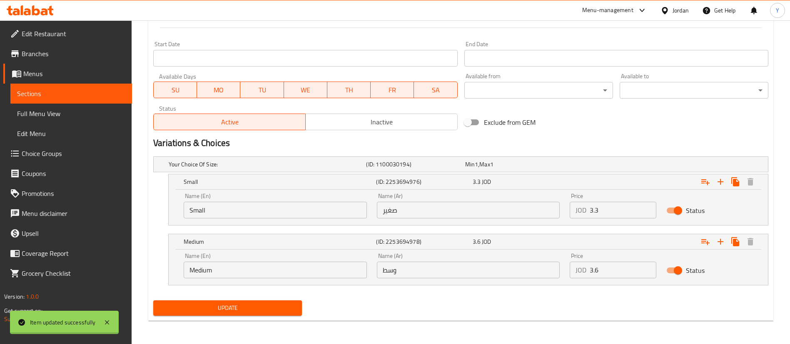
click at [215, 308] on div at bounding box center [395, 172] width 790 height 344
click at [215, 308] on span "Update" at bounding box center [227, 308] width 135 height 10
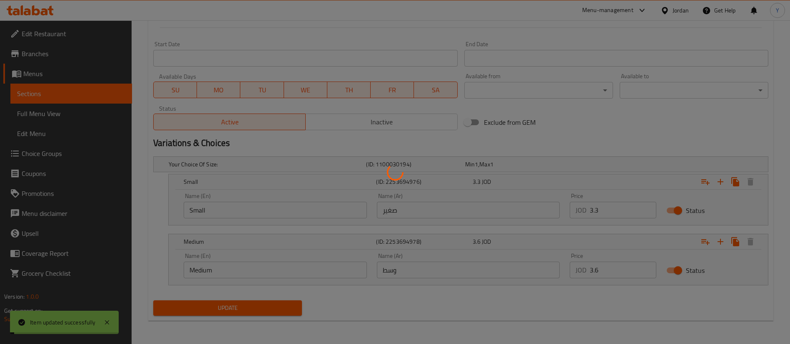
click at [215, 308] on div at bounding box center [395, 172] width 790 height 344
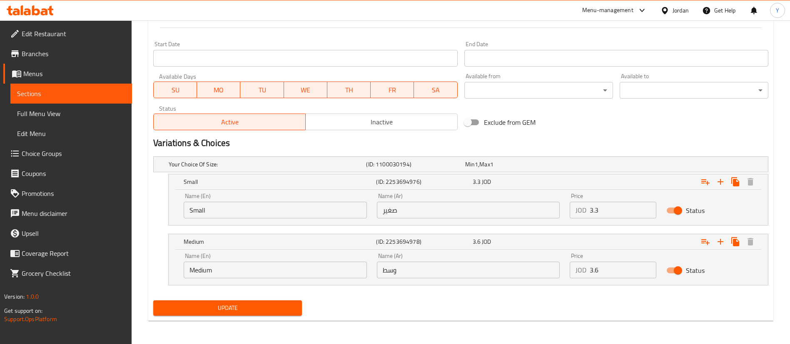
click at [85, 96] on span "Sections" at bounding box center [71, 94] width 108 height 10
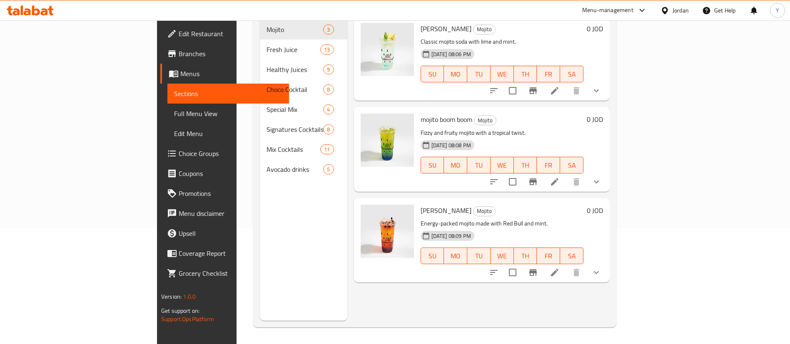
scroll to position [117, 0]
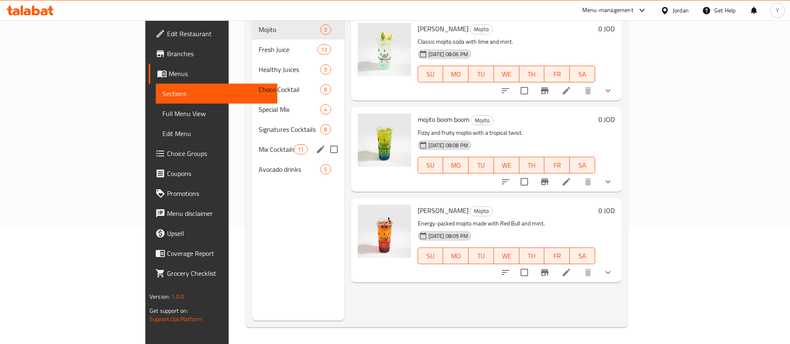
click at [252, 140] on div "Mix Cocktails 11" at bounding box center [298, 150] width 92 height 20
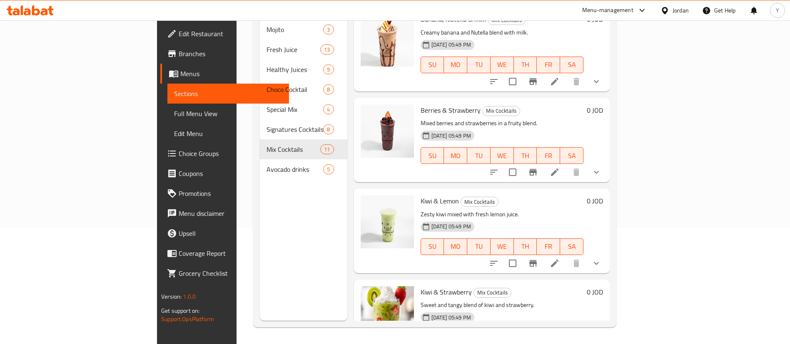
scroll to position [677, 0]
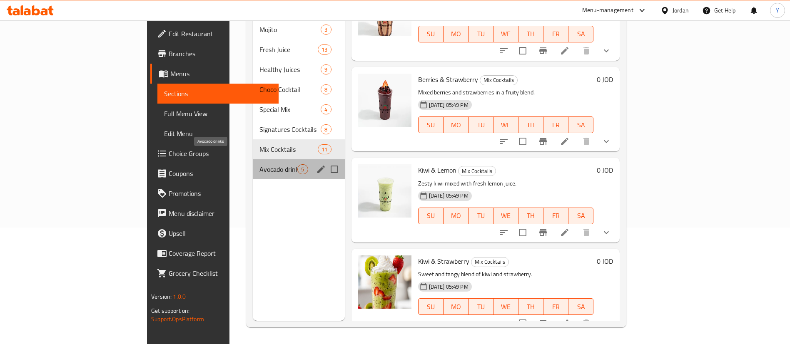
click at [259, 165] on span "Avocado drinks" at bounding box center [278, 170] width 38 height 10
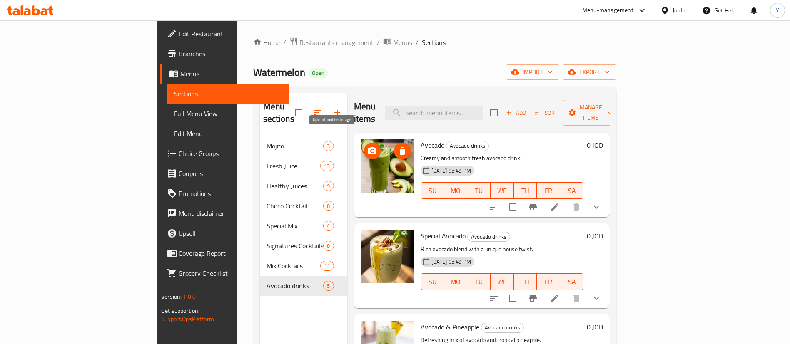
click at [367, 146] on icon "upload picture" at bounding box center [372, 151] width 10 height 10
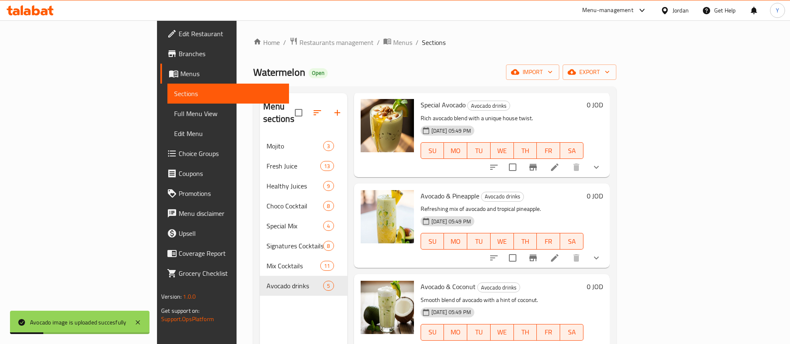
scroll to position [117, 0]
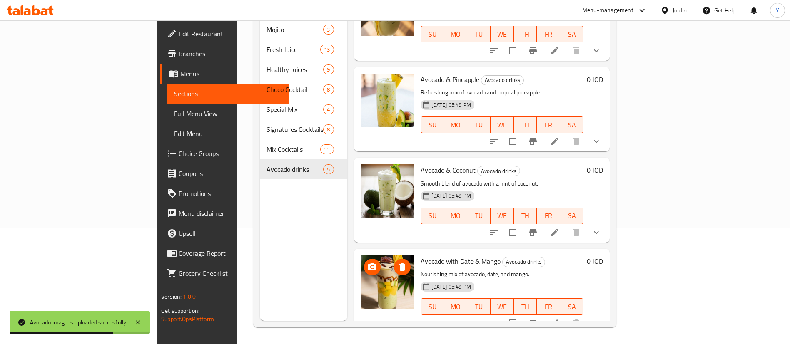
click at [368, 263] on icon "upload picture" at bounding box center [372, 266] width 8 height 7
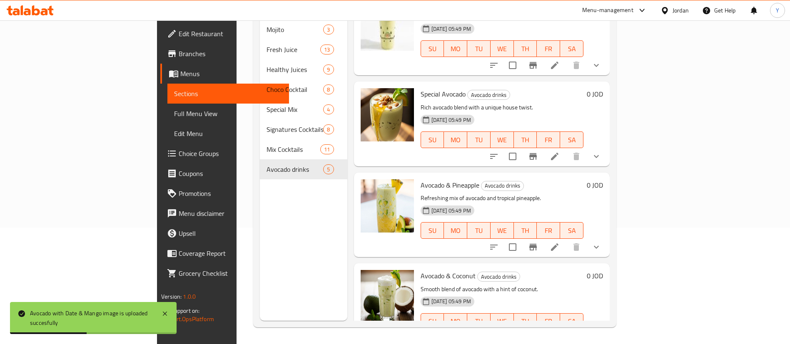
scroll to position [6, 0]
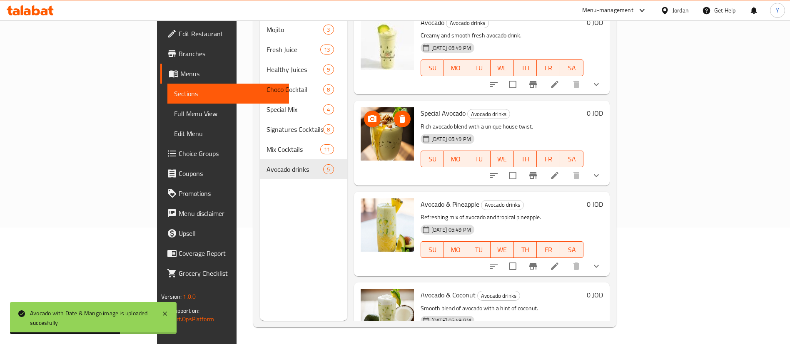
click at [367, 114] on icon "upload picture" at bounding box center [372, 119] width 10 height 10
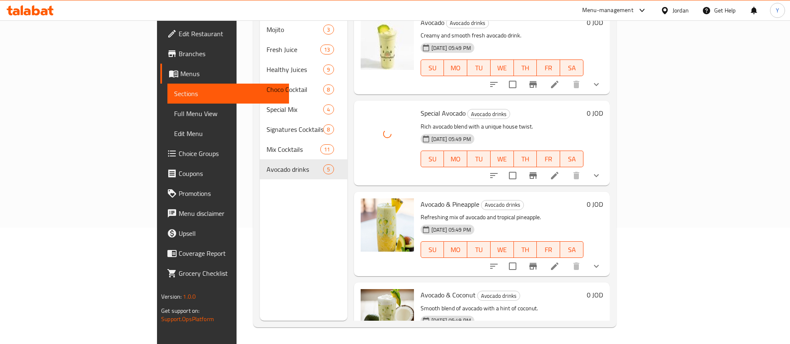
scroll to position [131, 0]
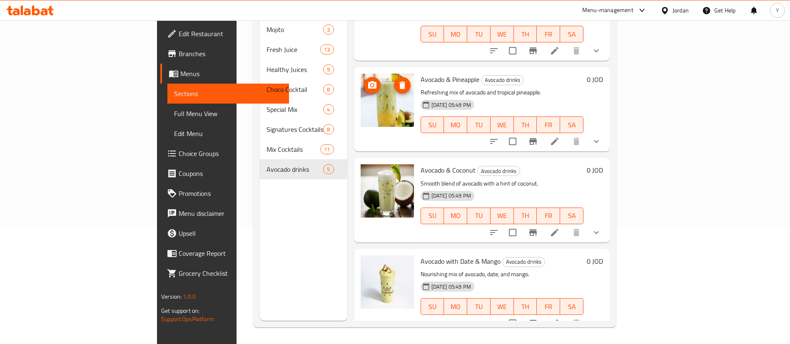
click at [368, 81] on icon "upload picture" at bounding box center [372, 84] width 8 height 7
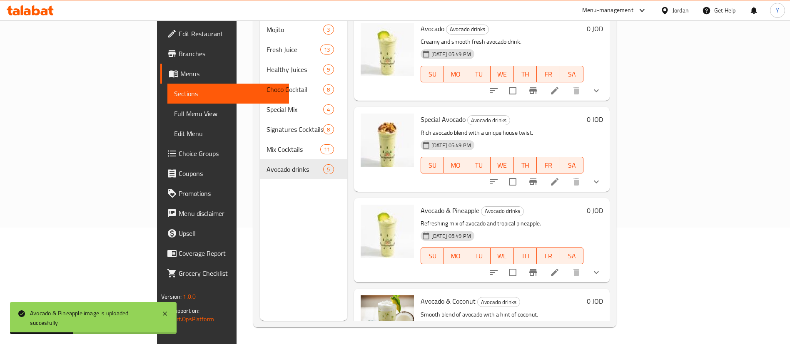
scroll to position [125, 0]
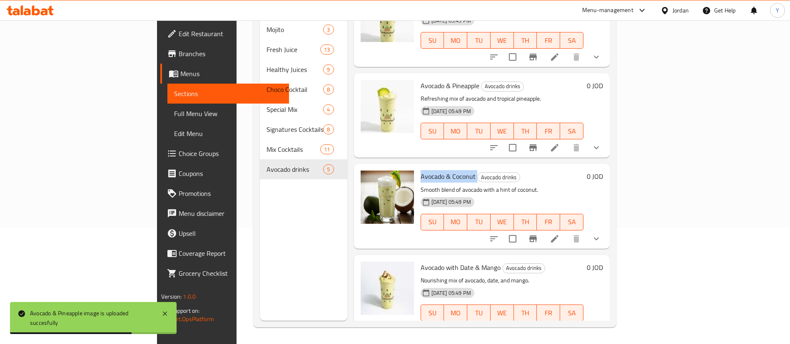
drag, startPoint x: 437, startPoint y: 164, endPoint x: 378, endPoint y: 167, distance: 59.7
click at [417, 167] on div "Avocado & Coconut Avocado drinks Smooth blend of avocado with a hint of coconut…" at bounding box center [502, 206] width 170 height 78
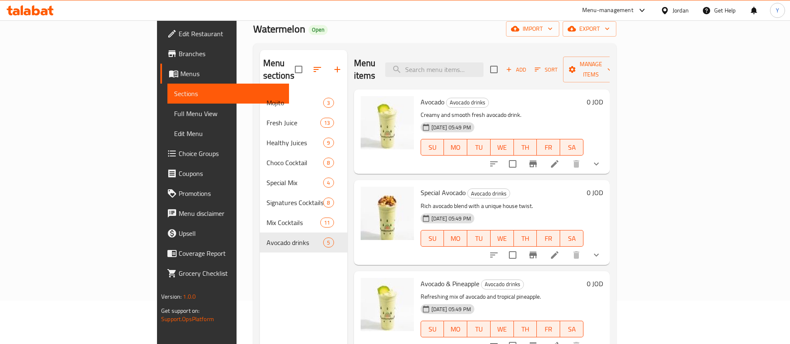
scroll to position [0, 0]
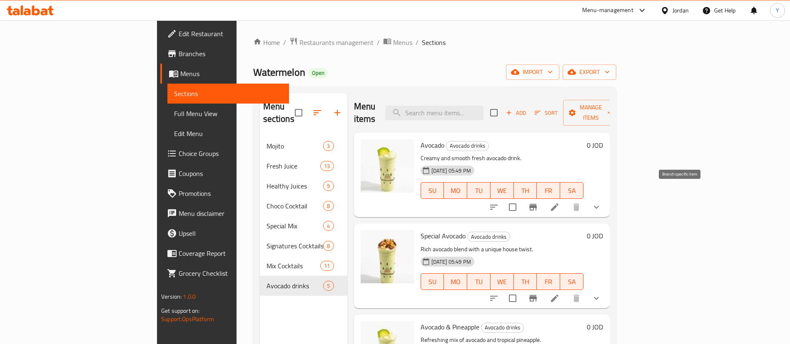
click at [560, 202] on icon at bounding box center [555, 207] width 10 height 10
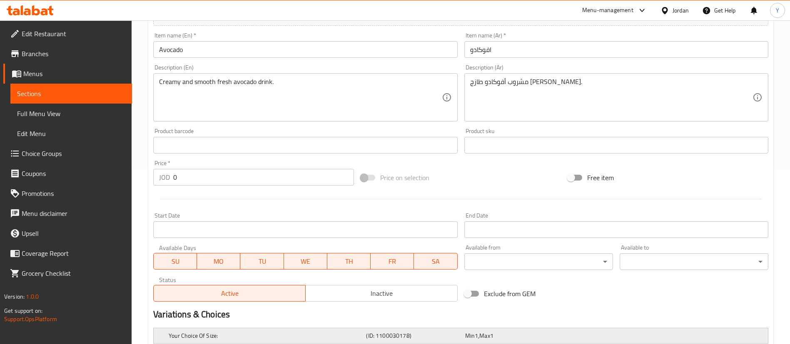
scroll to position [275, 0]
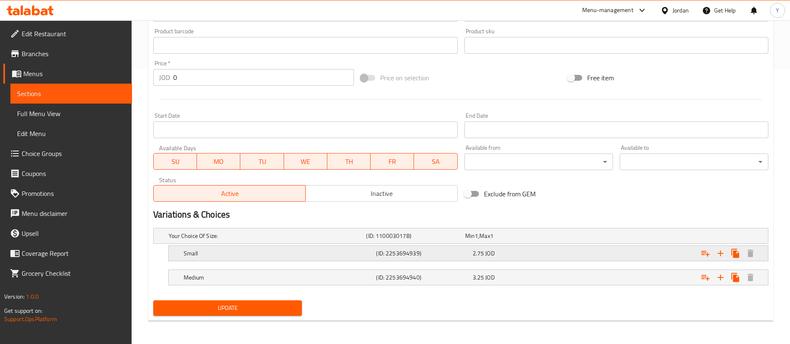
click at [422, 240] on h5 "(ID: 2253694939)" at bounding box center [413, 236] width 95 height 8
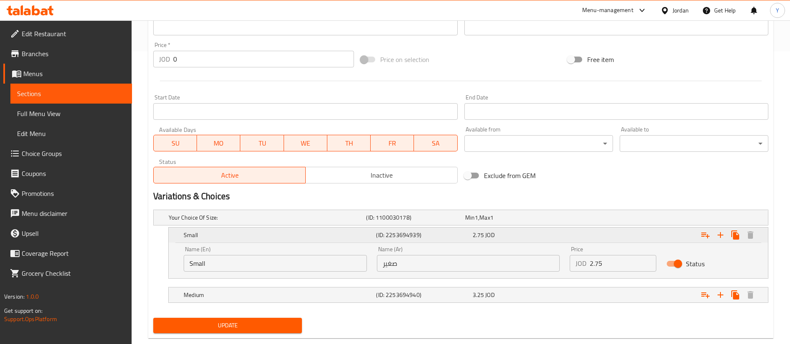
scroll to position [311, 0]
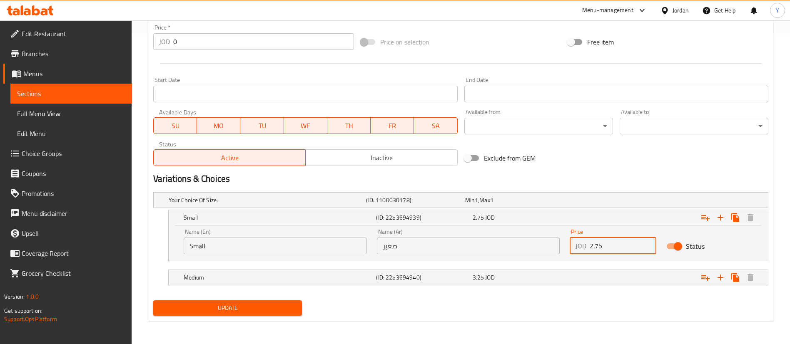
drag, startPoint x: 615, startPoint y: 248, endPoint x: 534, endPoint y: 249, distance: 81.2
click at [534, 249] on div "Name (En) Small Name (En) Name (Ar) صغير Name (Ar) Price JOD 2.75 Price Status" at bounding box center [468, 241] width 579 height 35
type input "3.3"
click at [604, 202] on div "Expand" at bounding box center [660, 200] width 197 height 3
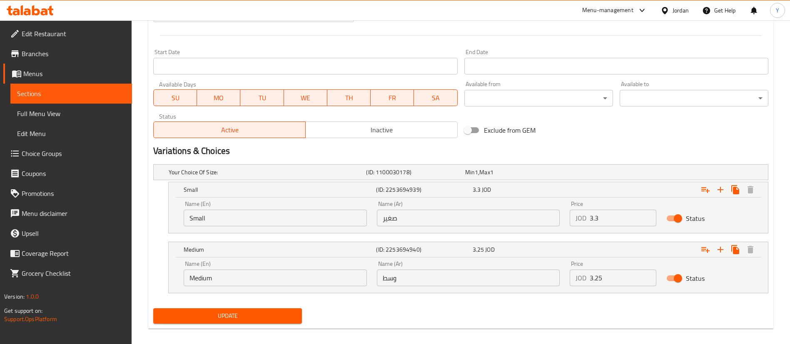
scroll to position [347, 0]
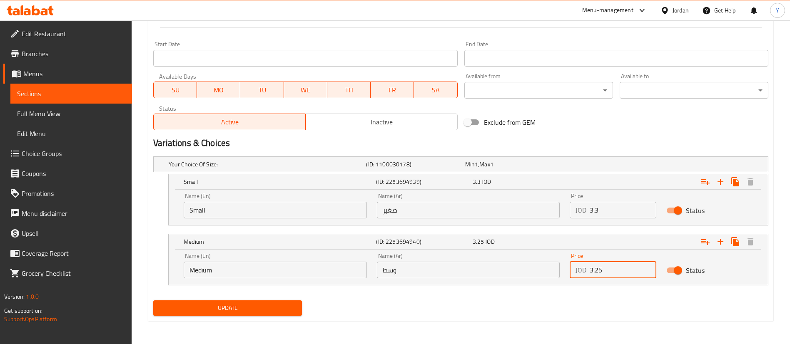
drag, startPoint x: 614, startPoint y: 271, endPoint x: 525, endPoint y: 281, distance: 89.7
click at [524, 281] on div "Name (En) Medium Name (En) Name (Ar) وسط Name (Ar) Price JOD 3.25 Price Status" at bounding box center [468, 265] width 579 height 35
click at [616, 272] on input "4.2" at bounding box center [623, 270] width 67 height 17
drag, startPoint x: 615, startPoint y: 269, endPoint x: 529, endPoint y: 271, distance: 85.8
click at [527, 270] on div "Name (En) Medium Name (En) Name (Ar) وسط Name (Ar) Price JOD 4.2 Price Status" at bounding box center [468, 265] width 579 height 35
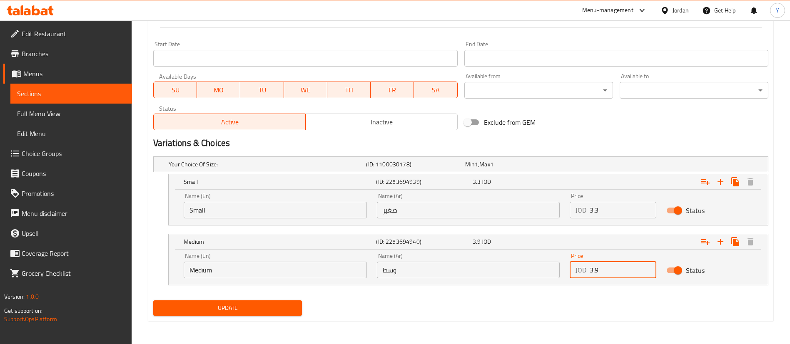
type input "3.9"
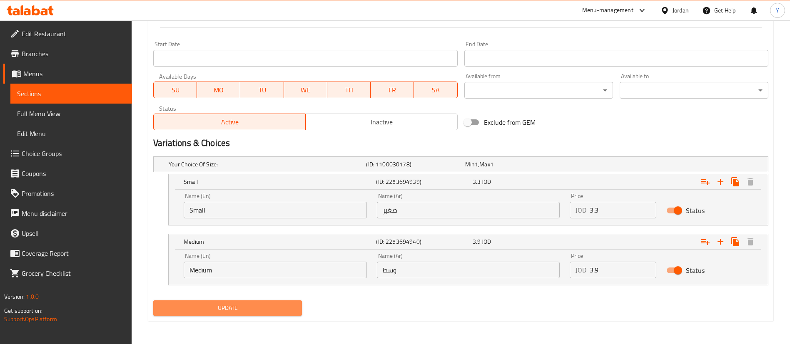
click at [257, 303] on span "Update" at bounding box center [227, 308] width 135 height 10
click at [232, 308] on span "Update" at bounding box center [227, 308] width 135 height 10
click at [217, 306] on span "Update" at bounding box center [227, 308] width 135 height 10
drag, startPoint x: 61, startPoint y: 91, endPoint x: 126, endPoint y: 105, distance: 66.6
click at [61, 90] on span "Sections" at bounding box center [71, 94] width 108 height 10
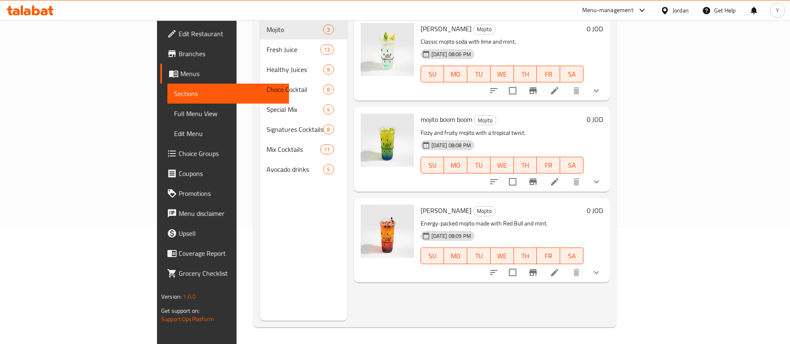
scroll to position [117, 0]
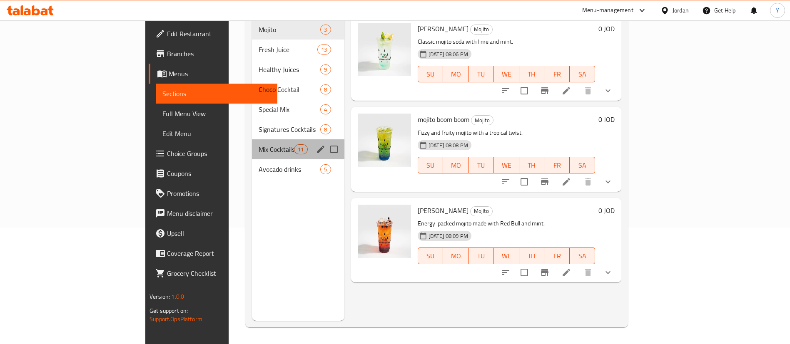
click at [252, 140] on div "Mix Cocktails 11" at bounding box center [298, 150] width 92 height 20
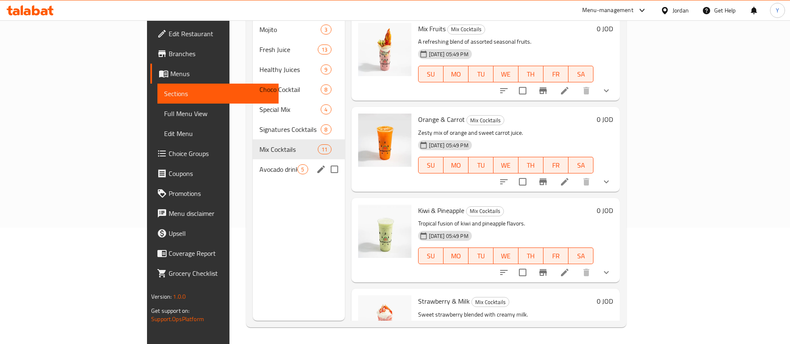
click at [259, 165] on span "Avocado drinks" at bounding box center [278, 170] width 38 height 10
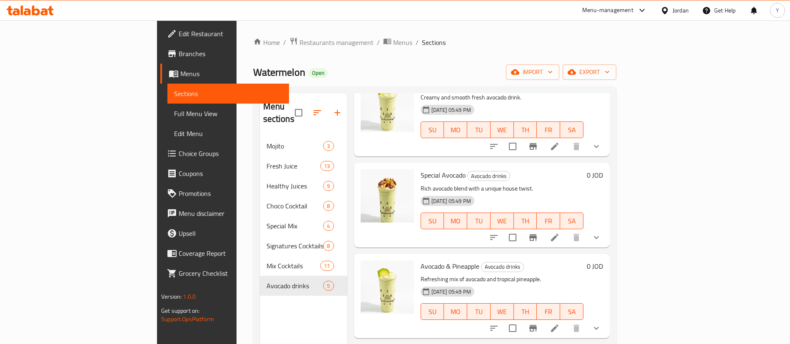
scroll to position [131, 0]
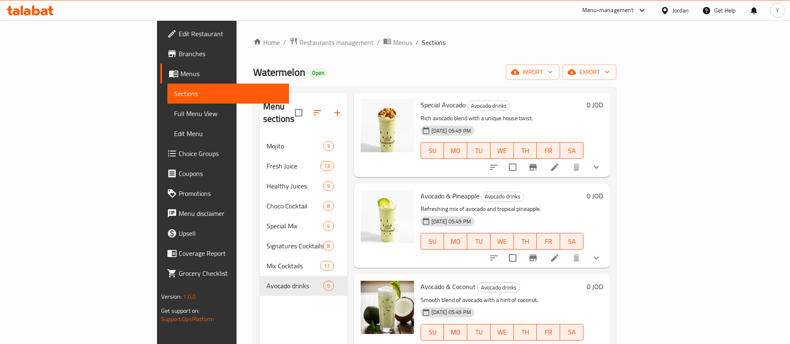
click at [560, 162] on icon at bounding box center [555, 167] width 10 height 10
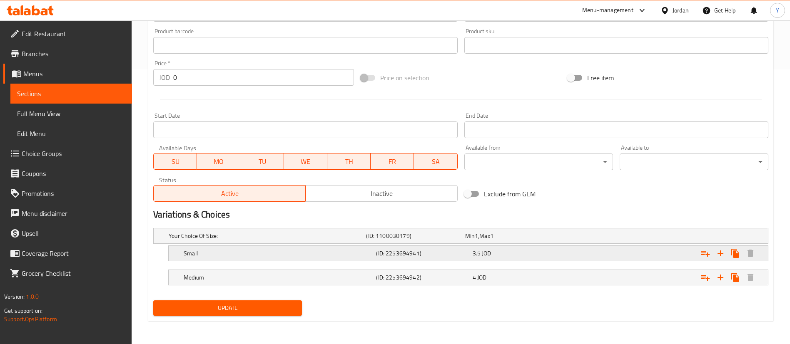
click at [475, 242] on span "3.5" at bounding box center [470, 236] width 10 height 11
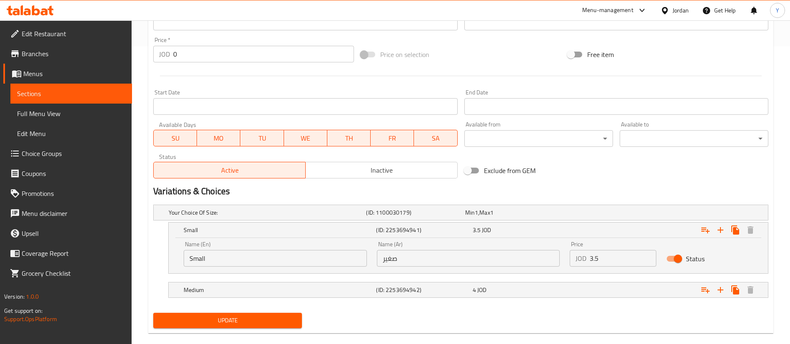
scroll to position [311, 0]
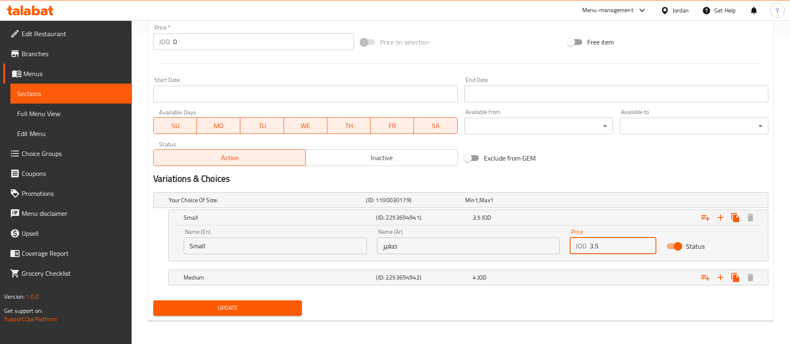
drag, startPoint x: 616, startPoint y: 247, endPoint x: 499, endPoint y: 253, distance: 116.4
click at [499, 253] on div "Name (En) Small Name (En) Name (Ar) صغير Name (Ar) Price JOD 3.5 Price Status" at bounding box center [468, 241] width 579 height 35
type input "4.2"
click at [559, 206] on div "4 JOD" at bounding box center [513, 201] width 99 height 12
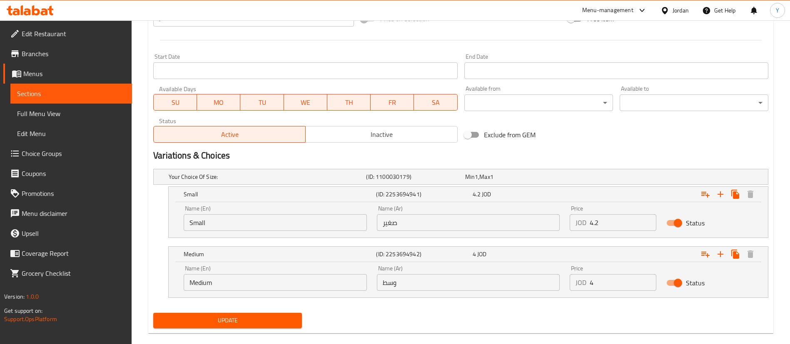
scroll to position [347, 0]
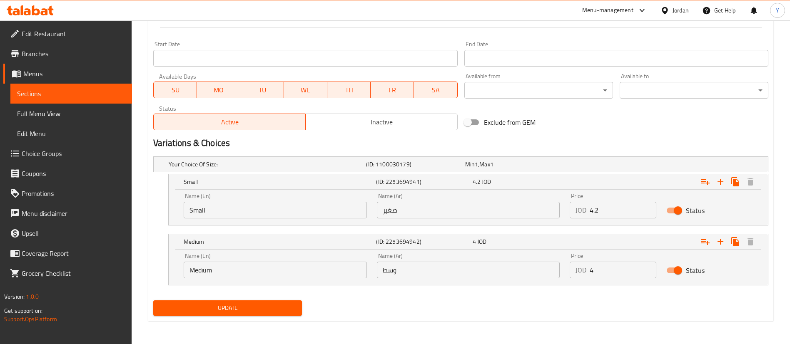
click at [624, 271] on input "4" at bounding box center [623, 270] width 67 height 17
type input "4.75"
click at [264, 312] on span "Update" at bounding box center [227, 308] width 135 height 10
click at [244, 317] on div "Update" at bounding box center [227, 308] width 155 height 22
click at [248, 313] on span "Update" at bounding box center [227, 308] width 135 height 10
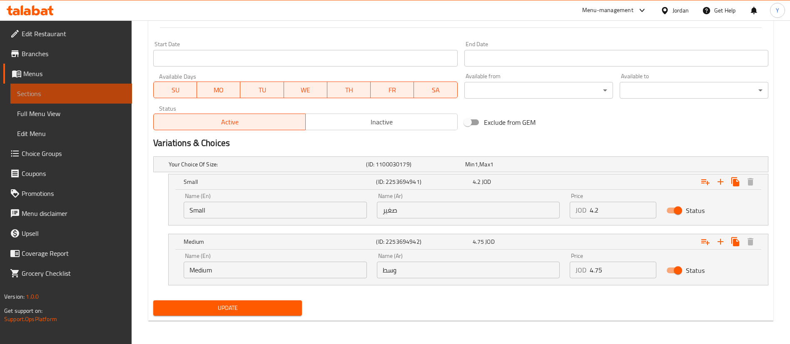
drag, startPoint x: 87, startPoint y: 97, endPoint x: 140, endPoint y: 98, distance: 52.5
click at [87, 97] on span "Sections" at bounding box center [71, 94] width 108 height 10
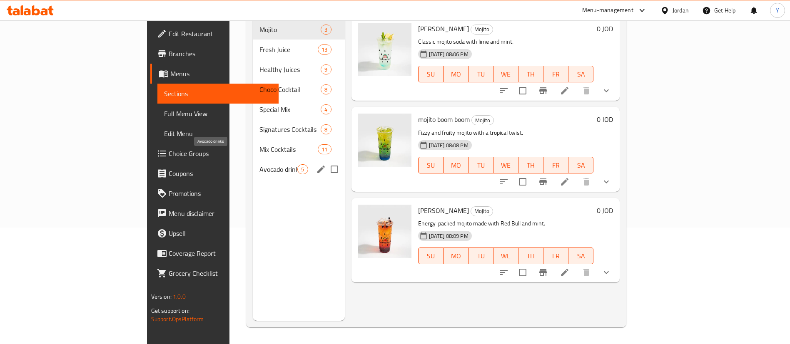
click at [259, 165] on span "Avocado drinks" at bounding box center [278, 170] width 38 height 10
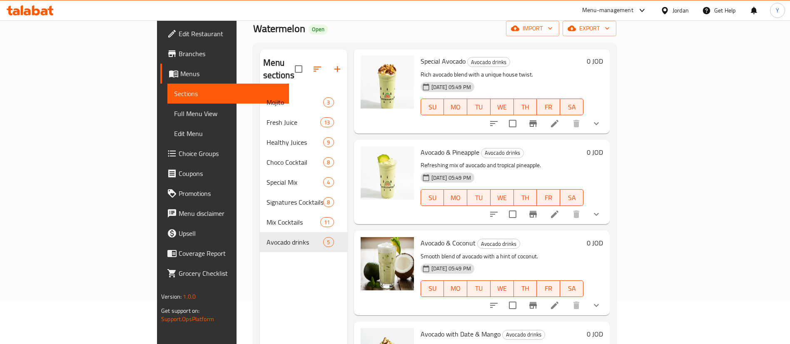
scroll to position [62, 0]
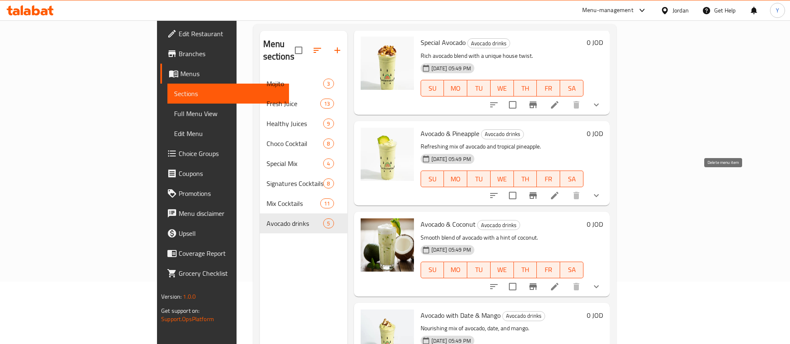
click at [566, 189] on li at bounding box center [554, 195] width 23 height 15
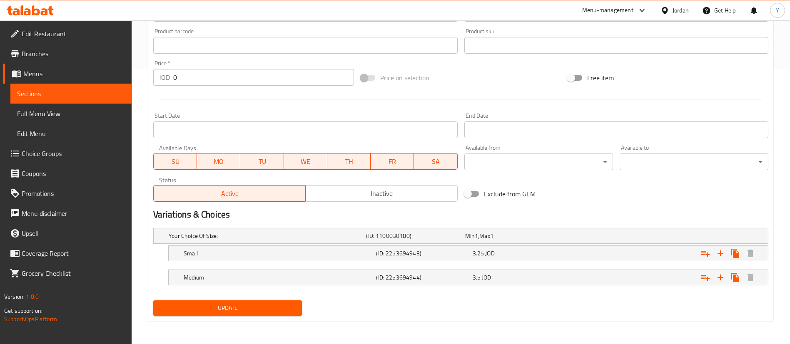
drag, startPoint x: 499, startPoint y: 253, endPoint x: 556, endPoint y: 264, distance: 58.0
click at [500, 240] on div "3.25 JOD" at bounding box center [512, 236] width 95 height 8
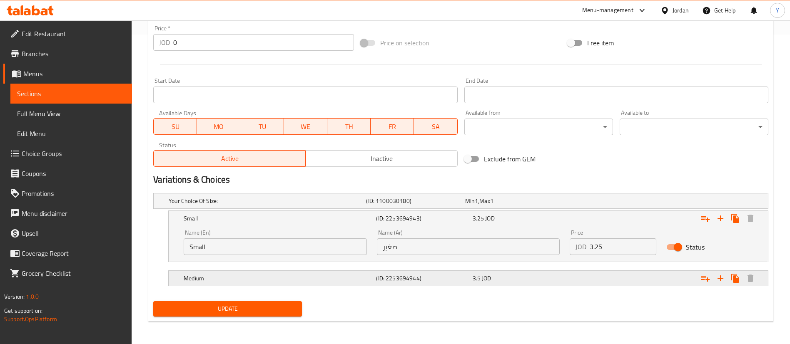
scroll to position [311, 0]
drag, startPoint x: 603, startPoint y: 249, endPoint x: 535, endPoint y: 252, distance: 68.3
click at [535, 252] on div "Name (En) Small Name (En) Name (Ar) صغير Name (Ar) Price JOD 3.25 Price Status" at bounding box center [468, 241] width 579 height 35
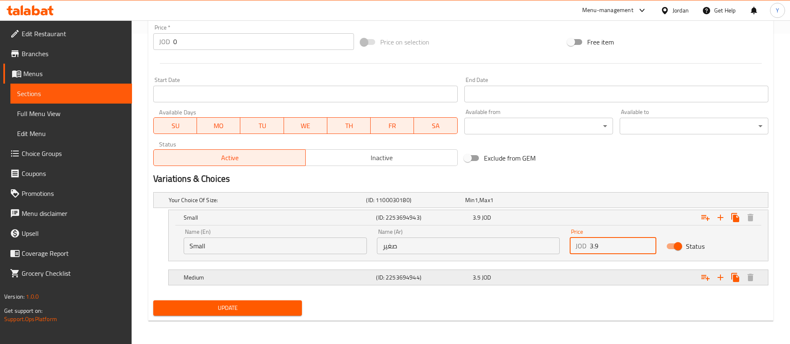
type input "3.9"
click at [496, 210] on div "Medium (ID: 2253694944) 3.5 JOD" at bounding box center [463, 200] width 593 height 18
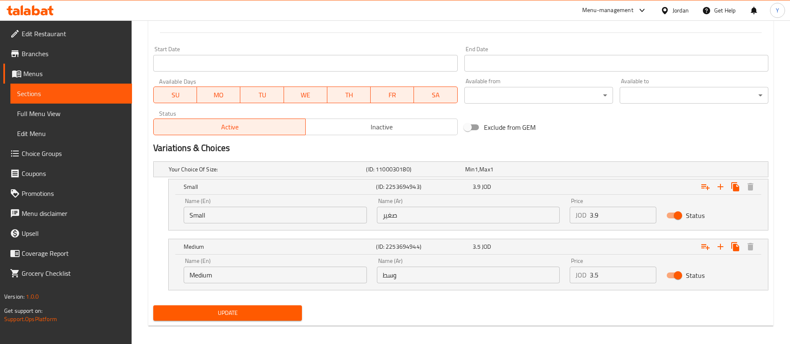
scroll to position [346, 0]
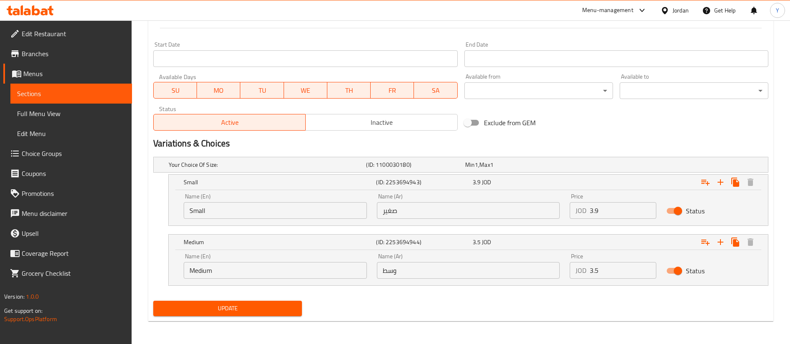
drag, startPoint x: 604, startPoint y: 276, endPoint x: 529, endPoint y: 277, distance: 75.0
click at [529, 277] on div "Name (En) Medium Name (En) Name (Ar) وسط Name (Ar) Price JOD 3.5 Price Status" at bounding box center [468, 266] width 579 height 35
type input "4.2"
click at [247, 307] on span "Update" at bounding box center [227, 309] width 135 height 10
click at [277, 307] on span "Update" at bounding box center [227, 309] width 135 height 10
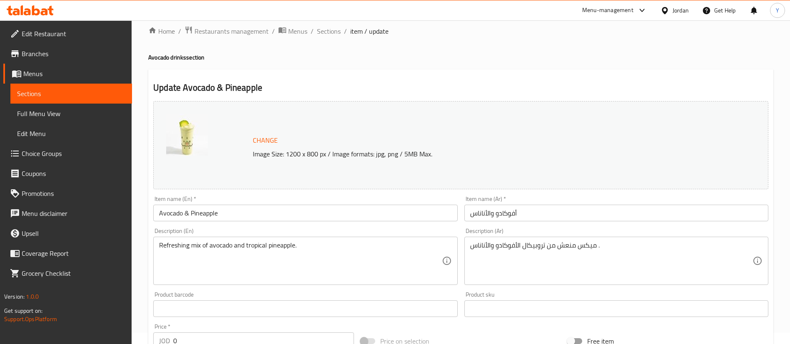
scroll to position [0, 0]
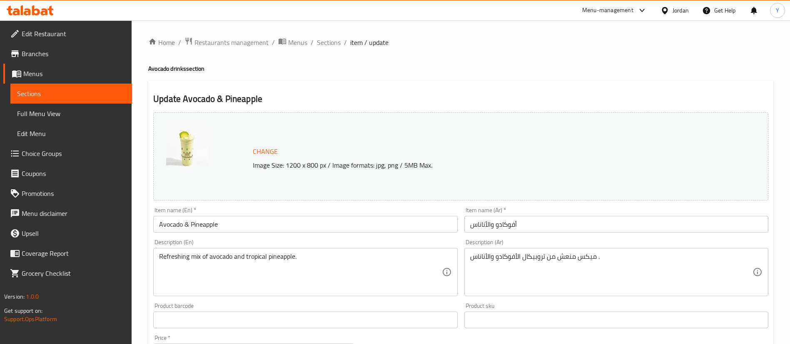
click at [111, 97] on span "Sections" at bounding box center [71, 94] width 108 height 10
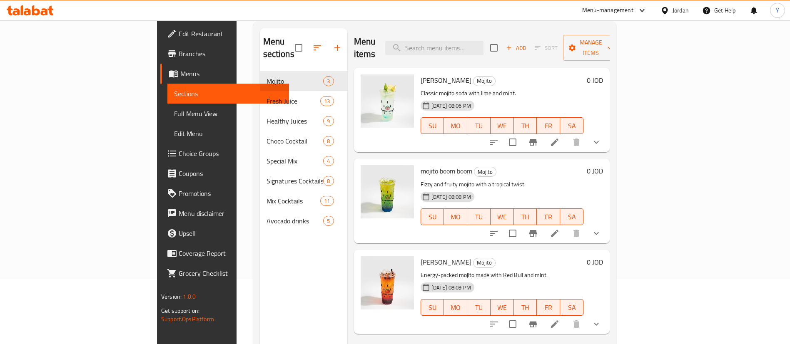
scroll to position [117, 0]
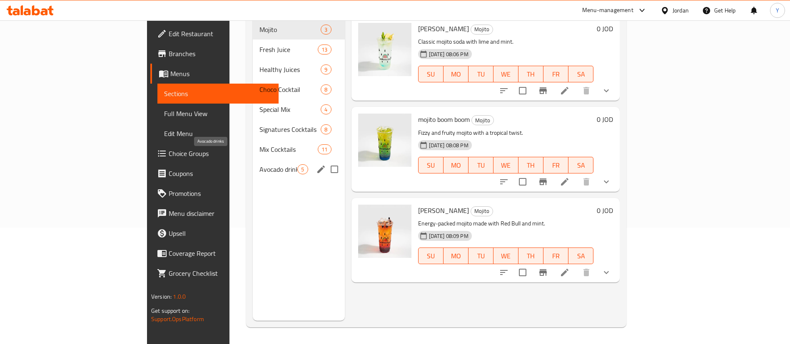
click at [259, 165] on span "Avocado drinks" at bounding box center [278, 170] width 38 height 10
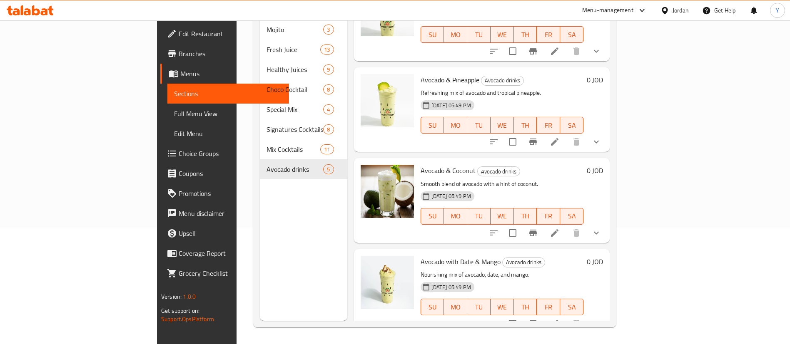
scroll to position [131, 0]
click at [560, 228] on icon at bounding box center [555, 233] width 10 height 10
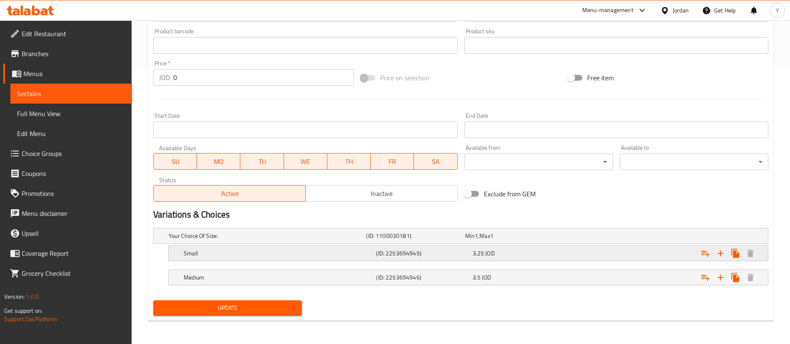
click at [495, 240] on div "3.25 JOD" at bounding box center [512, 236] width 95 height 8
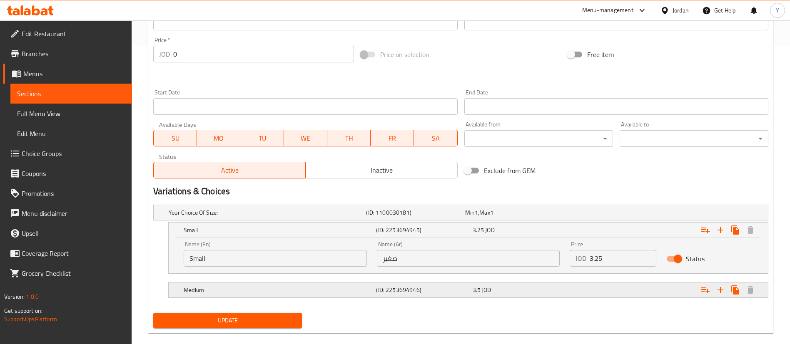
scroll to position [311, 0]
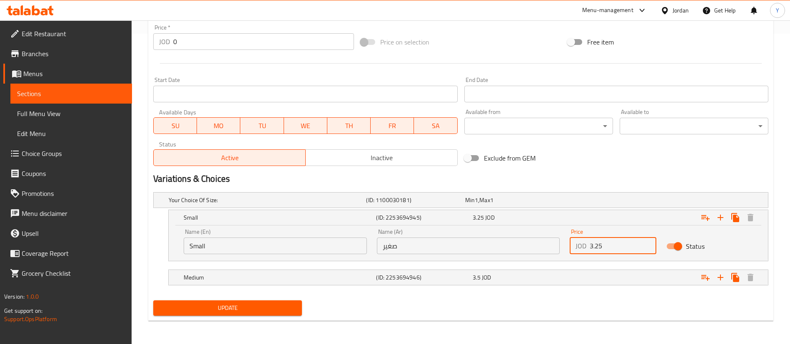
drag, startPoint x: 607, startPoint y: 249, endPoint x: 520, endPoint y: 249, distance: 86.6
click at [521, 249] on div "Name (En) Small Name (En) Name (Ar) صغير Name (Ar) Price JOD 3.25 Price Status" at bounding box center [468, 241] width 579 height 35
type input "3.9"
click at [501, 205] on div "3.5 JOD" at bounding box center [512, 200] width 95 height 8
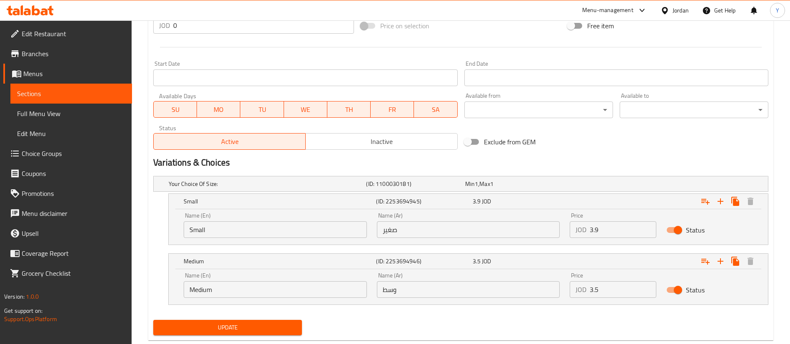
scroll to position [346, 0]
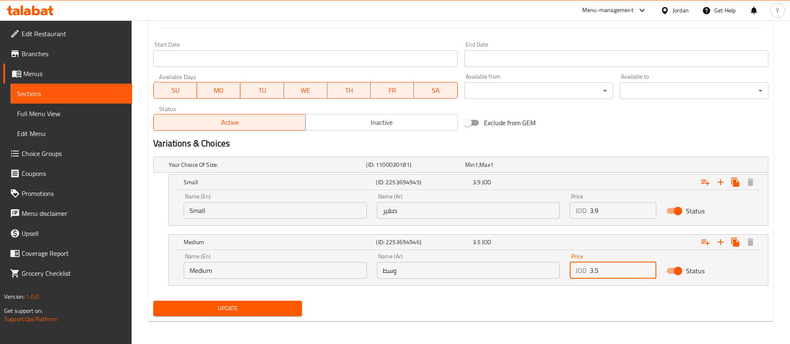
drag, startPoint x: 612, startPoint y: 262, endPoint x: 546, endPoint y: 269, distance: 65.8
click at [546, 269] on div "Name (En) Medium Name (En) Name (Ar) وسط Name (Ar) Price JOD 3.5 Price Status" at bounding box center [468, 266] width 579 height 35
type input "4.2"
click at [252, 307] on span "Update" at bounding box center [227, 309] width 135 height 10
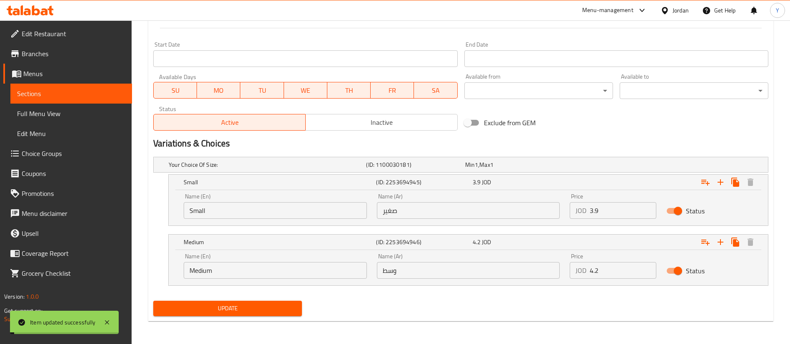
click at [254, 307] on span "Update" at bounding box center [227, 309] width 135 height 10
click at [78, 97] on span "Sections" at bounding box center [71, 94] width 108 height 10
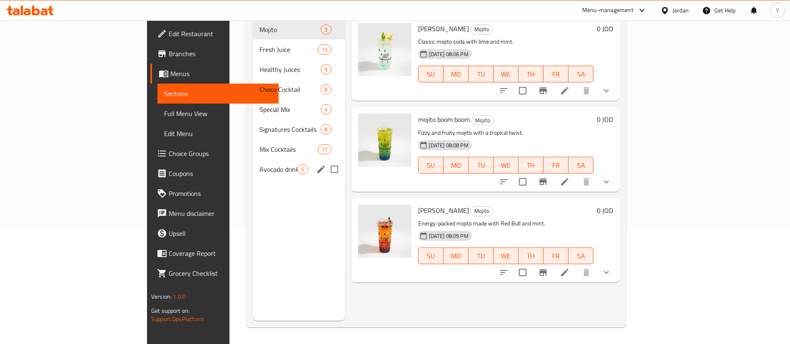
scroll to position [117, 0]
click at [259, 165] on span "Avocado drinks" at bounding box center [278, 170] width 38 height 10
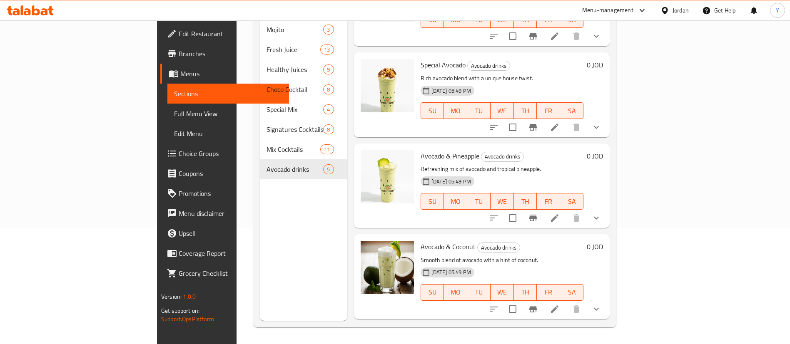
scroll to position [131, 0]
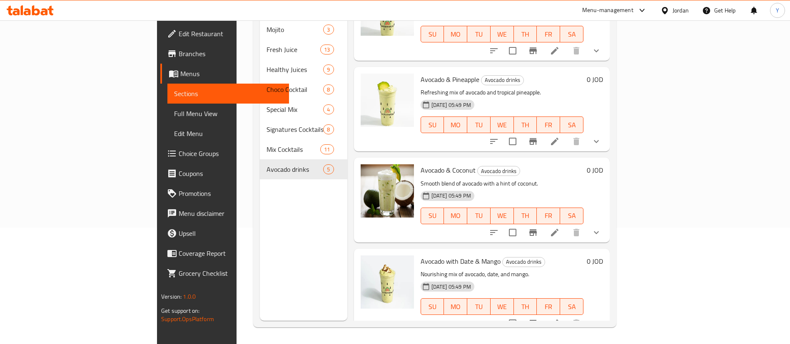
click at [566, 316] on li at bounding box center [554, 323] width 23 height 15
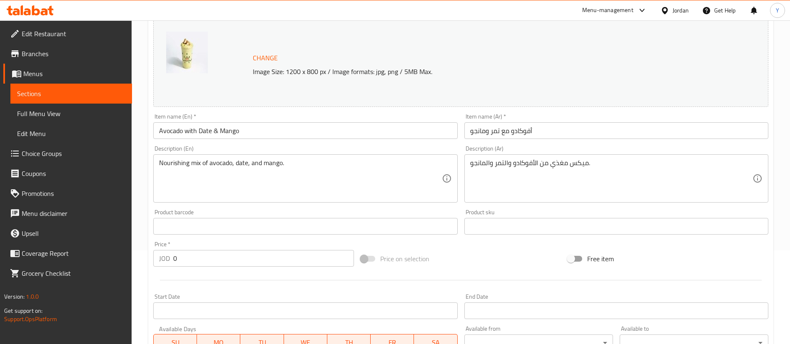
scroll to position [275, 0]
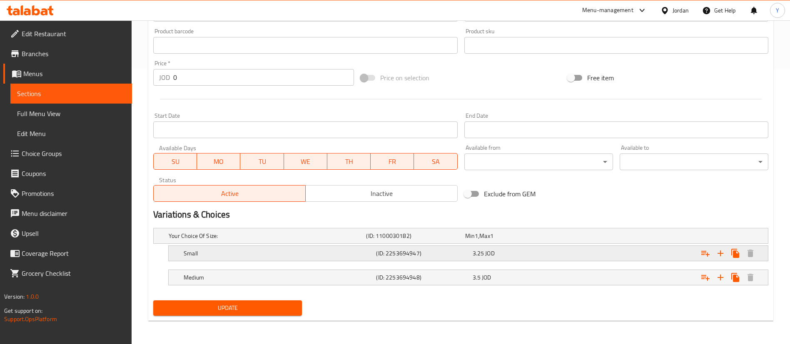
click at [438, 240] on h5 "(ID: 2253694947)" at bounding box center [413, 236] width 95 height 8
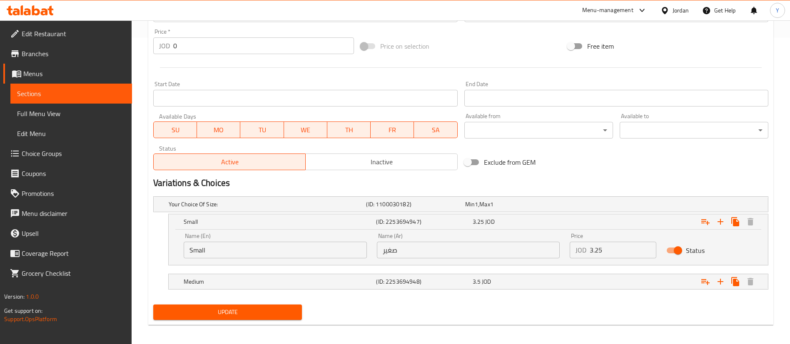
scroll to position [311, 0]
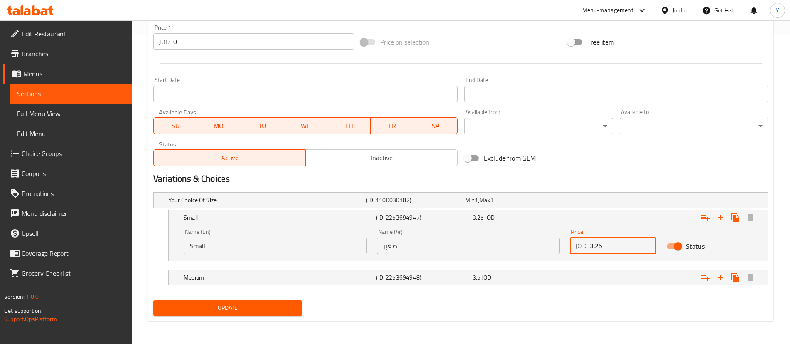
drag, startPoint x: 611, startPoint y: 249, endPoint x: 556, endPoint y: 246, distance: 54.6
click at [558, 246] on div "Name (En) Small Name (En) Name (Ar) صغير Name (Ar) Price JOD 3.25 Price Status" at bounding box center [468, 241] width 579 height 35
type input "3.9"
click at [532, 210] on div "Medium (ID: 2253694948) 3.5 JOD" at bounding box center [463, 200] width 593 height 18
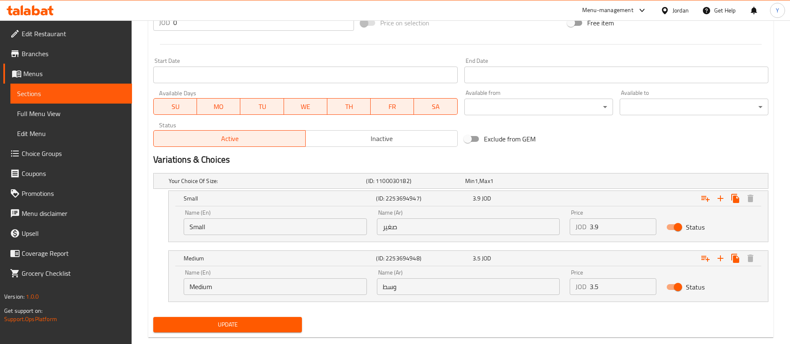
scroll to position [347, 0]
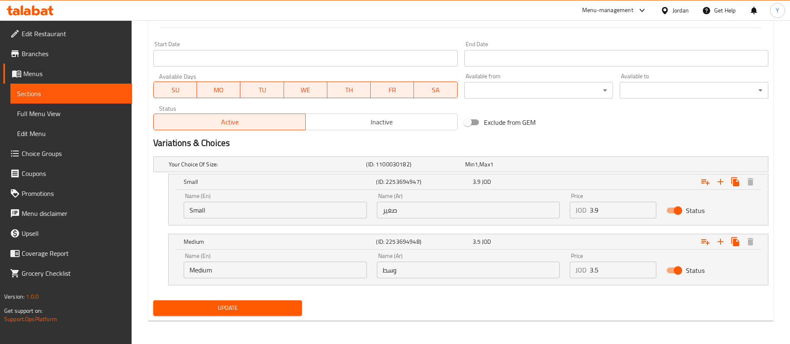
drag, startPoint x: 609, startPoint y: 276, endPoint x: 526, endPoint y: 275, distance: 82.5
click at [528, 275] on div "Name (En) Medium Name (En) Name (Ar) وسط Name (Ar) Price JOD 3.5 Price Status" at bounding box center [468, 265] width 579 height 35
type input "4.2"
click at [283, 311] on span "Update" at bounding box center [227, 308] width 135 height 10
click at [219, 301] on button "Update" at bounding box center [227, 308] width 149 height 15
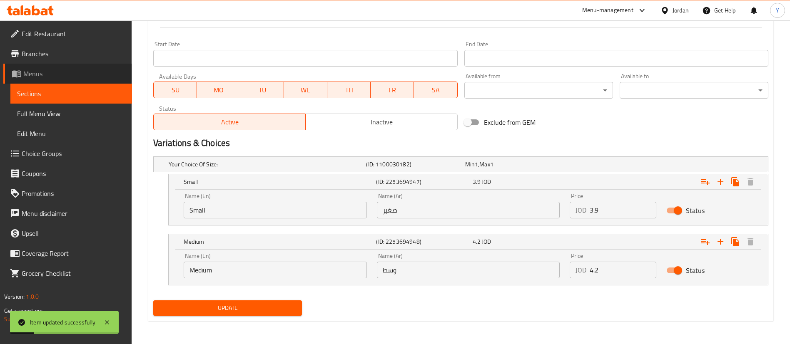
click at [40, 71] on span "Menus" at bounding box center [74, 74] width 102 height 10
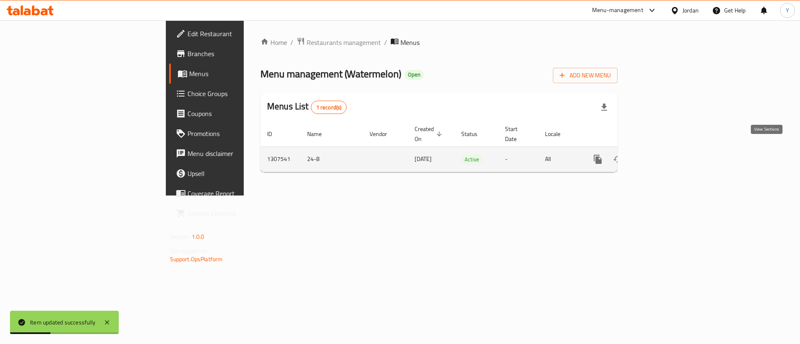
click at [668, 150] on link "enhanced table" at bounding box center [658, 160] width 20 height 20
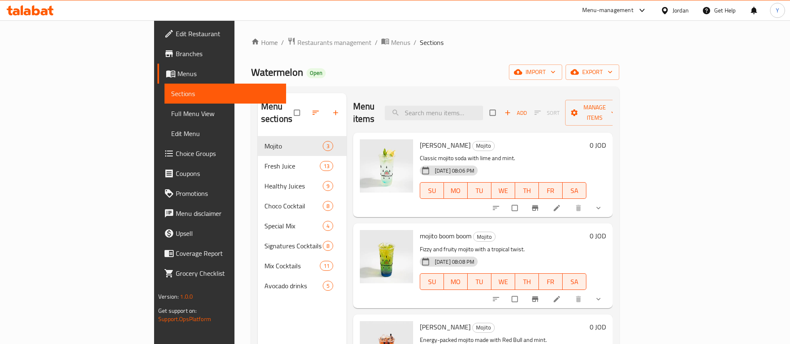
click at [43, 10] on icon at bounding box center [30, 10] width 47 height 10
